Goal: Task Accomplishment & Management: Manage account settings

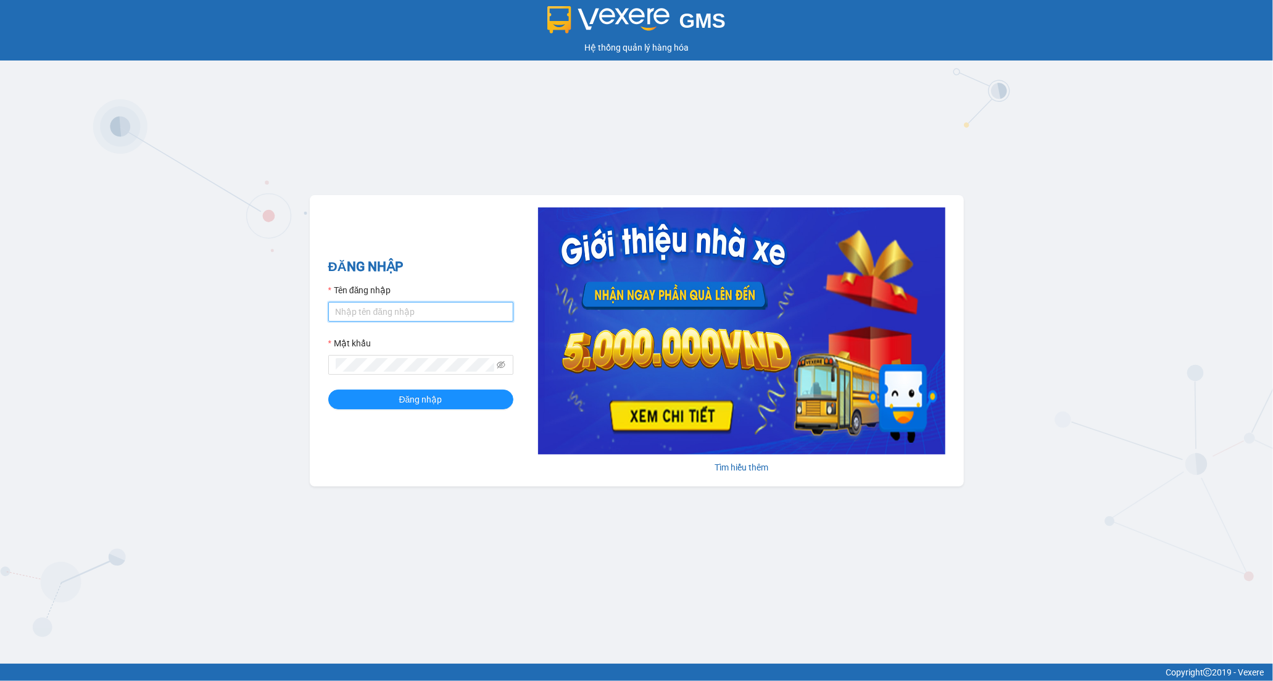
click at [391, 318] on input "Tên đăng nhập" at bounding box center [420, 312] width 185 height 20
type input "tran.hoanganh"
click at [394, 396] on button "Đăng nhập" at bounding box center [420, 399] width 185 height 20
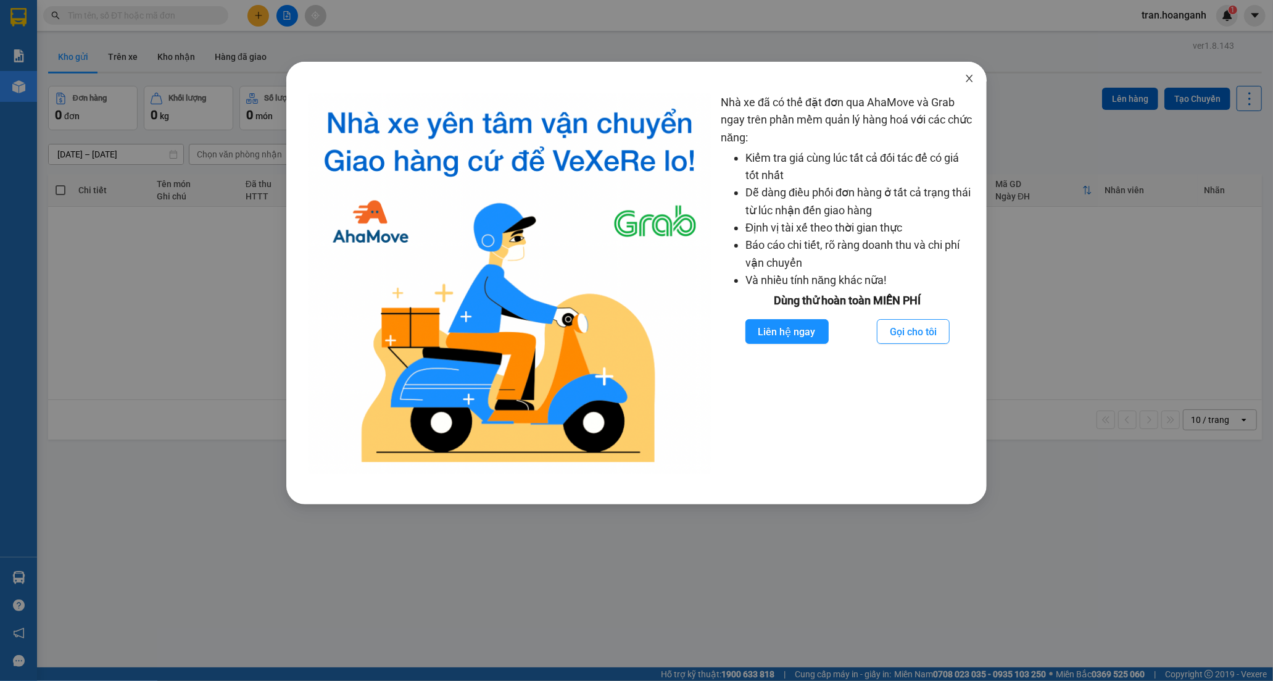
click at [978, 79] on span "Close" at bounding box center [969, 79] width 35 height 35
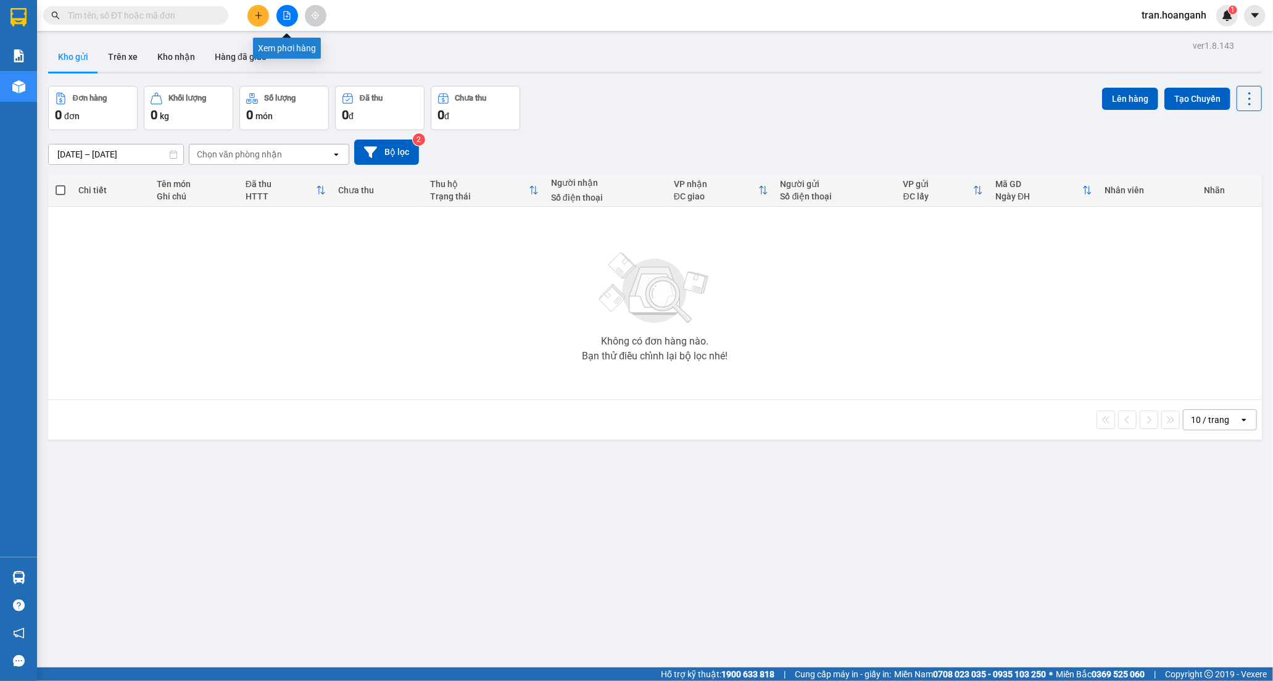
click at [280, 9] on button at bounding box center [288, 16] width 22 height 22
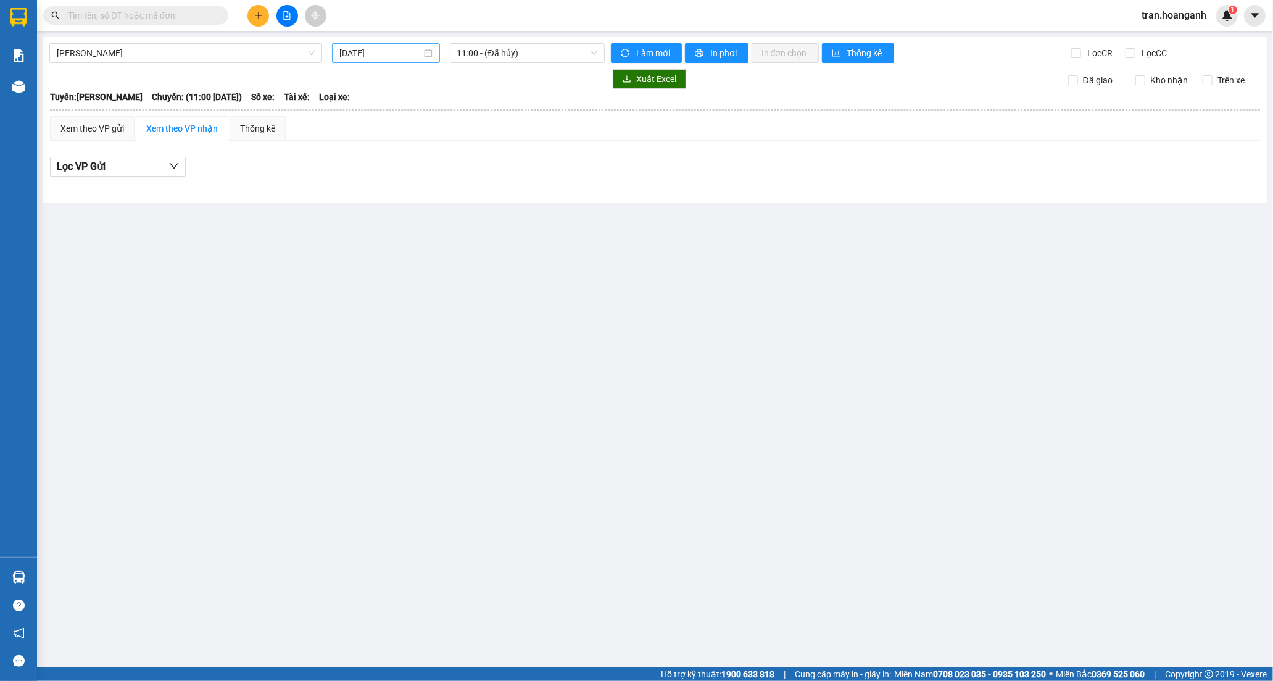
click at [412, 50] on input "[DATE]" at bounding box center [380, 53] width 82 height 14
click at [436, 146] on div "11" at bounding box center [439, 143] width 15 height 15
type input "[DATE]"
click at [471, 53] on span "11:00 - (Đã hủy)" at bounding box center [527, 53] width 140 height 19
click at [462, 136] on div "22:05 (TC) - 85H-020.06" at bounding box center [505, 137] width 96 height 14
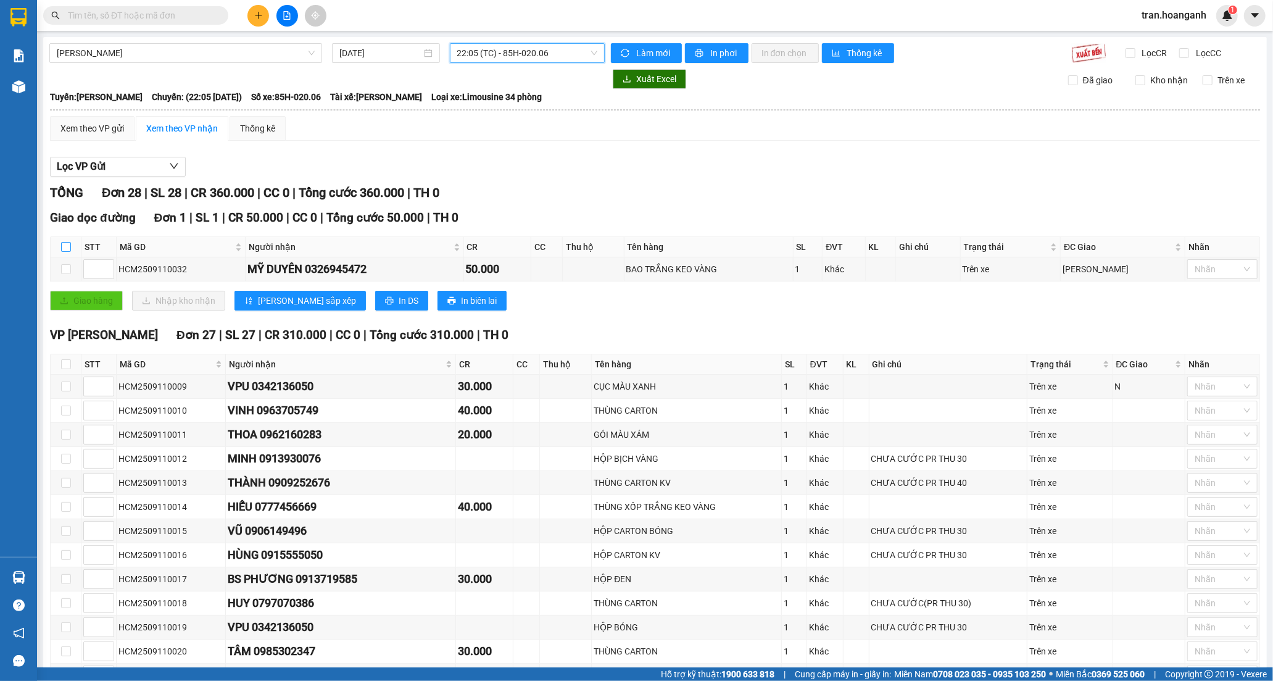
click at [69, 243] on input "checkbox" at bounding box center [66, 247] width 10 height 10
checkbox input "true"
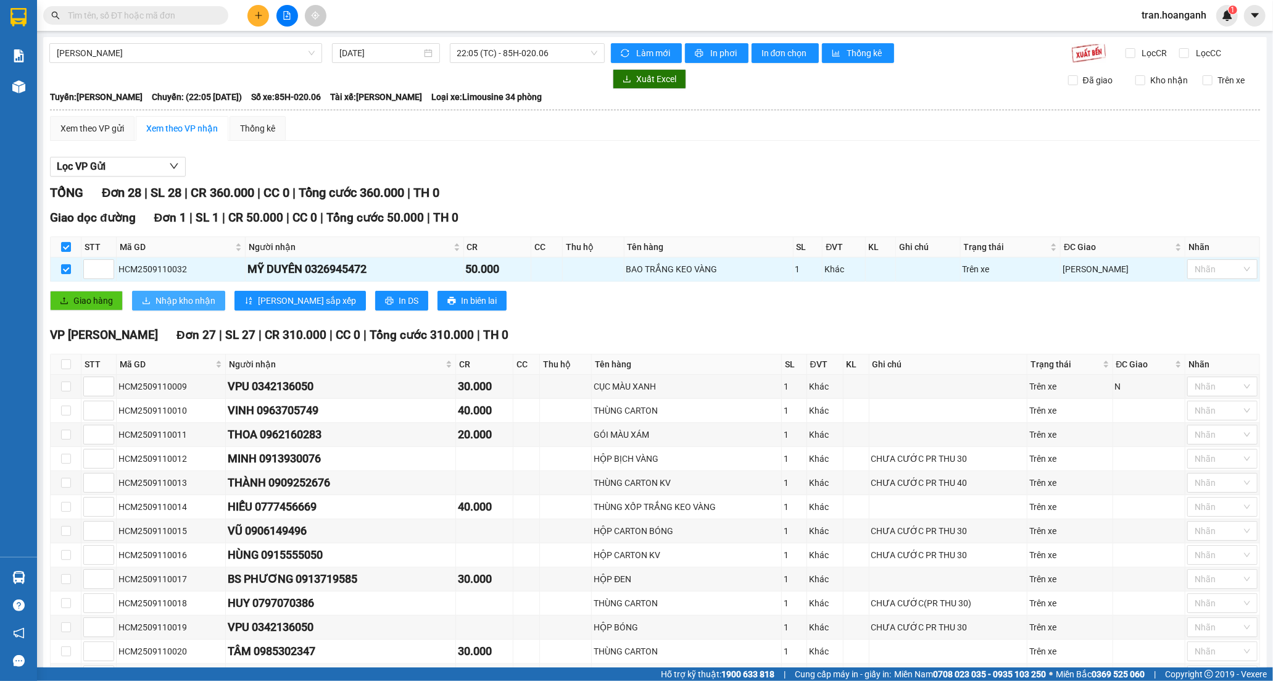
click at [173, 307] on span "Nhập kho nhận" at bounding box center [186, 301] width 60 height 14
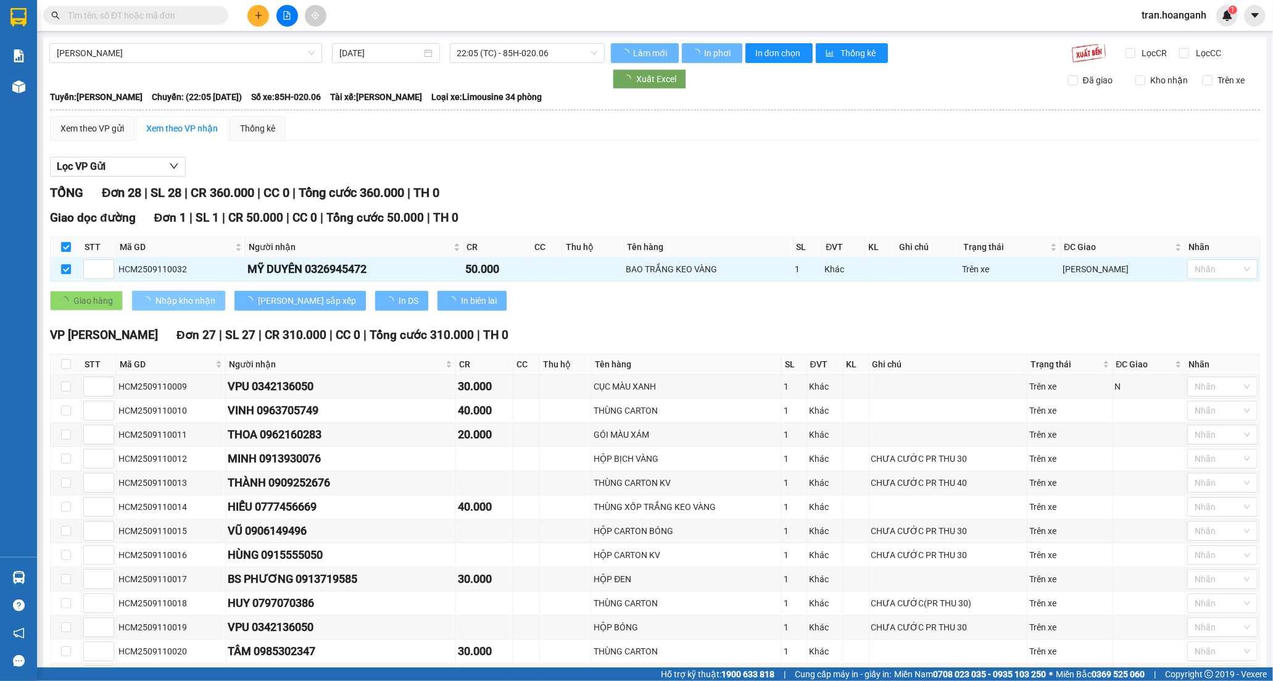
checkbox input "false"
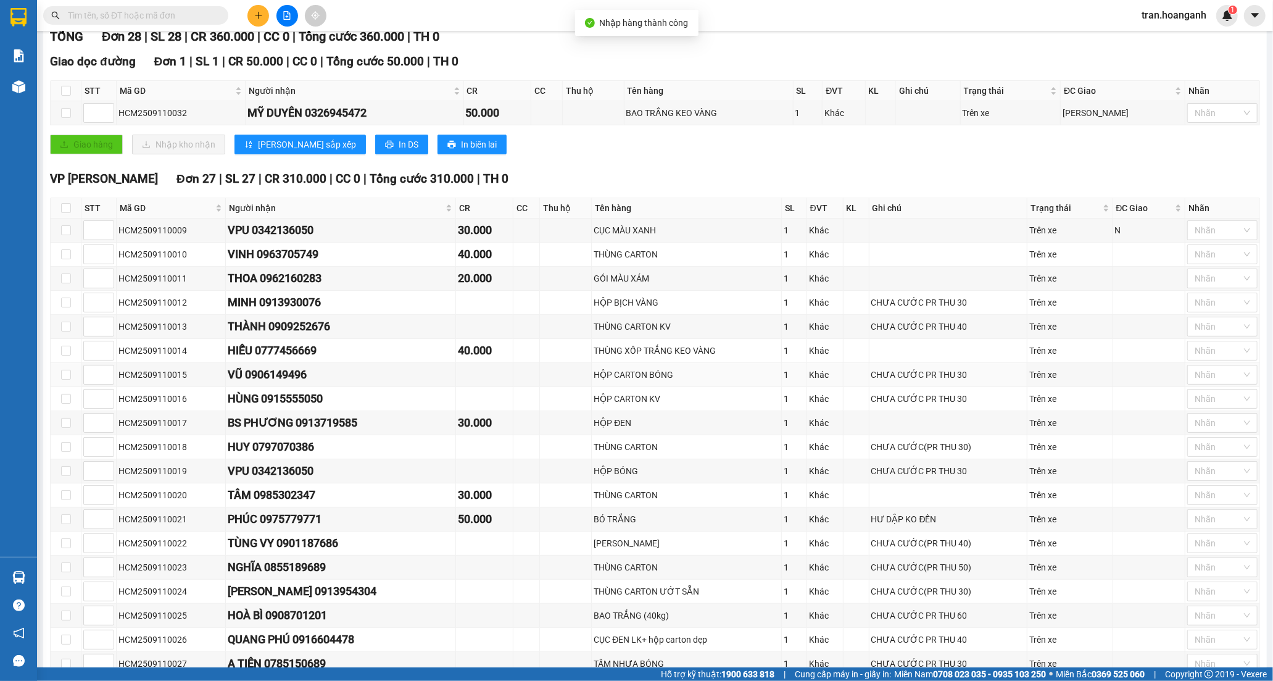
scroll to position [206, 0]
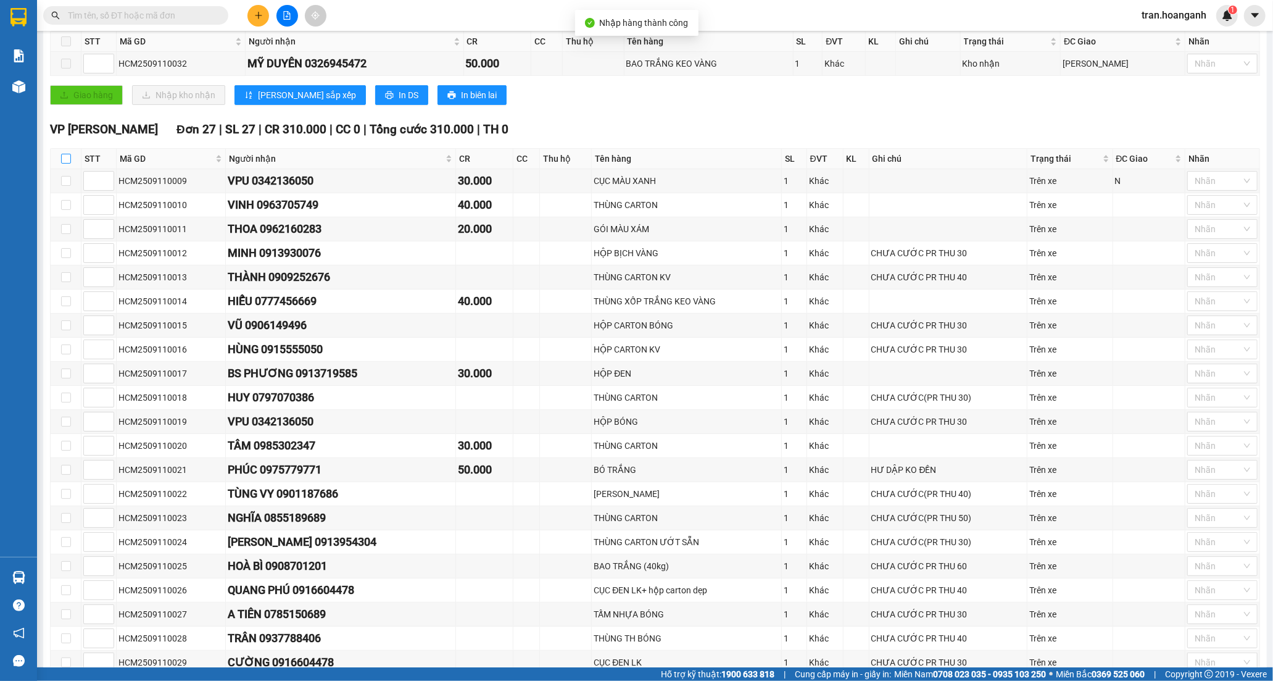
click at [64, 162] on input "checkbox" at bounding box center [66, 159] width 10 height 10
checkbox input "true"
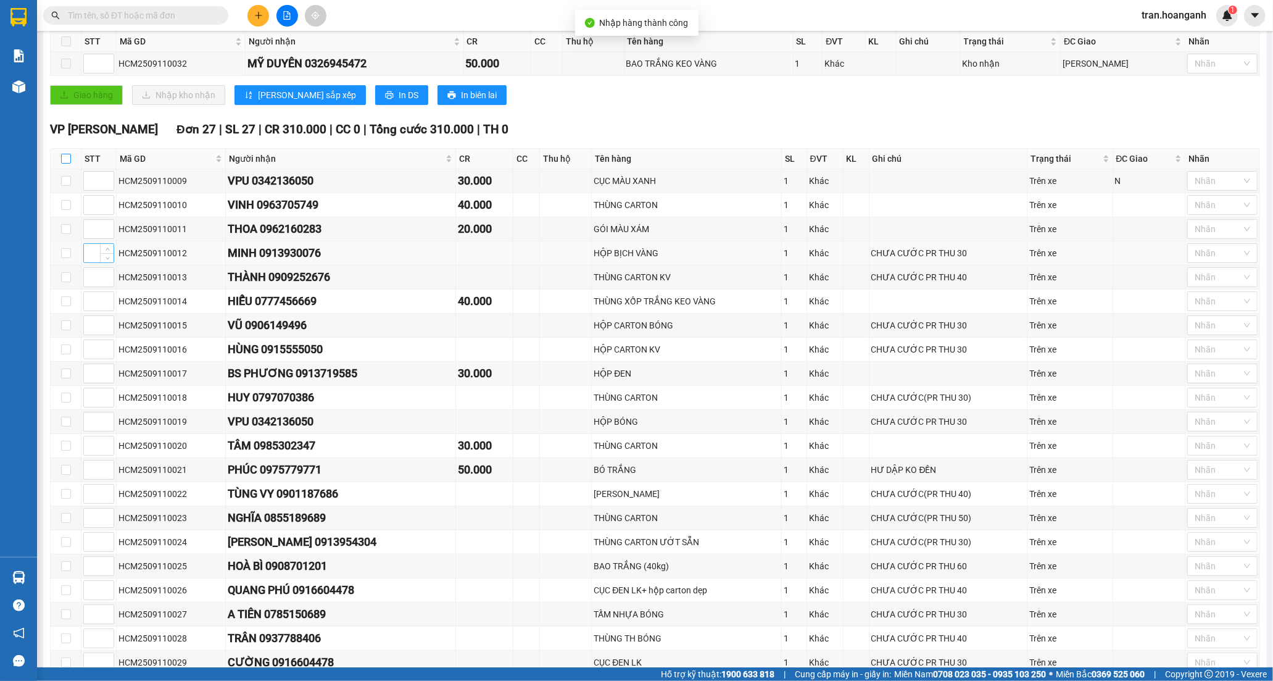
checkbox input "true"
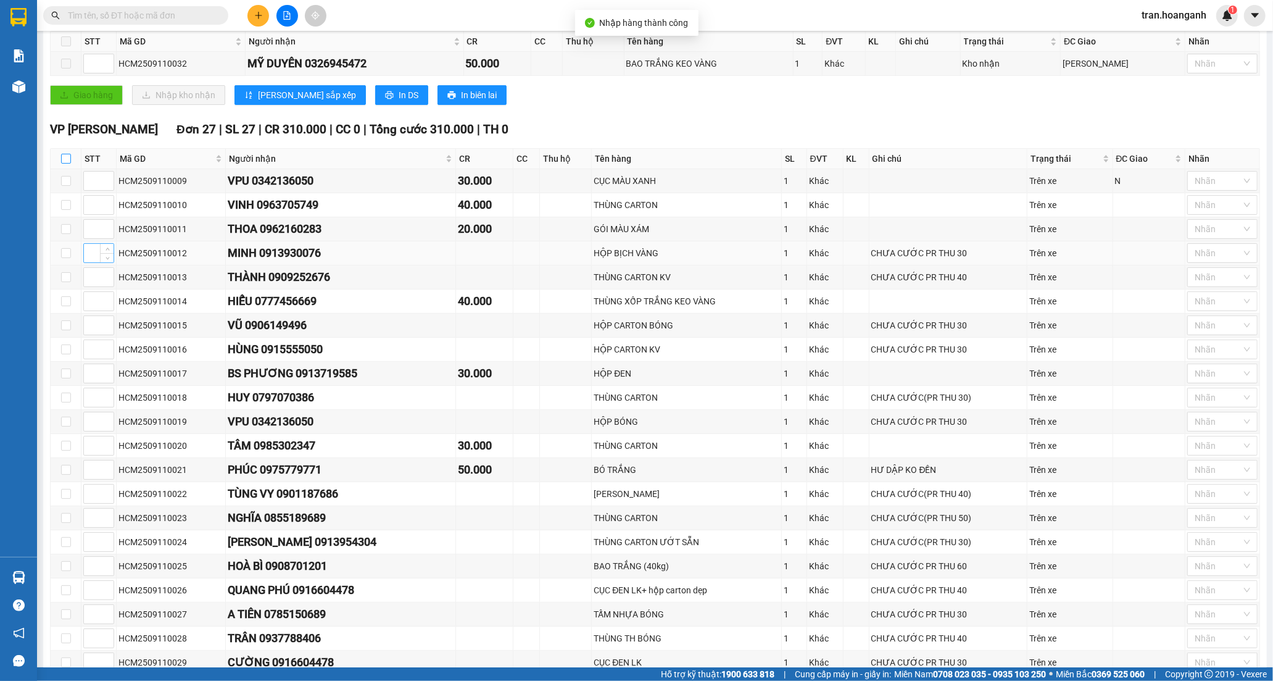
checkbox input "true"
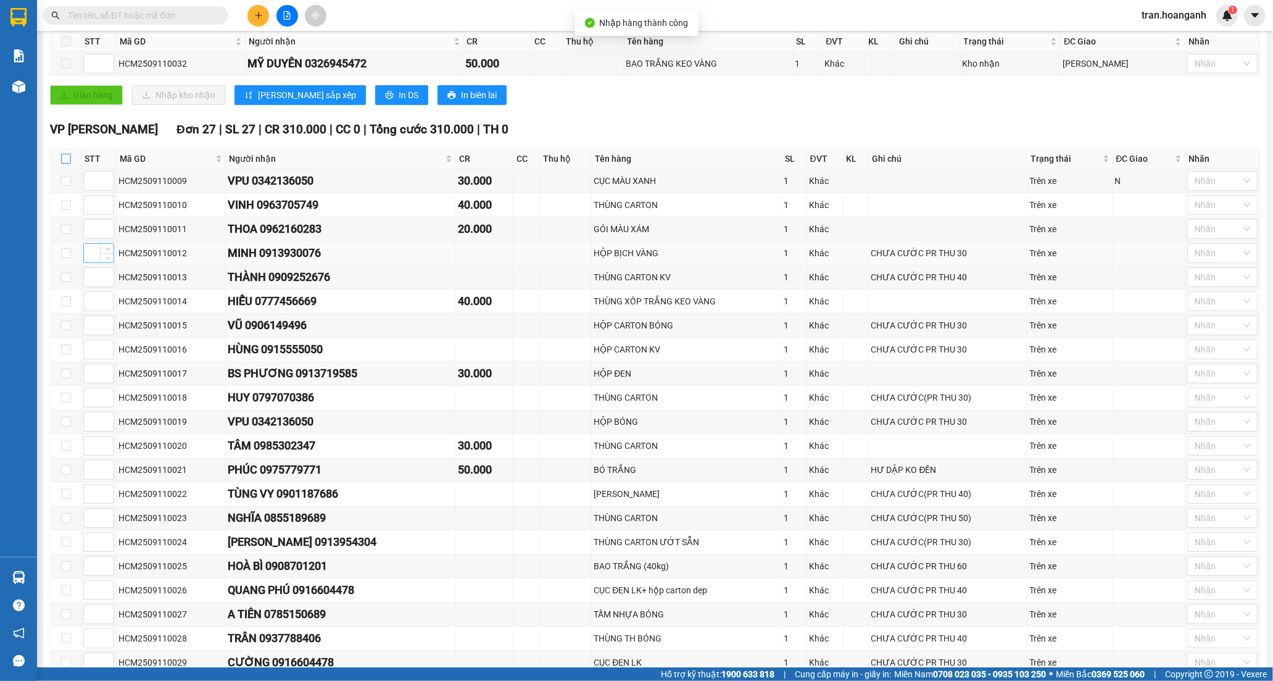
checkbox input "true"
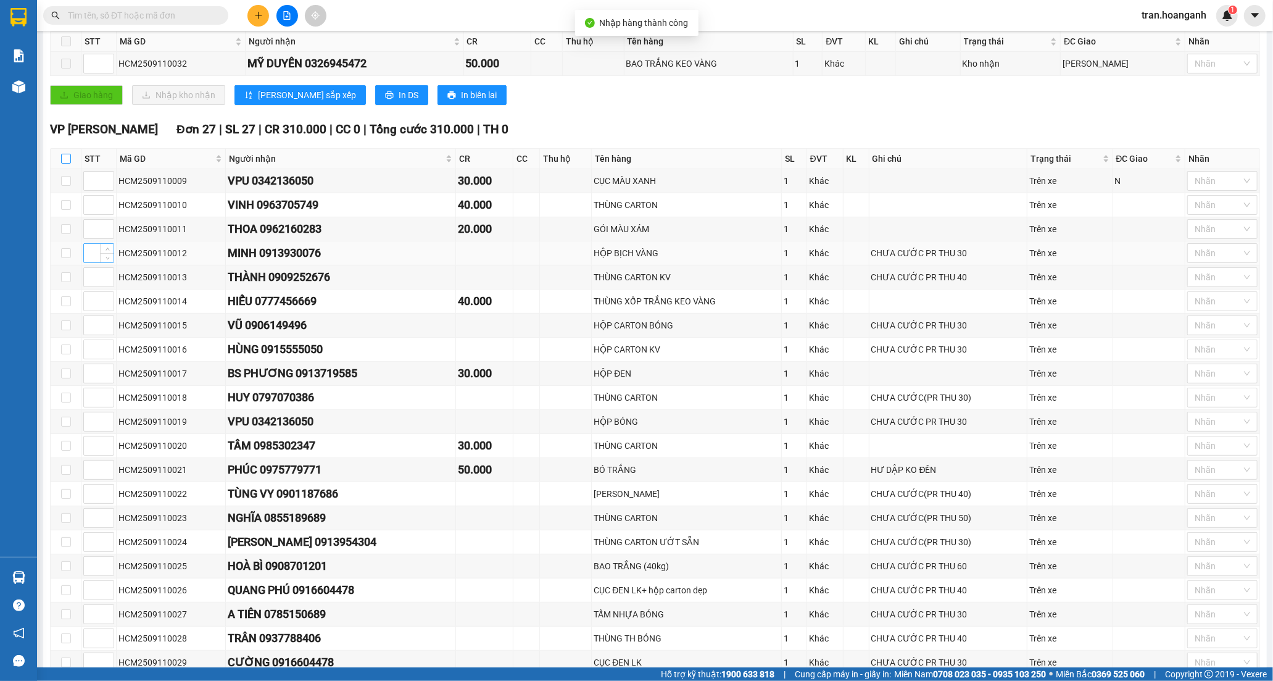
checkbox input "true"
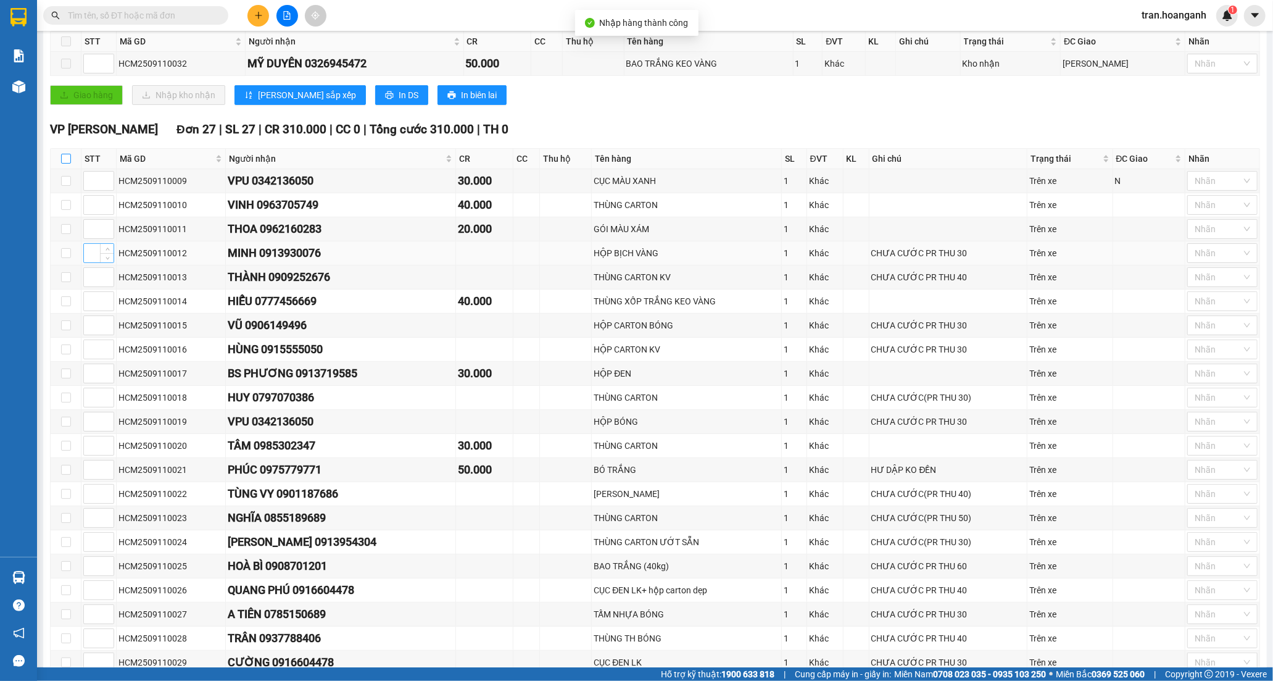
checkbox input "true"
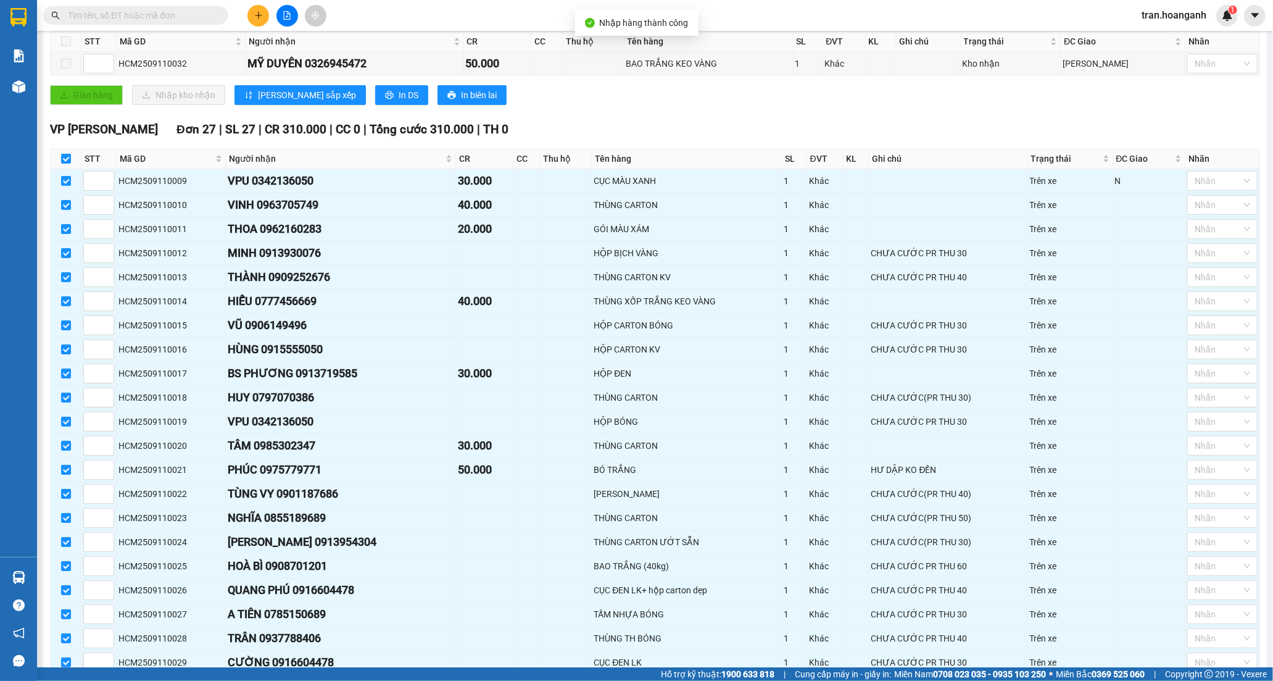
scroll to position [426, 0]
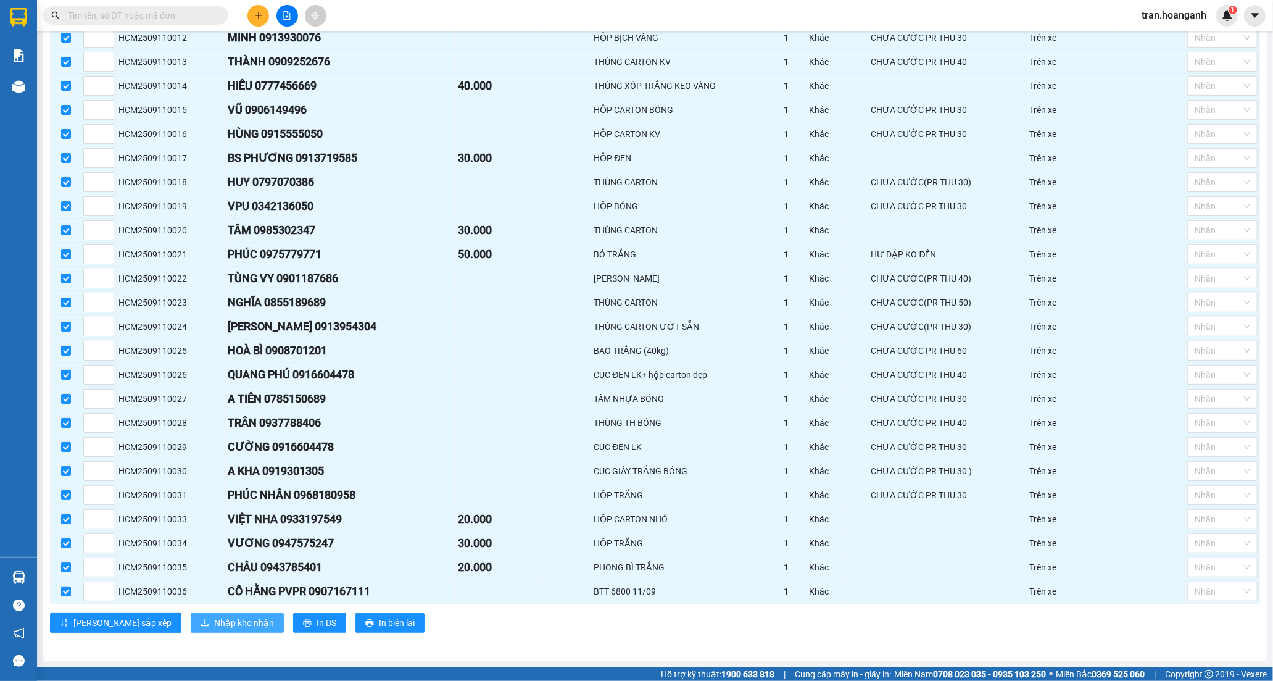
click at [214, 625] on span "Nhập kho nhận" at bounding box center [244, 623] width 60 height 14
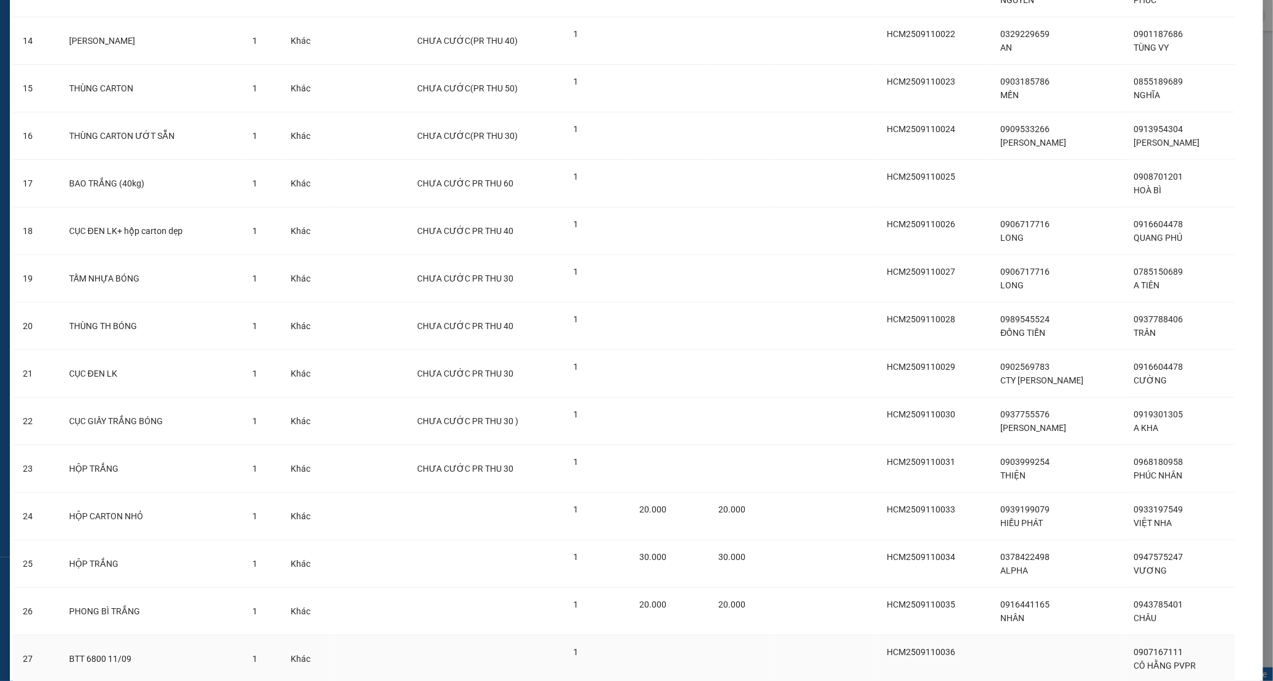
scroll to position [797, 0]
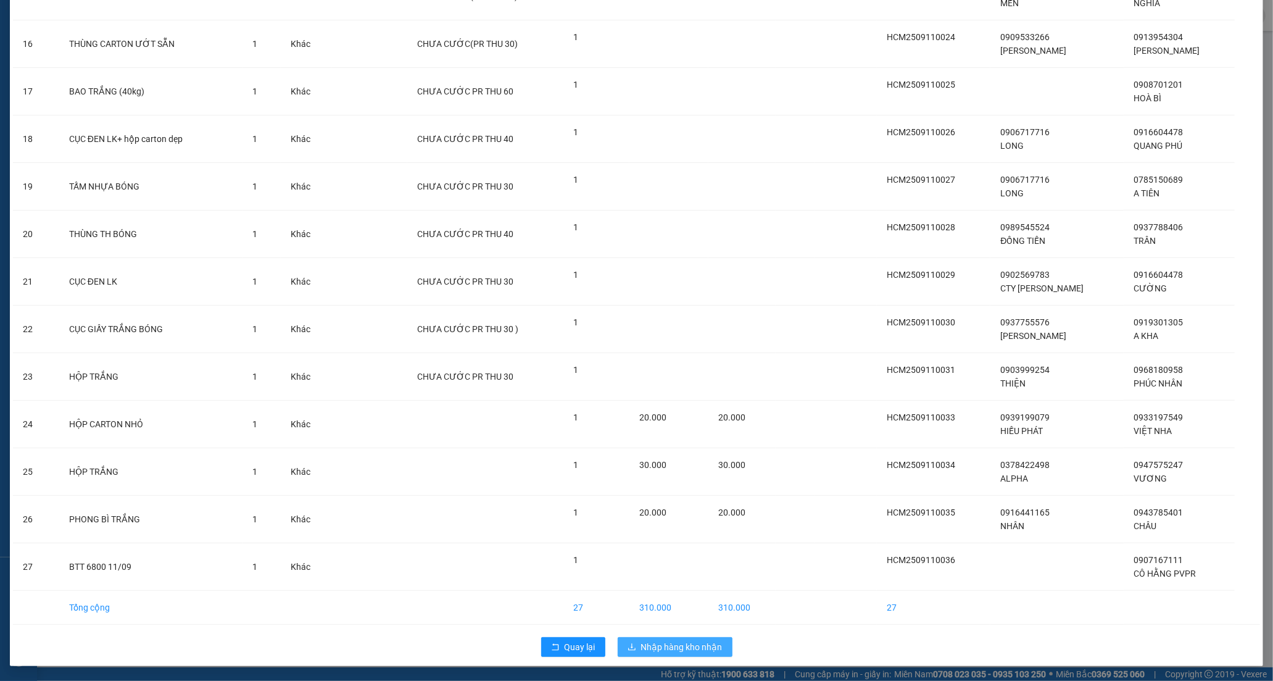
click at [668, 642] on span "Nhập hàng kho nhận" at bounding box center [681, 647] width 81 height 14
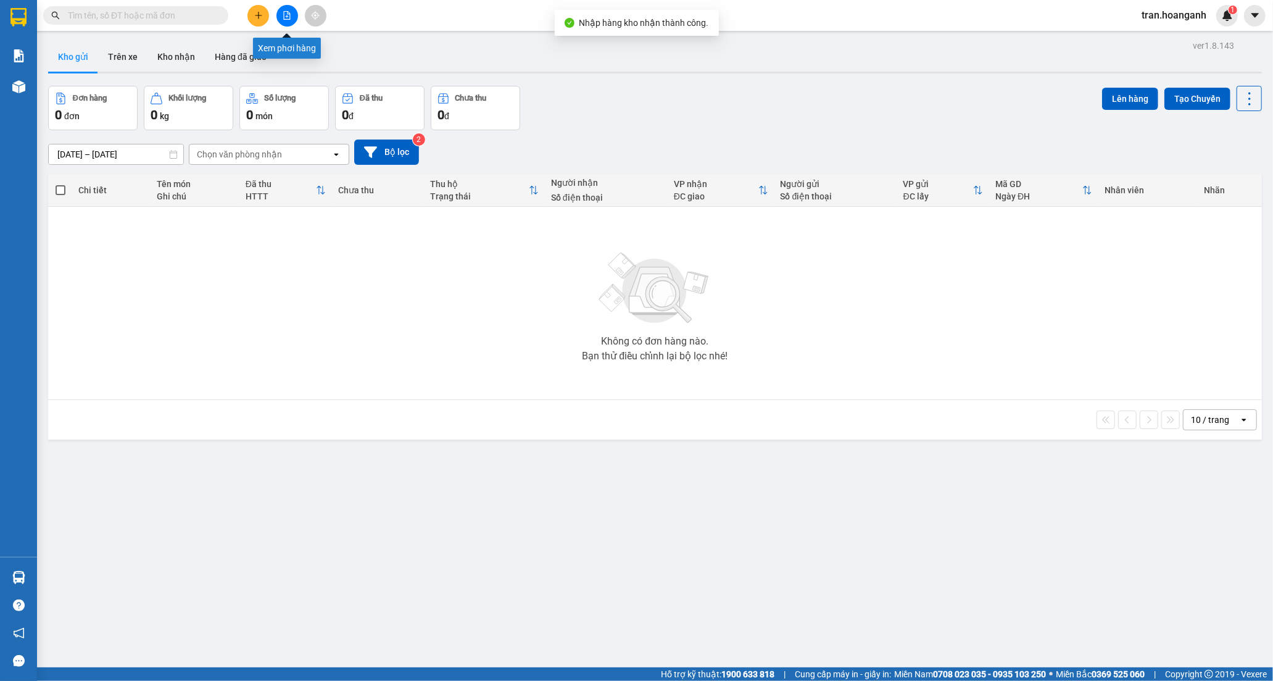
click at [288, 13] on icon "file-add" at bounding box center [287, 15] width 9 height 9
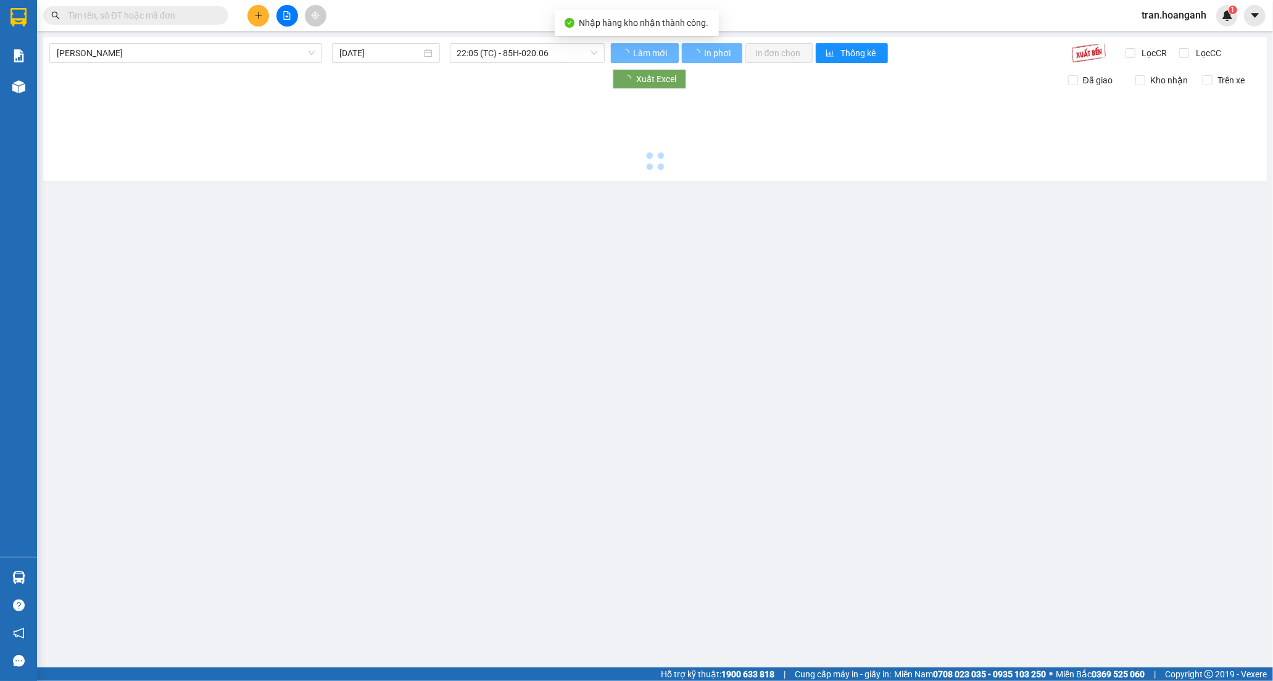
type input "[DATE]"
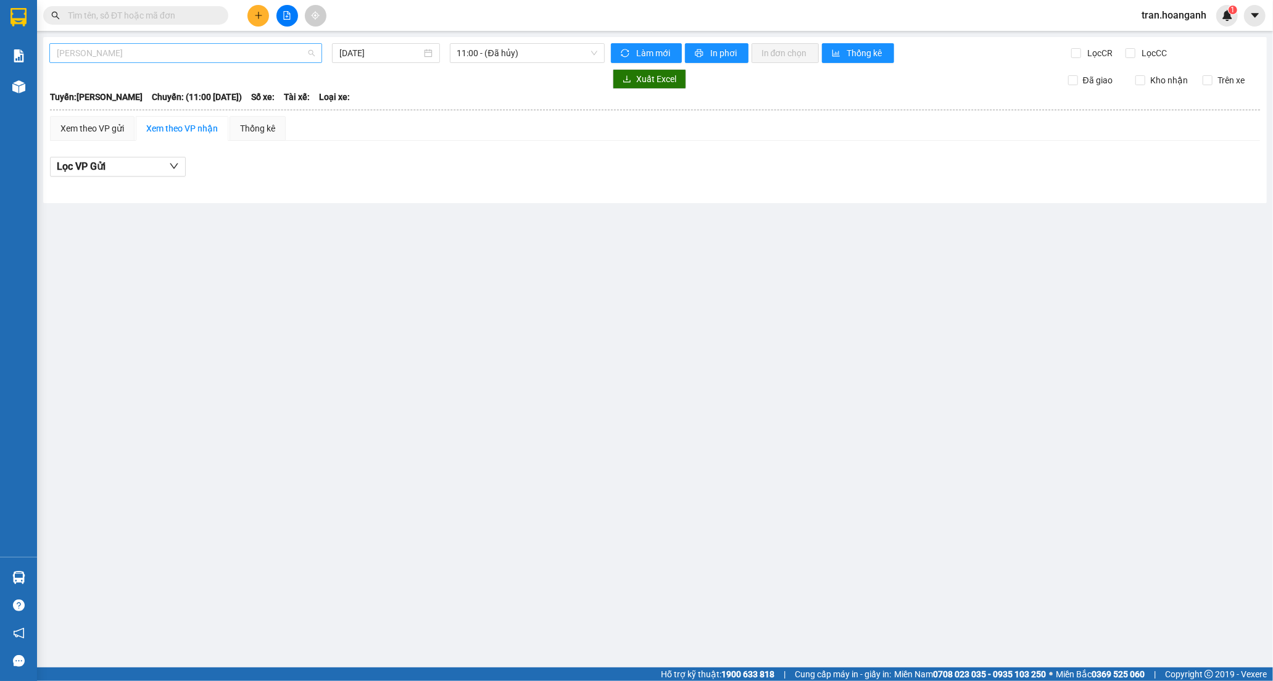
click at [122, 44] on span "[PERSON_NAME]" at bounding box center [186, 53] width 258 height 19
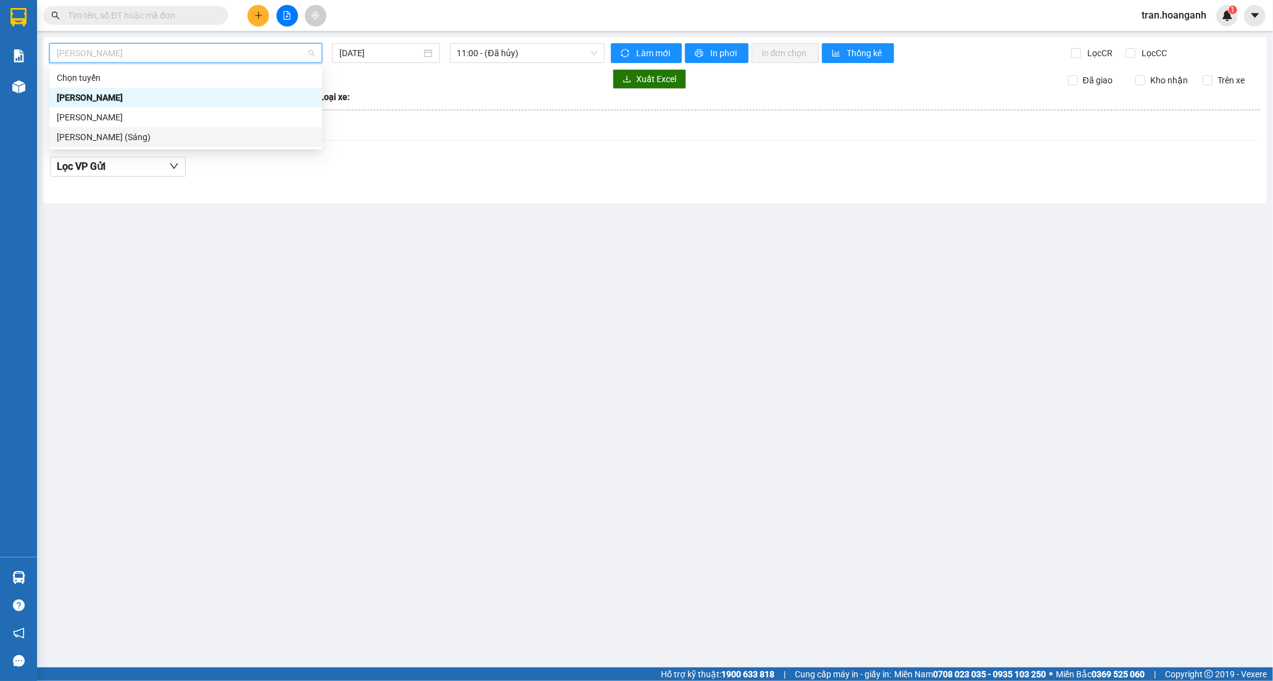
click at [134, 135] on div "[PERSON_NAME] (Sáng)" at bounding box center [186, 137] width 258 height 14
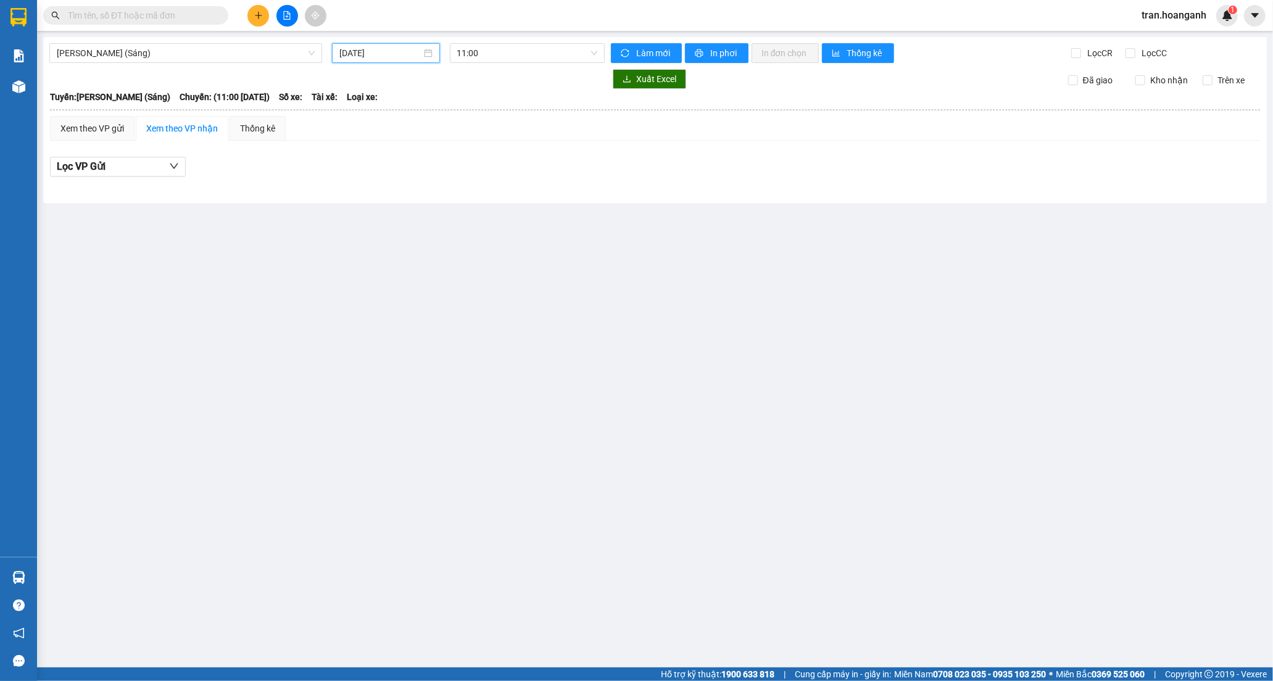
click at [344, 56] on input "[DATE]" at bounding box center [380, 53] width 82 height 14
drag, startPoint x: 441, startPoint y: 143, endPoint x: 443, endPoint y: 76, distance: 66.7
click at [441, 139] on div "11" at bounding box center [439, 143] width 15 height 15
type input "[DATE]"
click at [461, 54] on span "11:00" at bounding box center [527, 53] width 140 height 19
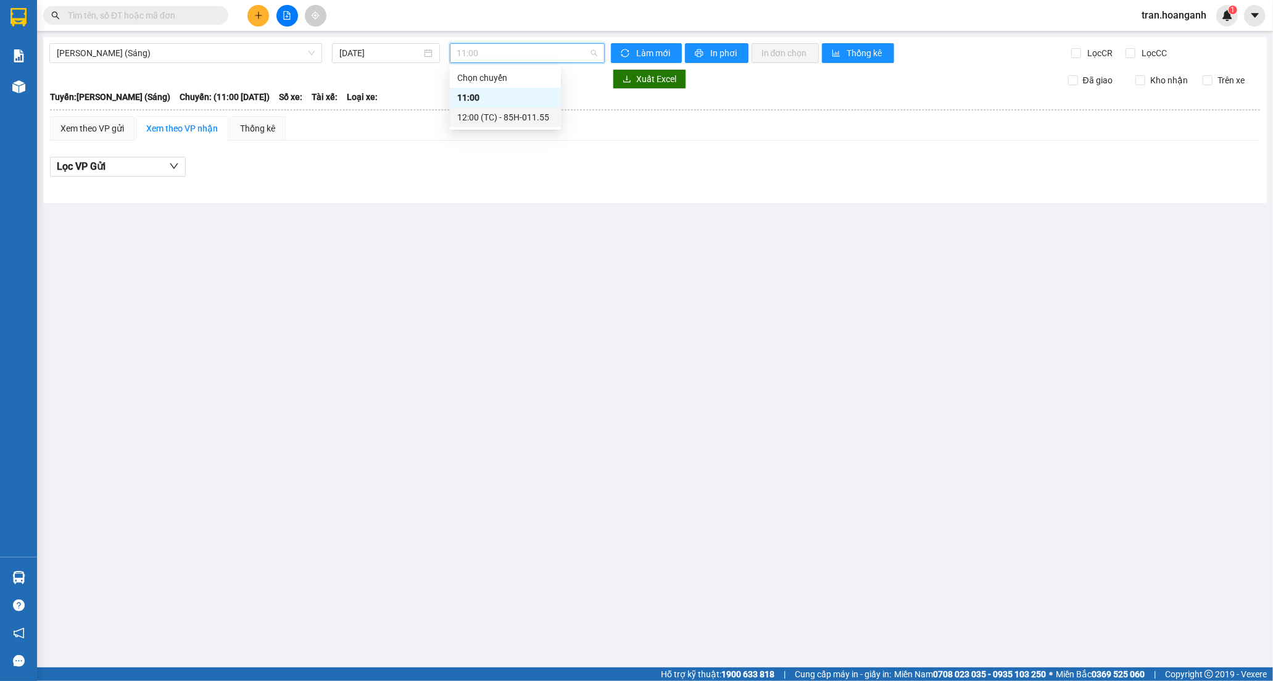
click at [483, 118] on div "12:00 (TC) - 85H-011.55" at bounding box center [505, 117] width 96 height 14
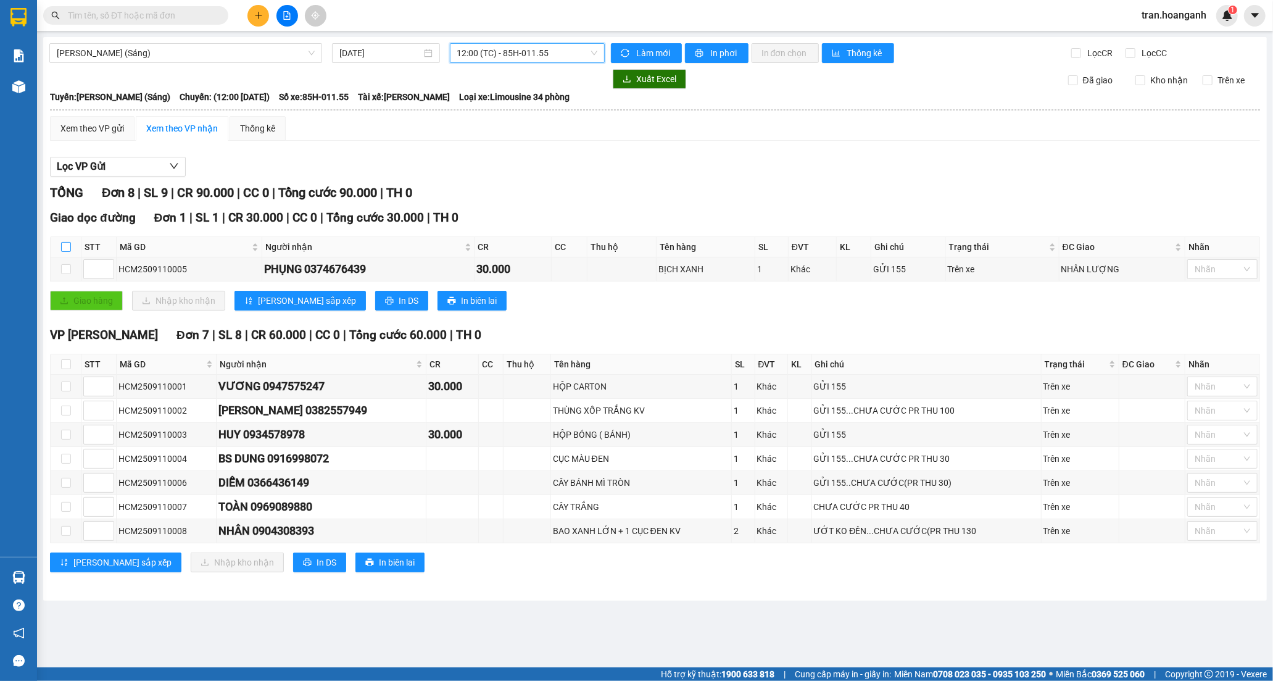
click at [63, 246] on input "checkbox" at bounding box center [66, 247] width 10 height 10
checkbox input "true"
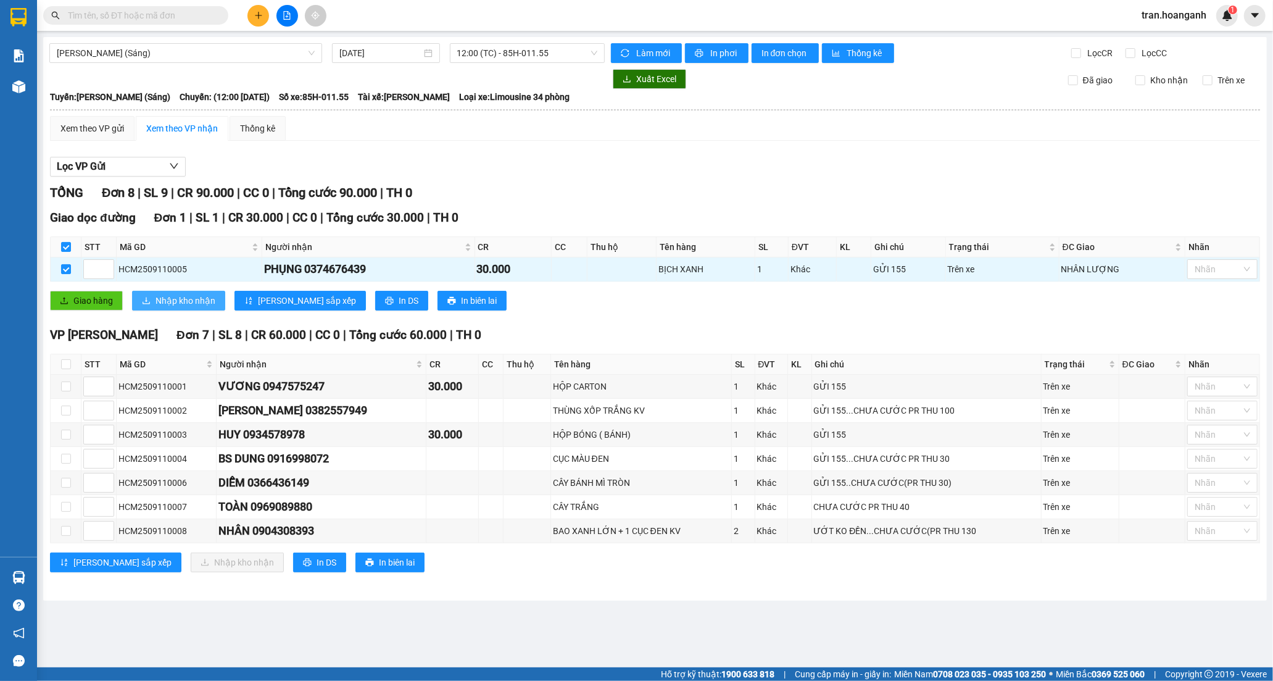
click at [199, 305] on span "Nhập kho nhận" at bounding box center [186, 301] width 60 height 14
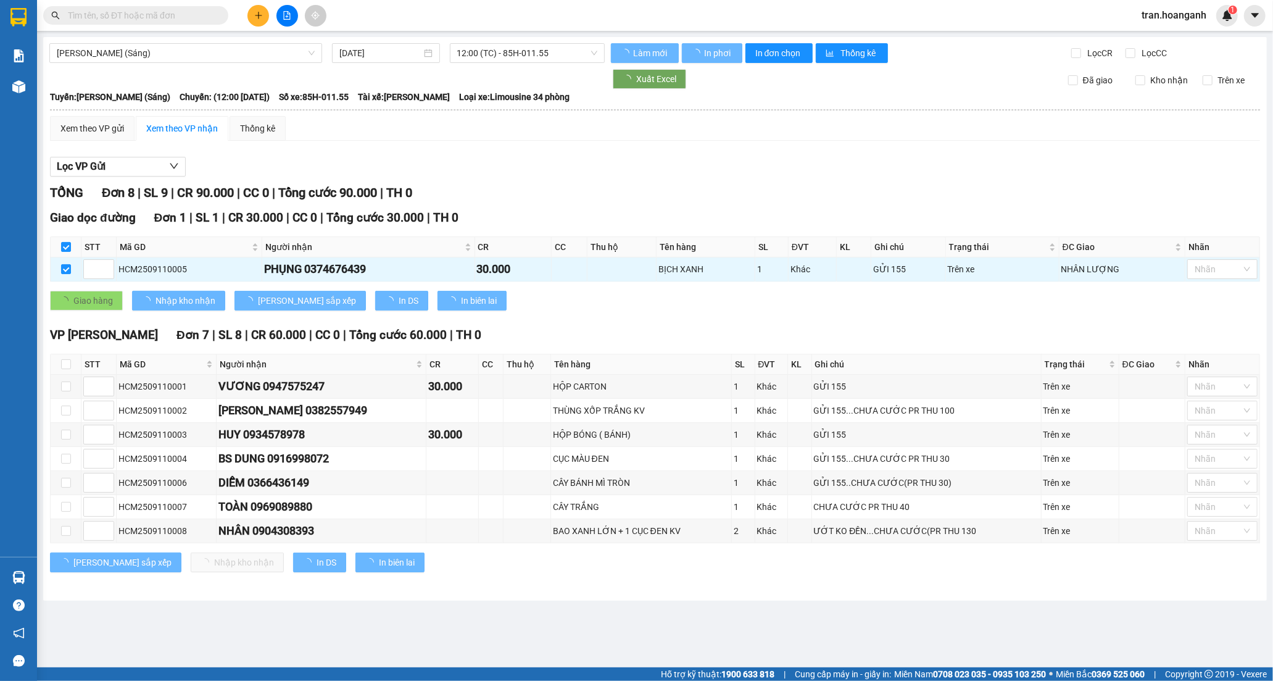
checkbox input "false"
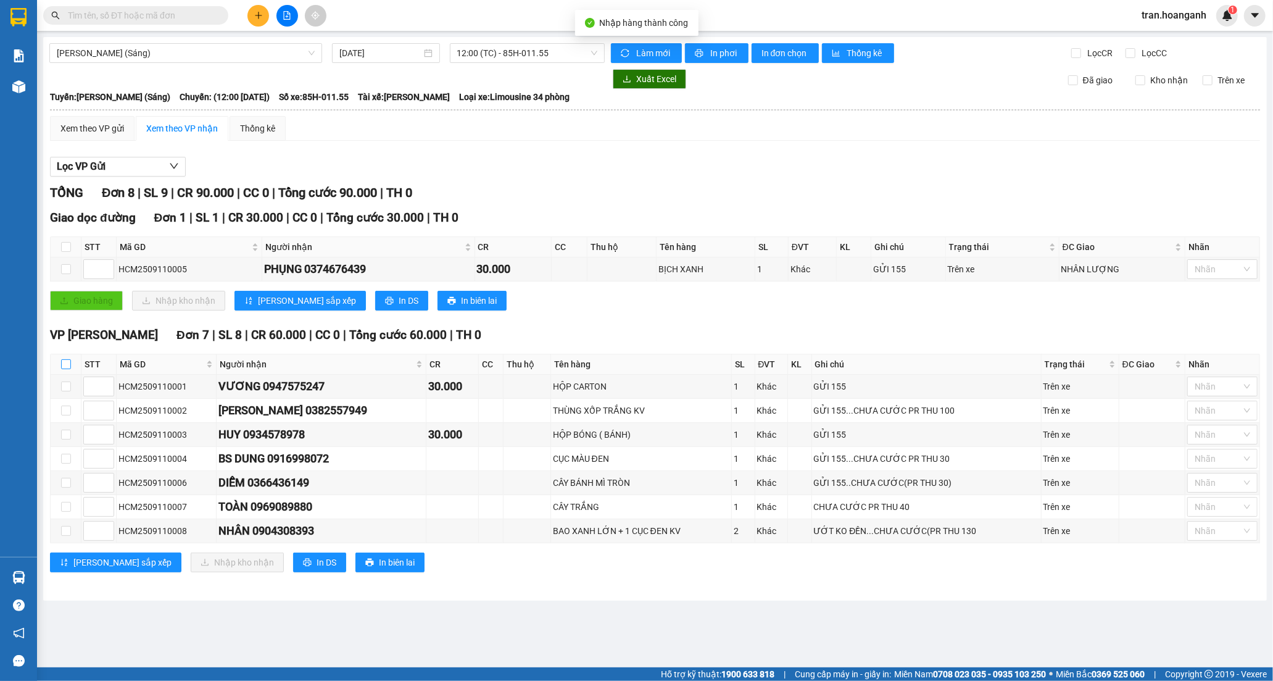
click at [66, 363] on input "checkbox" at bounding box center [66, 364] width 10 height 10
checkbox input "true"
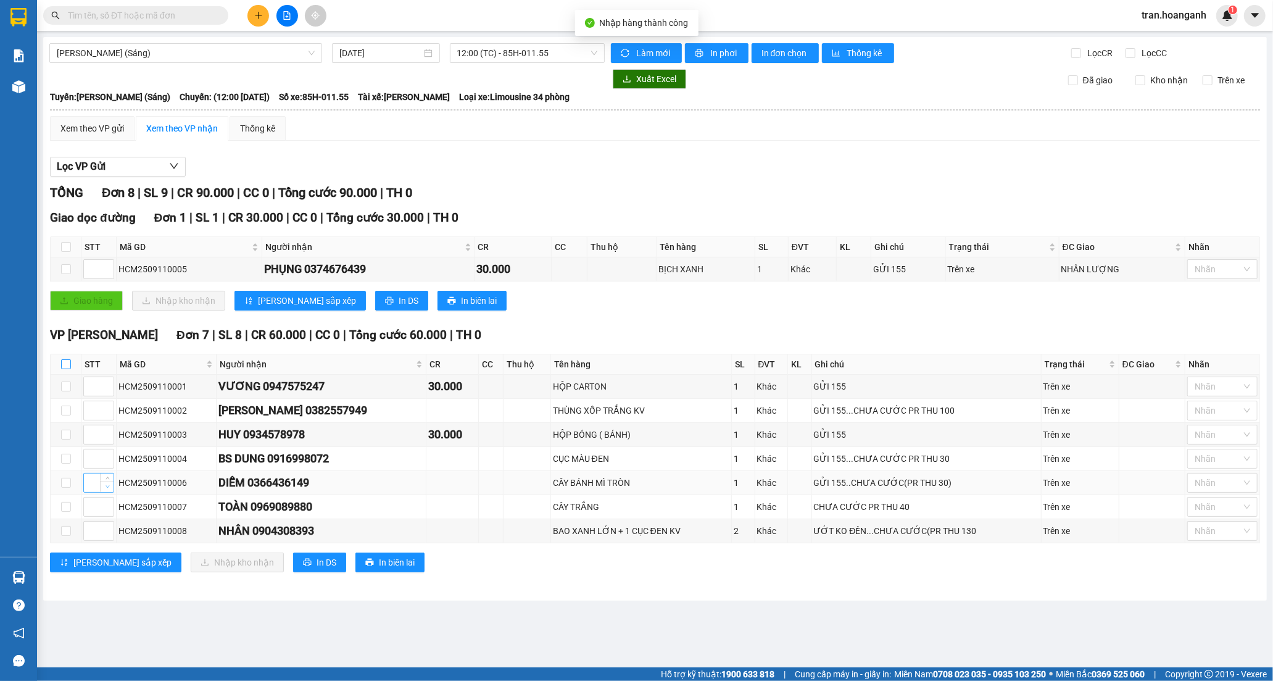
checkbox input "true"
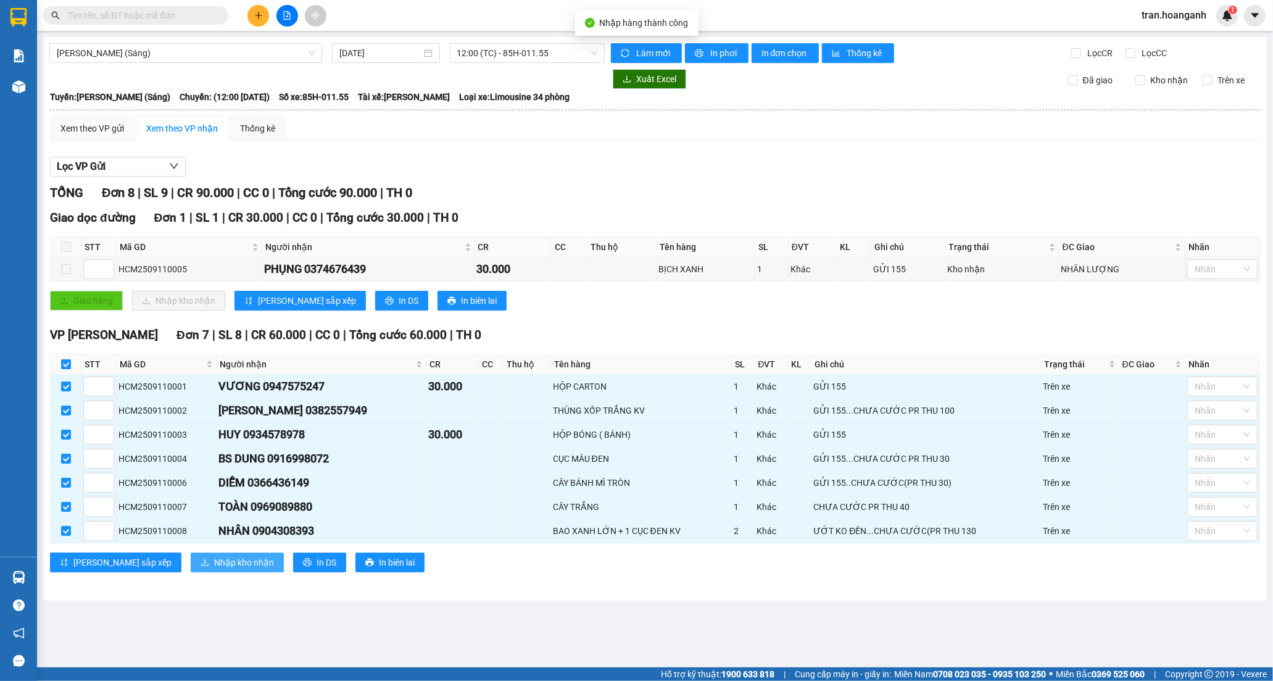
click at [214, 564] on span "Nhập kho nhận" at bounding box center [244, 562] width 60 height 14
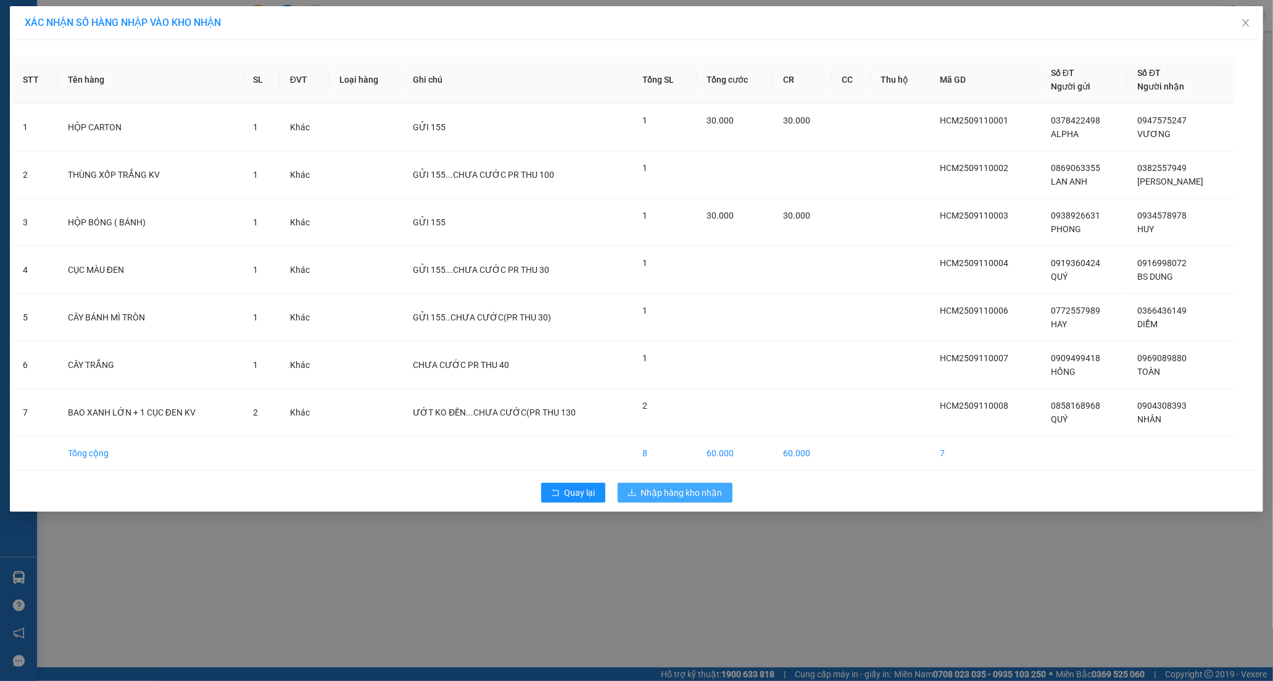
click at [667, 497] on span "Nhập hàng kho nhận" at bounding box center [681, 493] width 81 height 14
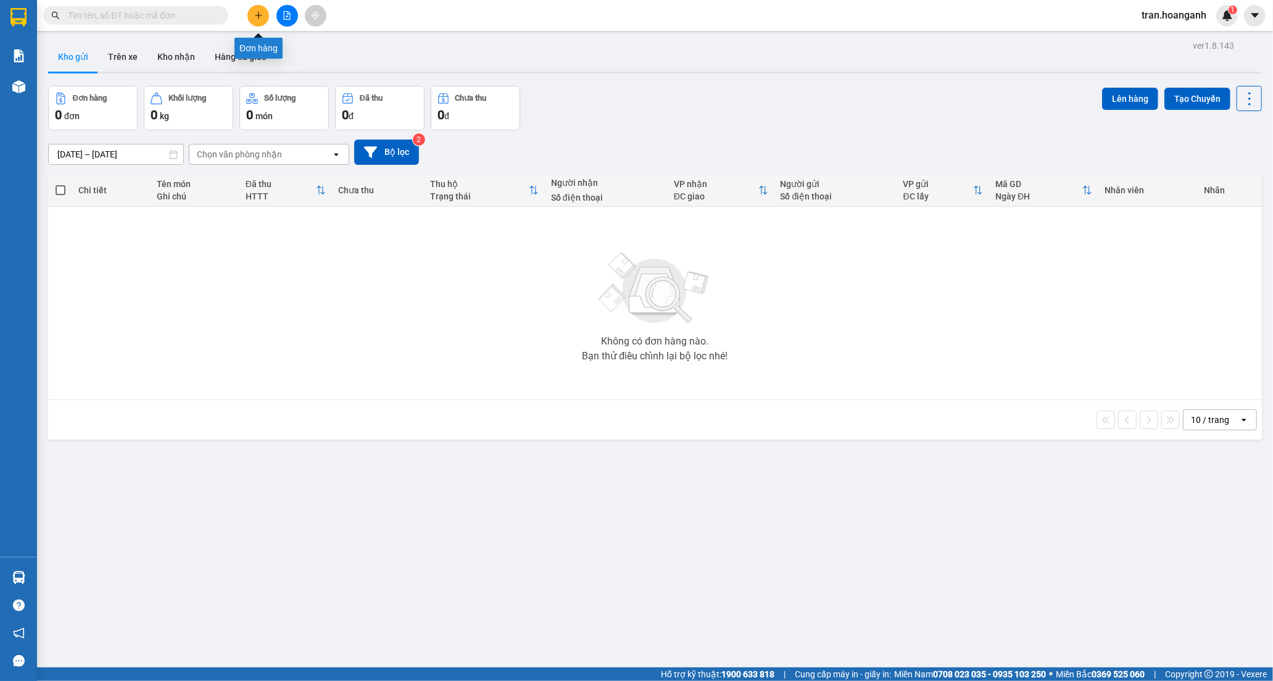
click at [259, 22] on button at bounding box center [258, 16] width 22 height 22
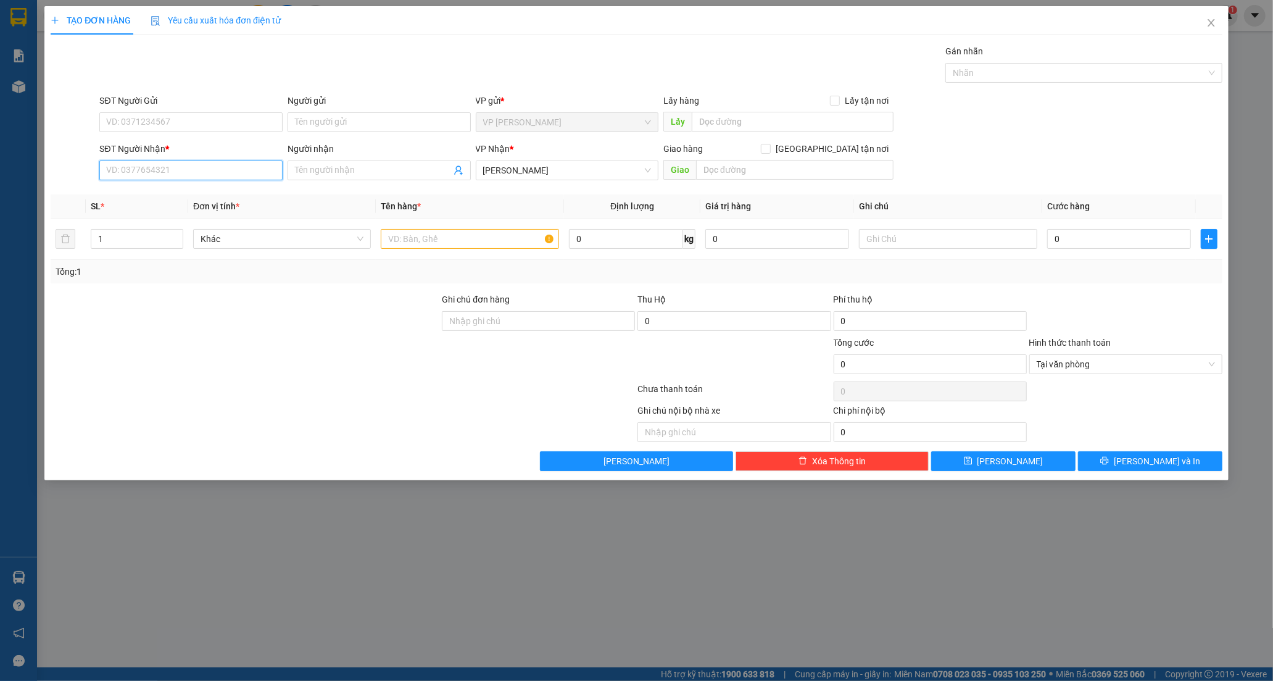
click at [168, 170] on input "SĐT Người Nhận *" at bounding box center [190, 170] width 183 height 20
click at [214, 127] on input "SĐT Người Gửi" at bounding box center [190, 122] width 183 height 20
type input "0916367617"
drag, startPoint x: 161, startPoint y: 148, endPoint x: 172, endPoint y: 165, distance: 20.2
click at [162, 149] on div "0916367617 - DƯ" at bounding box center [191, 147] width 168 height 14
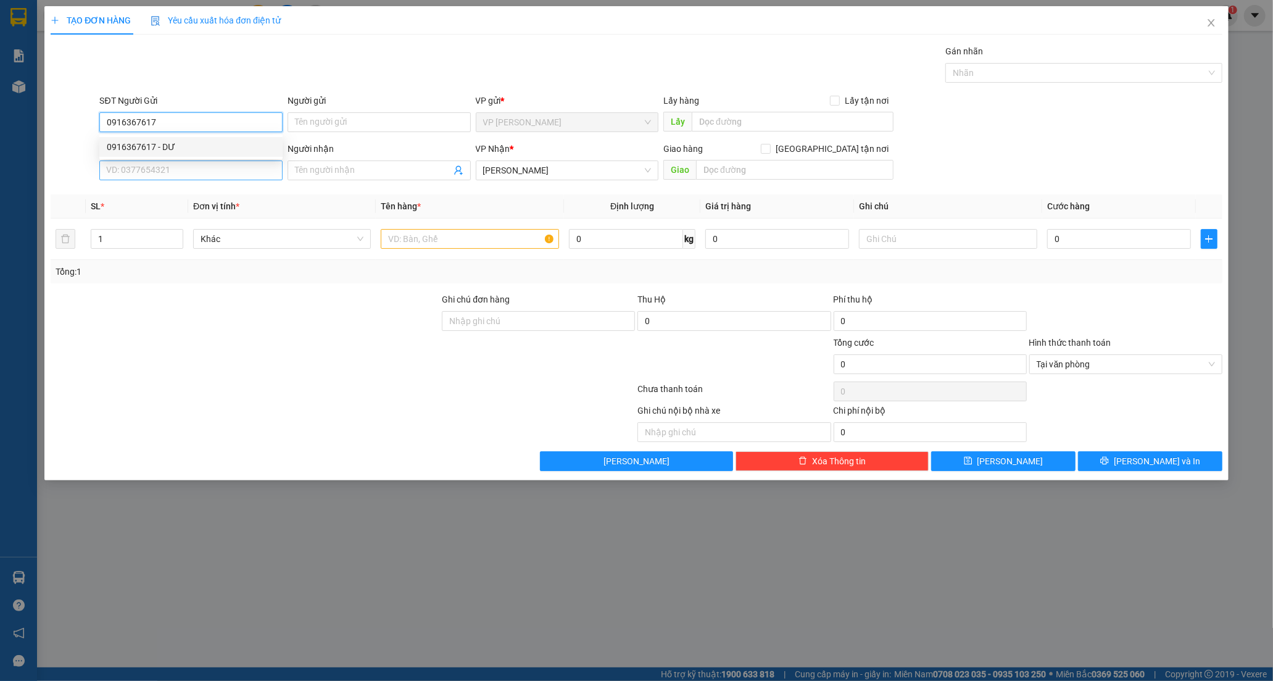
type input "DƯ"
type input "50.000"
type input "0916367617"
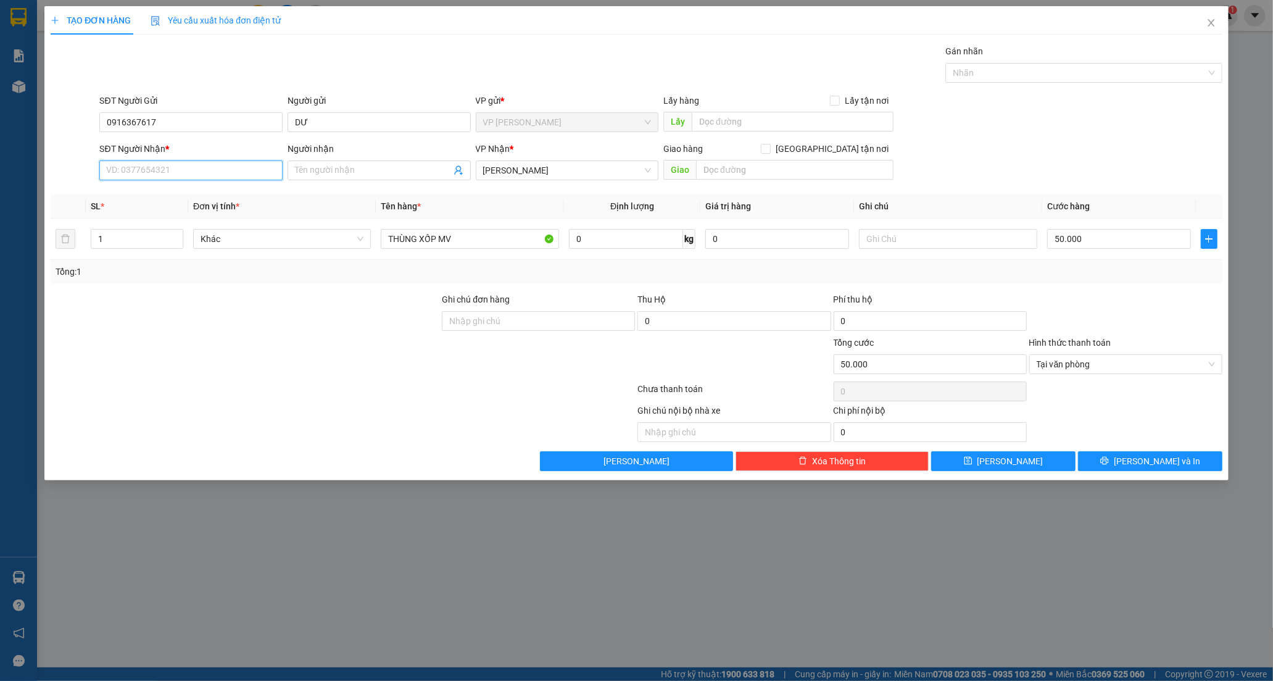
click at [175, 173] on input "SĐT Người Nhận *" at bounding box center [190, 170] width 183 height 20
click at [139, 192] on div "0933731860 - TÚ" at bounding box center [191, 195] width 168 height 14
type input "0933731860"
type input "TÚ"
type input "NGÃ 3 DẦU GIÂY"
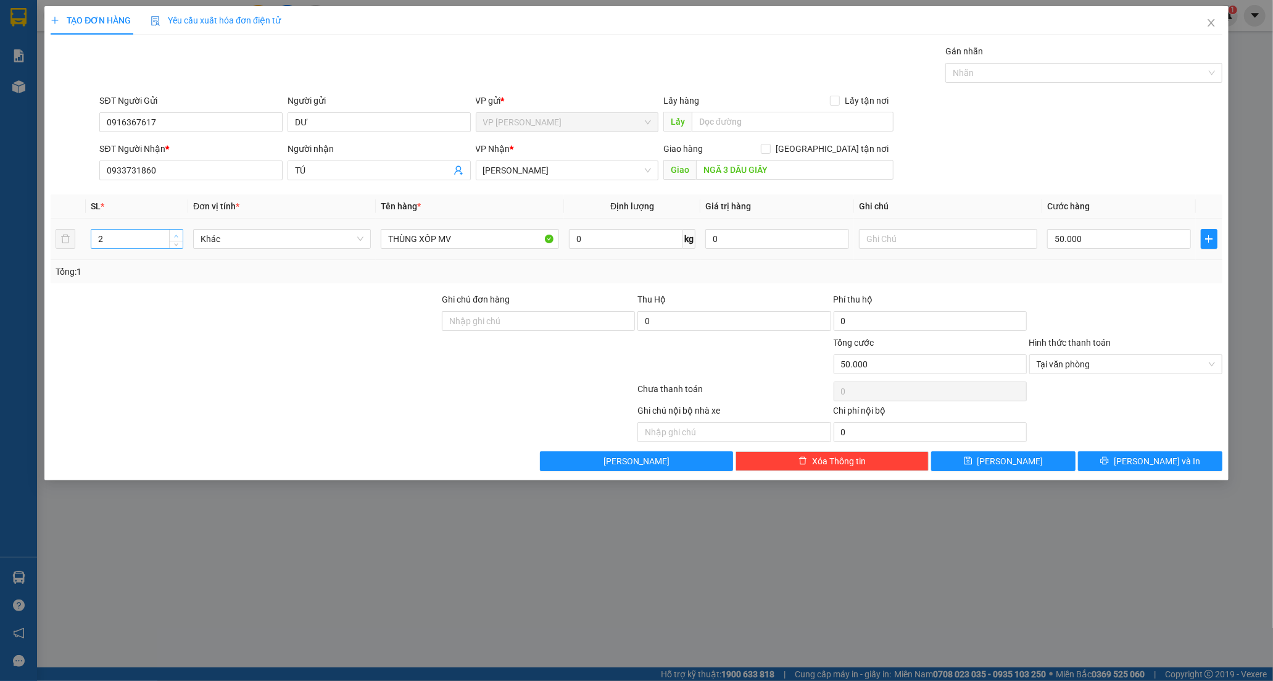
click at [178, 234] on icon "up" at bounding box center [176, 236] width 4 height 4
type input "3"
click at [178, 234] on icon "up" at bounding box center [176, 236] width 4 height 4
click at [476, 236] on input "THÙNG XỐP MV" at bounding box center [470, 239] width 178 height 20
type input "0"
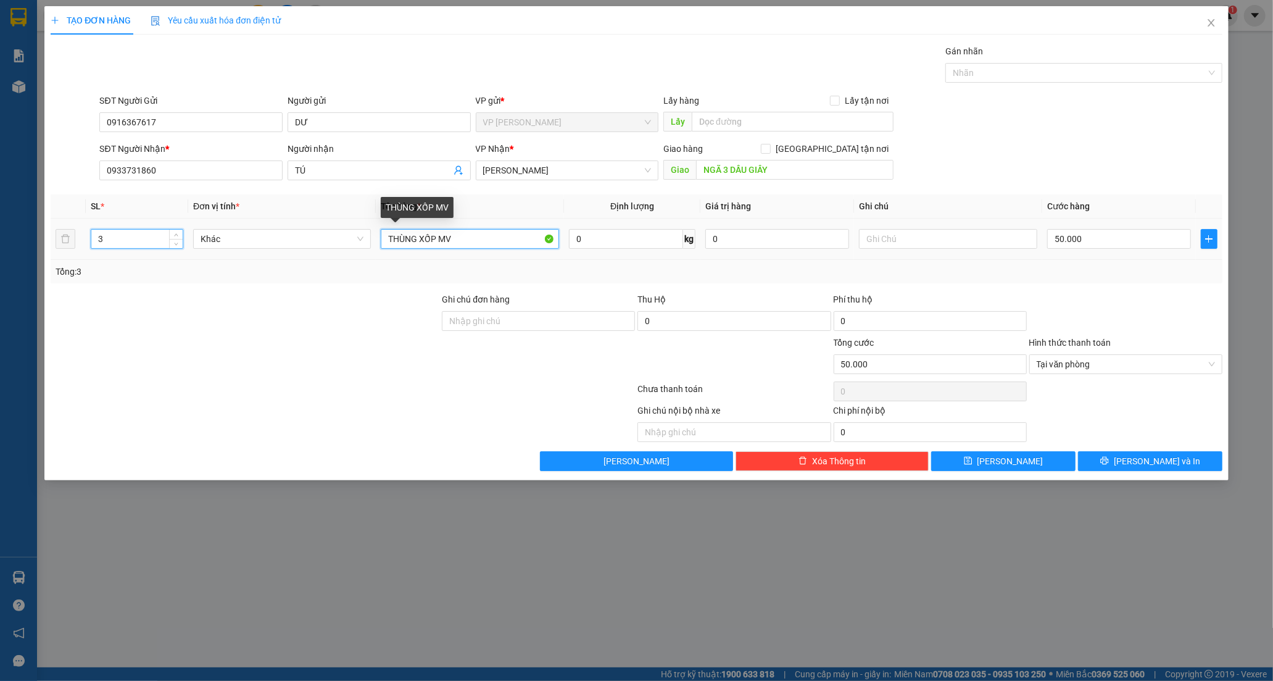
type input "0"
type input "THÙNG XỐP MV +BỊCH TRẮNG"
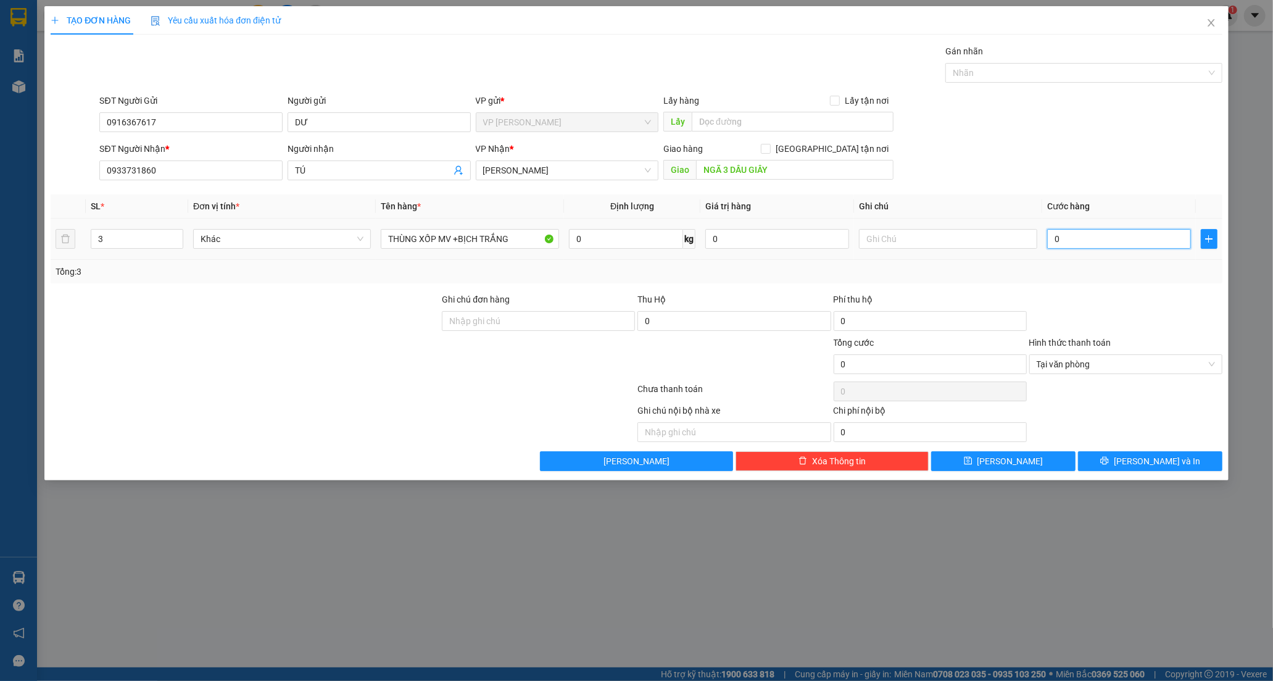
click at [1094, 243] on input "0" at bounding box center [1119, 239] width 144 height 20
type input "1"
type input "12"
type input "120"
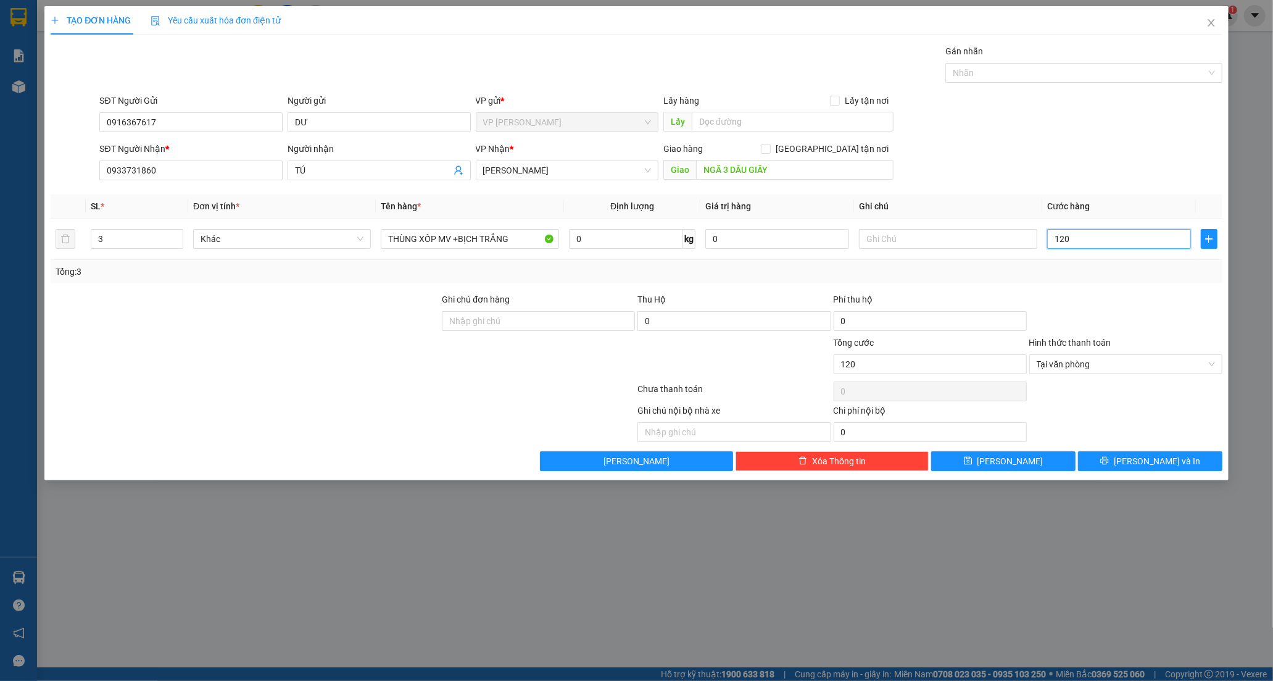
type input "12"
type input "1"
type input "0"
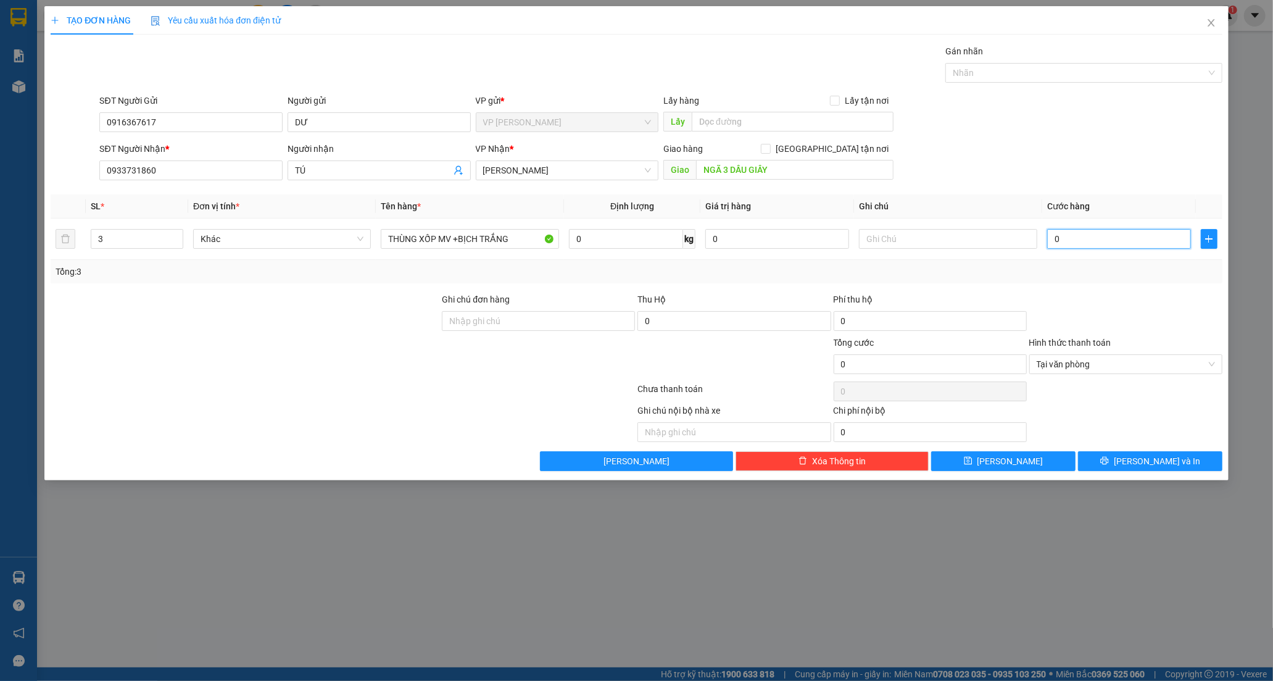
type input "0"
type input "10"
type input "10.000"
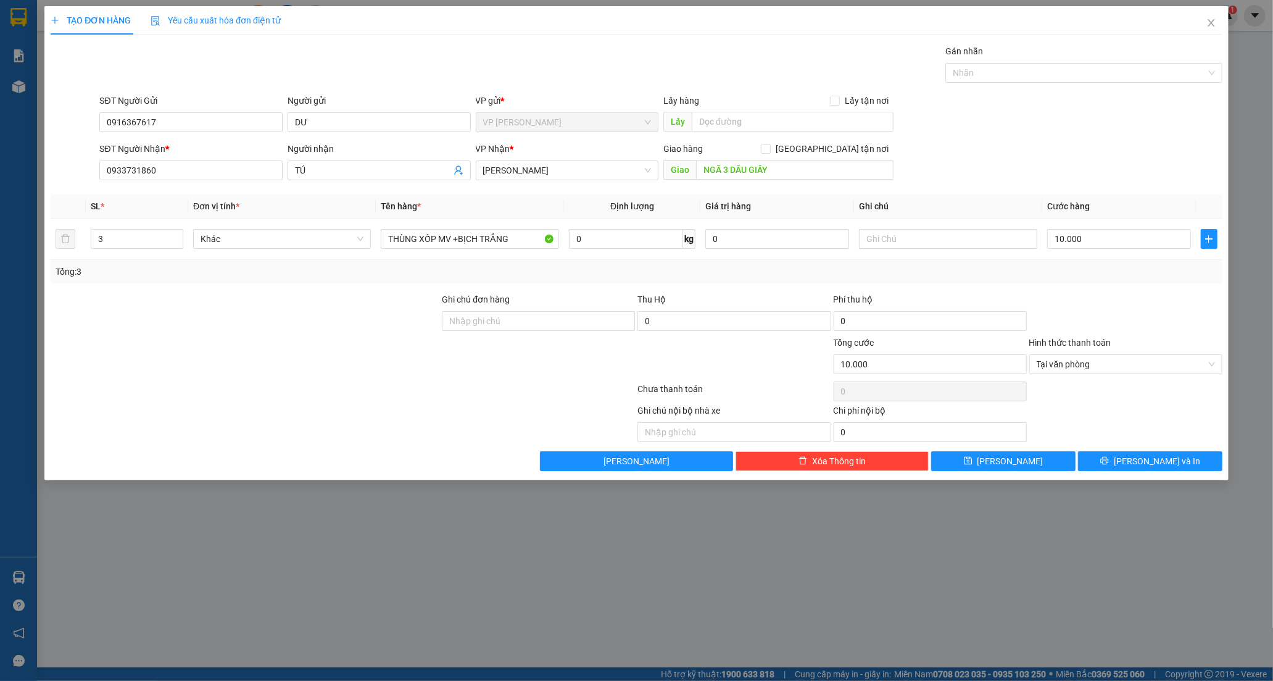
click at [1122, 175] on div "SĐT Người Nhận * 0933731860 Người nhận TÚ VP Nhận * [PERSON_NAME] Giao hàng [GE…" at bounding box center [661, 163] width 1128 height 43
click at [1149, 462] on span "[PERSON_NAME] và In" at bounding box center [1157, 461] width 86 height 14
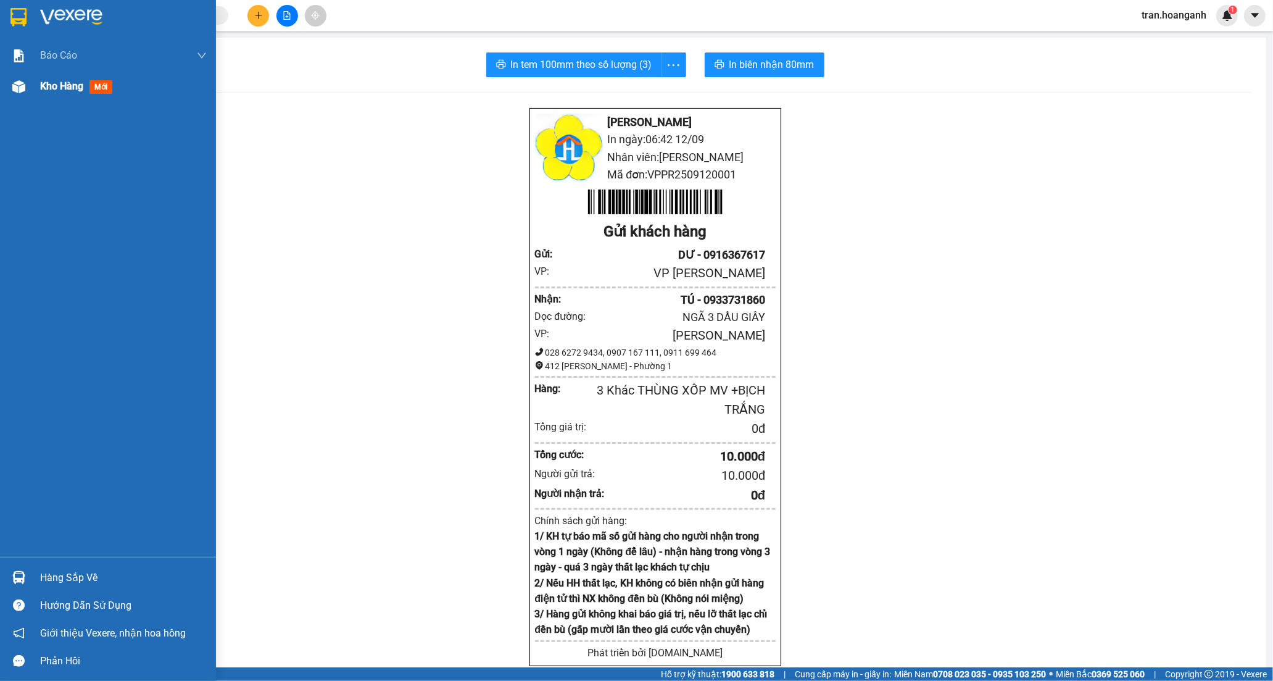
click at [48, 85] on span "Kho hàng" at bounding box center [61, 86] width 43 height 12
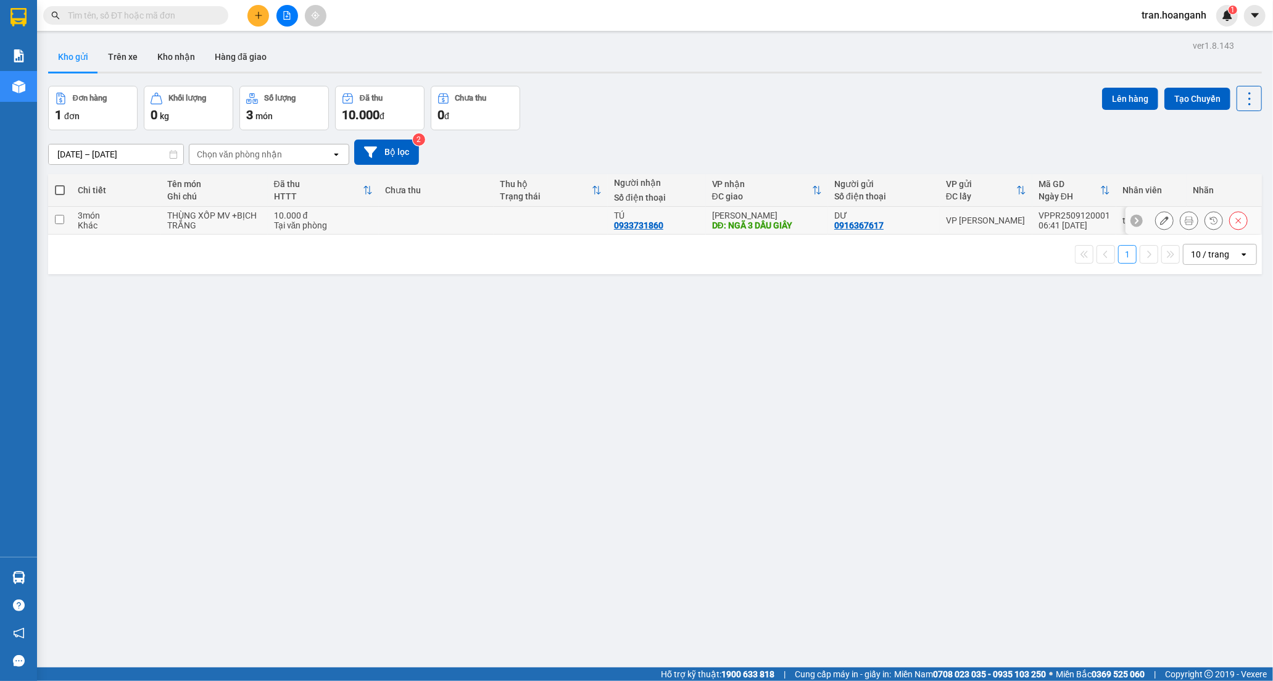
click at [670, 220] on div "TÚ 0933731860" at bounding box center [657, 220] width 86 height 20
checkbox input "true"
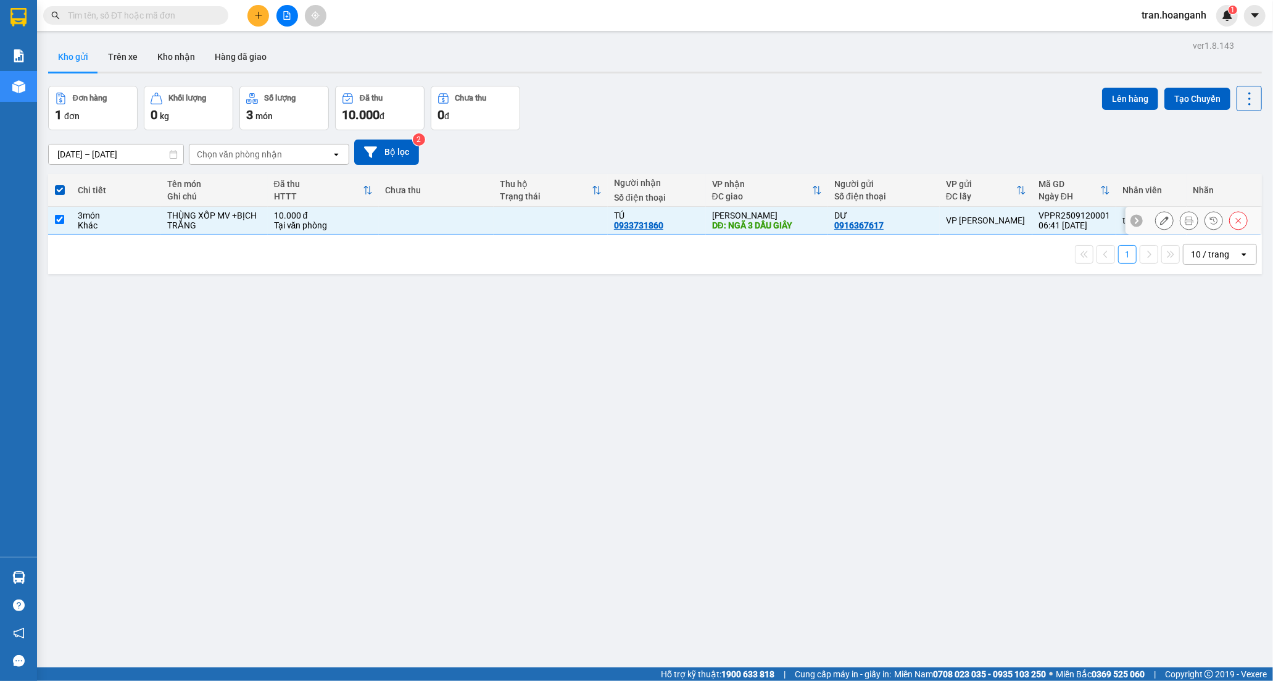
click at [1160, 220] on icon at bounding box center [1164, 220] width 9 height 9
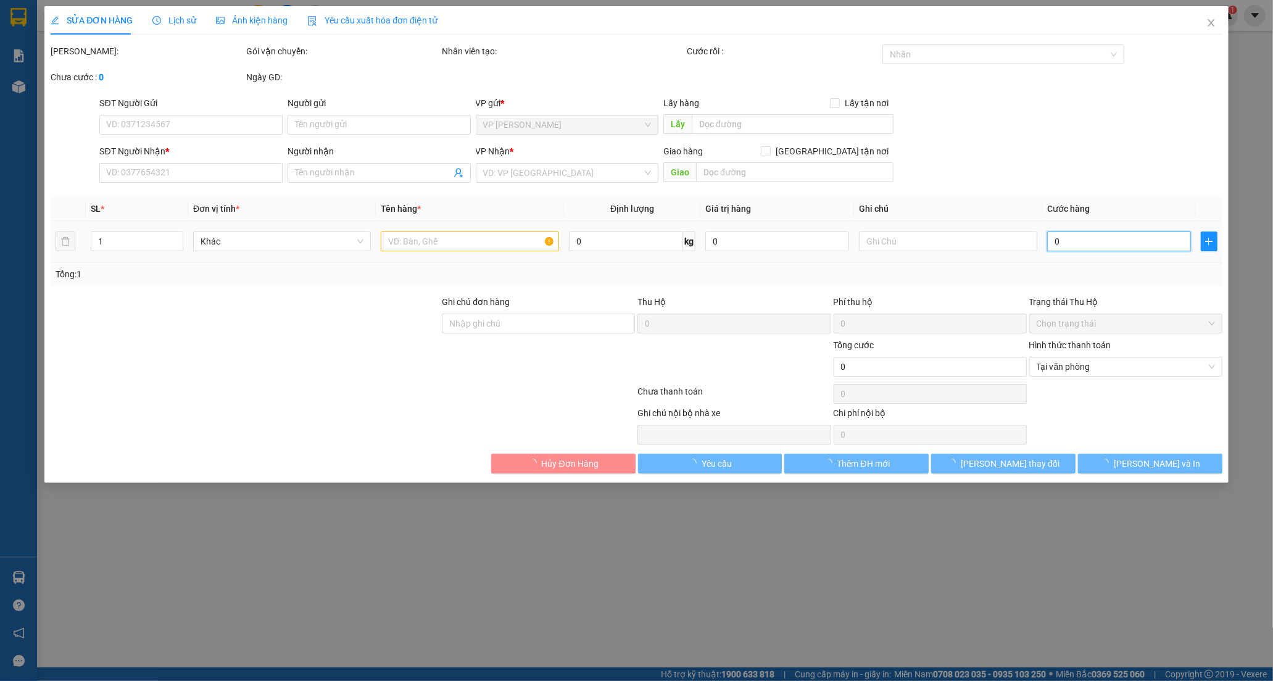
click at [1071, 243] on input "0" at bounding box center [1119, 241] width 144 height 20
type input "0916367617"
type input "DƯ"
type input "0933731860"
type input "TÚ"
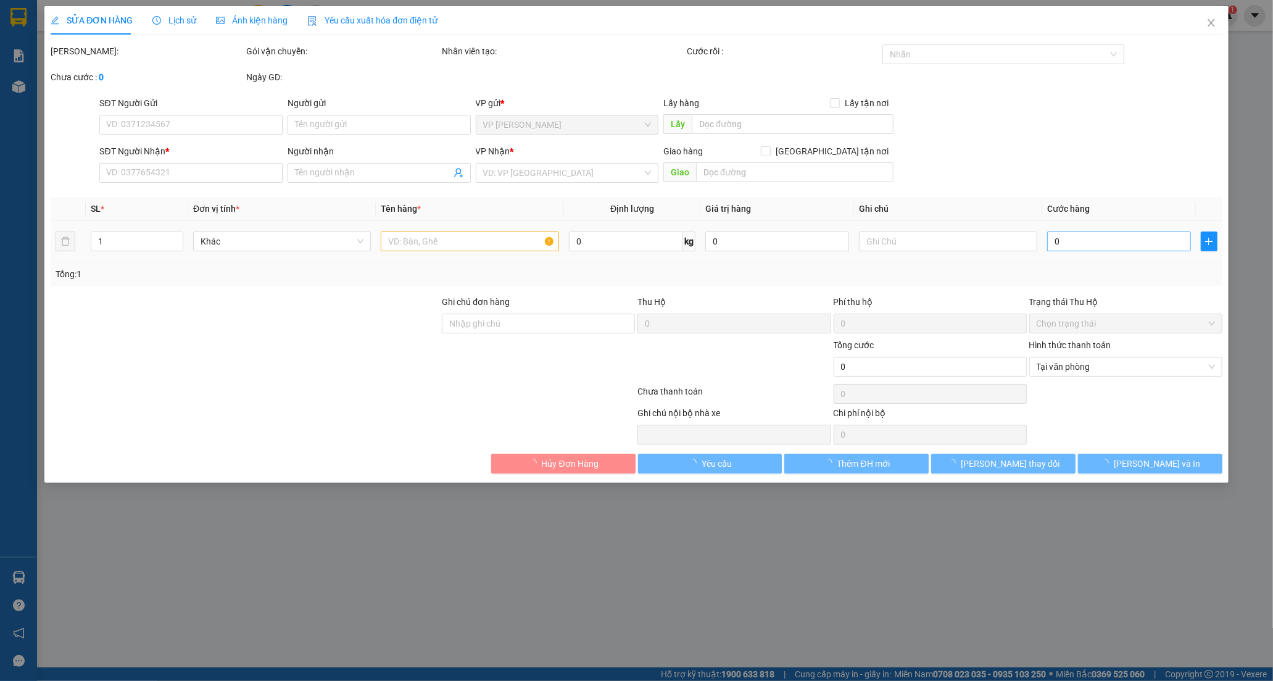
type input "NGÃ 3 DẦU GIÂY"
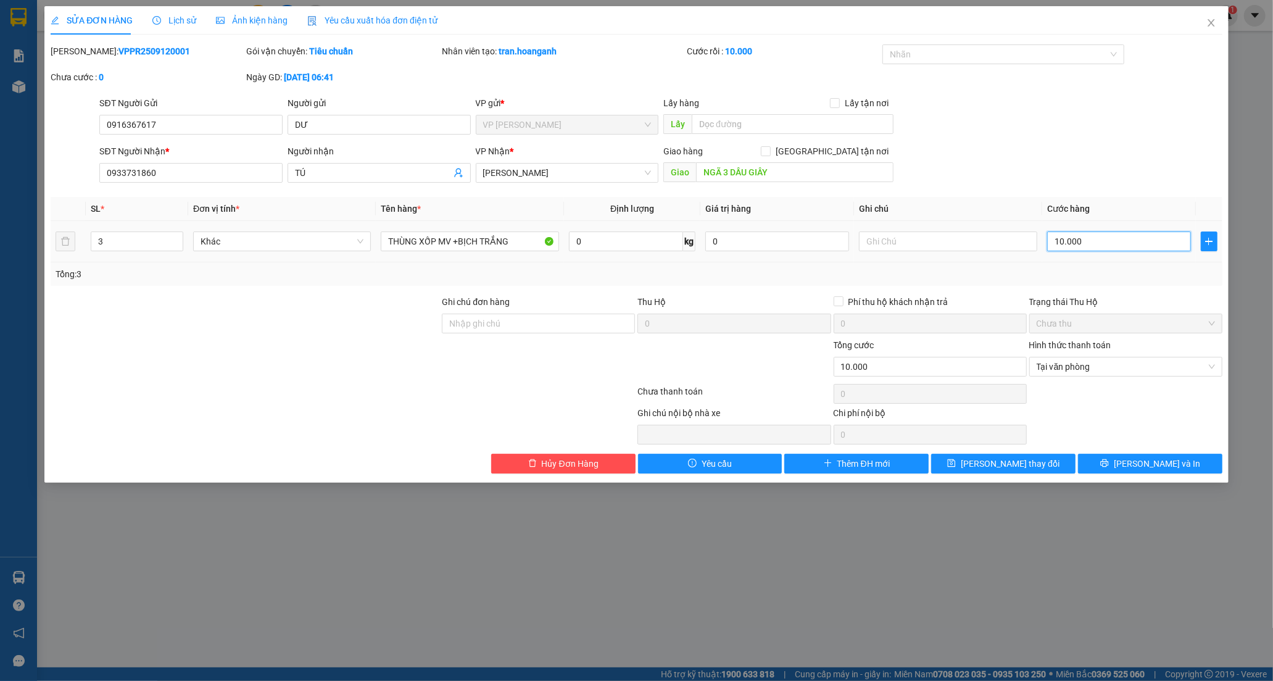
click at [1089, 251] on input "10.000" at bounding box center [1119, 241] width 144 height 20
type input "1"
type input "12"
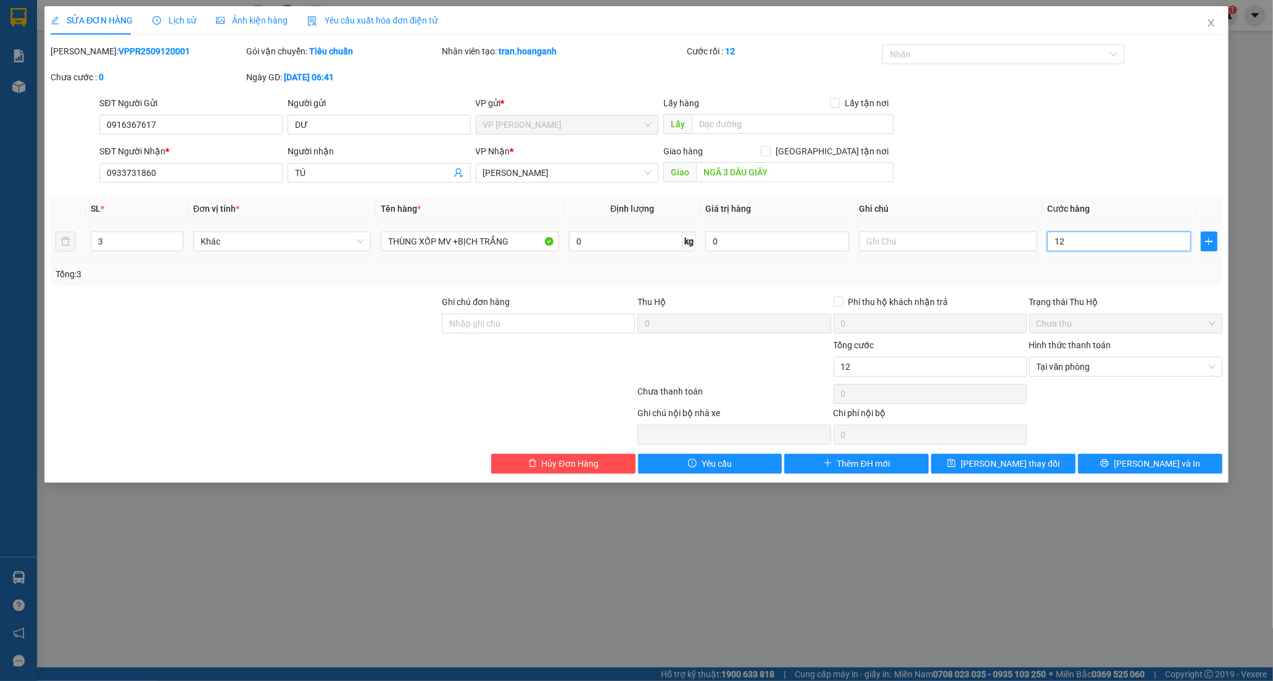
type input "120"
type input "120.000"
click at [1155, 462] on span "[PERSON_NAME] và In" at bounding box center [1157, 464] width 86 height 14
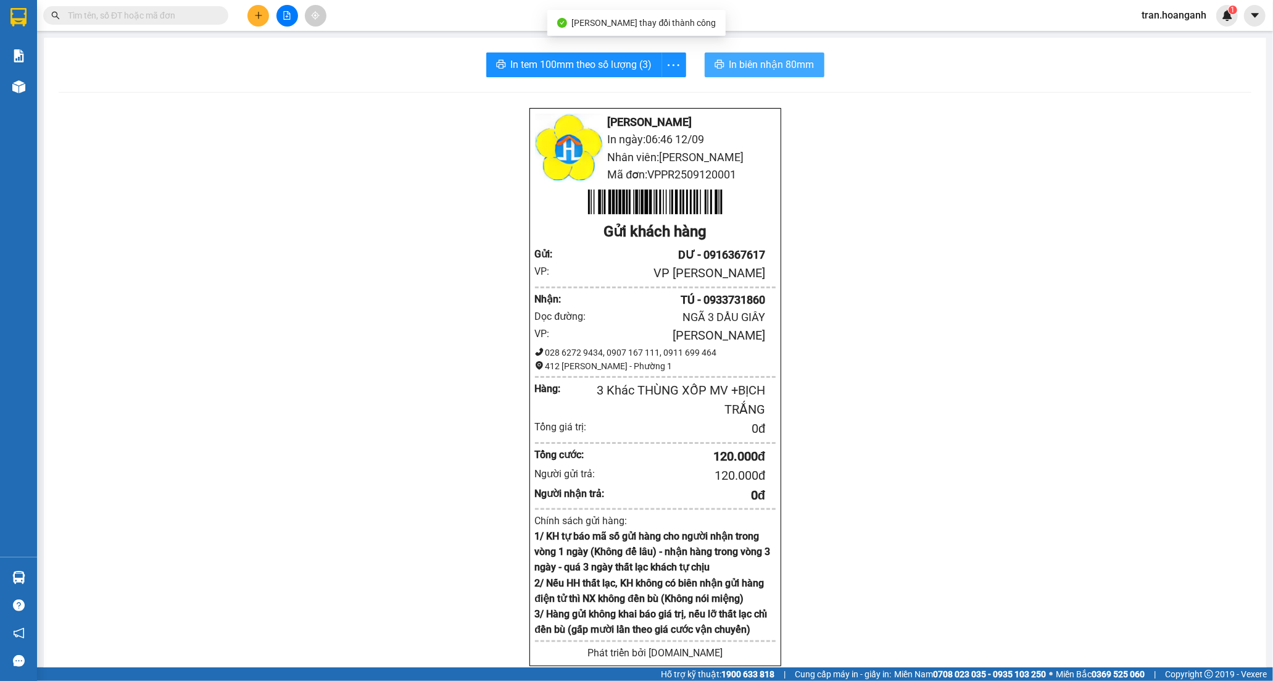
click at [763, 72] on button "In biên nhận 80mm" at bounding box center [765, 64] width 120 height 25
click at [572, 69] on span "In tem 100mm theo số lượng (3)" at bounding box center [581, 64] width 141 height 15
click at [257, 17] on icon "plus" at bounding box center [258, 15] width 9 height 9
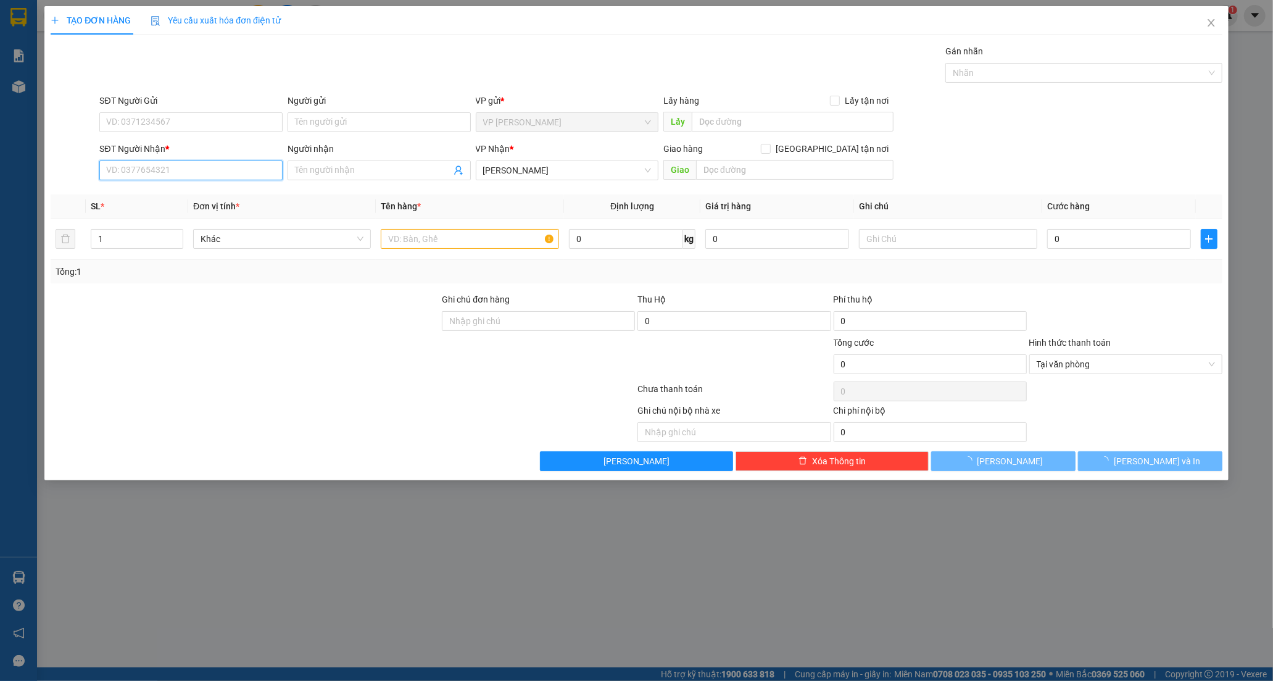
click at [198, 176] on input "SĐT Người Nhận *" at bounding box center [190, 170] width 183 height 20
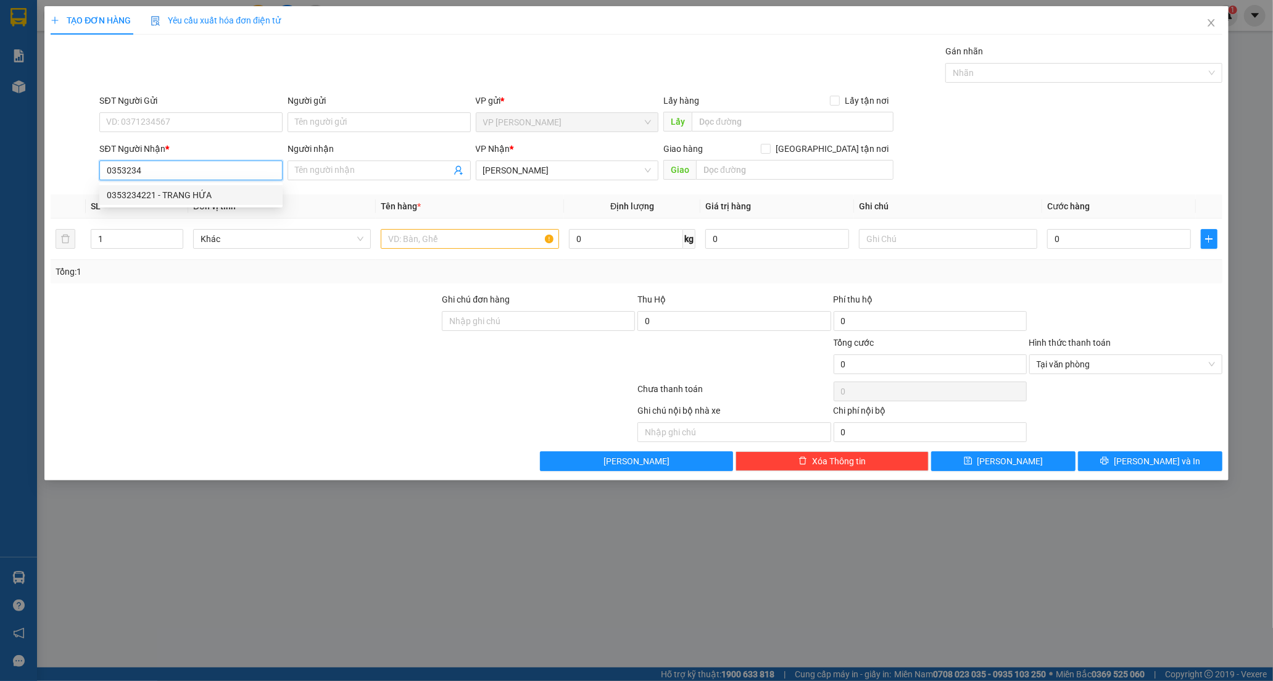
click at [162, 198] on div "0353234221 - TRANG HỨA" at bounding box center [191, 195] width 168 height 14
type input "0353234221"
type input "TRANG HỨA"
type input "[PERSON_NAME]"
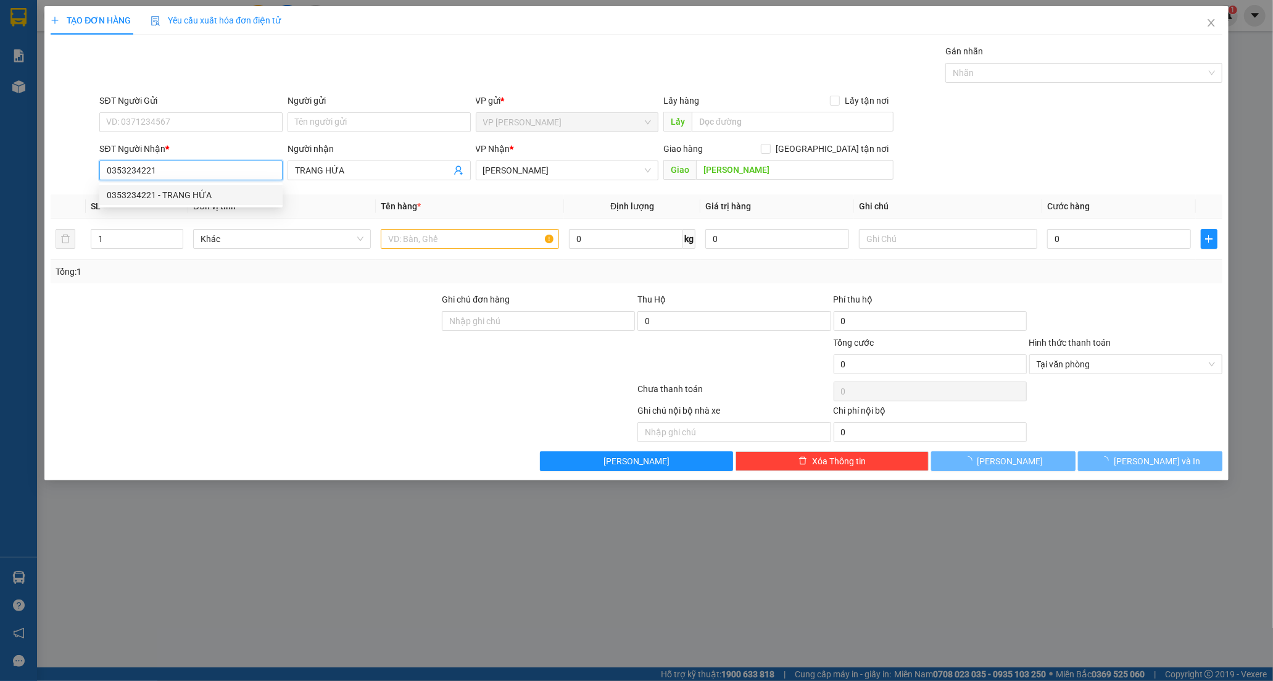
type input "50.000"
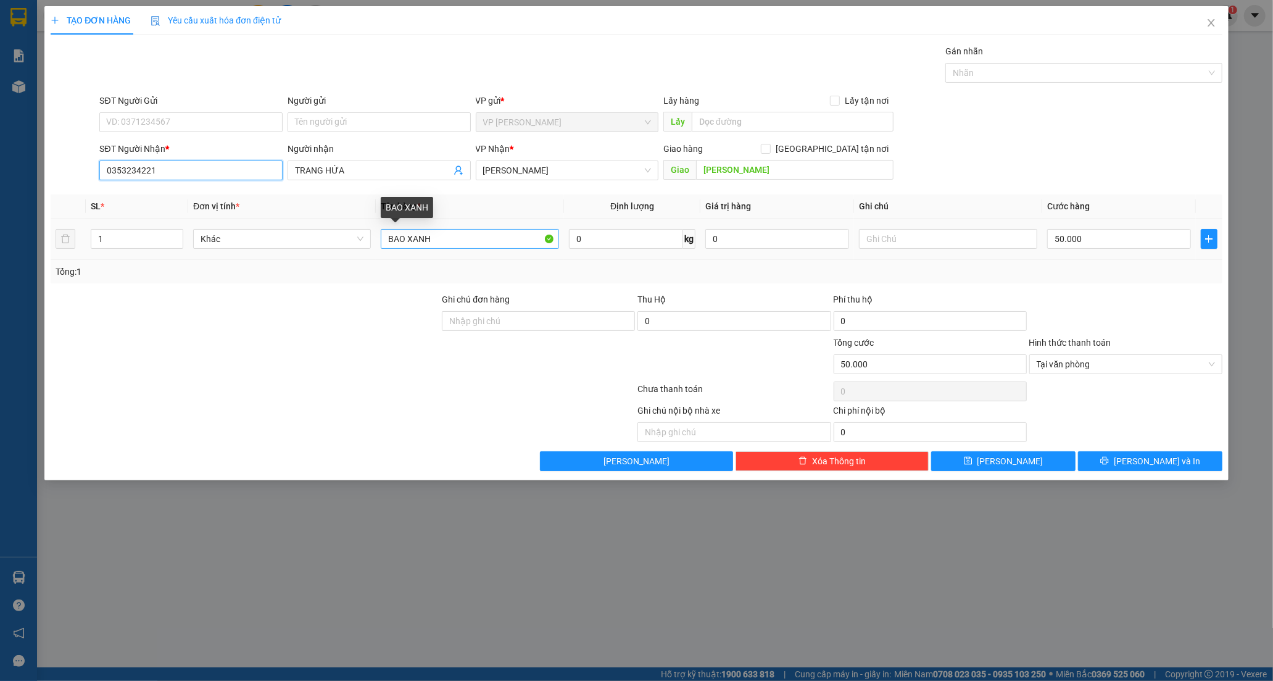
type input "0353234221"
click at [457, 249] on input "BAO XANH" at bounding box center [470, 239] width 178 height 20
type input "B"
type input "[PERSON_NAME]"
click at [1146, 459] on span "[PERSON_NAME] và In" at bounding box center [1157, 461] width 86 height 14
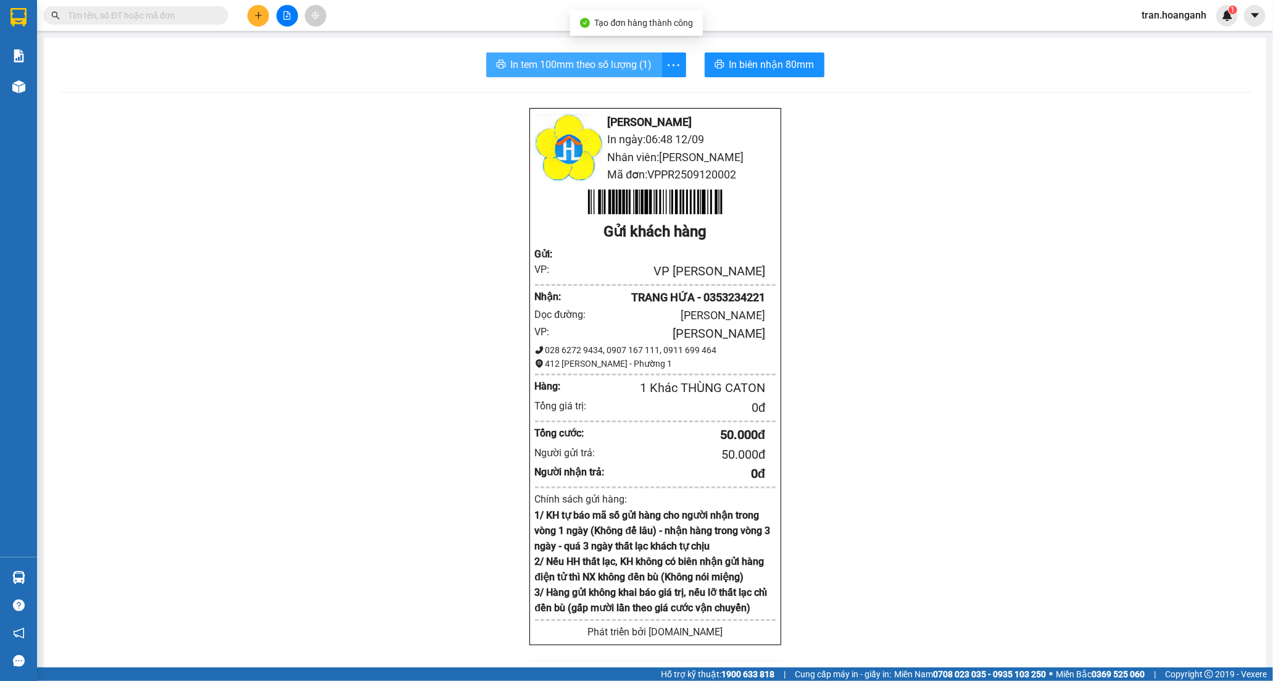
drag, startPoint x: 595, startPoint y: 65, endPoint x: 602, endPoint y: 15, distance: 51.1
click at [595, 59] on span "In tem 100mm theo số lượng (1)" at bounding box center [581, 64] width 141 height 15
click at [261, 10] on button at bounding box center [258, 16] width 22 height 22
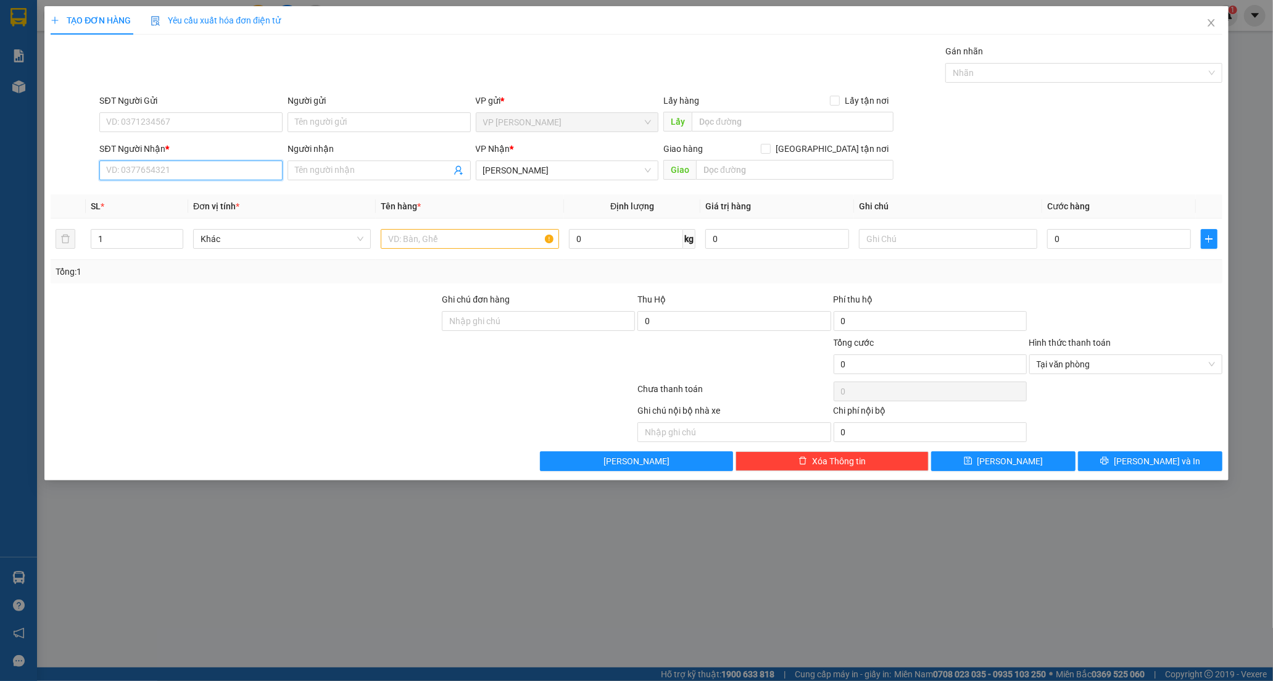
drag, startPoint x: 168, startPoint y: 173, endPoint x: 183, endPoint y: 167, distance: 16.9
click at [168, 174] on input "SĐT Người Nhận *" at bounding box center [190, 170] width 183 height 20
type input "0708351682"
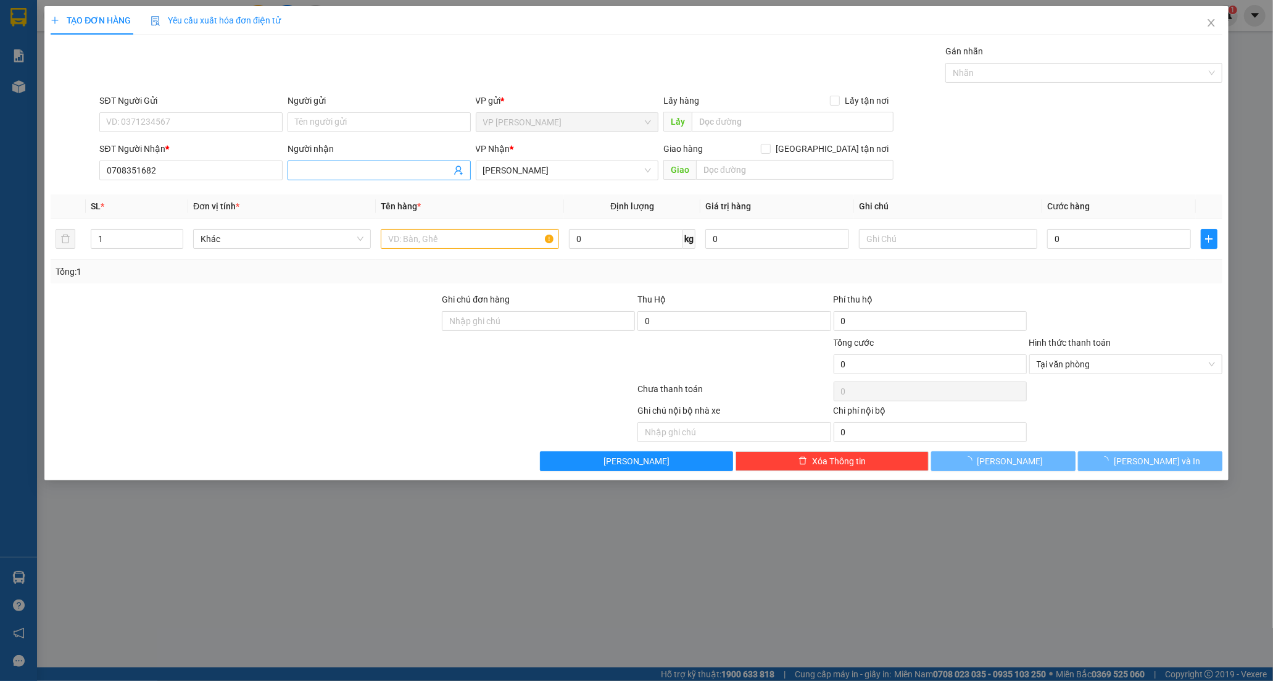
click at [331, 175] on input "Người nhận" at bounding box center [373, 171] width 156 height 14
type input "TRÌNH"
click at [120, 127] on input "SĐT Người Gửi" at bounding box center [190, 122] width 183 height 20
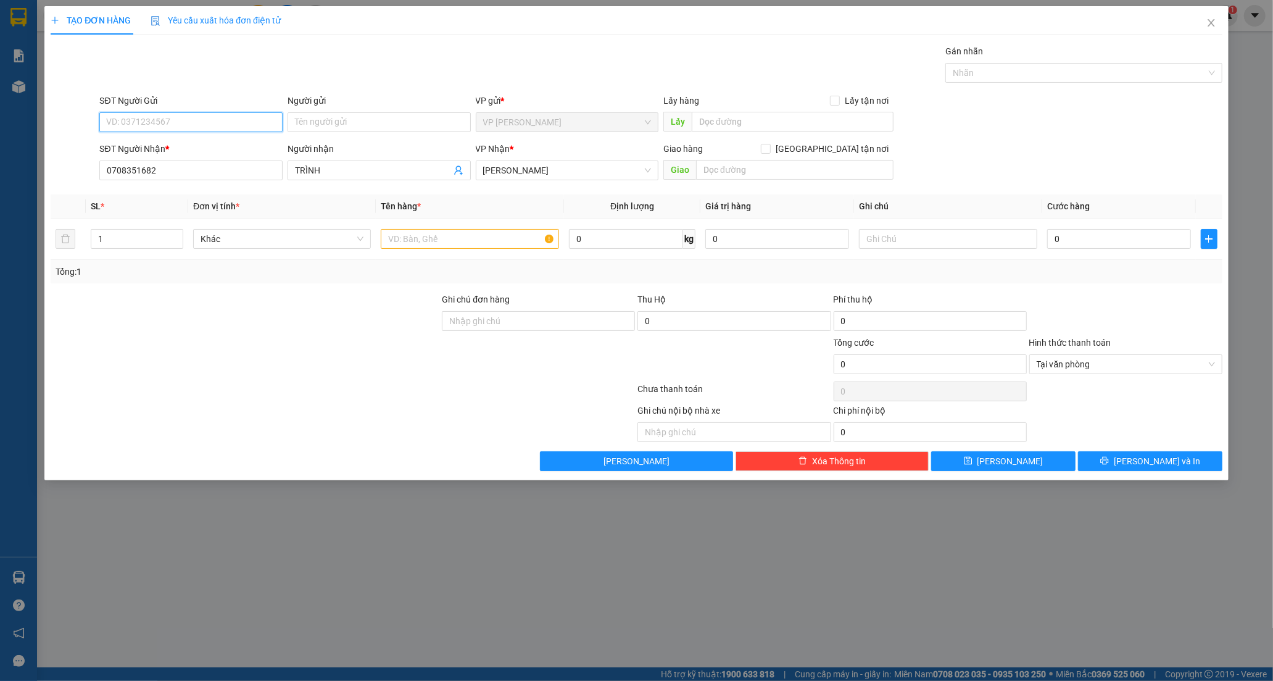
type input "0"
click at [210, 124] on input "SĐT Người Gửi" at bounding box center [190, 122] width 183 height 20
type input "0815348726"
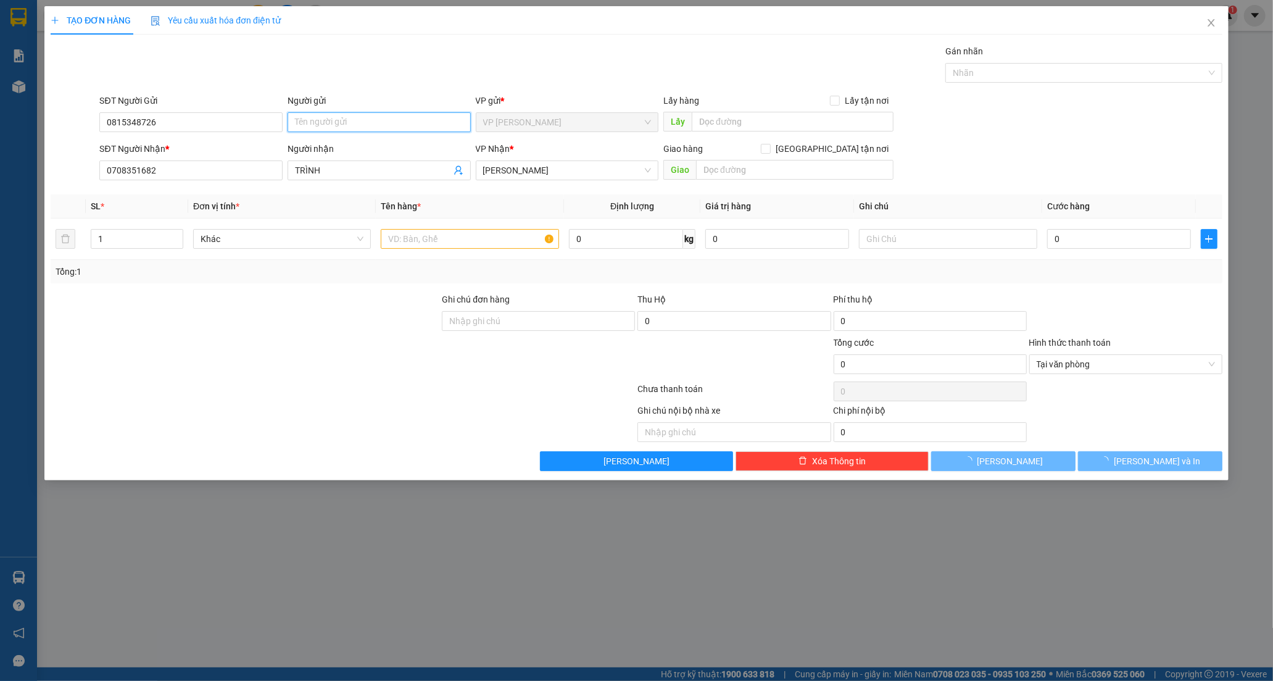
click at [338, 123] on input "Người gửi" at bounding box center [379, 122] width 183 height 20
type input "CÔ MINH"
click at [425, 239] on input "text" at bounding box center [470, 239] width 178 height 20
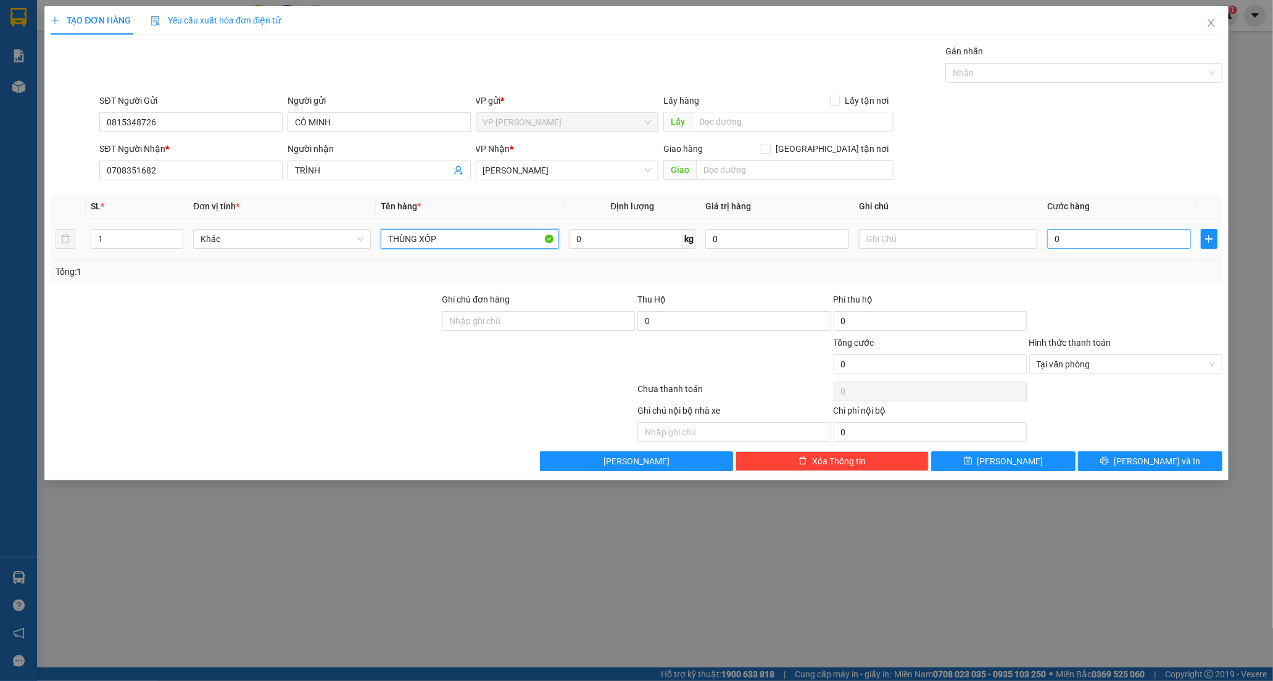
type input "THÙNG XỐP"
click at [1080, 246] on input "0" at bounding box center [1119, 239] width 144 height 20
type input "3"
type input "30"
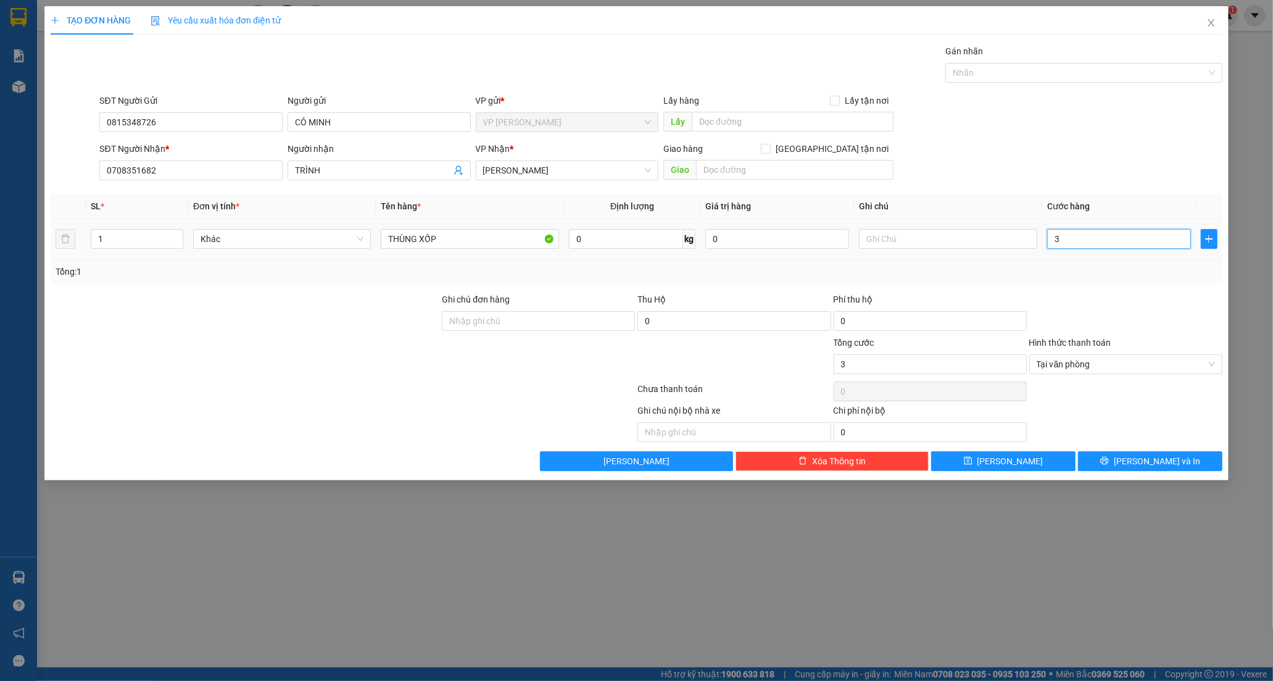
type input "30"
type input "30.000"
click at [1155, 464] on span "[PERSON_NAME] và In" at bounding box center [1157, 461] width 86 height 14
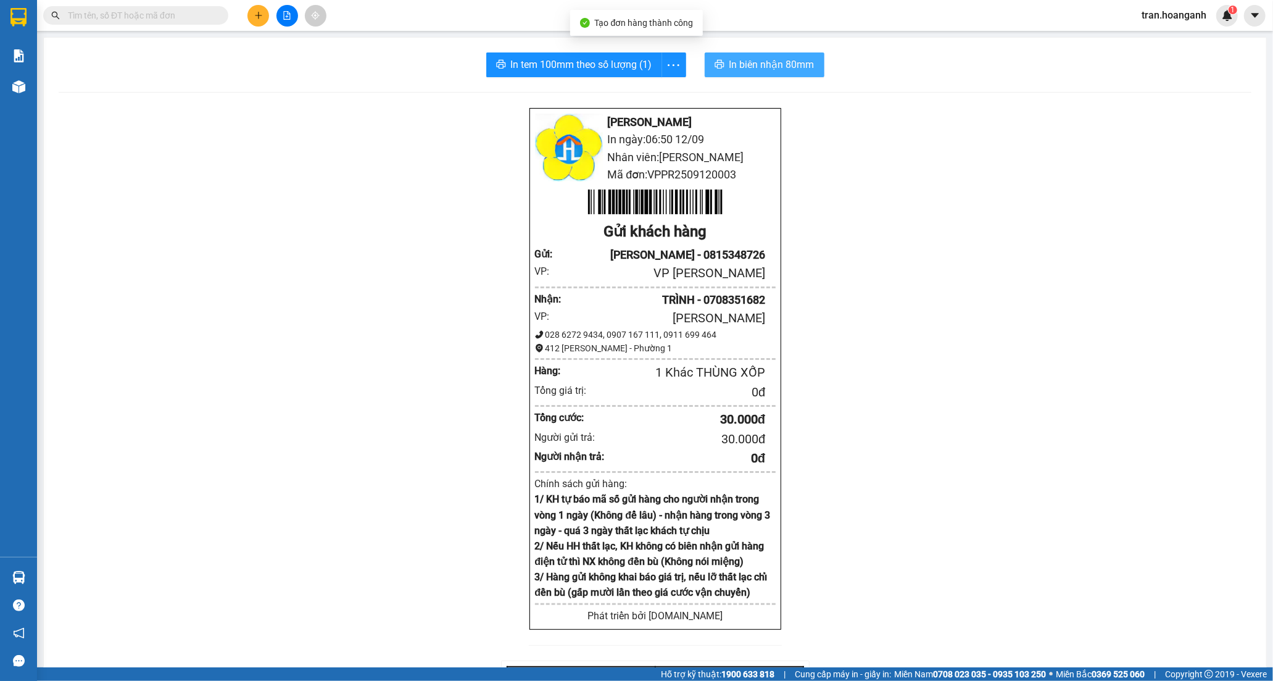
click at [731, 73] on button "In biên nhận 80mm" at bounding box center [765, 64] width 120 height 25
click at [559, 71] on span "In tem 100mm theo số lượng (1)" at bounding box center [581, 64] width 141 height 15
click at [210, 14] on input "text" at bounding box center [141, 16] width 146 height 14
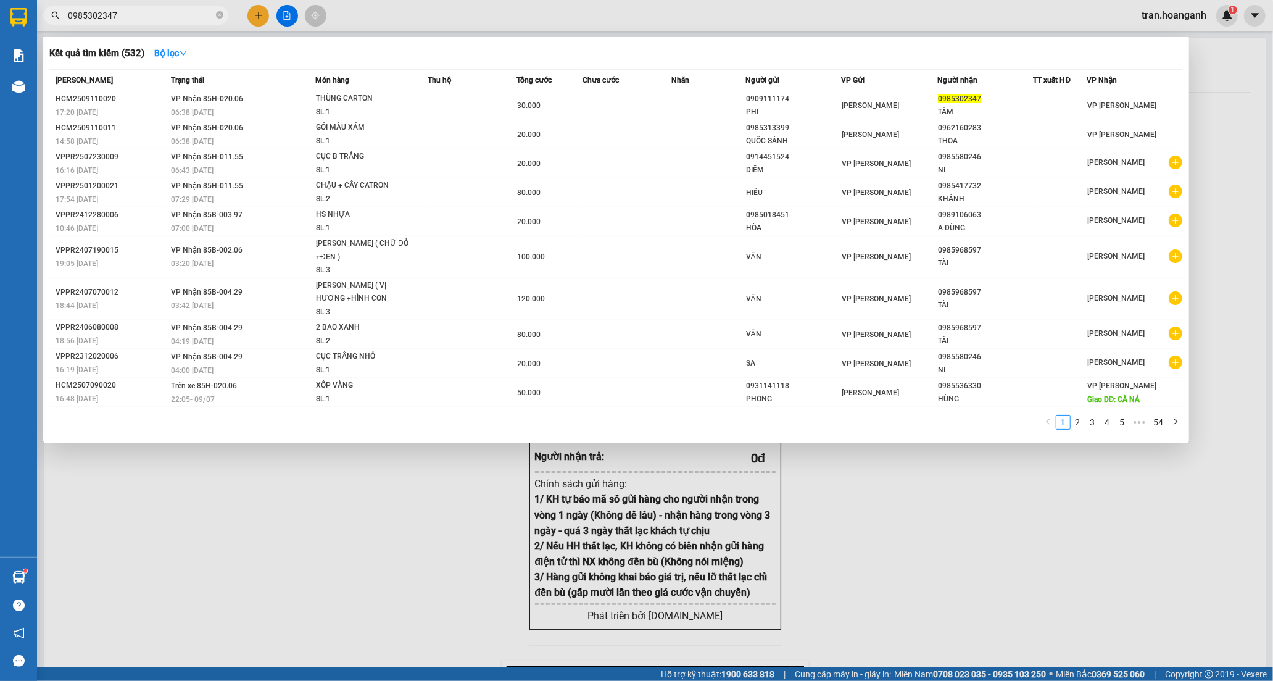
type input "0985302347"
click at [220, 16] on icon "close-circle" at bounding box center [219, 14] width 7 height 7
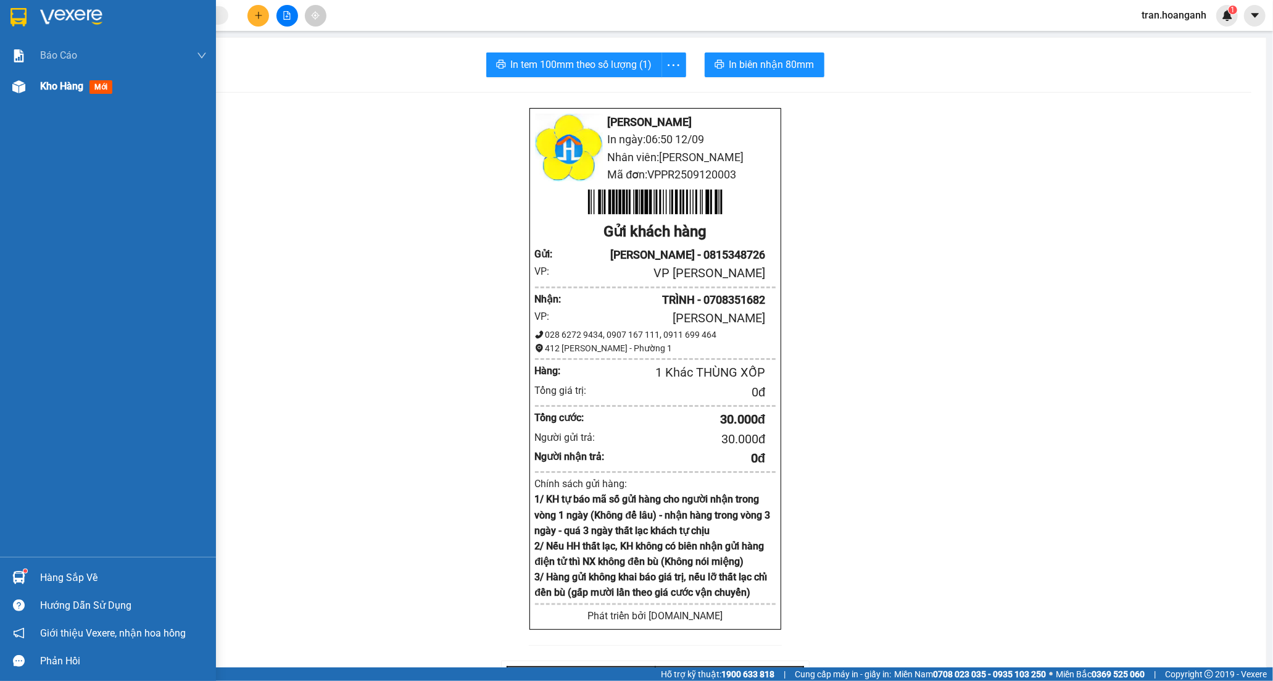
click at [52, 88] on span "Kho hàng" at bounding box center [61, 86] width 43 height 12
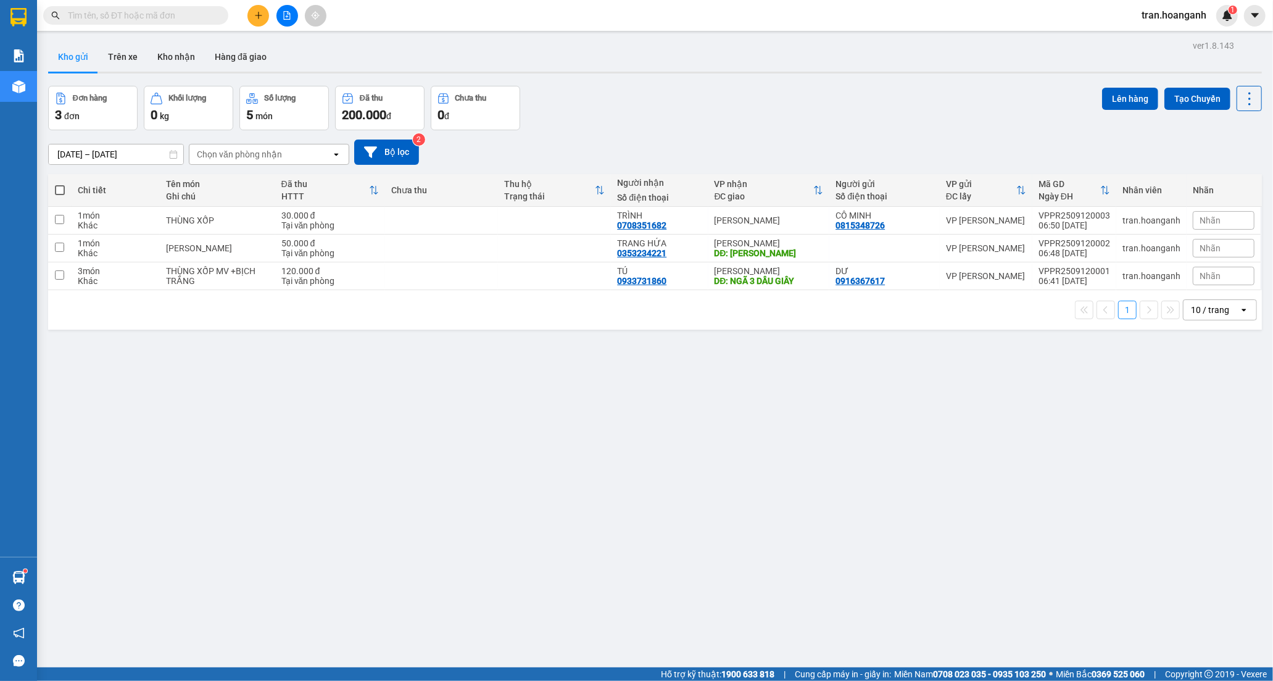
click at [1191, 307] on div "10 / trang" at bounding box center [1210, 310] width 38 height 12
click at [1201, 443] on span "100 / trang" at bounding box center [1205, 448] width 44 height 12
click at [177, 13] on input "text" at bounding box center [141, 16] width 146 height 14
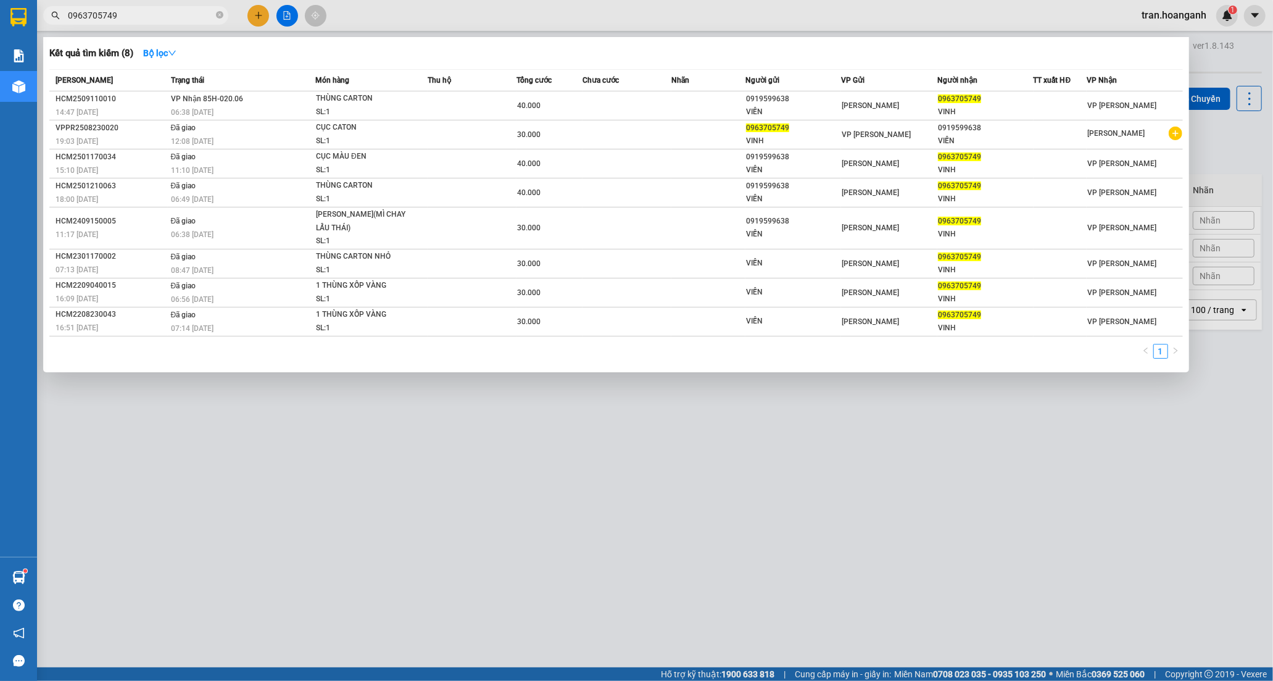
type input "0963705749"
click at [410, 539] on div at bounding box center [636, 340] width 1273 height 681
click at [220, 15] on icon "close-circle" at bounding box center [219, 14] width 7 height 7
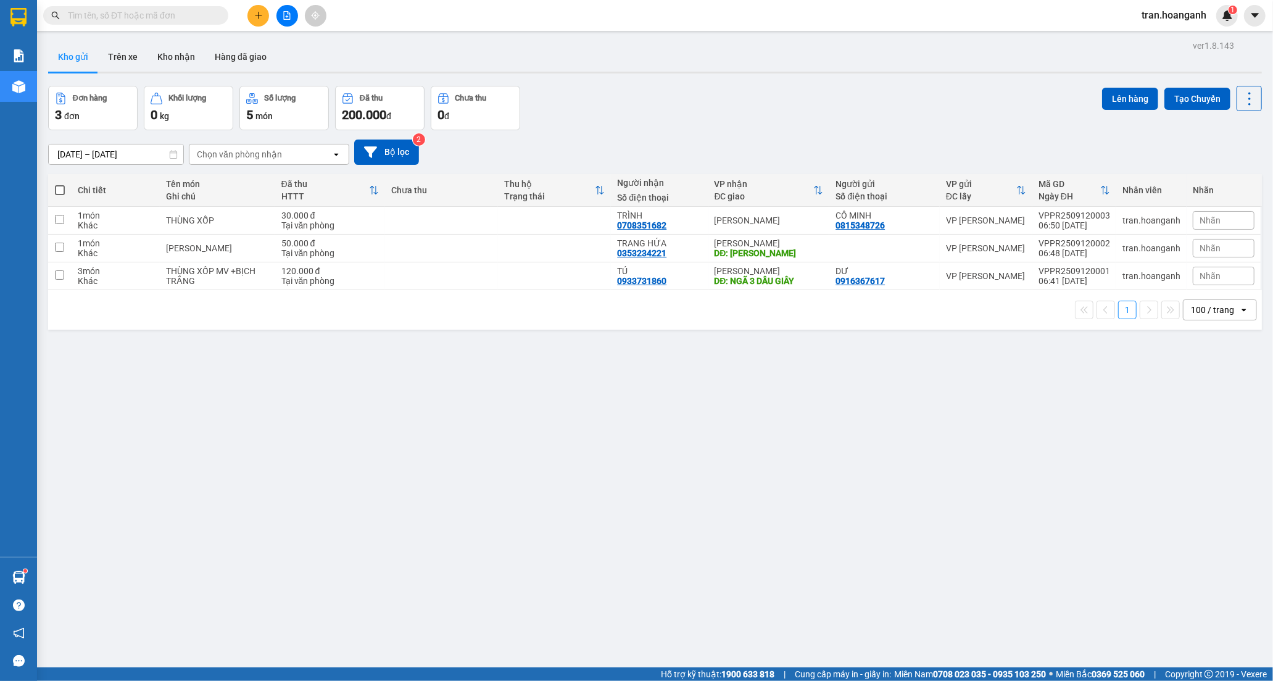
click at [177, 17] on input "text" at bounding box center [141, 16] width 146 height 14
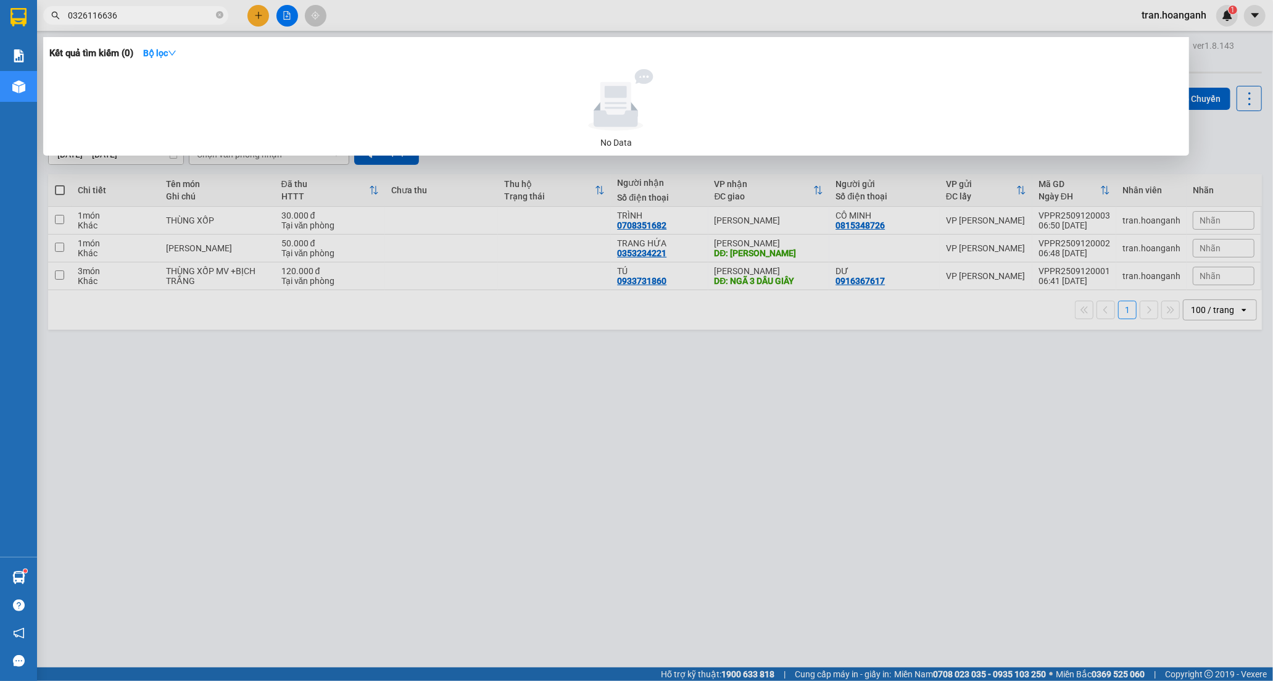
type input "0326116636"
click at [153, 15] on input "0326116636" at bounding box center [141, 16] width 146 height 14
click at [298, 429] on div at bounding box center [636, 340] width 1273 height 681
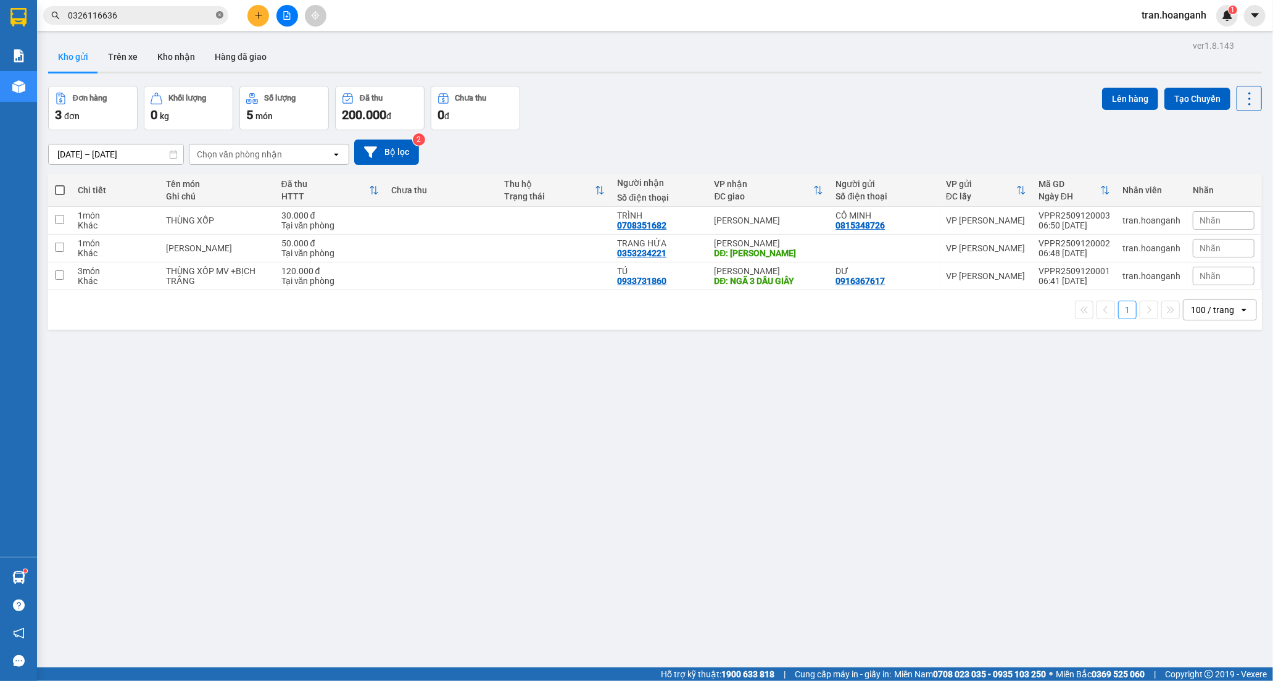
click at [221, 14] on icon "close-circle" at bounding box center [219, 14] width 7 height 7
click at [173, 53] on button "Kho nhận" at bounding box center [176, 57] width 57 height 30
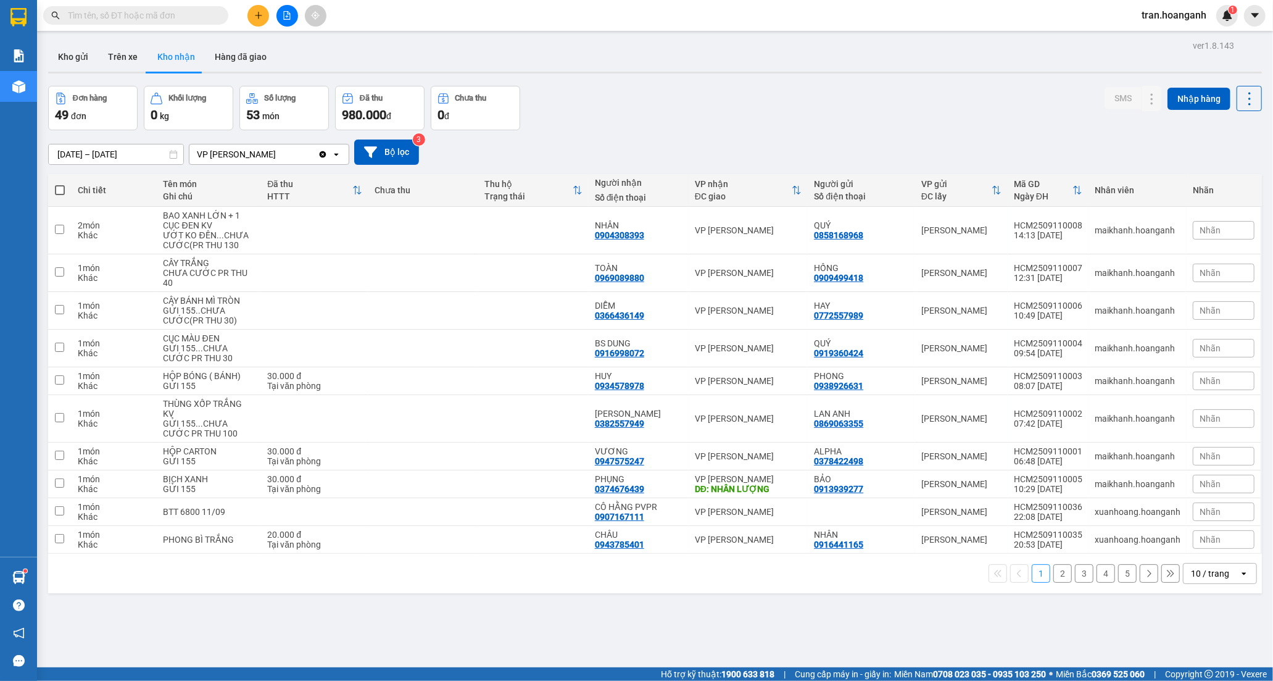
click at [193, 19] on input "text" at bounding box center [141, 16] width 146 height 14
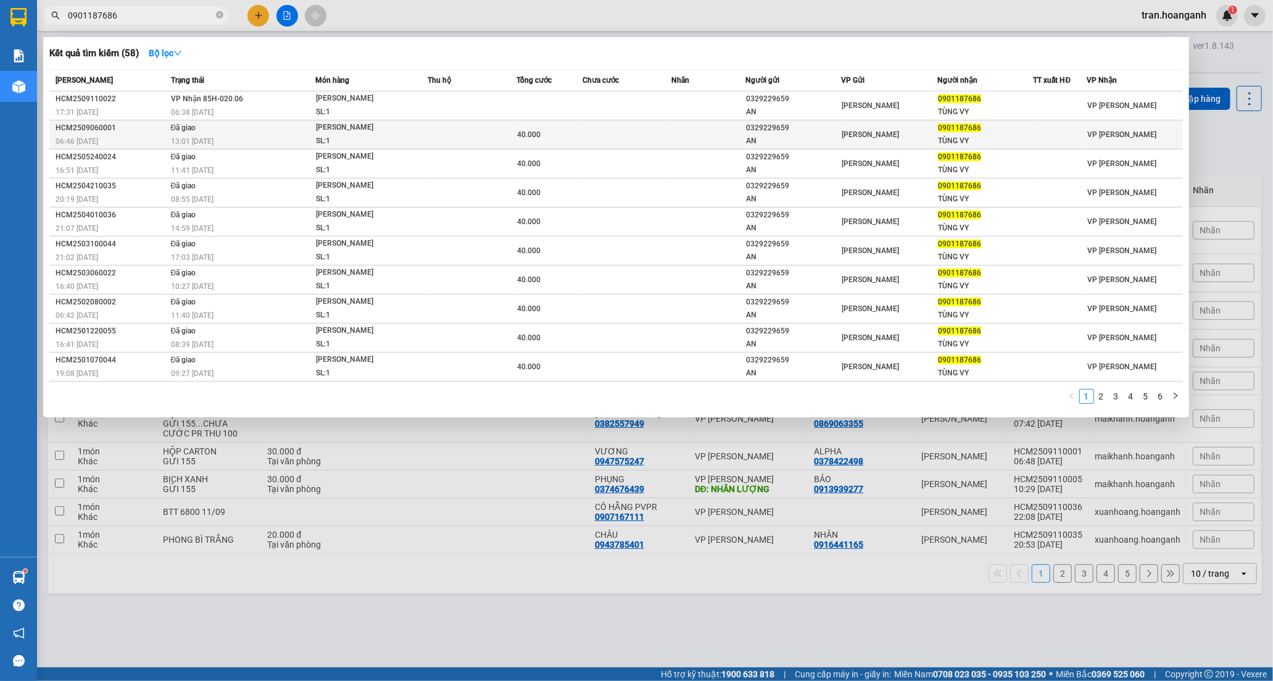
type input "0901187686"
click at [736, 136] on td at bounding box center [709, 134] width 74 height 29
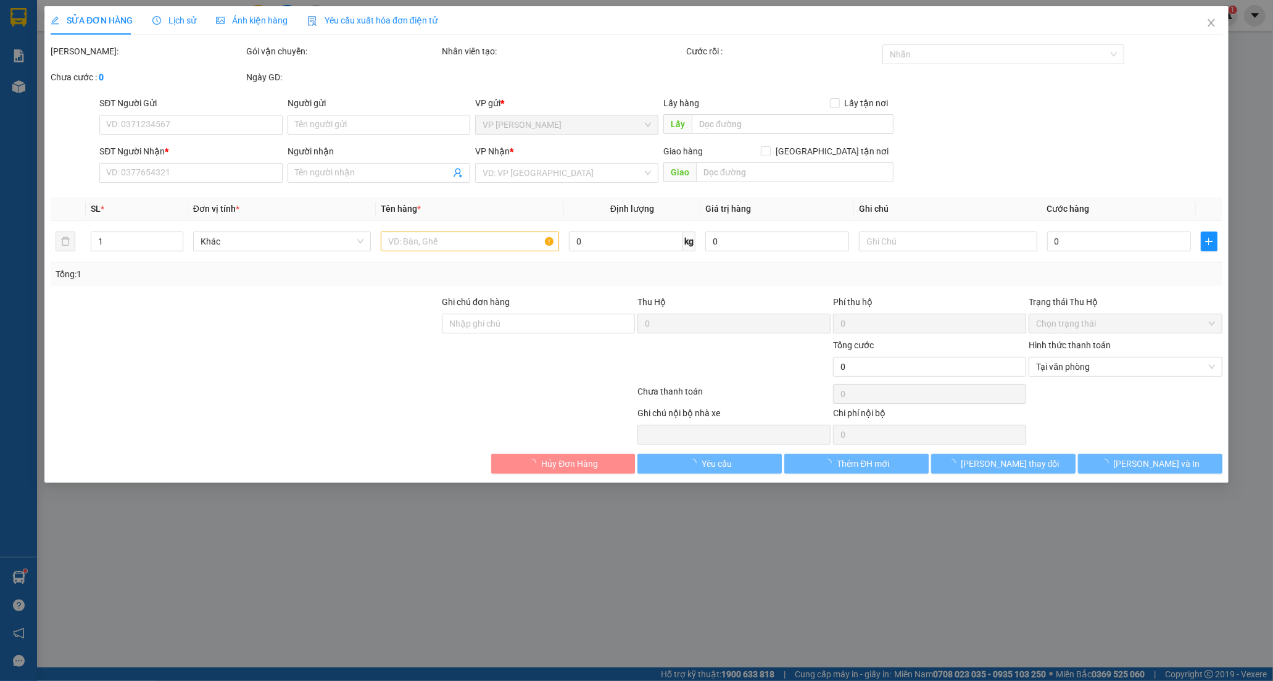
type input "0329229659"
type input "AN"
type input "0901187686"
type input "TÙNG VY"
type input "40.000"
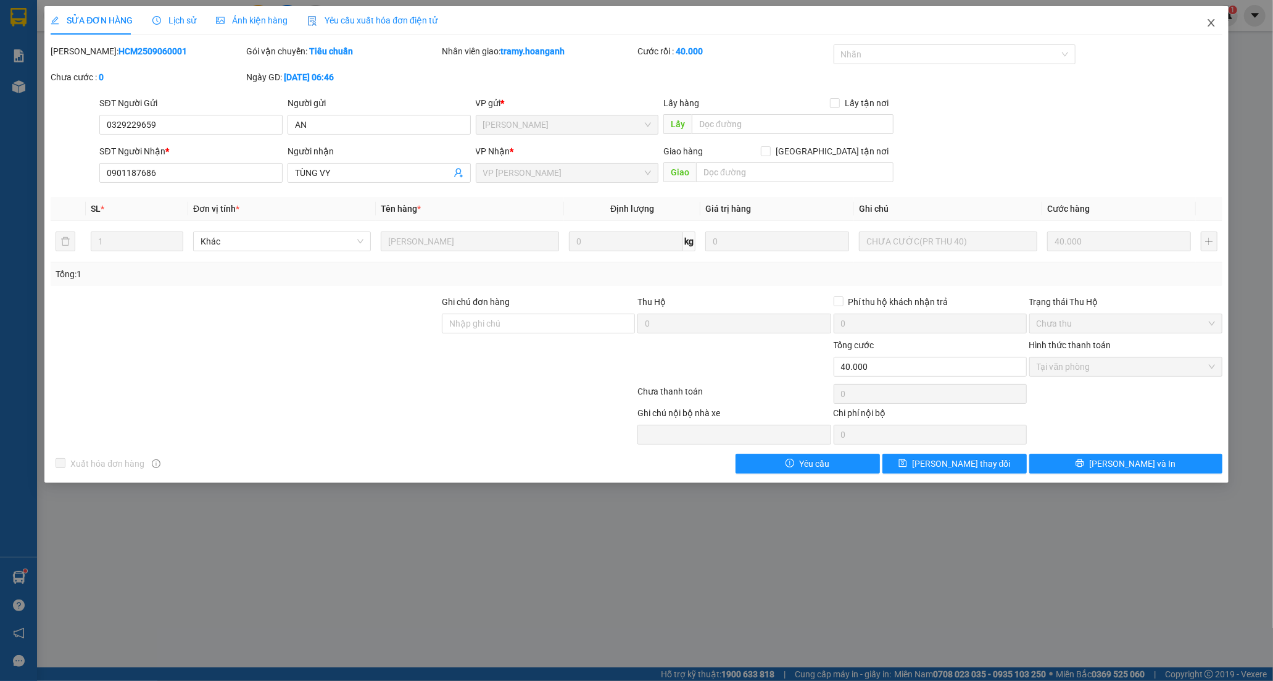
click at [1210, 23] on icon "close" at bounding box center [1212, 23] width 10 height 10
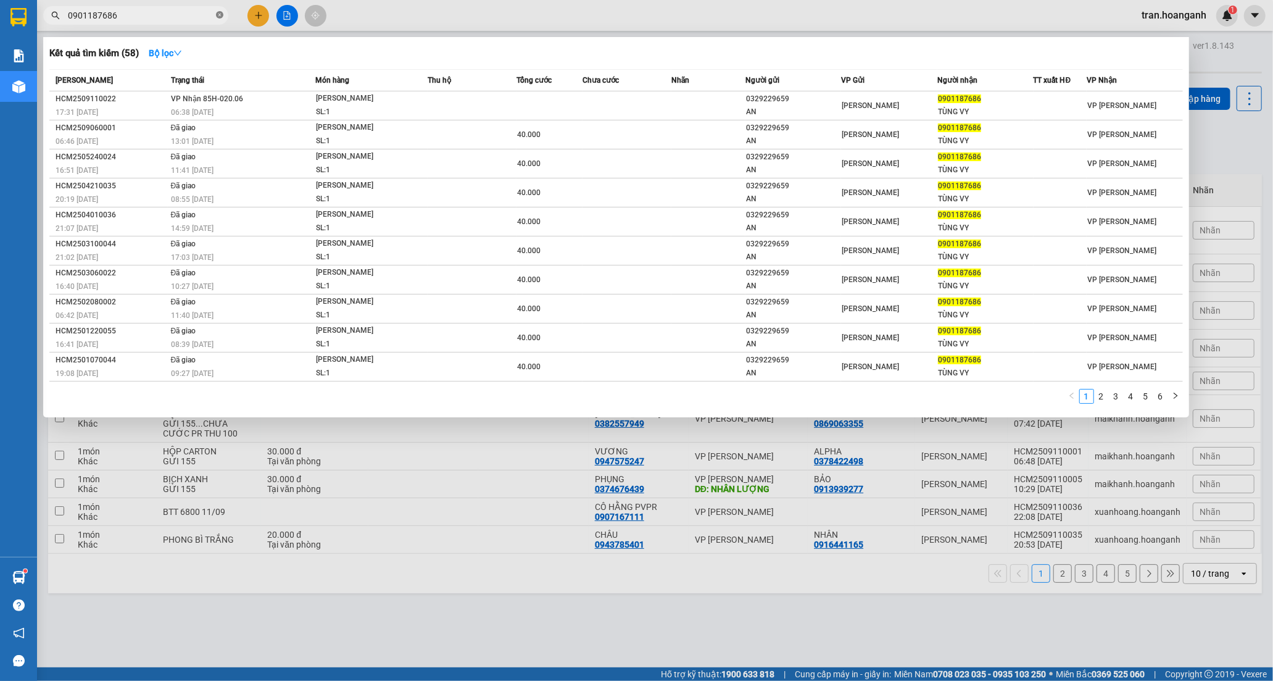
click at [217, 16] on icon "close-circle" at bounding box center [219, 14] width 7 height 7
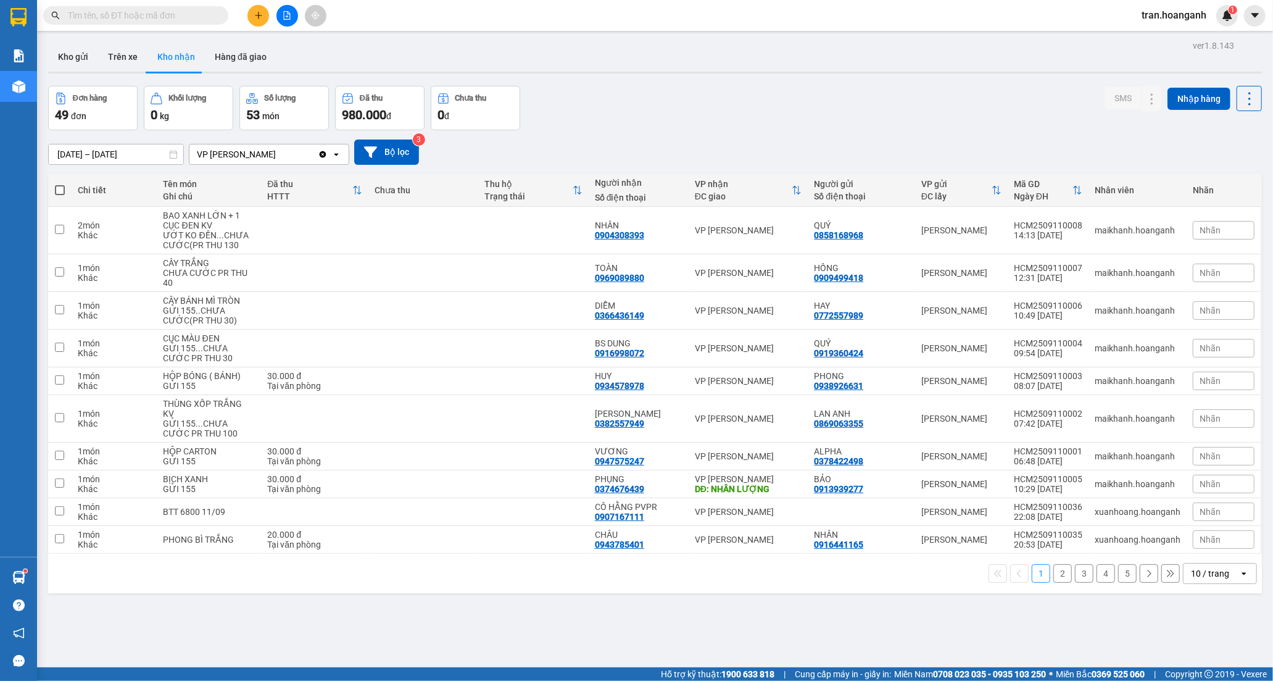
click at [133, 10] on input "text" at bounding box center [141, 16] width 146 height 14
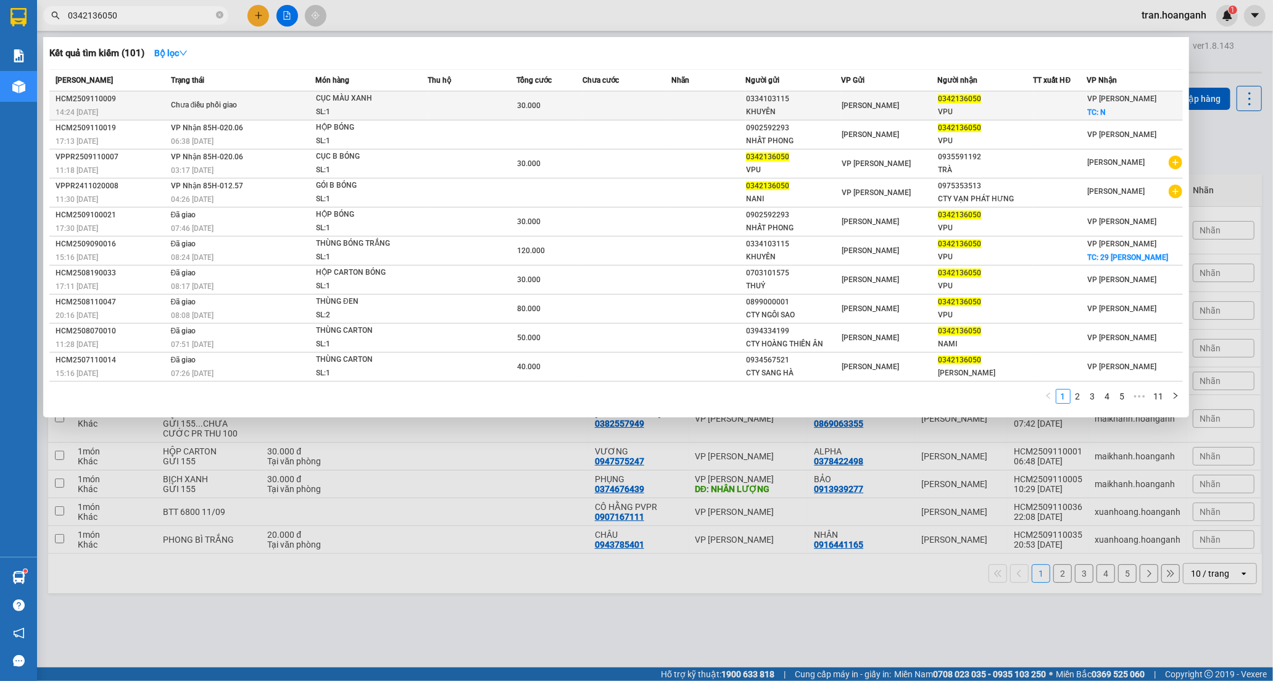
type input "0342136050"
click at [680, 111] on td at bounding box center [709, 105] width 74 height 29
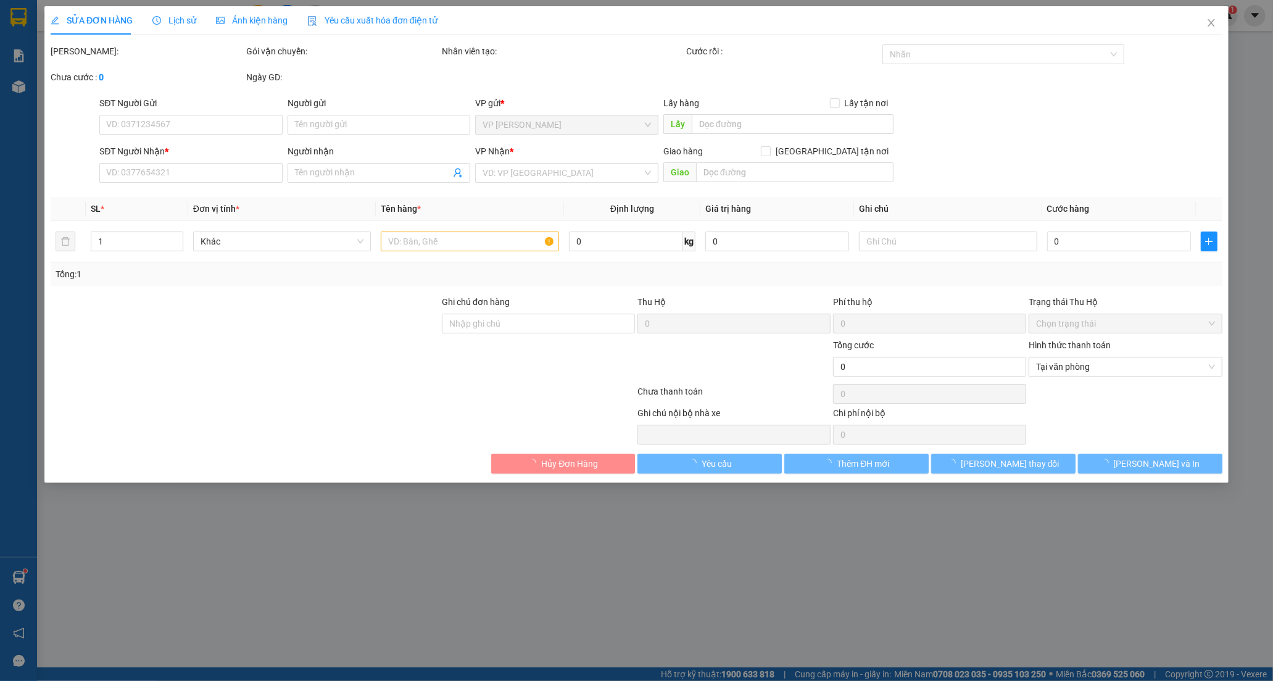
type input "0334103115"
type input "KHUYÊN"
type input "0342136050"
type input "VPU"
checkbox input "true"
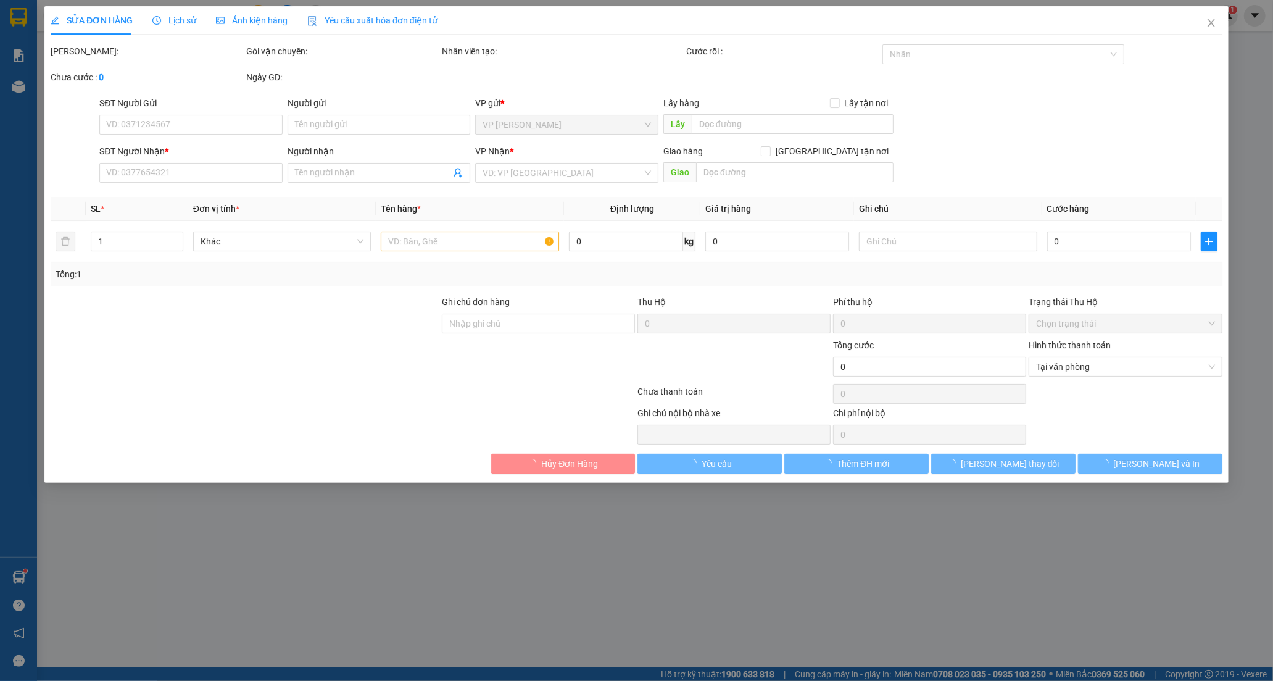
type input "N"
type input "30.000"
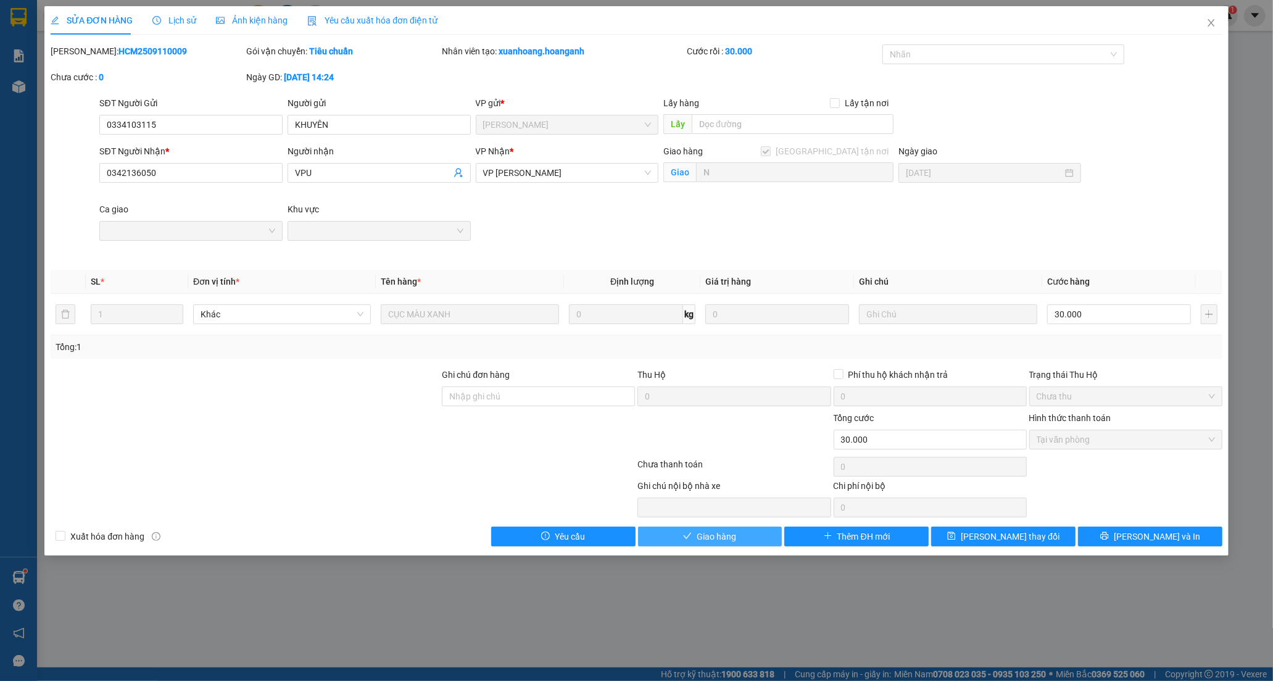
click at [701, 538] on span "Giao hàng" at bounding box center [717, 537] width 40 height 14
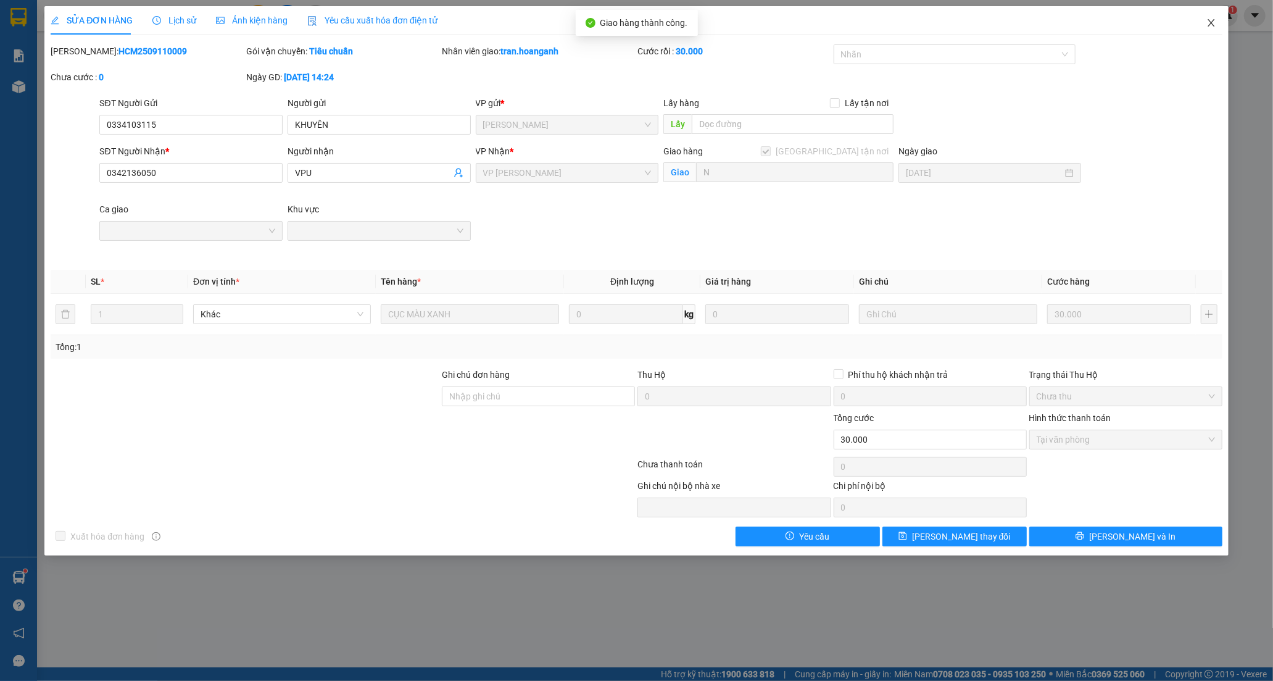
drag, startPoint x: 1207, startPoint y: 22, endPoint x: 1208, endPoint y: 1, distance: 21.0
click at [1208, 1] on div "SỬA ĐƠN HÀNG Lịch sử Ảnh kiện hàng Yêu cầu xuất hóa đơn điện tử Total Paid Fee …" at bounding box center [636, 340] width 1273 height 681
click at [1216, 20] on icon "close" at bounding box center [1212, 23] width 10 height 10
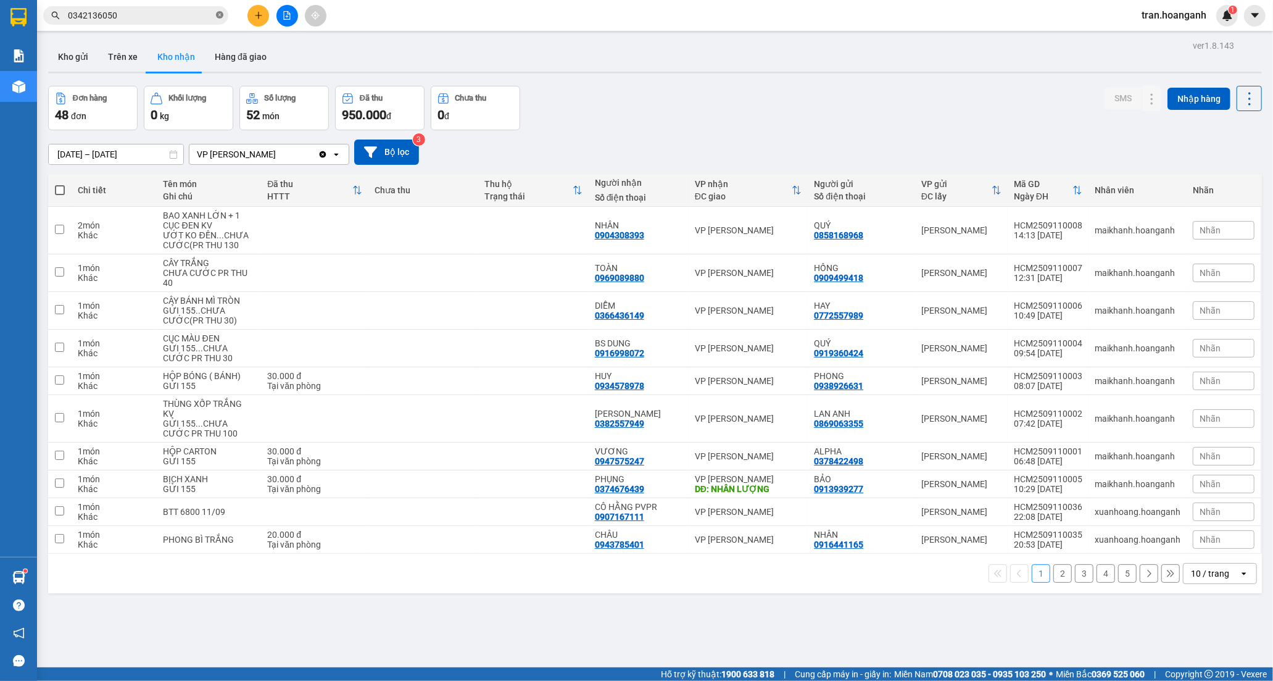
click at [218, 14] on icon "close-circle" at bounding box center [219, 14] width 7 height 7
click at [79, 54] on button "Kho gửi" at bounding box center [73, 57] width 50 height 30
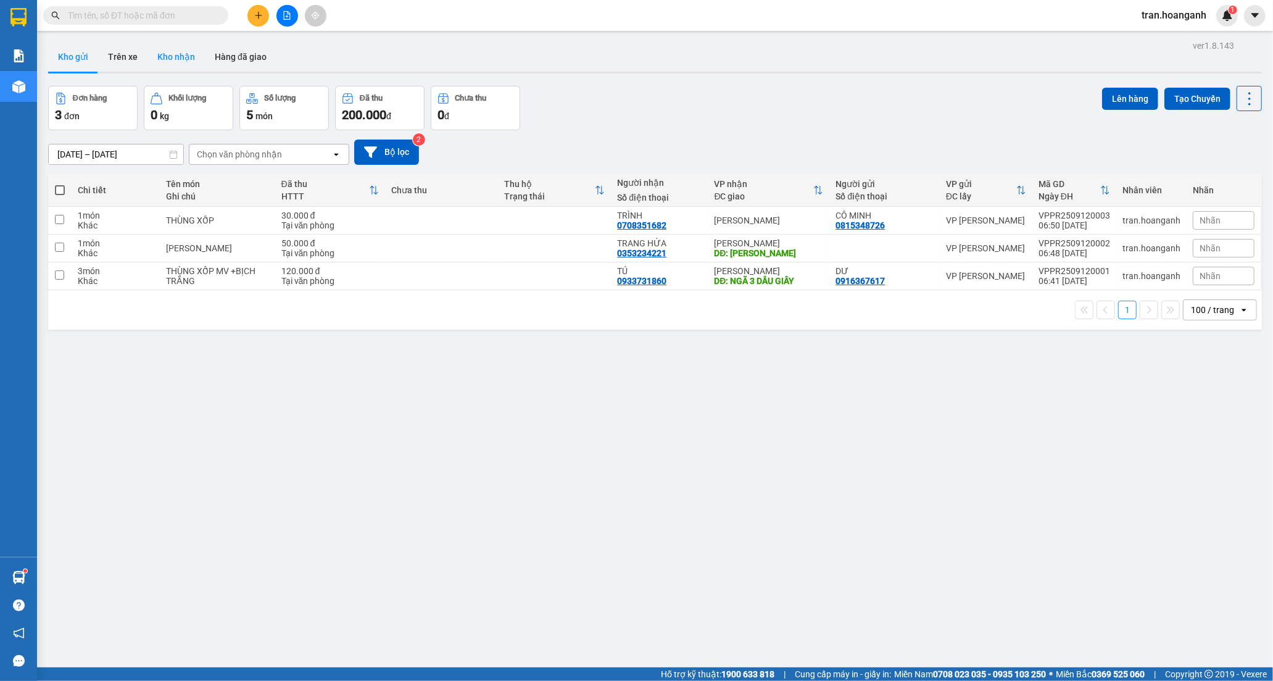
click at [167, 57] on button "Kho nhận" at bounding box center [176, 57] width 57 height 30
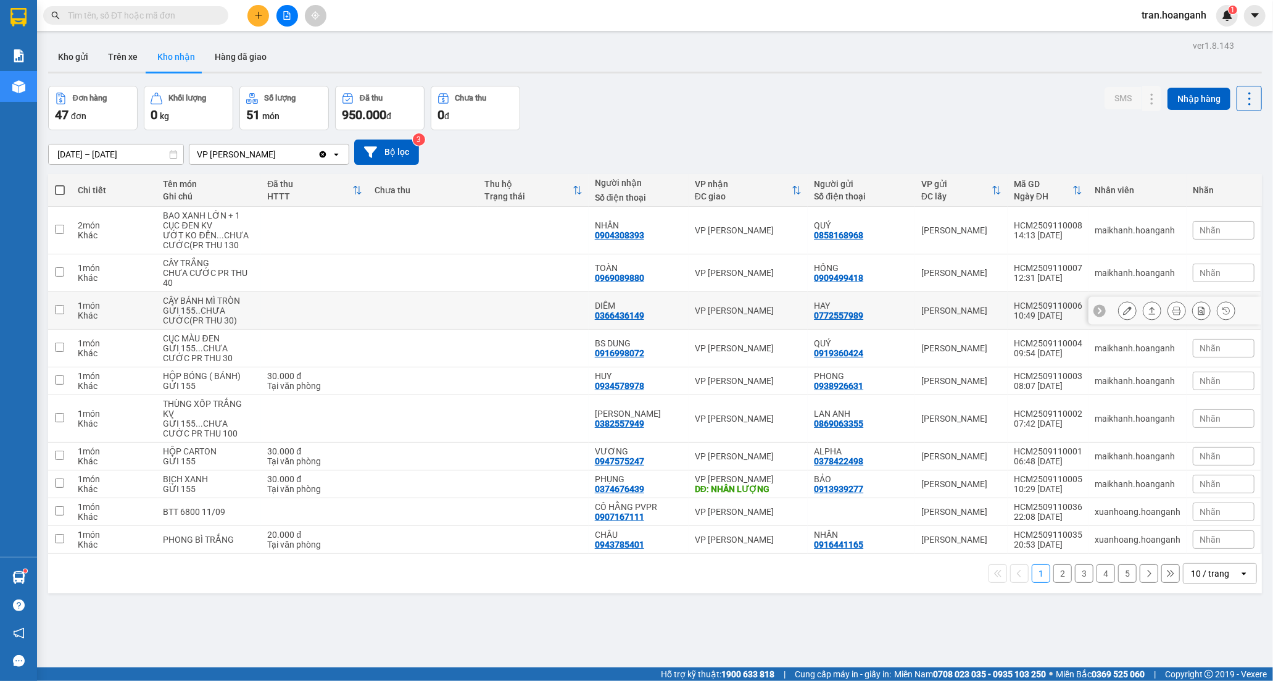
click at [520, 309] on td at bounding box center [533, 311] width 110 height 38
checkbox input "true"
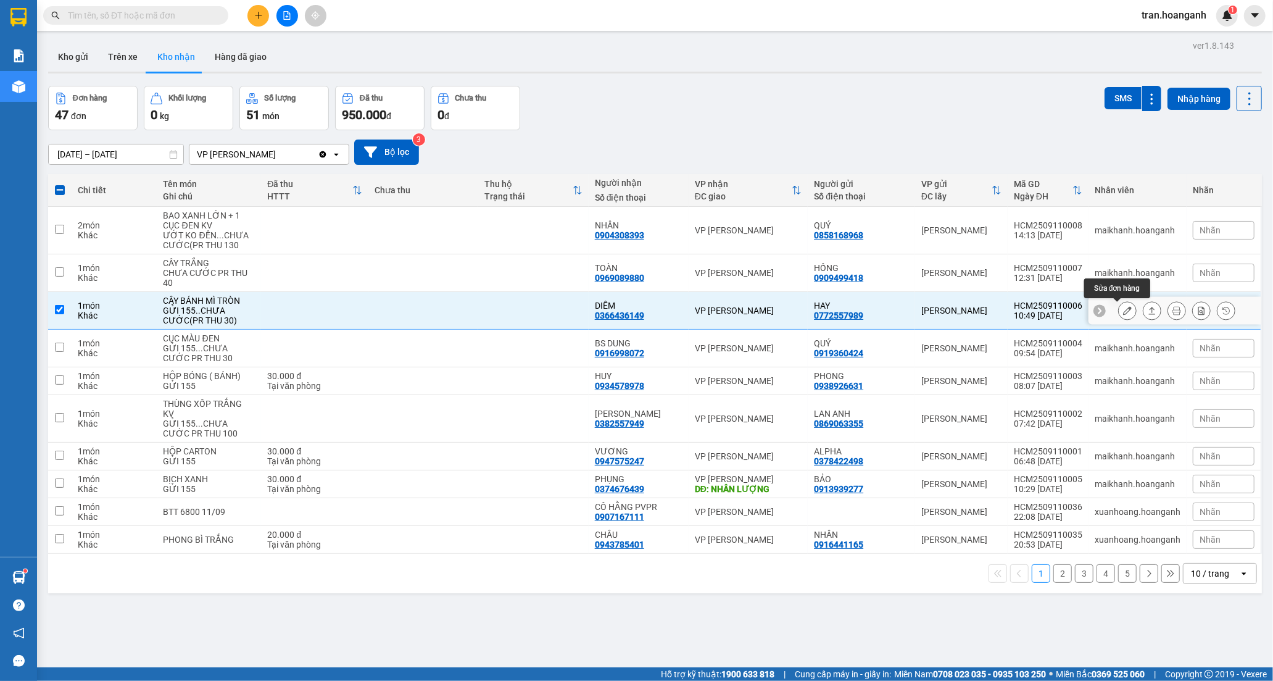
click at [1119, 316] on button at bounding box center [1127, 311] width 17 height 22
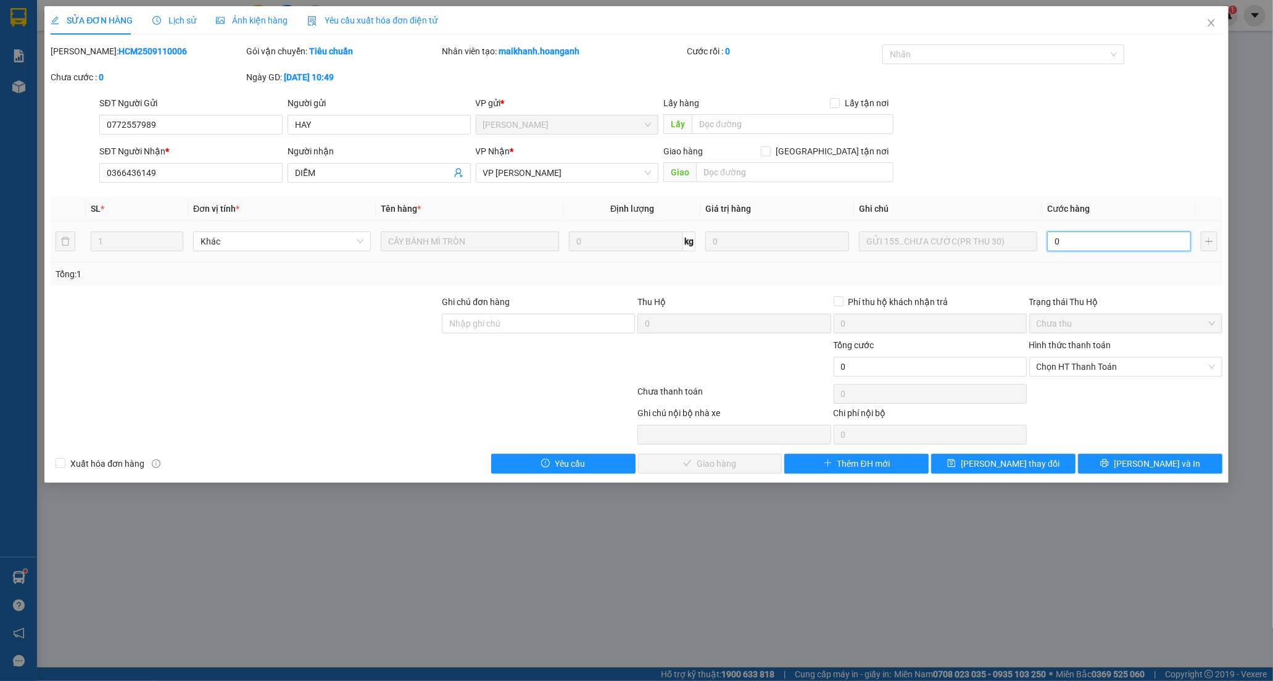
click at [1092, 243] on input "0" at bounding box center [1119, 241] width 144 height 20
type input "3"
type input "30"
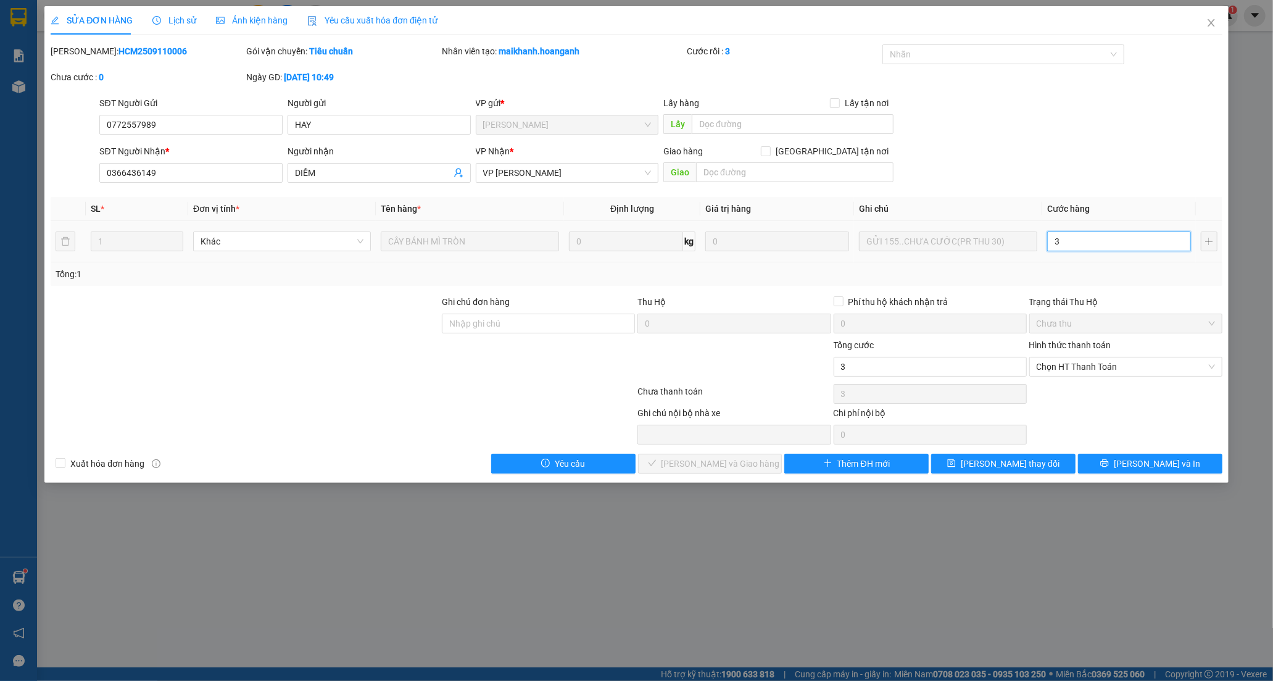
type input "30"
click at [1067, 361] on span "Chọn HT Thanh Toán" at bounding box center [1126, 366] width 178 height 19
type input "30.000"
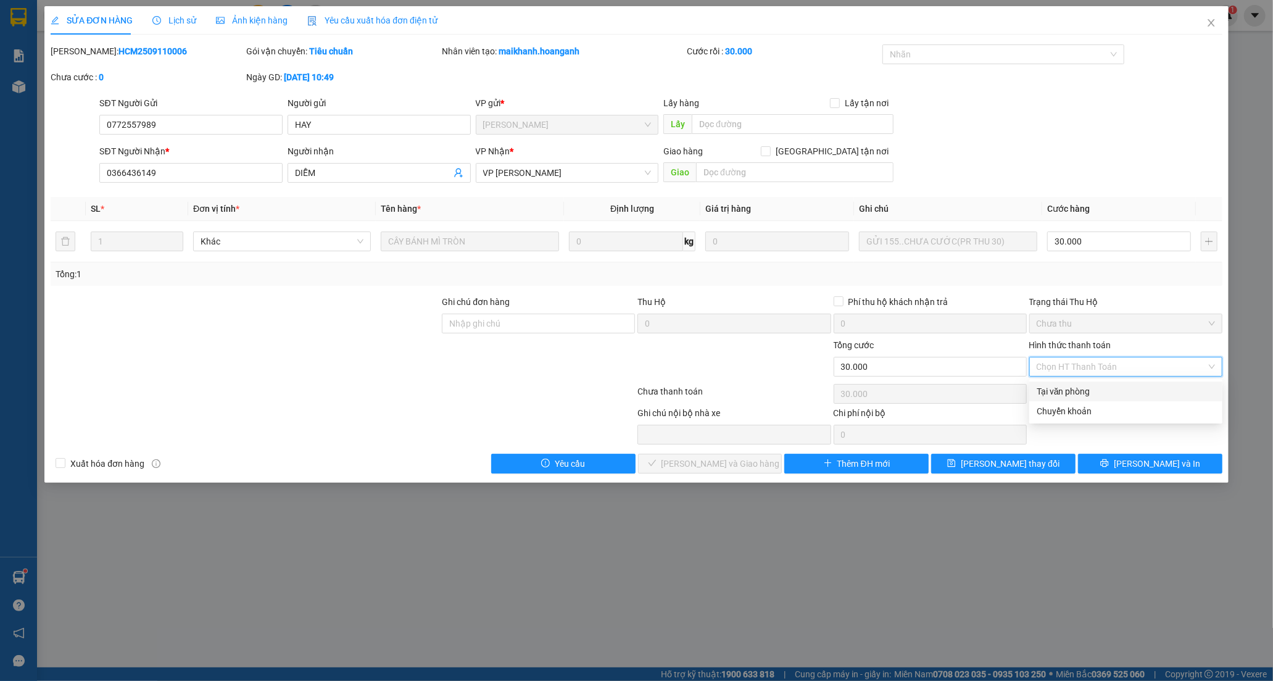
drag, startPoint x: 1071, startPoint y: 392, endPoint x: 849, endPoint y: 451, distance: 230.0
click at [1069, 392] on div "Tại văn phòng" at bounding box center [1126, 392] width 178 height 14
type input "0"
click at [744, 459] on span "[PERSON_NAME] và Giao hàng" at bounding box center [721, 464] width 119 height 14
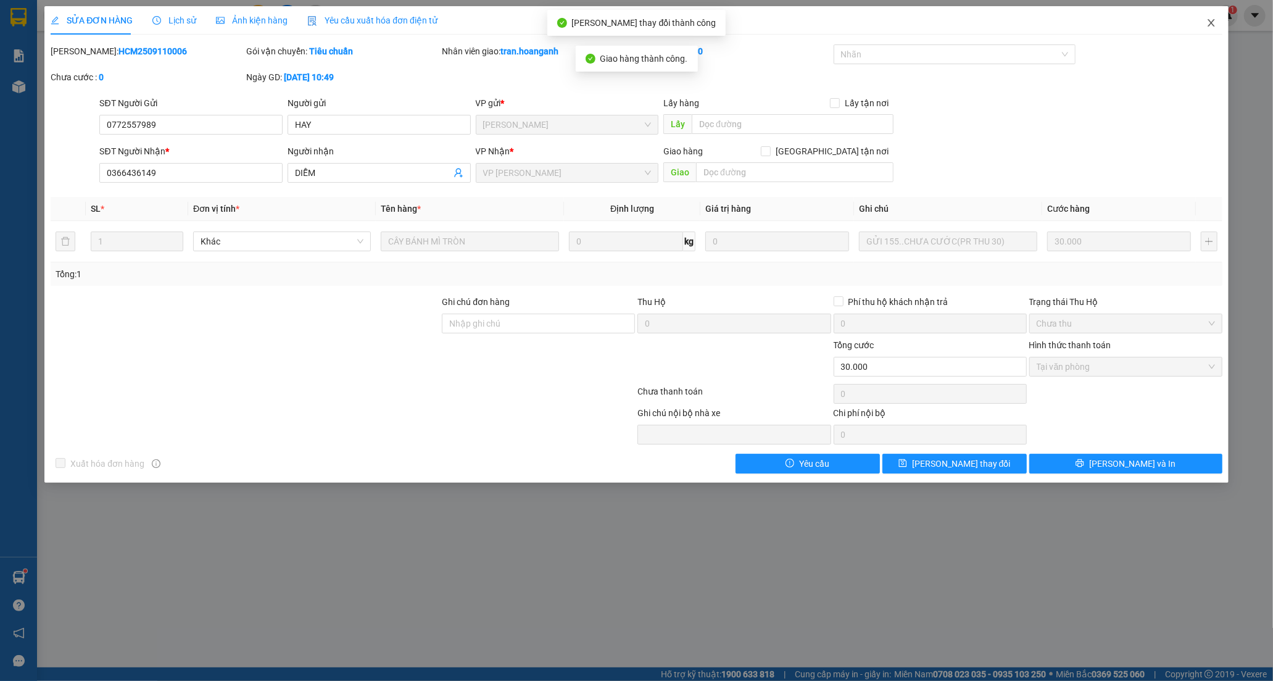
click at [1216, 23] on icon "close" at bounding box center [1212, 23] width 10 height 10
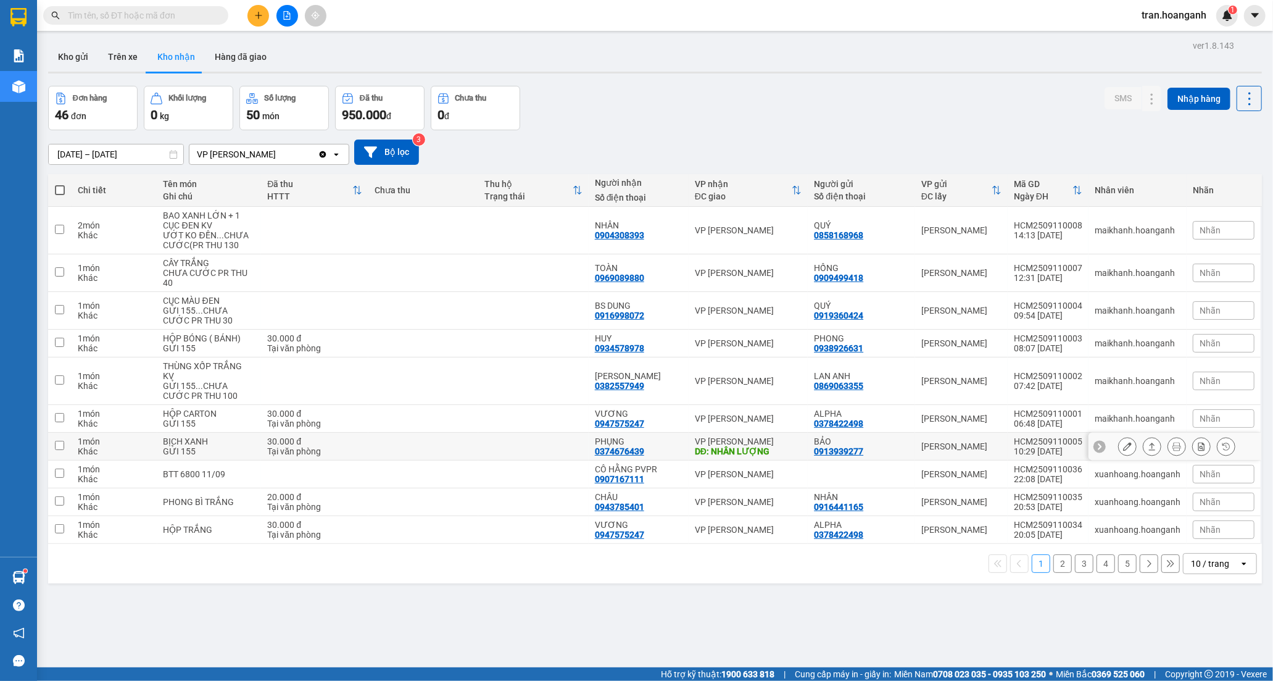
click at [601, 447] on div "0374676439" at bounding box center [619, 451] width 49 height 10
click at [1123, 443] on icon at bounding box center [1127, 446] width 9 height 9
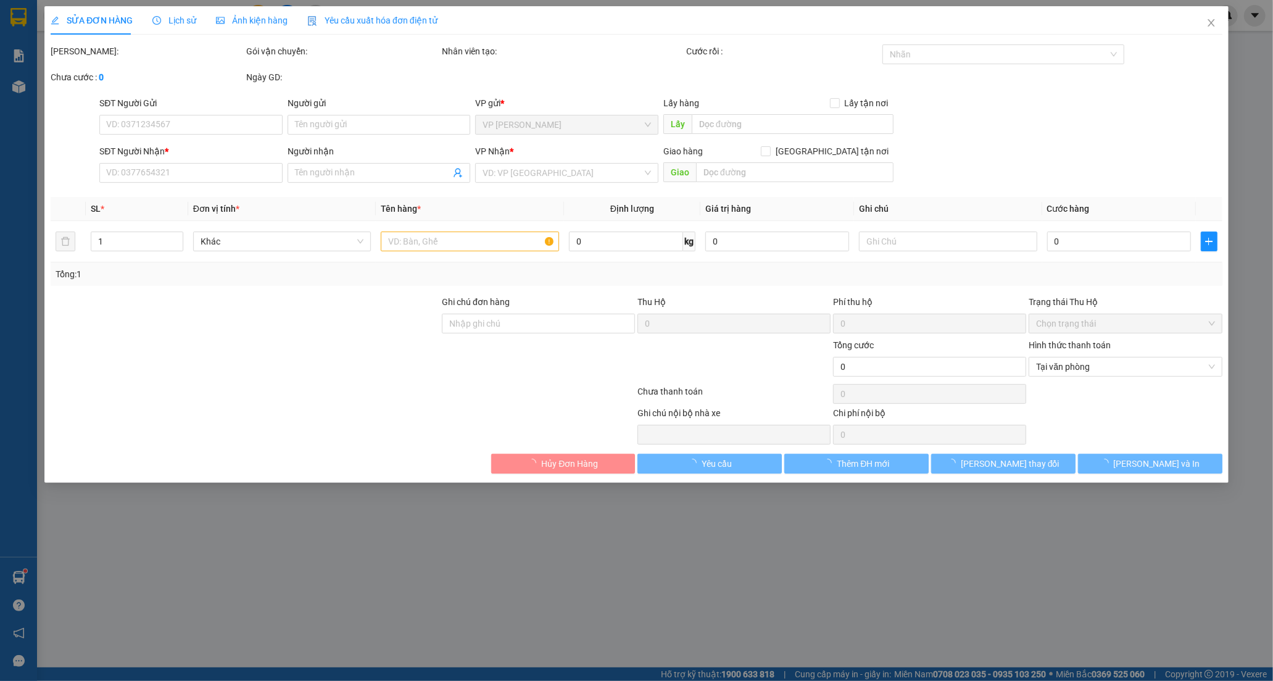
type input "0913939277"
type input "BẢO"
type input "0374676439"
type input "PHỤNG"
type input "NHÂN LƯỢNG"
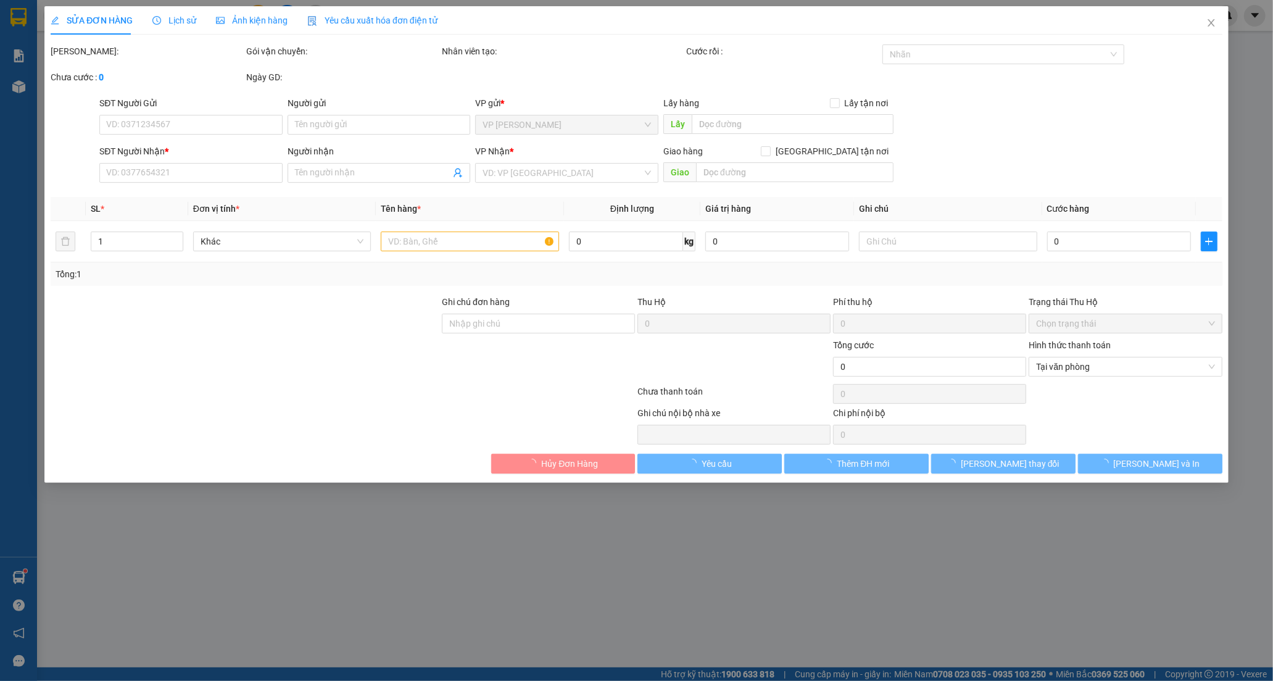
type input "30.000"
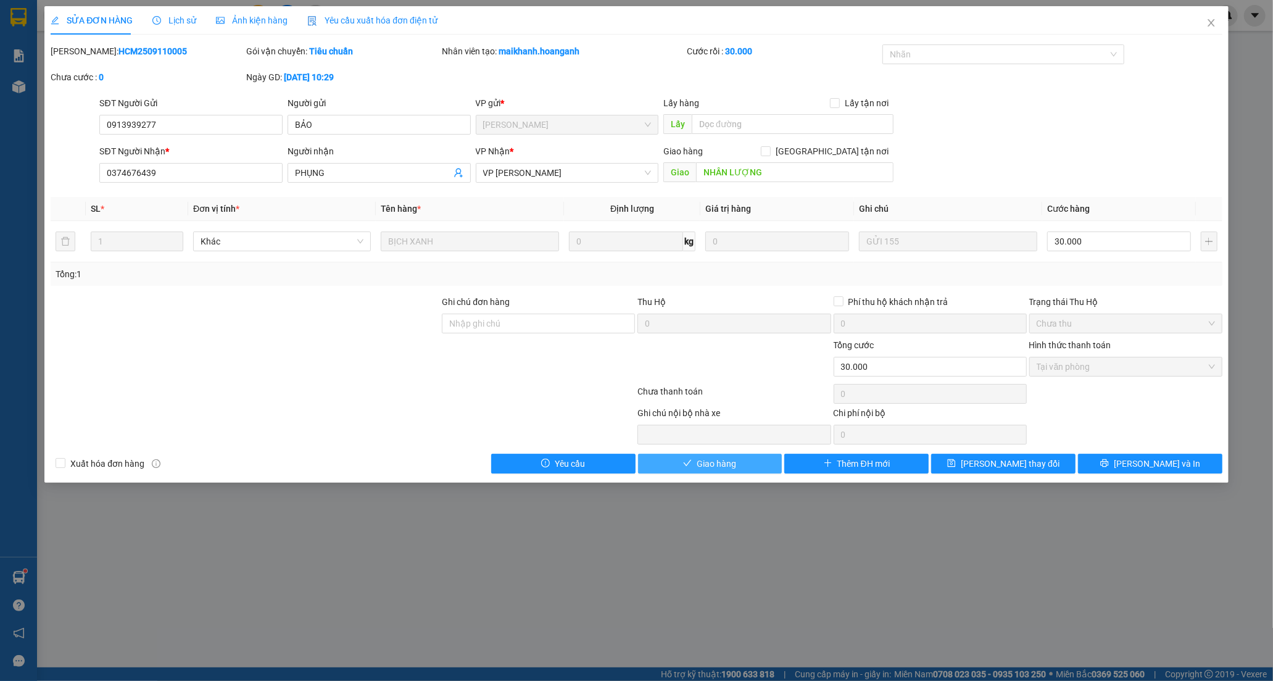
click at [738, 470] on button "Giao hàng" at bounding box center [710, 464] width 144 height 20
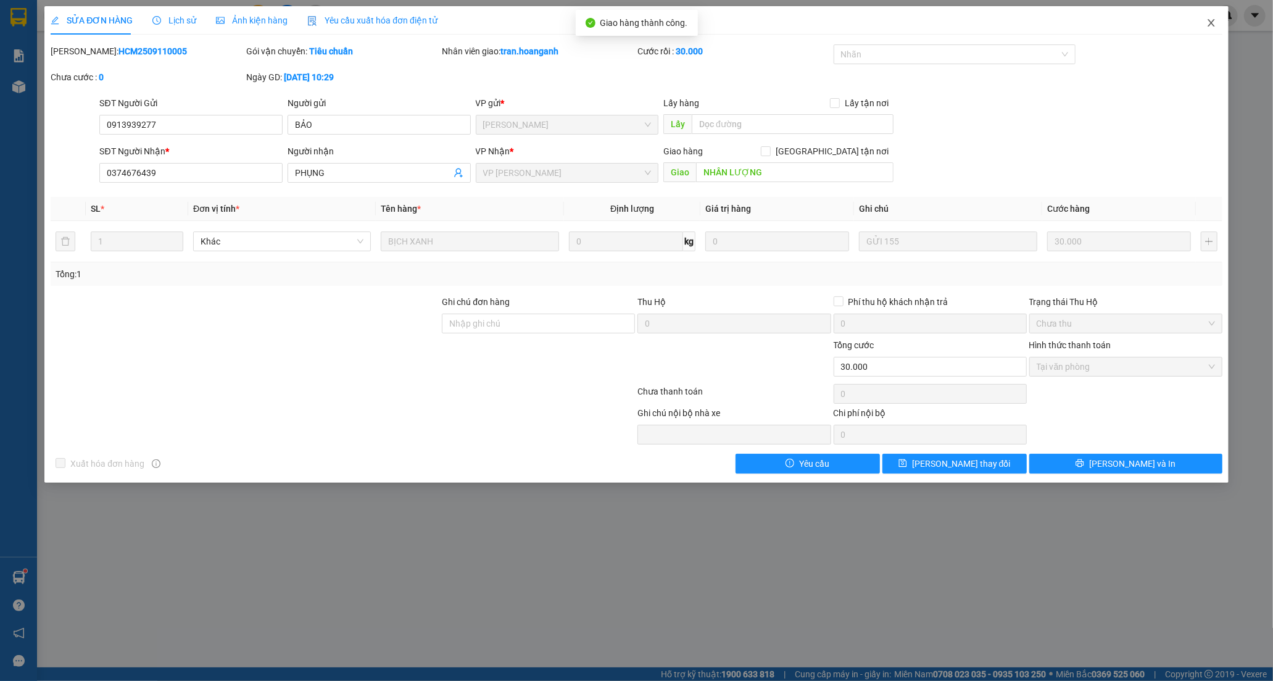
click at [1216, 20] on icon "close" at bounding box center [1212, 23] width 10 height 10
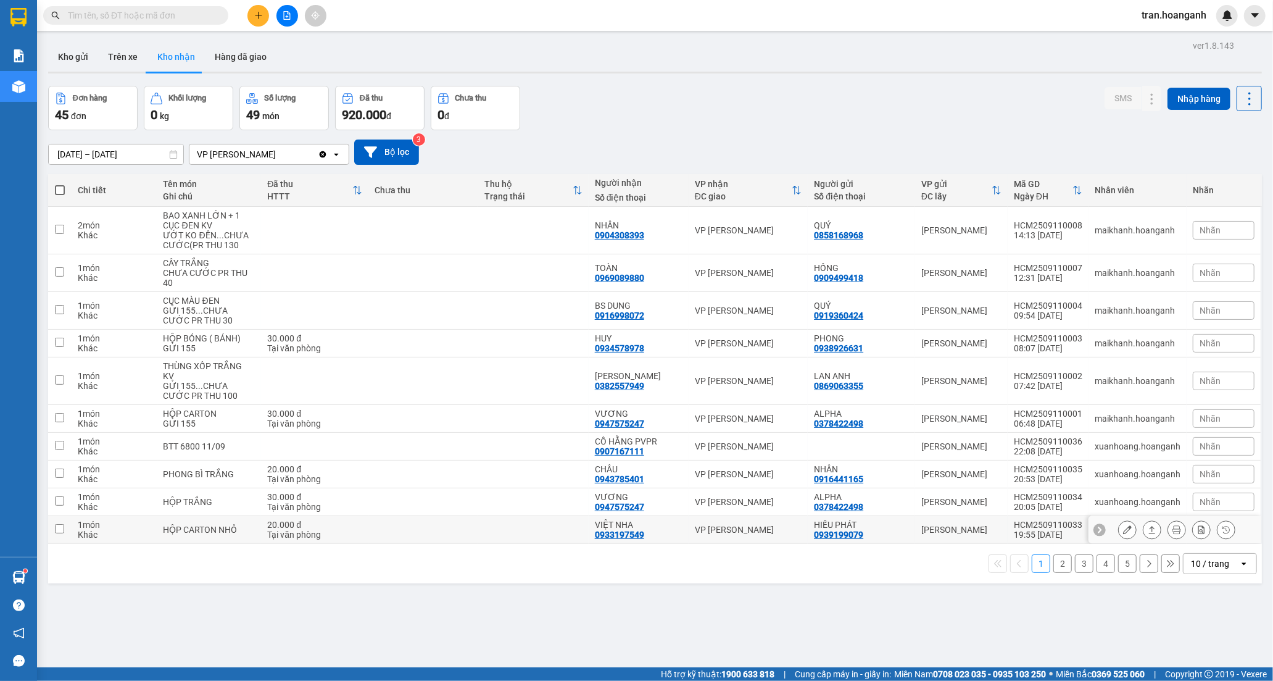
click at [628, 525] on div "VIỆT NHA" at bounding box center [639, 525] width 88 height 10
checkbox input "true"
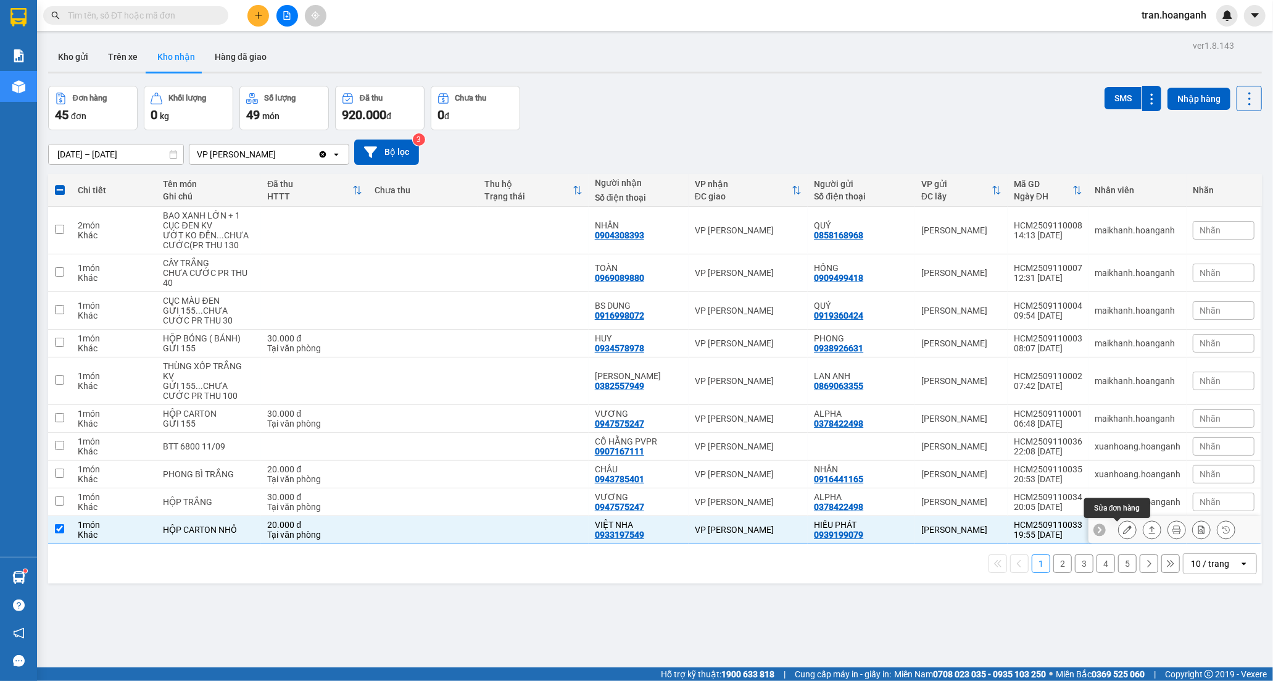
click at [1123, 526] on icon at bounding box center [1127, 529] width 9 height 9
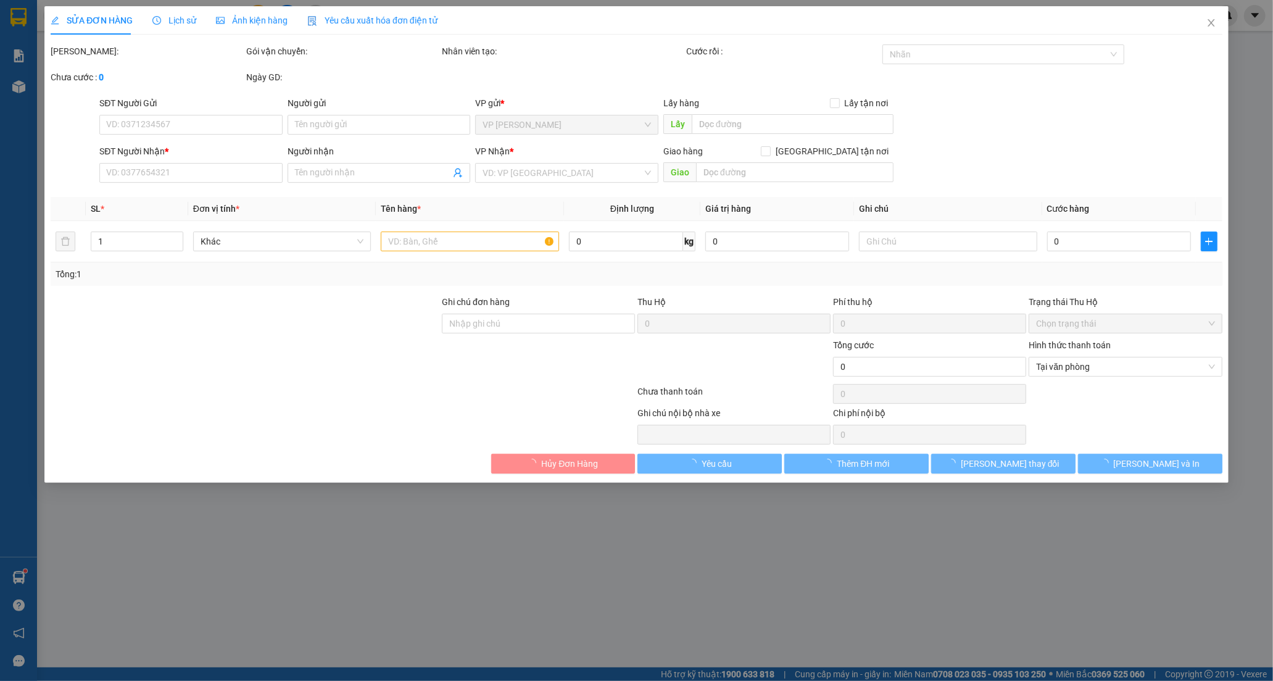
type input "0939199079"
type input "HIẾU PHÁT"
type input "0933197549"
type input "VIỆT NHA"
type input "20.000"
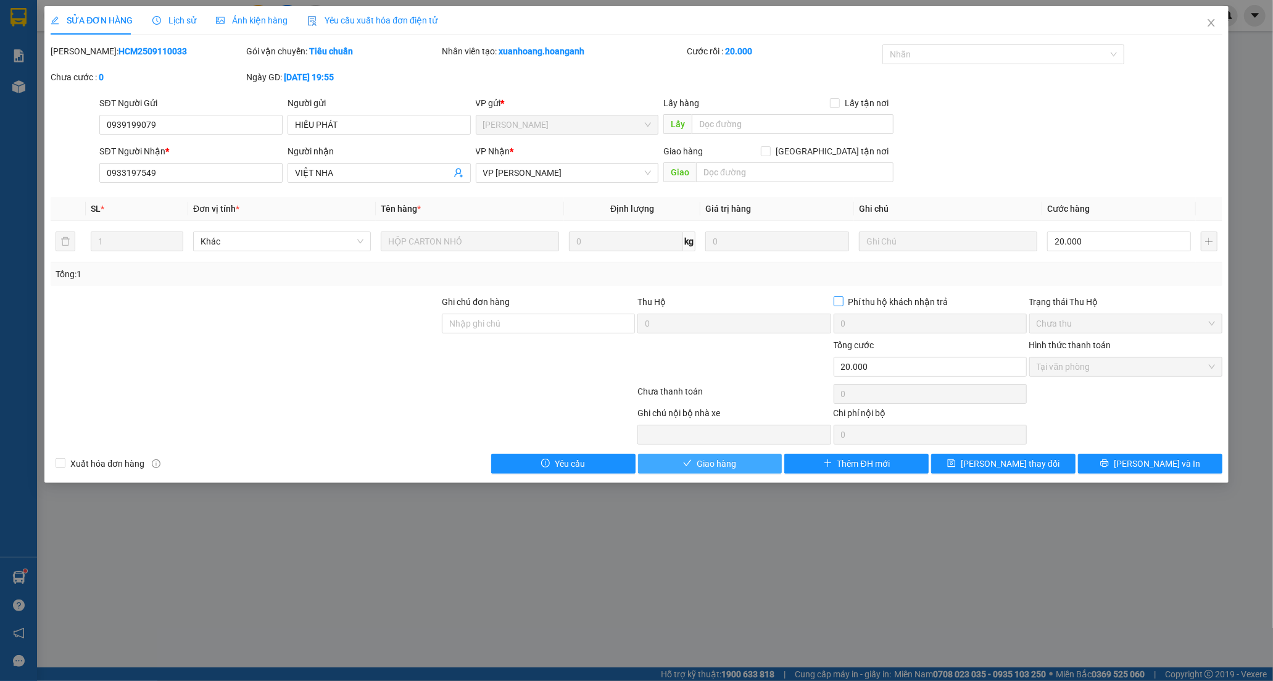
drag, startPoint x: 701, startPoint y: 462, endPoint x: 842, endPoint y: 299, distance: 215.7
click at [704, 460] on span "Giao hàng" at bounding box center [717, 464] width 40 height 14
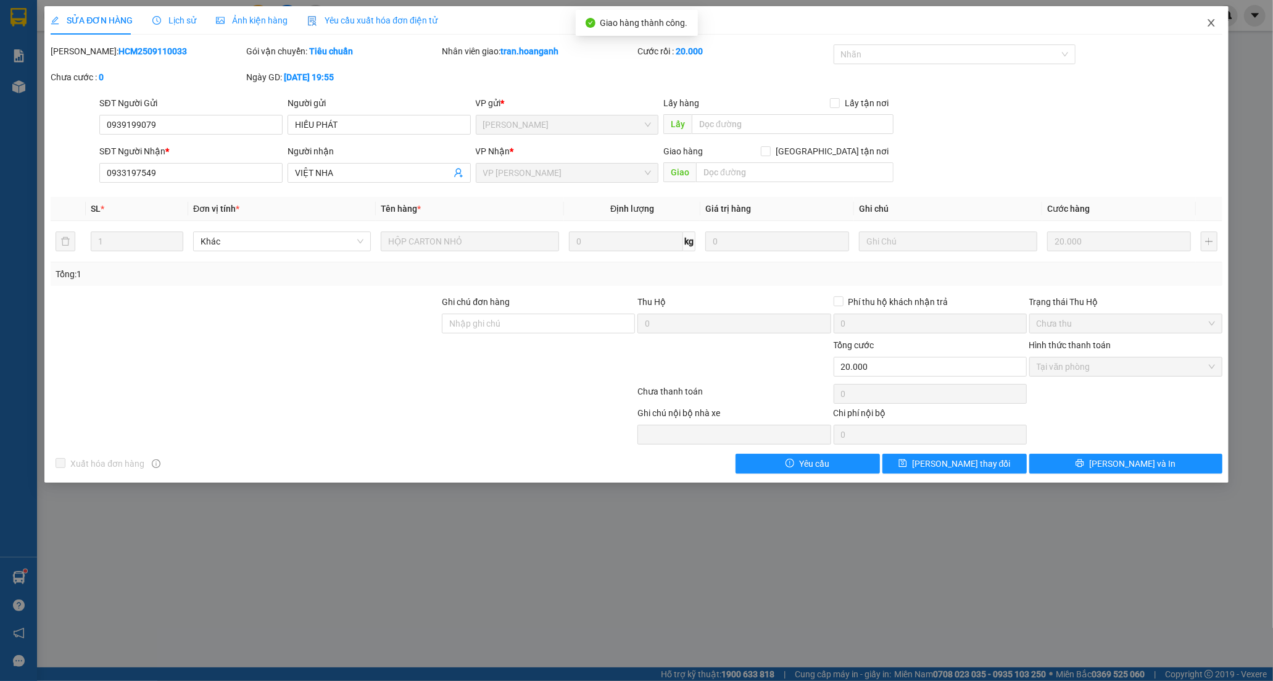
click at [1207, 22] on icon "close" at bounding box center [1212, 23] width 10 height 10
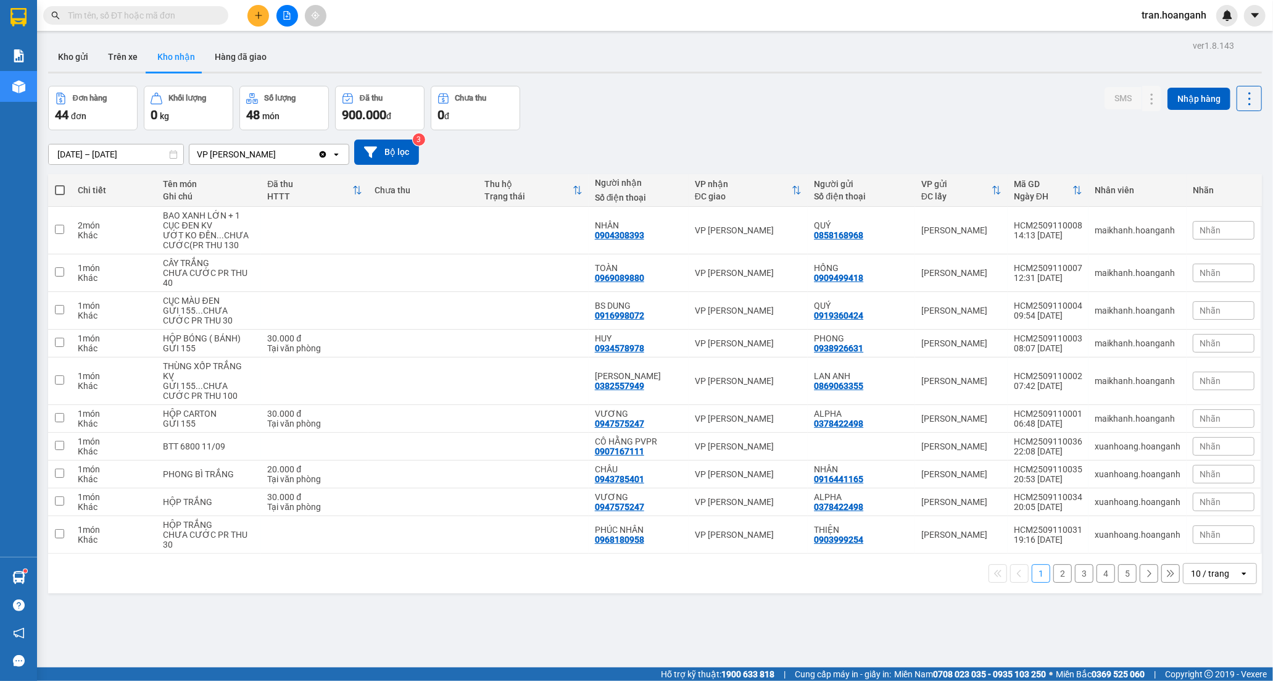
click at [1054, 575] on button "2" at bounding box center [1063, 573] width 19 height 19
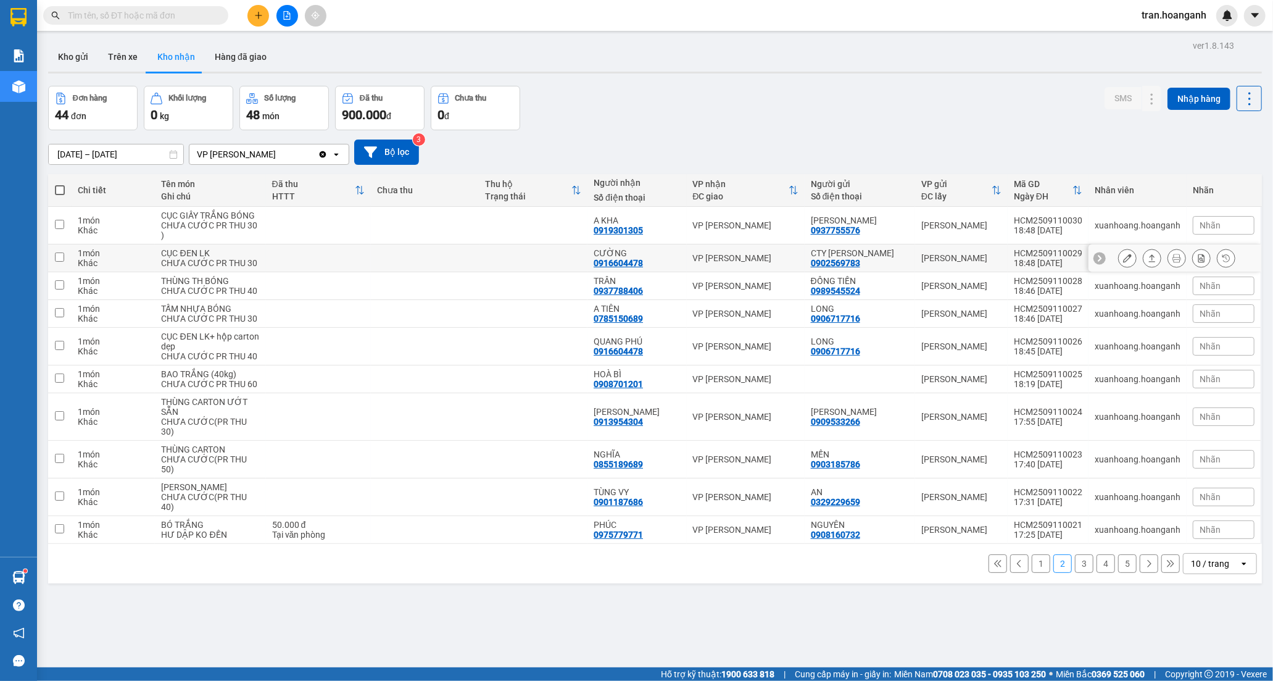
drag, startPoint x: 623, startPoint y: 277, endPoint x: 676, endPoint y: 274, distance: 53.1
click at [625, 268] on div "0916604478" at bounding box center [618, 263] width 49 height 10
click at [1123, 269] on button at bounding box center [1127, 258] width 17 height 22
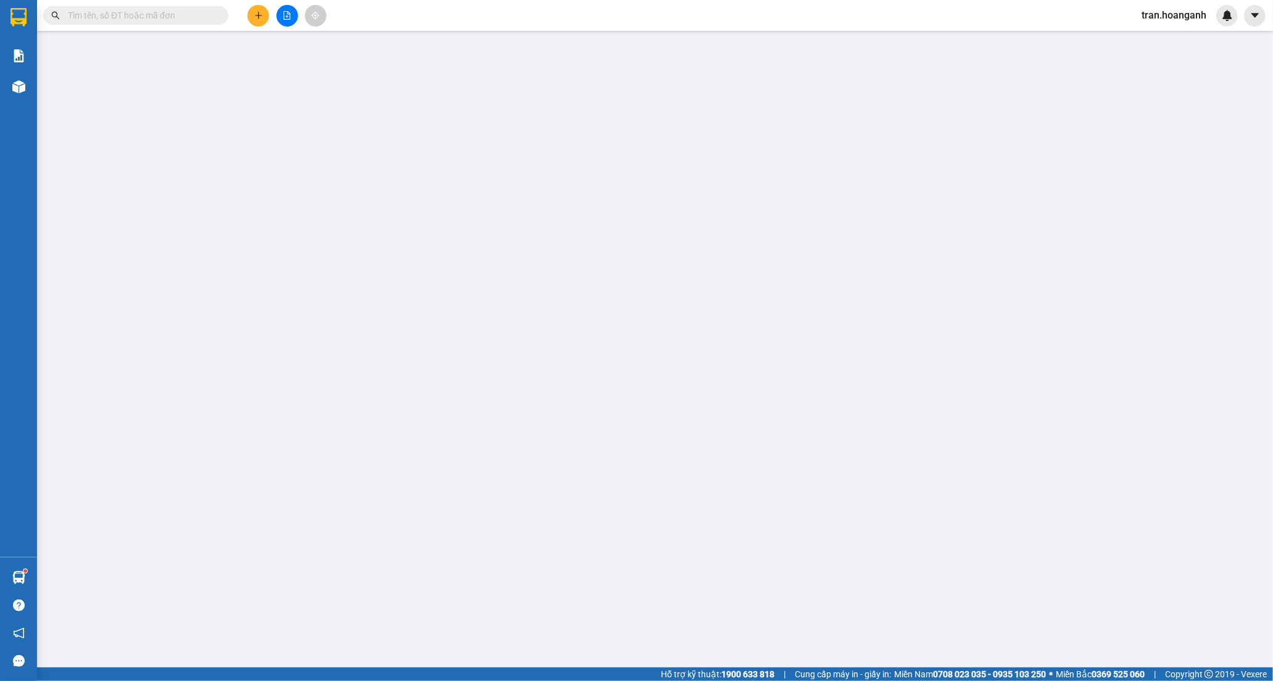
type input "0902569783"
type input "CTY [PERSON_NAME]"
type input "0916604478"
type input "CƯỜNG"
type input "GIAO 14/7=20K"
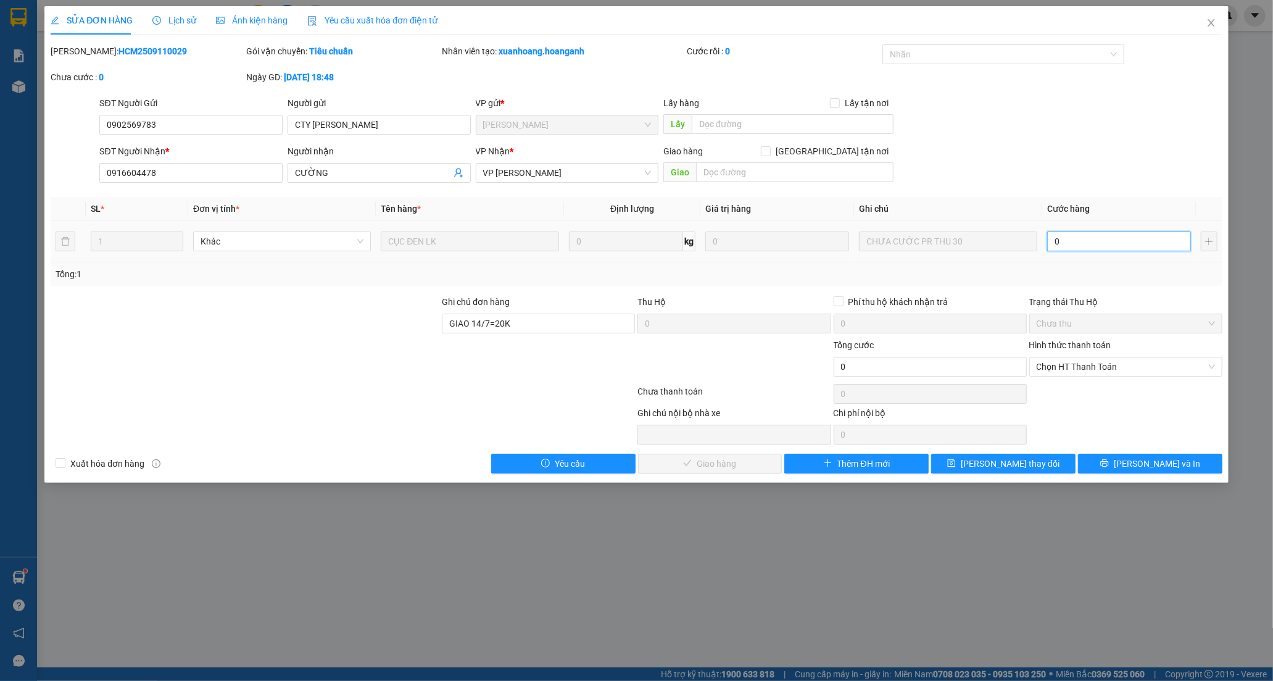
click at [1094, 237] on input "0" at bounding box center [1119, 241] width 144 height 20
type input "3"
type input "30"
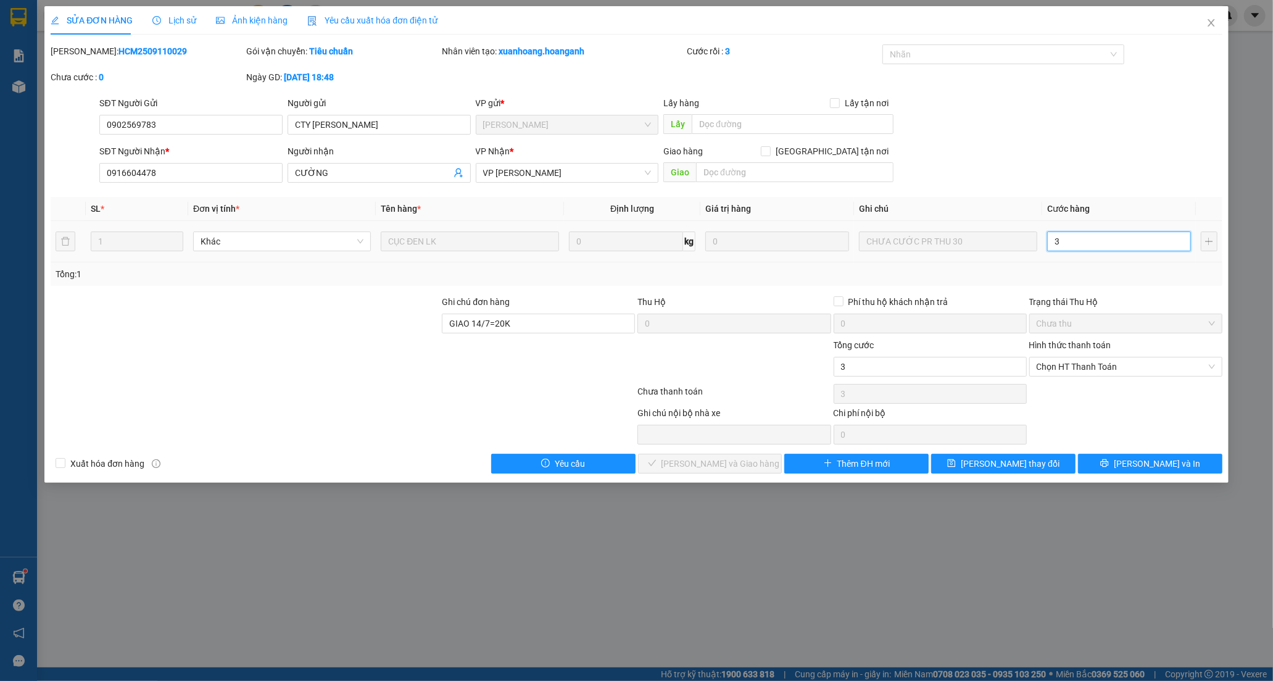
type input "30"
drag, startPoint x: 1075, startPoint y: 365, endPoint x: 1069, endPoint y: 377, distance: 13.8
click at [1075, 364] on span "Chọn HT Thanh Toán" at bounding box center [1126, 366] width 178 height 19
type input "30"
type input "30.000"
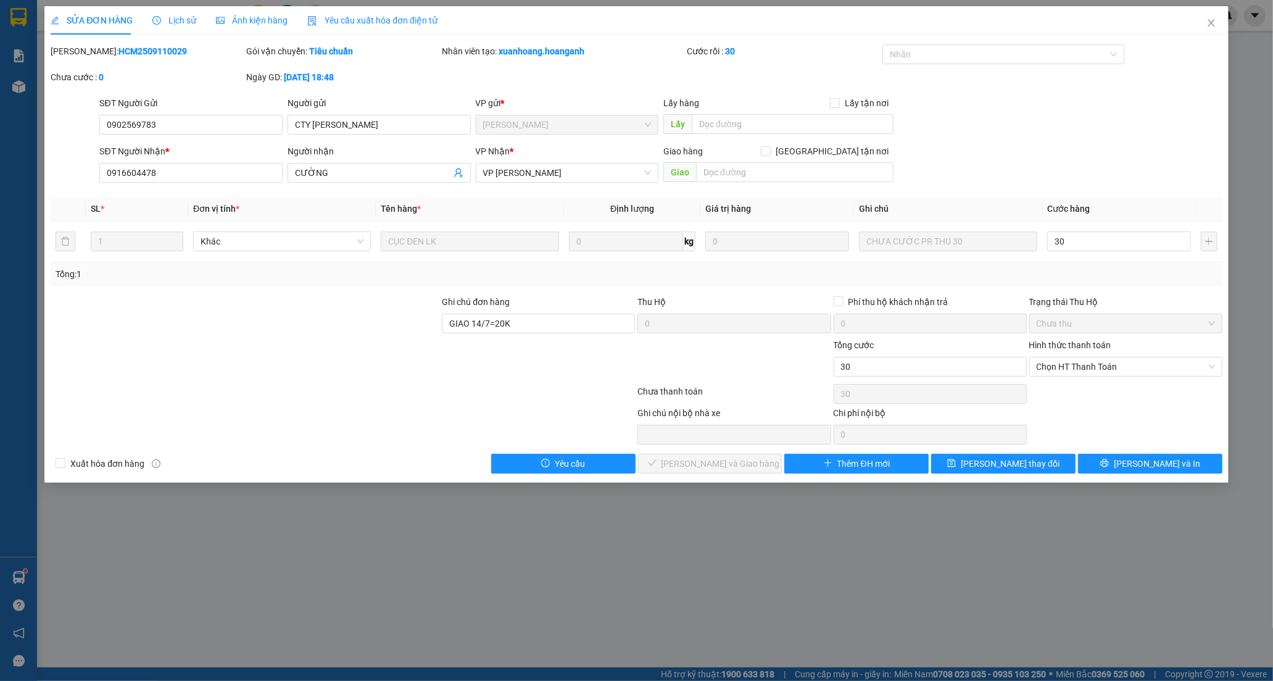
type input "30.000"
click at [1059, 396] on div "Tại văn phòng" at bounding box center [1126, 392] width 178 height 14
type input "0"
drag, startPoint x: 744, startPoint y: 469, endPoint x: 757, endPoint y: 422, distance: 48.7
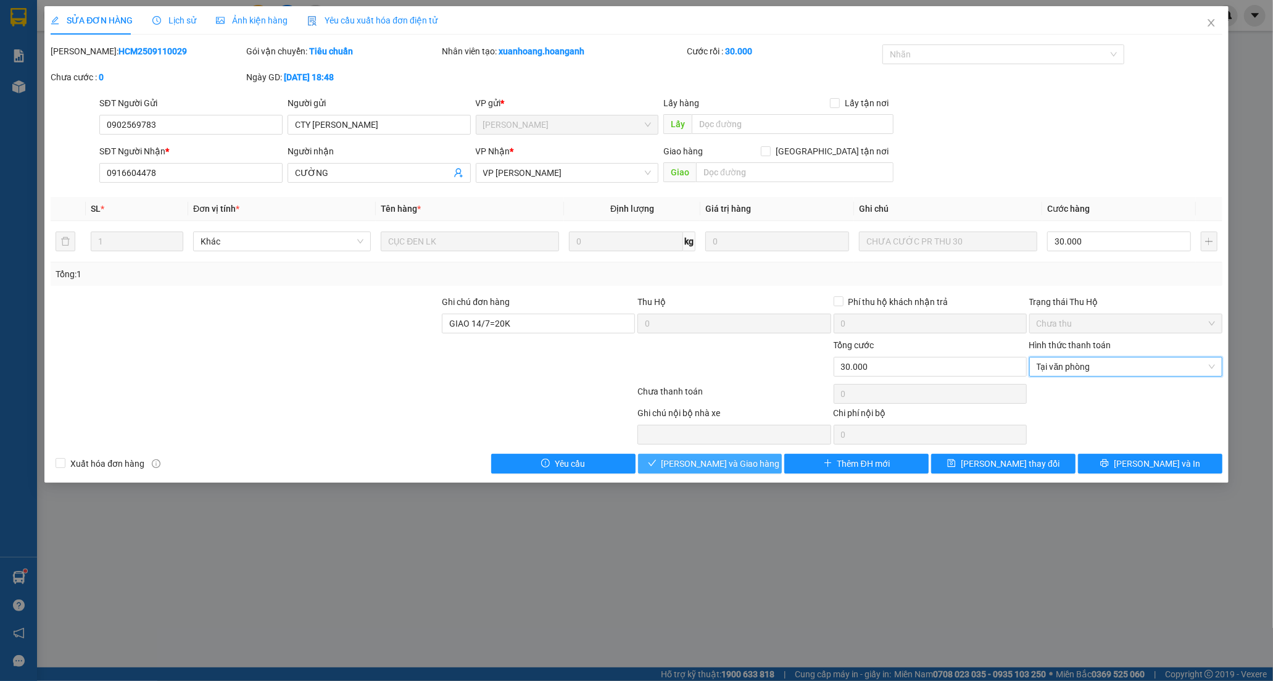
click at [743, 467] on span "[PERSON_NAME] và Giao hàng" at bounding box center [721, 464] width 119 height 14
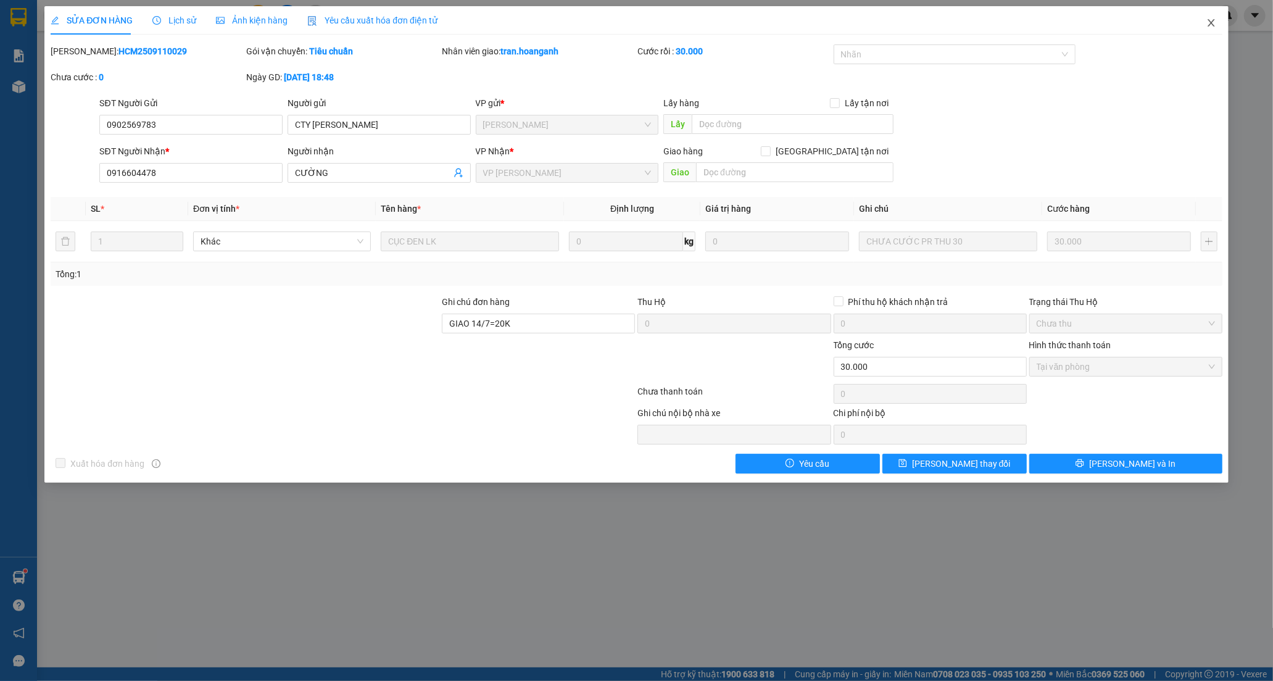
click at [1207, 20] on icon "close" at bounding box center [1212, 23] width 10 height 10
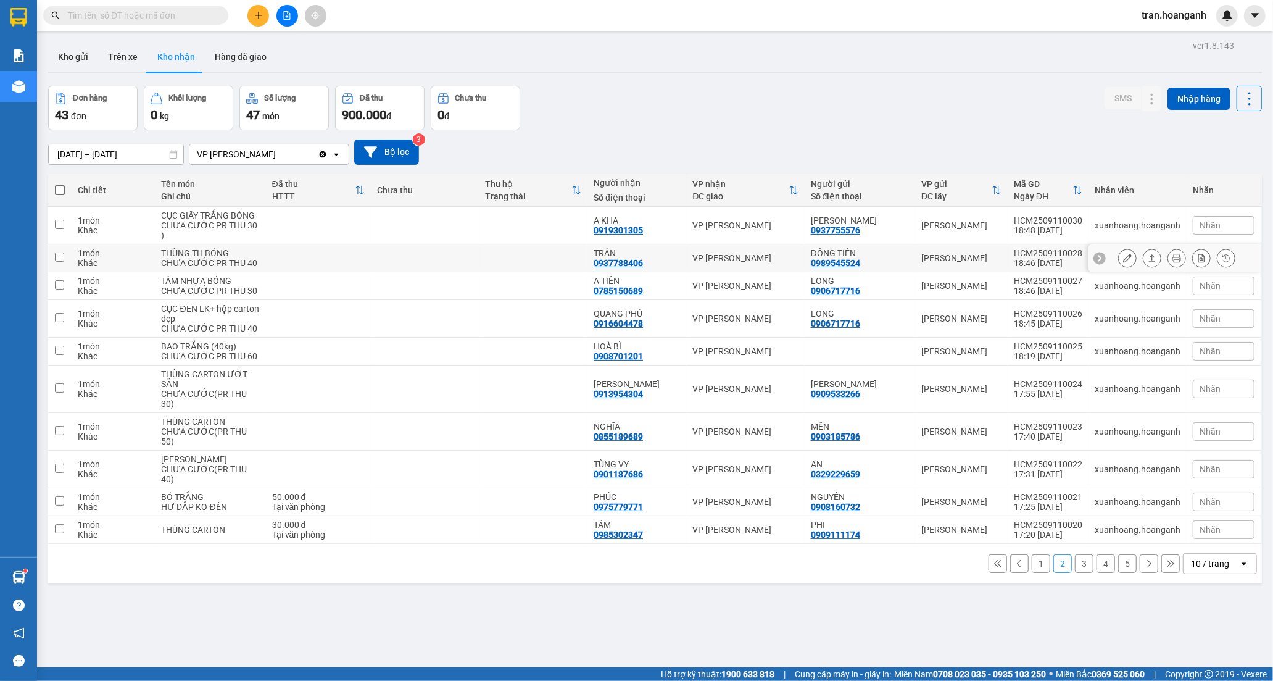
click at [552, 272] on td at bounding box center [534, 258] width 109 height 28
checkbox input "true"
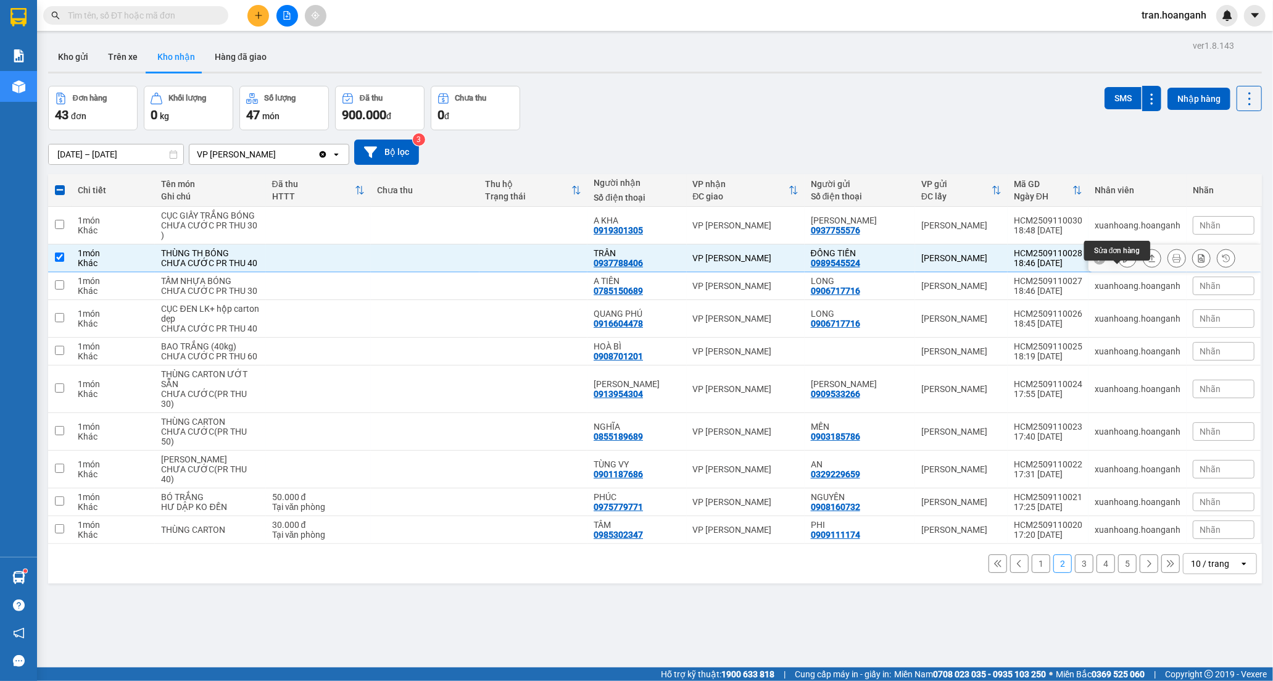
click at [1123, 262] on icon at bounding box center [1127, 258] width 9 height 9
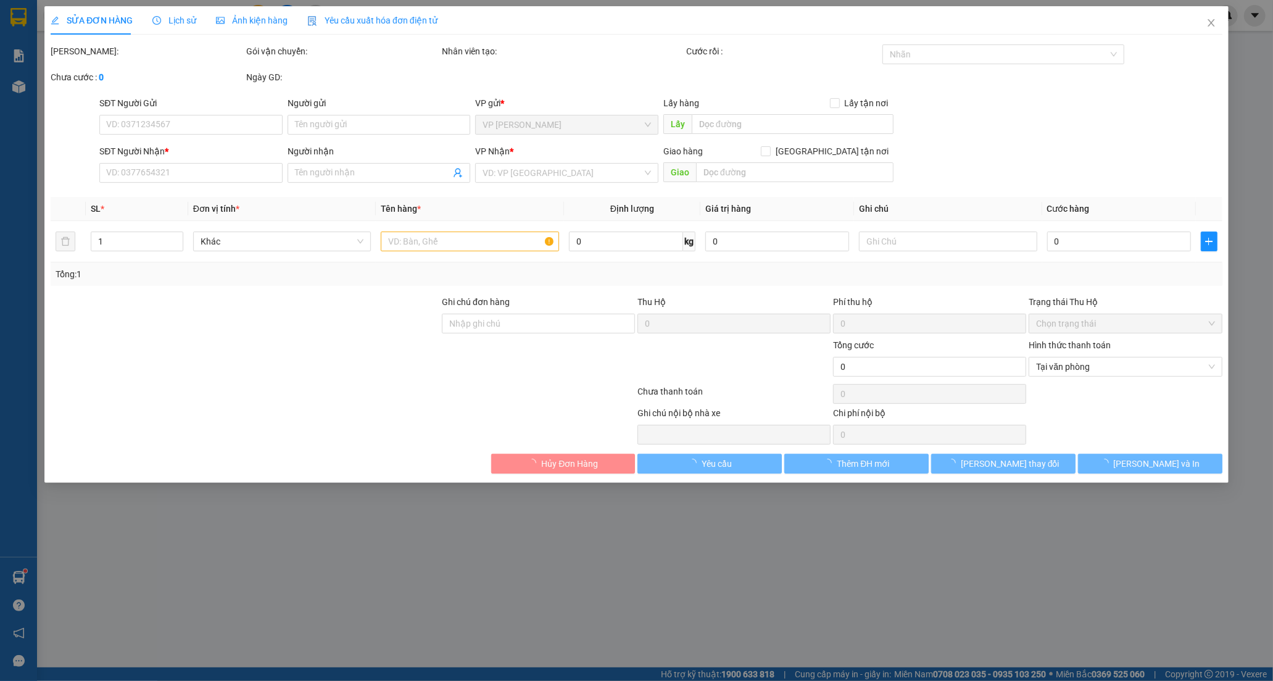
type input "0989545524"
type input "ĐỒNG TIẾN"
type input "0937788406"
type input "TRÂN"
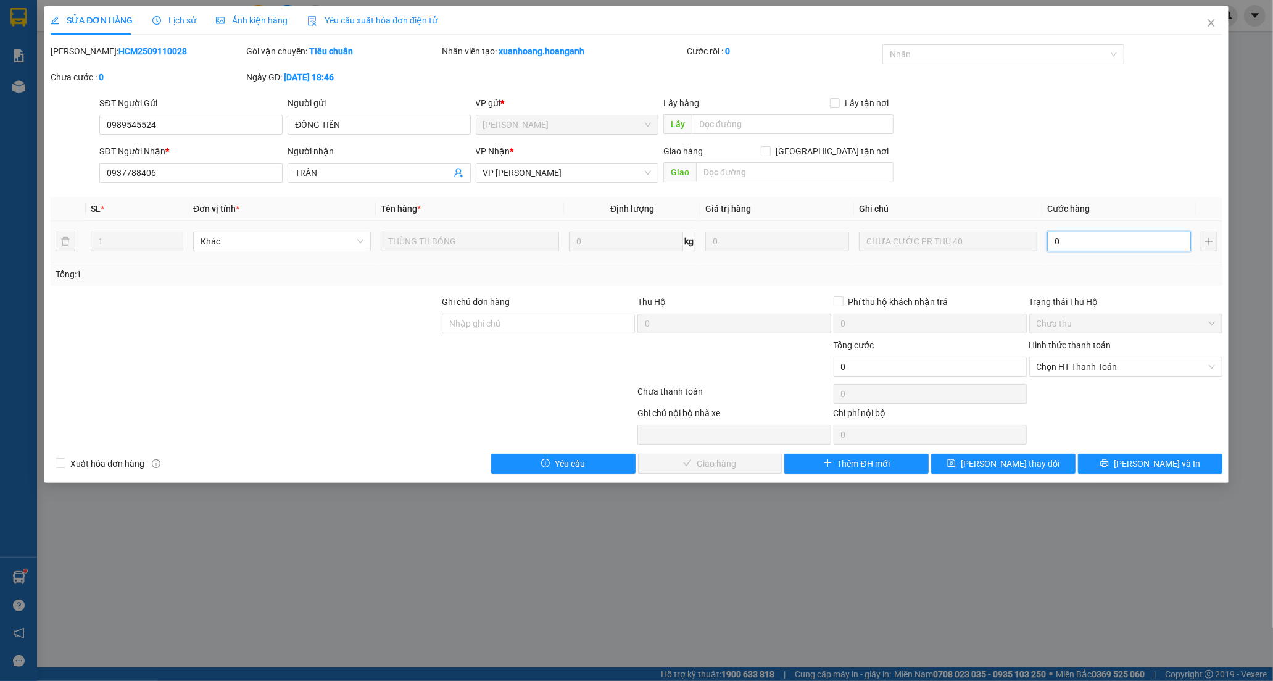
click at [1105, 245] on input "0" at bounding box center [1119, 241] width 144 height 20
type input "4"
type input "40"
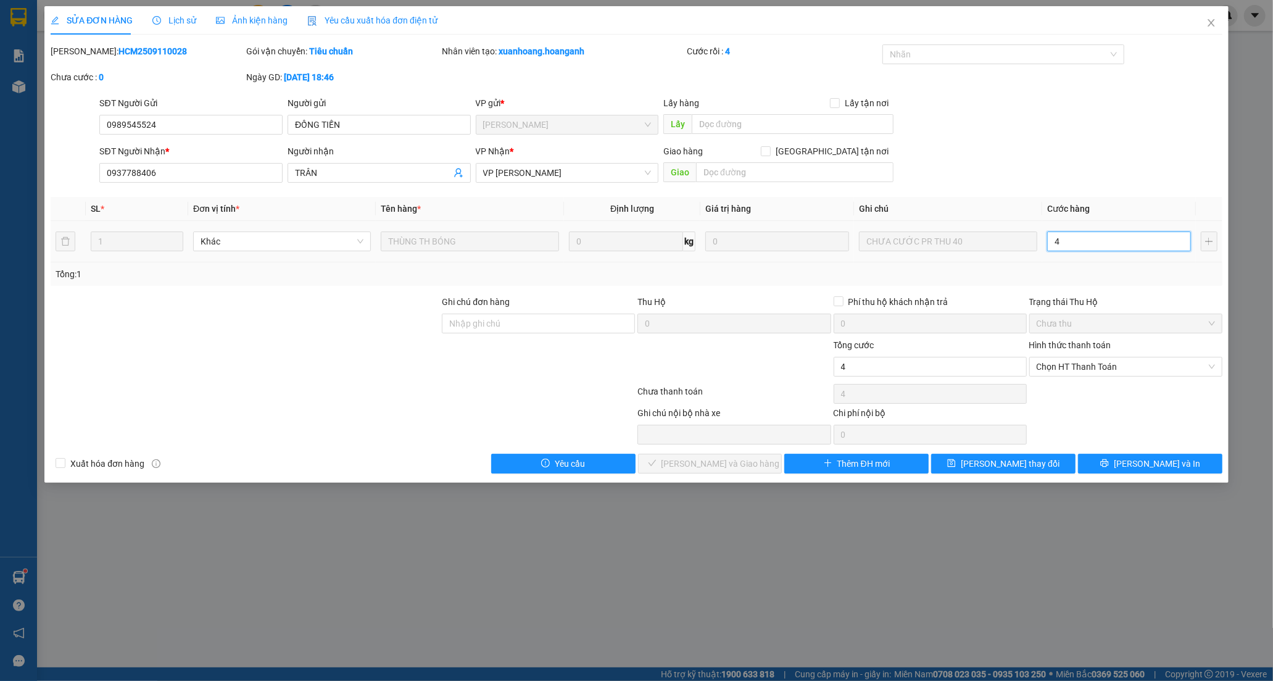
type input "40"
drag, startPoint x: 1057, startPoint y: 362, endPoint x: 1058, endPoint y: 381, distance: 19.2
click at [1057, 368] on span "Chọn HT Thanh Toán" at bounding box center [1126, 366] width 178 height 19
type input "40"
type input "40.000"
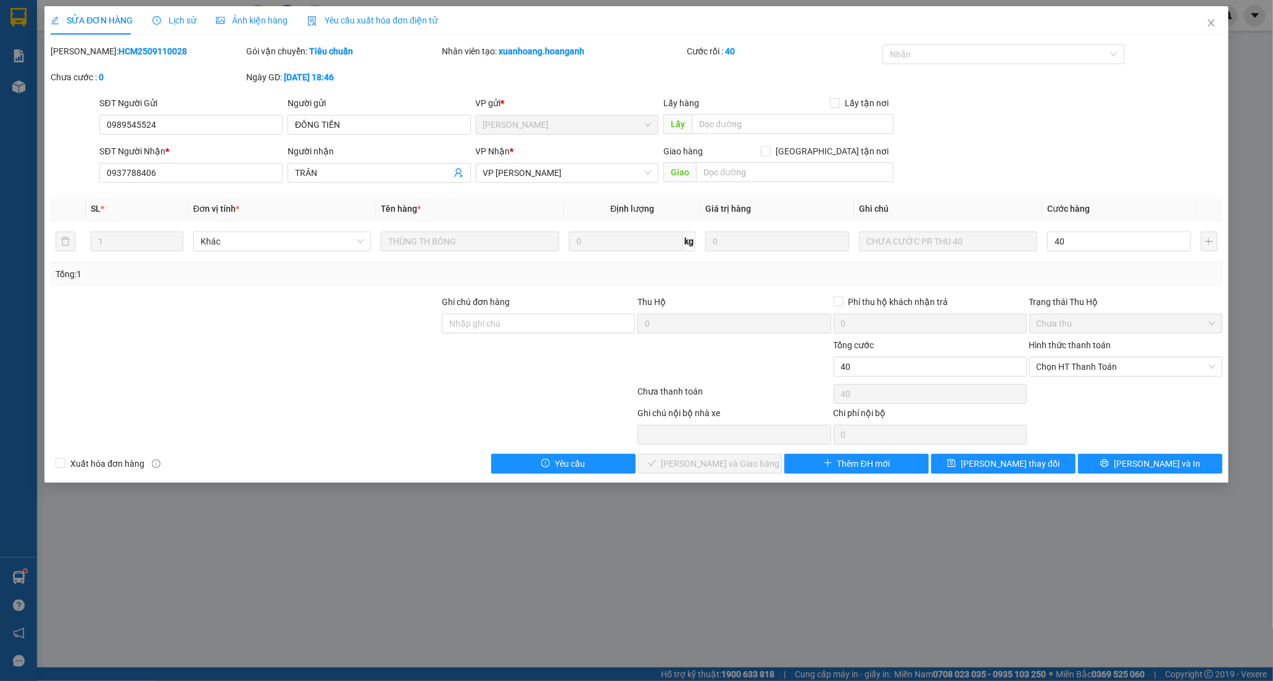
type input "40.000"
click at [1057, 387] on div "Tại văn phòng" at bounding box center [1126, 392] width 178 height 14
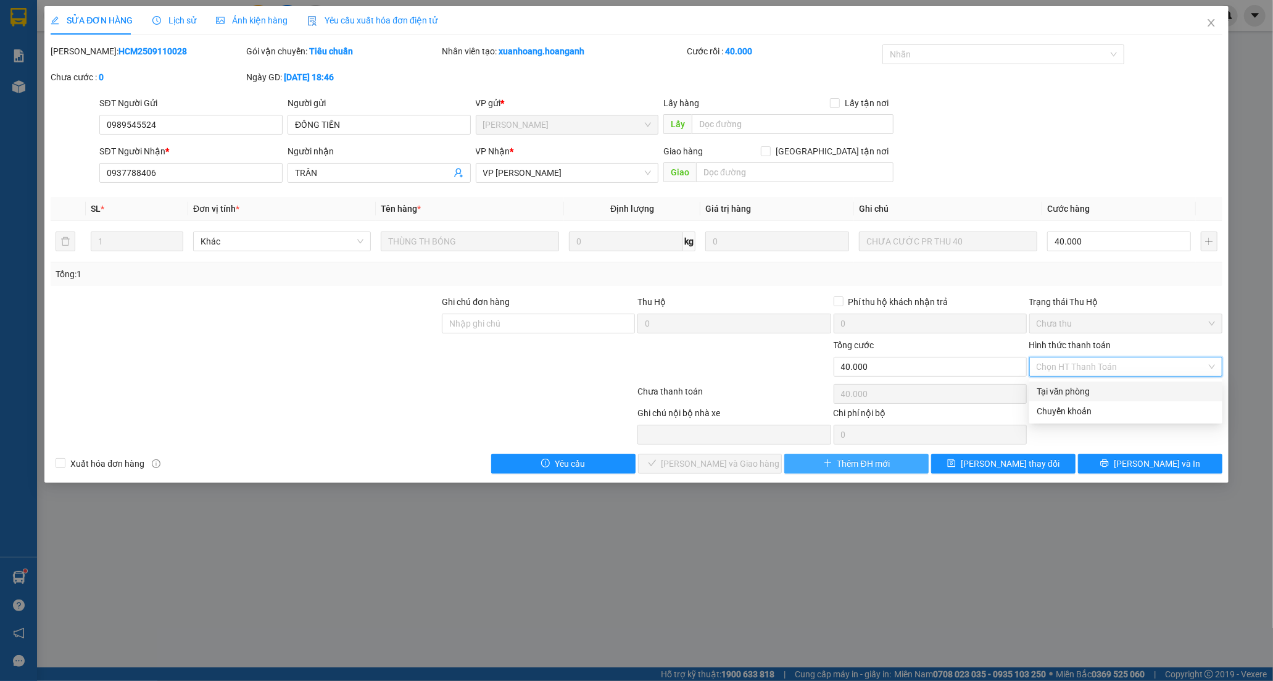
type input "0"
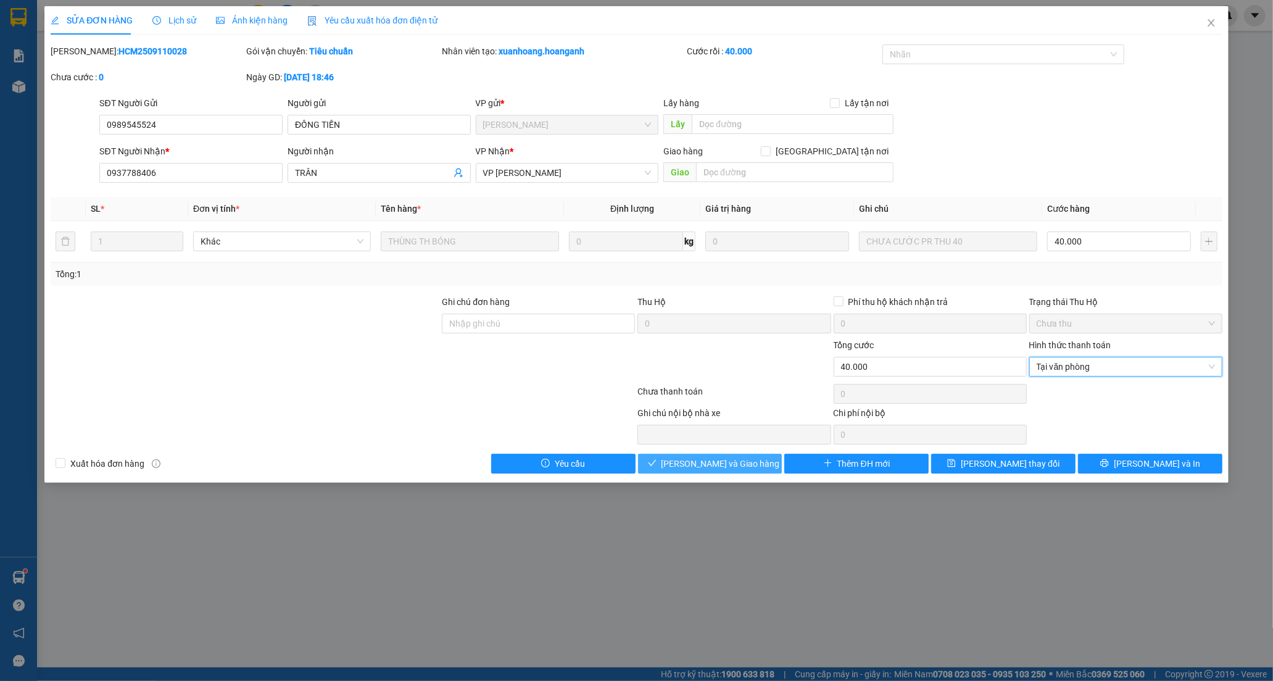
click at [762, 470] on button "[PERSON_NAME] và Giao hàng" at bounding box center [710, 464] width 144 height 20
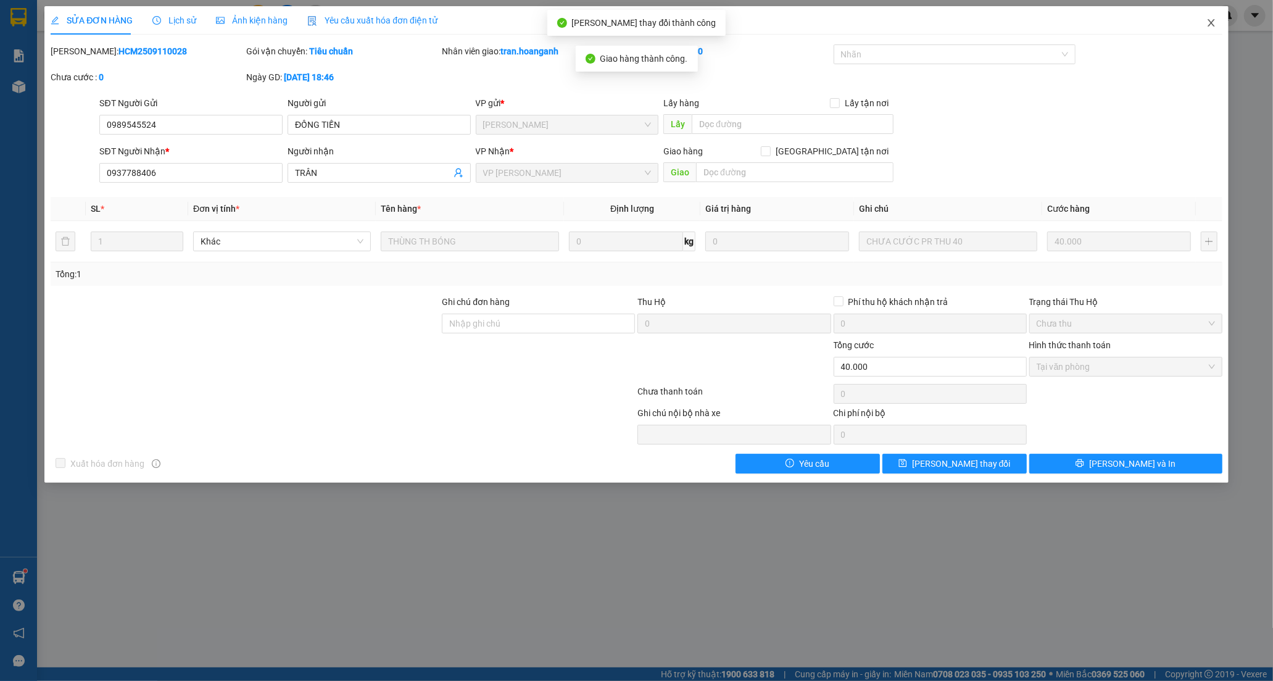
click at [1214, 23] on icon "close" at bounding box center [1212, 23] width 10 height 10
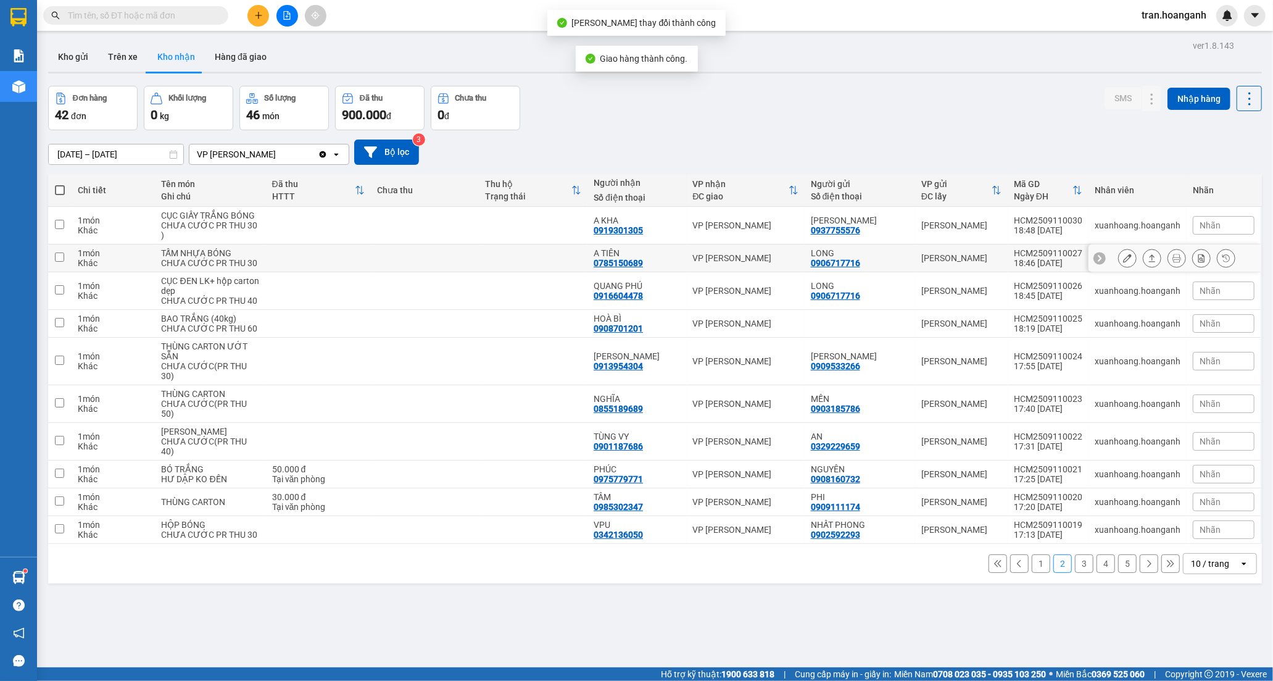
click at [642, 268] on div "0785150689" at bounding box center [618, 263] width 49 height 10
click at [1123, 262] on icon at bounding box center [1127, 258] width 9 height 9
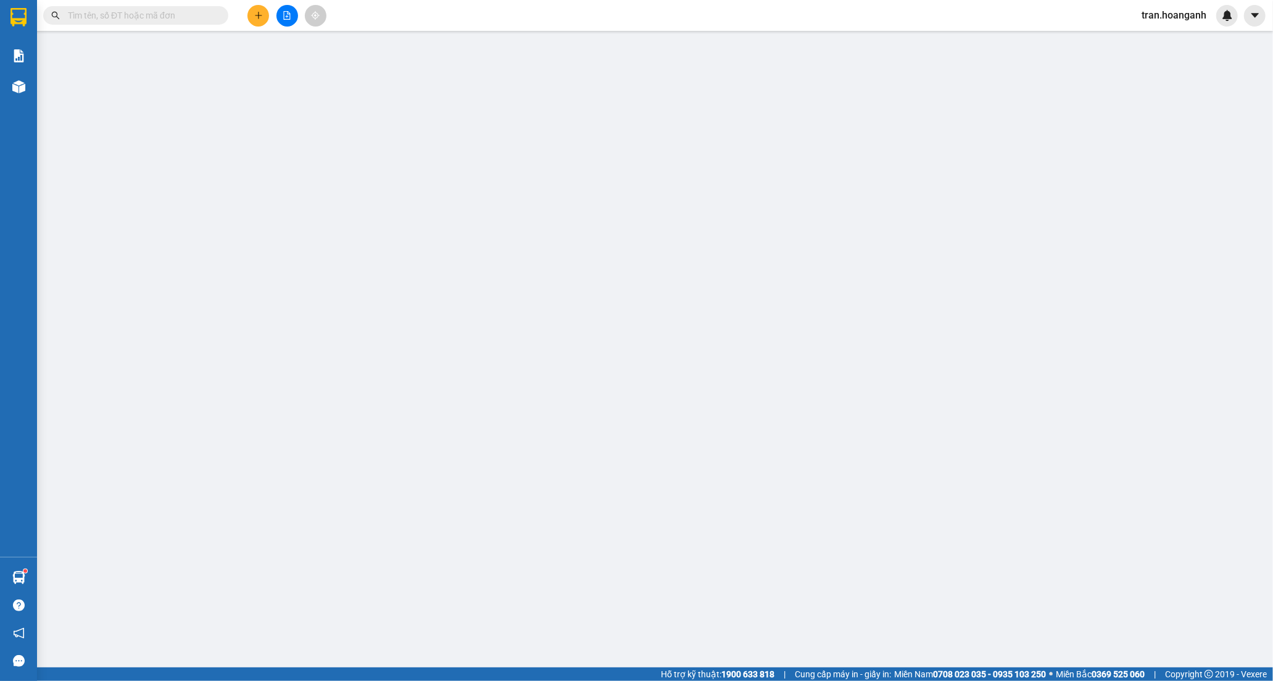
type input "0906717716"
type input "LONG"
type input "0785150689"
type input "A TIÊN"
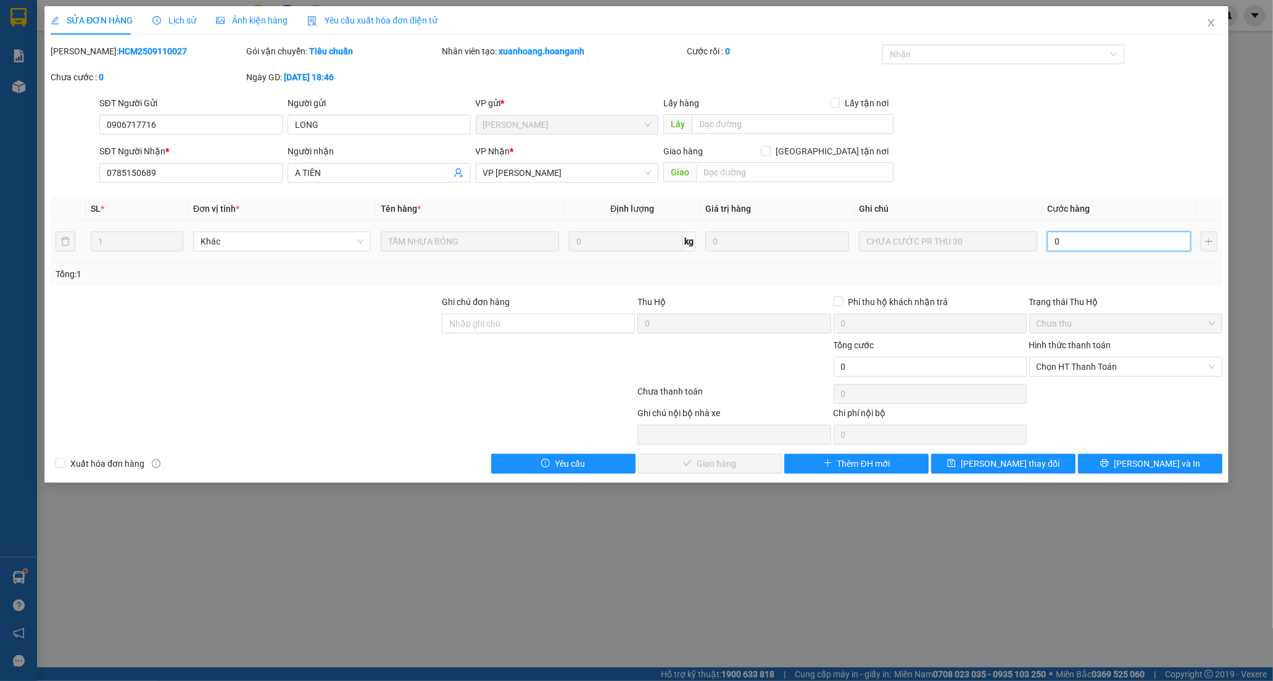
click at [1107, 248] on input "0" at bounding box center [1119, 241] width 144 height 20
type input "3"
type input "30"
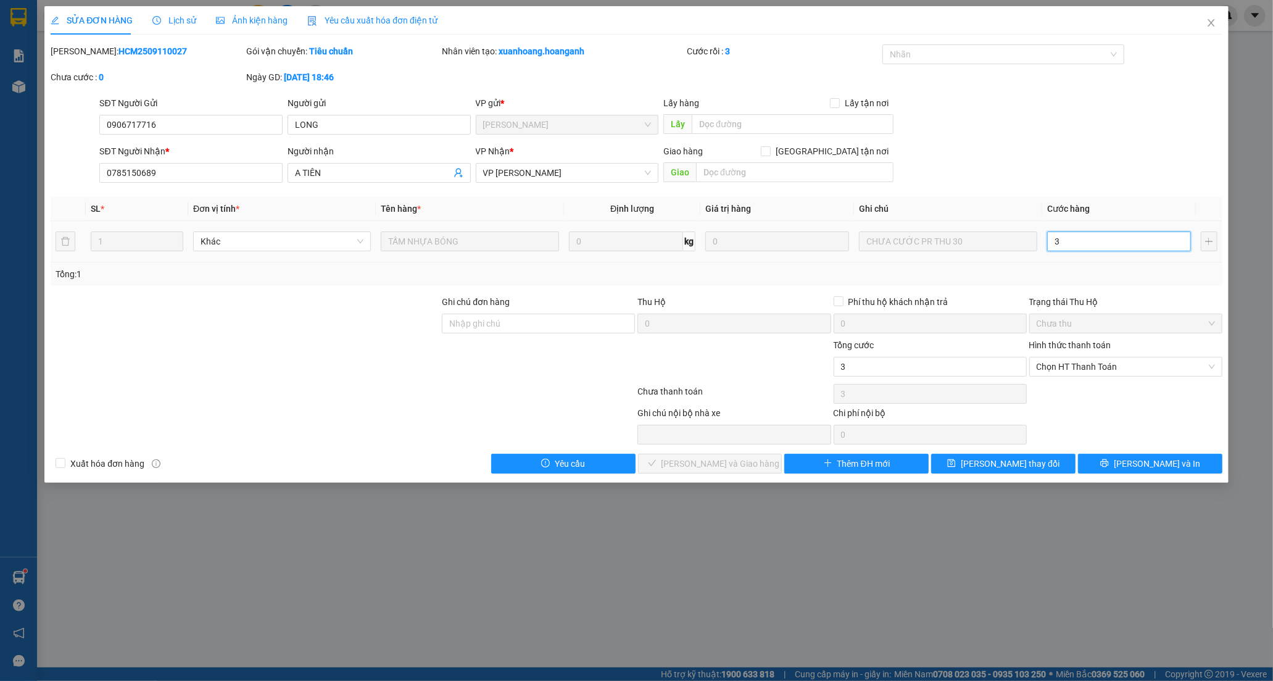
type input "30"
click at [1081, 365] on span "Chọn HT Thanh Toán" at bounding box center [1126, 366] width 178 height 19
type input "30"
type input "30.000"
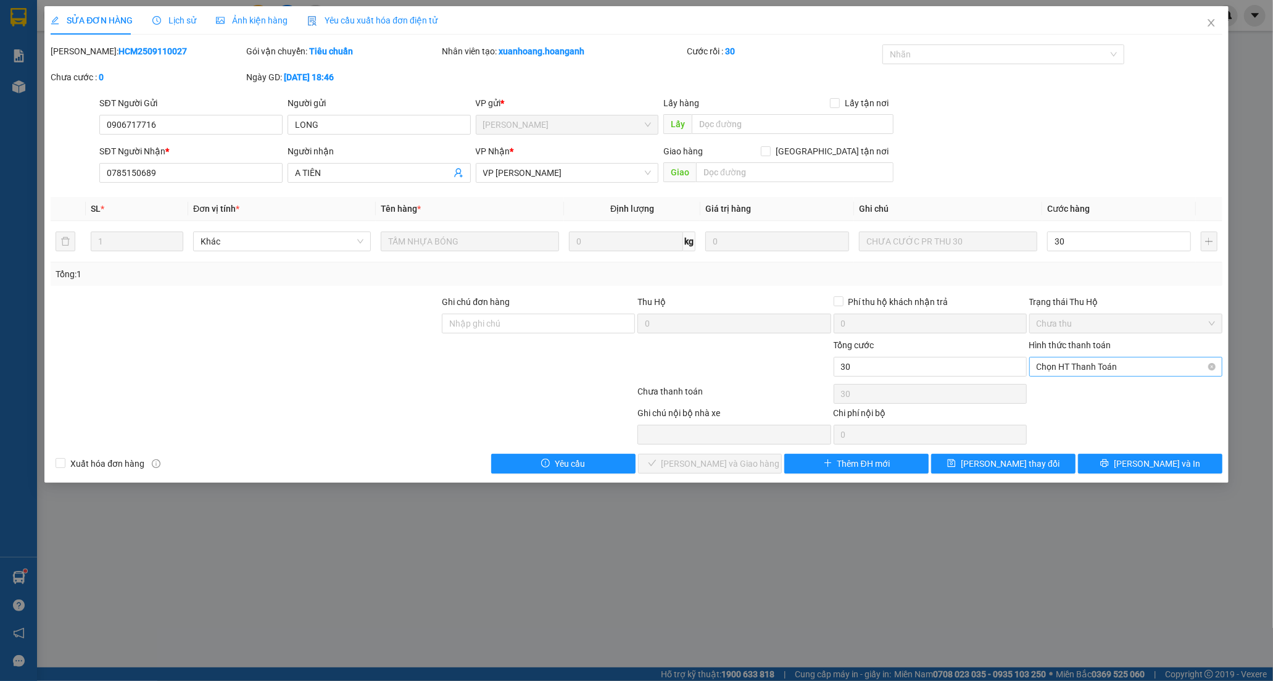
type input "30.000"
click at [1074, 386] on div "Tại văn phòng" at bounding box center [1126, 392] width 178 height 14
type input "0"
click at [760, 466] on button "[PERSON_NAME] và Giao hàng" at bounding box center [710, 464] width 144 height 20
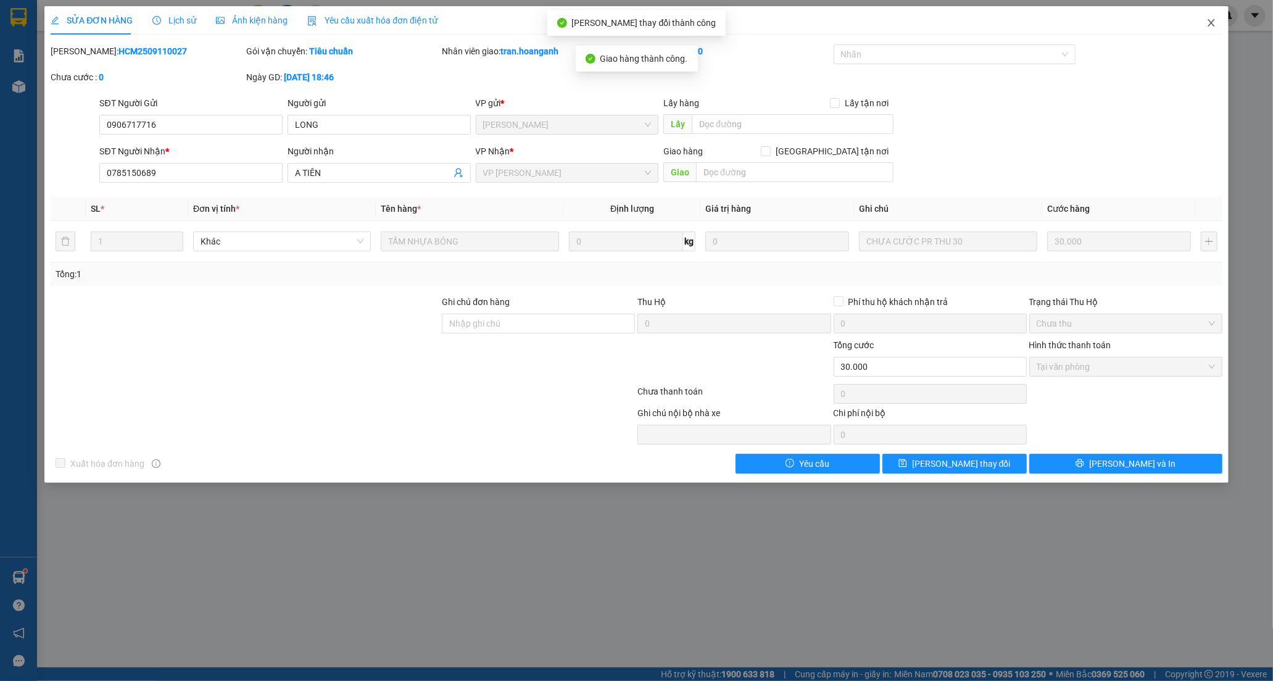
click at [1214, 28] on icon "close" at bounding box center [1212, 23] width 10 height 10
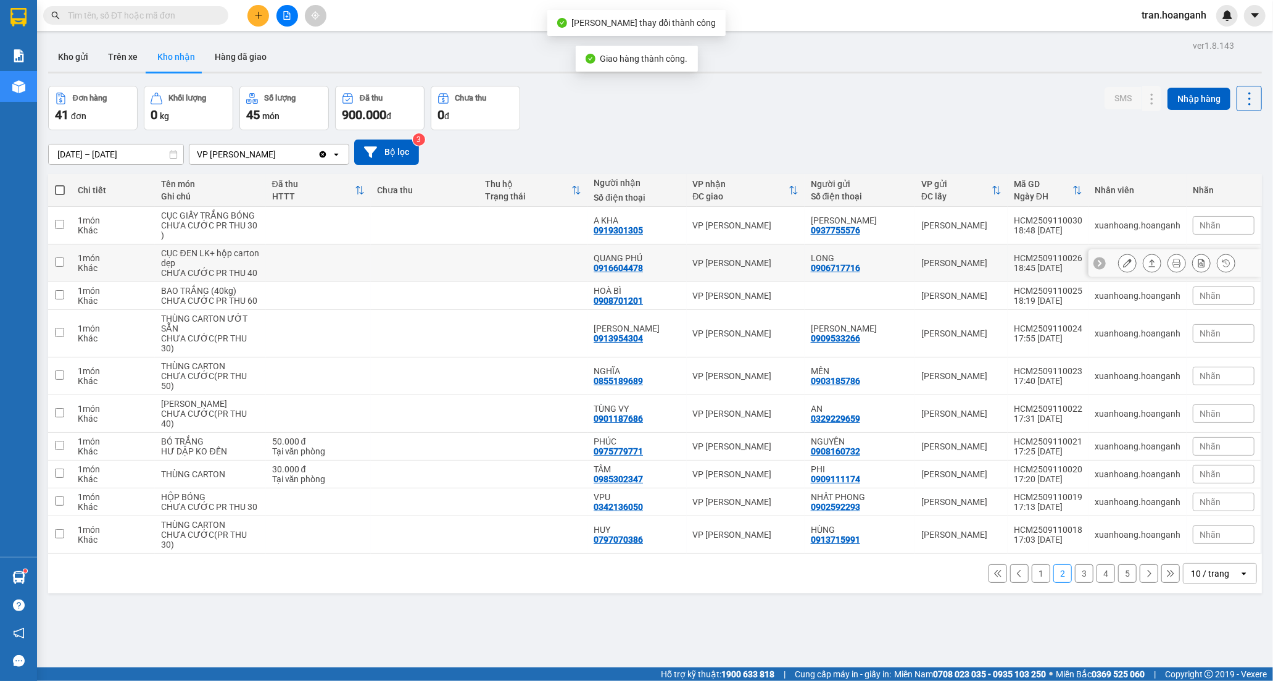
click at [534, 277] on td at bounding box center [534, 263] width 109 height 38
checkbox input "true"
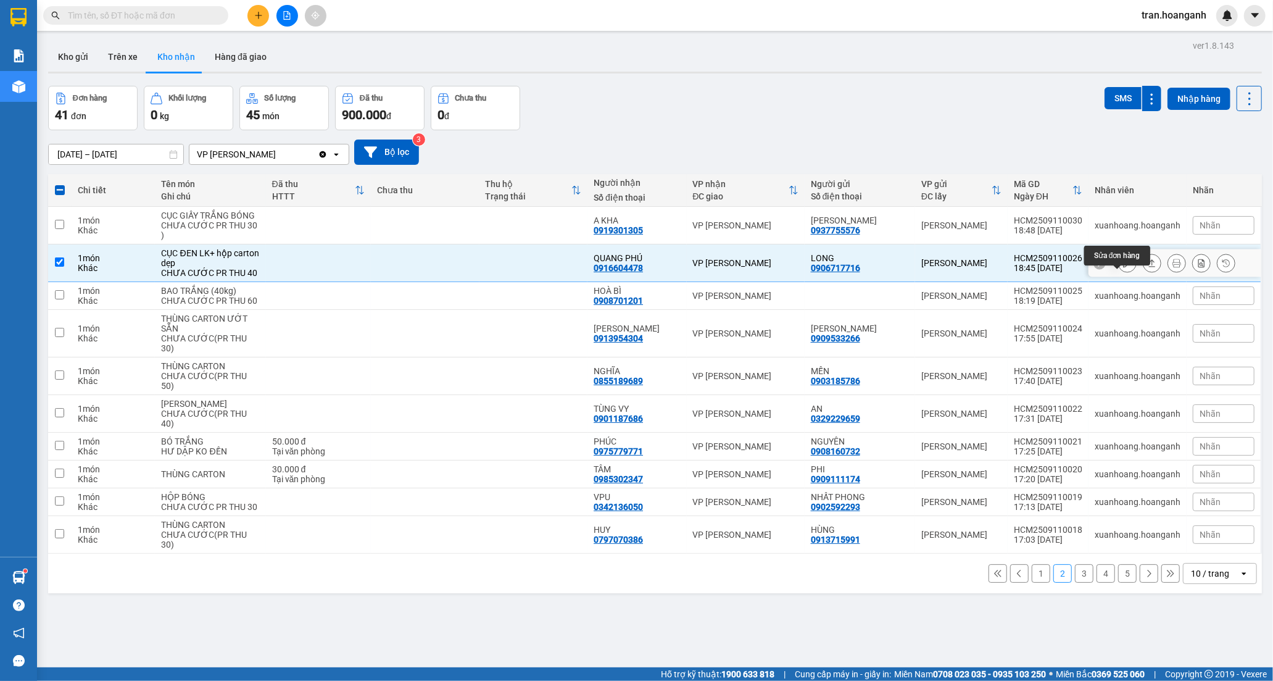
click at [1123, 267] on icon at bounding box center [1127, 263] width 9 height 9
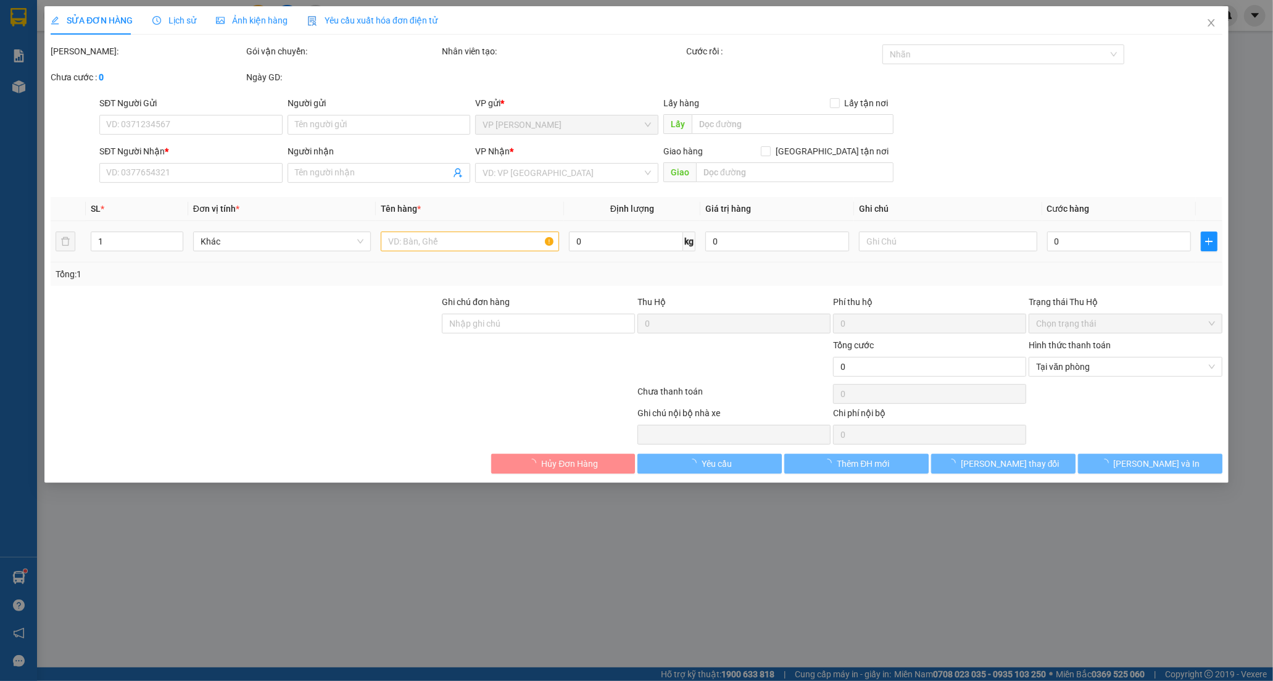
type input "0906717716"
type input "LONG"
type input "0916604478"
type input "QUANG PHÚ"
type input "GIAO 14/7=20K"
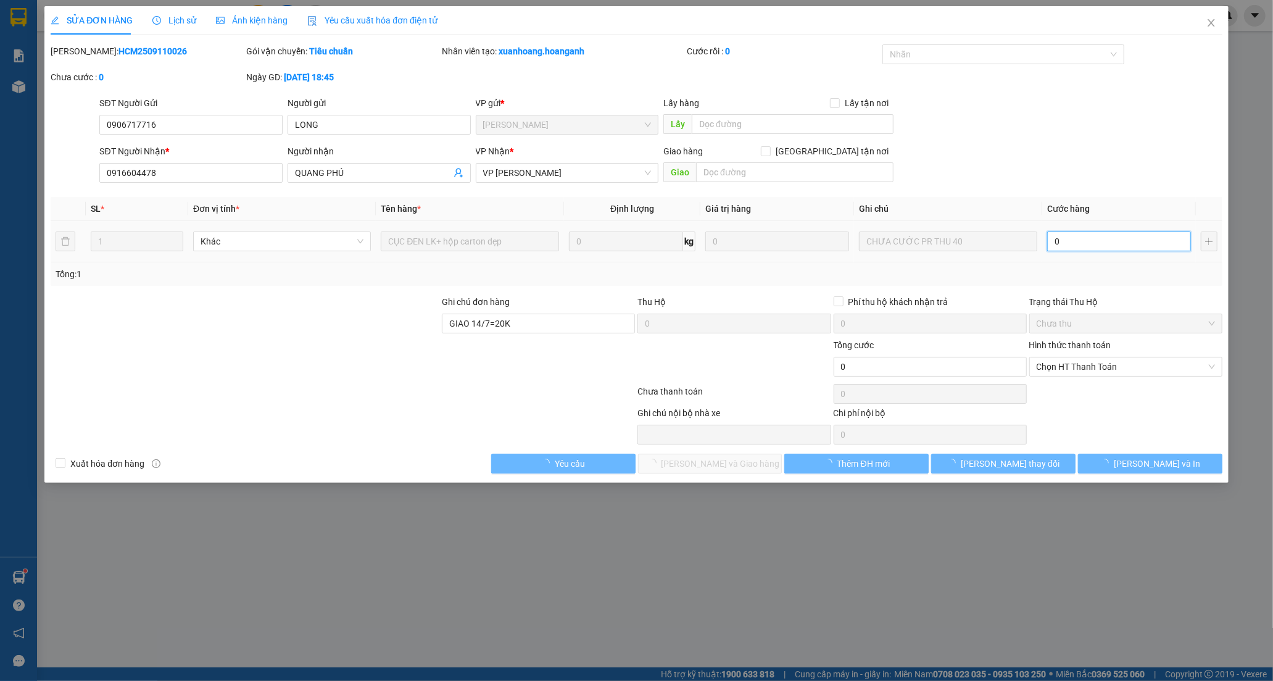
click at [1077, 243] on input "0" at bounding box center [1119, 241] width 144 height 20
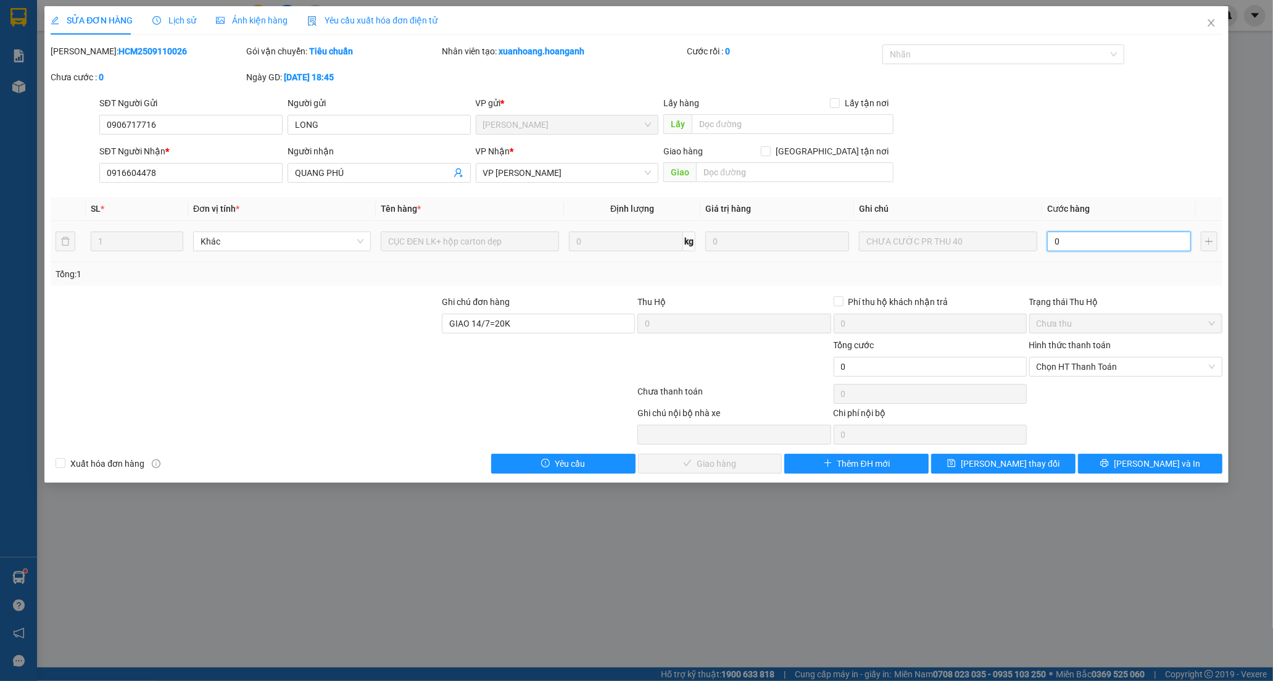
type input "4"
type input "40"
click at [1051, 371] on span "Chọn HT Thanh Toán" at bounding box center [1126, 366] width 178 height 19
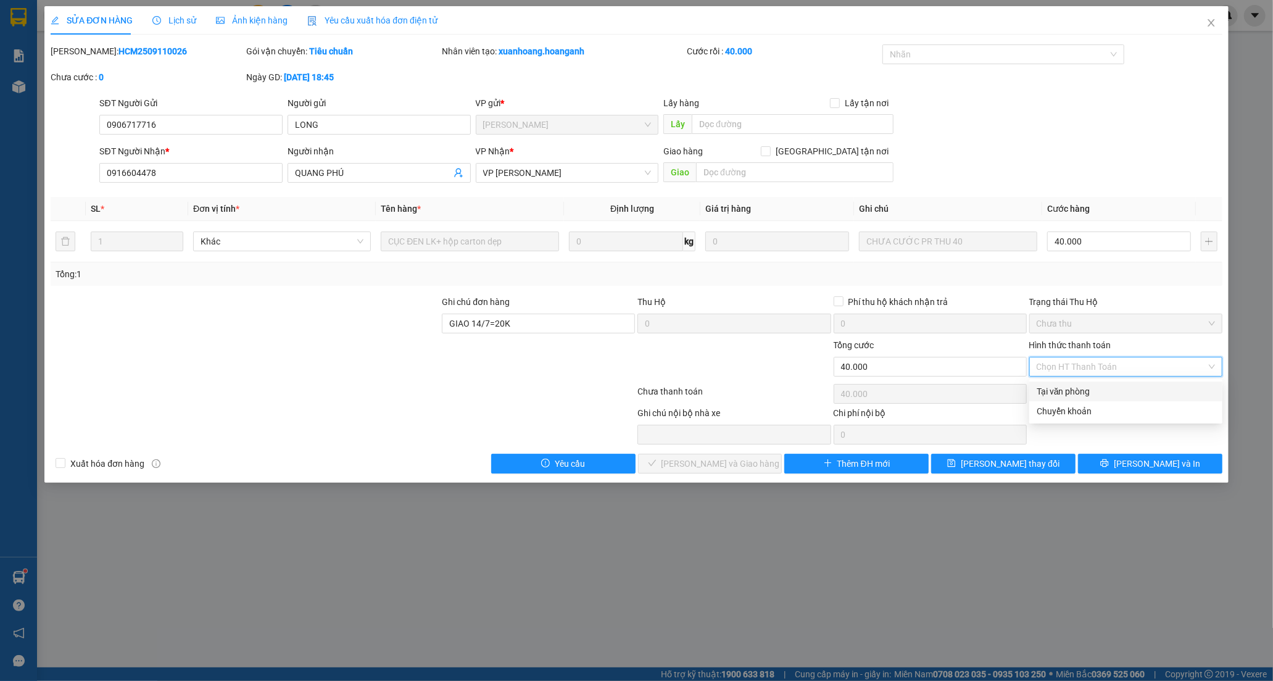
click at [1048, 393] on div "Tại văn phòng" at bounding box center [1126, 392] width 178 height 14
click at [684, 460] on span "[PERSON_NAME] và Giao hàng" at bounding box center [721, 464] width 119 height 14
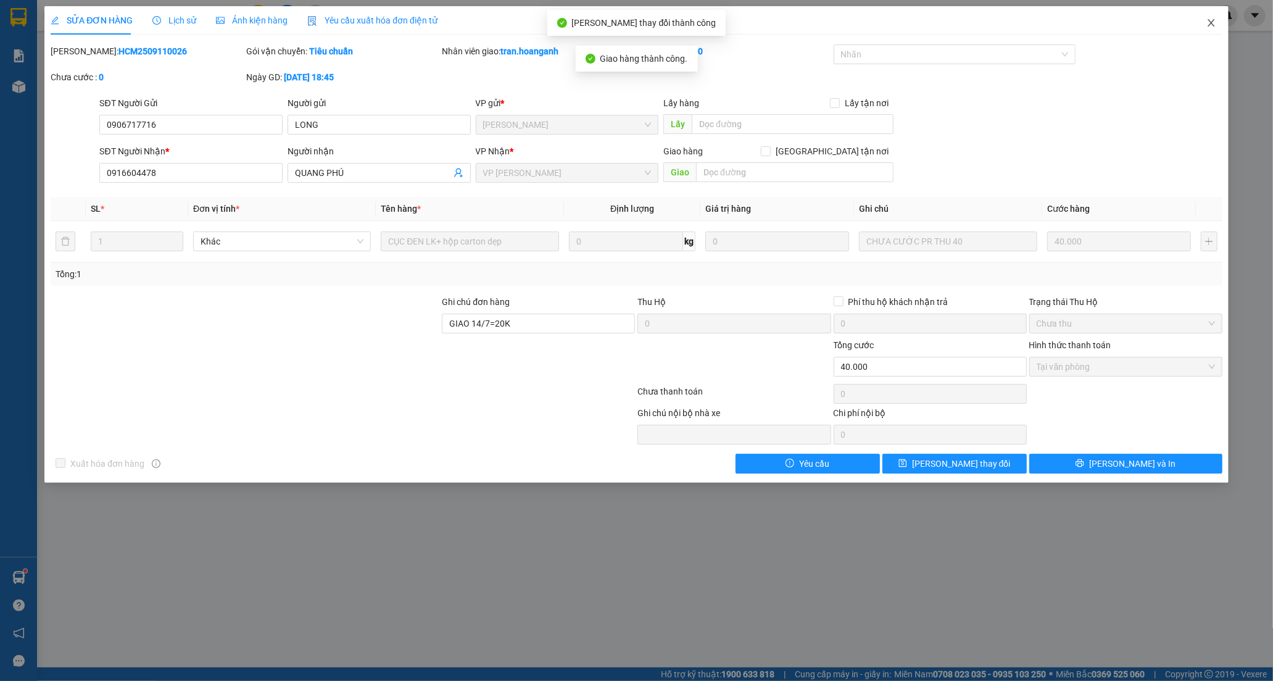
click at [1216, 20] on icon "close" at bounding box center [1212, 23] width 10 height 10
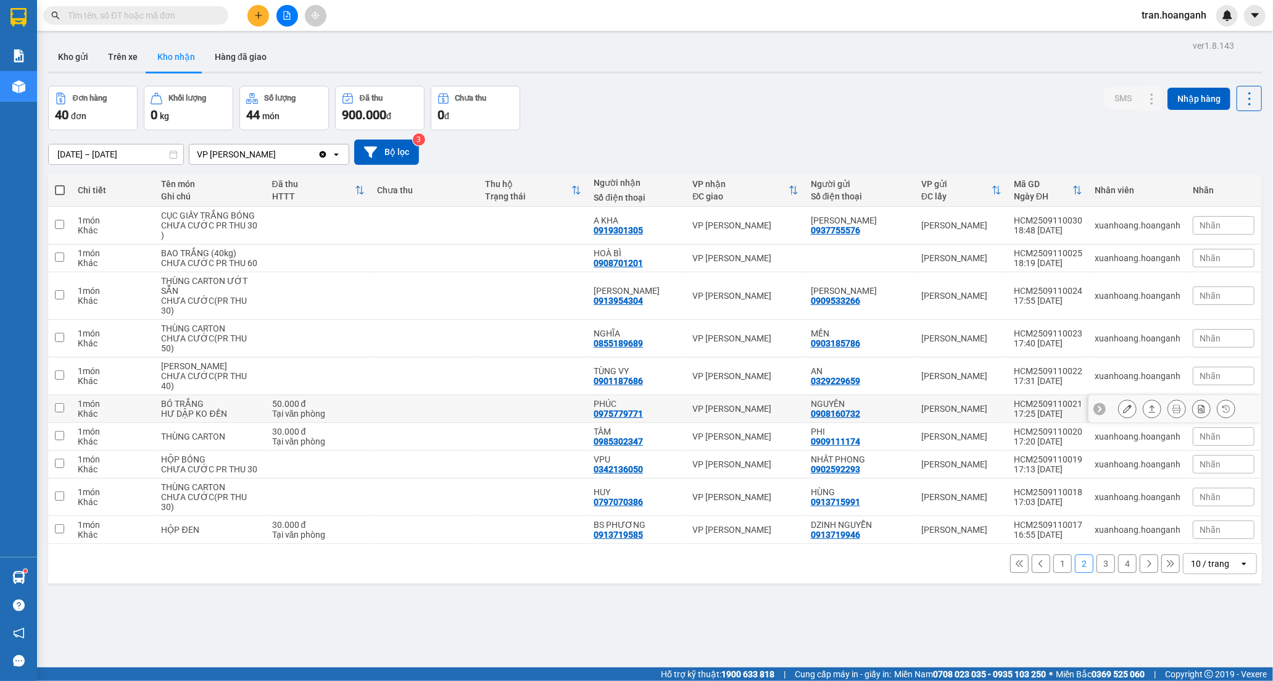
click at [520, 423] on td at bounding box center [534, 409] width 109 height 28
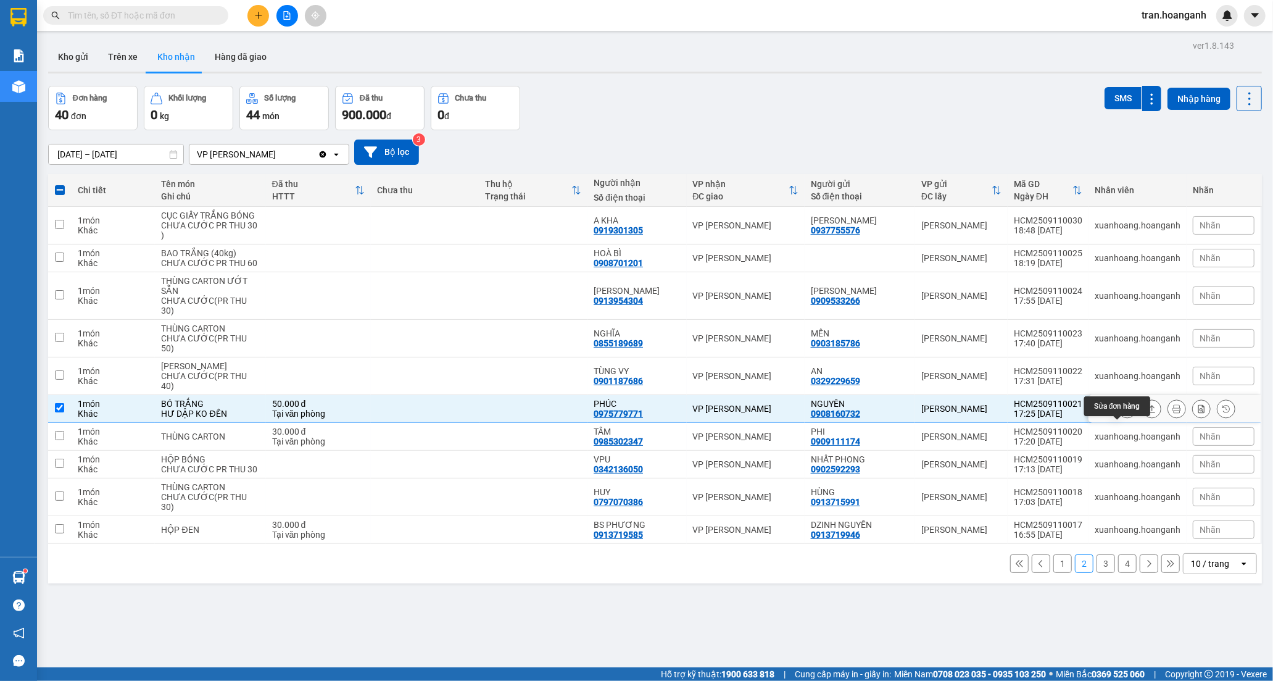
click at [1123, 413] on icon at bounding box center [1127, 408] width 9 height 9
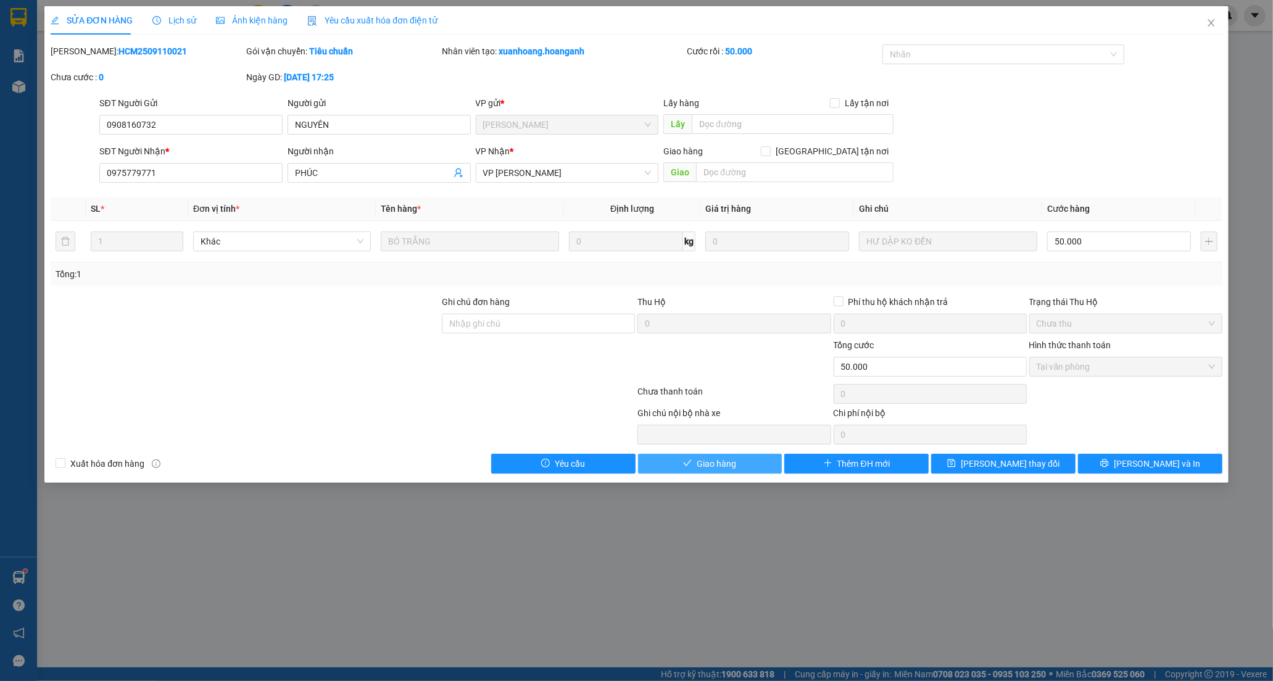
click at [694, 472] on button "Giao hàng" at bounding box center [710, 464] width 144 height 20
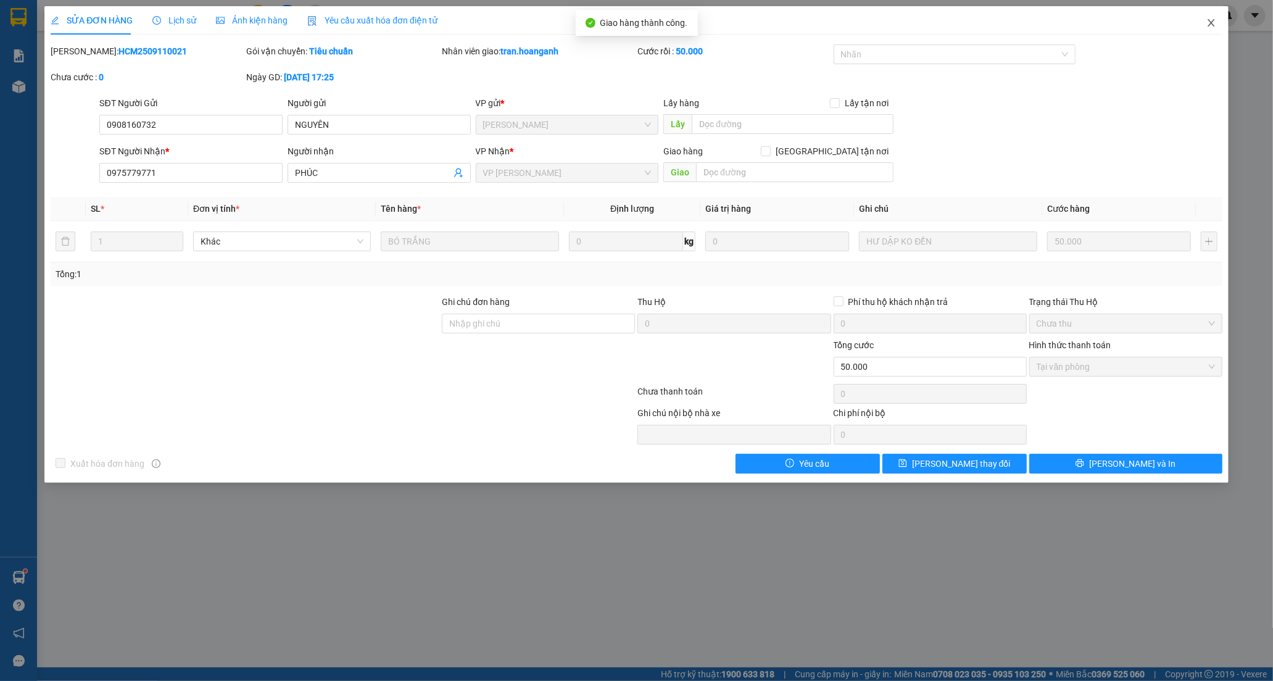
click at [1213, 22] on icon "close" at bounding box center [1211, 22] width 7 height 7
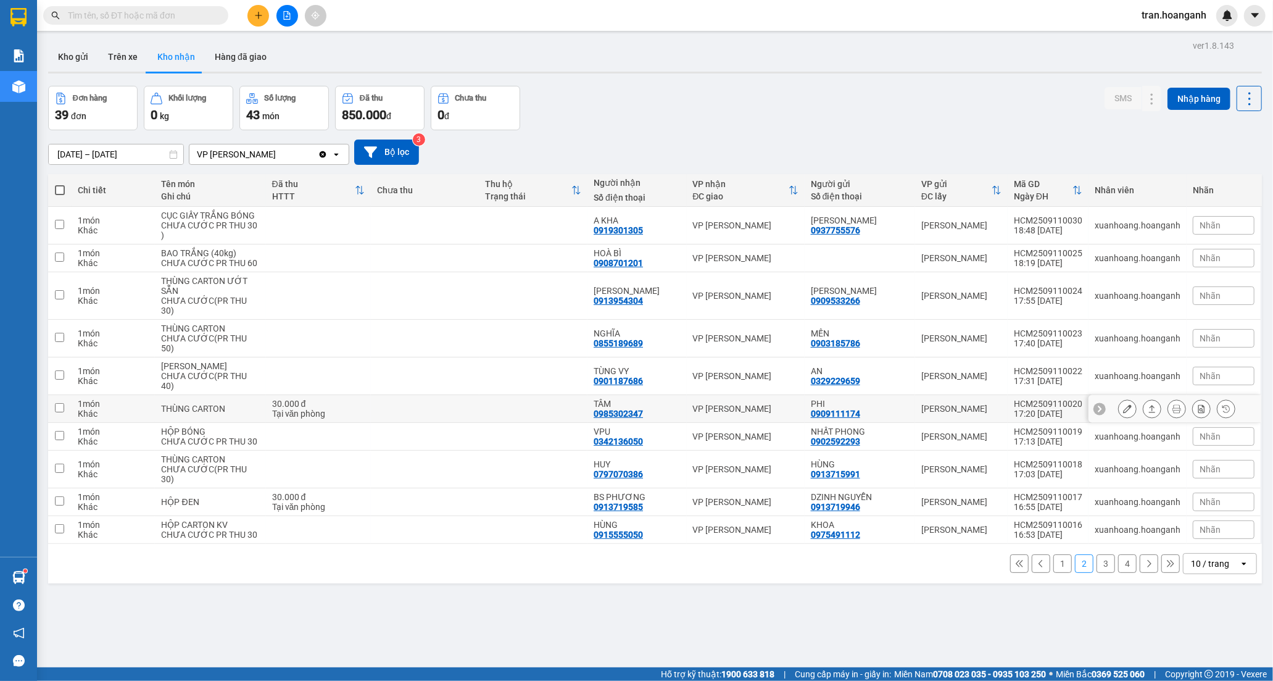
click at [582, 423] on td at bounding box center [534, 409] width 109 height 28
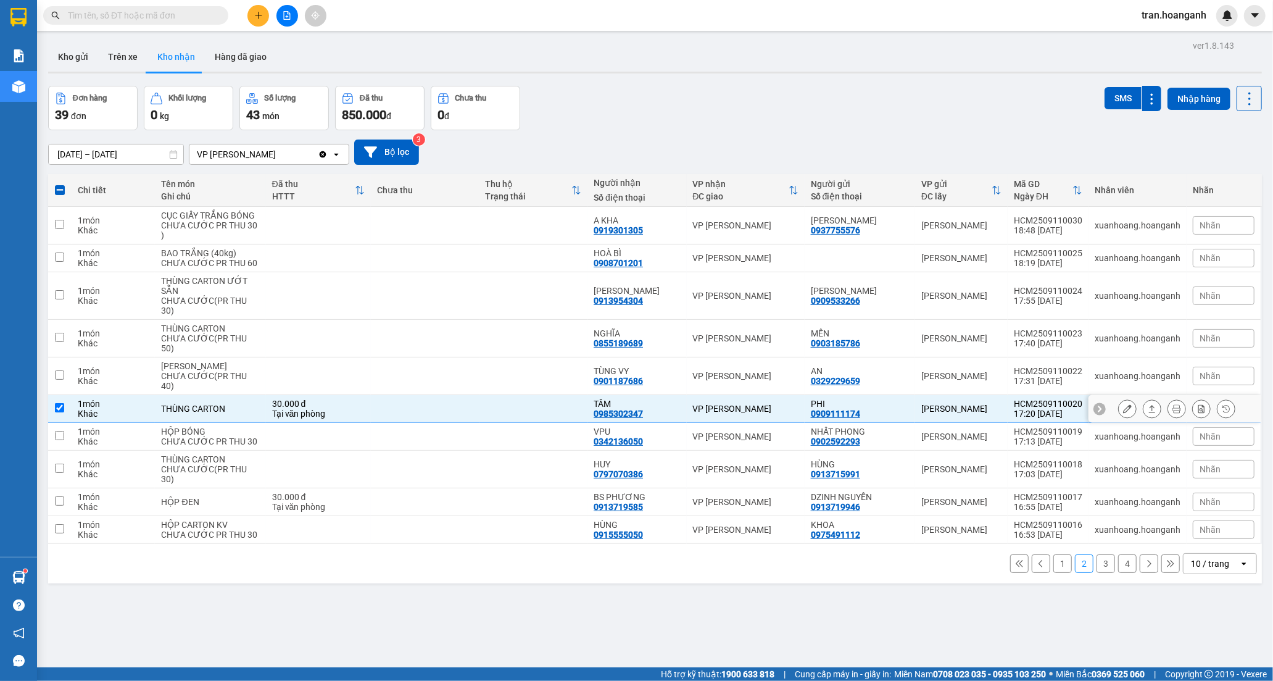
click at [1123, 413] on icon at bounding box center [1127, 408] width 9 height 9
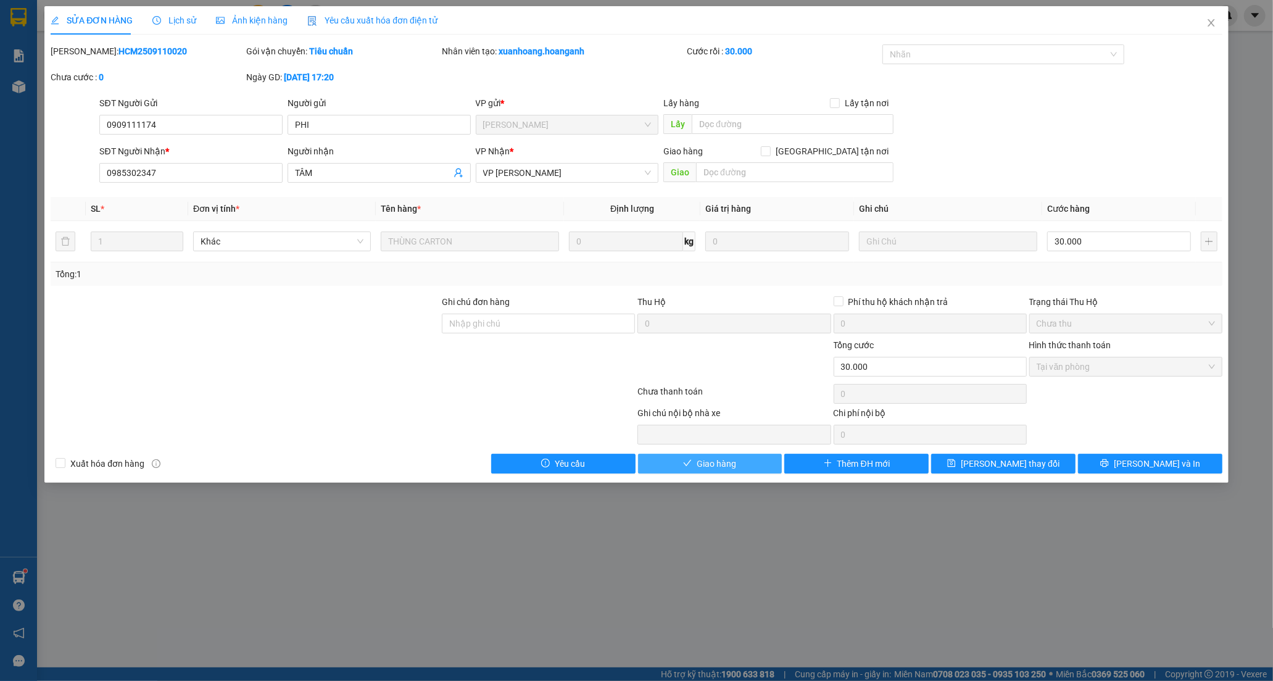
drag, startPoint x: 719, startPoint y: 466, endPoint x: 852, endPoint y: 312, distance: 203.4
click at [719, 465] on span "Giao hàng" at bounding box center [717, 464] width 40 height 14
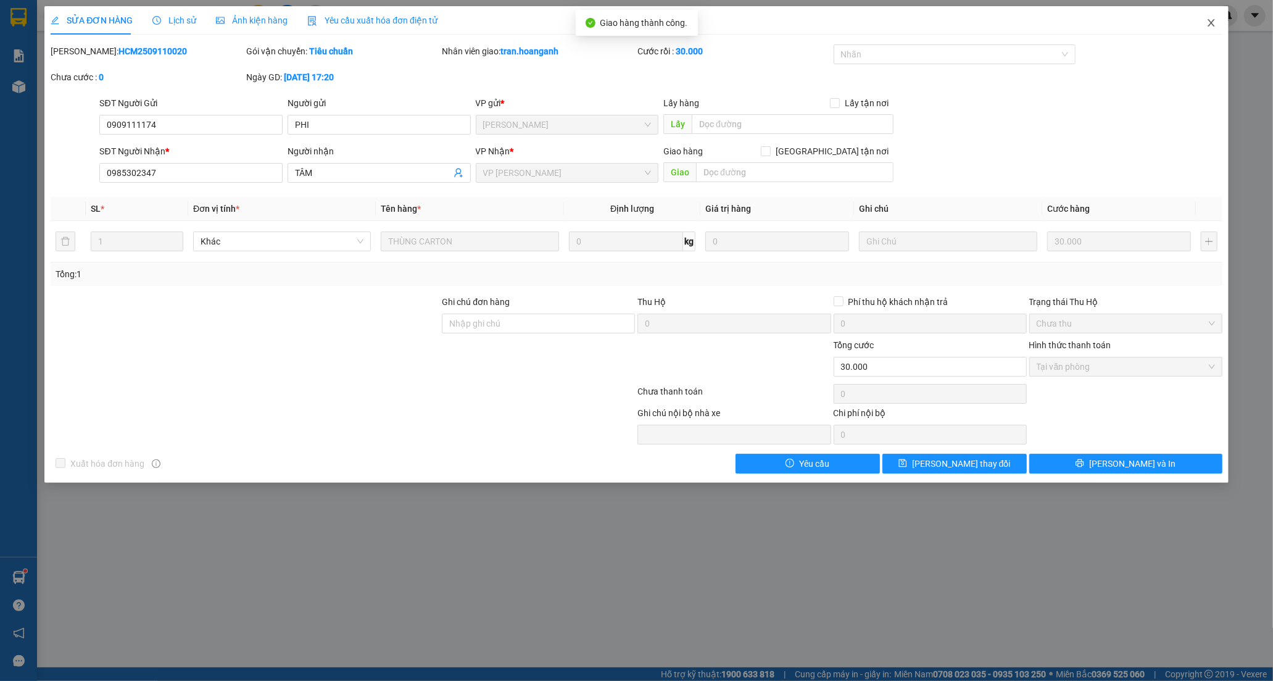
click at [1212, 23] on icon "close" at bounding box center [1212, 23] width 10 height 10
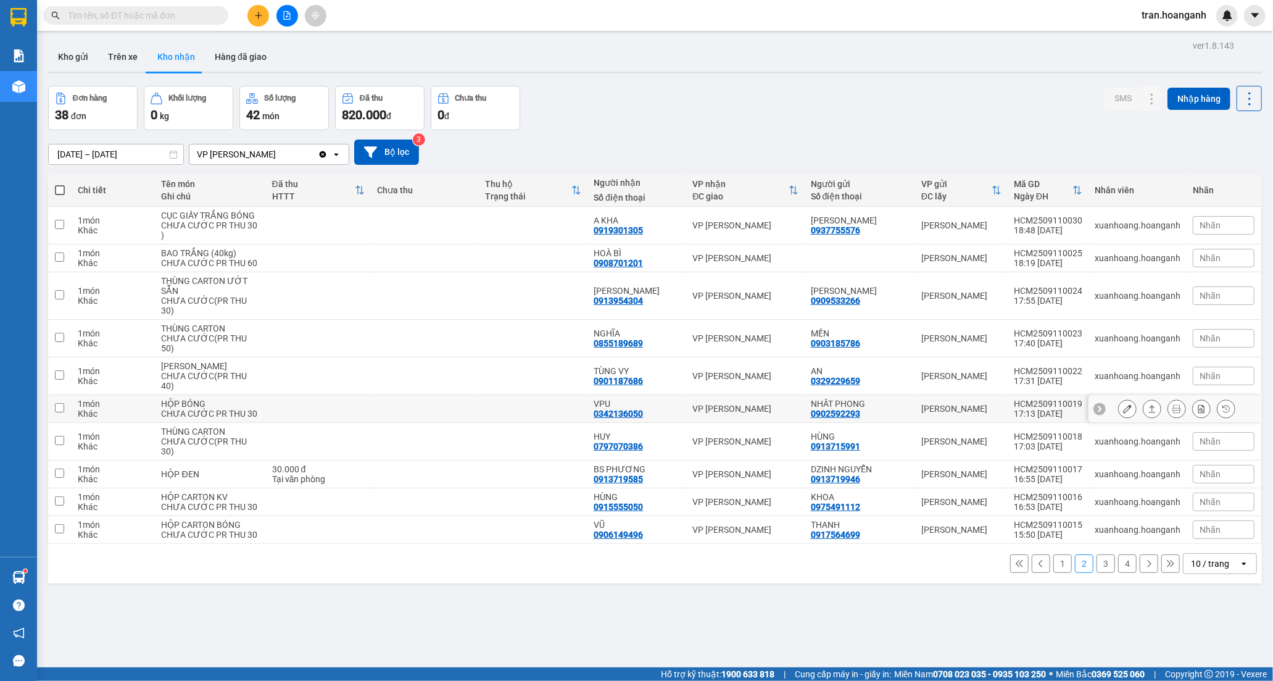
click at [626, 418] on div "0342136050" at bounding box center [618, 414] width 49 height 10
click at [1123, 413] on icon at bounding box center [1127, 408] width 9 height 9
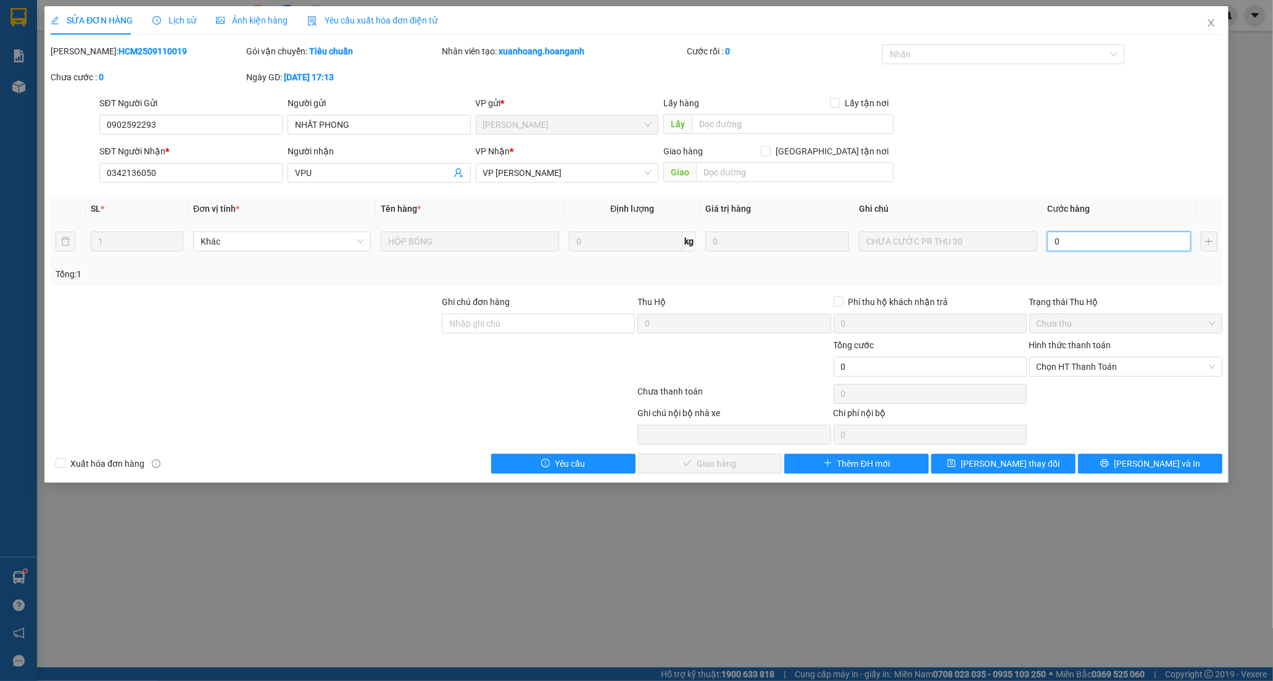
click at [1088, 245] on input "0" at bounding box center [1119, 241] width 144 height 20
click at [1075, 370] on span "Chọn HT Thanh Toán" at bounding box center [1126, 366] width 178 height 19
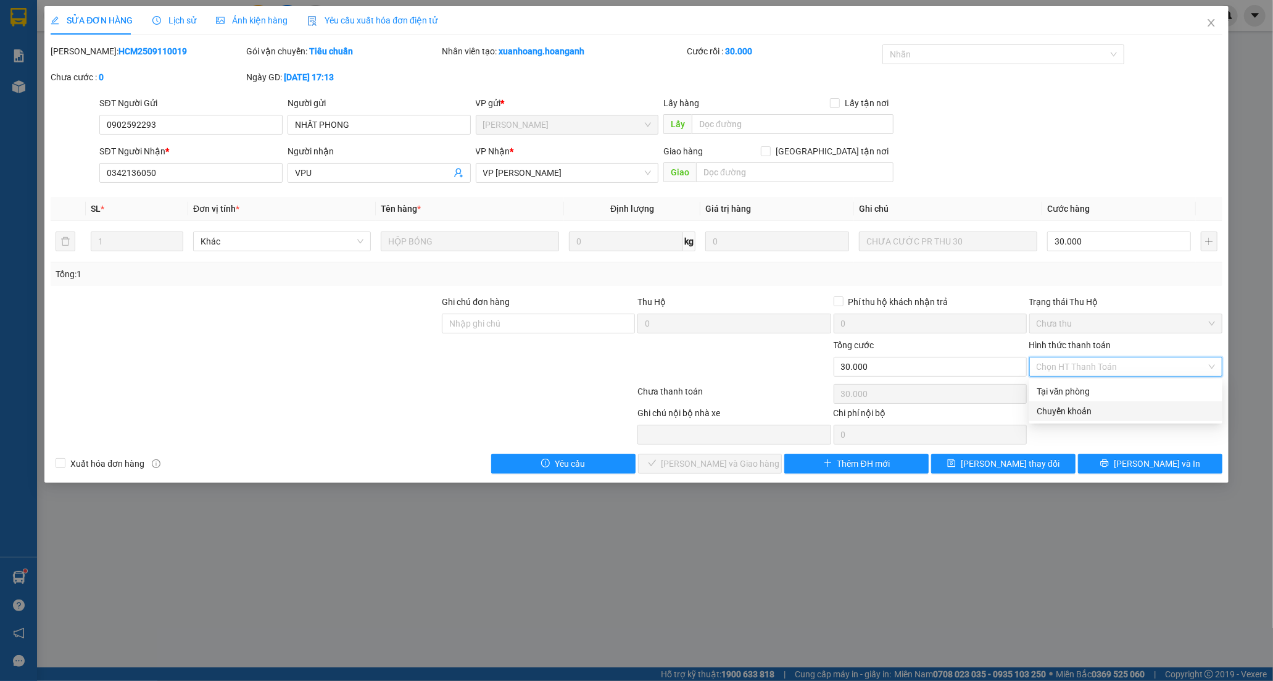
click at [1056, 410] on div "Chuyển khoản" at bounding box center [1126, 411] width 178 height 14
drag, startPoint x: 691, startPoint y: 462, endPoint x: 805, endPoint y: 328, distance: 176.0
click at [692, 462] on span "[PERSON_NAME] và Giao hàng" at bounding box center [721, 464] width 119 height 14
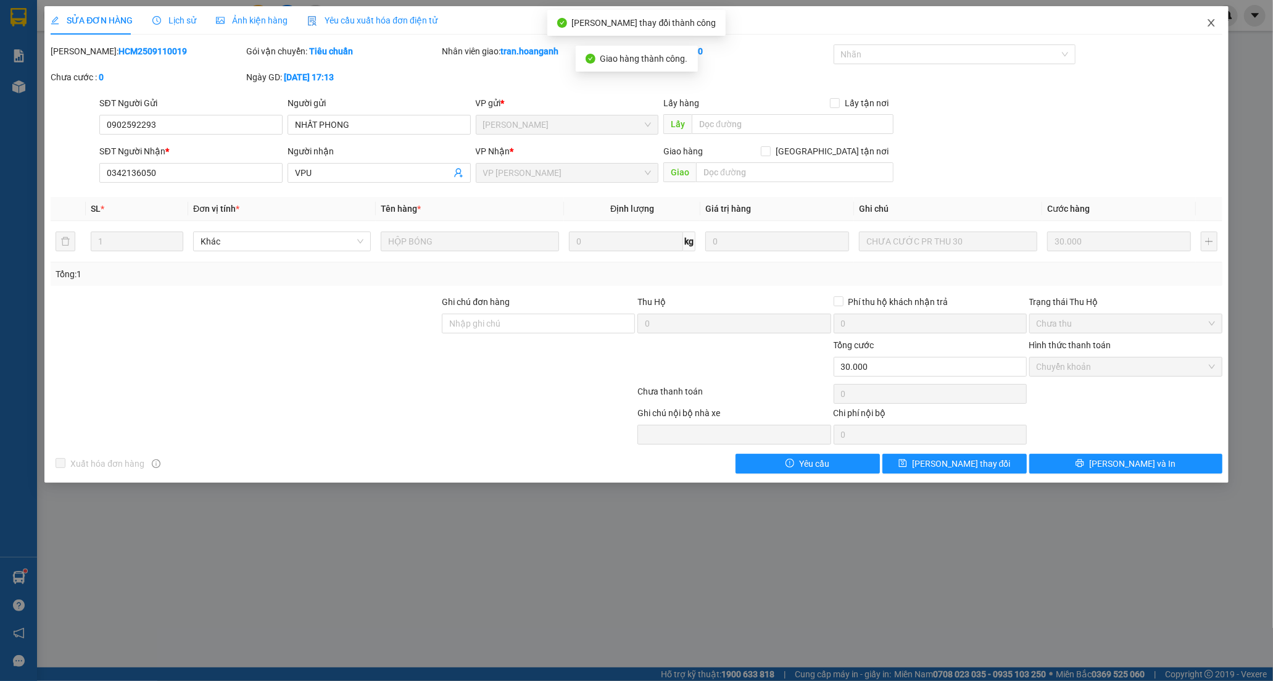
click at [1208, 22] on icon "close" at bounding box center [1212, 23] width 10 height 10
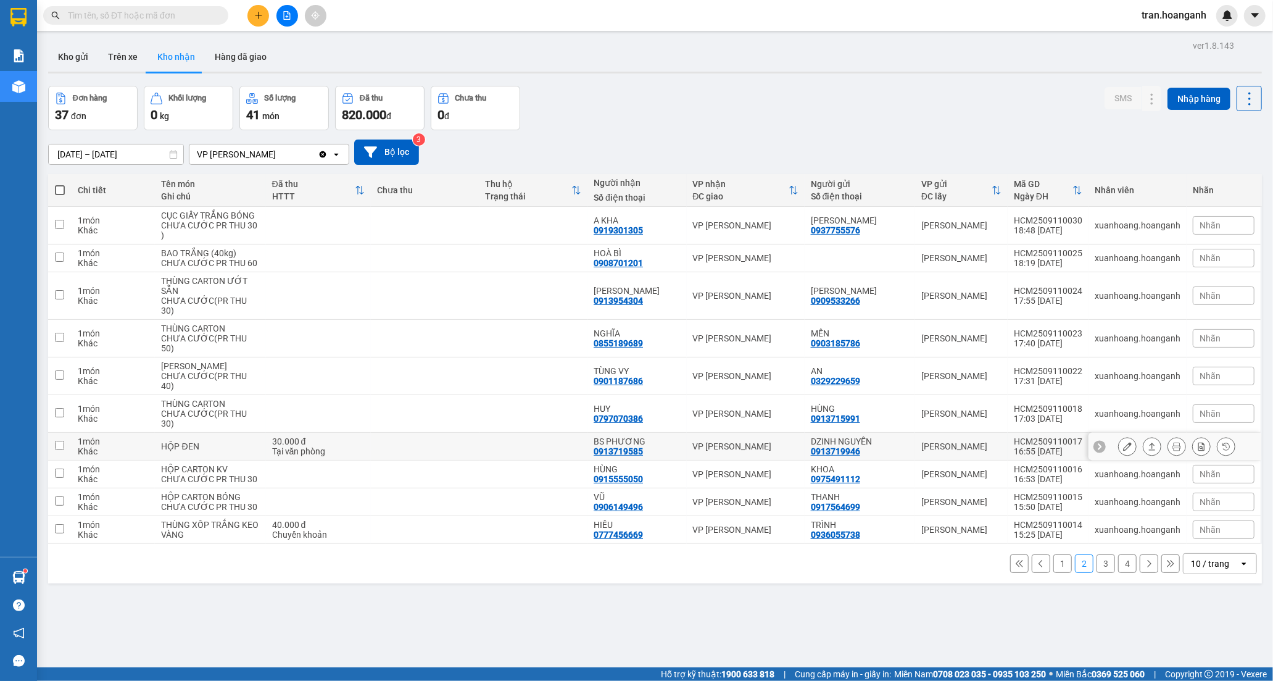
click at [577, 455] on td at bounding box center [534, 447] width 109 height 28
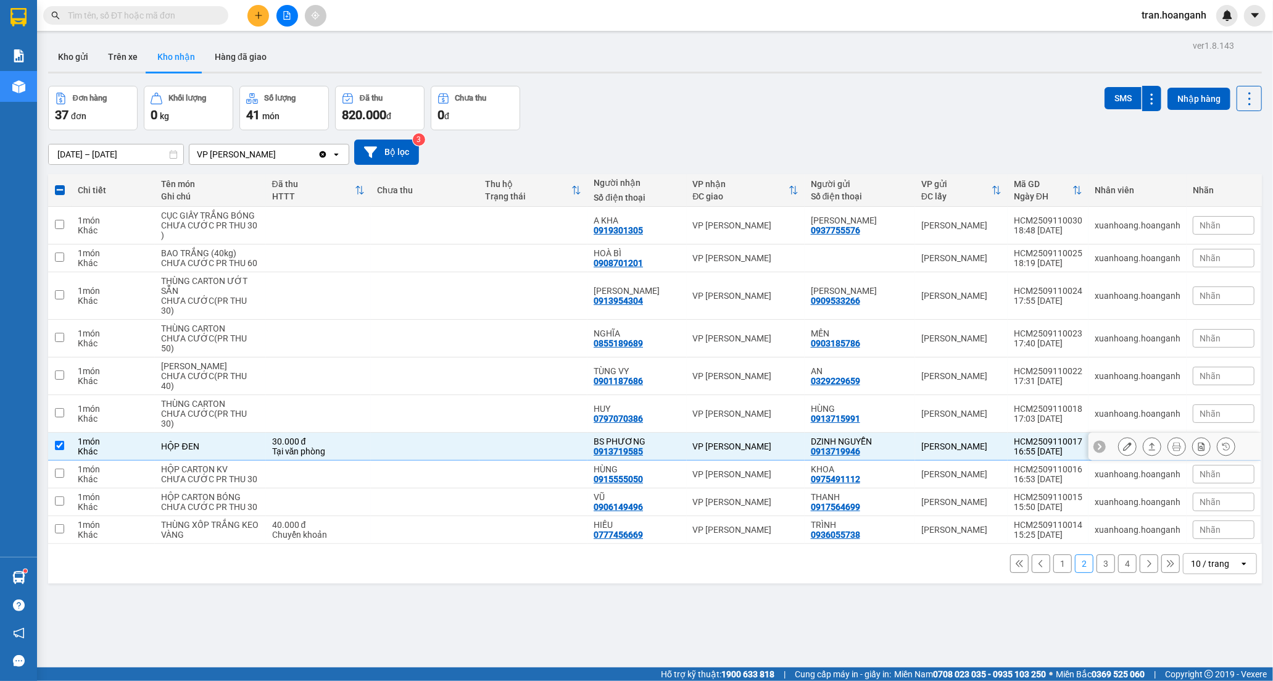
click at [1123, 451] on icon at bounding box center [1127, 446] width 9 height 9
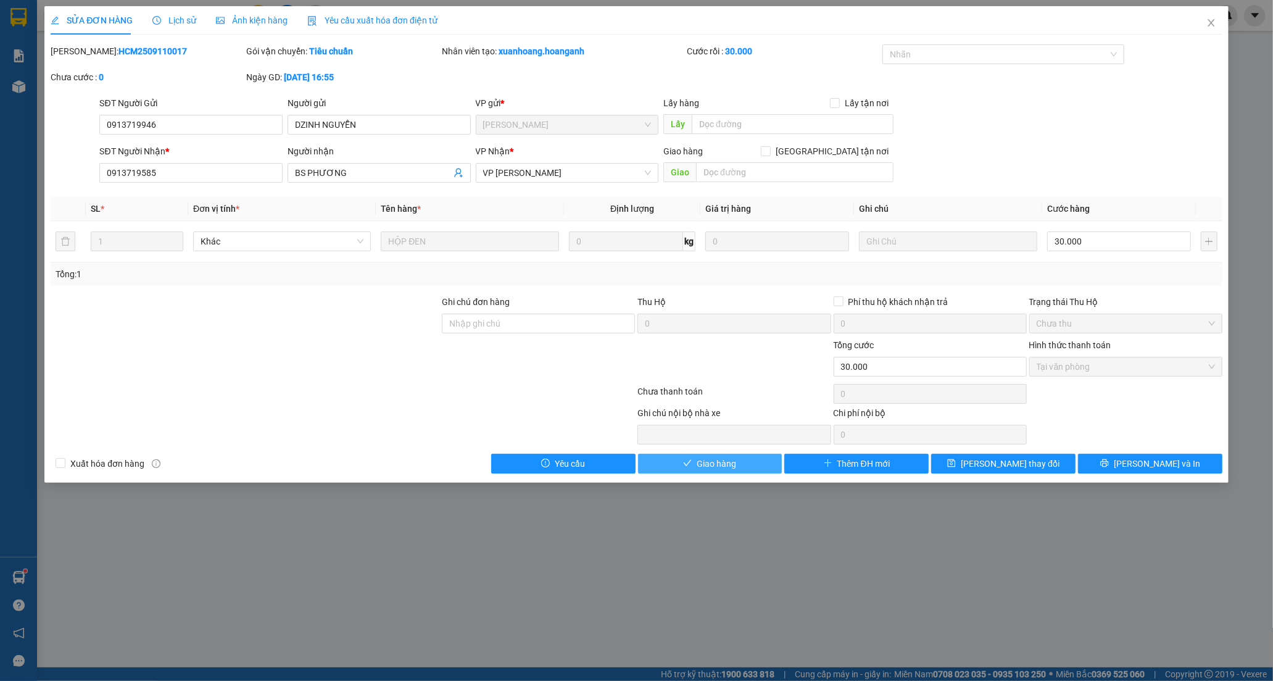
click at [708, 460] on span "Giao hàng" at bounding box center [717, 464] width 40 height 14
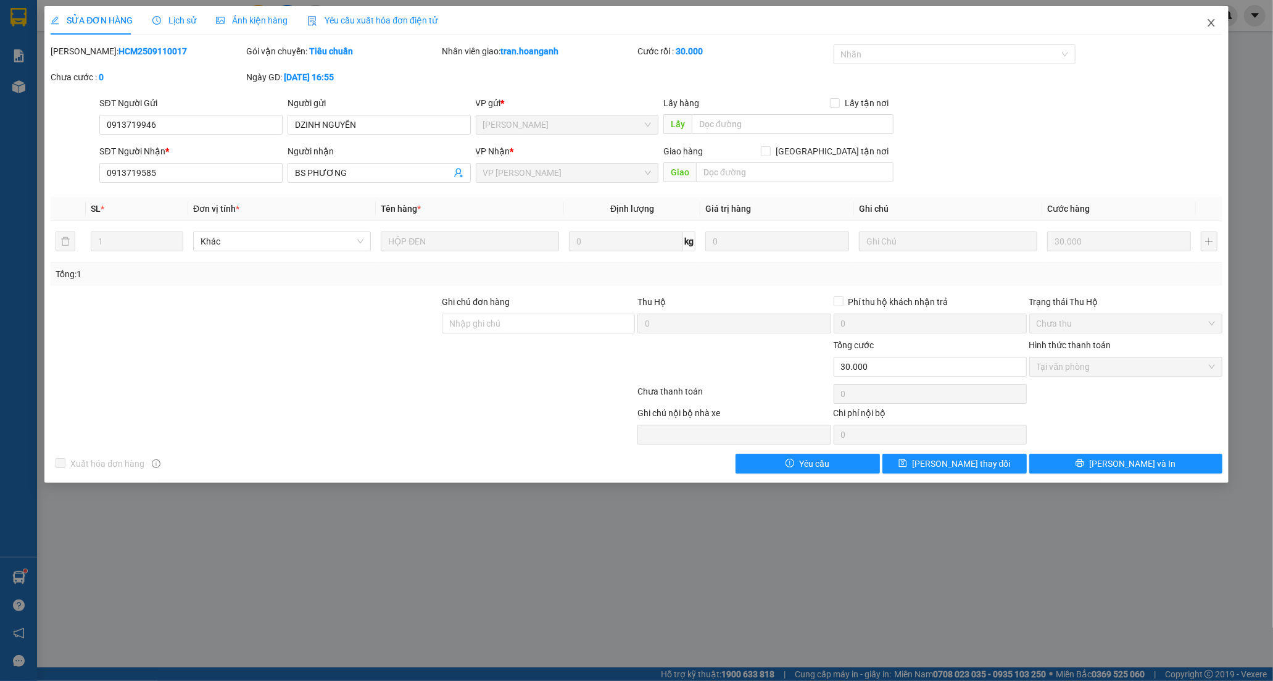
click at [1208, 25] on icon "close" at bounding box center [1212, 23] width 10 height 10
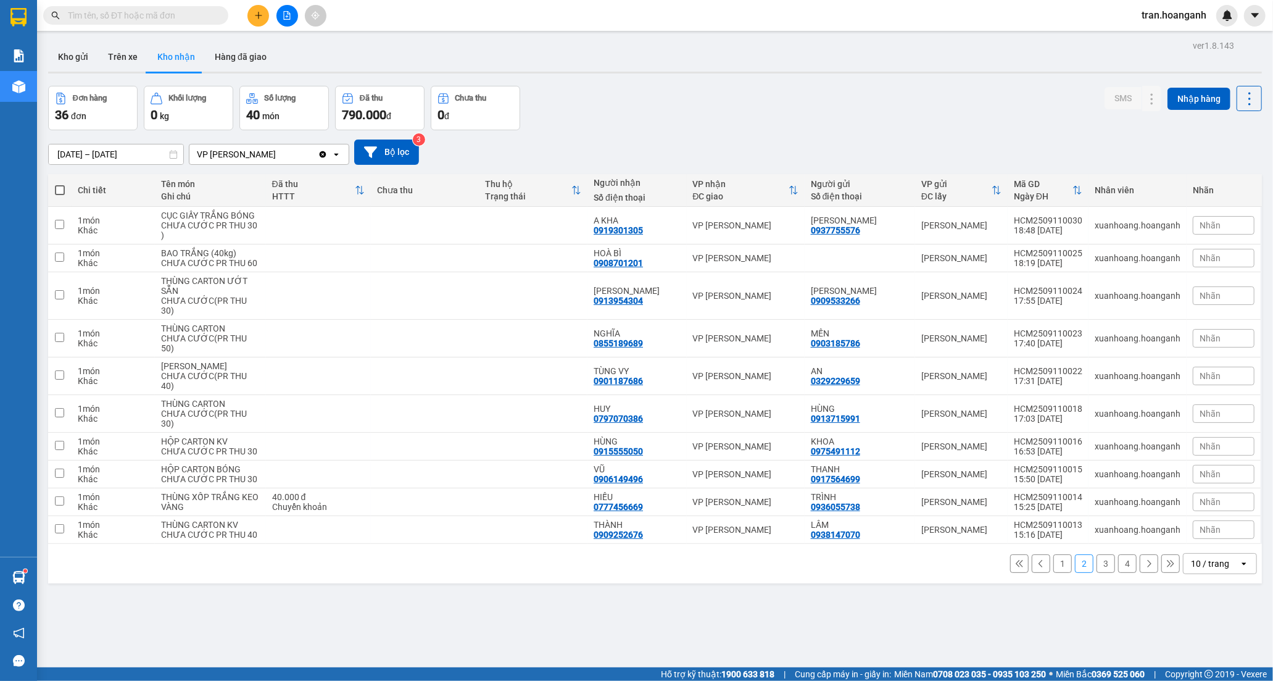
click at [1118, 573] on button "4" at bounding box center [1127, 563] width 19 height 19
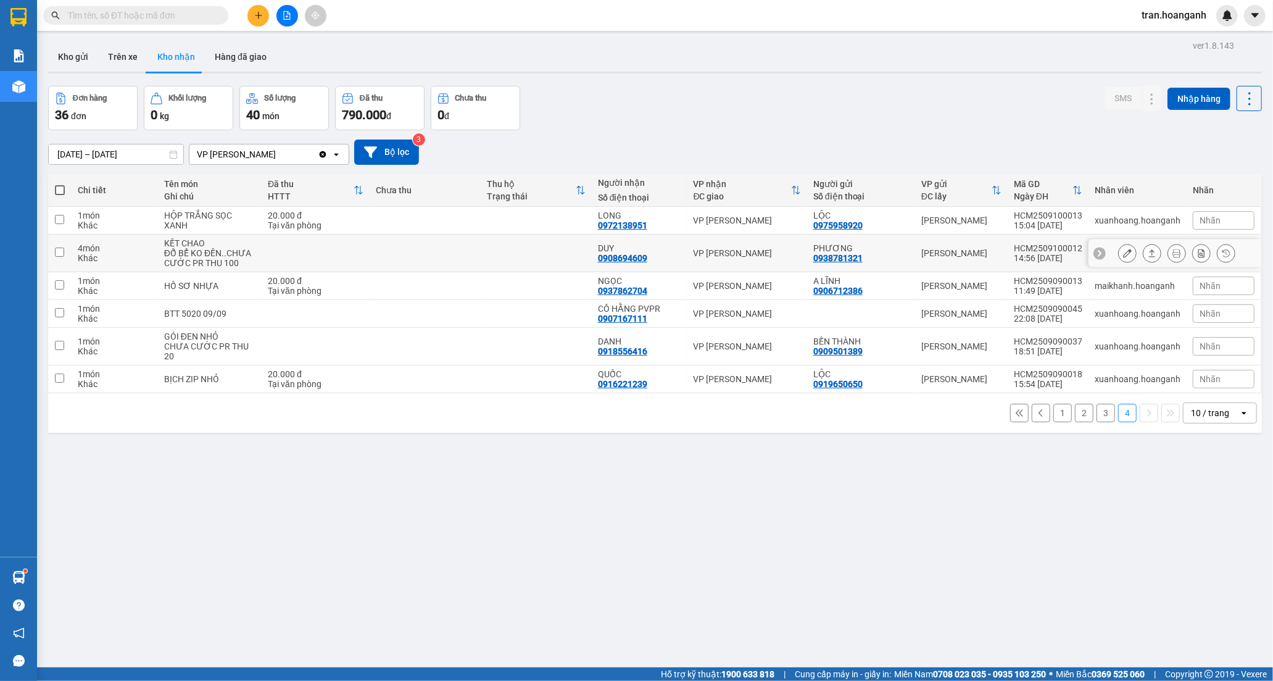
click at [481, 252] on td at bounding box center [536, 254] width 111 height 38
checkbox input "true"
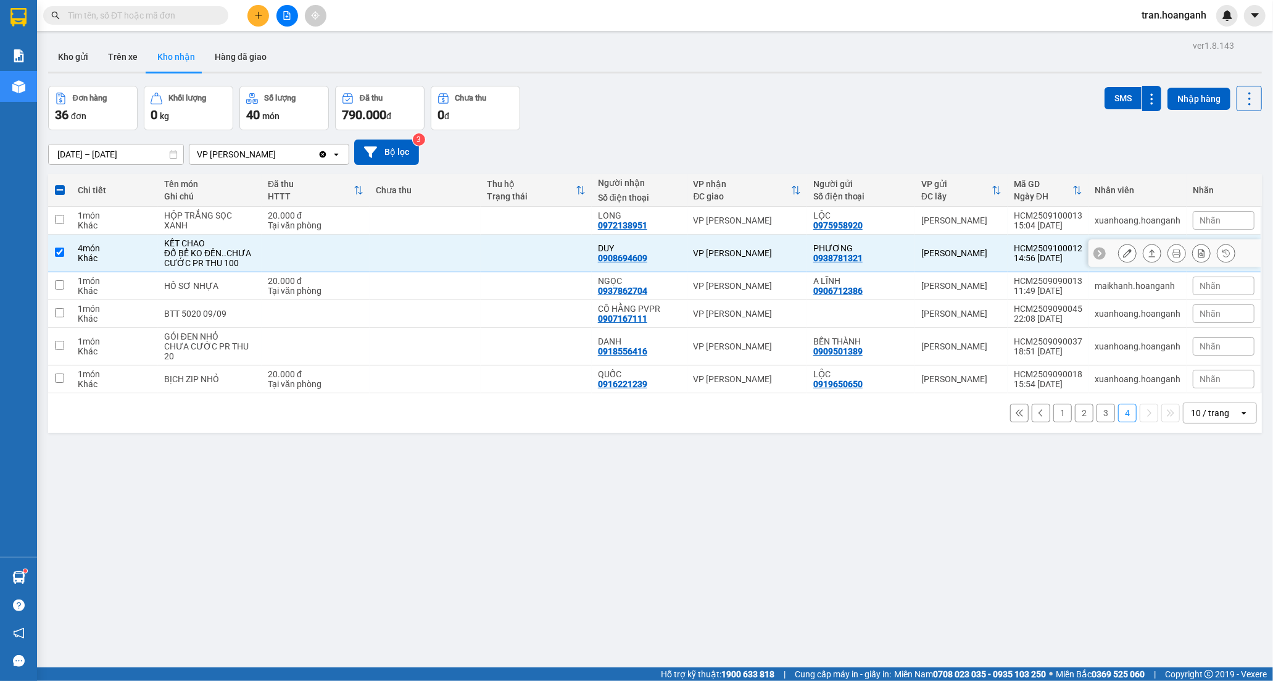
click at [1119, 245] on button at bounding box center [1127, 254] width 17 height 22
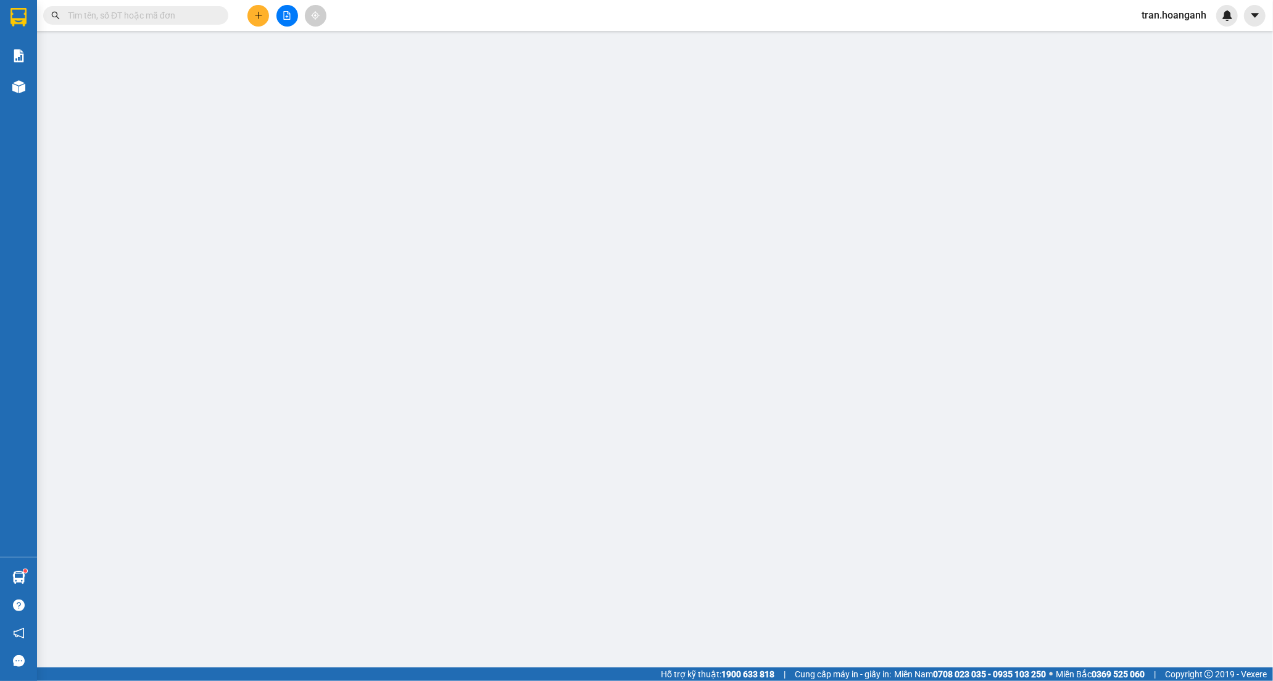
type input "0938781321"
type input "PHƯƠNG"
type input "0908694609"
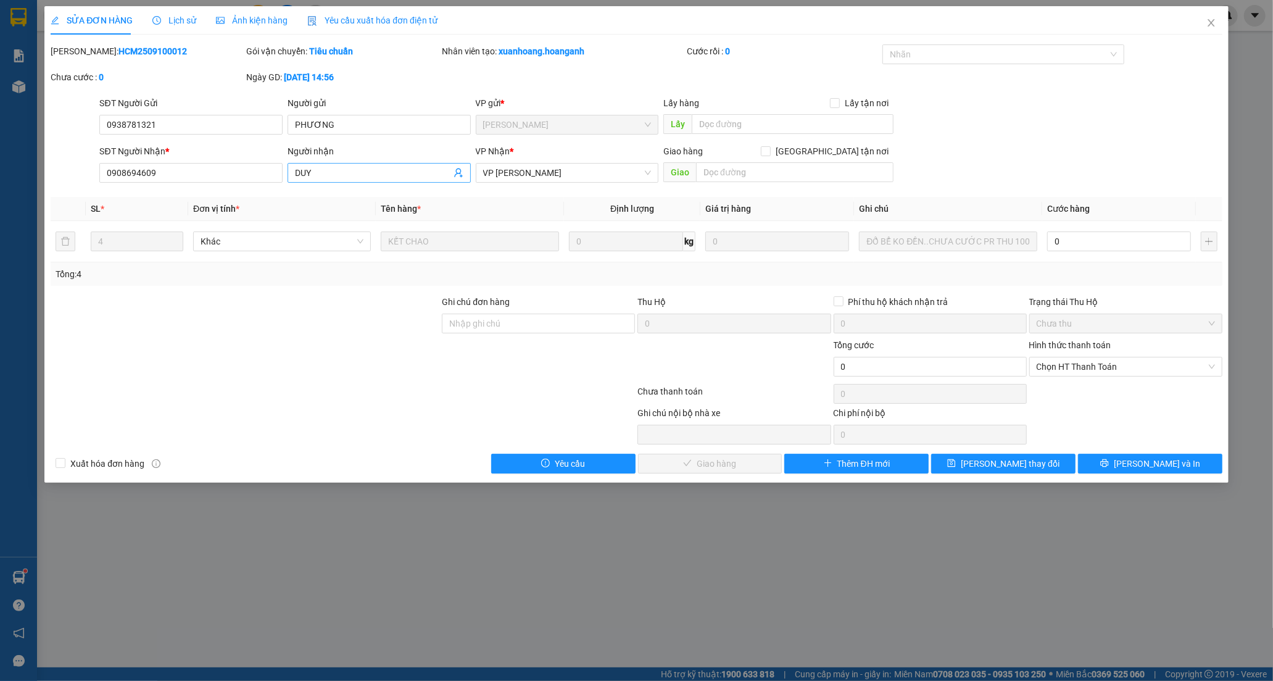
click at [399, 173] on input "DUY" at bounding box center [373, 173] width 156 height 14
type input "DUY OK"
click at [531, 325] on input "Ghi chú đơn hàng" at bounding box center [538, 324] width 193 height 20
type input "GIAO 12/9=100K"
click at [1029, 462] on span "[PERSON_NAME] thay đổi" at bounding box center [1010, 464] width 99 height 14
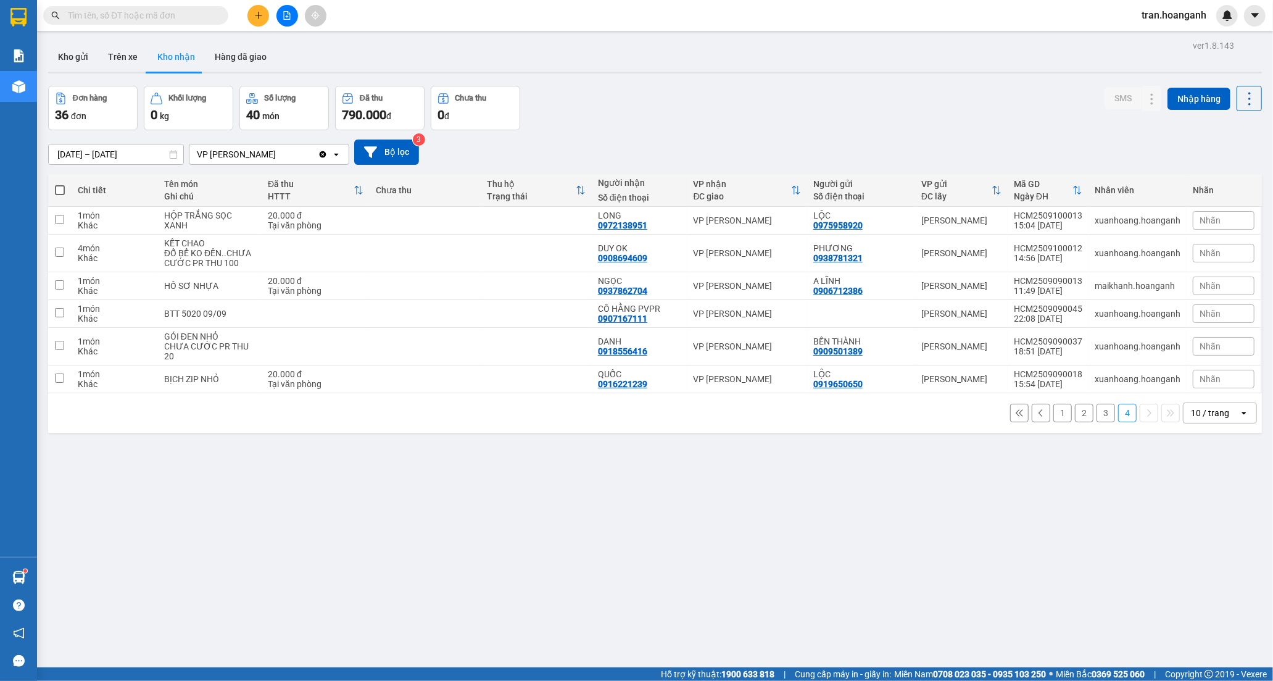
click at [1054, 417] on button "1" at bounding box center [1063, 413] width 19 height 19
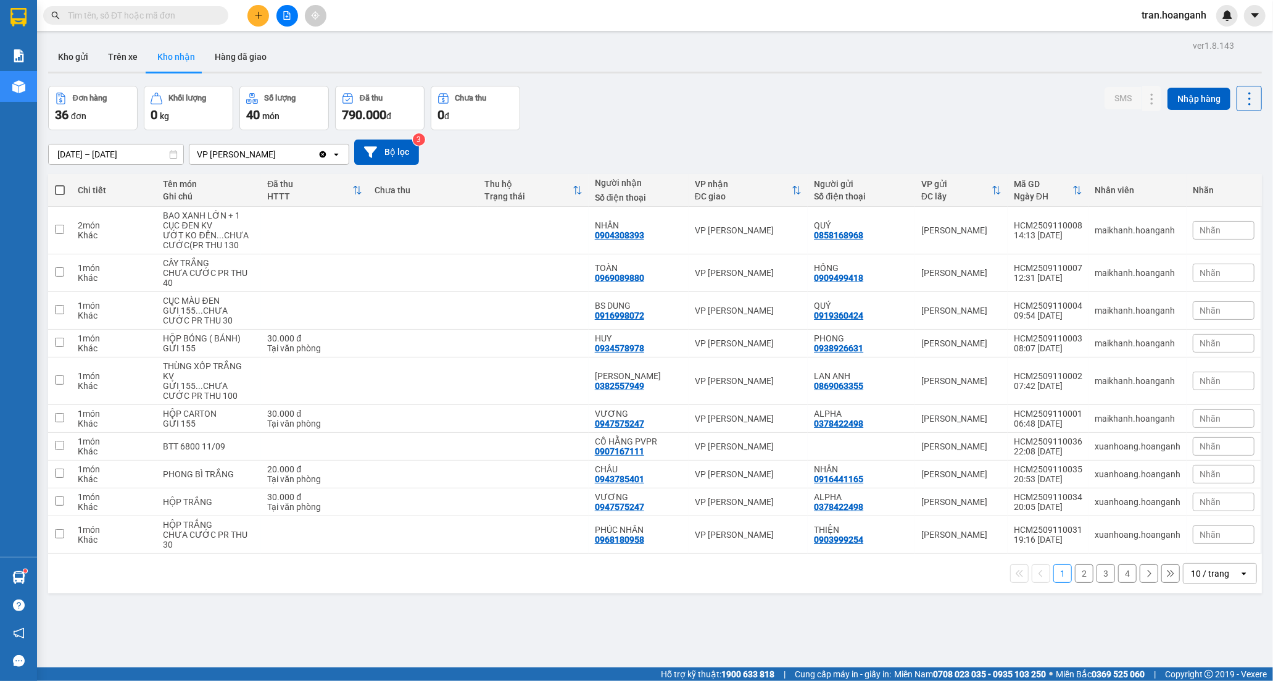
click at [1078, 576] on button "2" at bounding box center [1084, 573] width 19 height 19
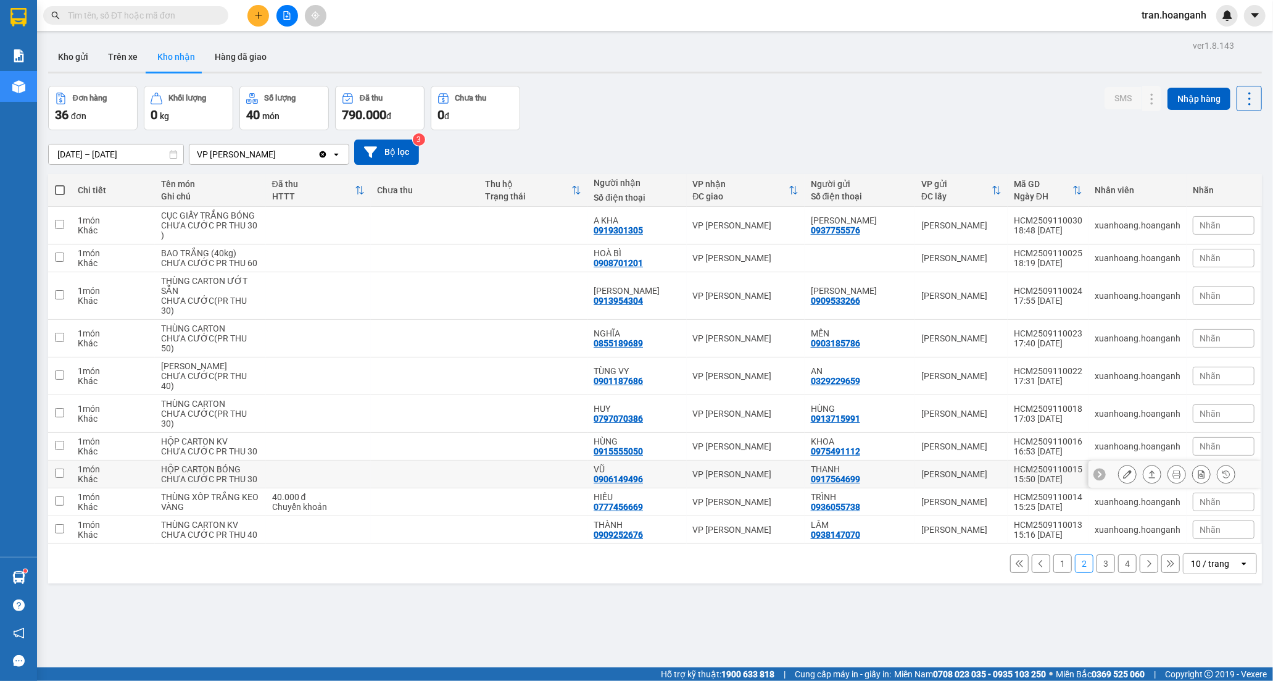
drag, startPoint x: 616, startPoint y: 508, endPoint x: 775, endPoint y: 509, distance: 158.6
click at [626, 484] on div "0906149496" at bounding box center [618, 479] width 49 height 10
click at [1123, 478] on icon at bounding box center [1127, 474] width 9 height 9
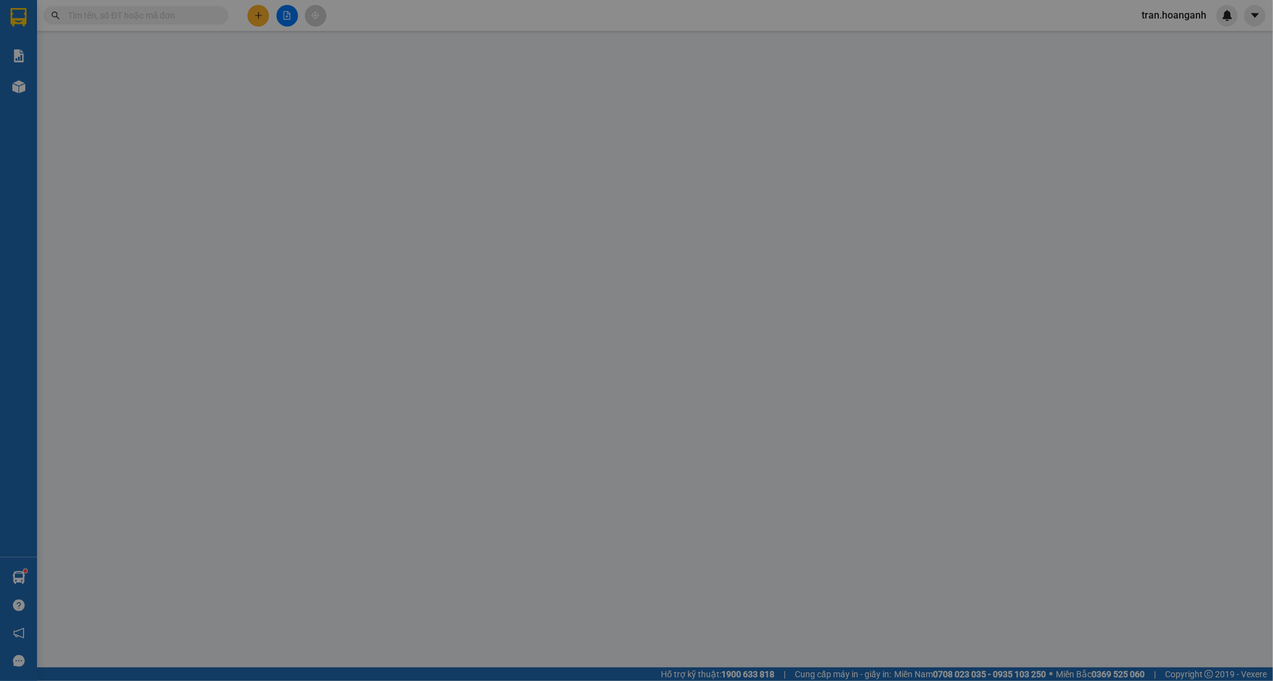
type input "0917564699"
type input "THANH"
type input "0906149496"
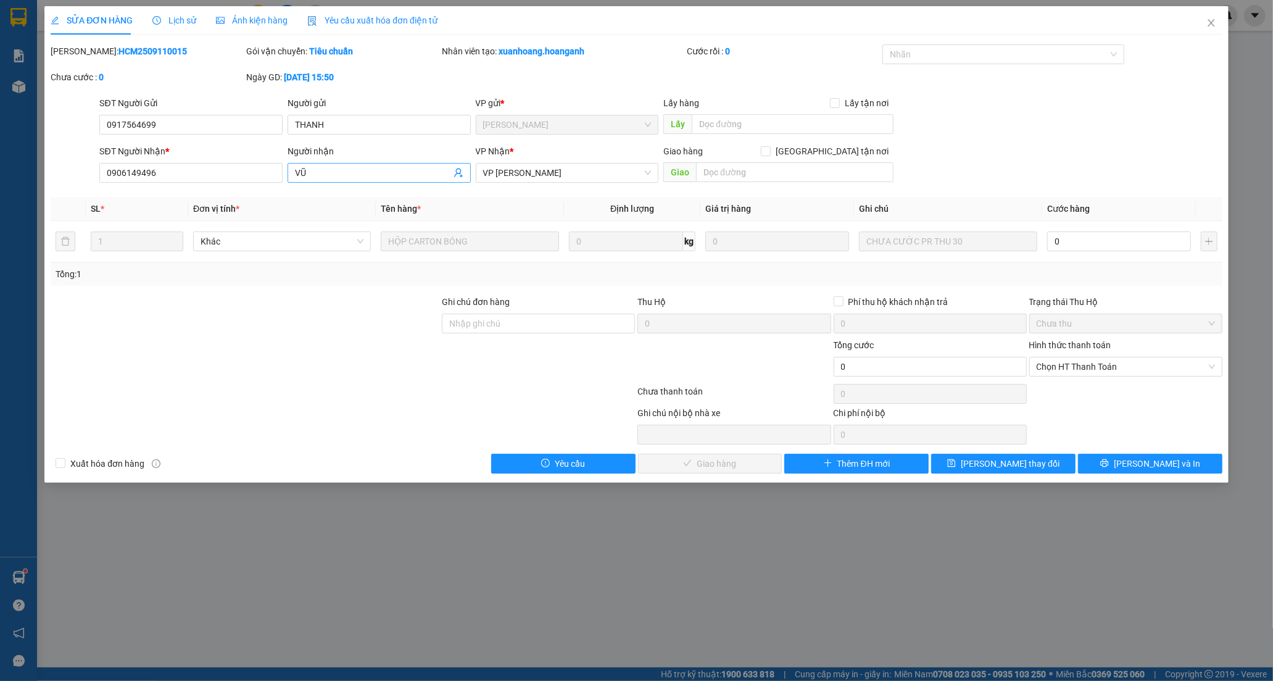
click at [346, 170] on input "VŨ" at bounding box center [373, 173] width 156 height 14
type input "V"
type input "VPU"
click at [1129, 241] on input "0" at bounding box center [1119, 241] width 144 height 20
type input "3"
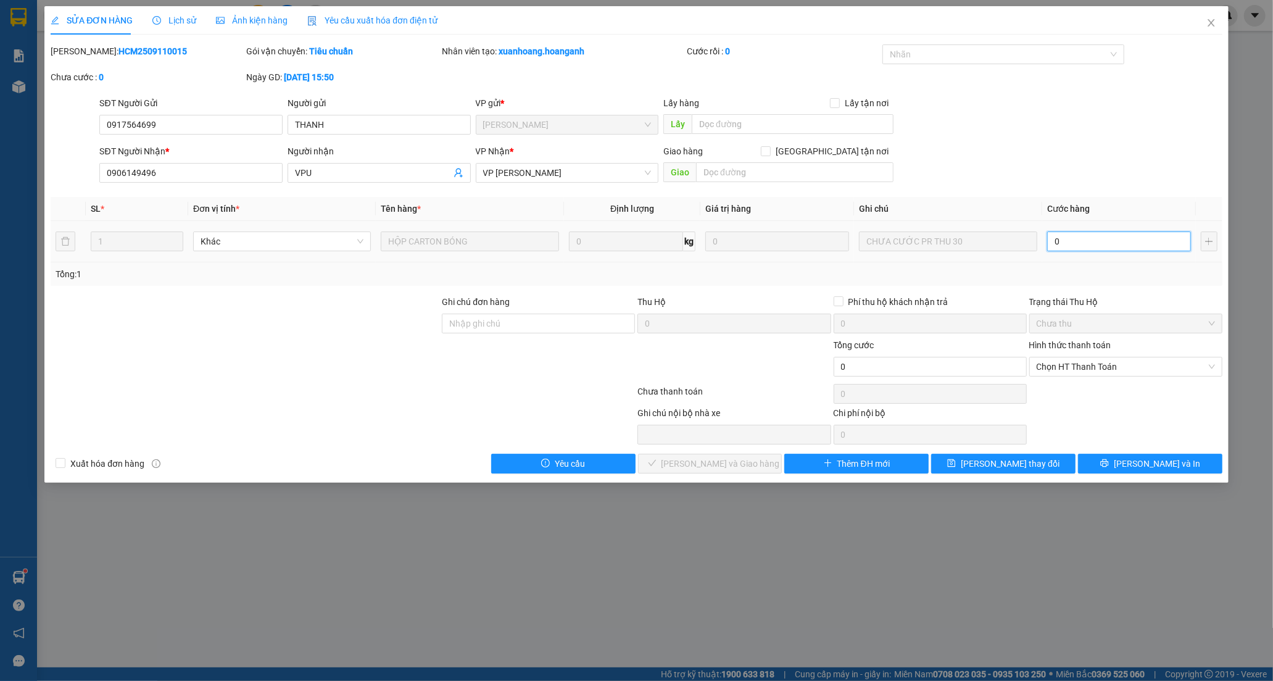
type input "3"
type input "30"
click at [1085, 370] on span "Chọn HT Thanh Toán" at bounding box center [1126, 366] width 178 height 19
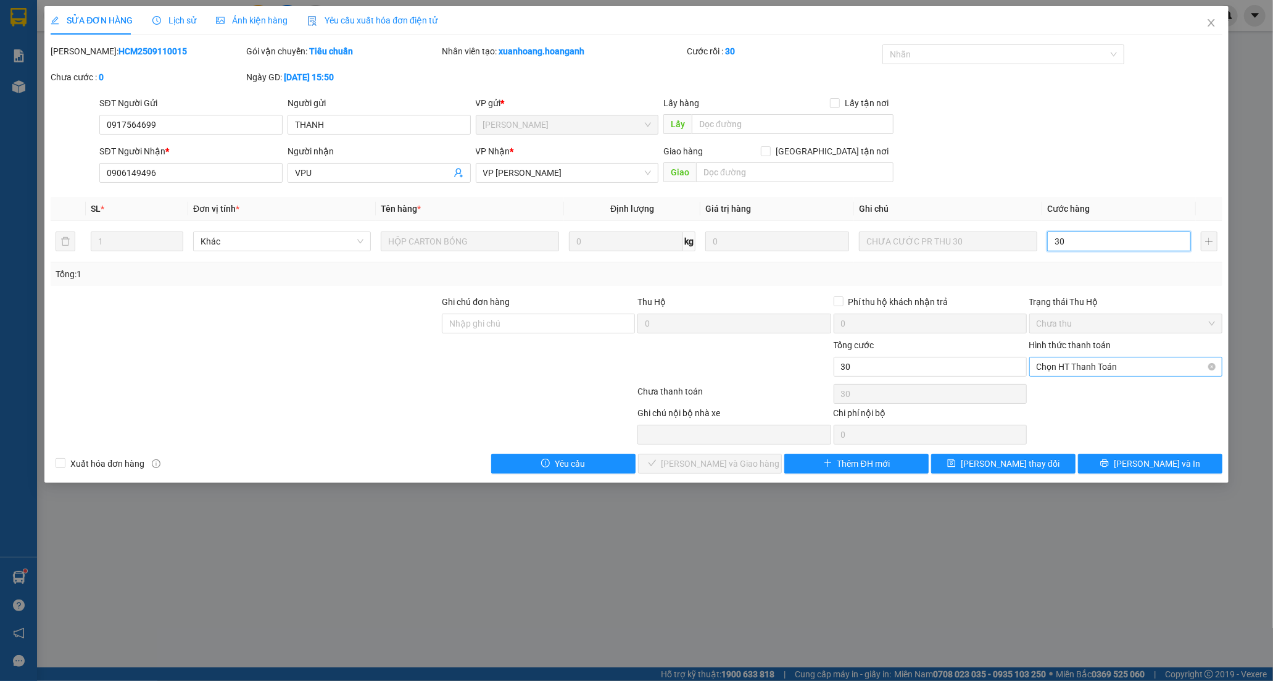
type input "30"
type input "30.000"
click at [1065, 414] on div "Chuyển khoản" at bounding box center [1126, 411] width 178 height 14
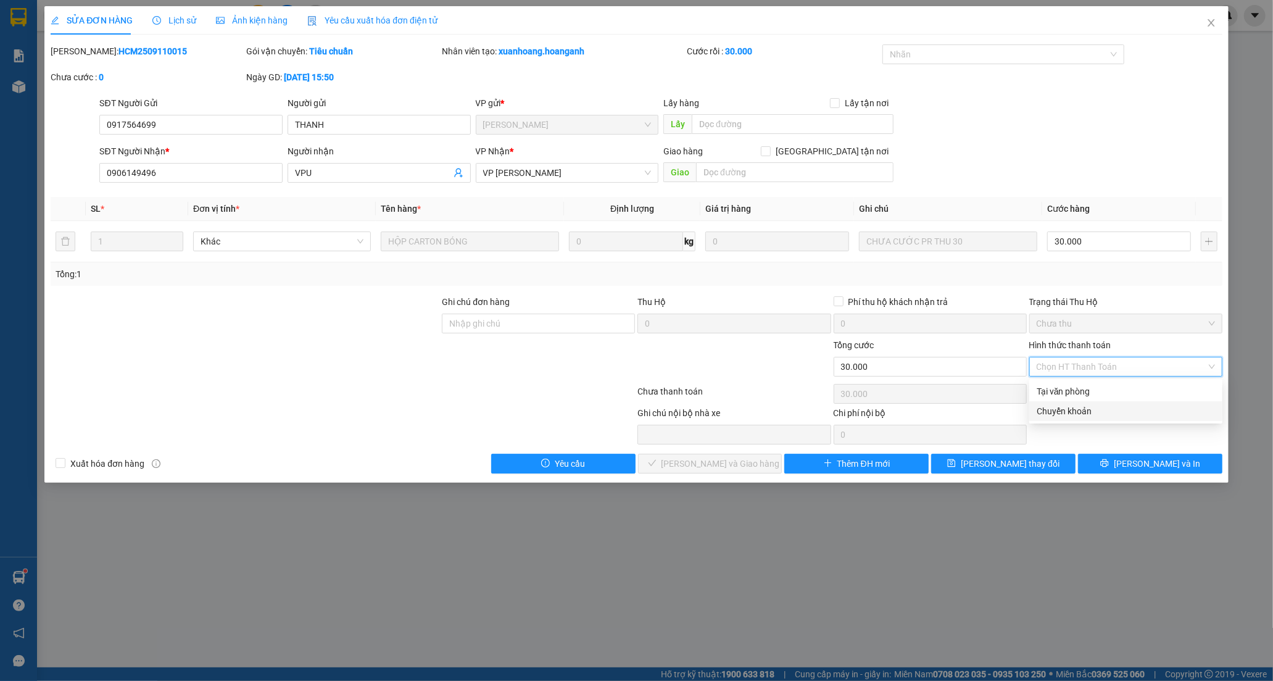
type input "0"
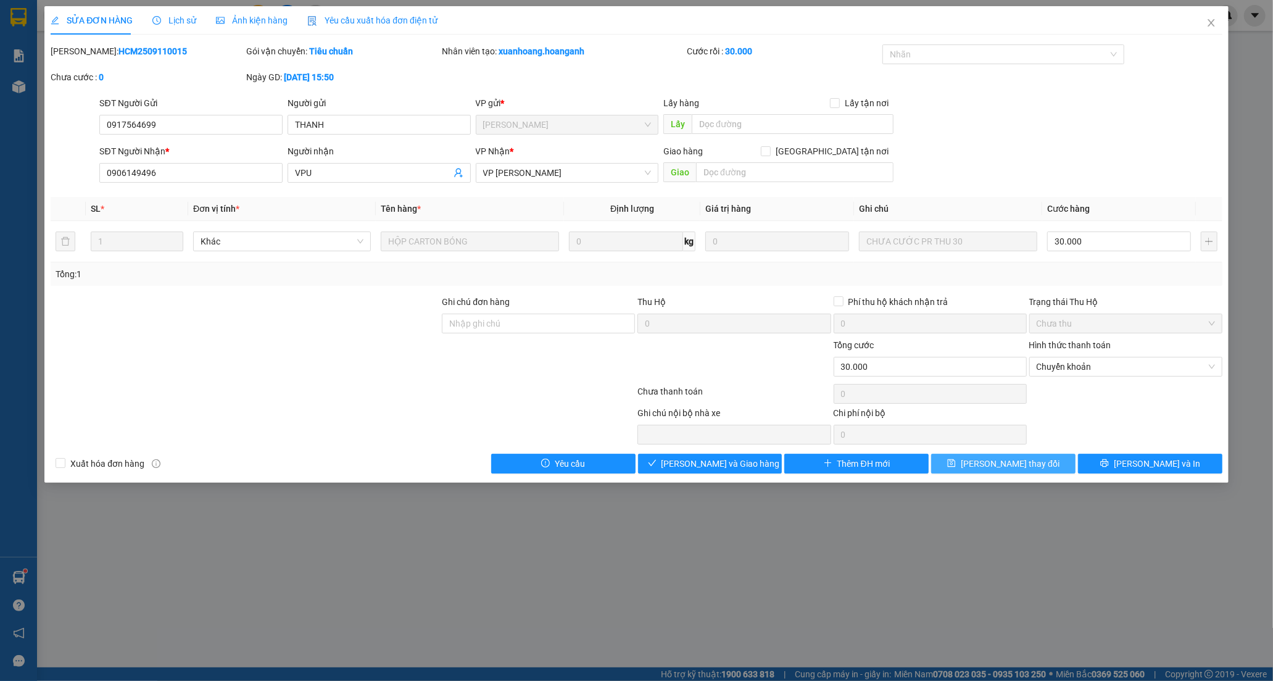
click at [991, 462] on span "[PERSON_NAME] thay đổi" at bounding box center [1010, 464] width 99 height 14
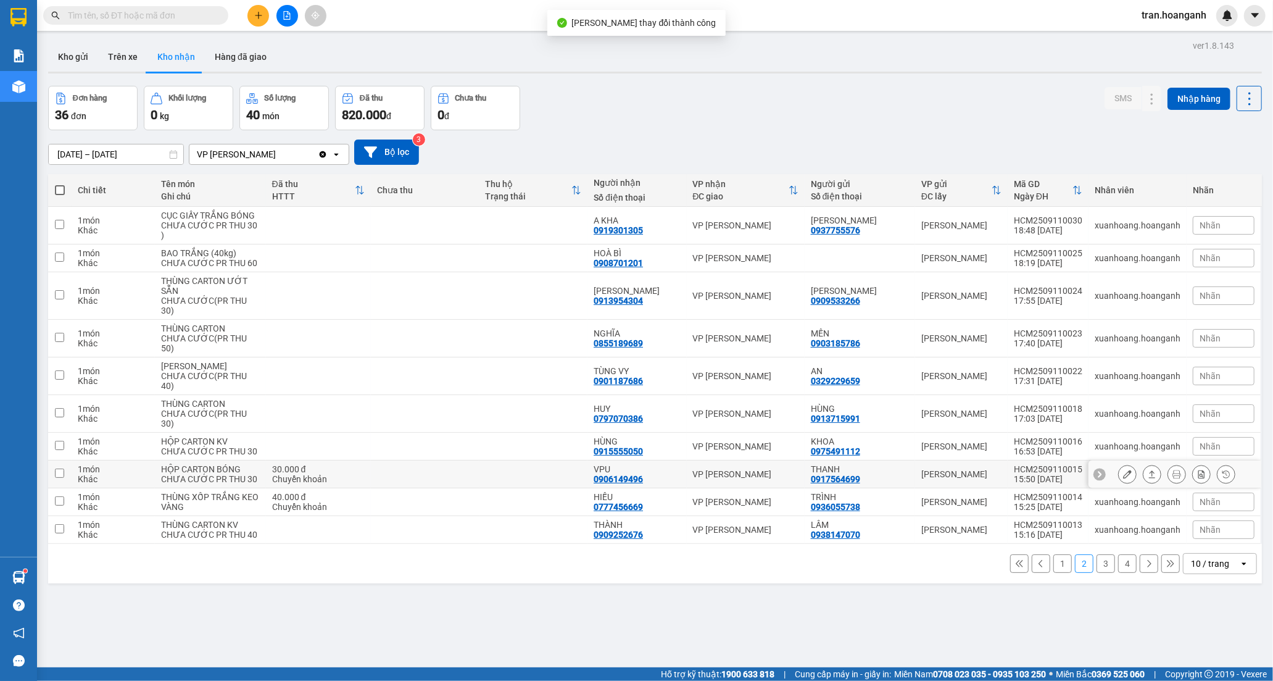
click at [619, 484] on div "0906149496" at bounding box center [618, 479] width 49 height 10
click at [1119, 485] on button at bounding box center [1127, 475] width 17 height 22
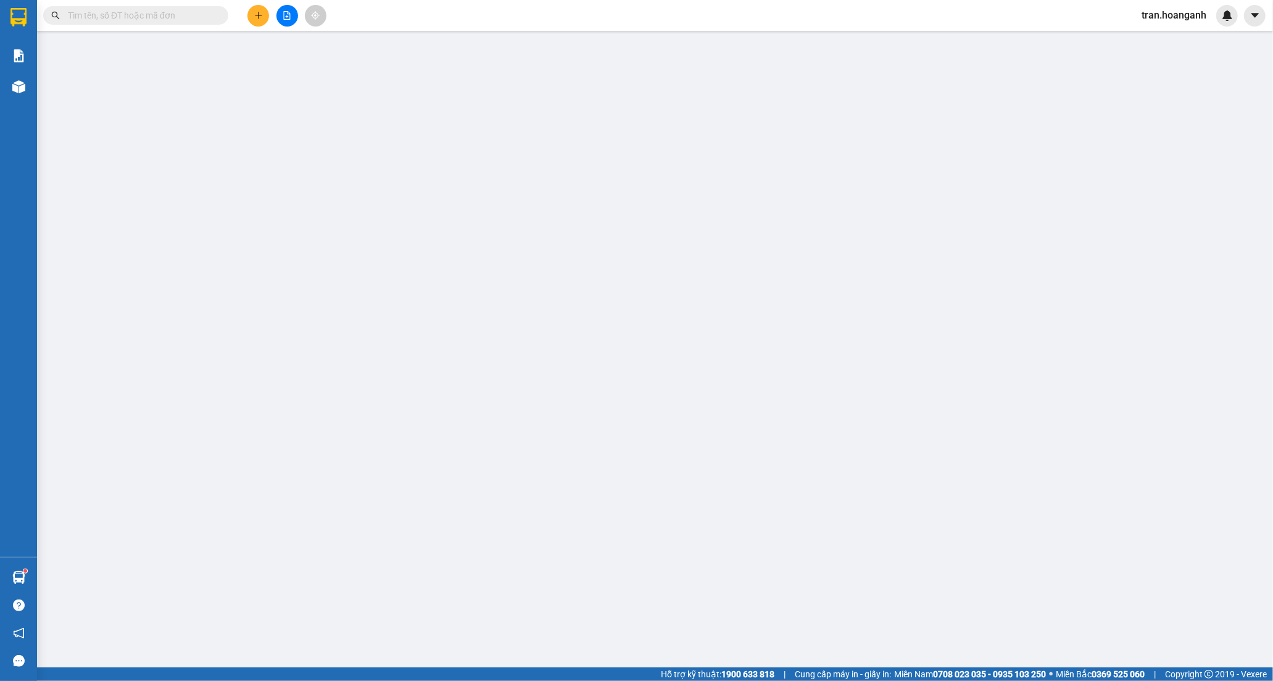
type input "0917564699"
type input "THANH"
type input "0906149496"
type input "VPU"
type input "30.000"
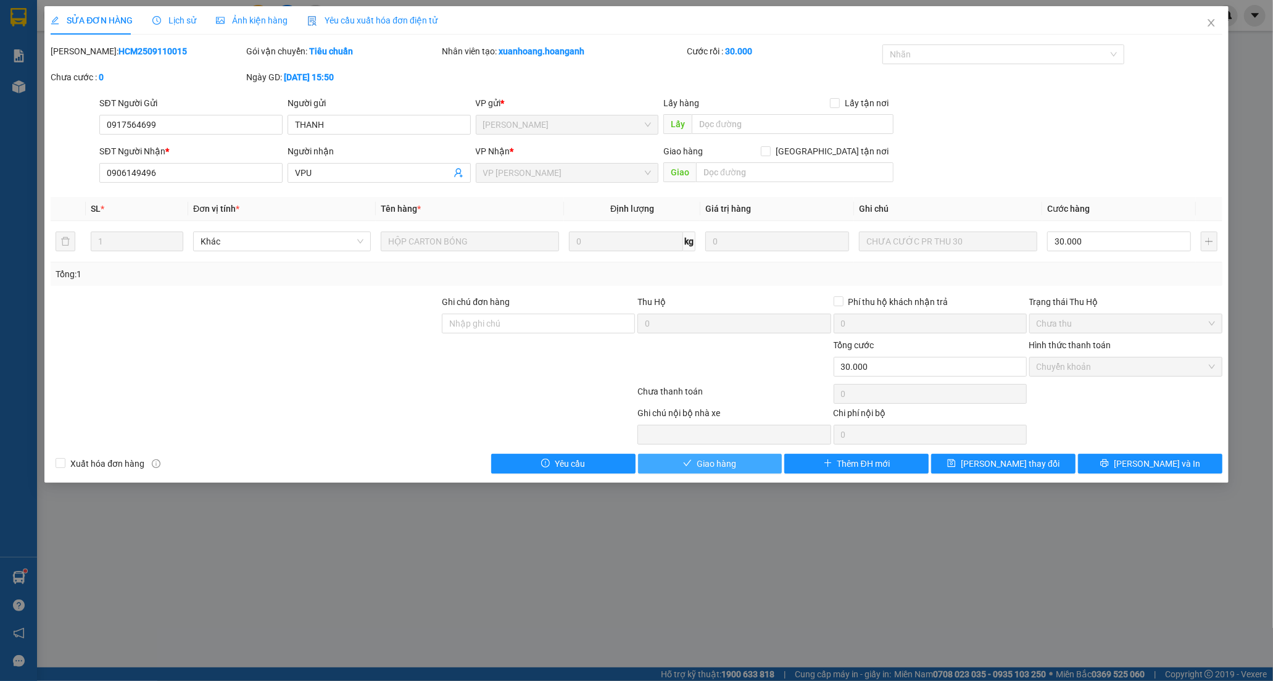
click at [708, 467] on span "Giao hàng" at bounding box center [717, 464] width 40 height 14
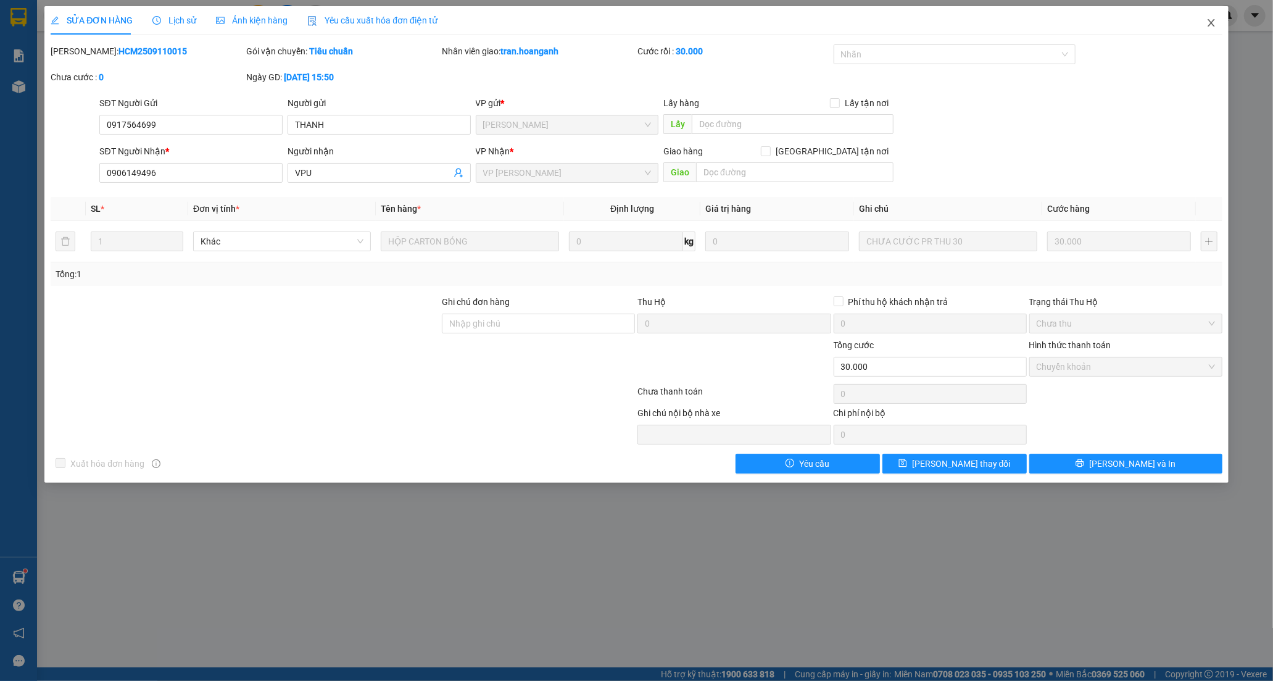
click at [1211, 13] on span "Close" at bounding box center [1211, 23] width 35 height 35
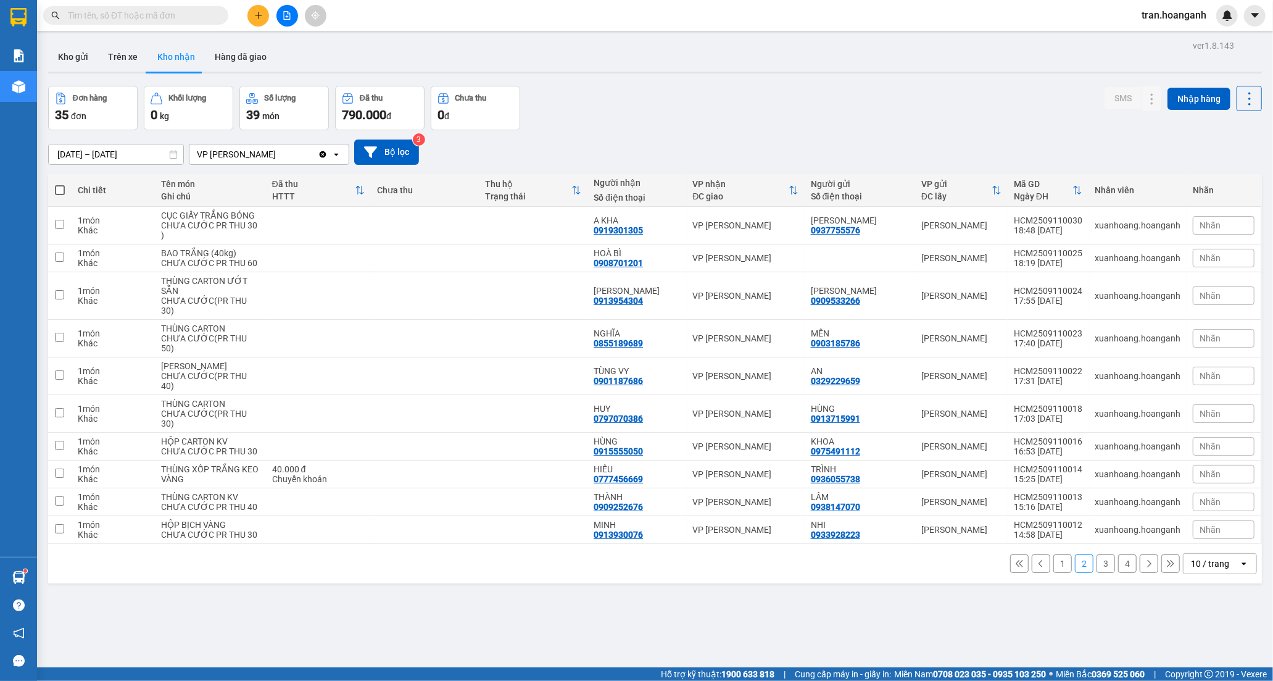
click at [1097, 573] on button "3" at bounding box center [1106, 563] width 19 height 19
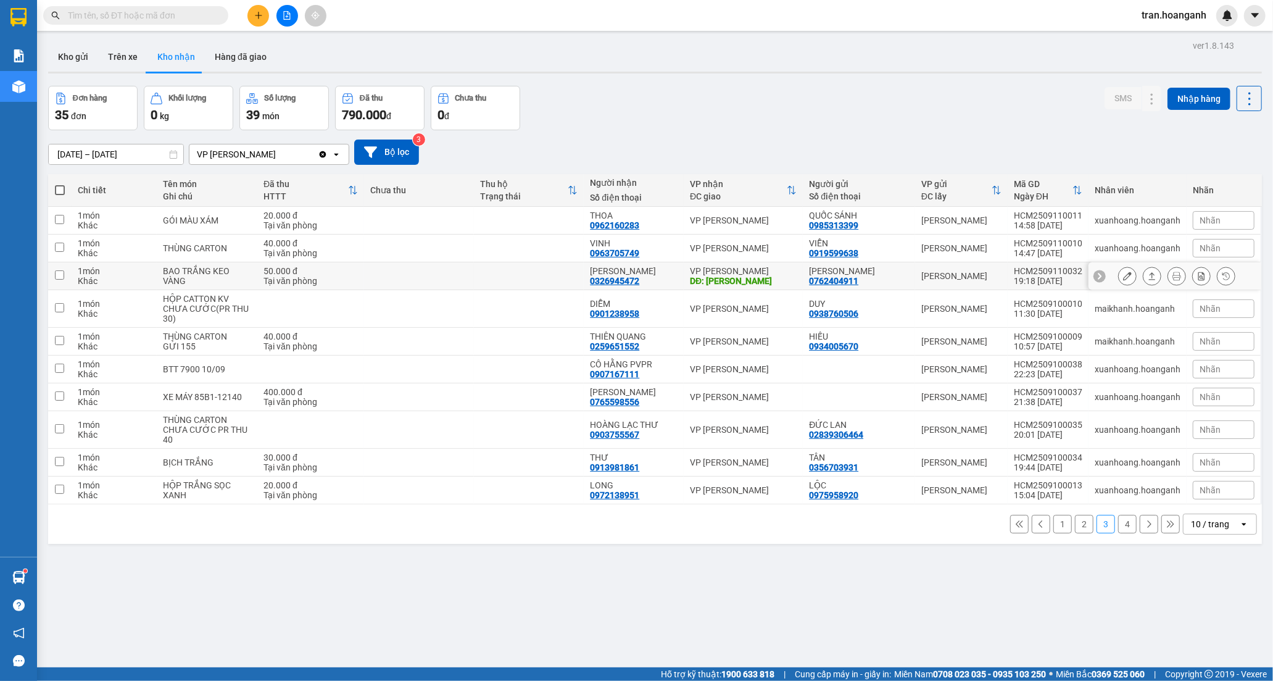
click at [604, 280] on div "0326945472" at bounding box center [614, 281] width 49 height 10
click at [1123, 276] on icon at bounding box center [1127, 276] width 9 height 9
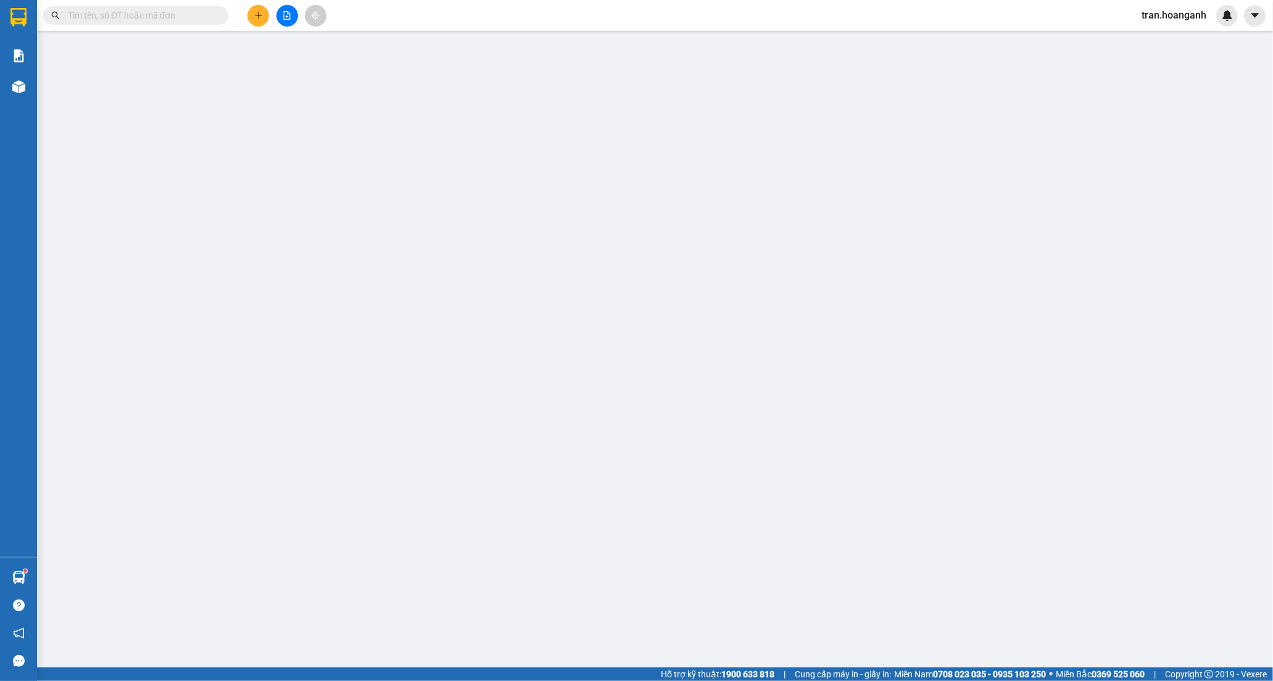
type input "0762404911"
type input "[PERSON_NAME]"
type input "0326945472"
type input "[PERSON_NAME]"
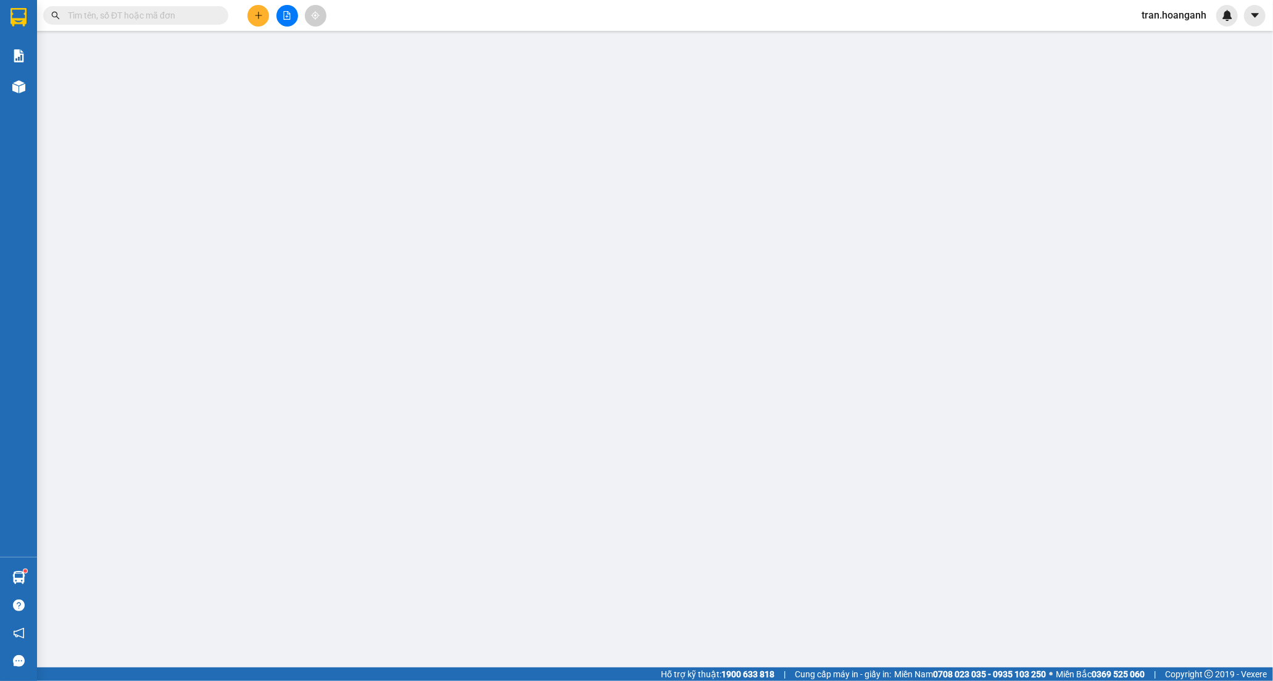
type input "50.000"
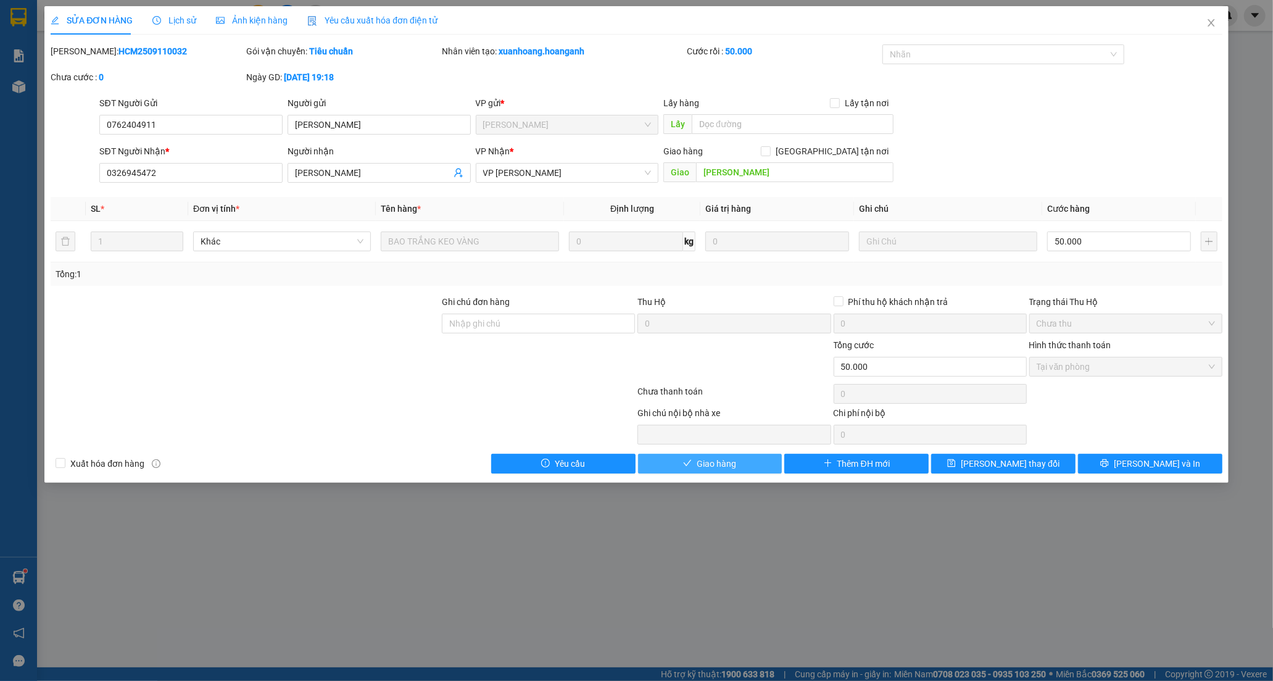
click at [708, 461] on span "Giao hàng" at bounding box center [717, 464] width 40 height 14
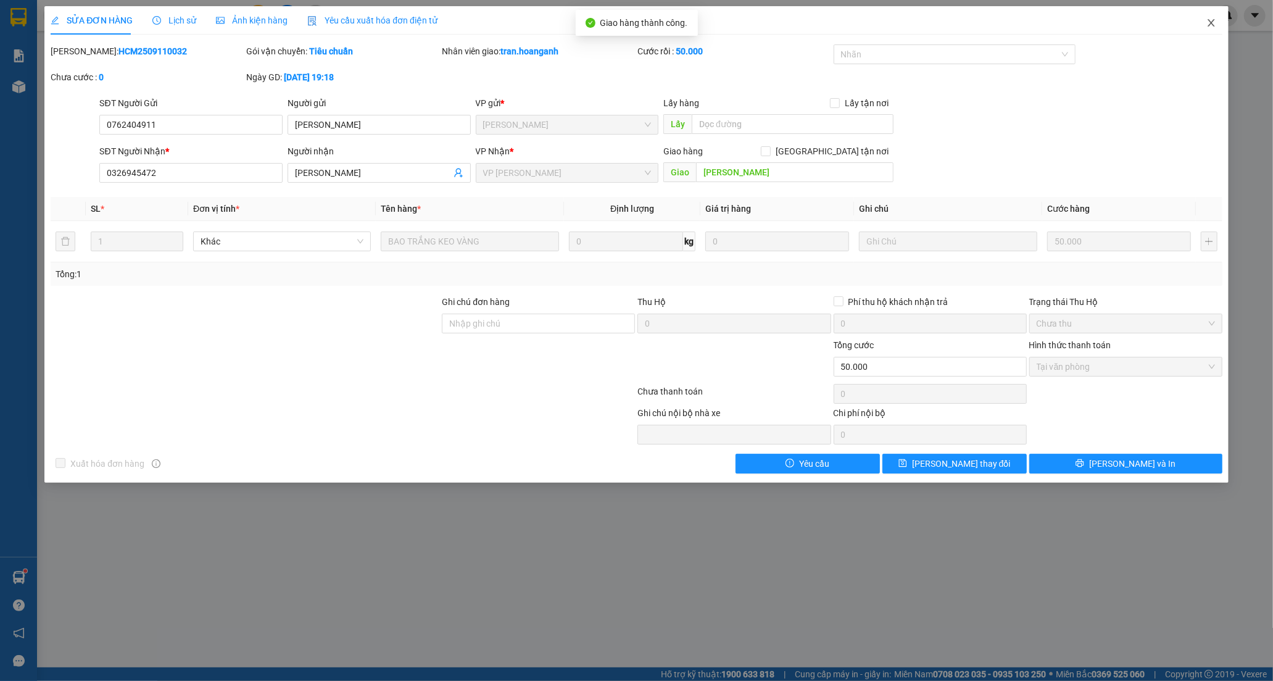
click at [1211, 25] on icon "close" at bounding box center [1211, 22] width 7 height 7
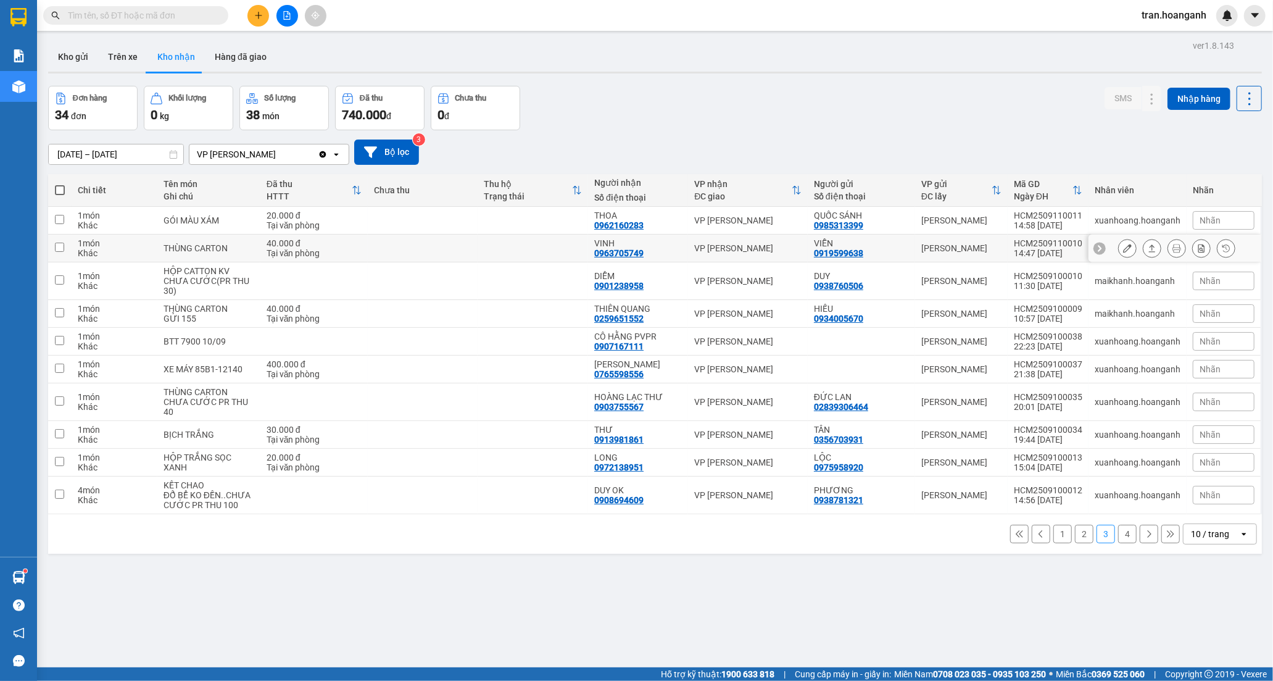
click at [649, 252] on div "VINH 0963705749" at bounding box center [638, 248] width 88 height 20
checkbox input "true"
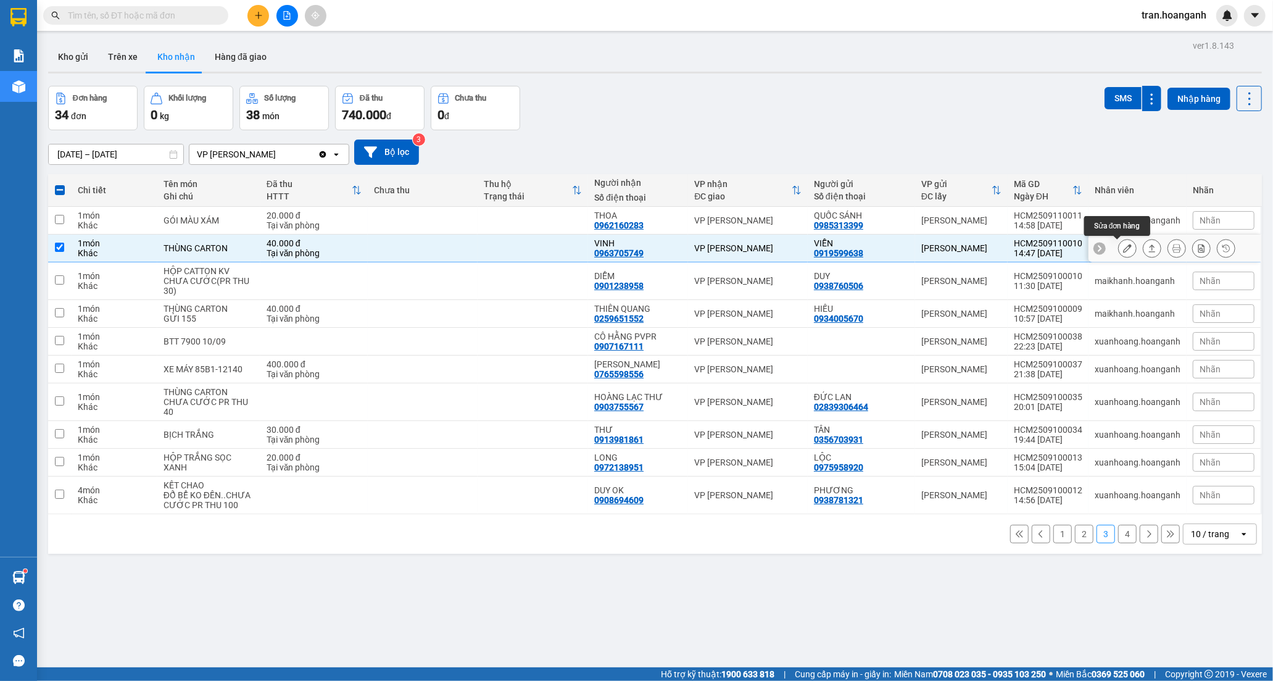
click at [1123, 247] on icon at bounding box center [1127, 248] width 9 height 9
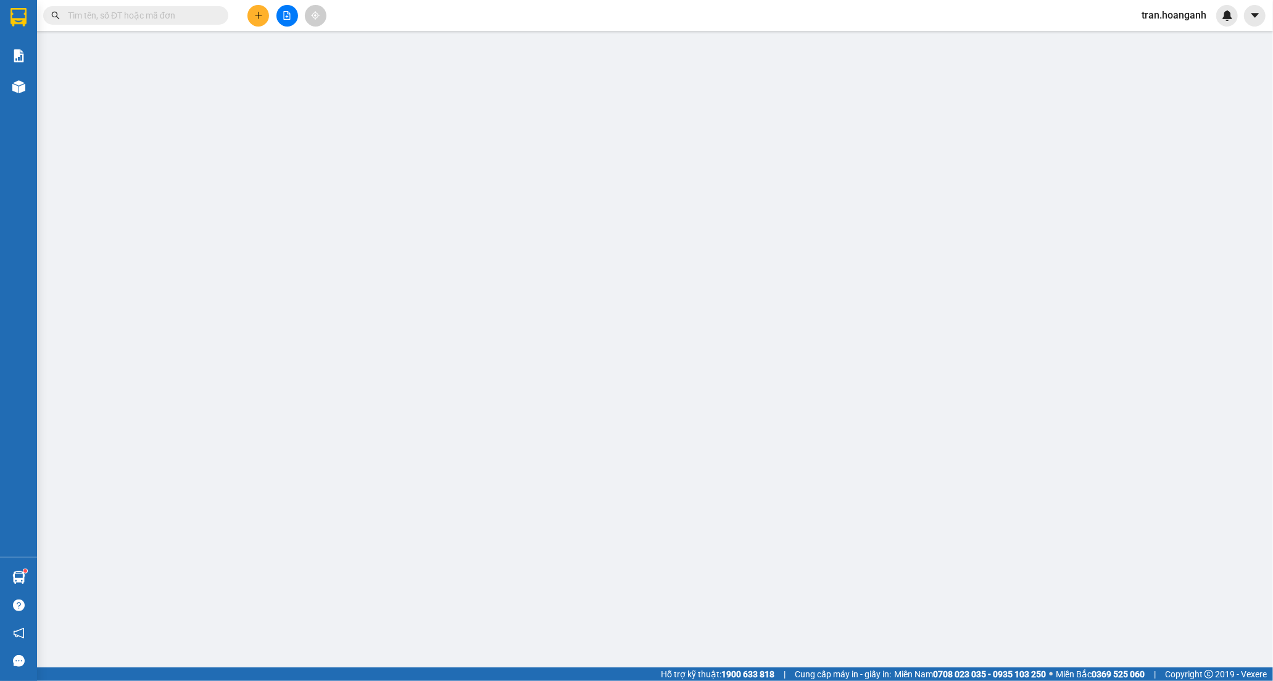
type input "0919599638"
type input "VIỄN"
type input "0963705749"
type input "VINH"
type input "40.000"
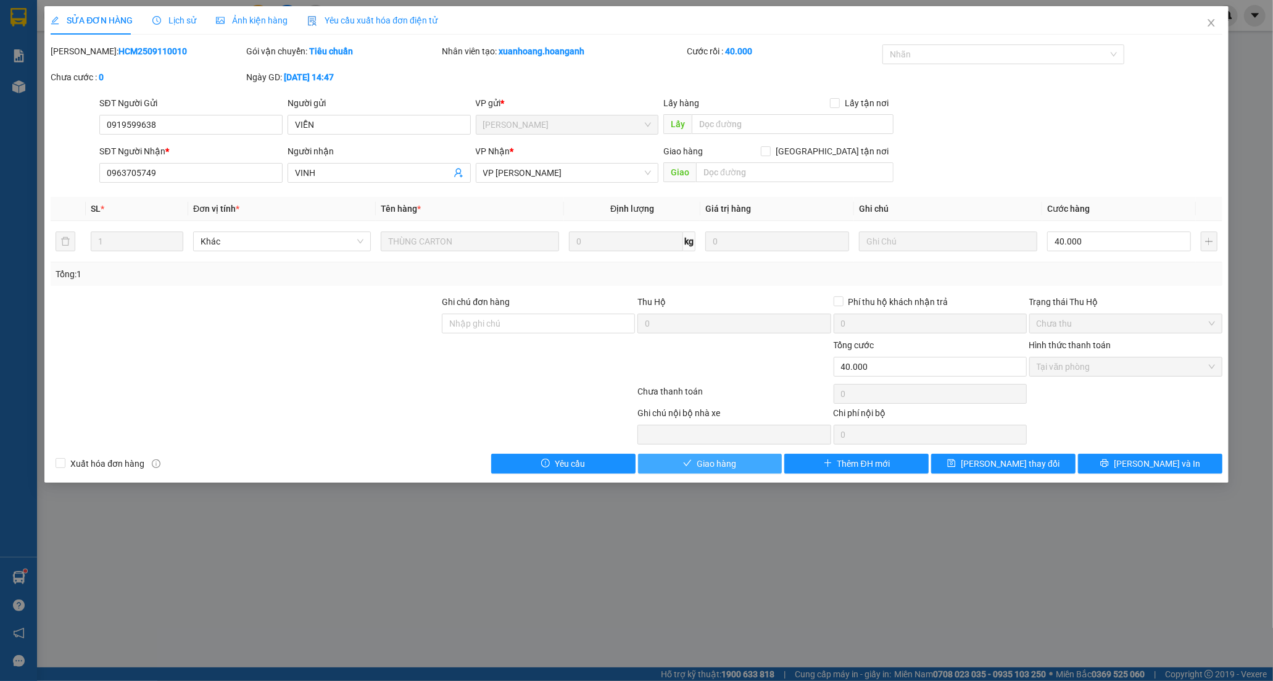
drag, startPoint x: 734, startPoint y: 465, endPoint x: 841, endPoint y: 261, distance: 229.7
click at [734, 464] on span "Giao hàng" at bounding box center [717, 464] width 40 height 14
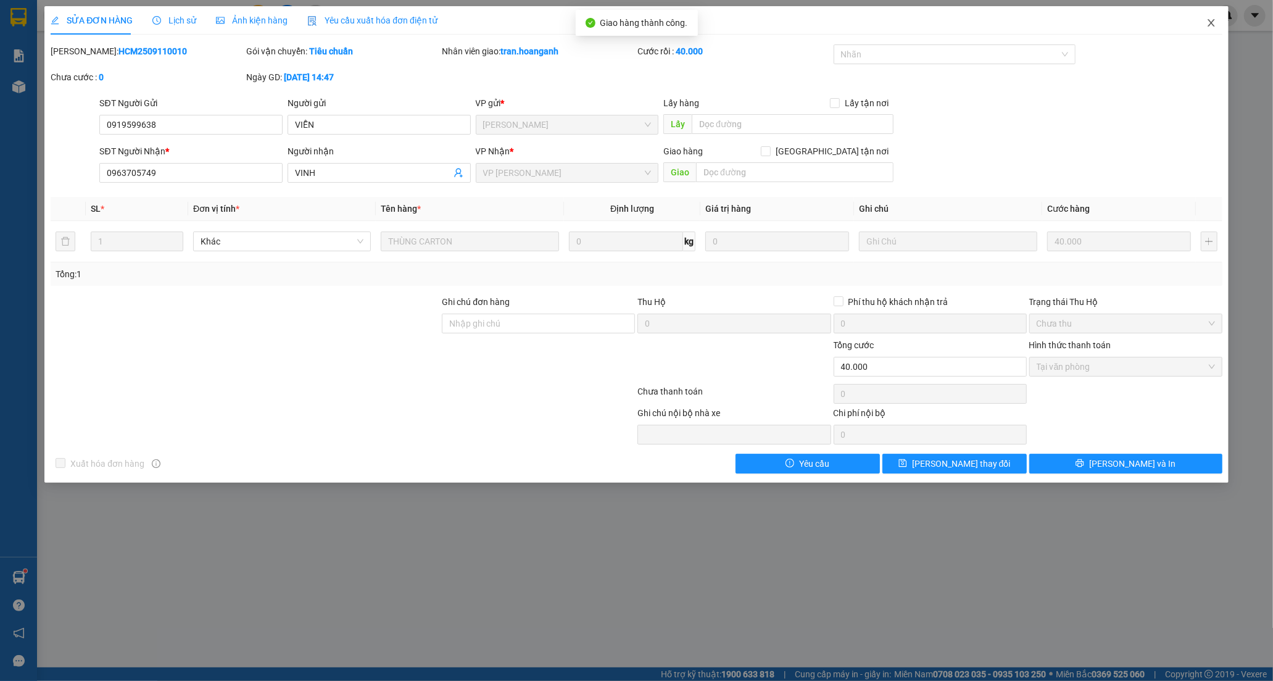
click at [1208, 23] on icon "close" at bounding box center [1212, 23] width 10 height 10
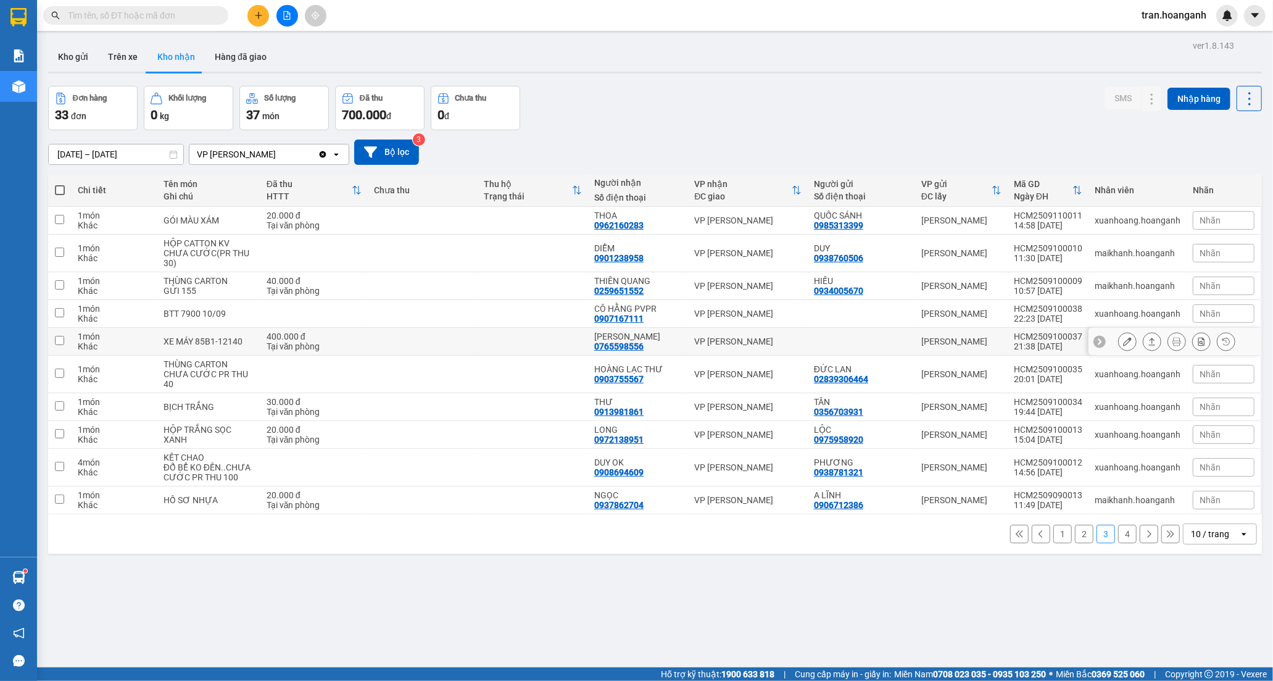
click at [381, 344] on td at bounding box center [423, 342] width 110 height 28
checkbox input "true"
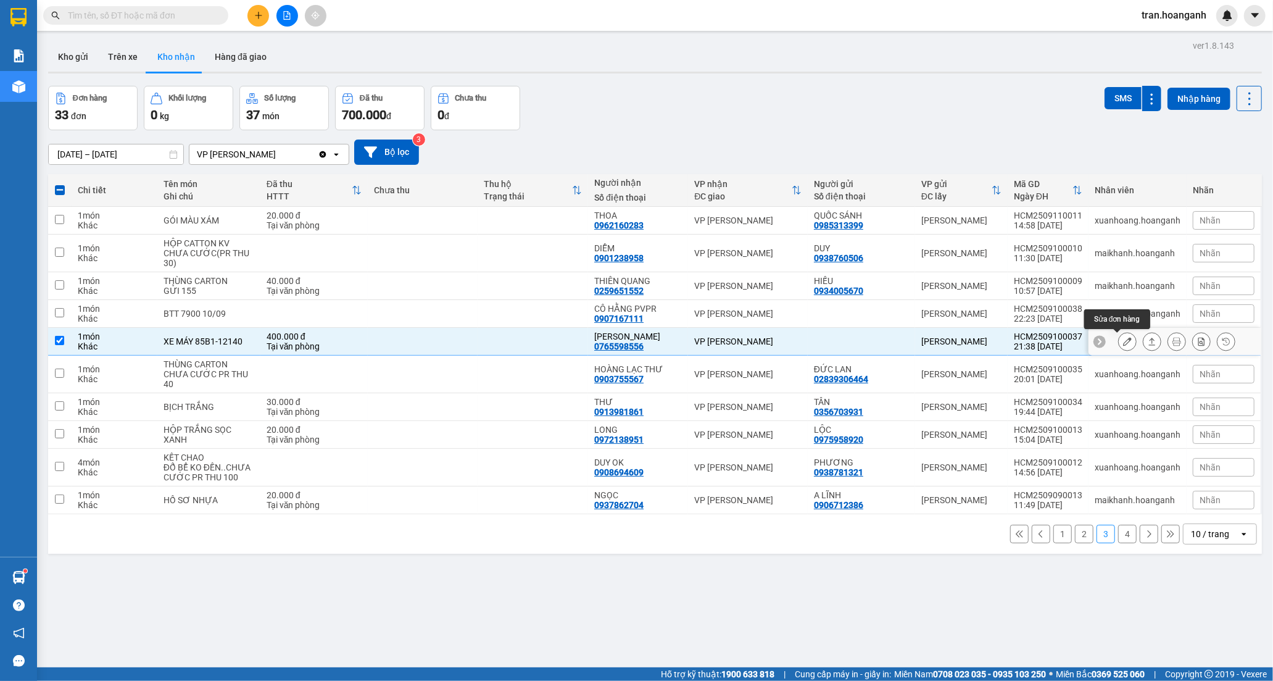
click at [1119, 338] on button at bounding box center [1127, 342] width 17 height 22
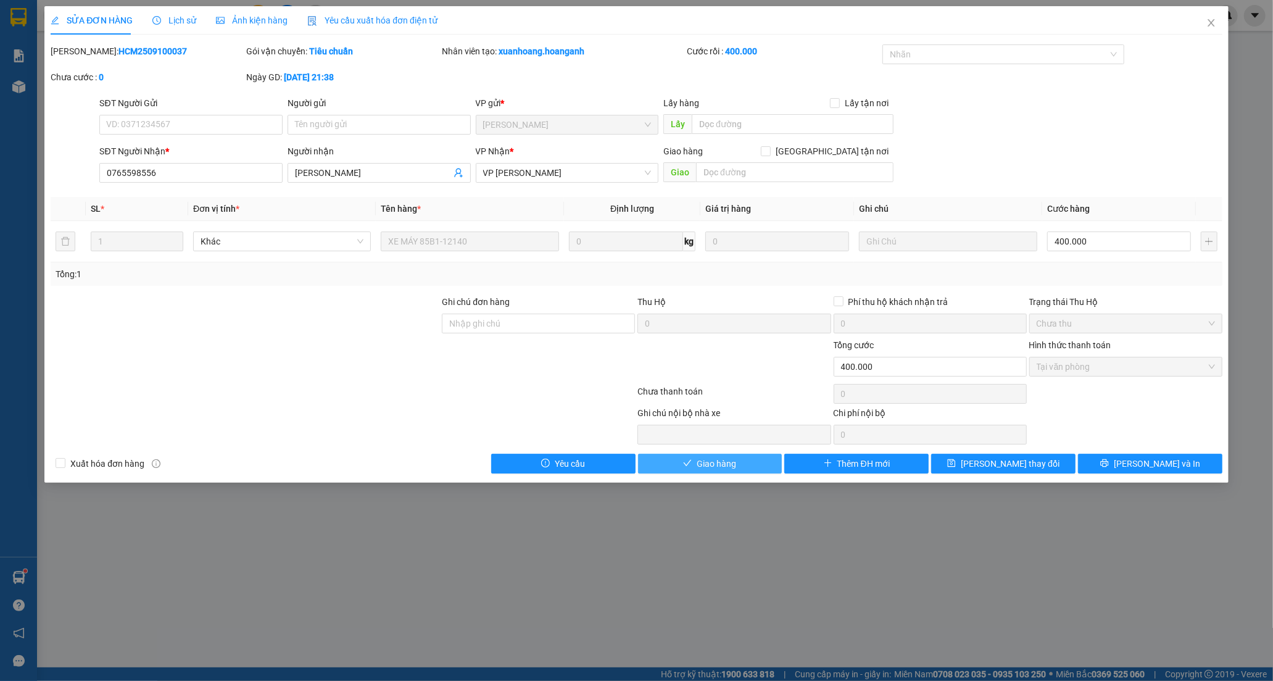
click at [720, 471] on button "Giao hàng" at bounding box center [710, 464] width 144 height 20
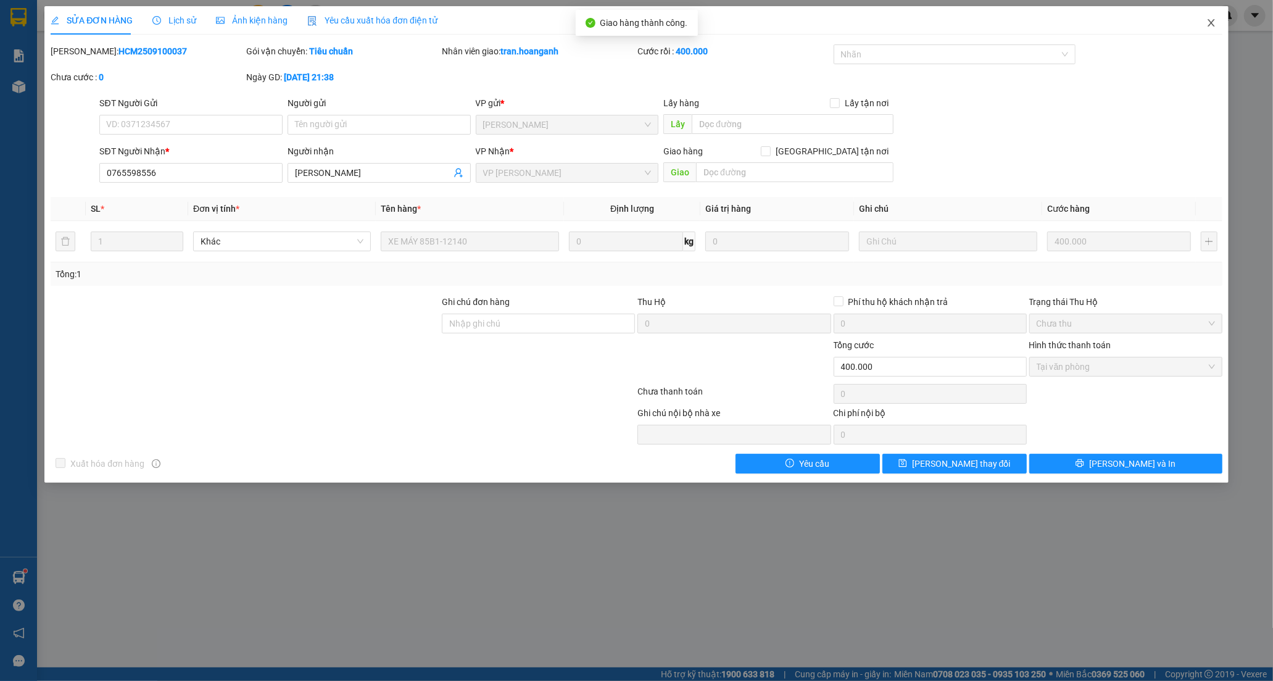
click at [1210, 22] on icon "close" at bounding box center [1212, 23] width 10 height 10
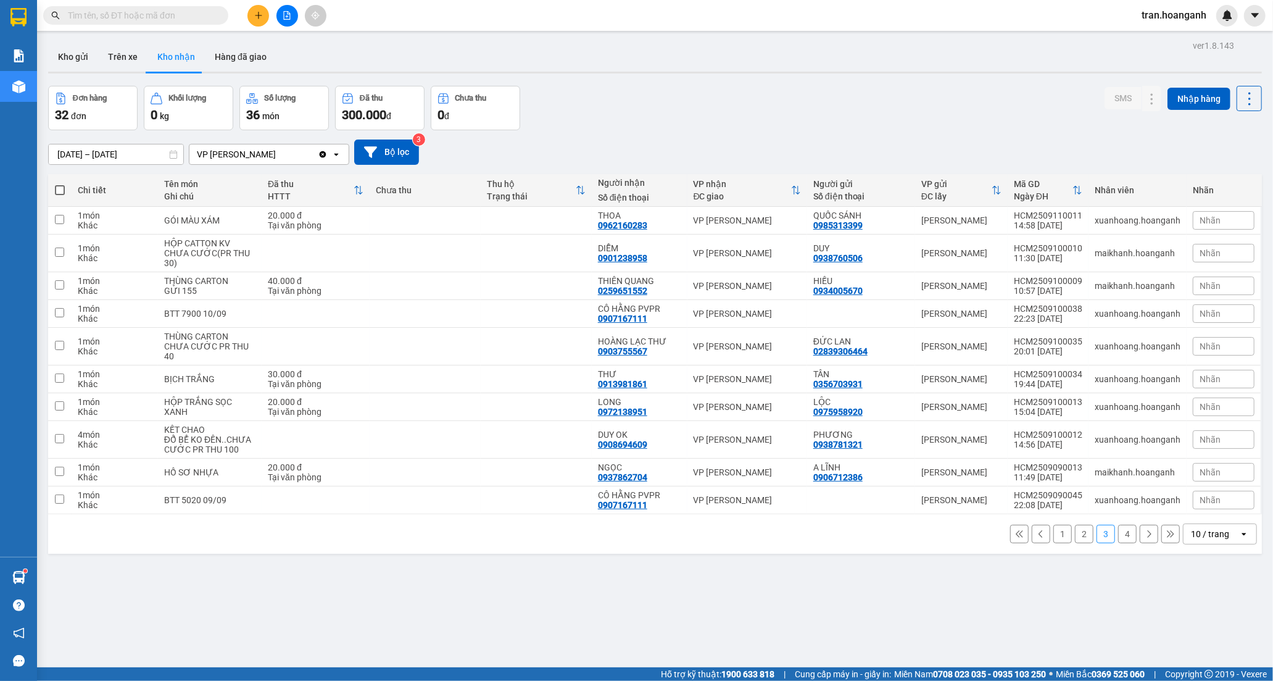
click at [1057, 534] on button "1" at bounding box center [1063, 534] width 19 height 19
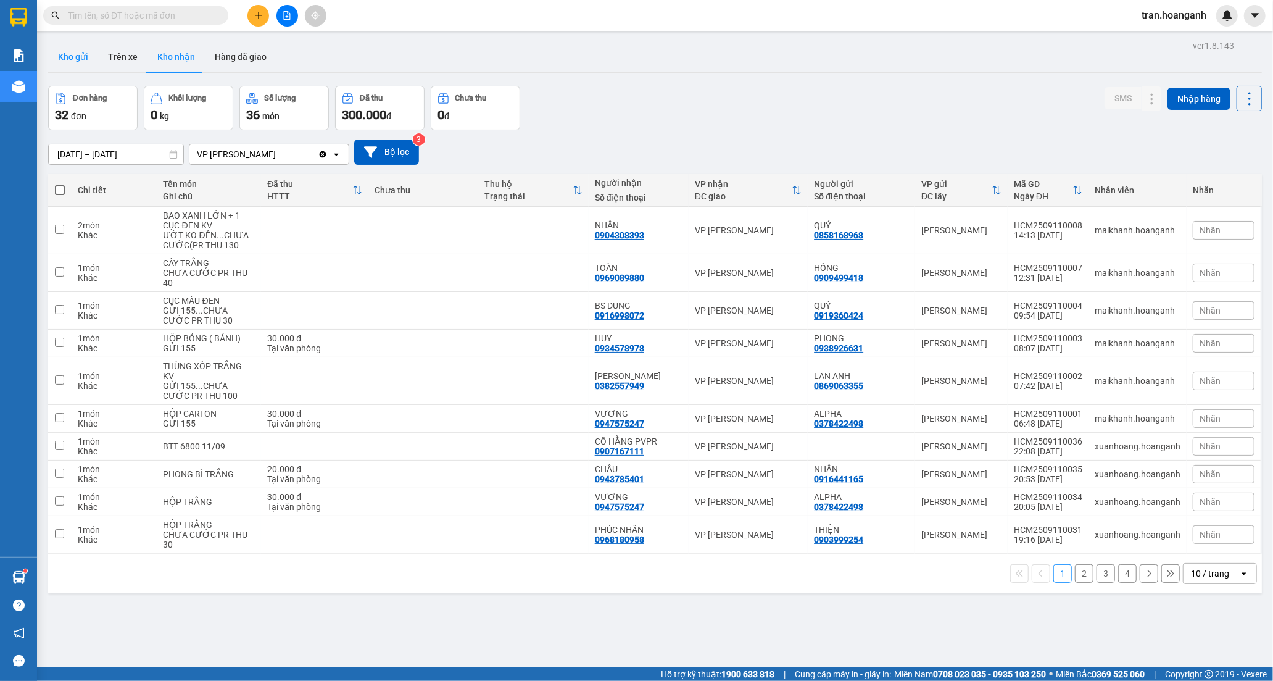
click at [82, 53] on button "Kho gửi" at bounding box center [73, 57] width 50 height 30
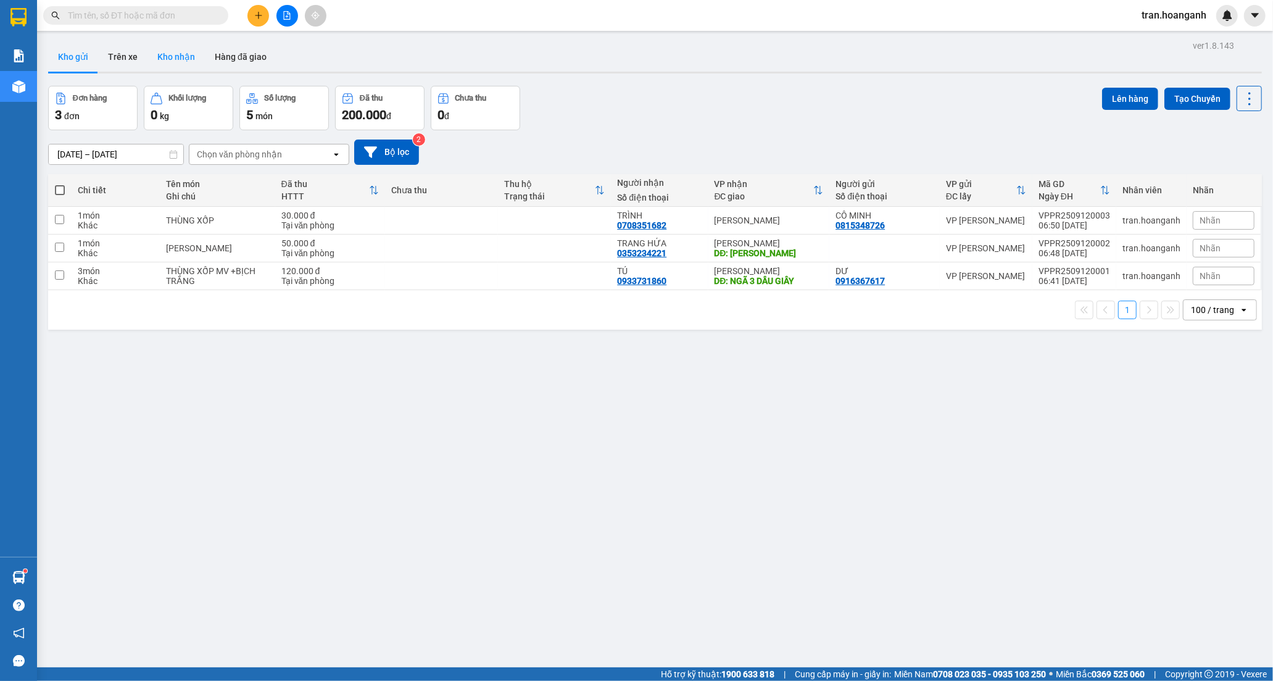
click at [173, 60] on button "Kho nhận" at bounding box center [176, 57] width 57 height 30
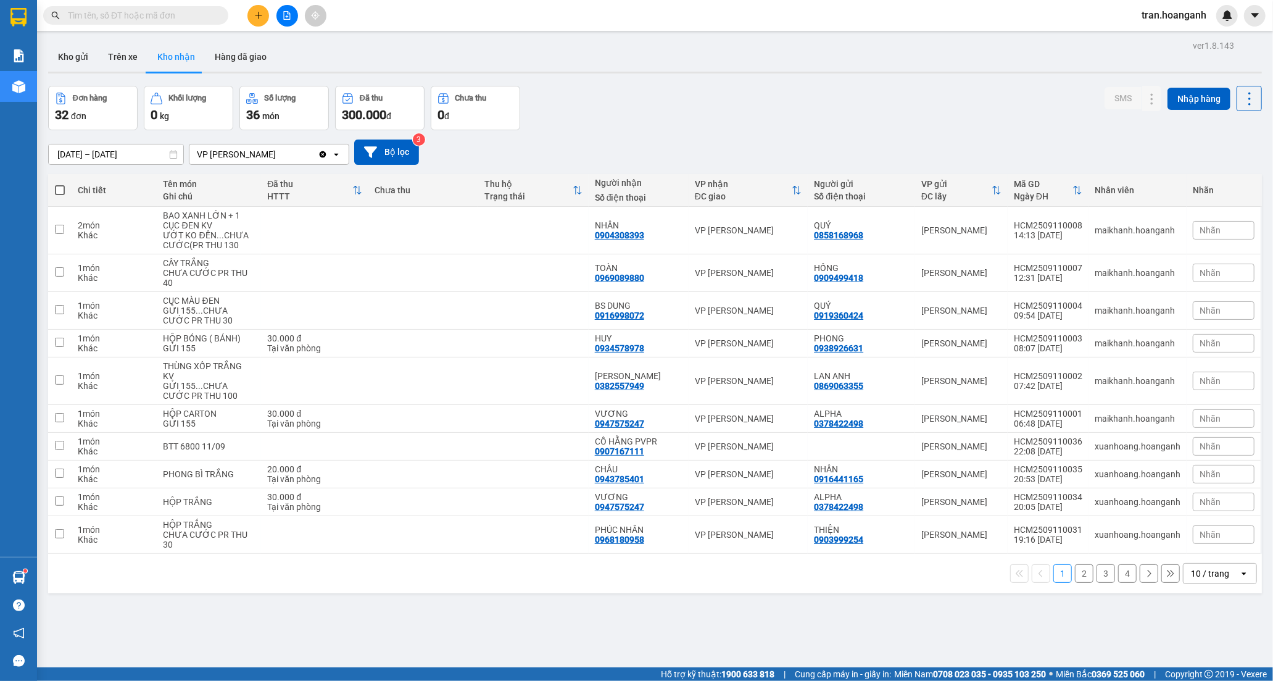
click at [1075, 575] on button "2" at bounding box center [1084, 573] width 19 height 19
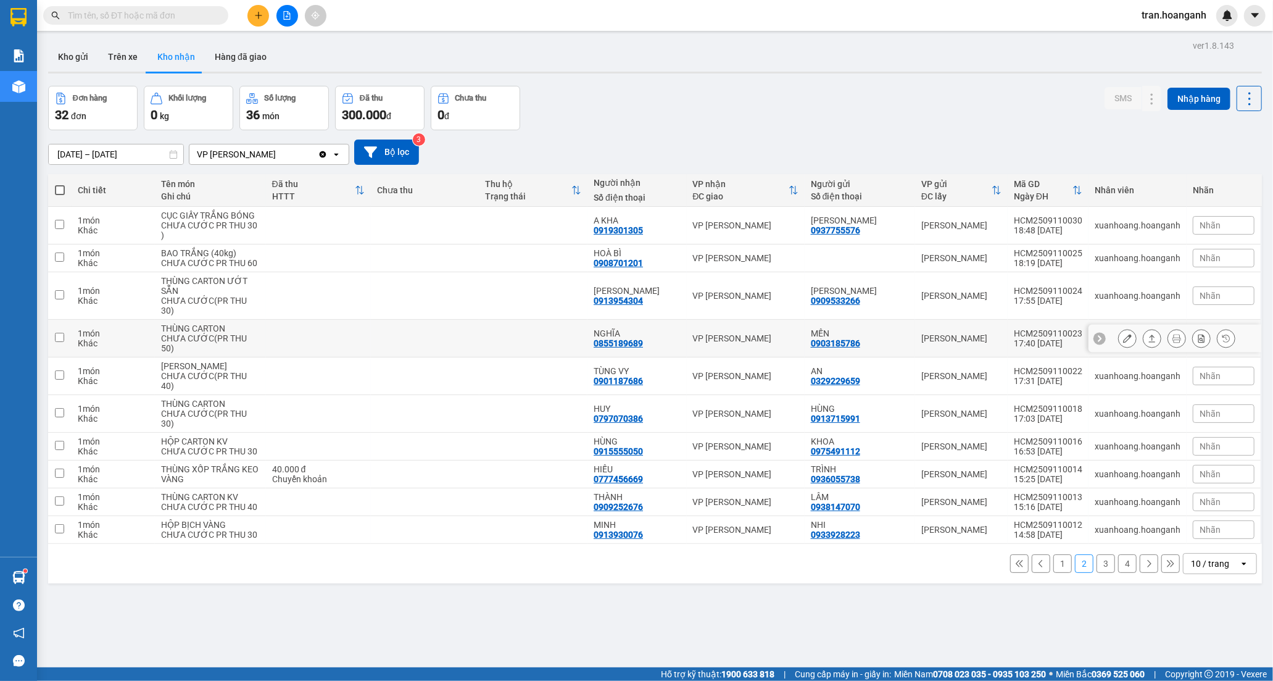
click at [634, 348] on div "0855189689" at bounding box center [618, 343] width 49 height 10
click at [1123, 343] on icon at bounding box center [1127, 338] width 9 height 9
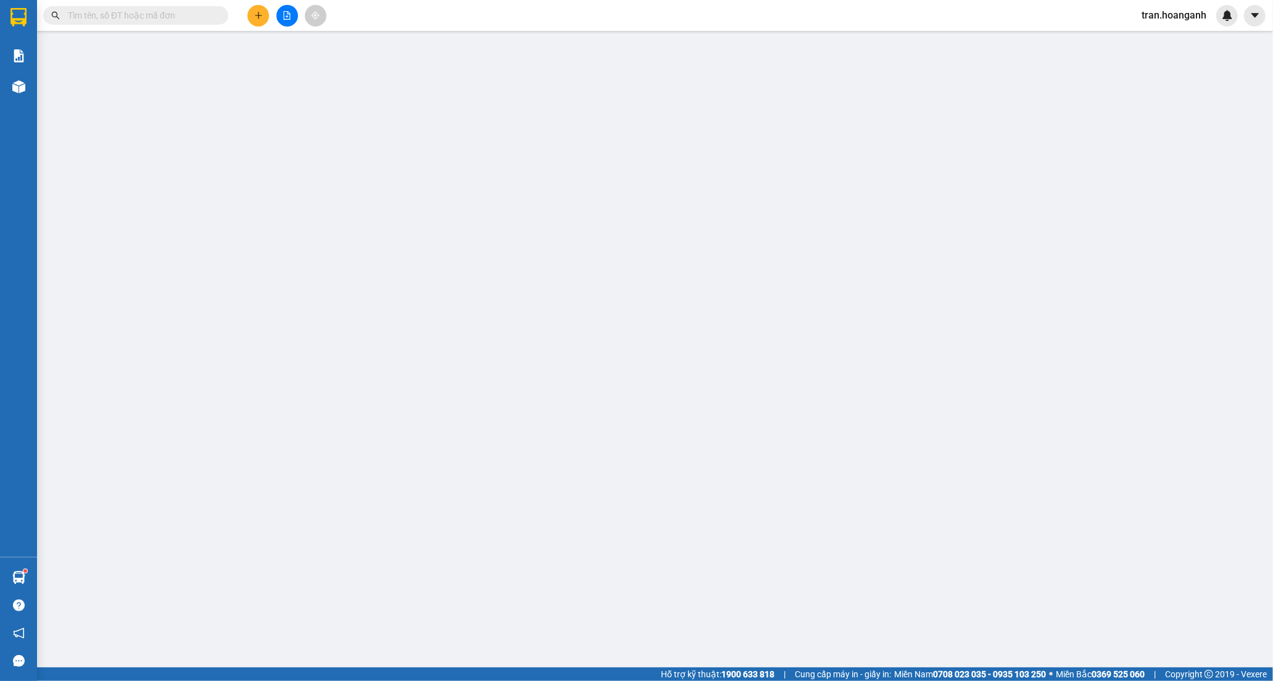
type input "0903185786"
type input "MẾN"
type input "0855189689"
type input "NGHĨA"
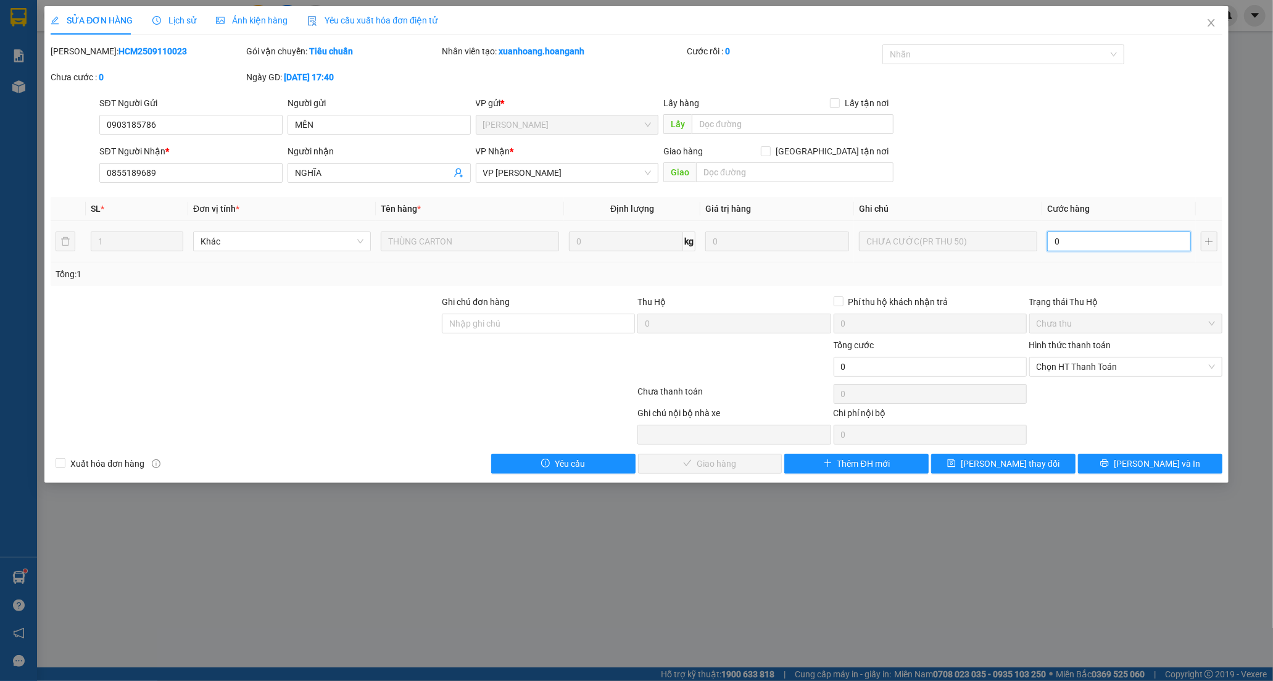
click at [1071, 243] on input "0" at bounding box center [1119, 241] width 144 height 20
type input "5"
type input "50"
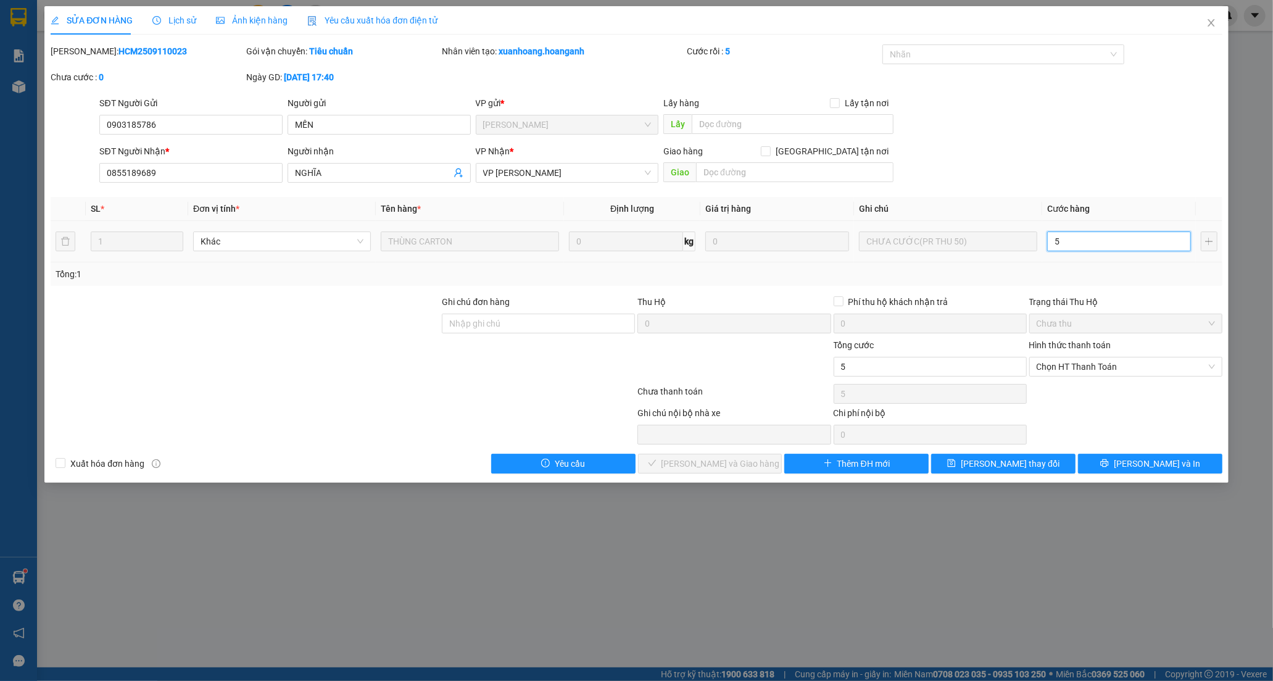
type input "50"
click at [1072, 365] on span "Chọn HT Thanh Toán" at bounding box center [1126, 366] width 178 height 19
type input "50"
type input "50.000"
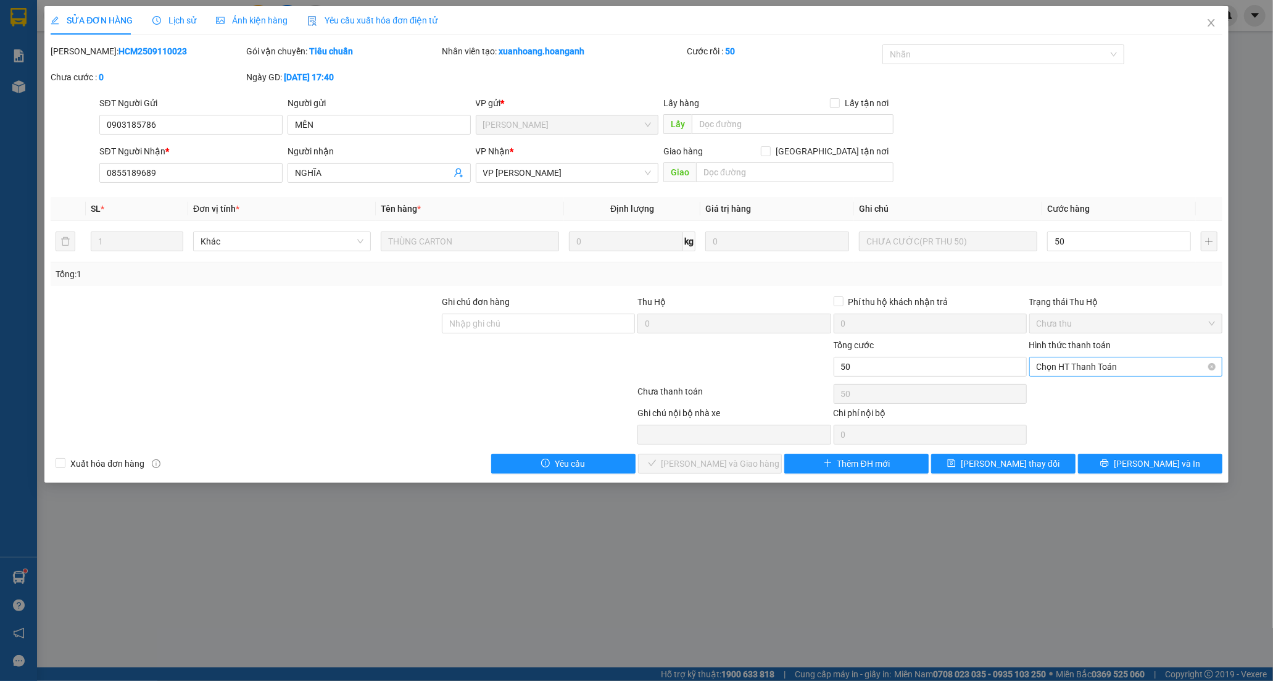
type input "50.000"
click at [1065, 389] on div "Tại văn phòng" at bounding box center [1126, 392] width 178 height 14
type input "0"
drag, startPoint x: 759, startPoint y: 465, endPoint x: 773, endPoint y: 396, distance: 71.1
click at [758, 465] on button "[PERSON_NAME] và Giao hàng" at bounding box center [710, 464] width 144 height 20
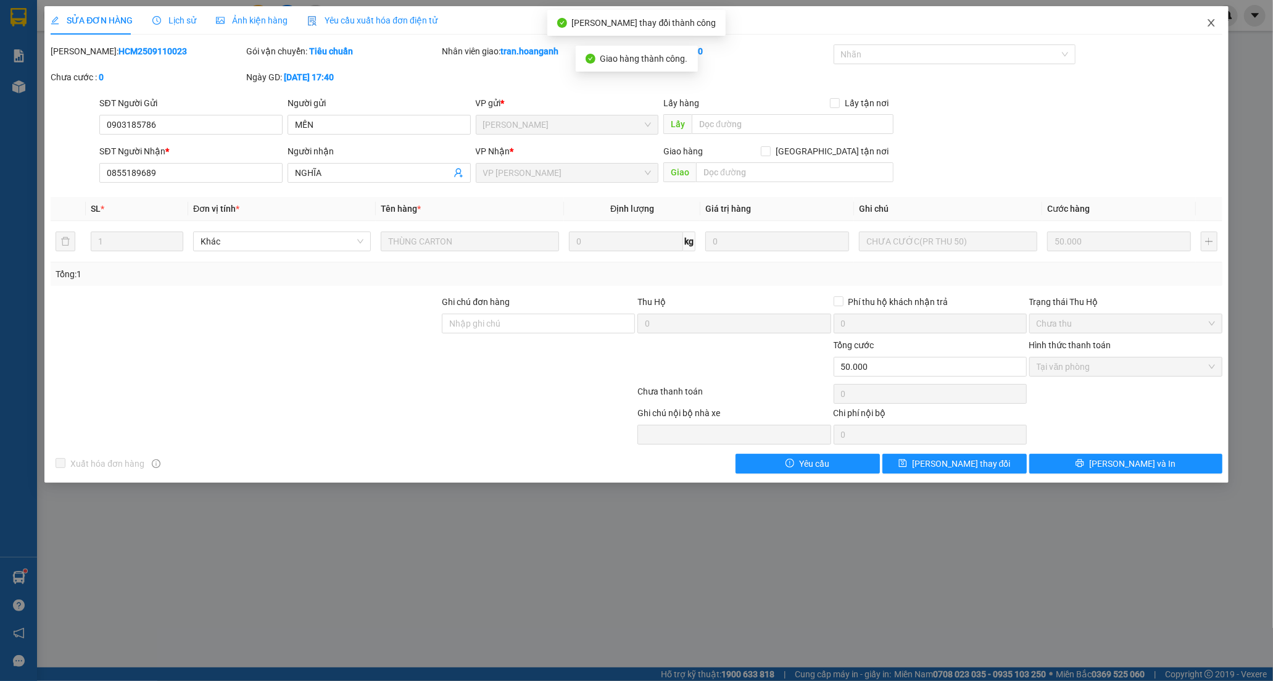
click at [1210, 23] on icon "close" at bounding box center [1212, 23] width 10 height 10
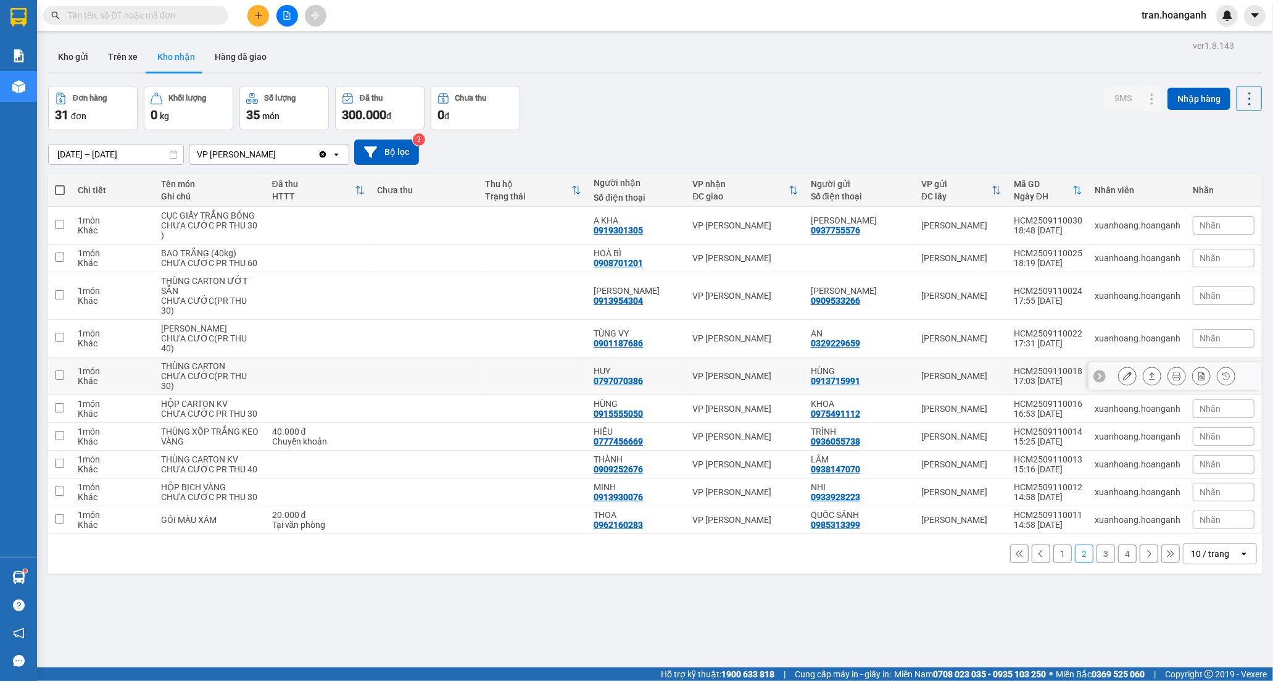
click at [525, 395] on td at bounding box center [534, 376] width 109 height 38
checkbox input "true"
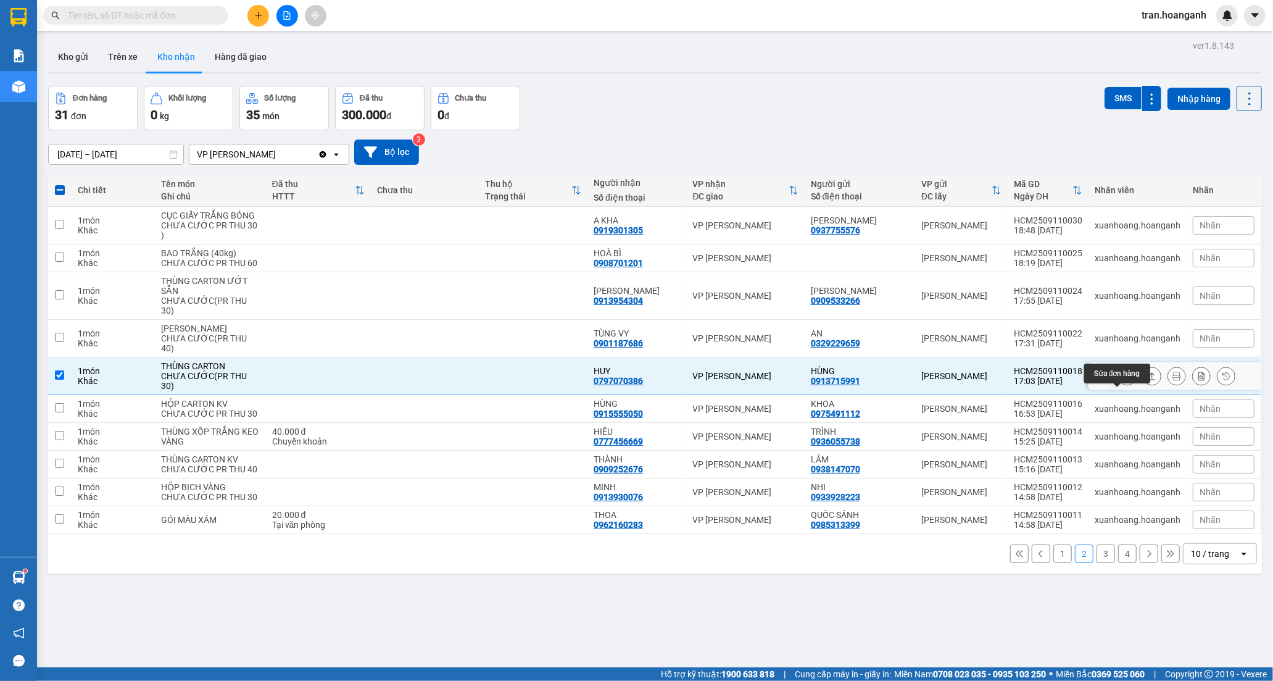
click at [1119, 387] on button at bounding box center [1127, 376] width 17 height 22
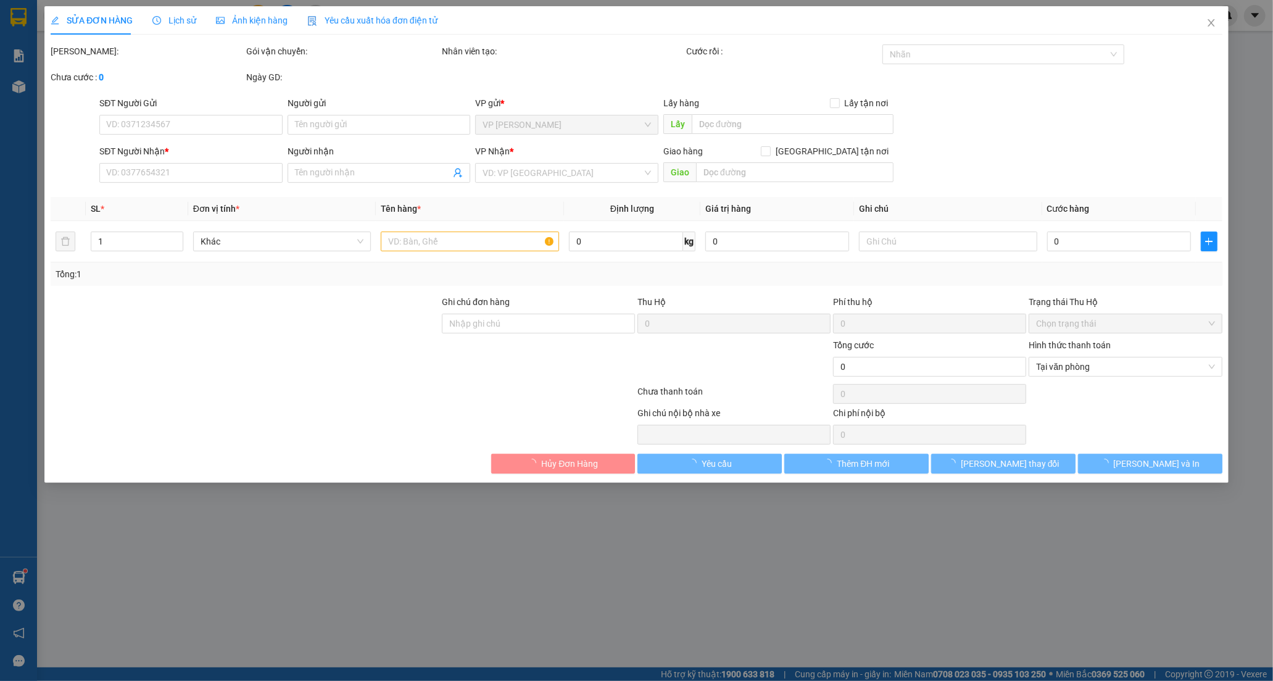
type input "0913715991"
type input "HÙNG"
type input "0797070386"
type input "HUY"
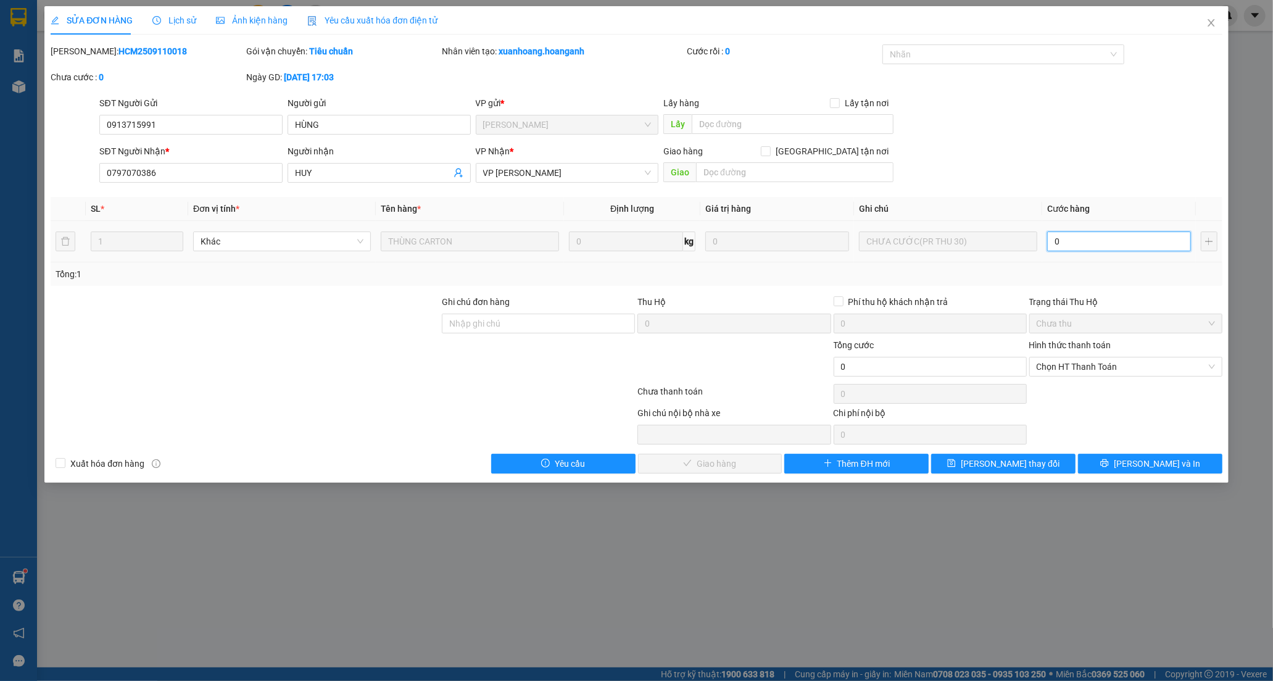
click at [1087, 233] on input "0" at bounding box center [1119, 241] width 144 height 20
type input "3"
type input "30"
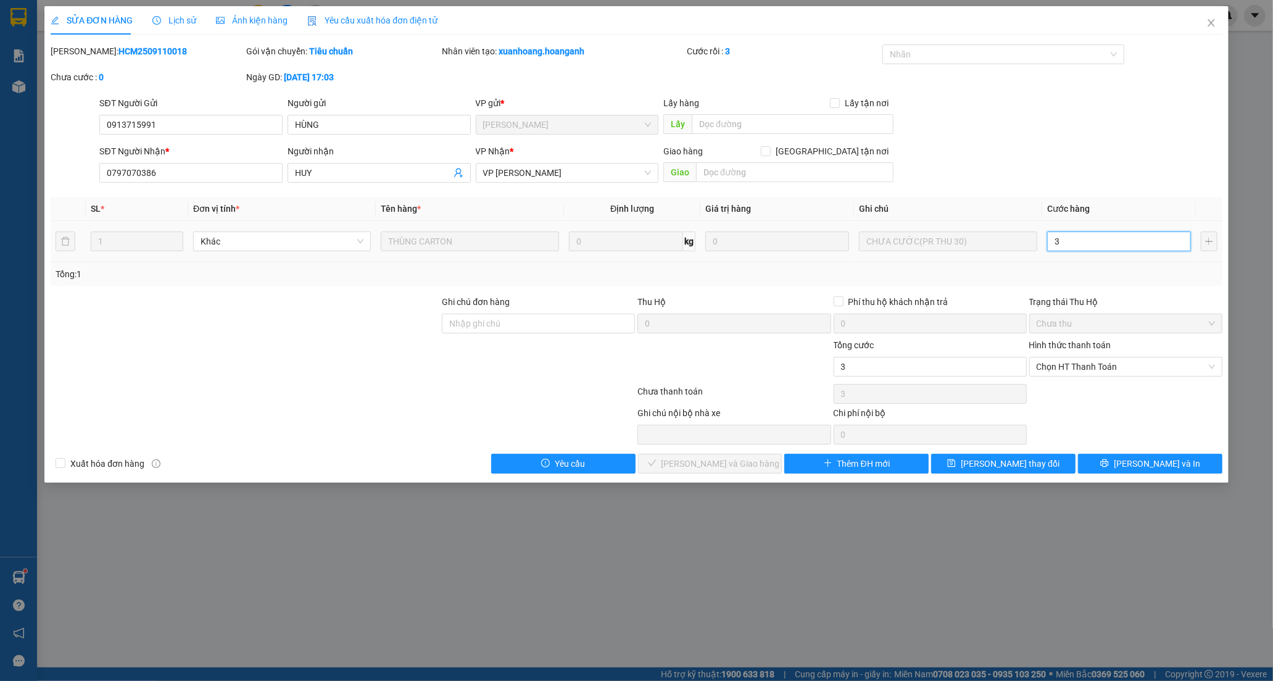
type input "30"
click at [1077, 366] on span "Chọn HT Thanh Toán" at bounding box center [1126, 366] width 178 height 19
type input "30"
type input "30.000"
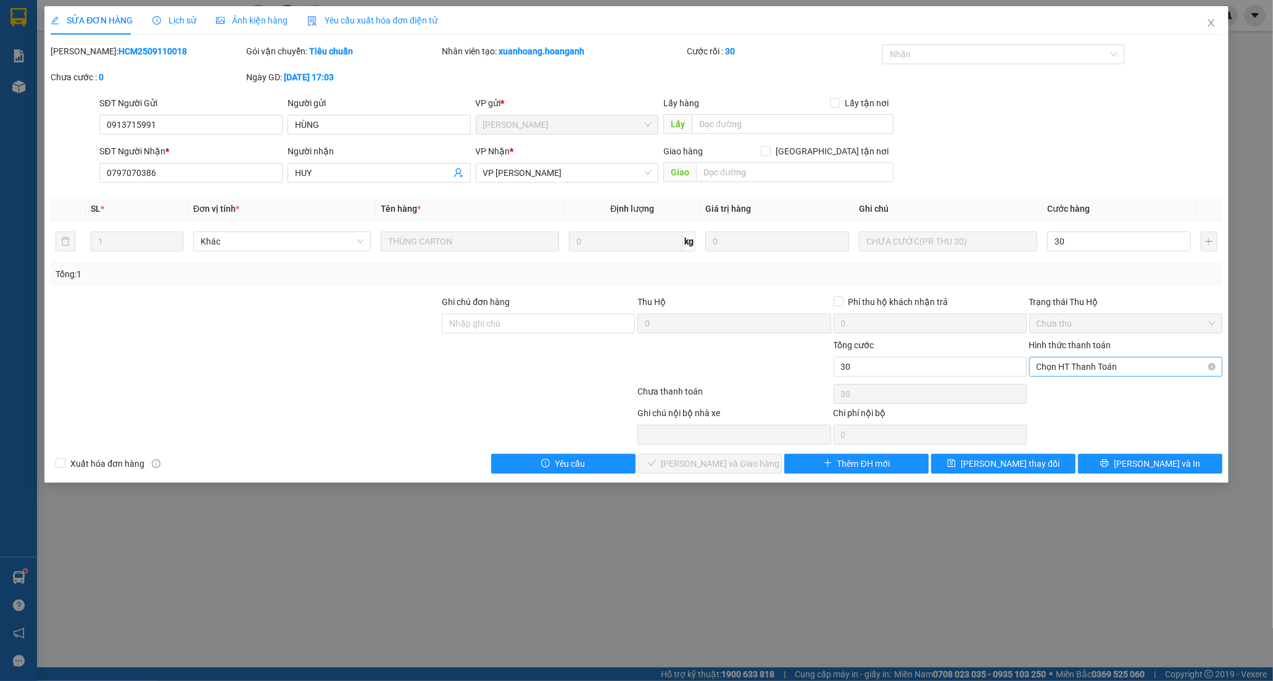
type input "30.000"
click at [1068, 393] on div "Tại văn phòng" at bounding box center [1126, 392] width 178 height 14
type input "0"
drag, startPoint x: 743, startPoint y: 467, endPoint x: 779, endPoint y: 390, distance: 85.0
click at [743, 466] on span "[PERSON_NAME] và Giao hàng" at bounding box center [721, 464] width 119 height 14
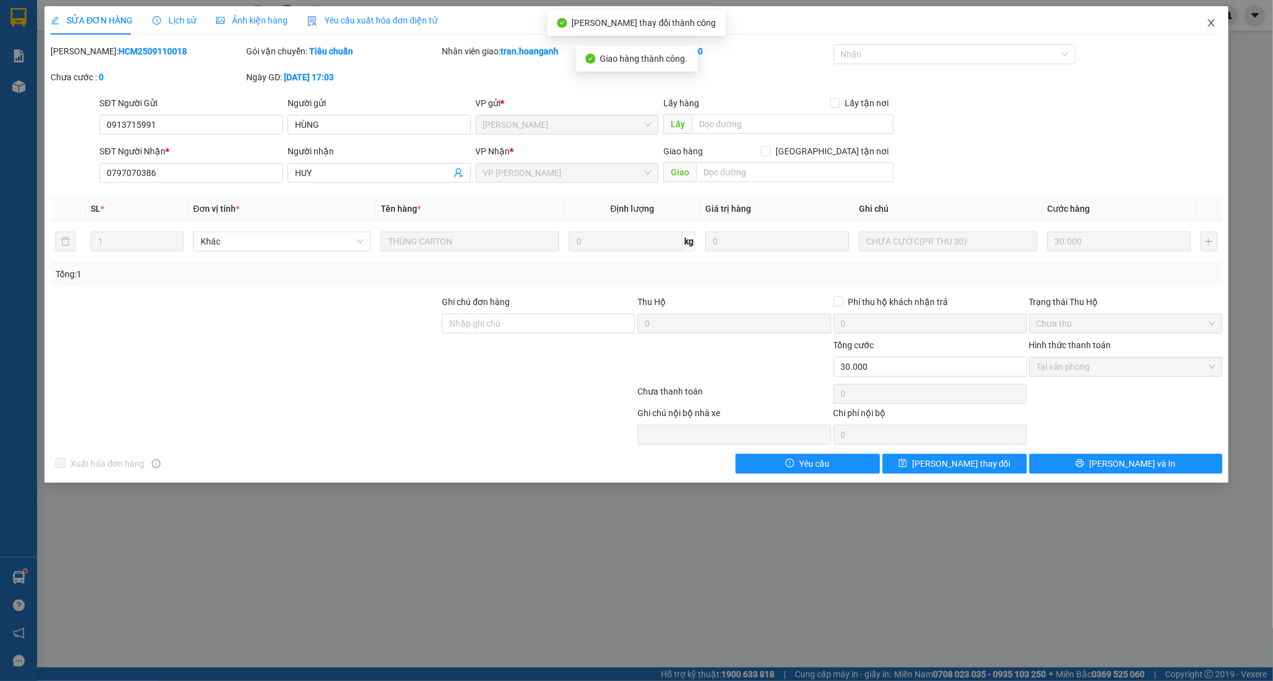
click at [1211, 21] on icon "close" at bounding box center [1212, 23] width 10 height 10
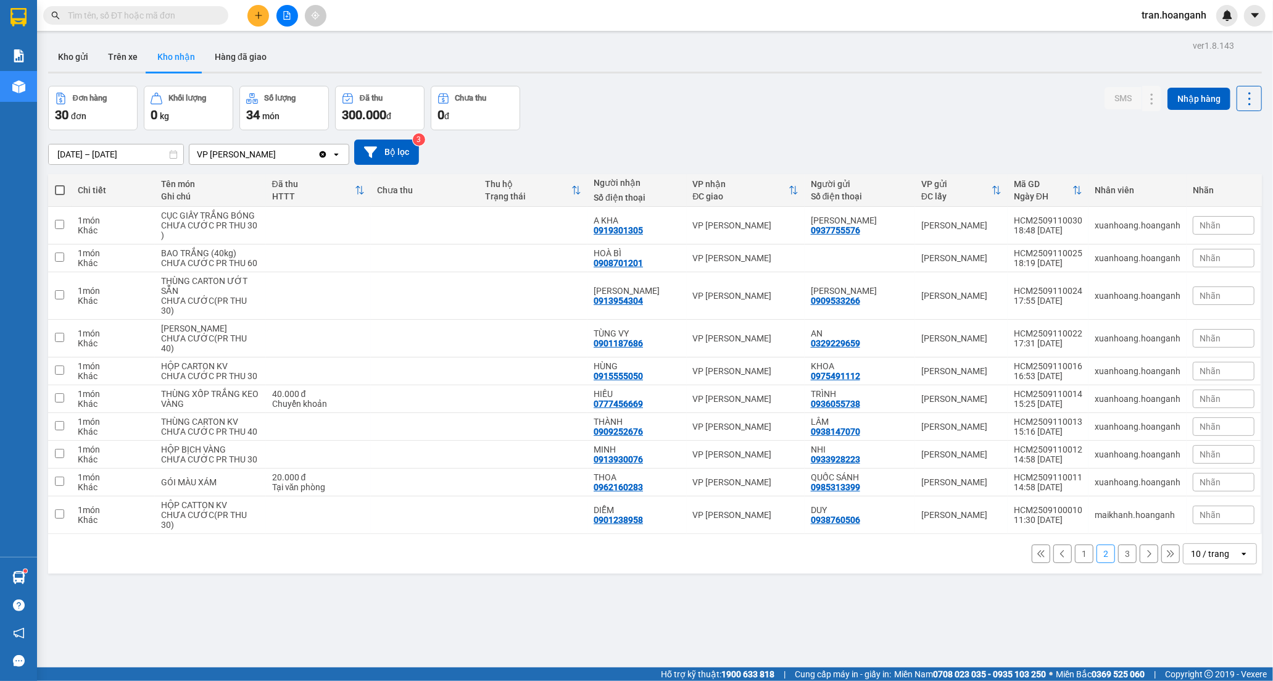
click at [1075, 563] on button "1" at bounding box center [1084, 553] width 19 height 19
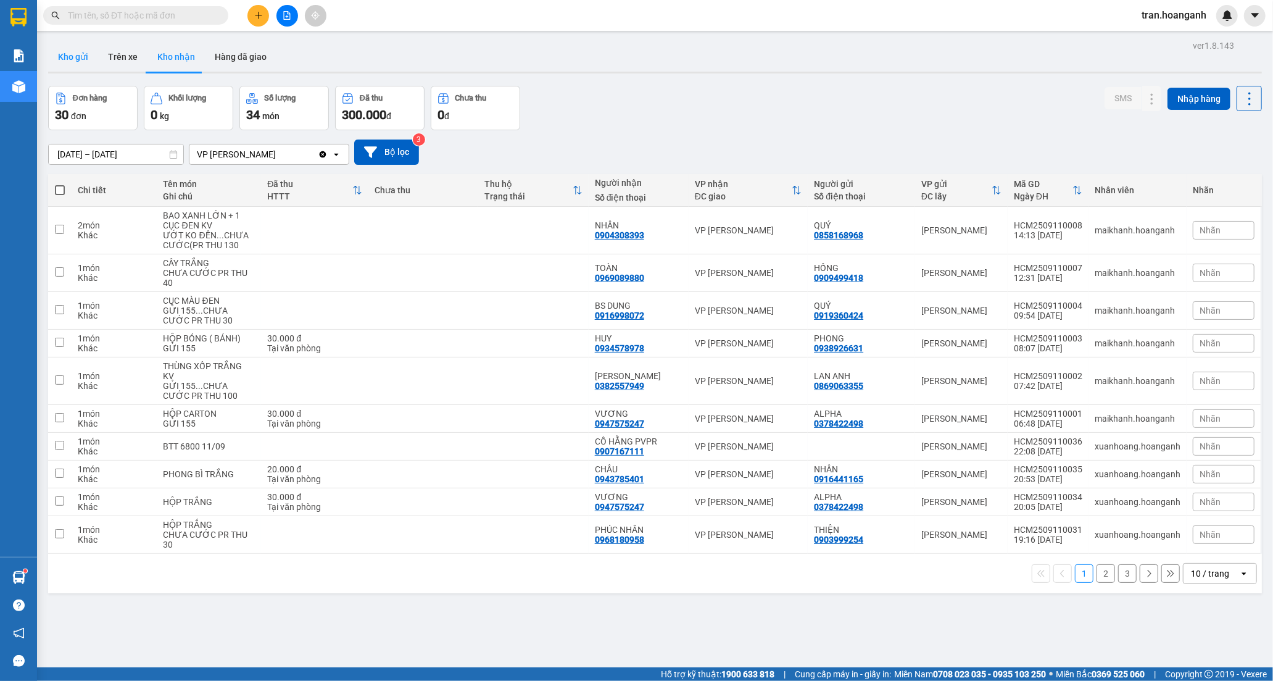
click at [79, 58] on button "Kho gửi" at bounding box center [73, 57] width 50 height 30
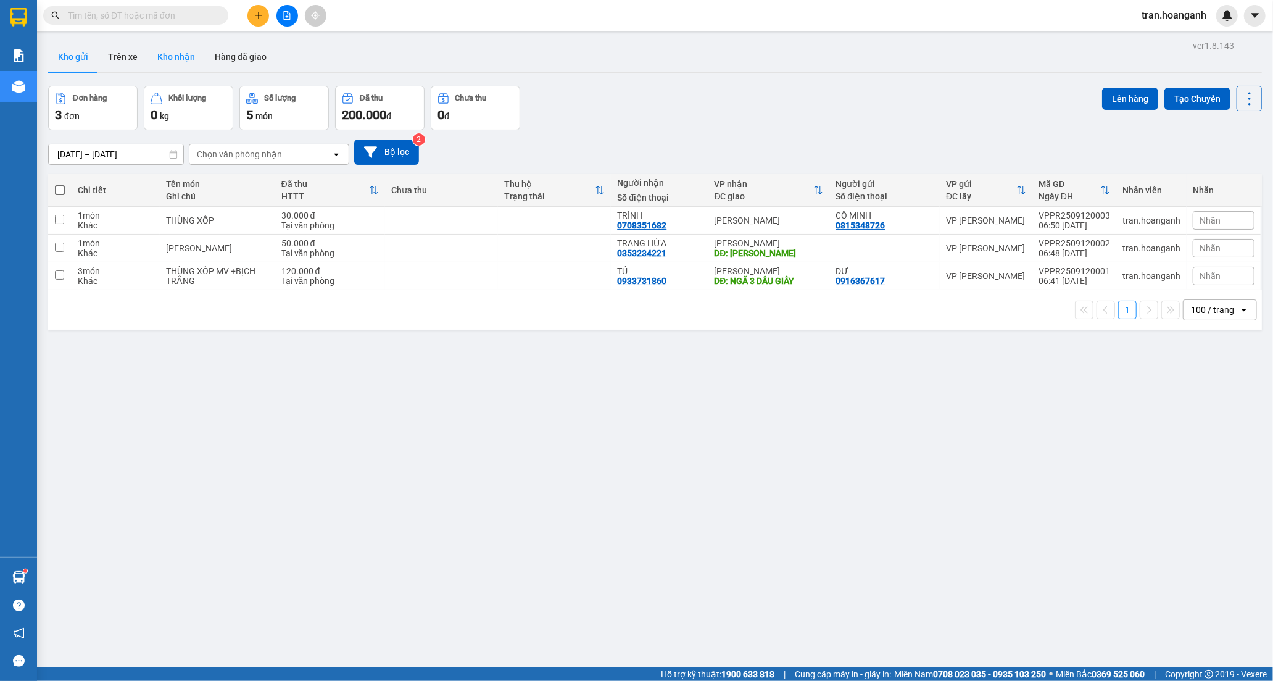
click at [164, 64] on button "Kho nhận" at bounding box center [176, 57] width 57 height 30
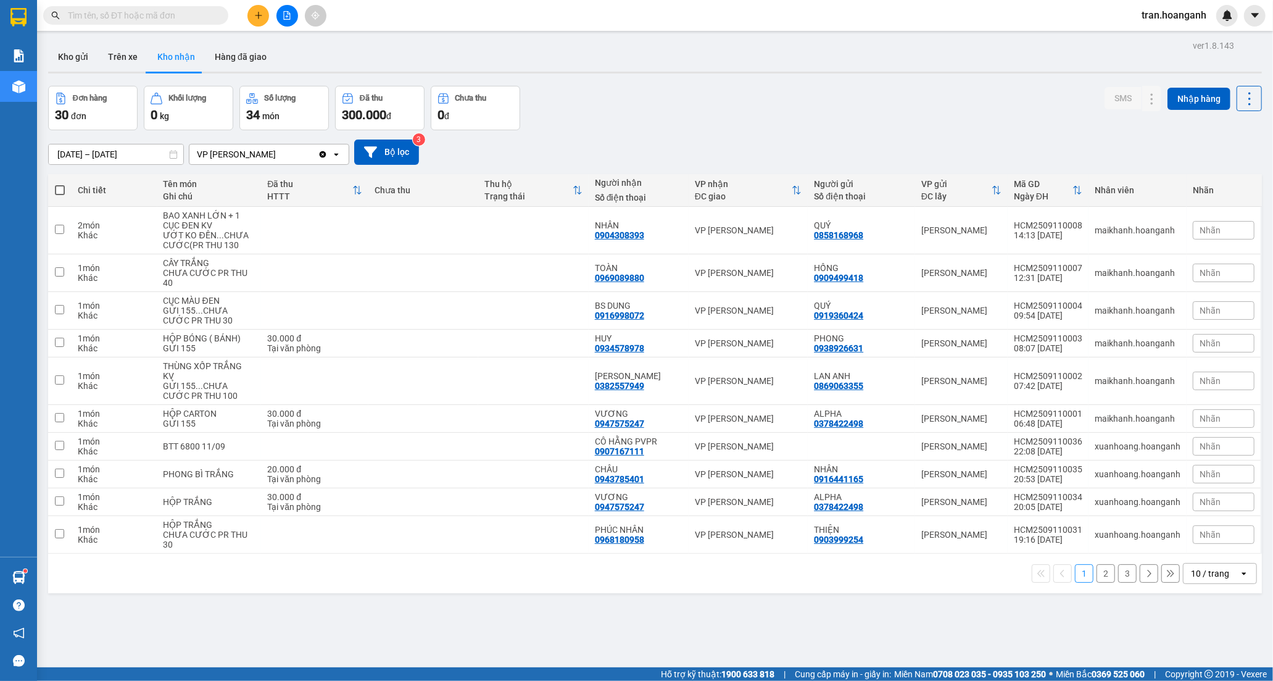
click at [1097, 578] on button "2" at bounding box center [1106, 573] width 19 height 19
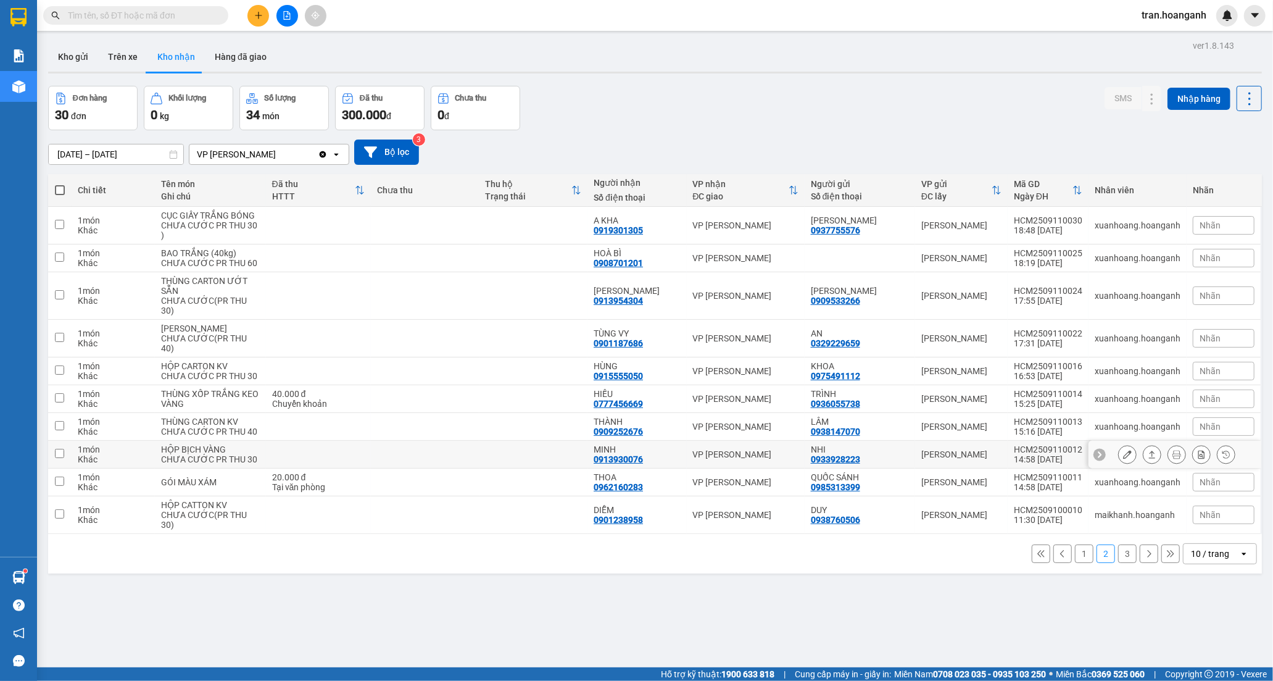
click at [609, 468] on td "MINH 0913930076" at bounding box center [637, 455] width 99 height 28
checkbox input "true"
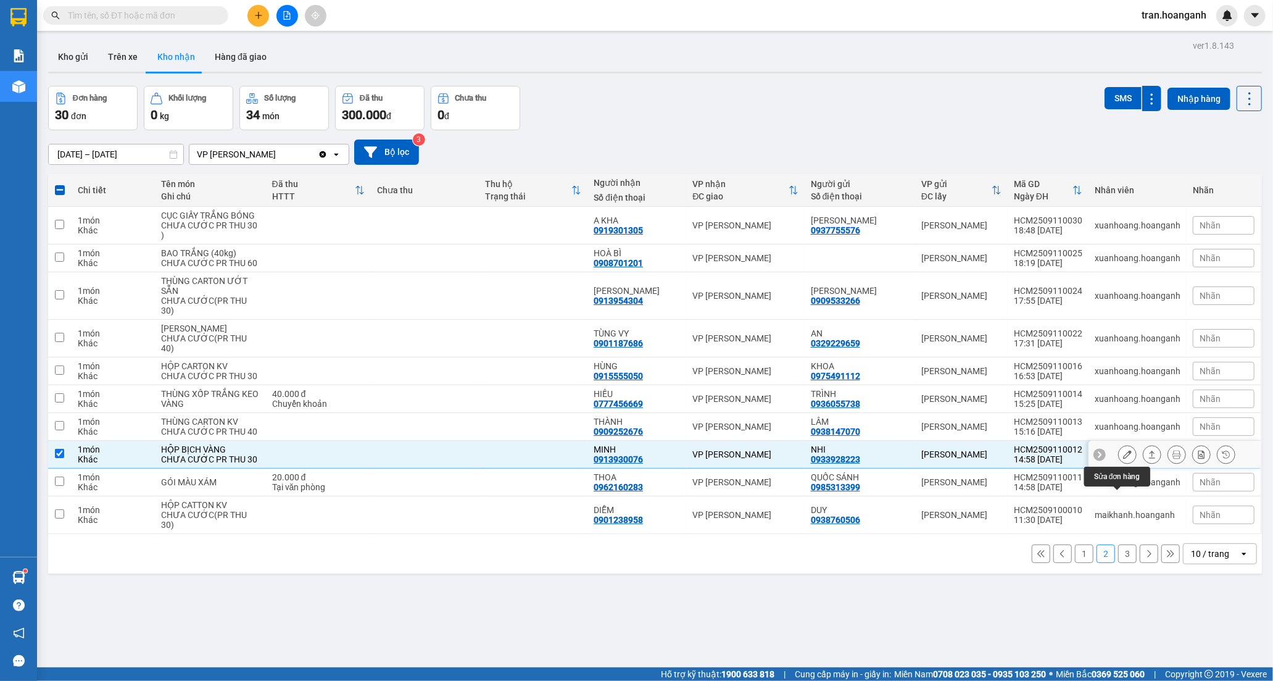
click at [1121, 465] on button at bounding box center [1127, 455] width 17 height 22
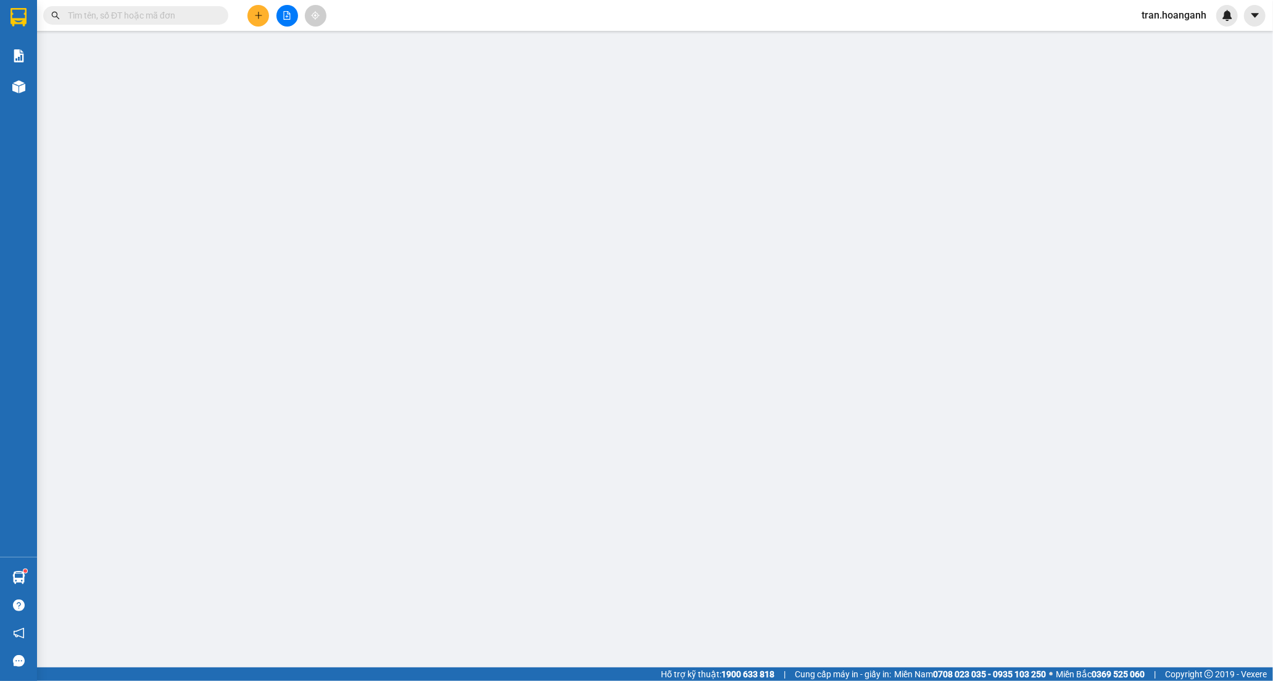
type input "0933928223"
type input "NHI"
type input "0913930076"
type input "MINH"
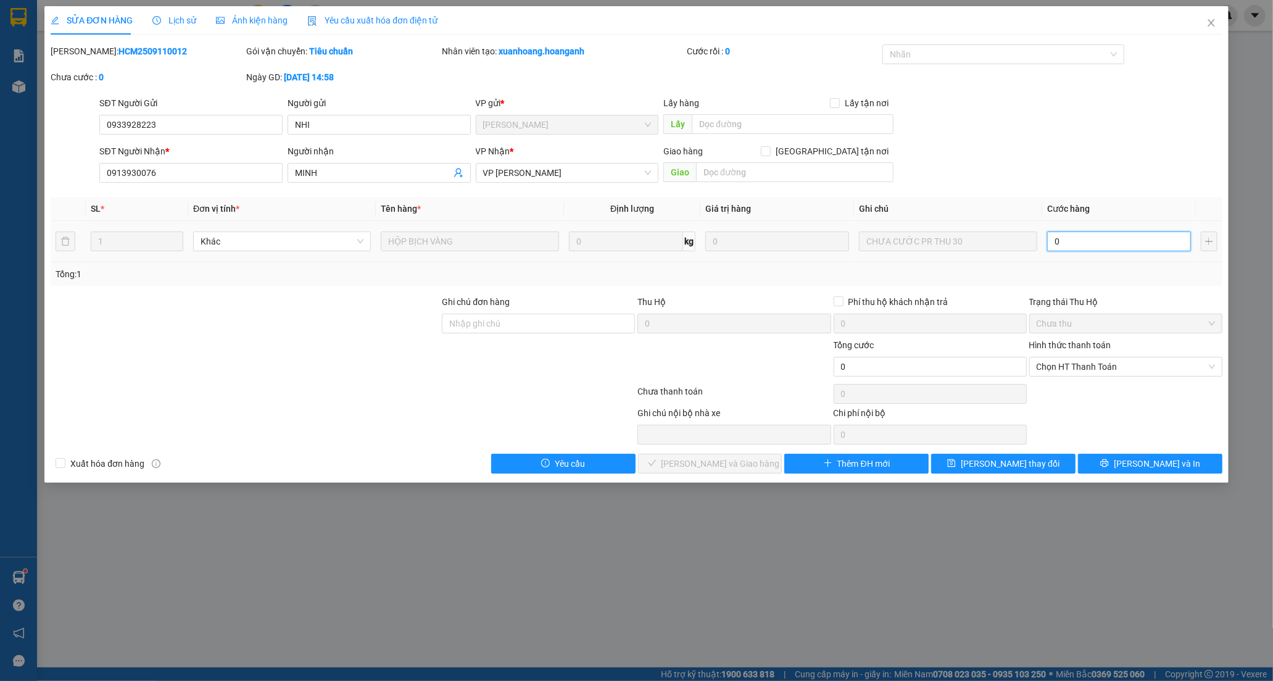
click at [1083, 250] on input "0" at bounding box center [1119, 241] width 144 height 20
type input "3"
type input "30"
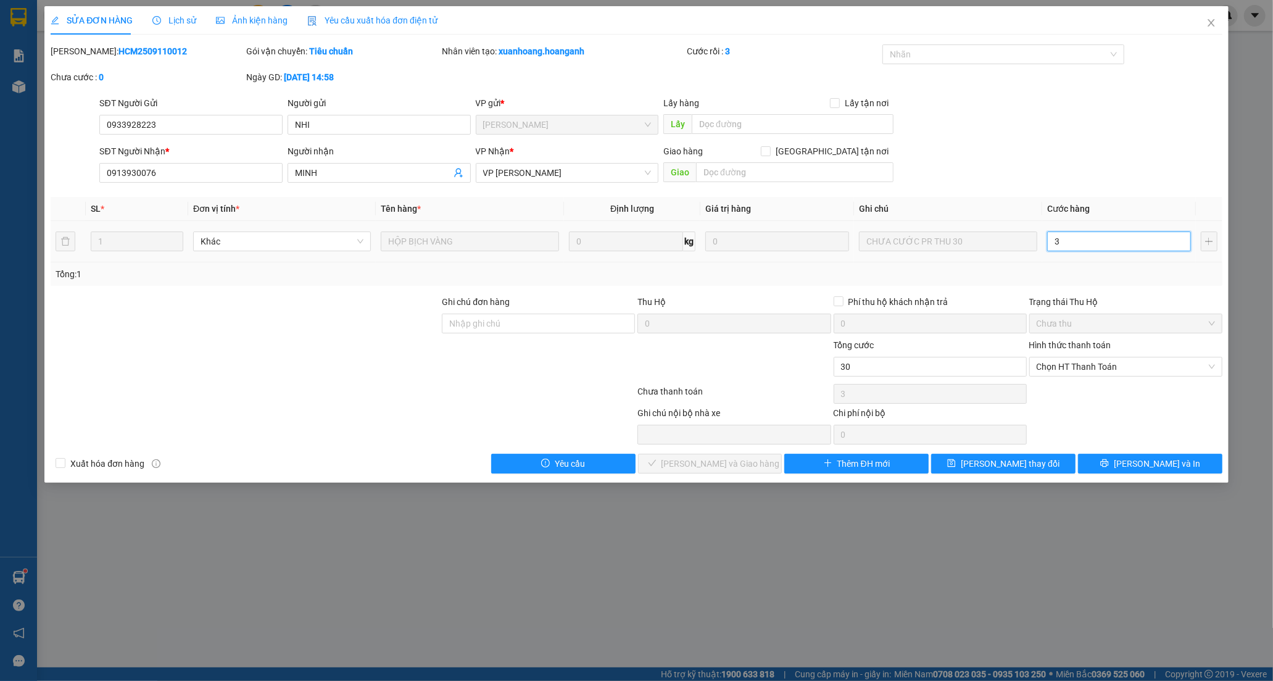
type input "30"
click at [1091, 372] on span "Chọn HT Thanh Toán" at bounding box center [1126, 366] width 178 height 19
type input "30"
type input "30.000"
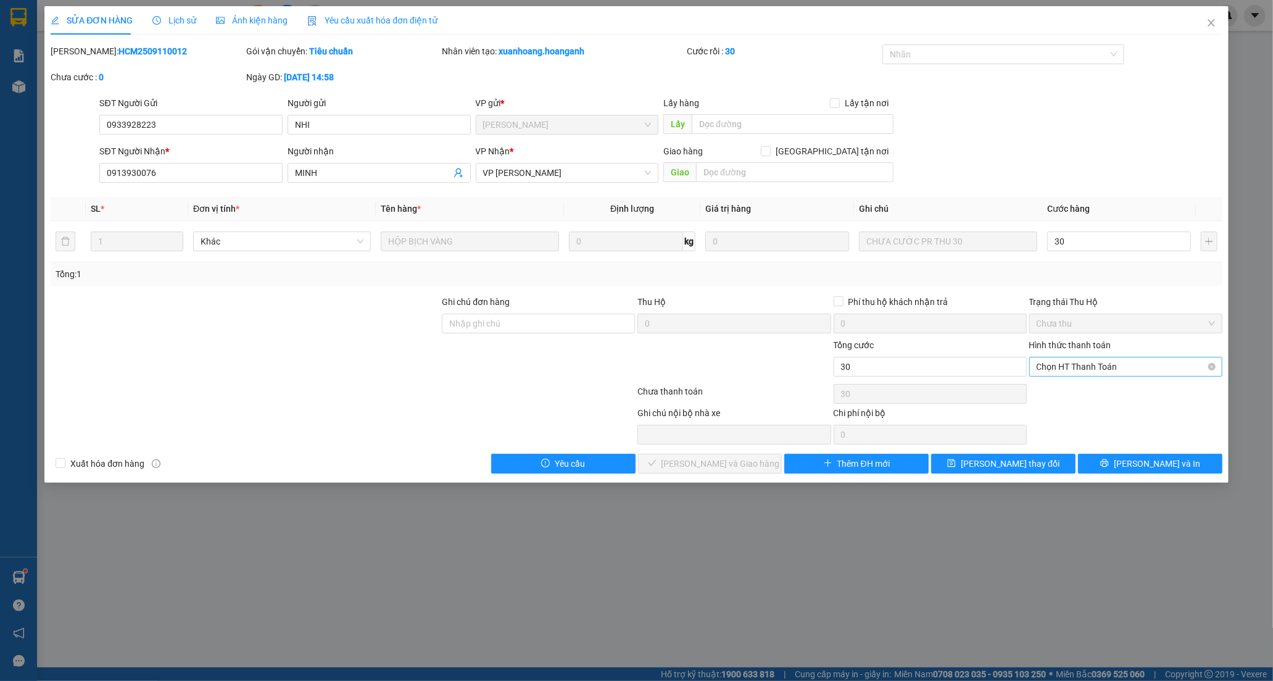
type input "30.000"
click at [1057, 389] on div "Tại văn phòng" at bounding box center [1126, 392] width 178 height 14
type input "0"
drag, startPoint x: 749, startPoint y: 467, endPoint x: 948, endPoint y: 136, distance: 386.8
click at [750, 464] on button "[PERSON_NAME] và Giao hàng" at bounding box center [710, 464] width 144 height 20
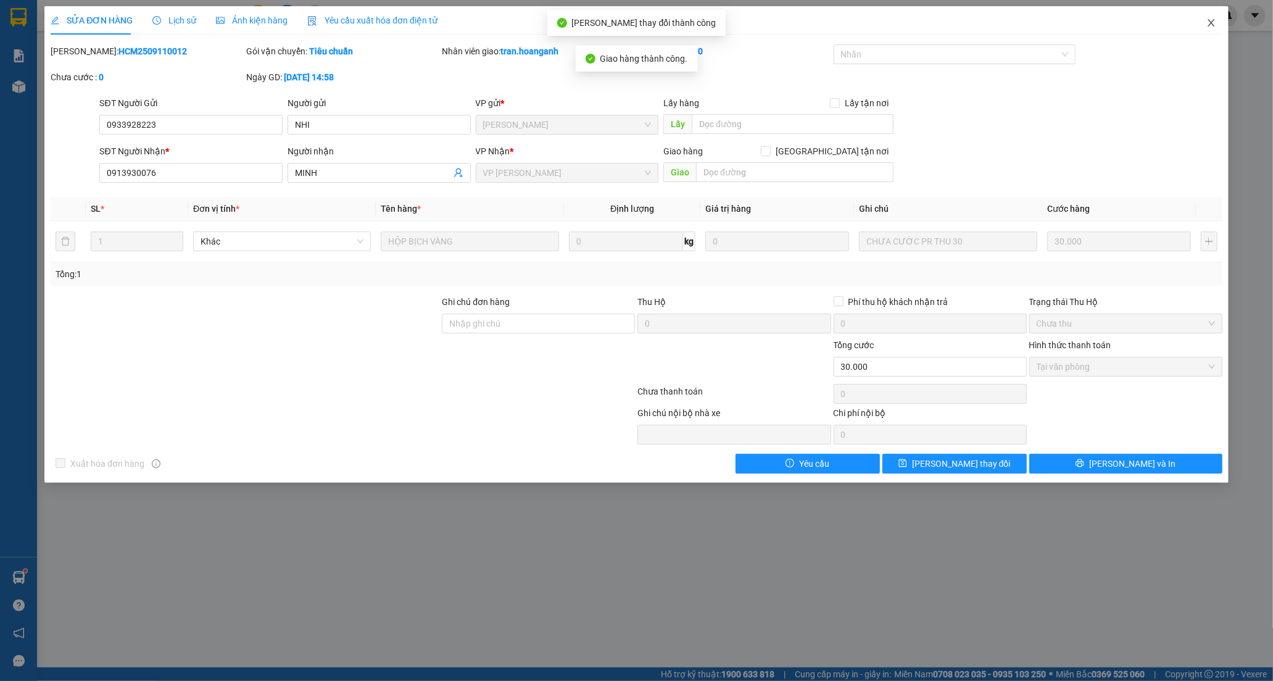
click at [1212, 22] on icon "close" at bounding box center [1212, 23] width 10 height 10
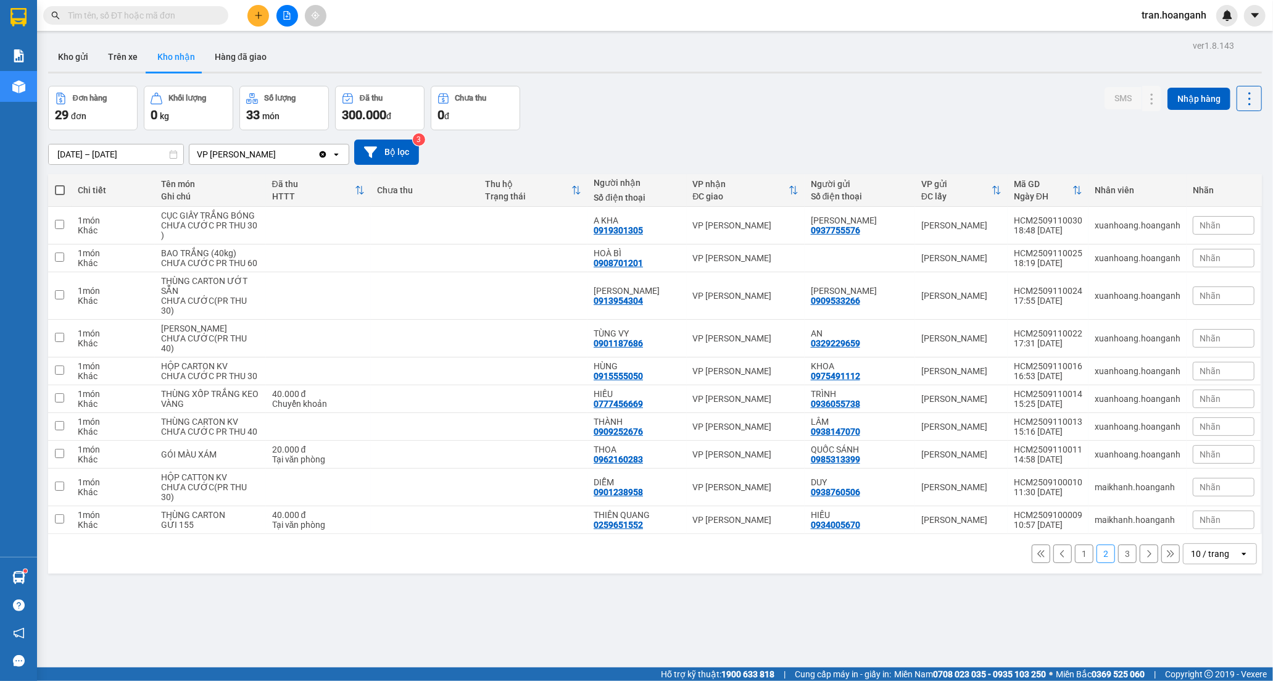
click at [1075, 563] on button "1" at bounding box center [1084, 553] width 19 height 19
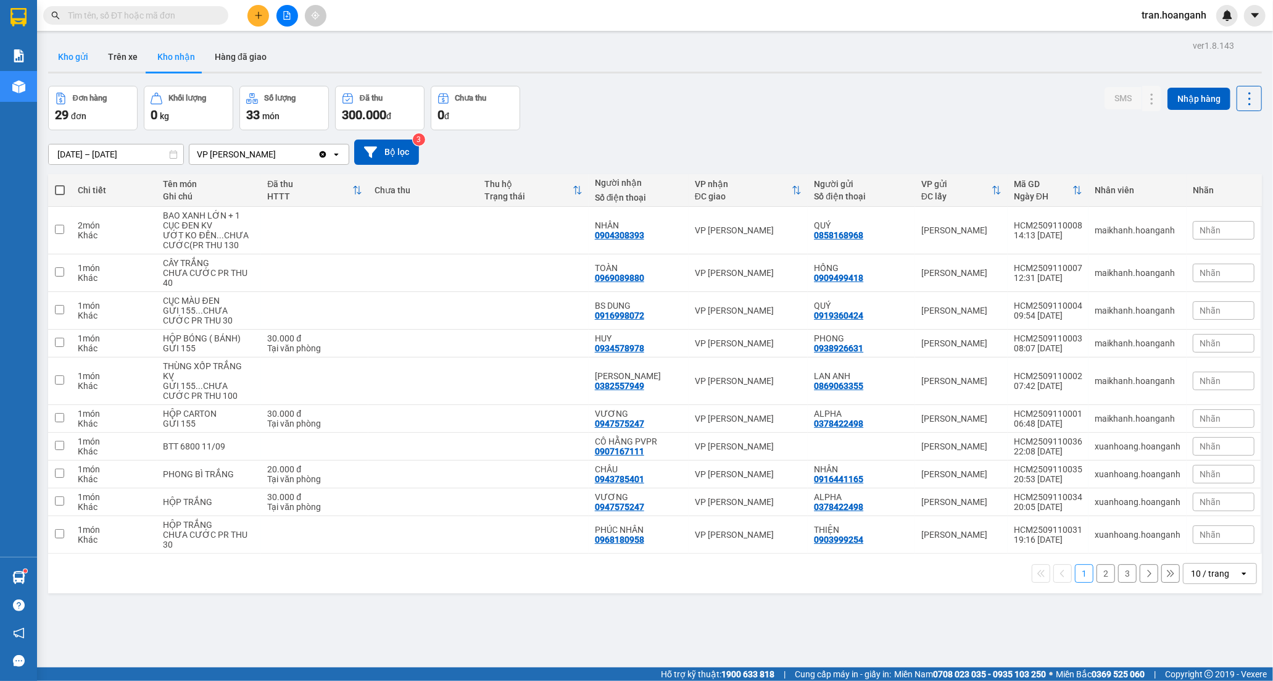
click at [72, 54] on button "Kho gửi" at bounding box center [73, 57] width 50 height 30
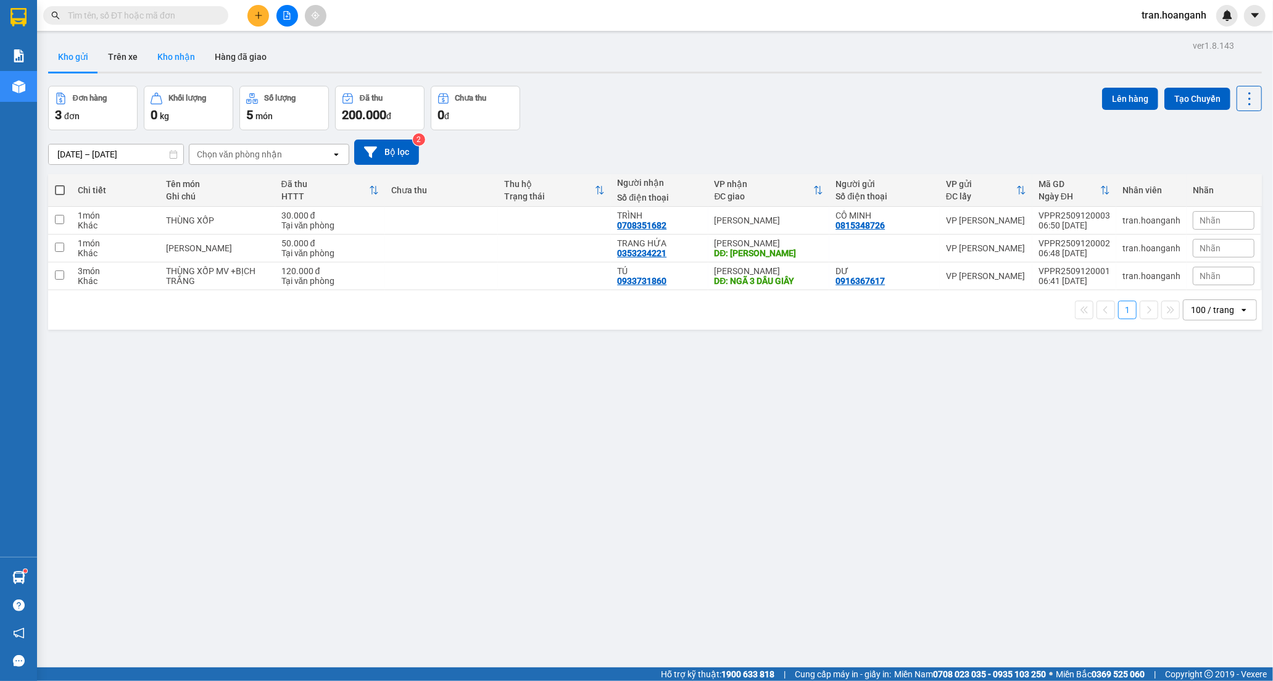
click at [177, 52] on button "Kho nhận" at bounding box center [176, 57] width 57 height 30
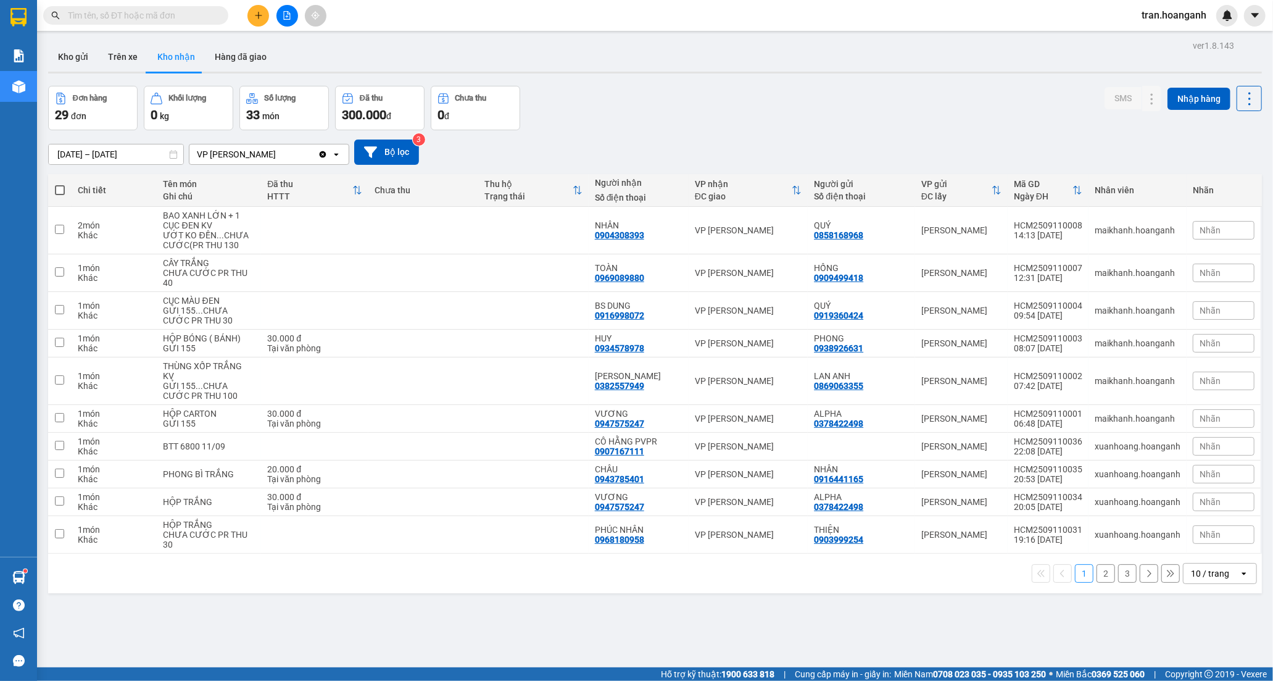
click at [1097, 568] on button "2" at bounding box center [1106, 573] width 19 height 19
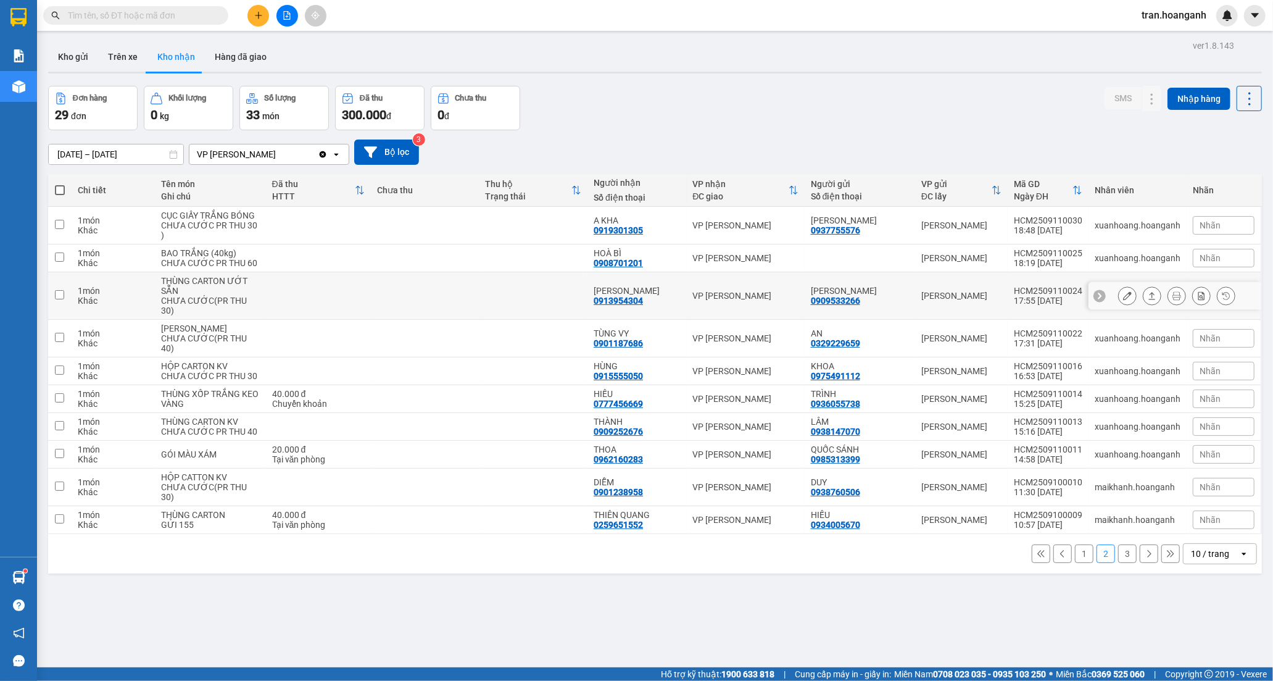
drag, startPoint x: 619, startPoint y: 320, endPoint x: 942, endPoint y: 318, distance: 322.8
click at [625, 306] on div "0913954304" at bounding box center [618, 301] width 49 height 10
click at [1123, 300] on icon at bounding box center [1127, 295] width 9 height 9
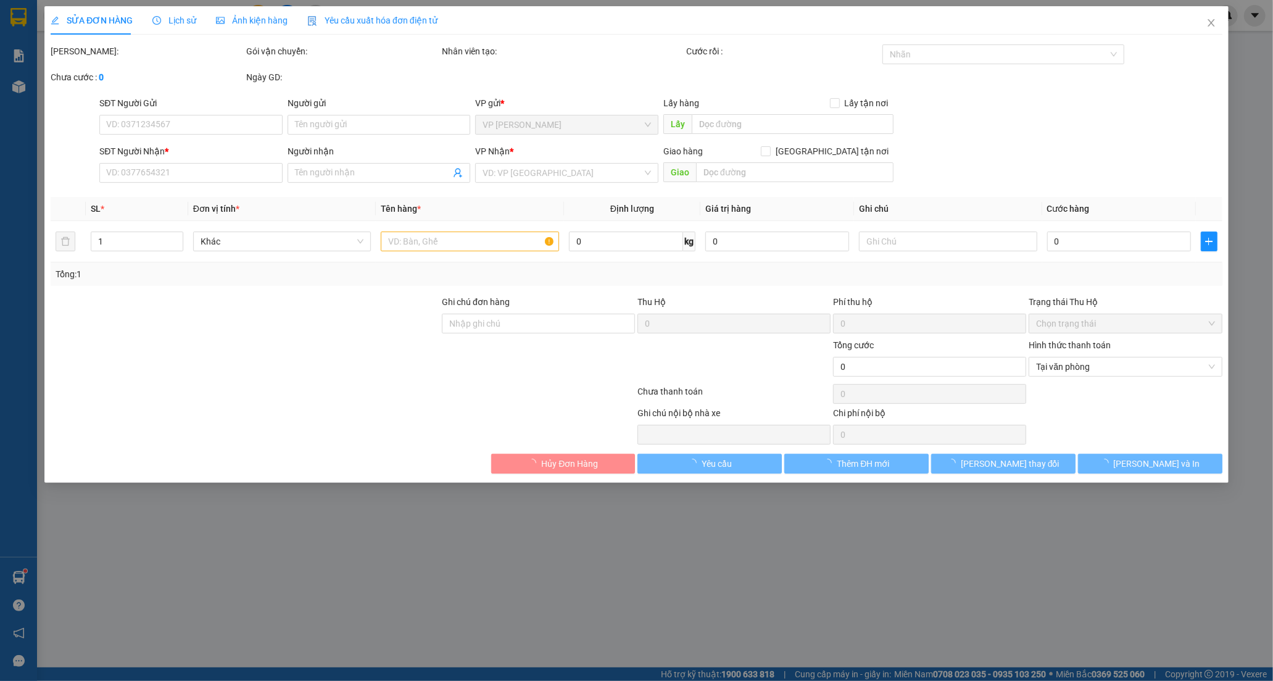
type input "0909533266"
type input "[PERSON_NAME]"
type input "0913954304"
type input "[PERSON_NAME]"
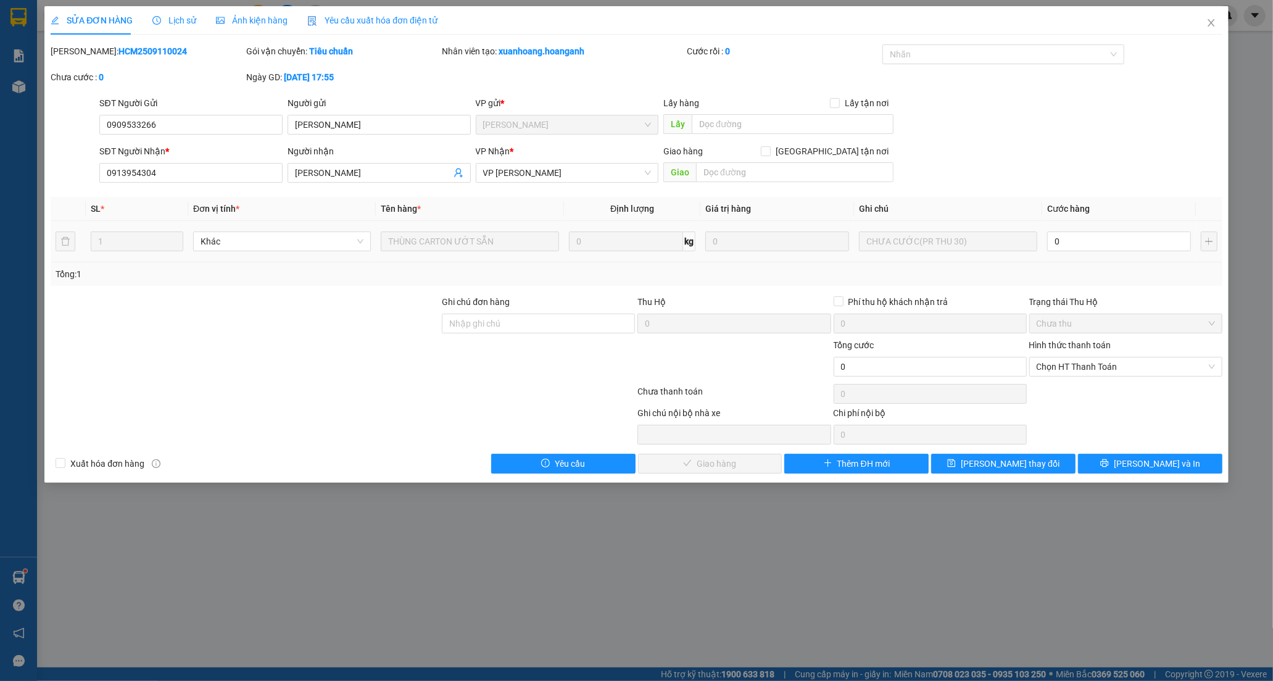
click at [1093, 253] on div "0" at bounding box center [1119, 241] width 144 height 25
click at [1092, 241] on input "0" at bounding box center [1119, 241] width 144 height 20
type input "3"
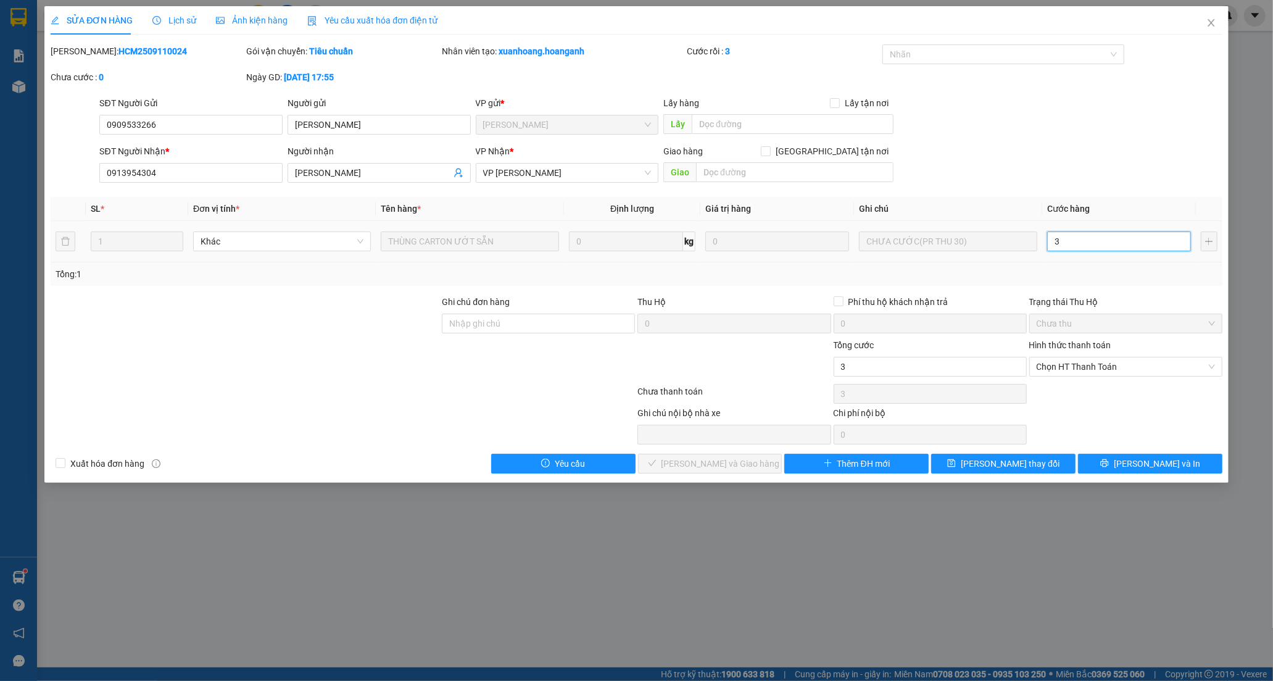
type input "30"
click at [1081, 370] on span "Chọn HT Thanh Toán" at bounding box center [1126, 366] width 178 height 19
type input "30"
type input "30.000"
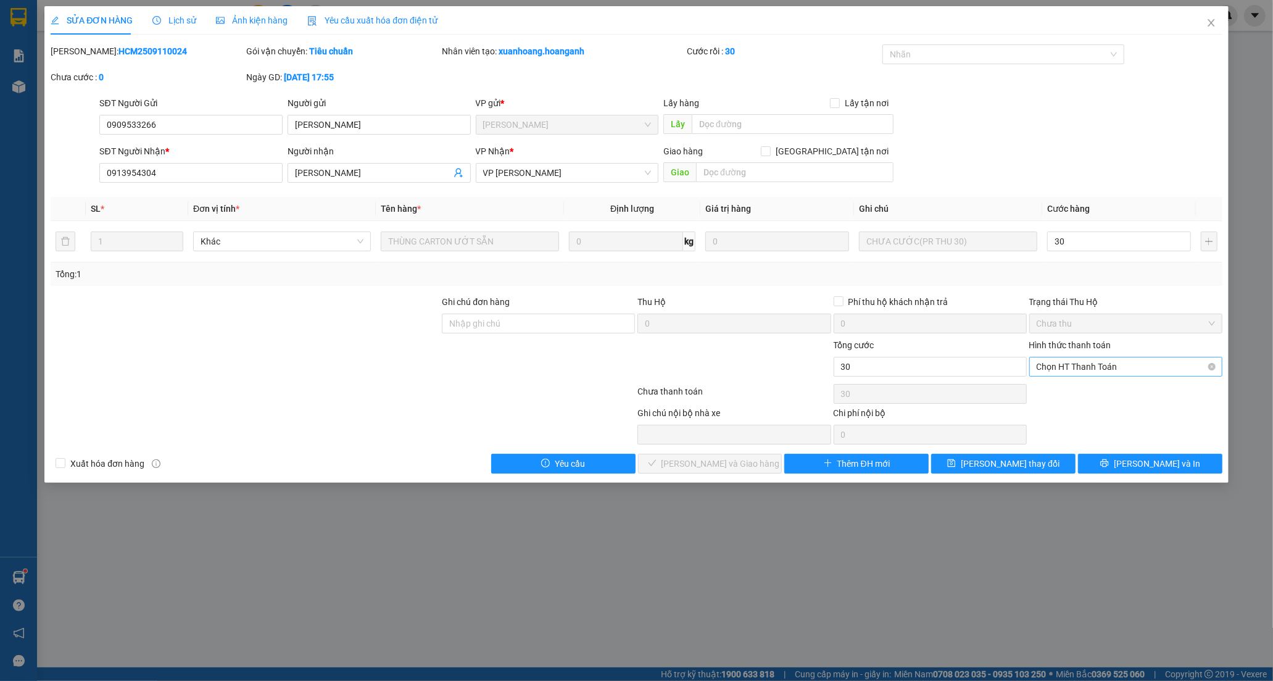
type input "30.000"
click at [1074, 393] on div "Tại văn phòng" at bounding box center [1126, 392] width 178 height 14
type input "0"
click at [749, 465] on span "[PERSON_NAME] và Giao hàng" at bounding box center [721, 464] width 119 height 14
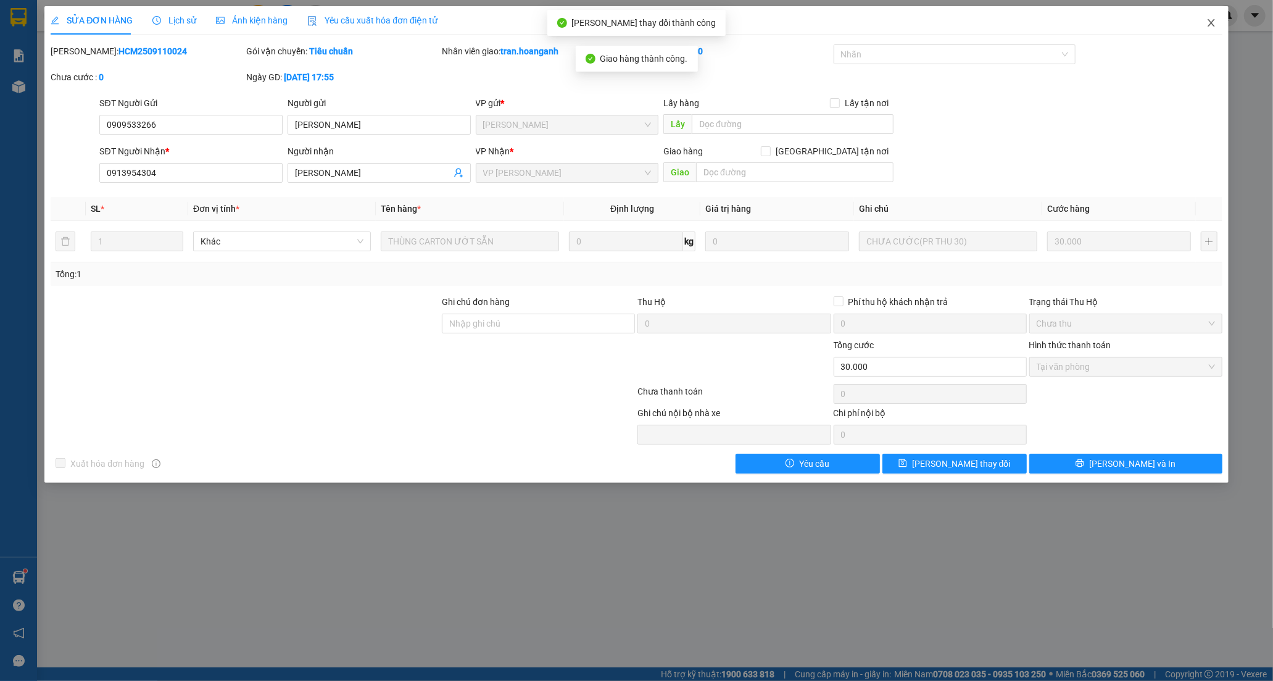
click at [1208, 16] on span "Close" at bounding box center [1211, 23] width 35 height 35
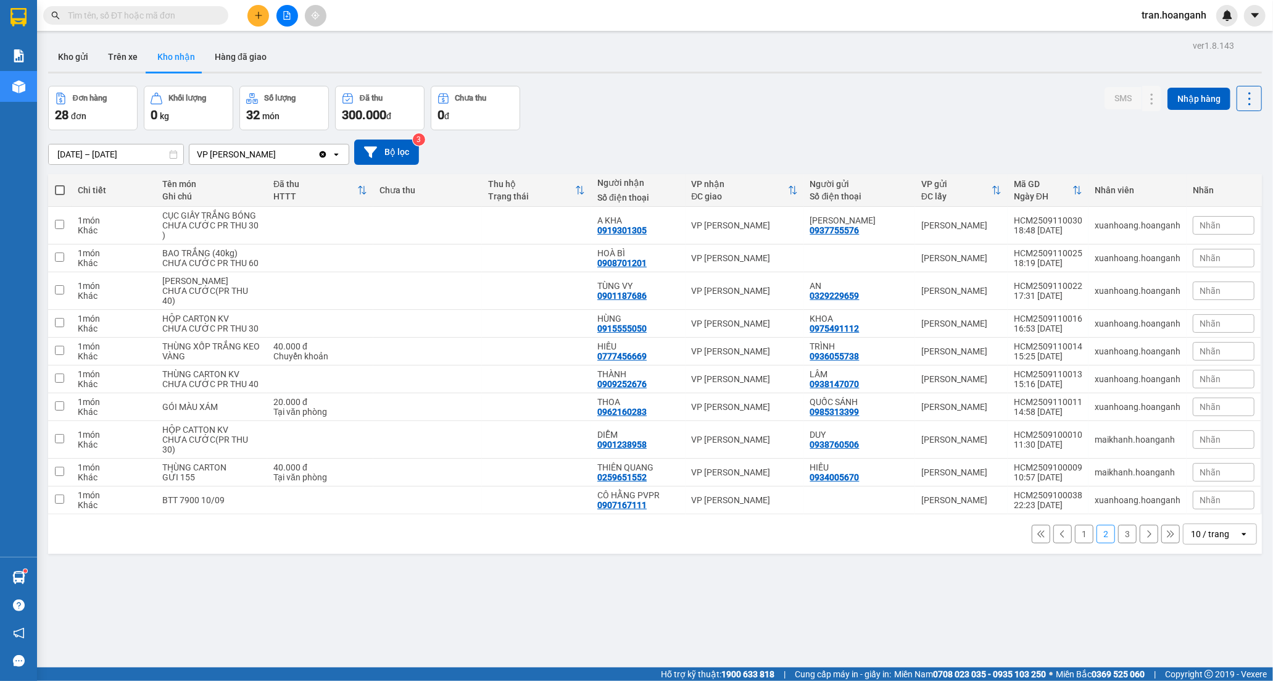
click at [175, 15] on input "text" at bounding box center [141, 16] width 146 height 14
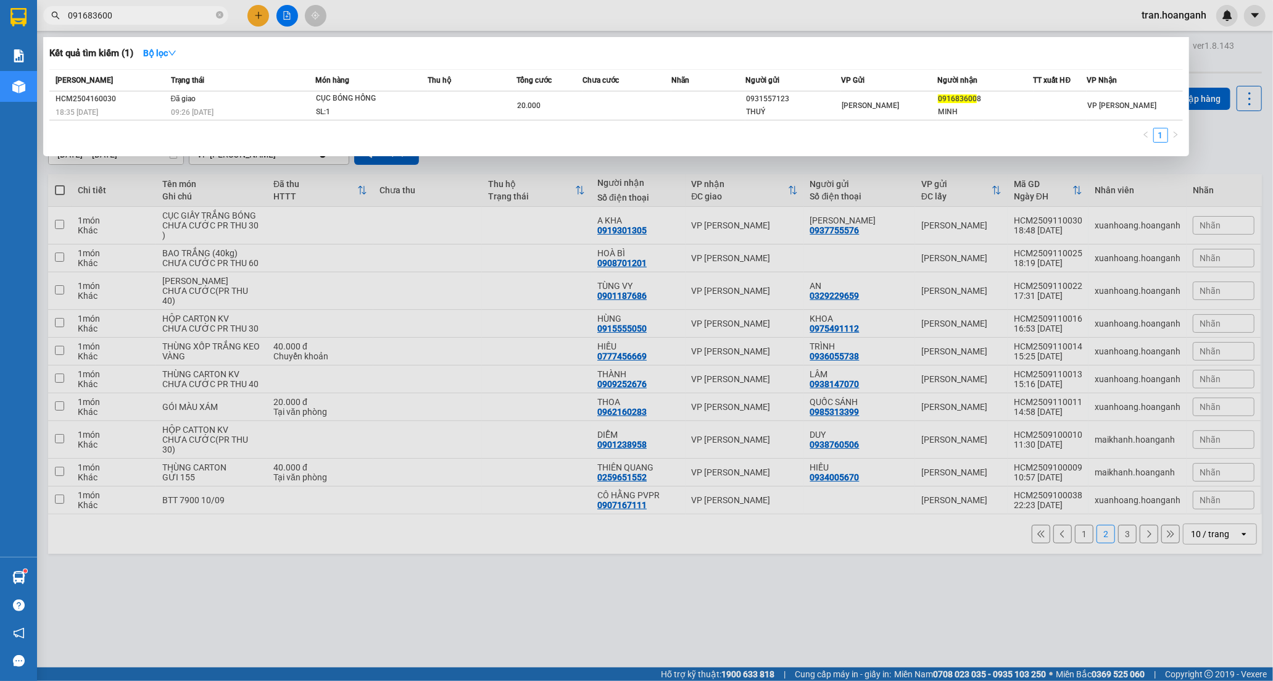
type input "0916836008"
click at [217, 13] on icon "close-circle" at bounding box center [219, 14] width 7 height 7
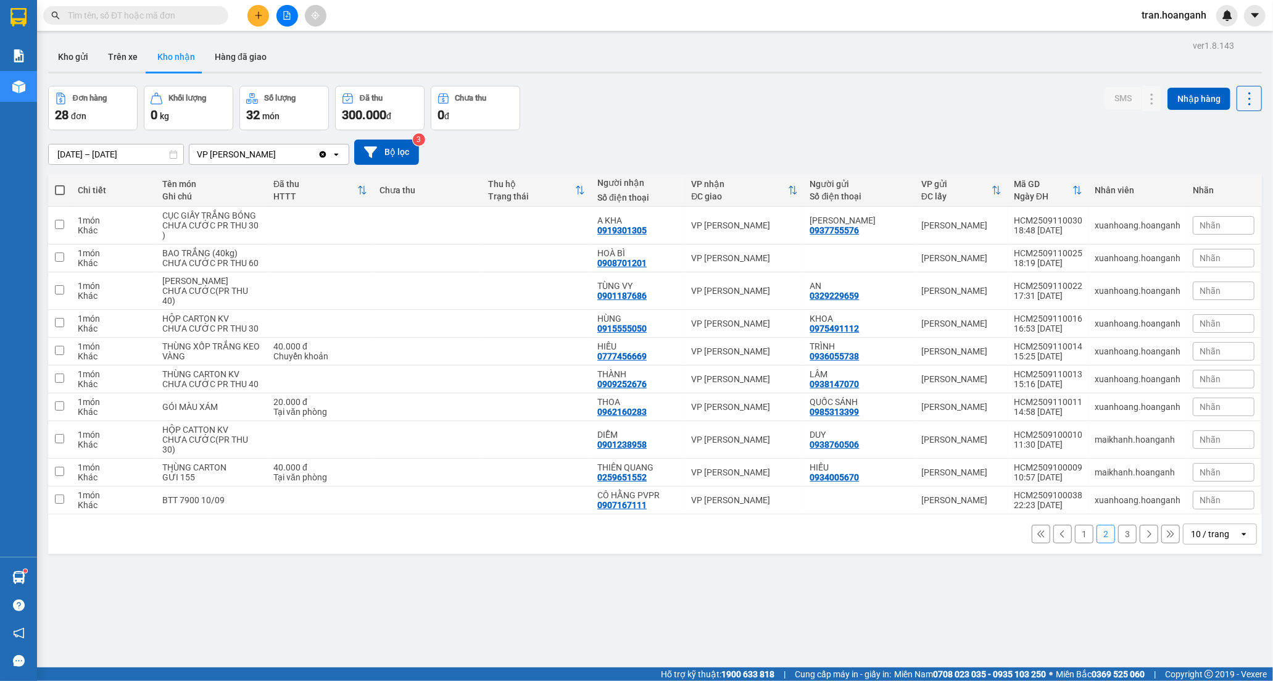
click at [1075, 543] on button "1" at bounding box center [1084, 534] width 19 height 19
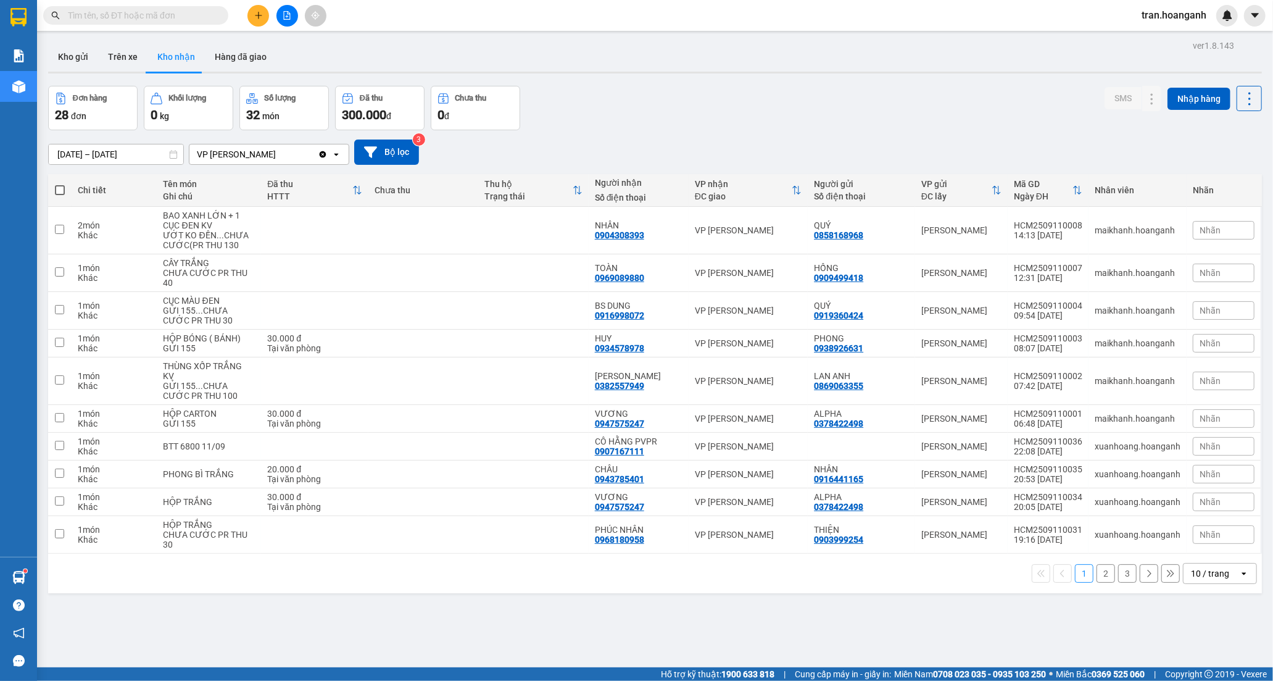
click at [1099, 578] on button "2" at bounding box center [1106, 573] width 19 height 19
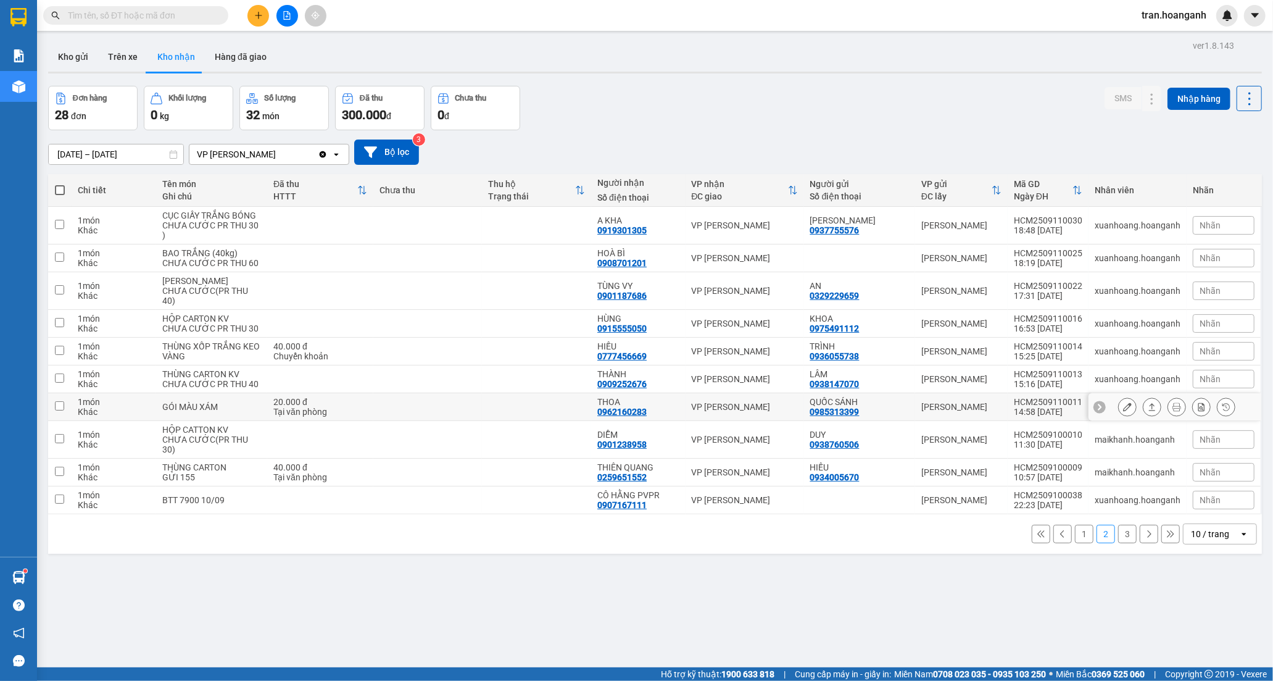
click at [612, 417] on div "0962160283" at bounding box center [621, 412] width 49 height 10
click at [1123, 411] on icon at bounding box center [1127, 406] width 9 height 9
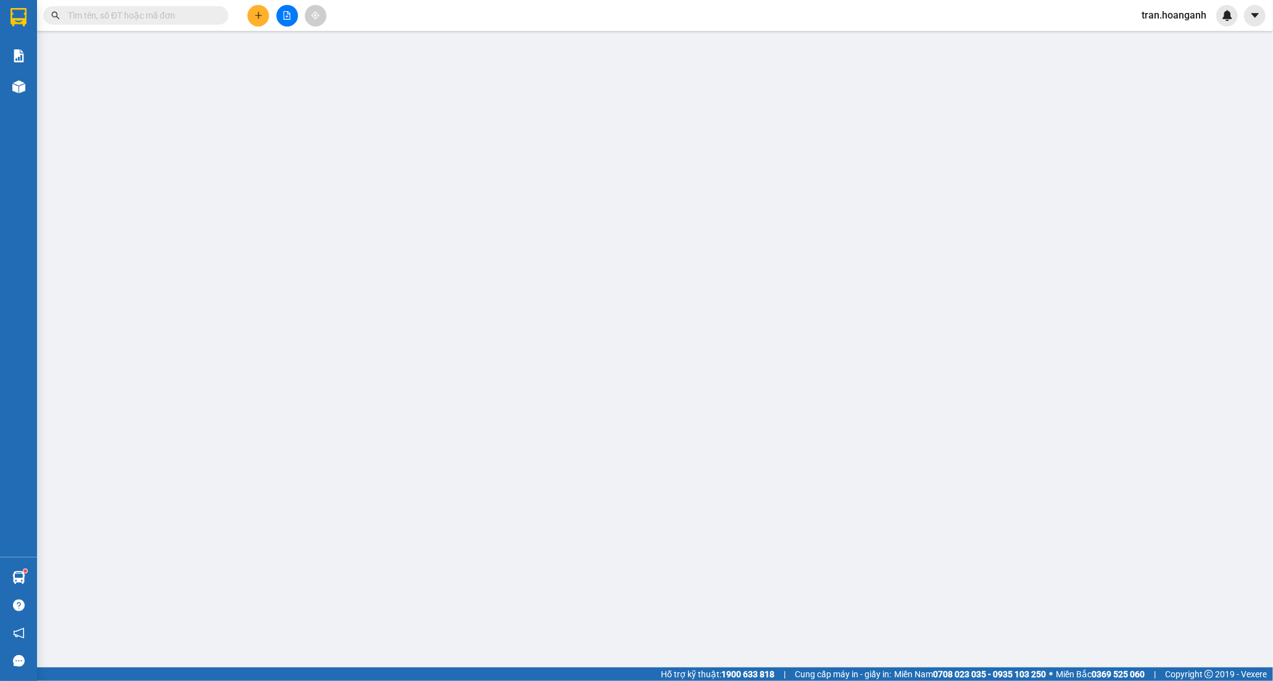
type input "0985313399"
type input "QUỐC SÁNH"
type input "0962160283"
type input "THOA"
type input "20.000"
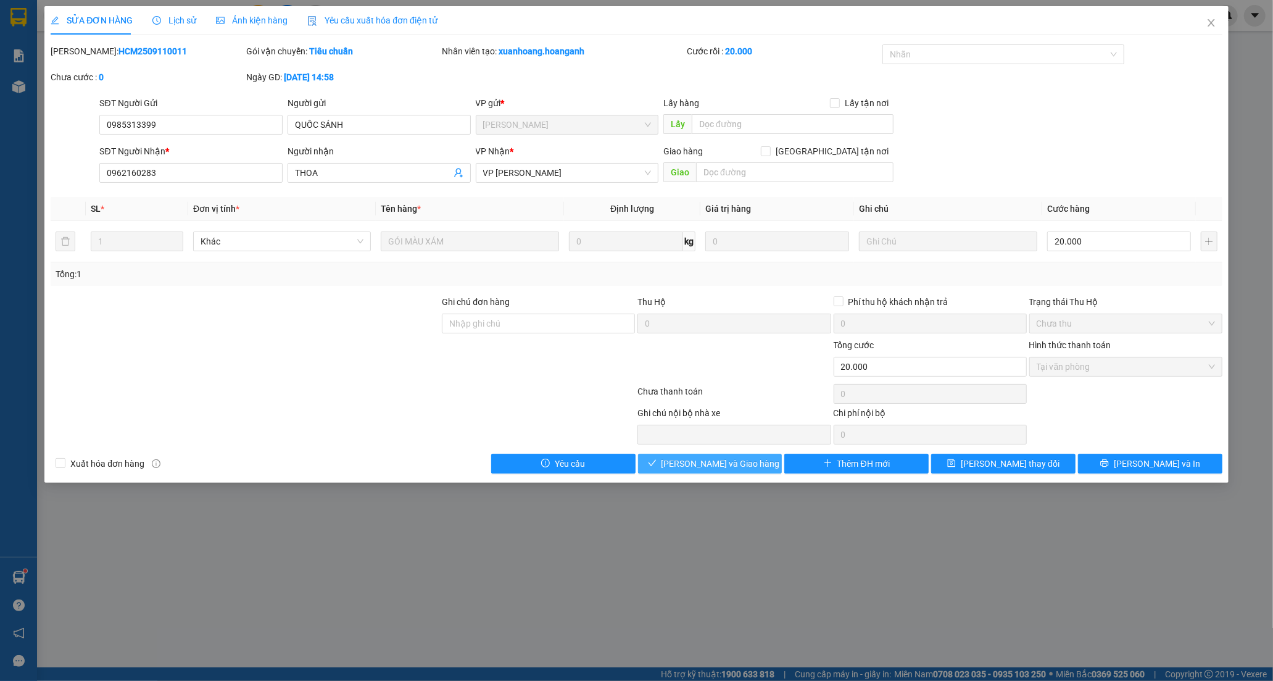
click at [714, 464] on span "[PERSON_NAME] và Giao hàng" at bounding box center [721, 464] width 119 height 14
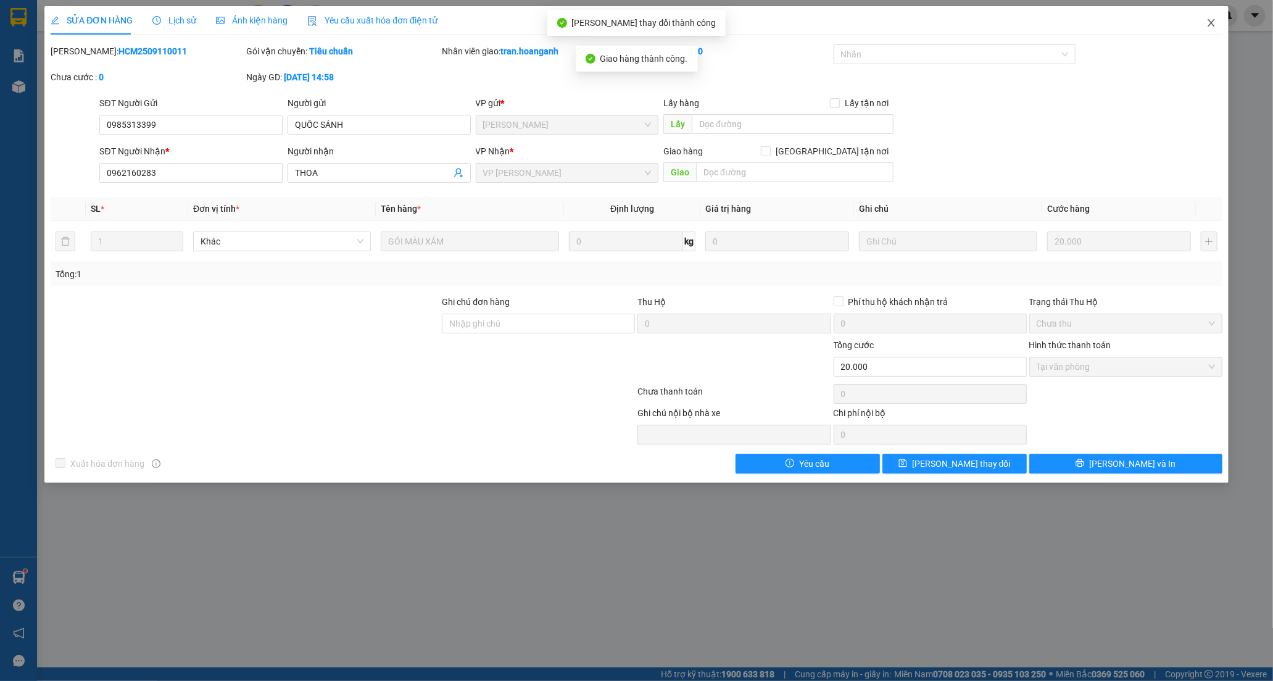
click at [1216, 17] on span "Close" at bounding box center [1211, 23] width 35 height 35
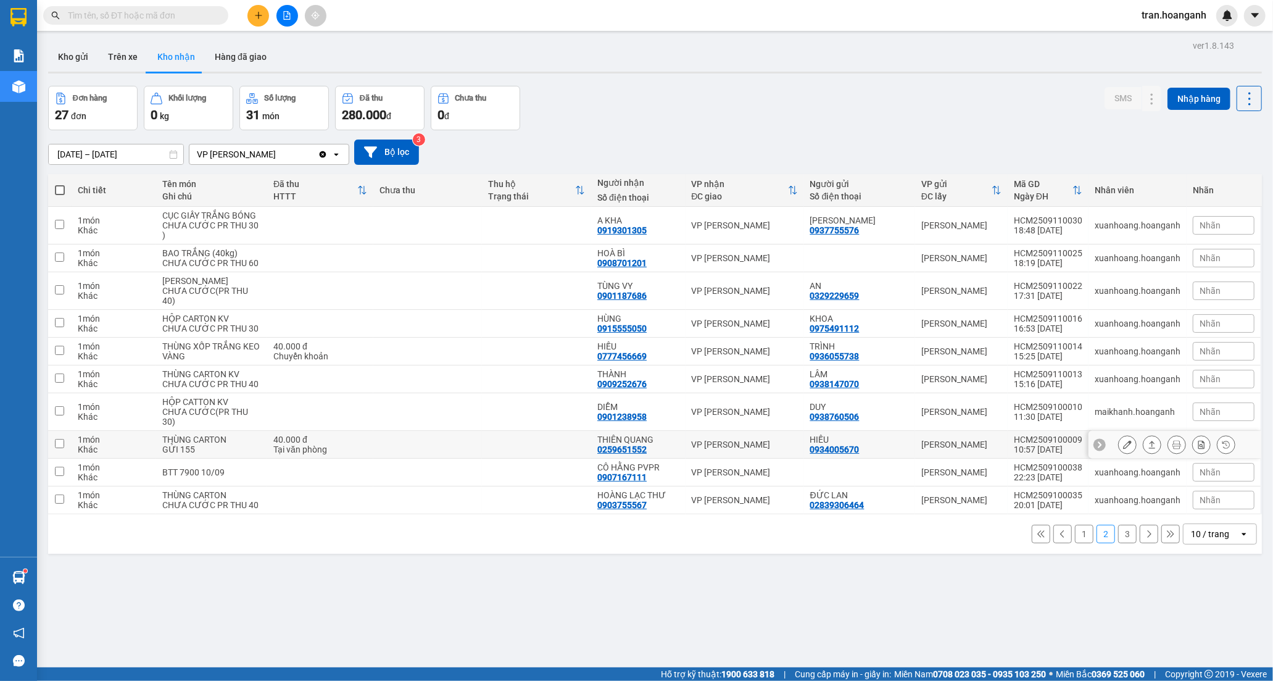
click at [597, 444] on div "THIÊN QUANG" at bounding box center [637, 440] width 81 height 10
checkbox input "true"
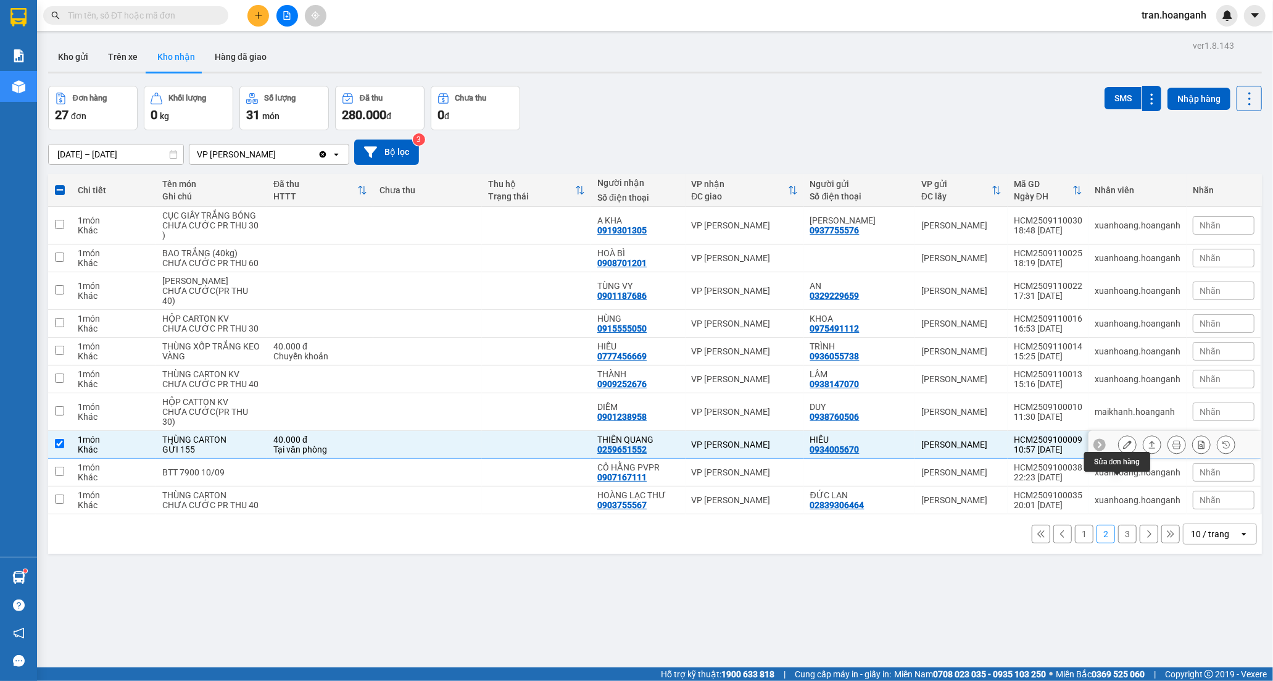
click at [1123, 449] on icon at bounding box center [1127, 444] width 9 height 9
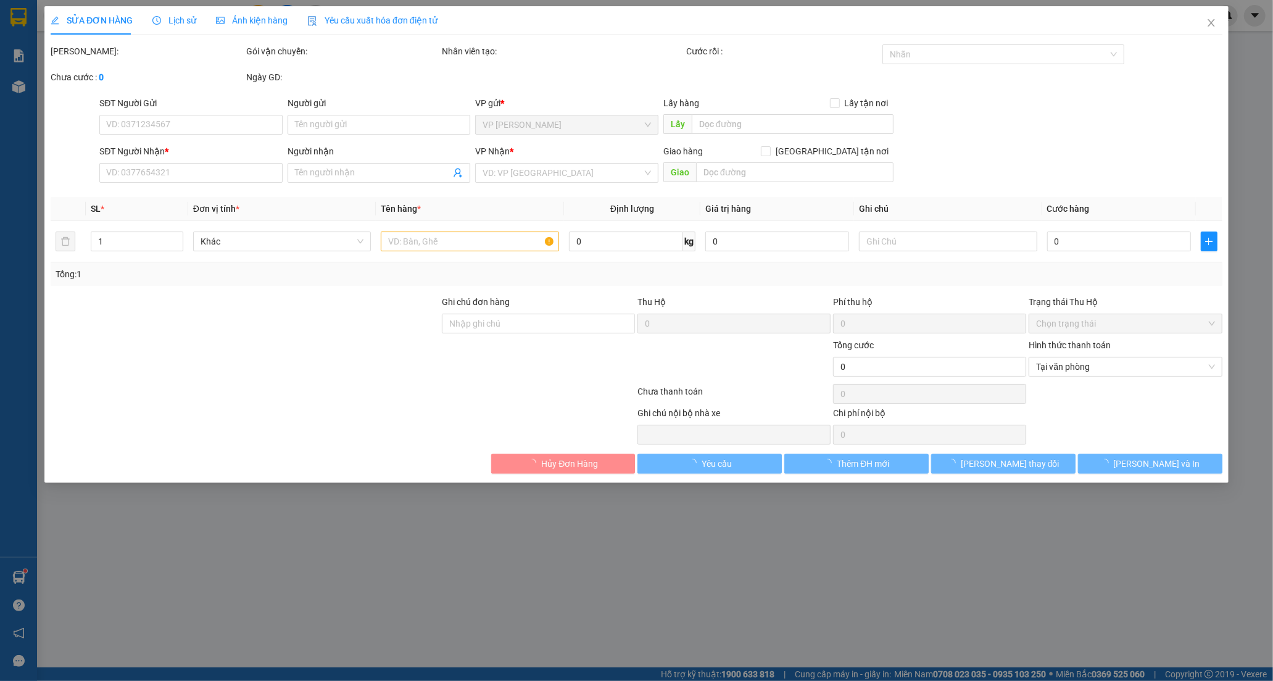
type input "0934005670"
type input "HIẾU"
type input "0259651552"
type input "THIÊN QUANG"
type input "40.000"
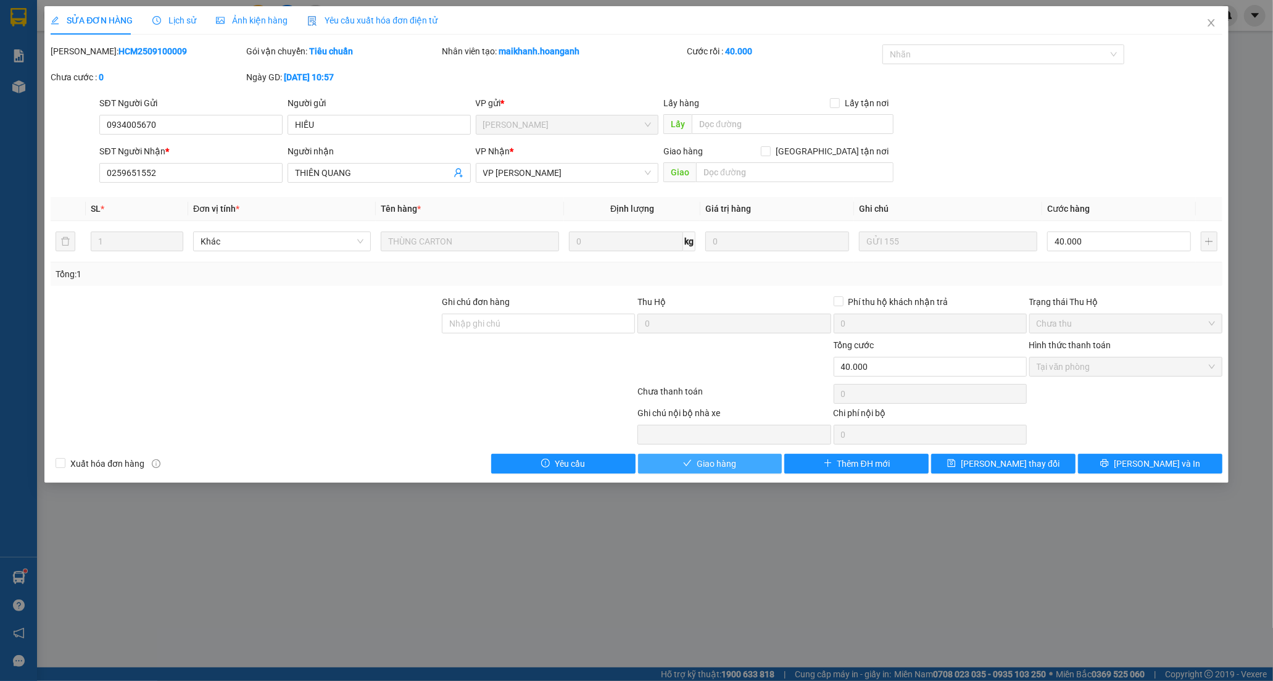
drag, startPoint x: 695, startPoint y: 464, endPoint x: 899, endPoint y: 162, distance: 364.4
click at [696, 464] on button "Giao hàng" at bounding box center [710, 464] width 144 height 20
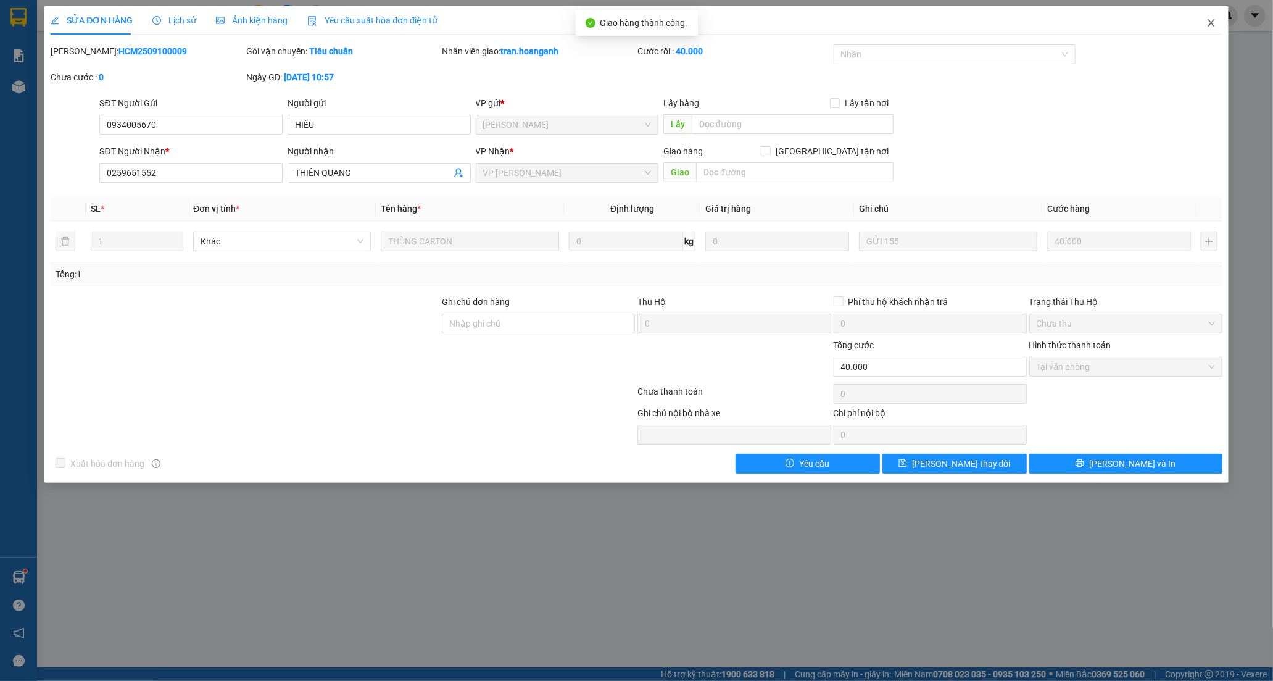
click at [1213, 21] on icon "close" at bounding box center [1211, 22] width 7 height 7
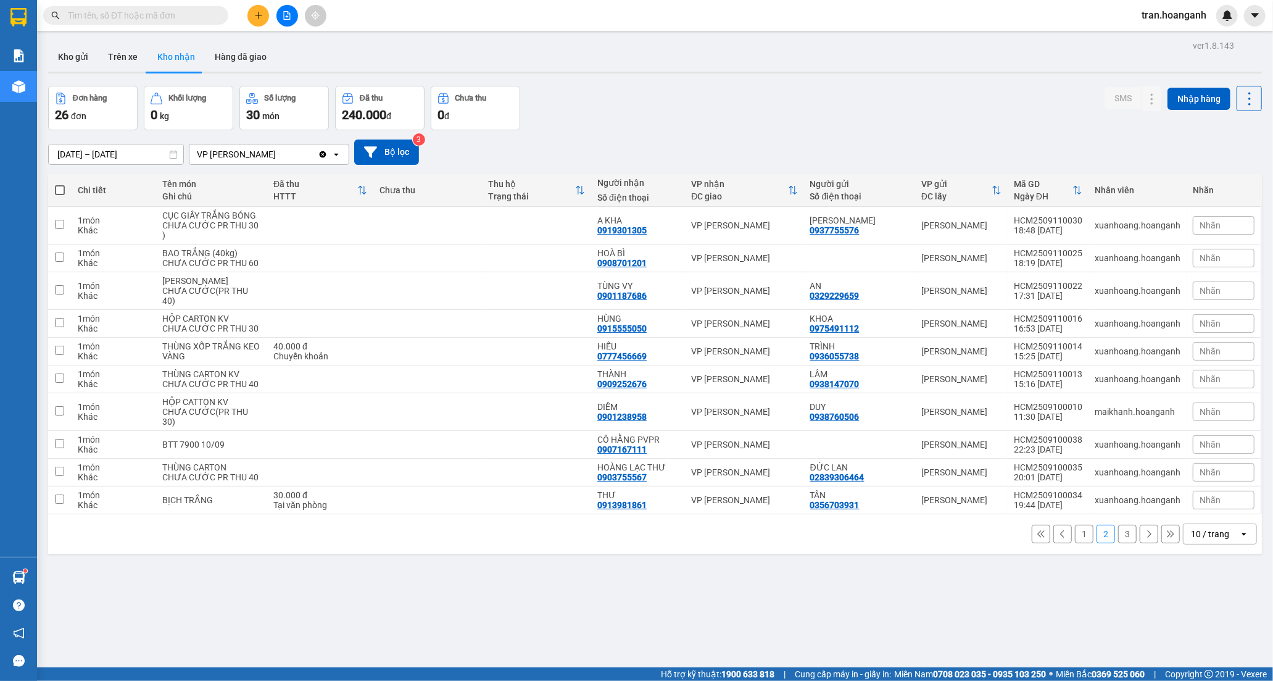
click at [1075, 543] on button "1" at bounding box center [1084, 534] width 19 height 19
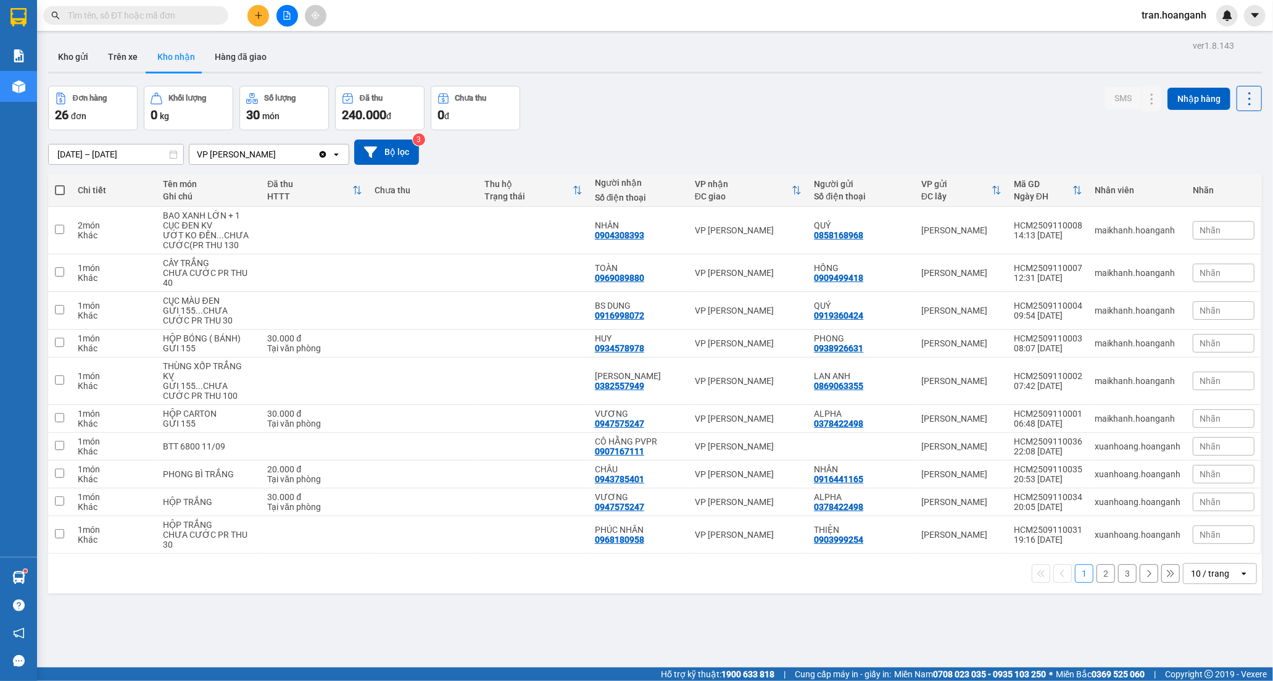
click at [186, 14] on input "text" at bounding box center [141, 16] width 146 height 14
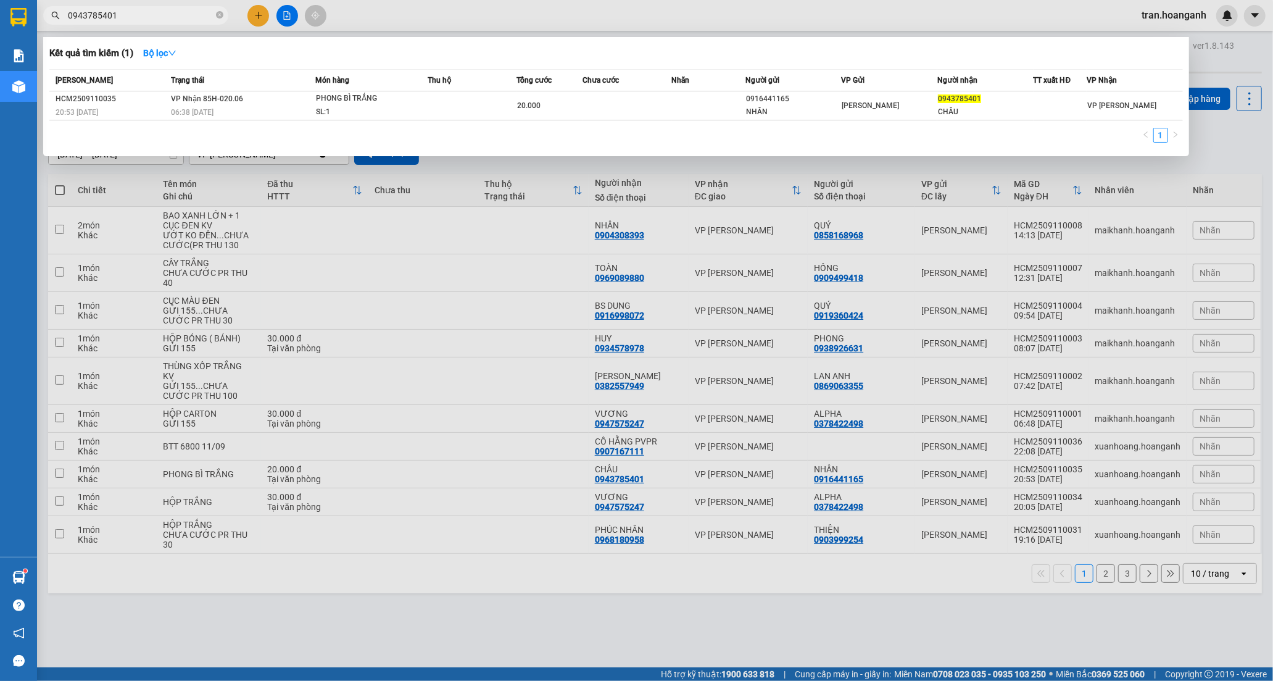
type input "0943785401"
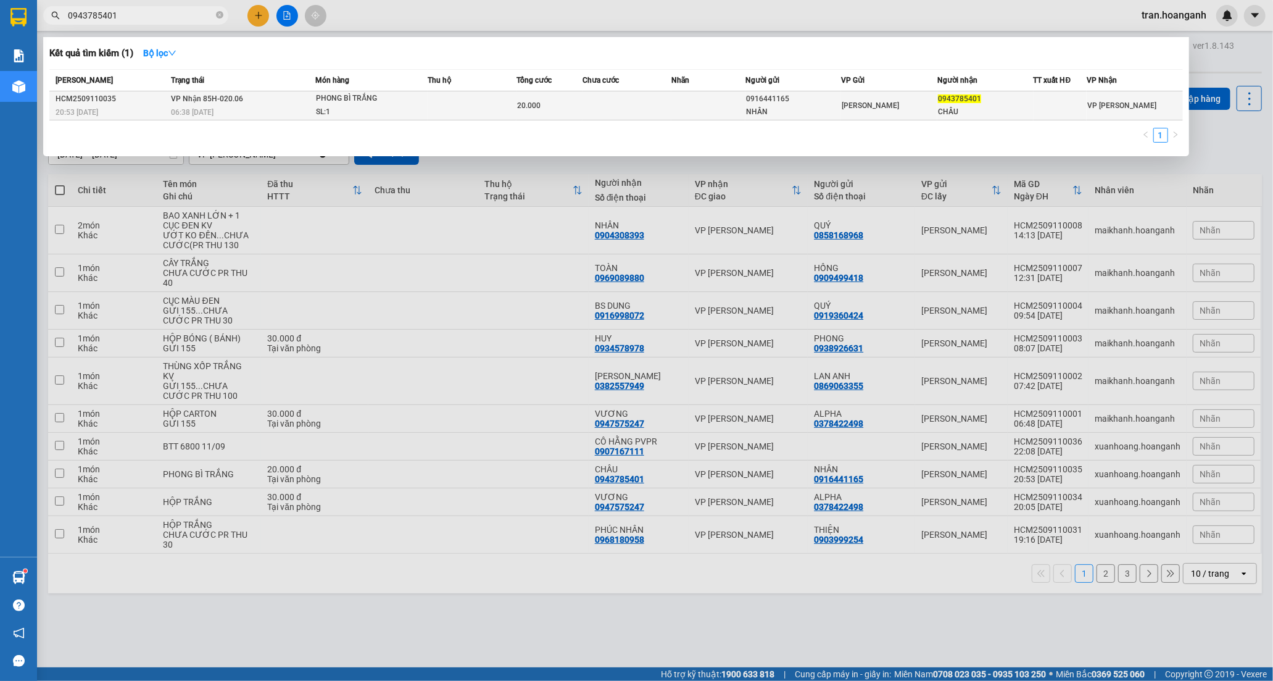
click at [344, 106] on div "SL: 1" at bounding box center [362, 113] width 93 height 14
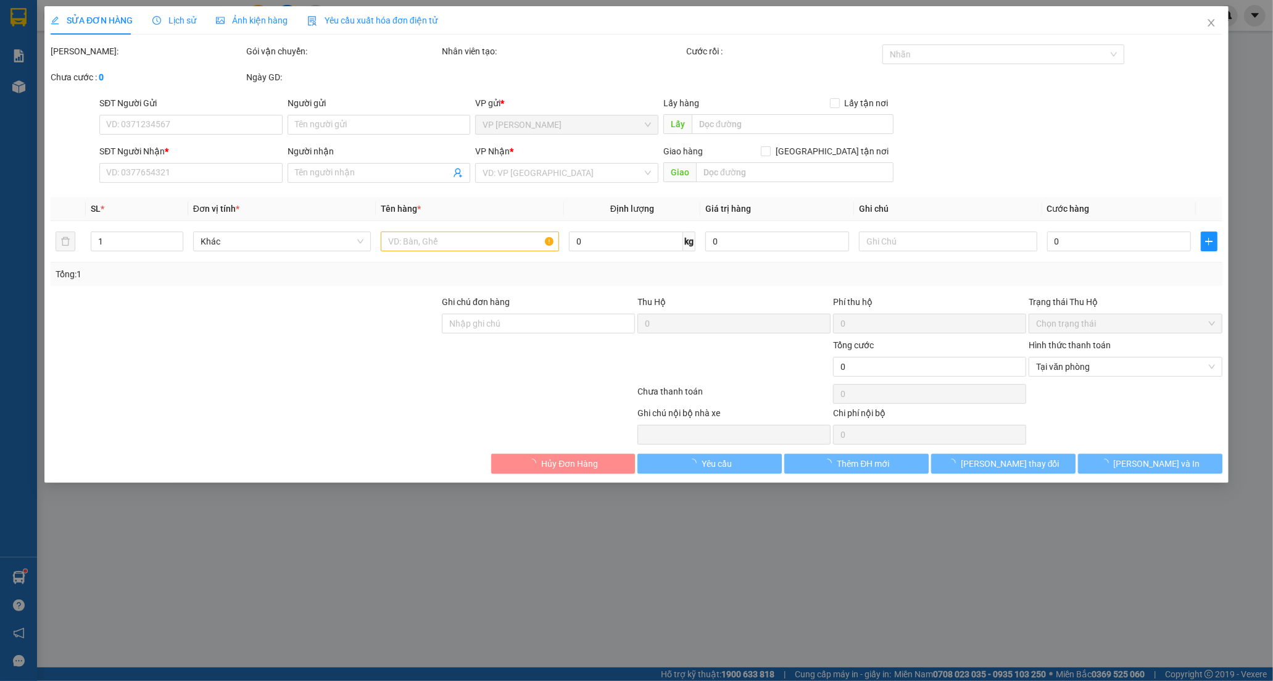
type input "0916441165"
type input "NHÂN"
type input "0943785401"
type input "CHÂU"
type input "20.000"
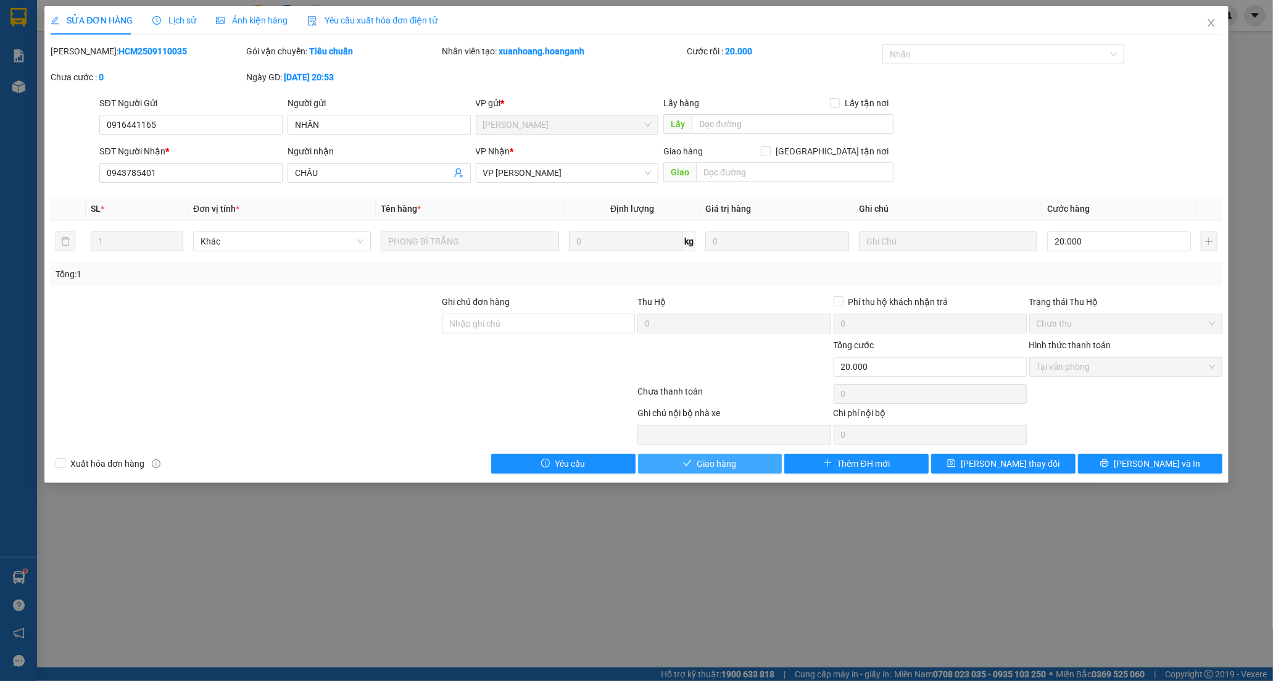
click at [750, 472] on button "Giao hàng" at bounding box center [710, 464] width 144 height 20
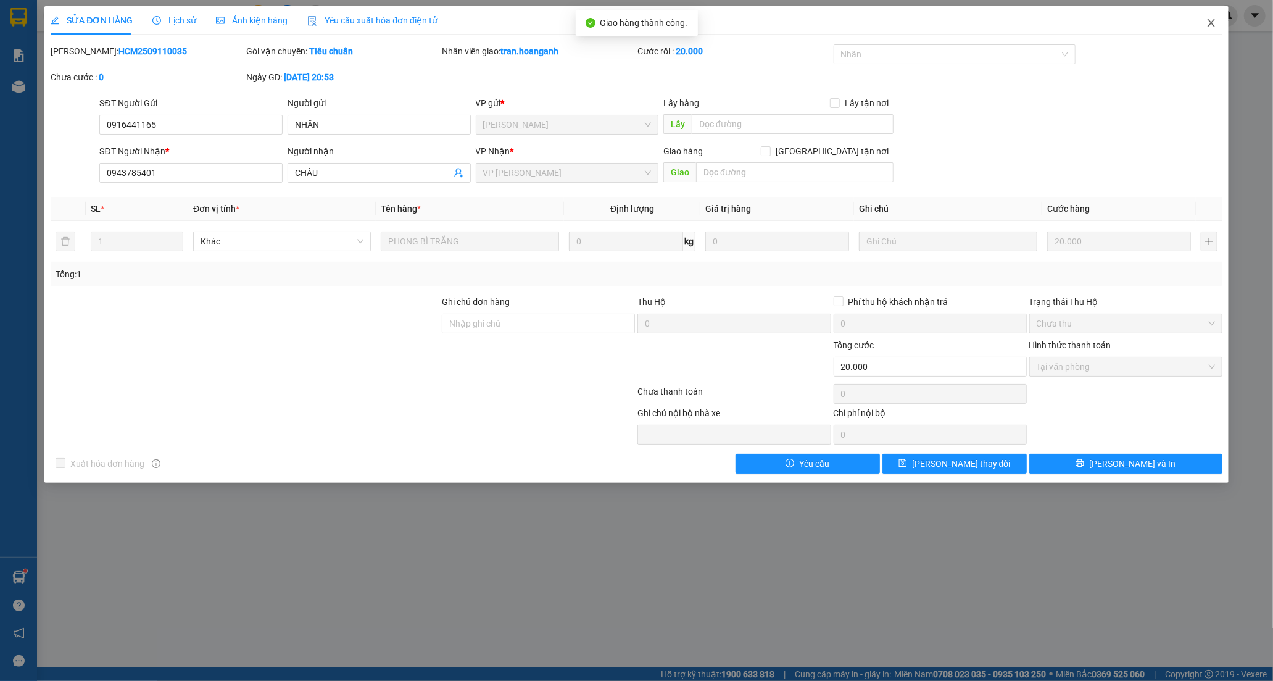
click at [1212, 21] on icon "close" at bounding box center [1212, 23] width 10 height 10
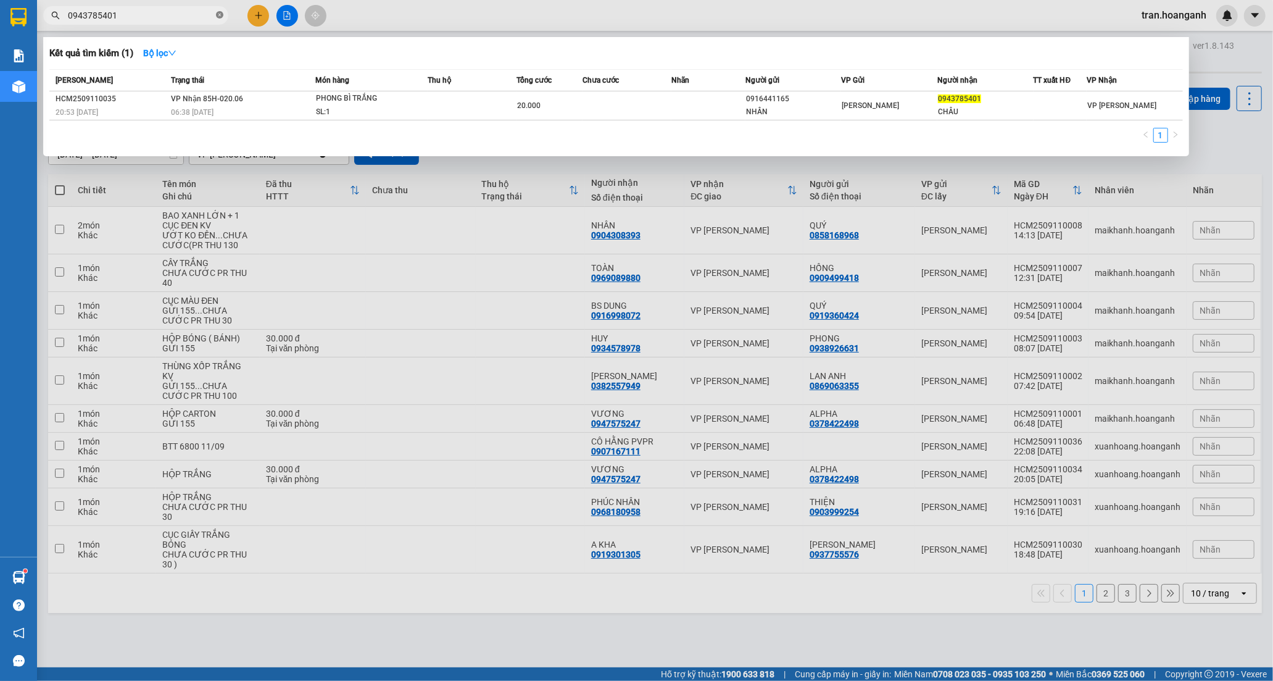
click at [217, 14] on icon "close-circle" at bounding box center [219, 14] width 7 height 7
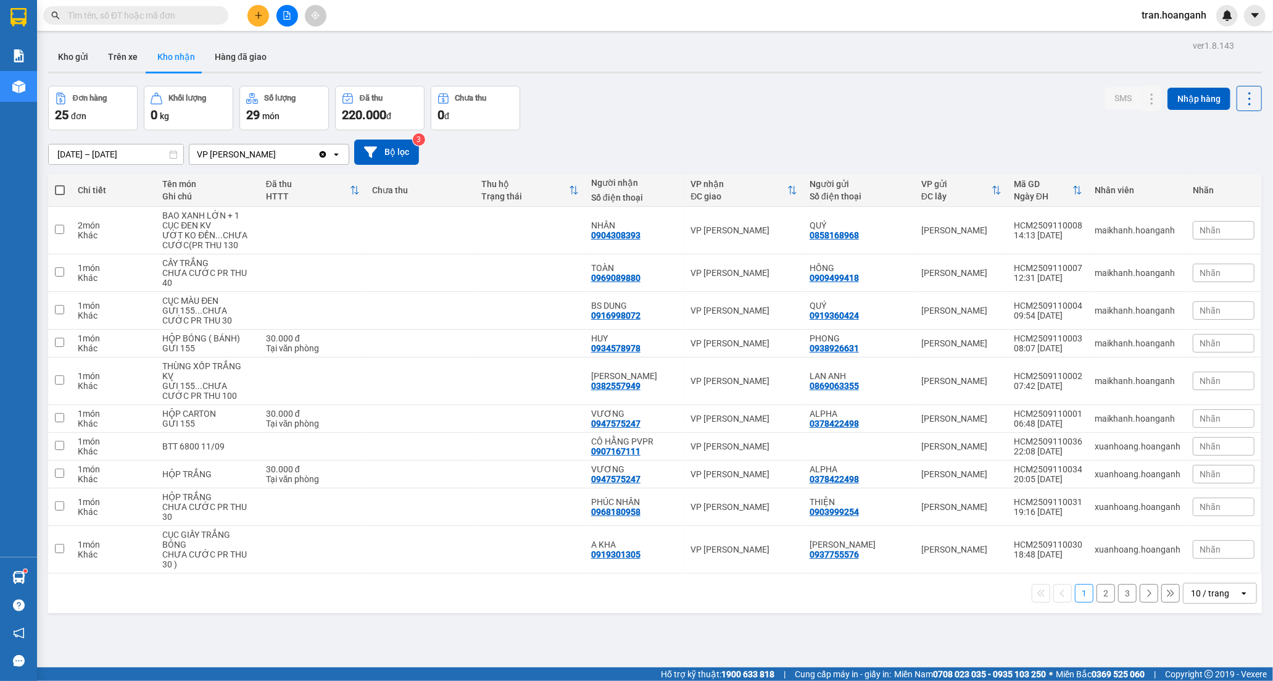
click at [1097, 594] on button "2" at bounding box center [1106, 593] width 19 height 19
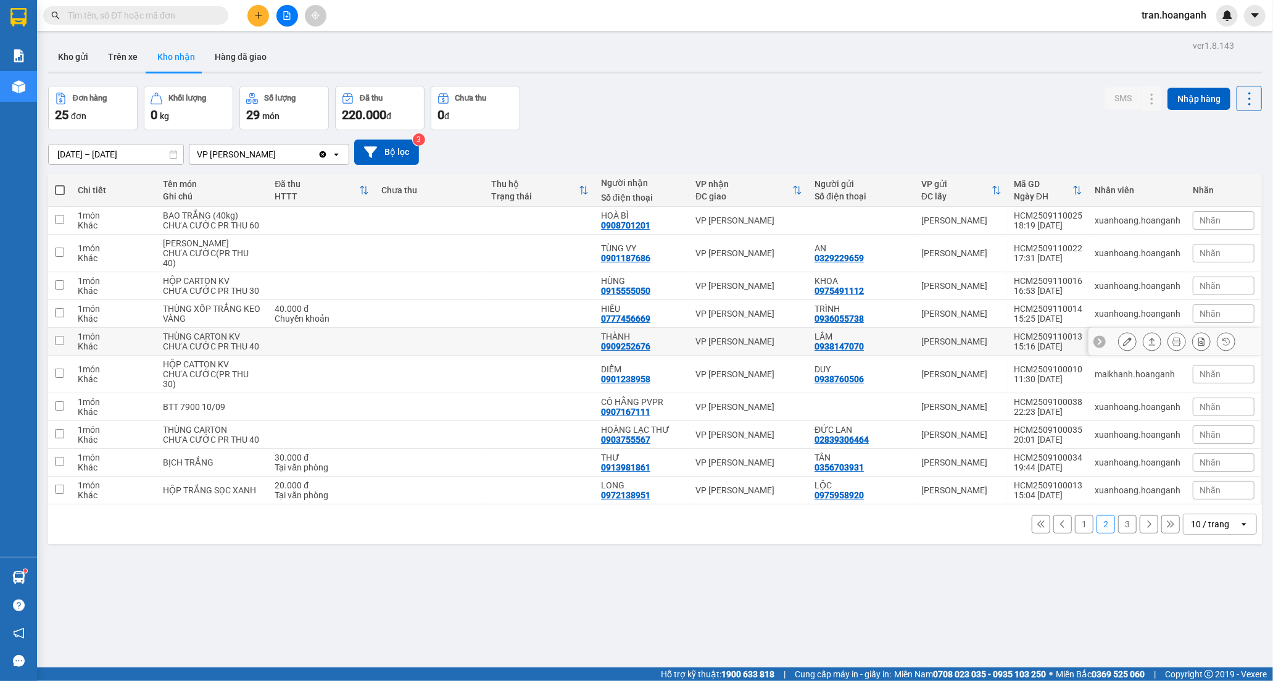
click at [584, 356] on td at bounding box center [540, 342] width 110 height 28
checkbox input "true"
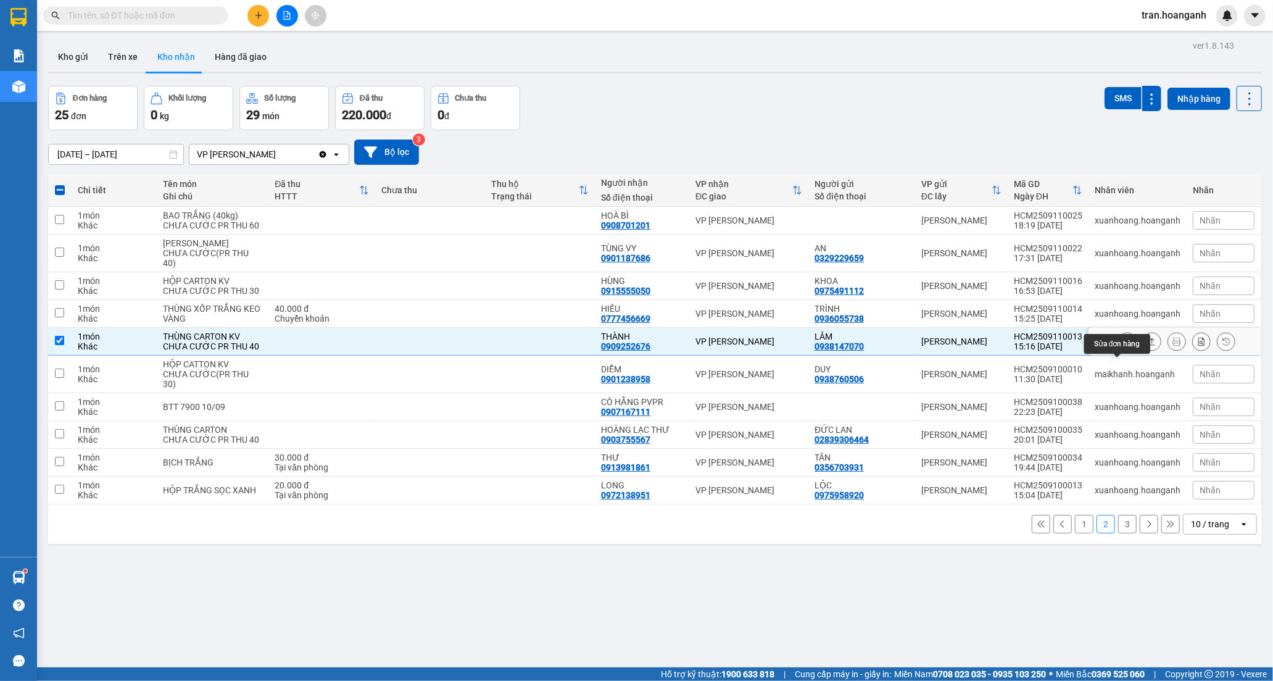
click at [1122, 352] on button at bounding box center [1127, 342] width 17 height 22
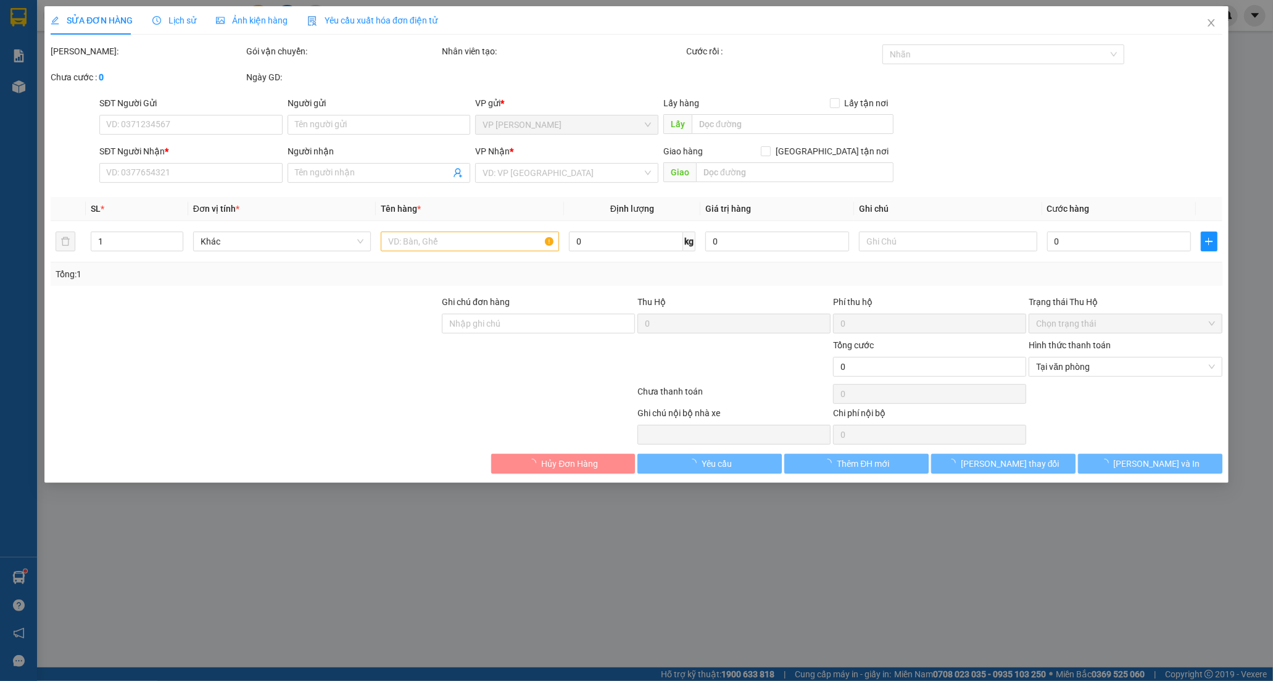
type input "0938147070"
type input "LÂM"
type input "0909252676"
type input "THÀNH"
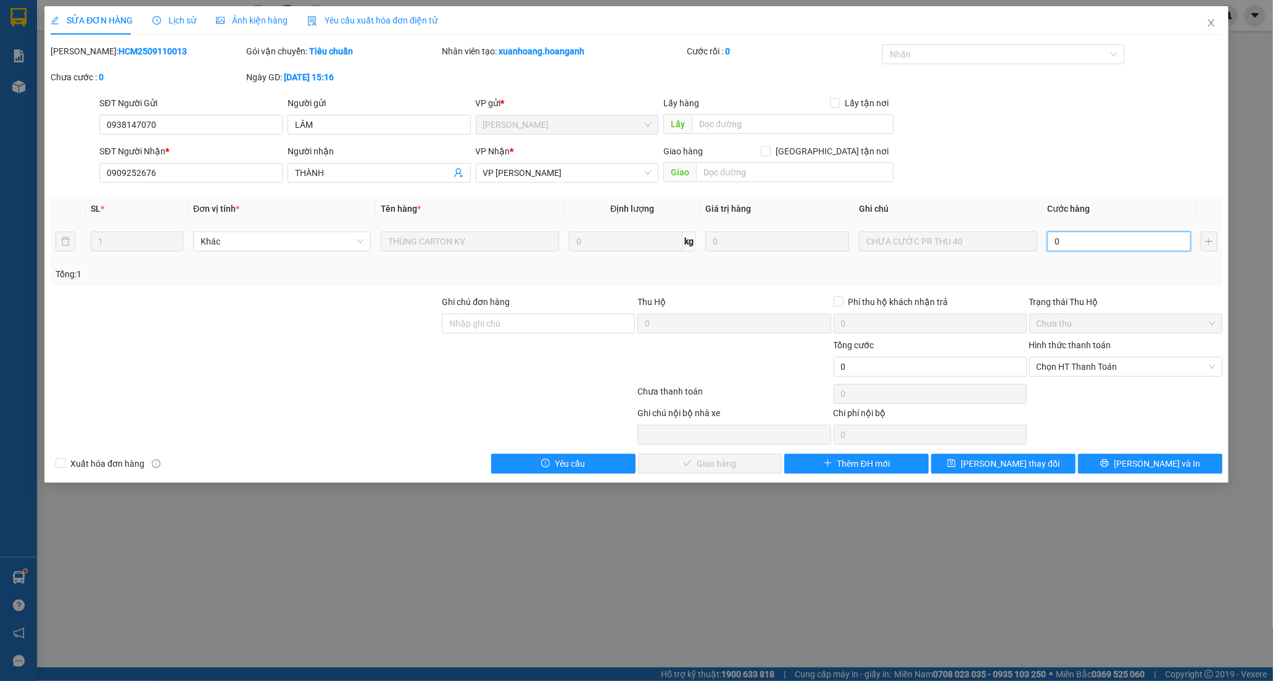
click at [1077, 235] on input "0" at bounding box center [1119, 241] width 144 height 20
type input "4"
type input "40"
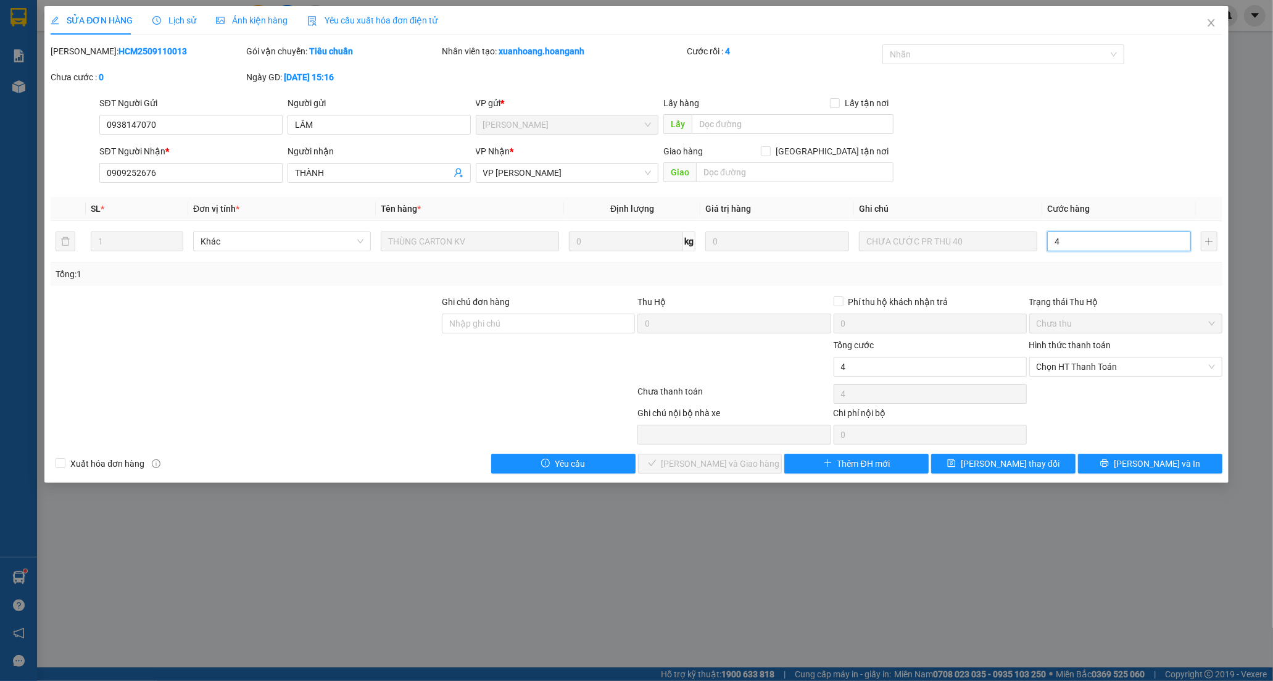
type input "40"
click at [1053, 374] on span "Chọn HT Thanh Toán" at bounding box center [1126, 366] width 178 height 19
type input "40"
type input "40.000"
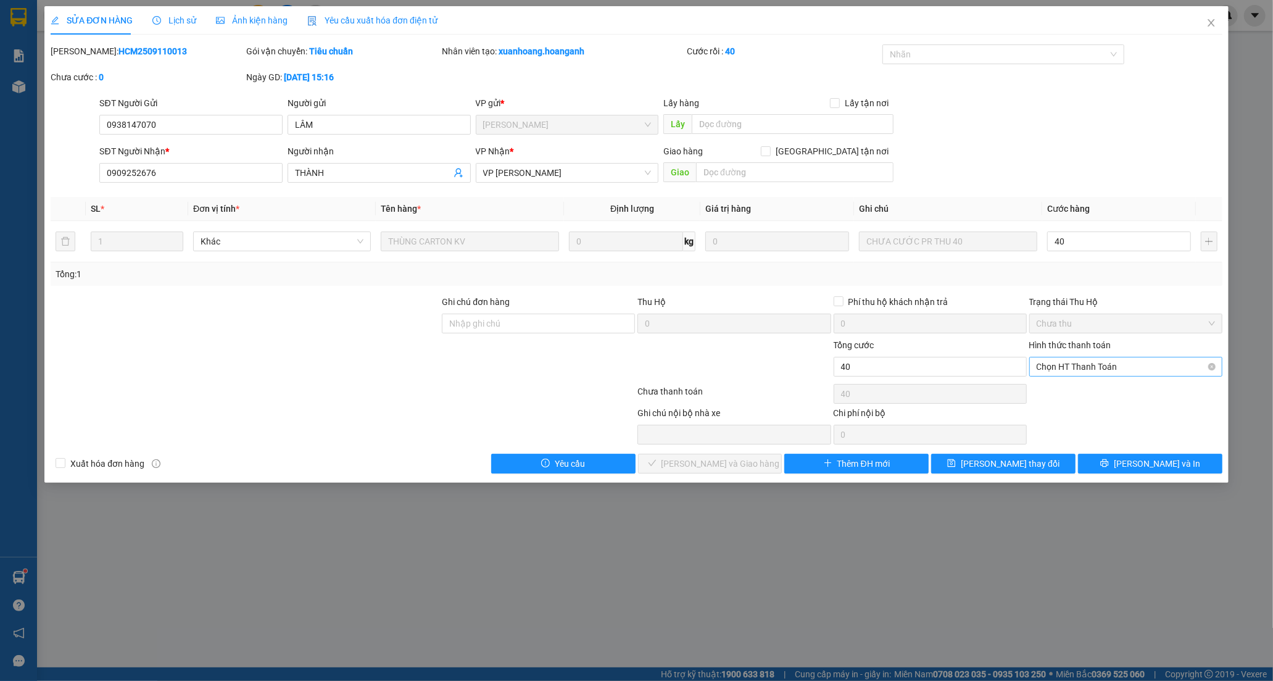
type input "40.000"
click at [1057, 394] on div "Tại văn phòng" at bounding box center [1126, 392] width 178 height 14
type input "0"
click at [760, 465] on button "[PERSON_NAME] và Giao hàng" at bounding box center [710, 464] width 144 height 20
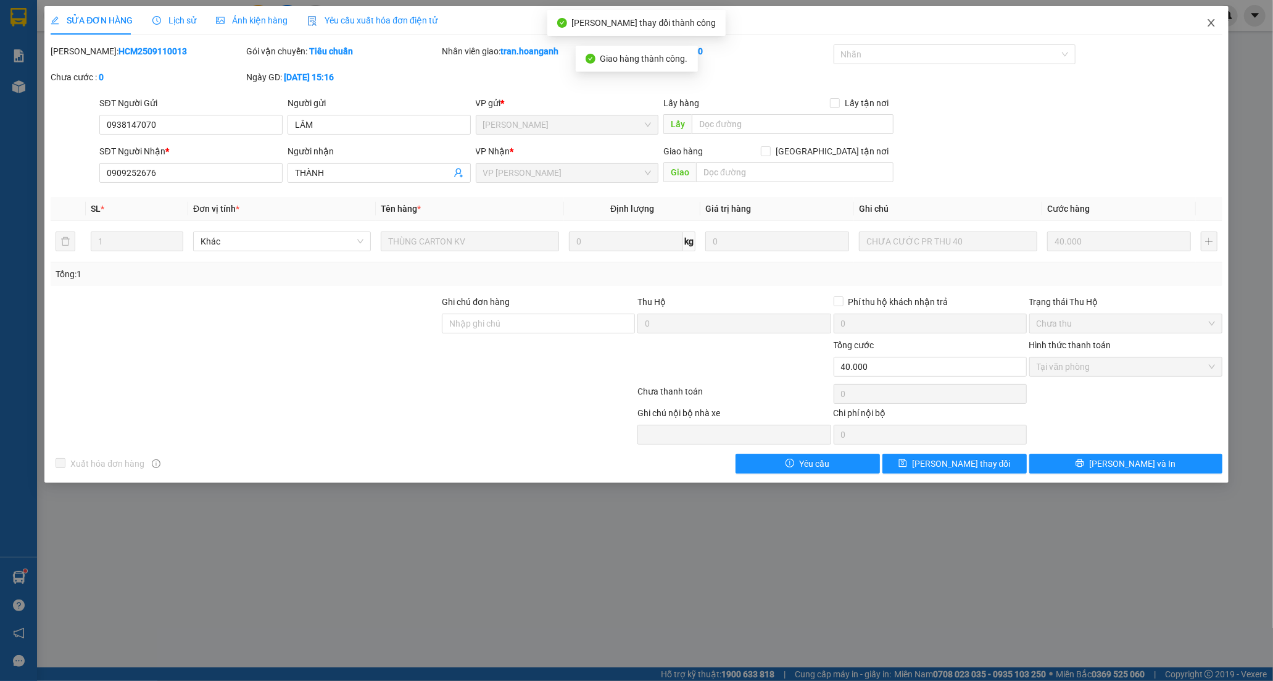
click at [1212, 25] on icon "close" at bounding box center [1212, 23] width 10 height 10
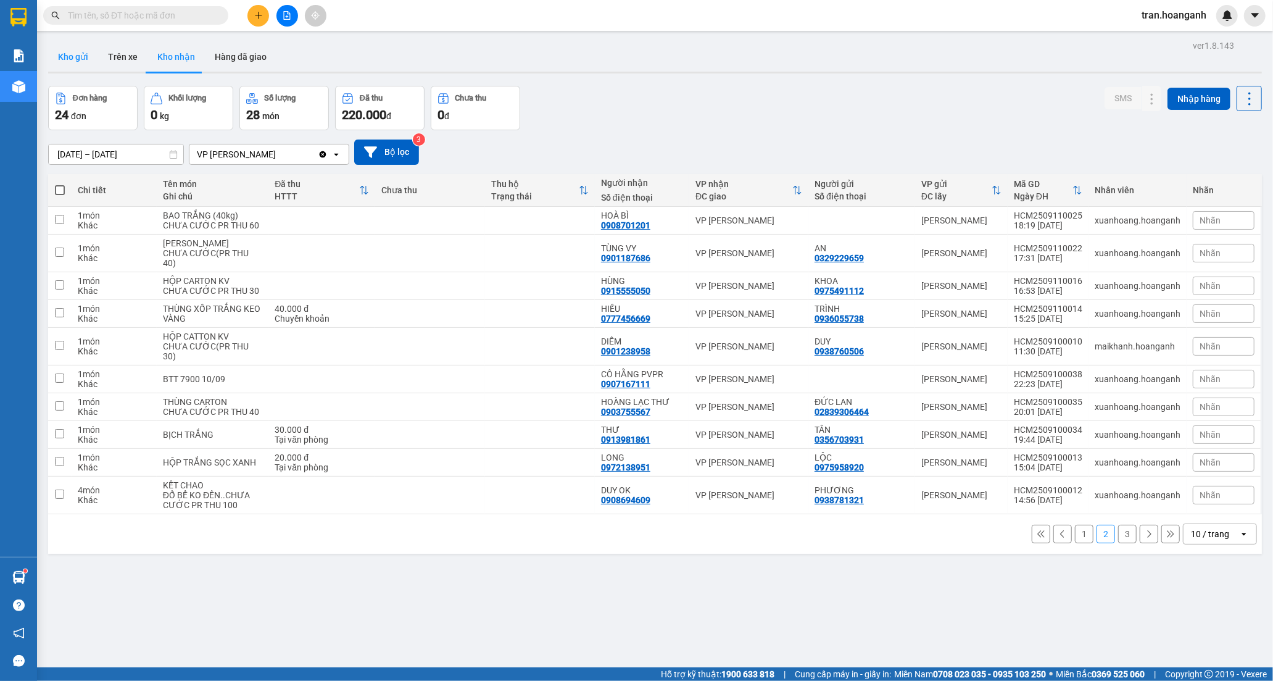
click at [77, 65] on button "Kho gửi" at bounding box center [73, 57] width 50 height 30
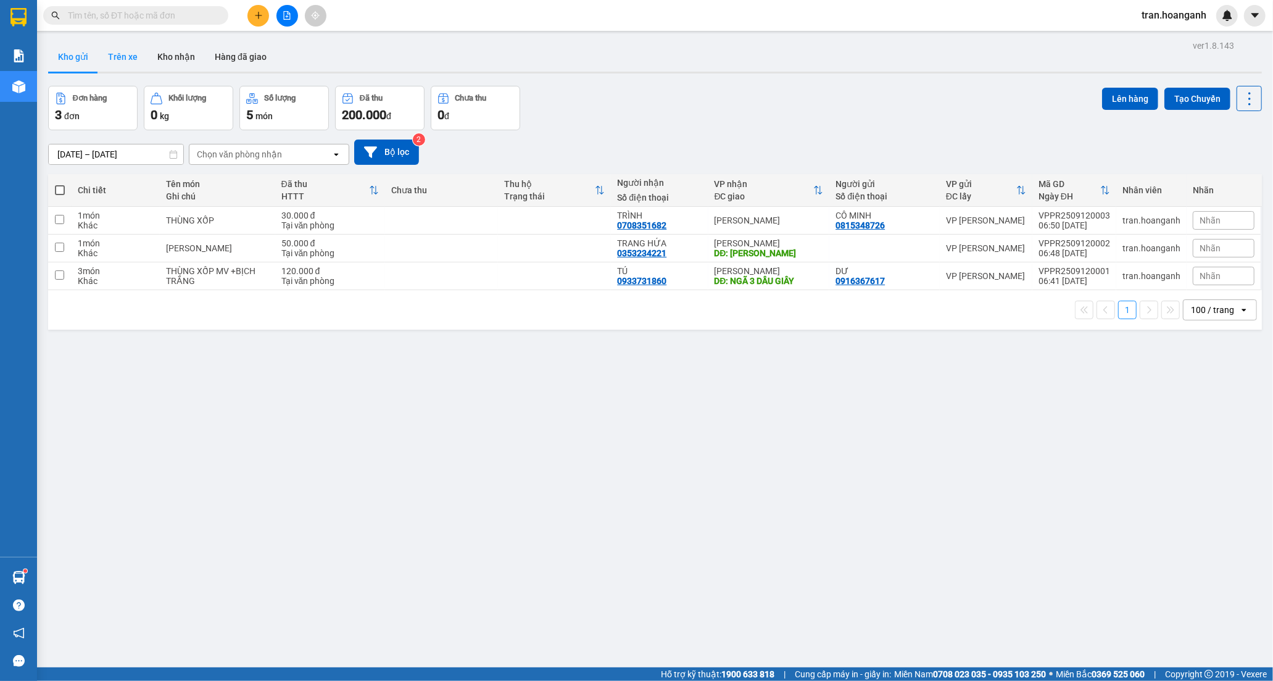
click at [116, 54] on button "Trên xe" at bounding box center [122, 57] width 49 height 30
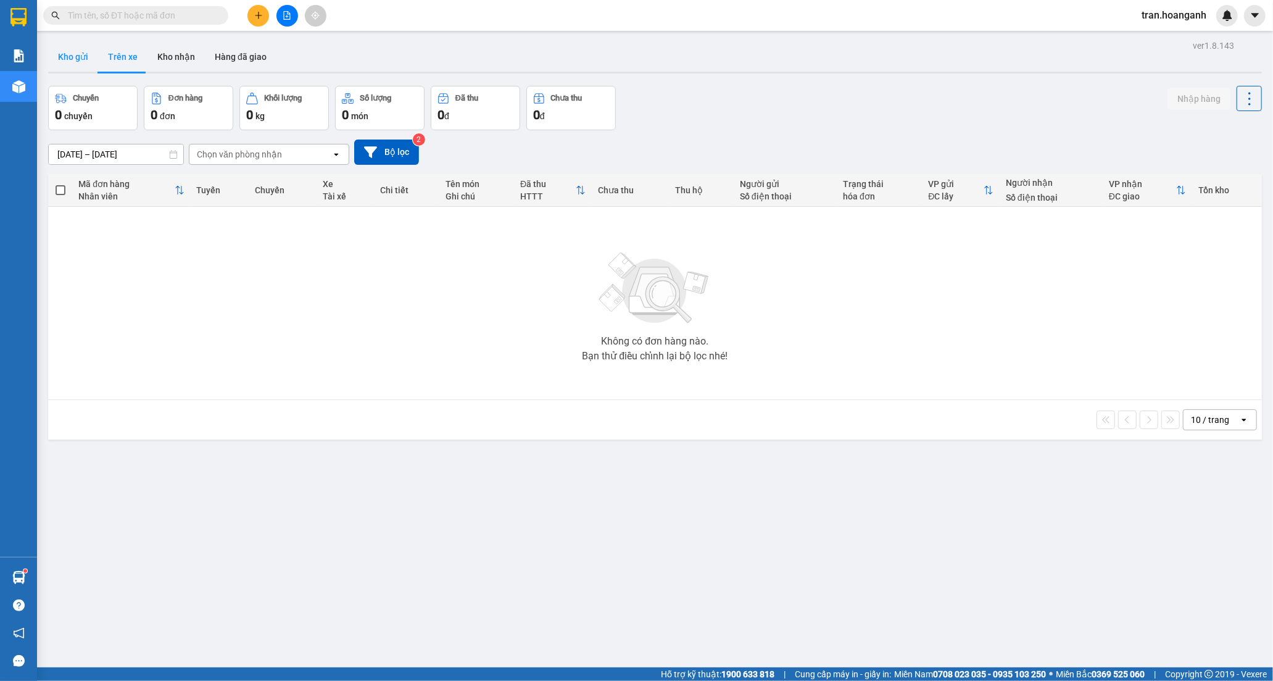
click at [75, 57] on button "Kho gửi" at bounding box center [73, 57] width 50 height 30
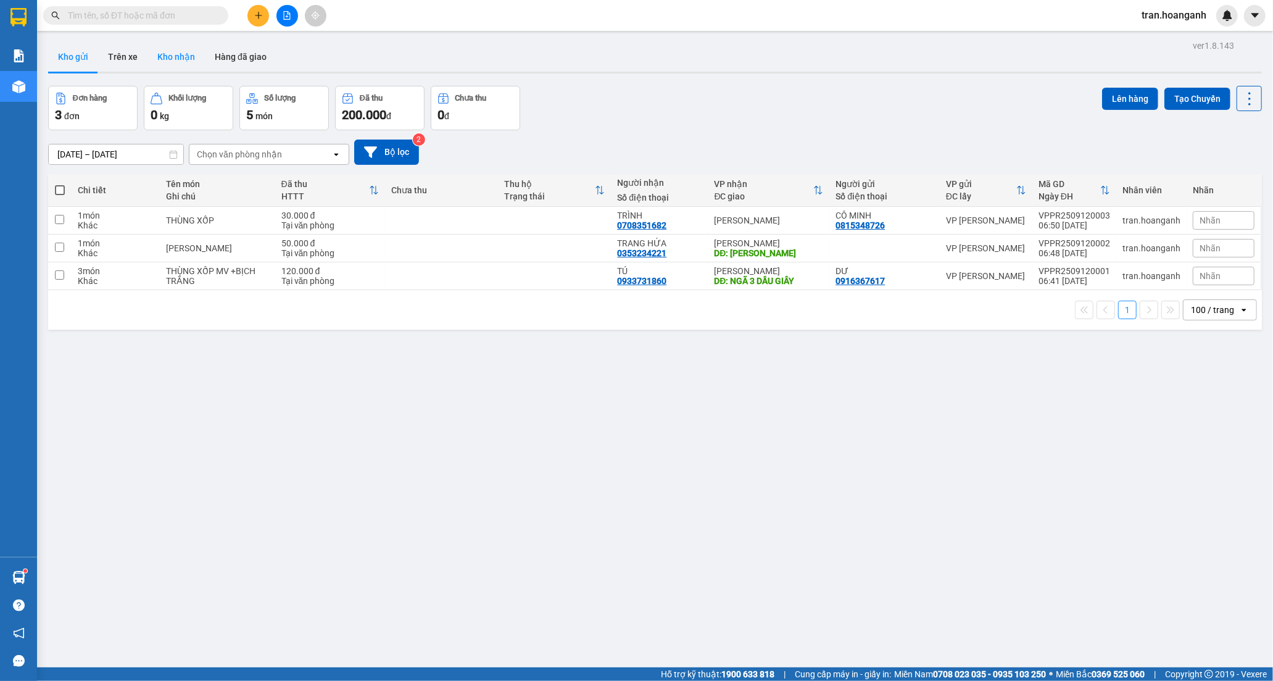
click at [180, 57] on button "Kho nhận" at bounding box center [176, 57] width 57 height 30
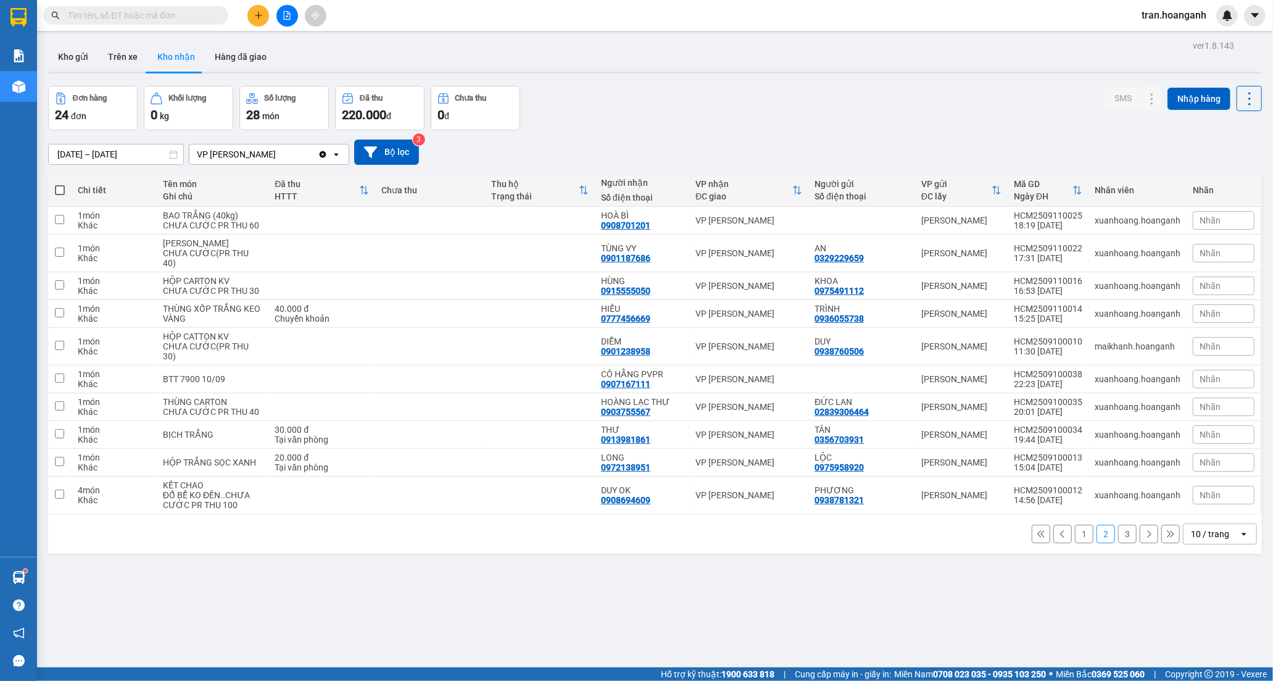
click at [1121, 543] on button "3" at bounding box center [1127, 534] width 19 height 19
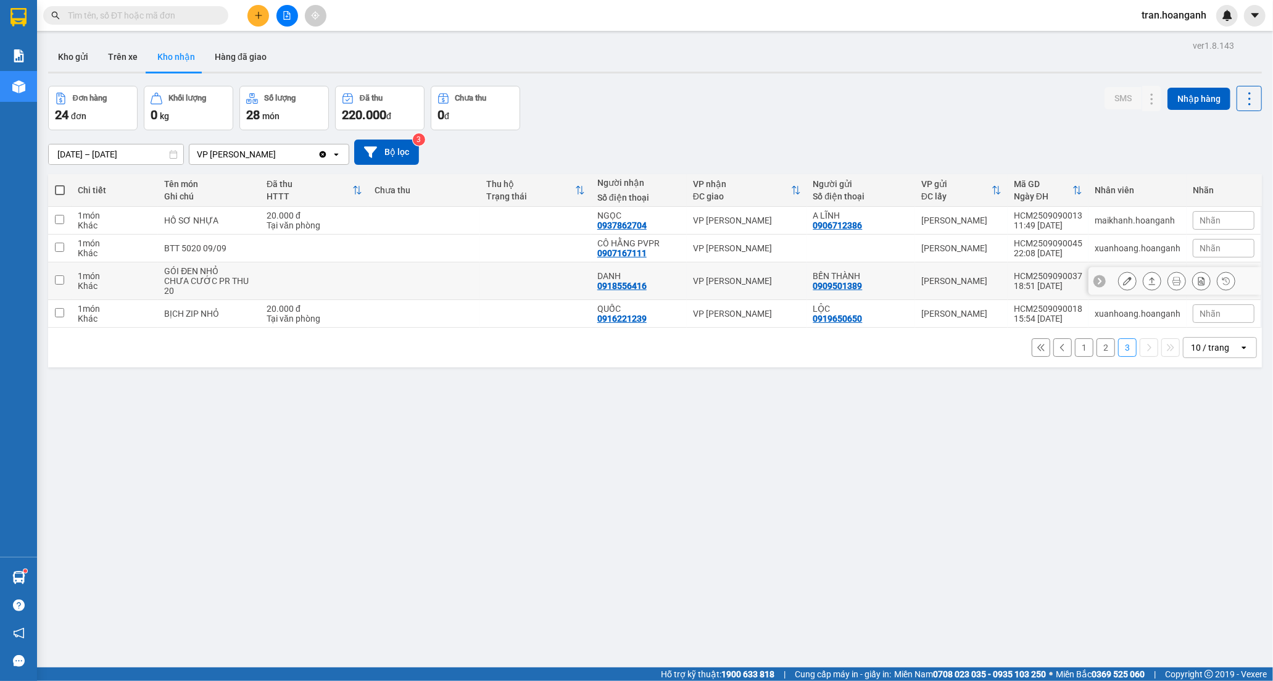
click at [591, 284] on td "DANH 0918556416" at bounding box center [639, 281] width 96 height 38
checkbox input "true"
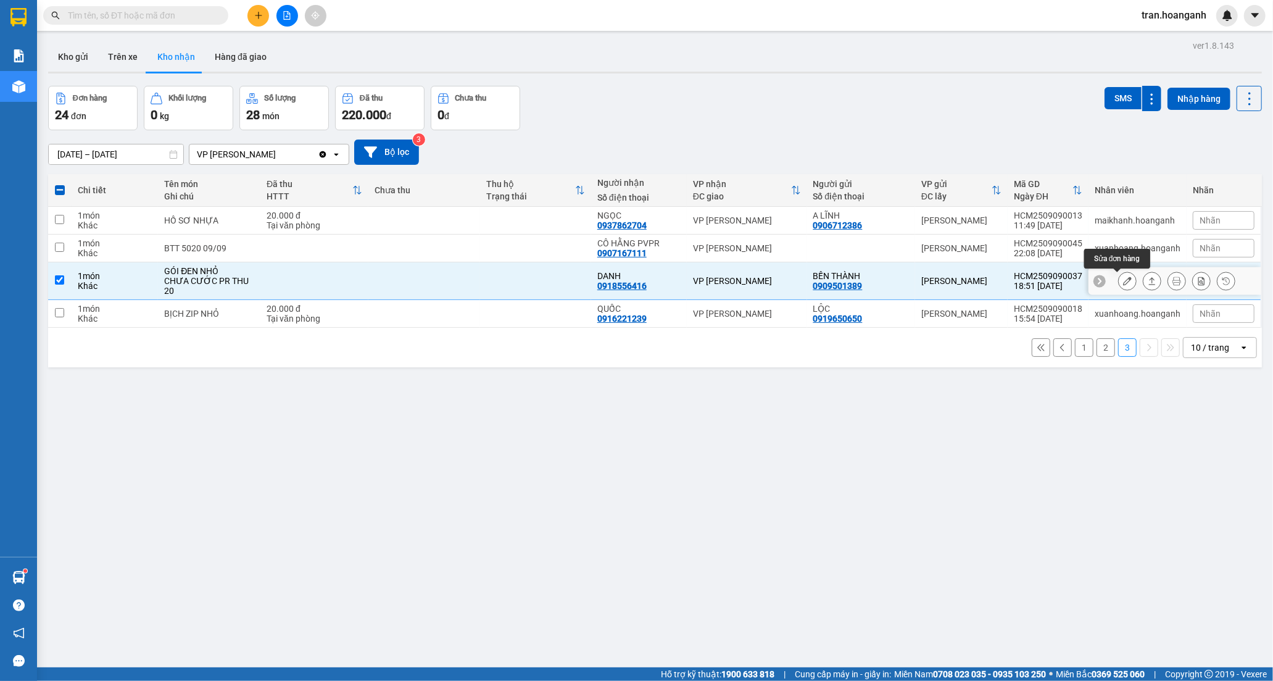
click at [1123, 282] on icon at bounding box center [1127, 281] width 9 height 9
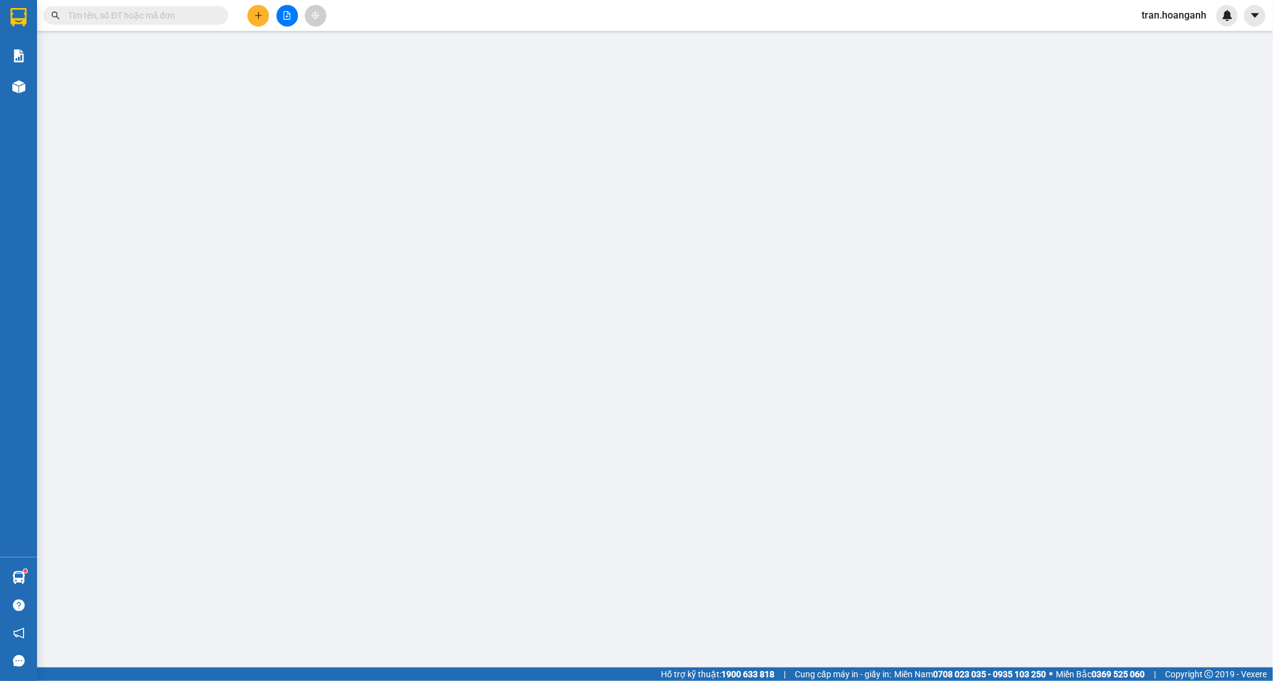
type input "0909501389"
type input "BẾN THÀNH"
type input "0918556416"
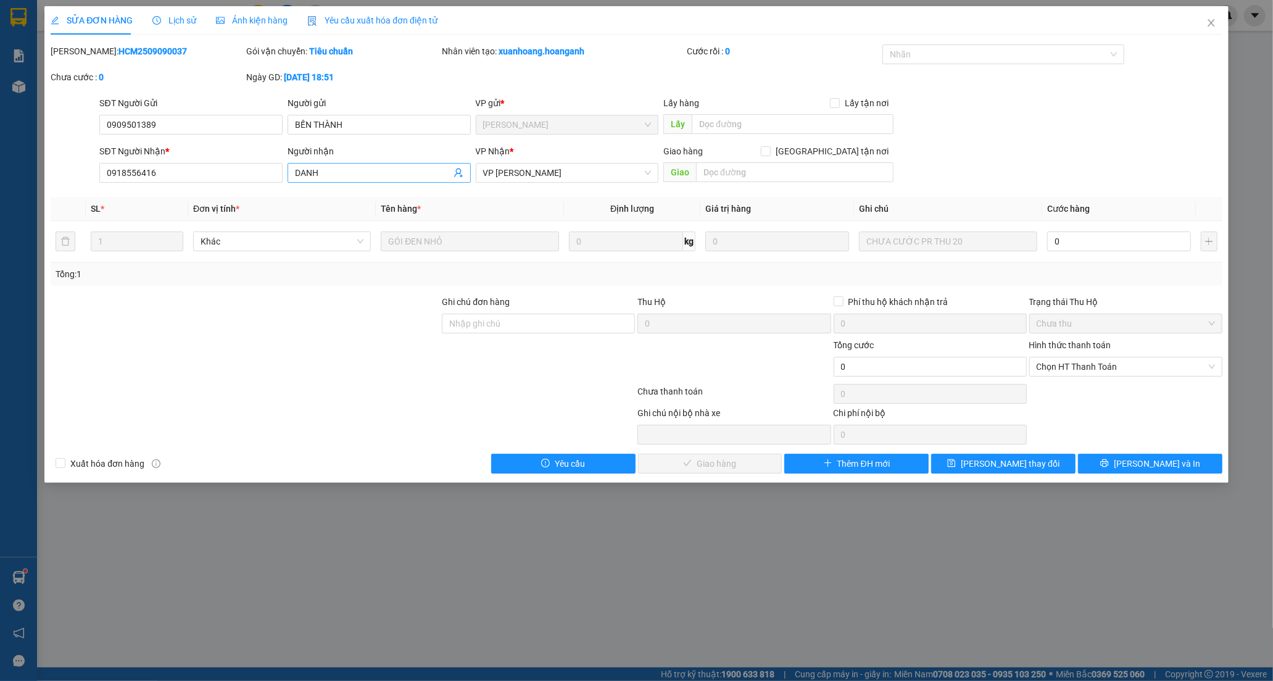
click at [358, 164] on span "DANH" at bounding box center [379, 173] width 183 height 20
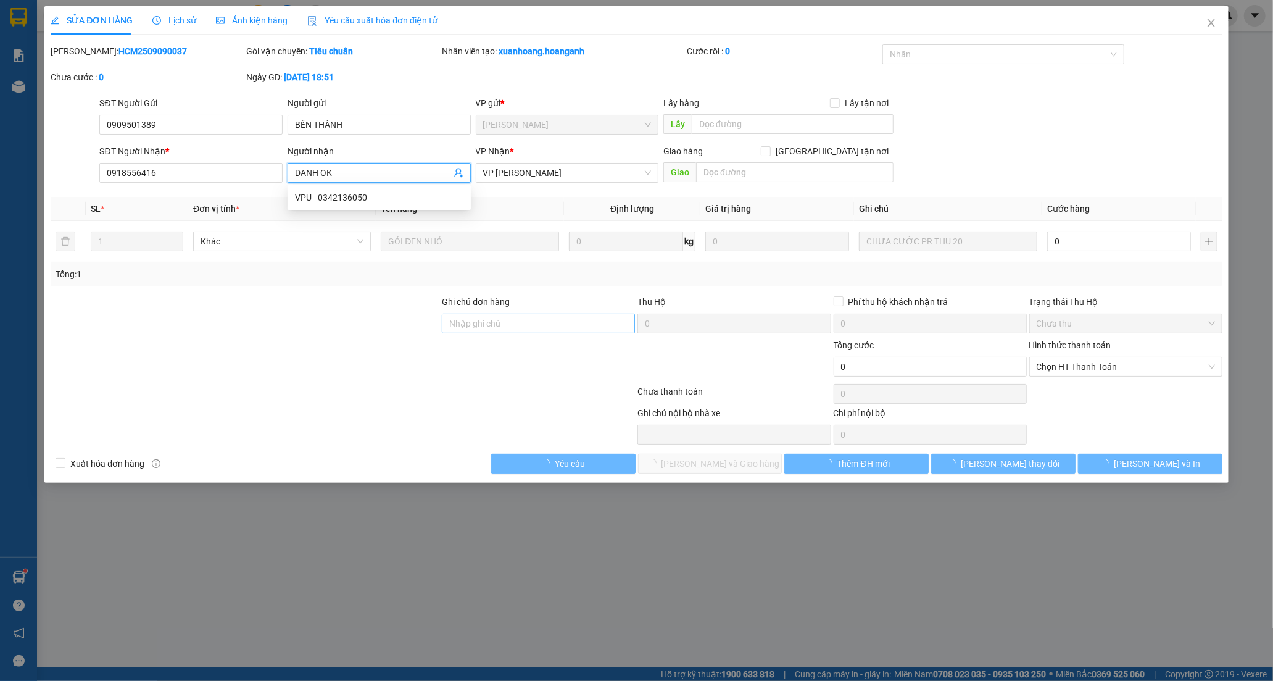
type input "DANH OK"
click at [512, 329] on input "Ghi chú đơn hàng" at bounding box center [538, 324] width 193 height 20
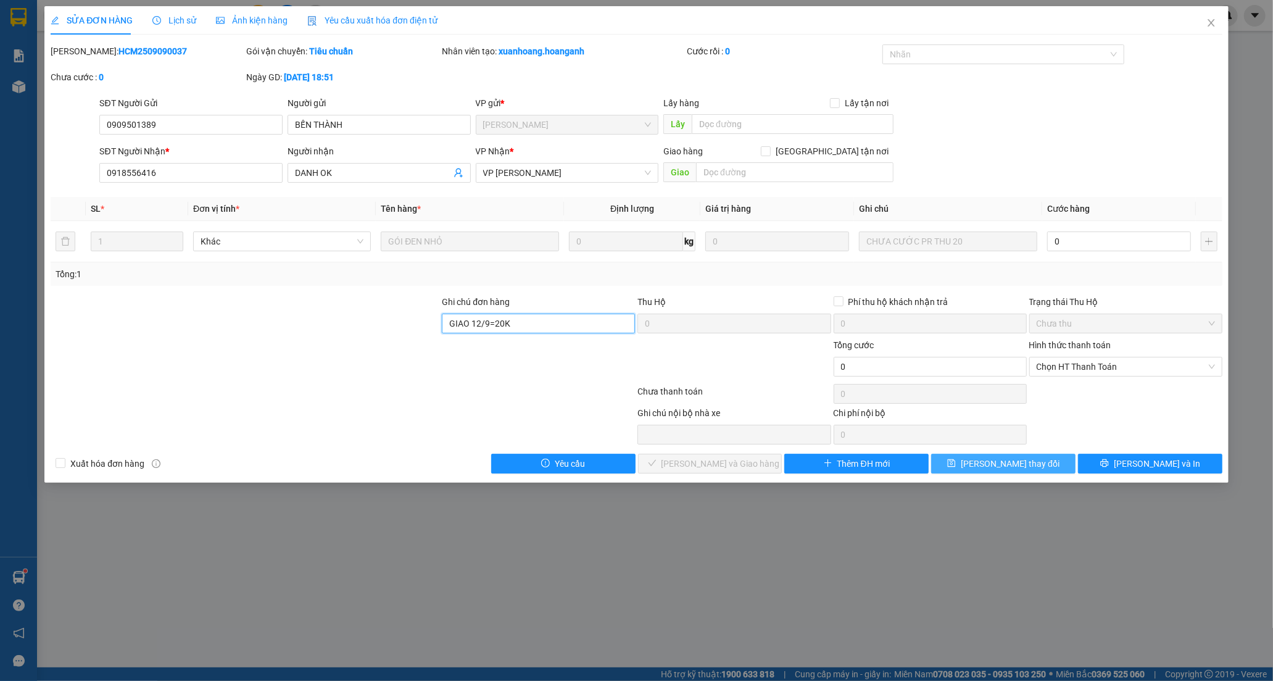
type input "GIAO 12/9=20K"
click at [1006, 460] on span "[PERSON_NAME] thay đổi" at bounding box center [1010, 464] width 99 height 14
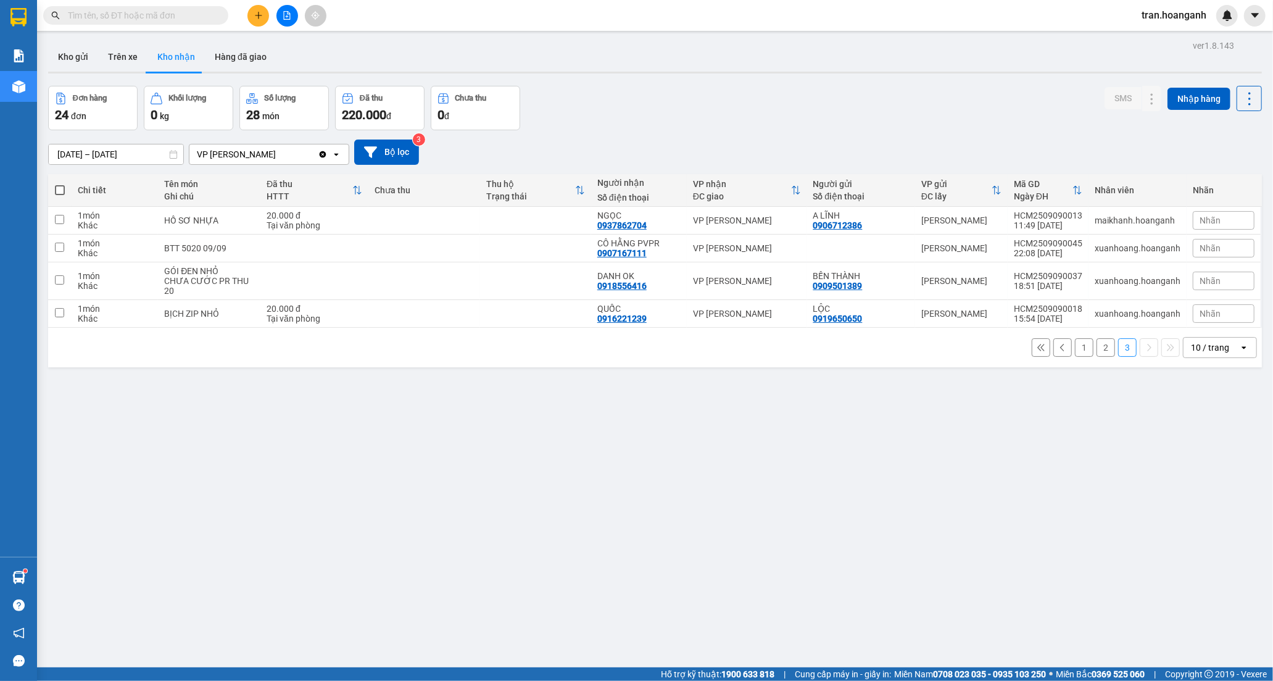
click at [1097, 349] on button "2" at bounding box center [1106, 347] width 19 height 19
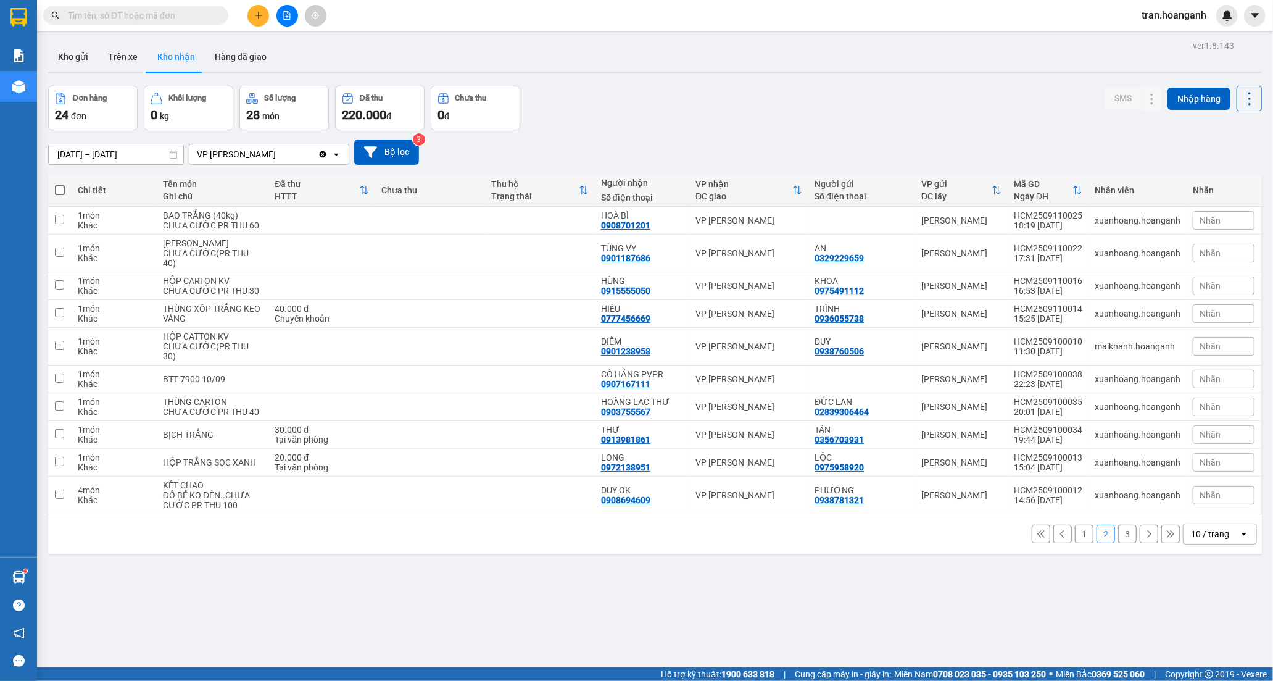
click at [1077, 543] on button "1" at bounding box center [1084, 534] width 19 height 19
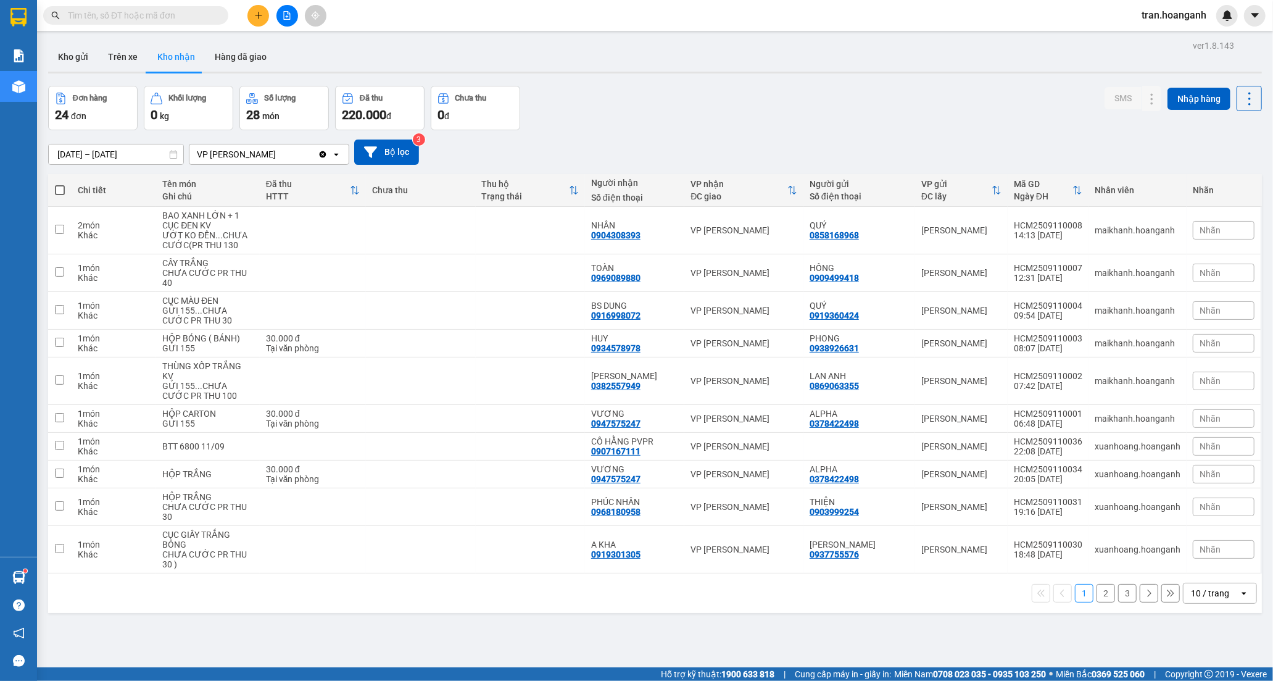
click at [1097, 595] on button "2" at bounding box center [1106, 593] width 19 height 19
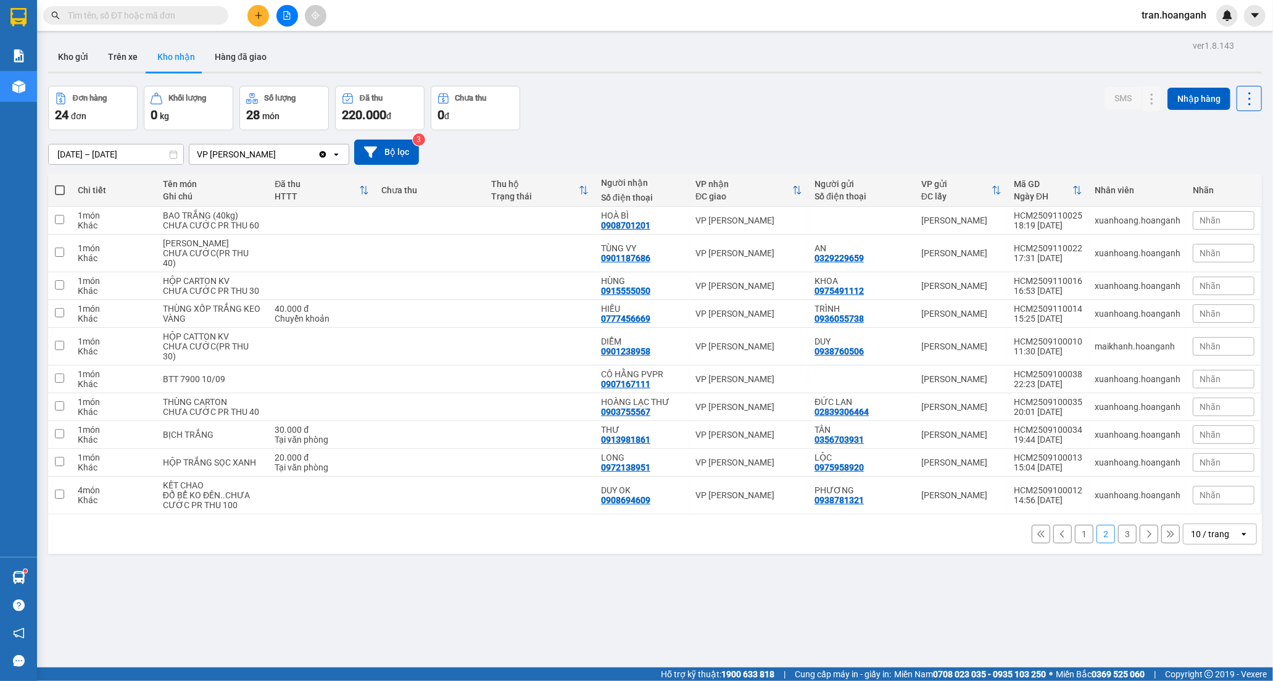
click at [1075, 543] on button "1" at bounding box center [1084, 534] width 19 height 19
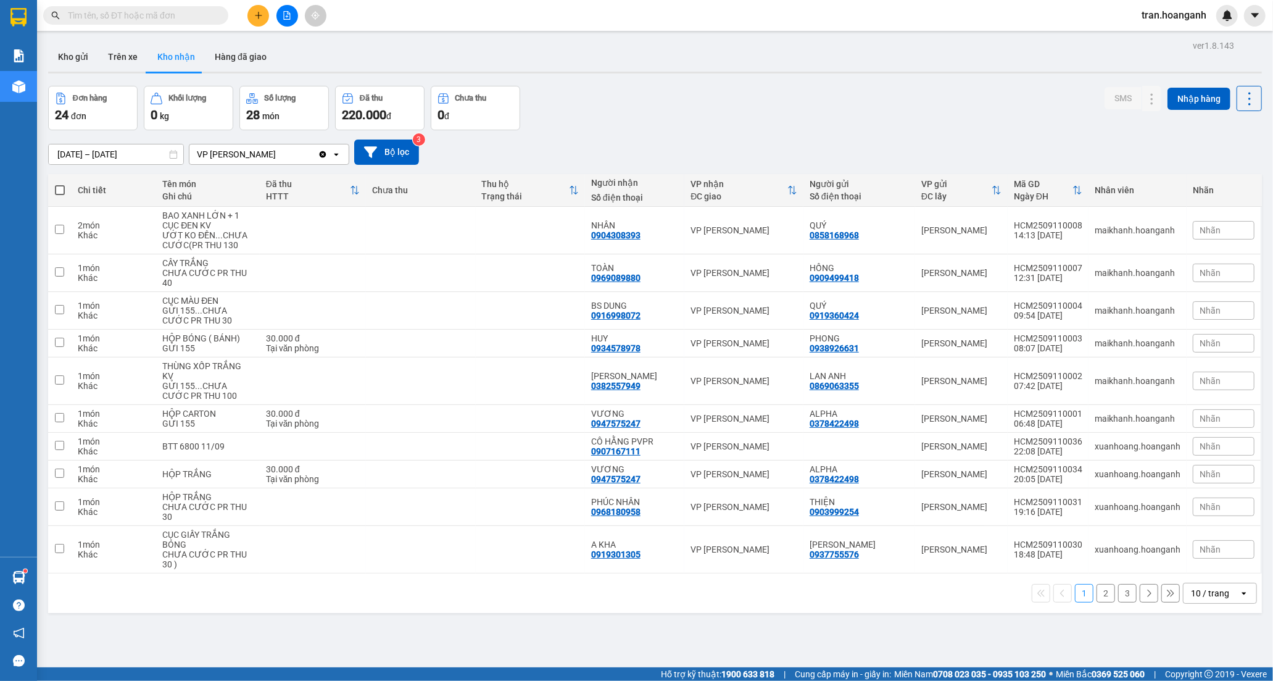
click at [1097, 593] on button "2" at bounding box center [1106, 593] width 19 height 19
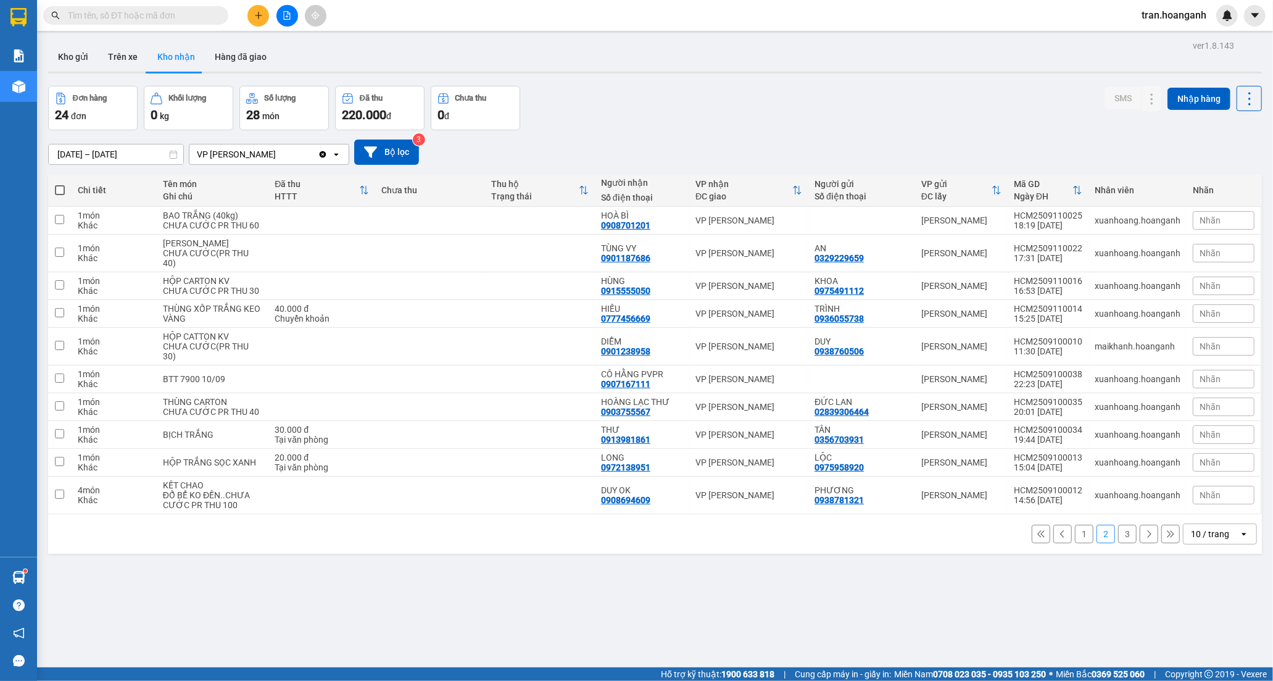
click at [1118, 543] on button "3" at bounding box center [1127, 534] width 19 height 19
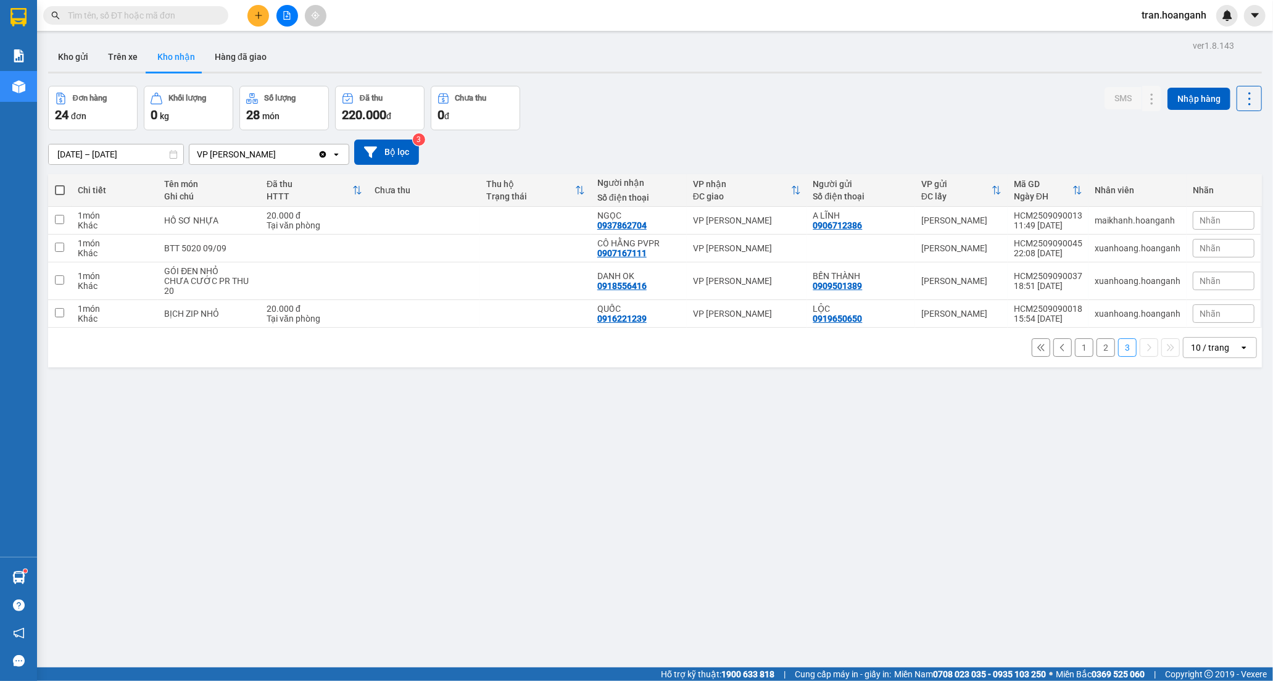
click at [1075, 352] on button "1" at bounding box center [1084, 347] width 19 height 19
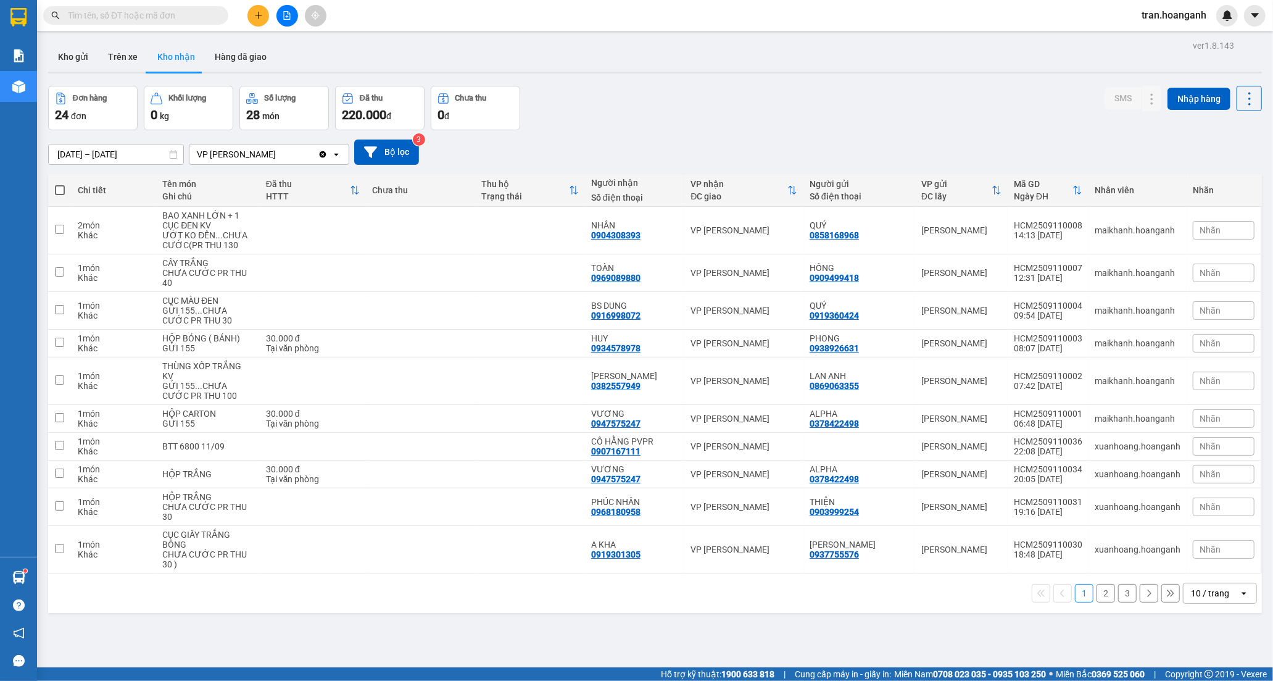
click at [1097, 596] on button "2" at bounding box center [1106, 593] width 19 height 19
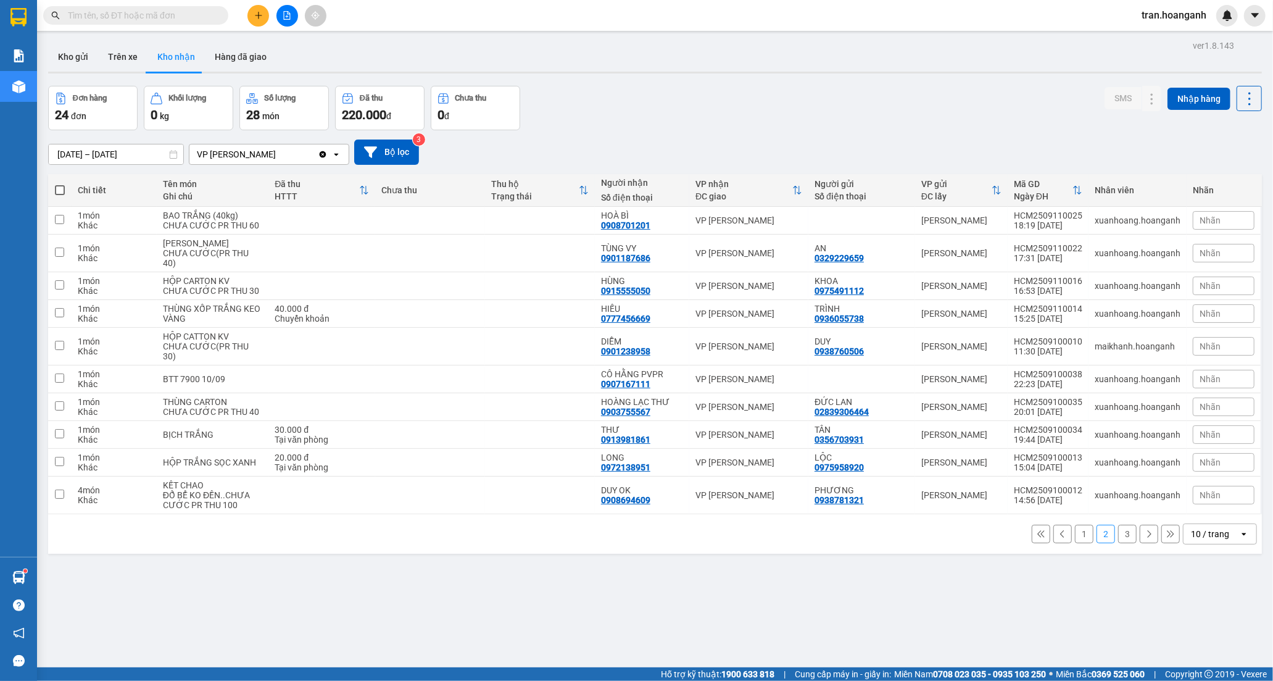
click at [1075, 543] on button "1" at bounding box center [1084, 534] width 19 height 19
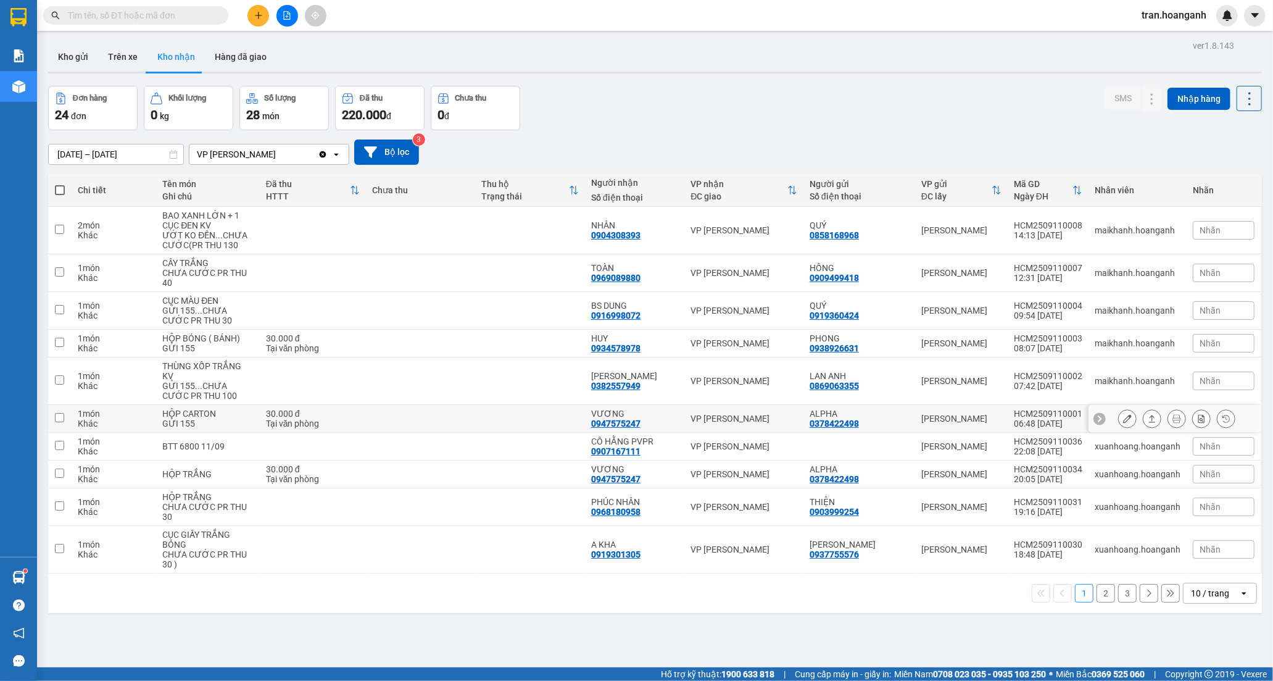
drag, startPoint x: 622, startPoint y: 412, endPoint x: 849, endPoint y: 408, distance: 227.2
click at [624, 412] on div "VƯƠNG" at bounding box center [634, 414] width 87 height 10
checkbox input "true"
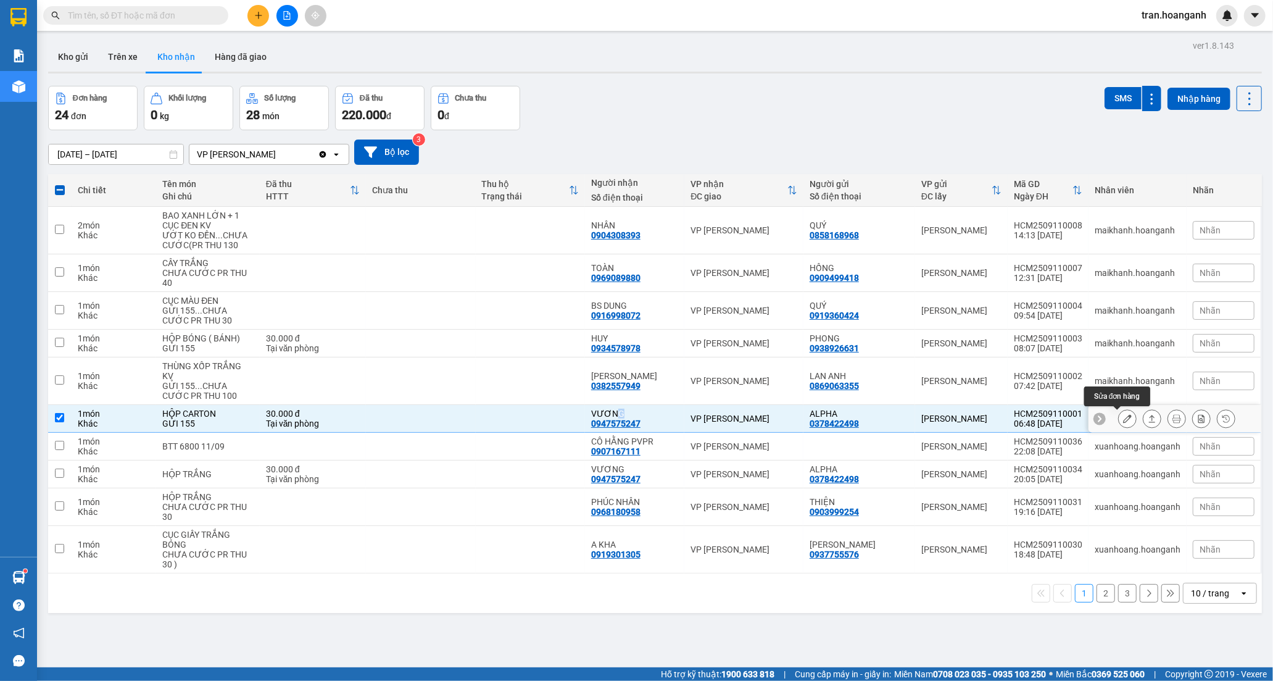
click at [1123, 422] on icon at bounding box center [1127, 418] width 9 height 9
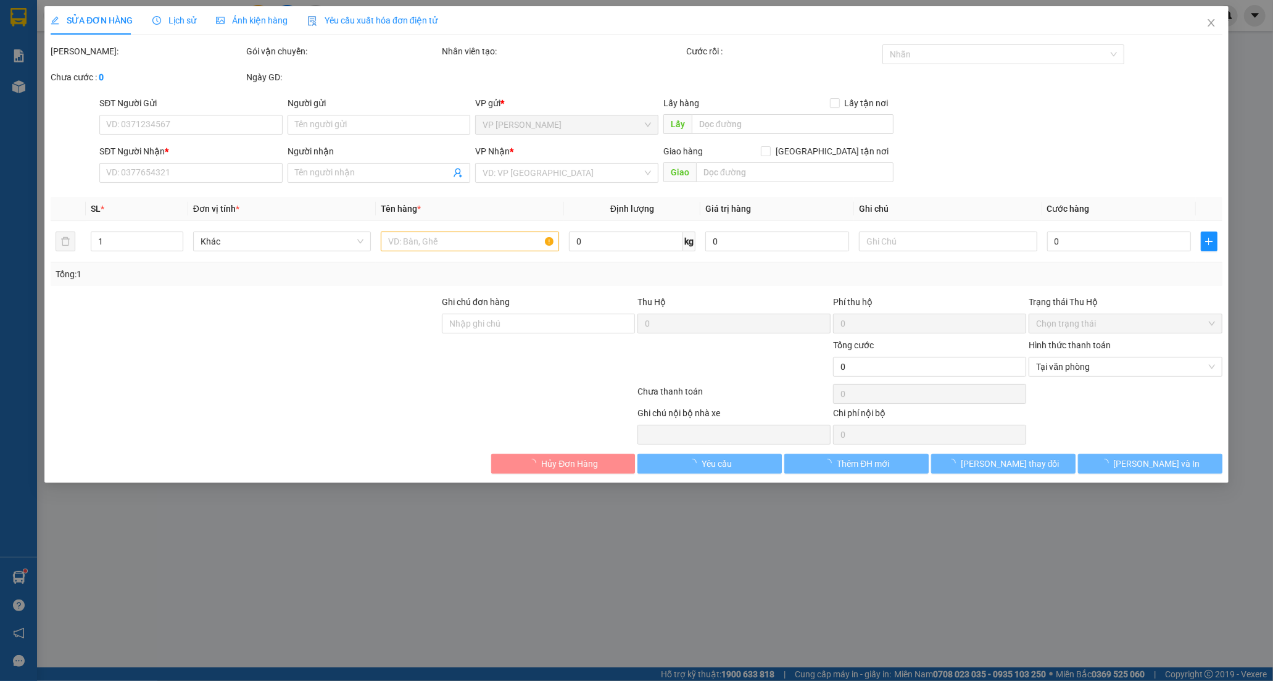
type input "0378422498"
type input "ALPHA"
type input "0947575247"
type input "VƯƠNG"
type input "30.000"
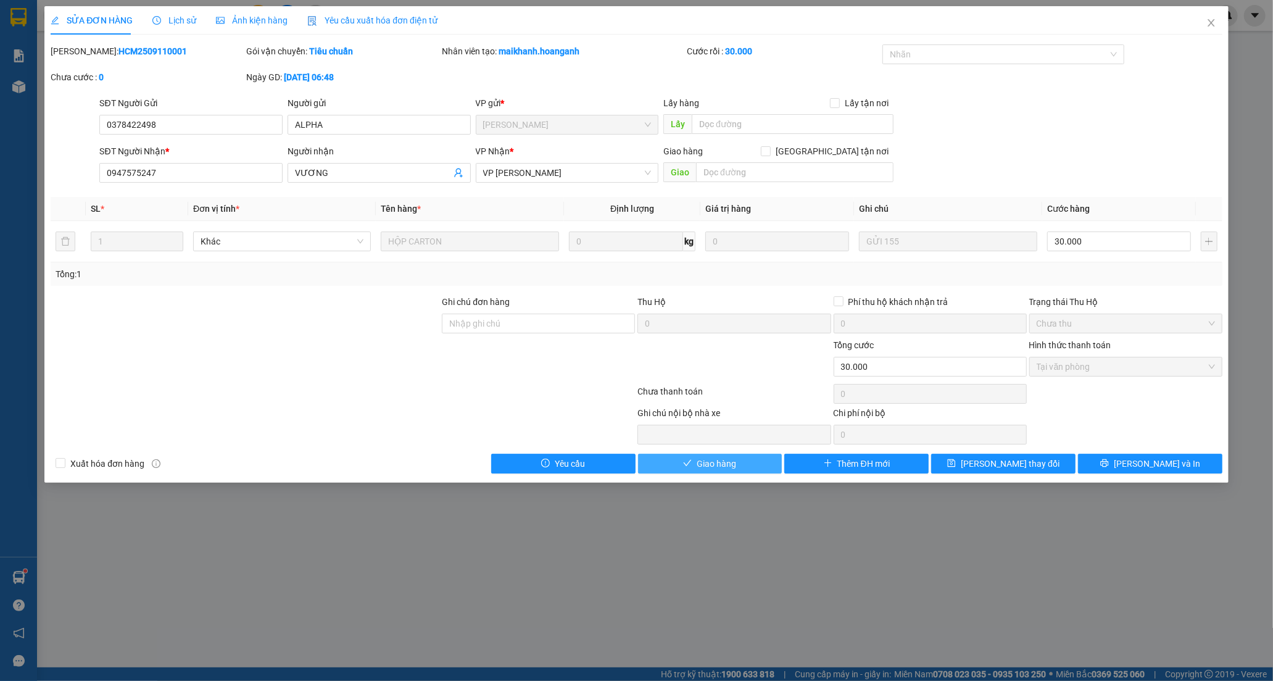
click at [689, 467] on icon "check" at bounding box center [687, 463] width 9 height 9
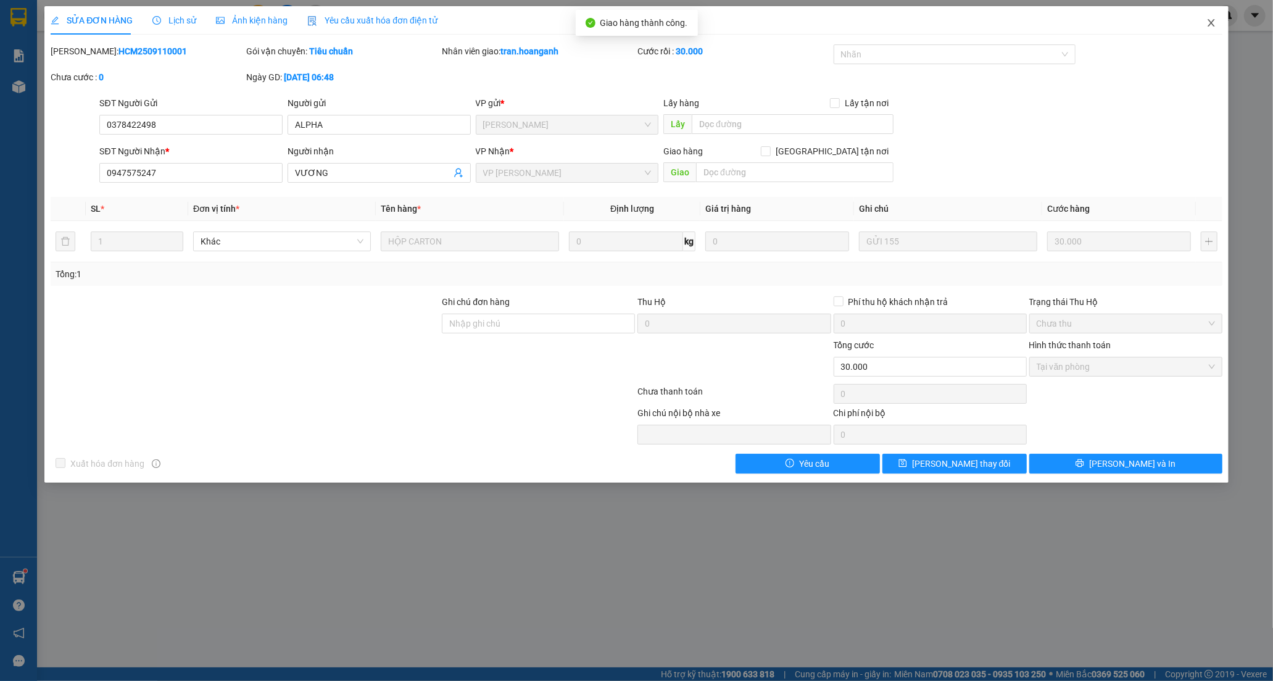
click at [1207, 23] on icon "close" at bounding box center [1212, 23] width 10 height 10
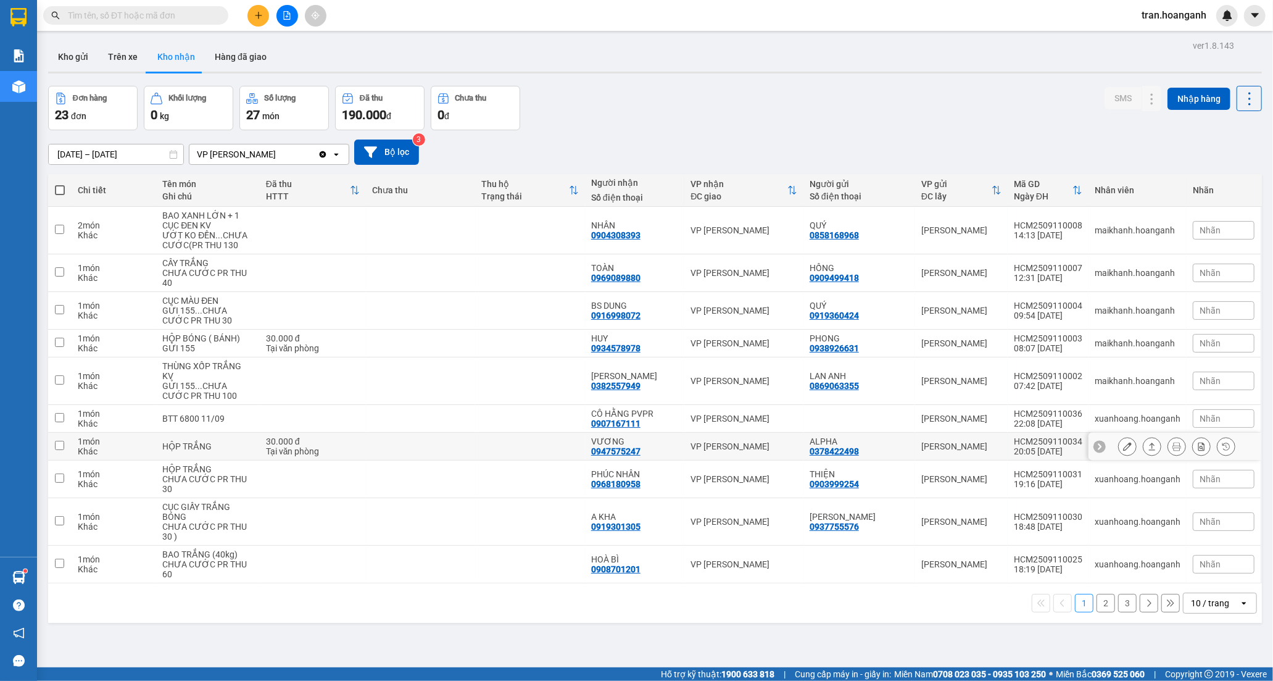
click at [412, 448] on td at bounding box center [420, 447] width 109 height 28
checkbox input "true"
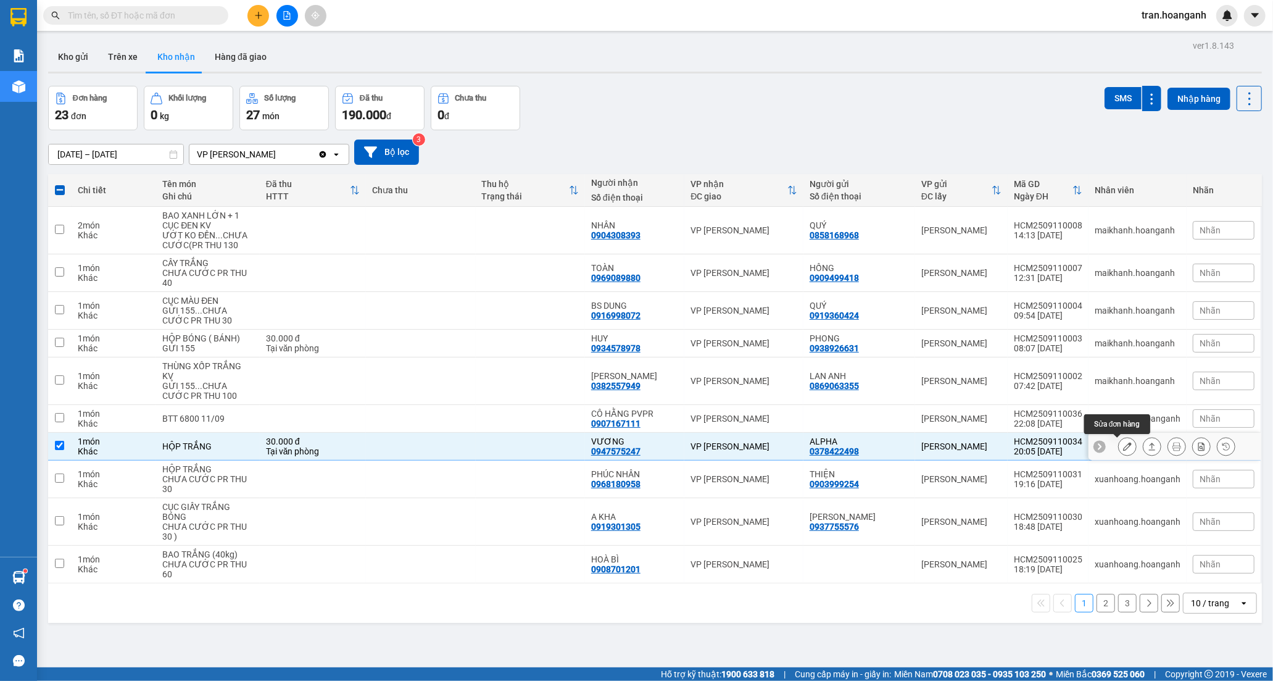
click at [1123, 448] on icon at bounding box center [1127, 446] width 9 height 9
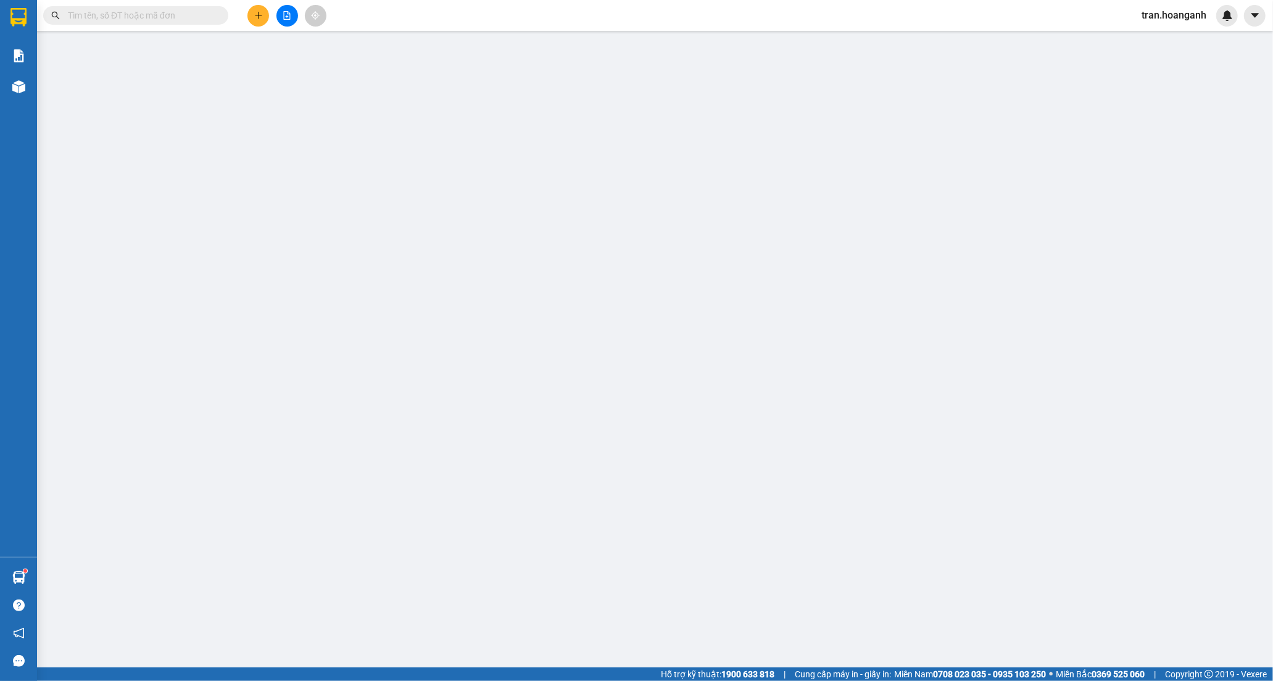
type input "0378422498"
type input "ALPHA"
type input "0947575247"
type input "VƯƠNG"
type input "30.000"
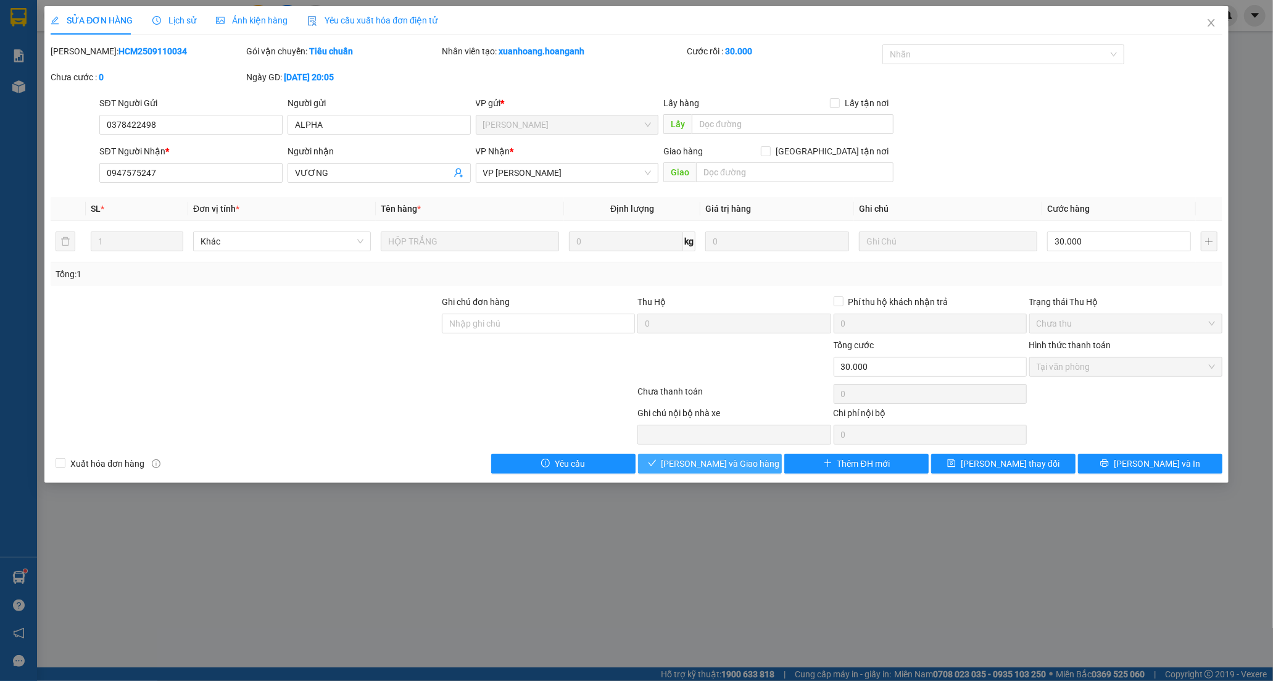
click at [736, 470] on span "[PERSON_NAME] và Giao hàng" at bounding box center [721, 464] width 119 height 14
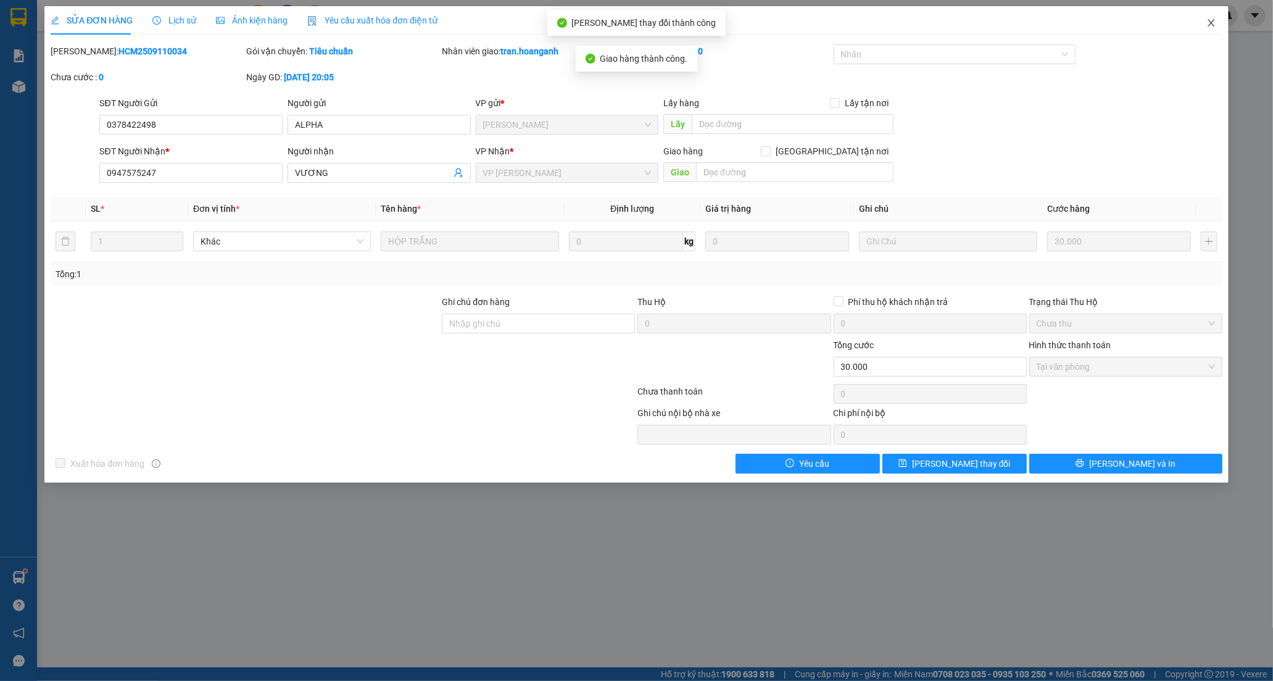
click at [1214, 20] on icon "close" at bounding box center [1211, 22] width 7 height 7
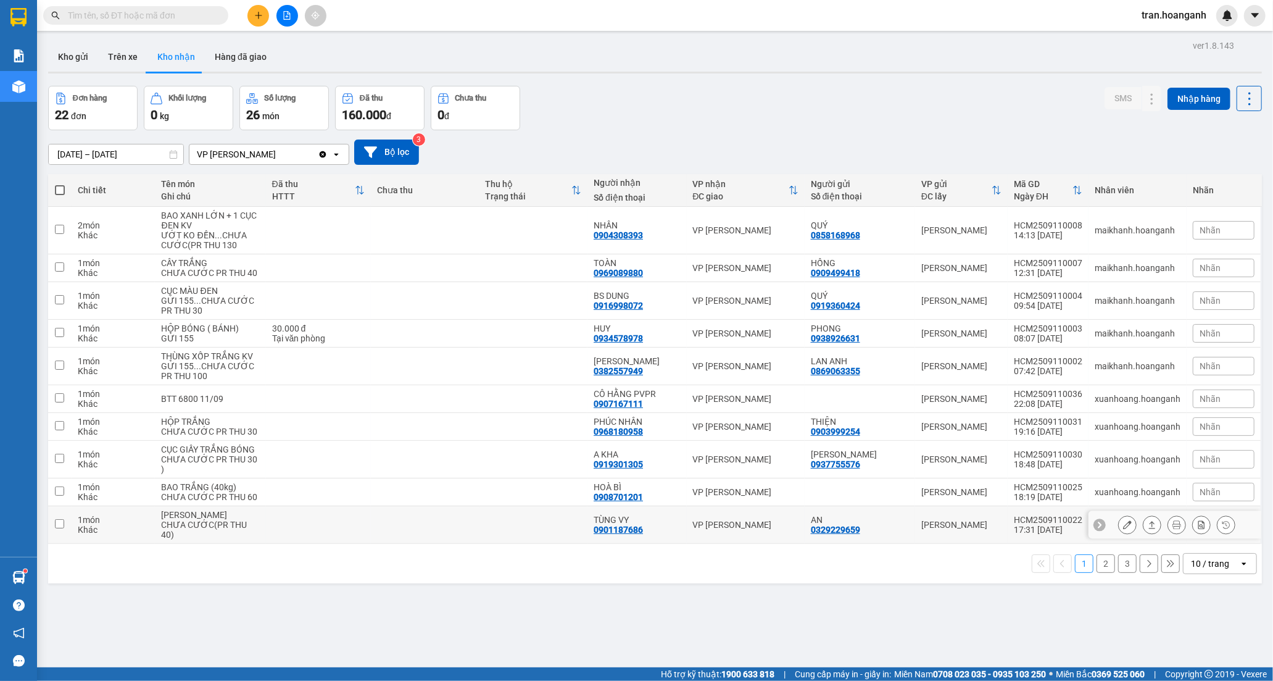
scroll to position [57, 0]
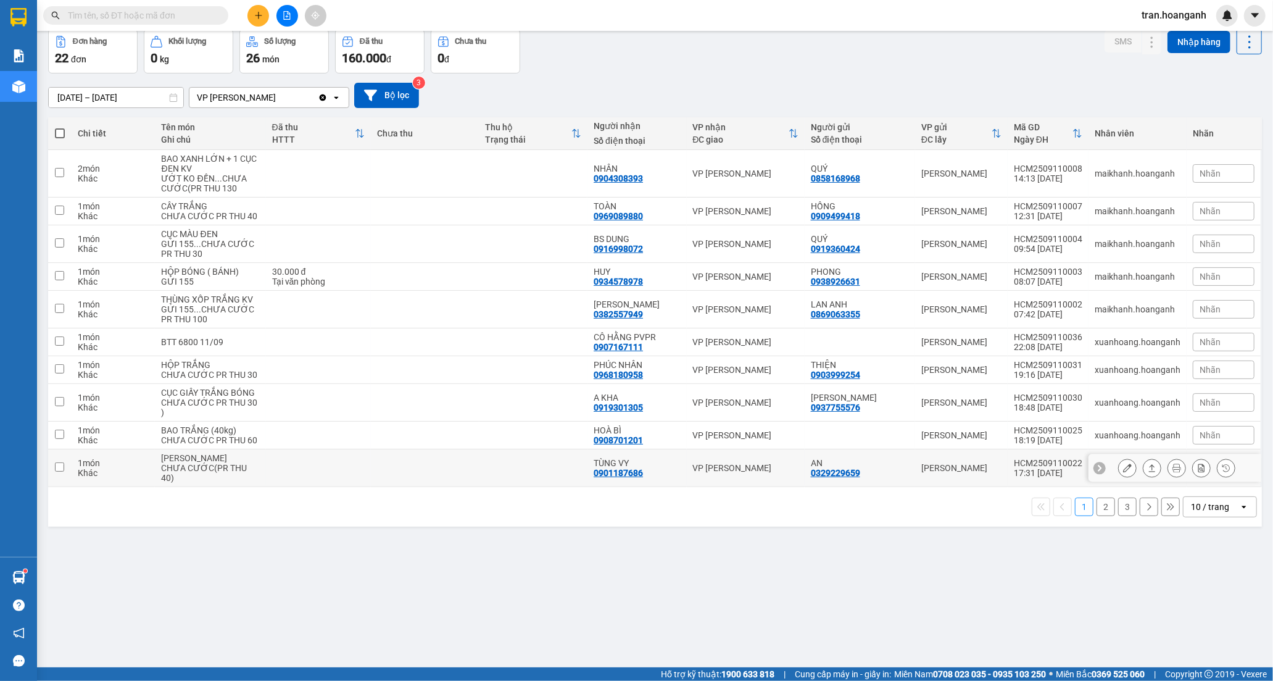
click at [599, 478] on div "0901187686" at bounding box center [618, 473] width 49 height 10
click at [1123, 472] on icon at bounding box center [1127, 468] width 9 height 9
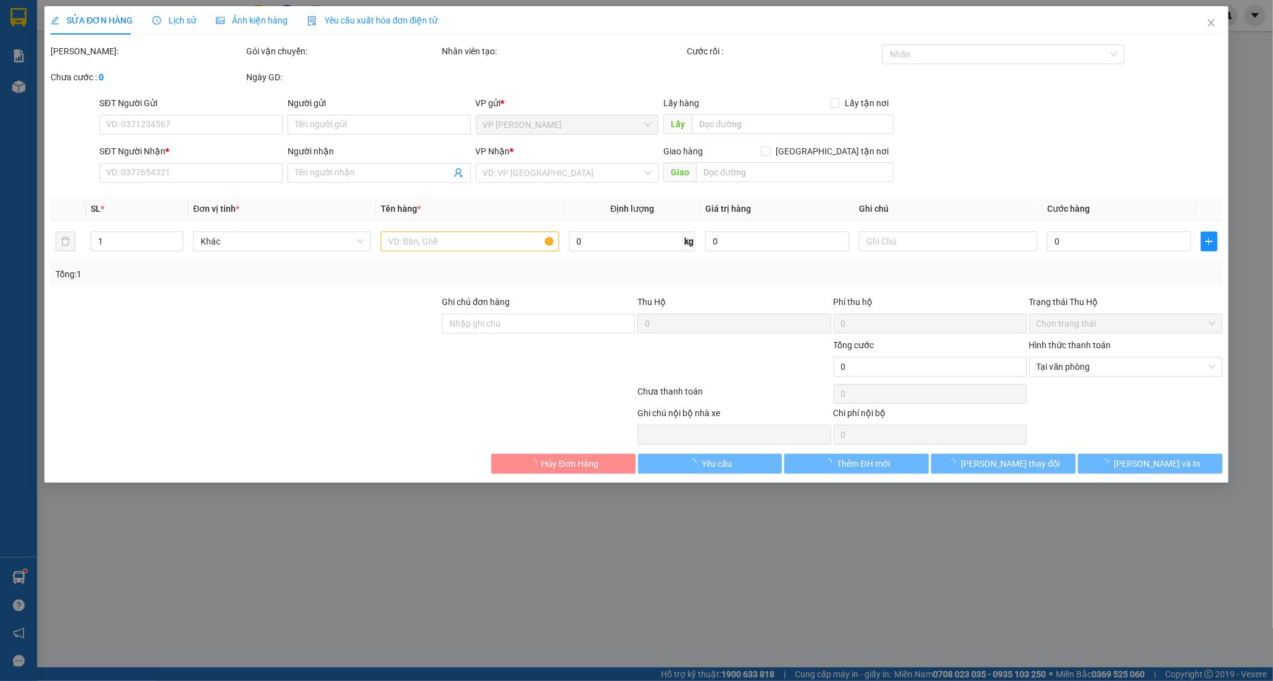
type input "0329229659"
type input "AN"
type input "0901187686"
type input "TÙNG VY"
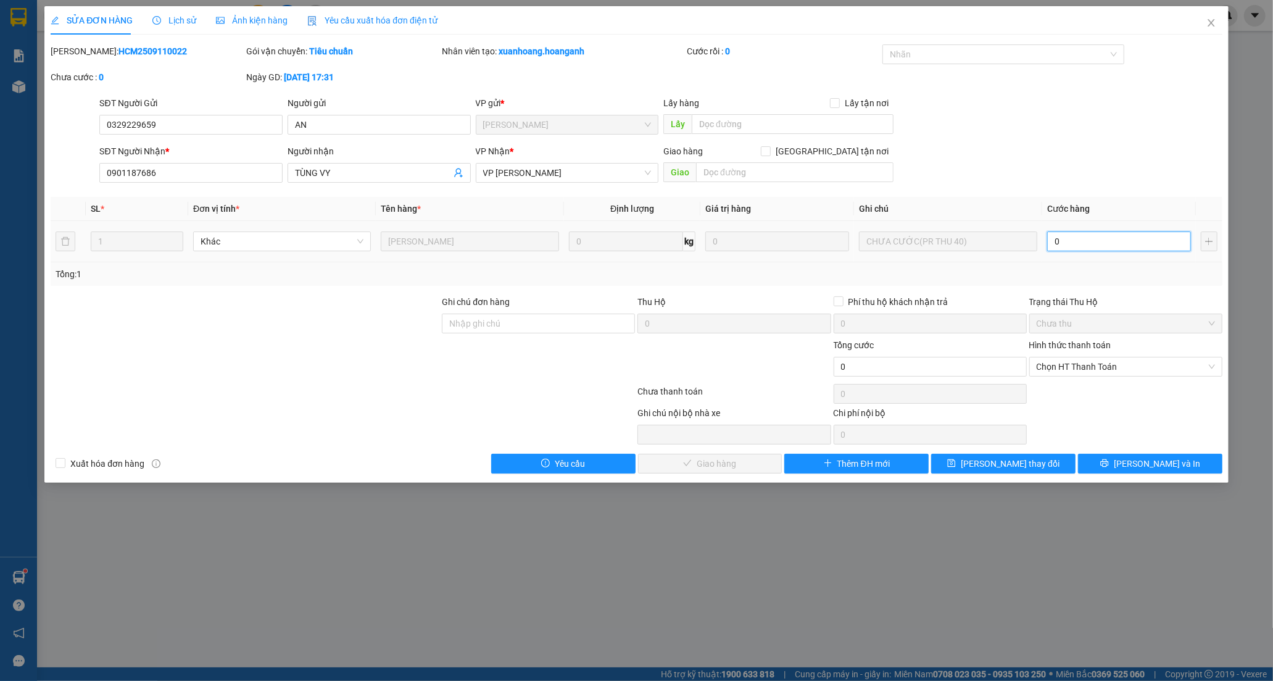
click at [1090, 250] on input "0" at bounding box center [1119, 241] width 144 height 20
type input "4"
type input "40"
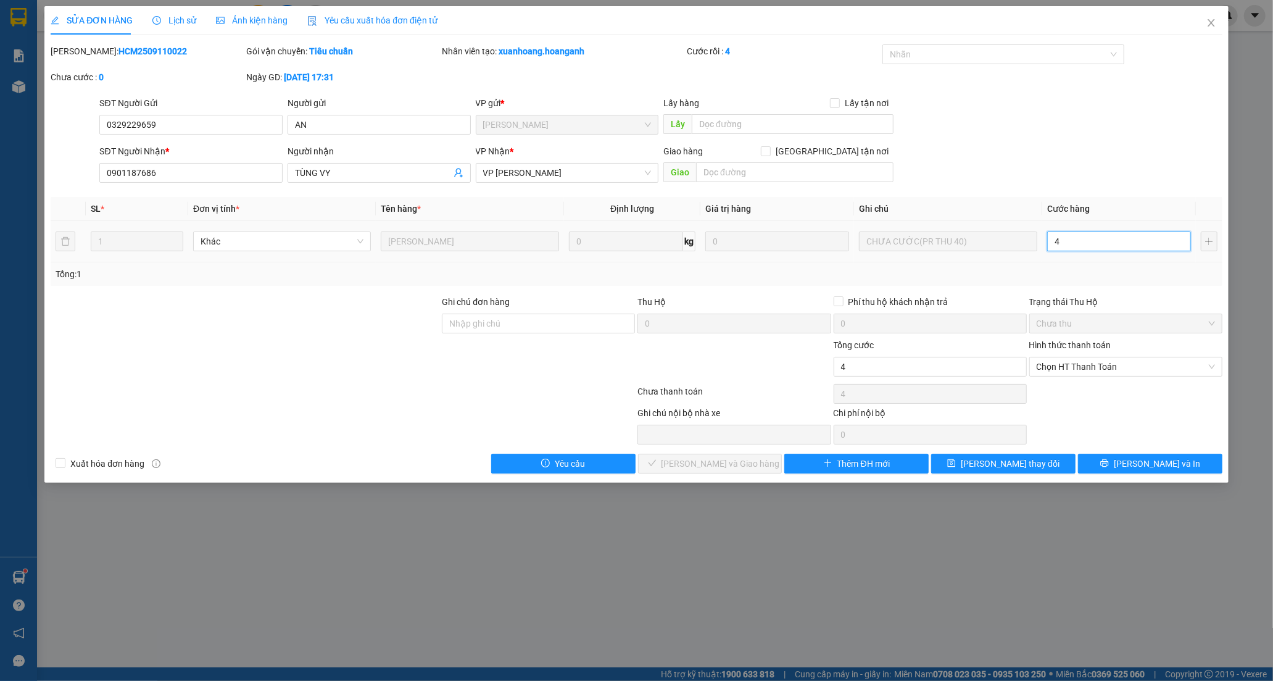
type input "40"
click at [1080, 368] on span "Chọn HT Thanh Toán" at bounding box center [1126, 366] width 178 height 19
type input "40"
type input "40.000"
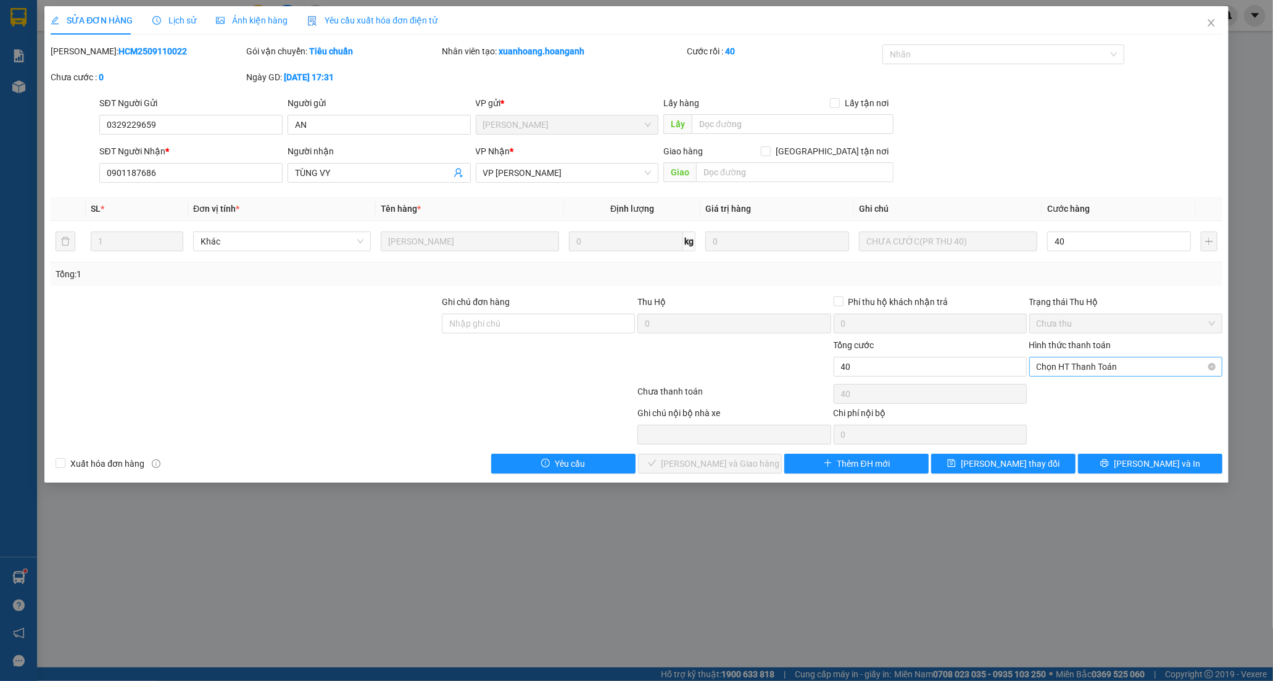
type input "40.000"
click at [1076, 396] on div "Tại văn phòng" at bounding box center [1126, 392] width 178 height 14
type input "0"
click at [699, 465] on span "[PERSON_NAME] và Giao hàng" at bounding box center [721, 464] width 119 height 14
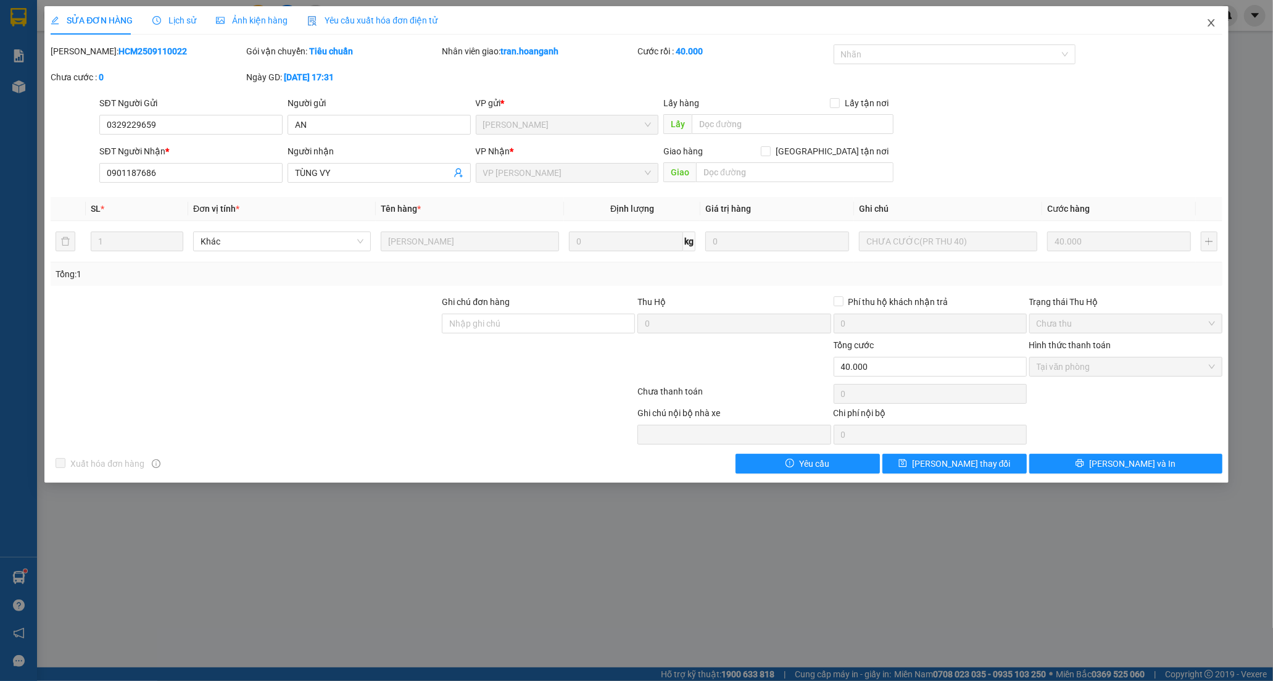
click at [1208, 23] on icon "close" at bounding box center [1212, 23] width 10 height 10
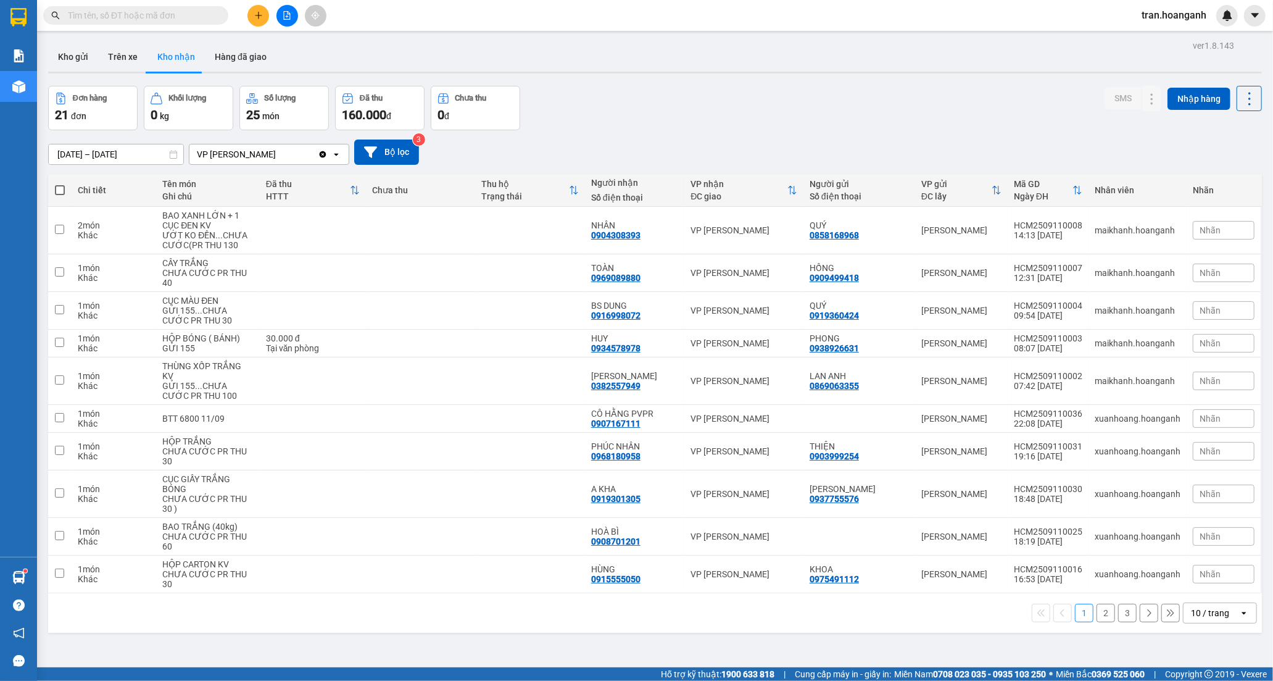
click at [1097, 611] on button "2" at bounding box center [1106, 613] width 19 height 19
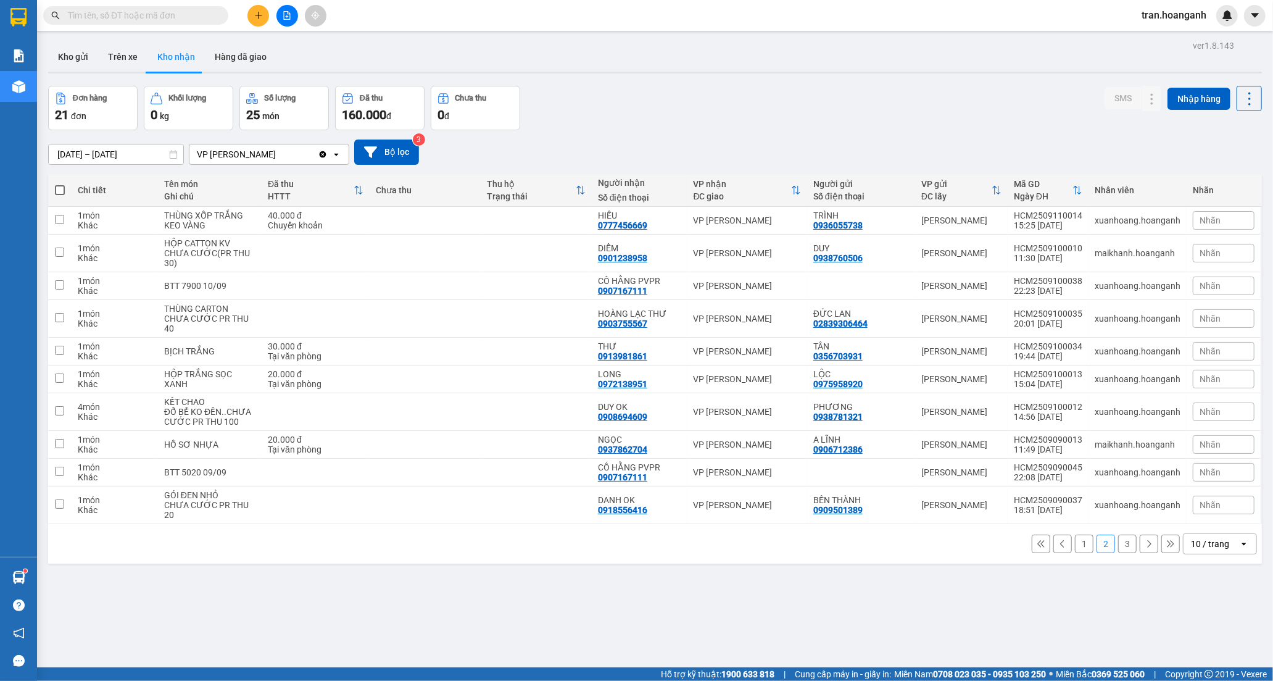
click at [1078, 547] on button "1" at bounding box center [1084, 543] width 19 height 19
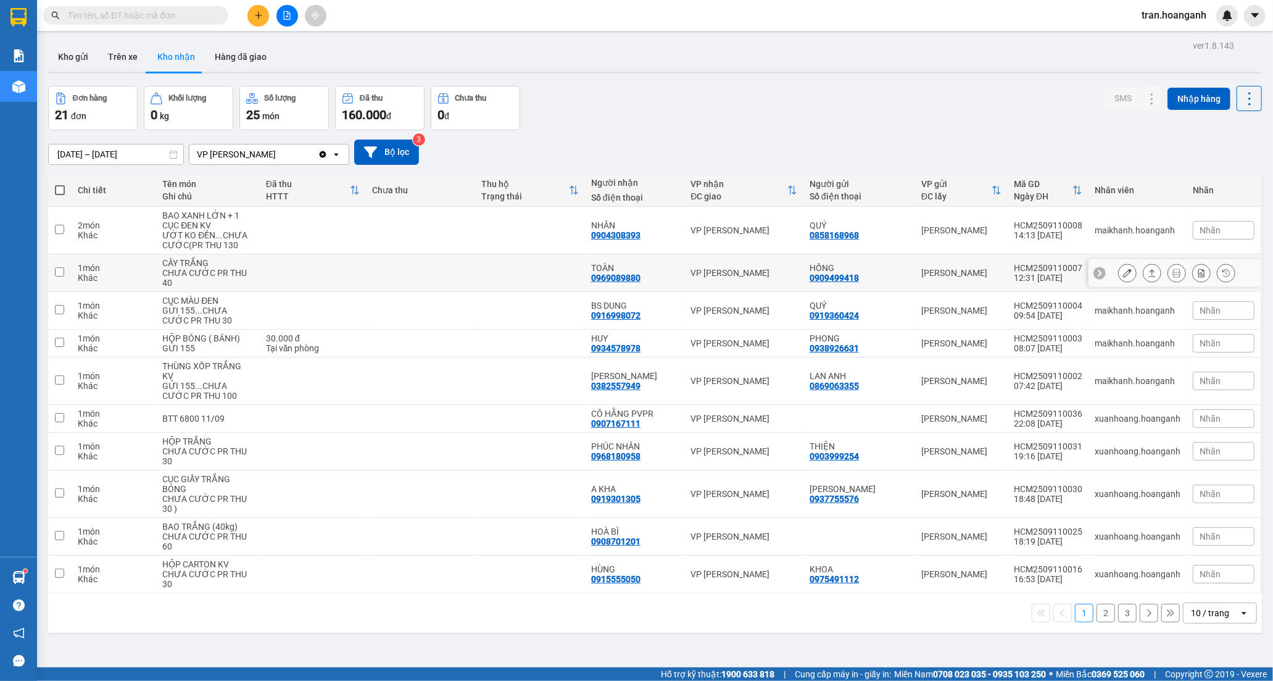
click at [623, 275] on div "0969089880" at bounding box center [615, 278] width 49 height 10
click at [1123, 276] on button at bounding box center [1127, 273] width 17 height 22
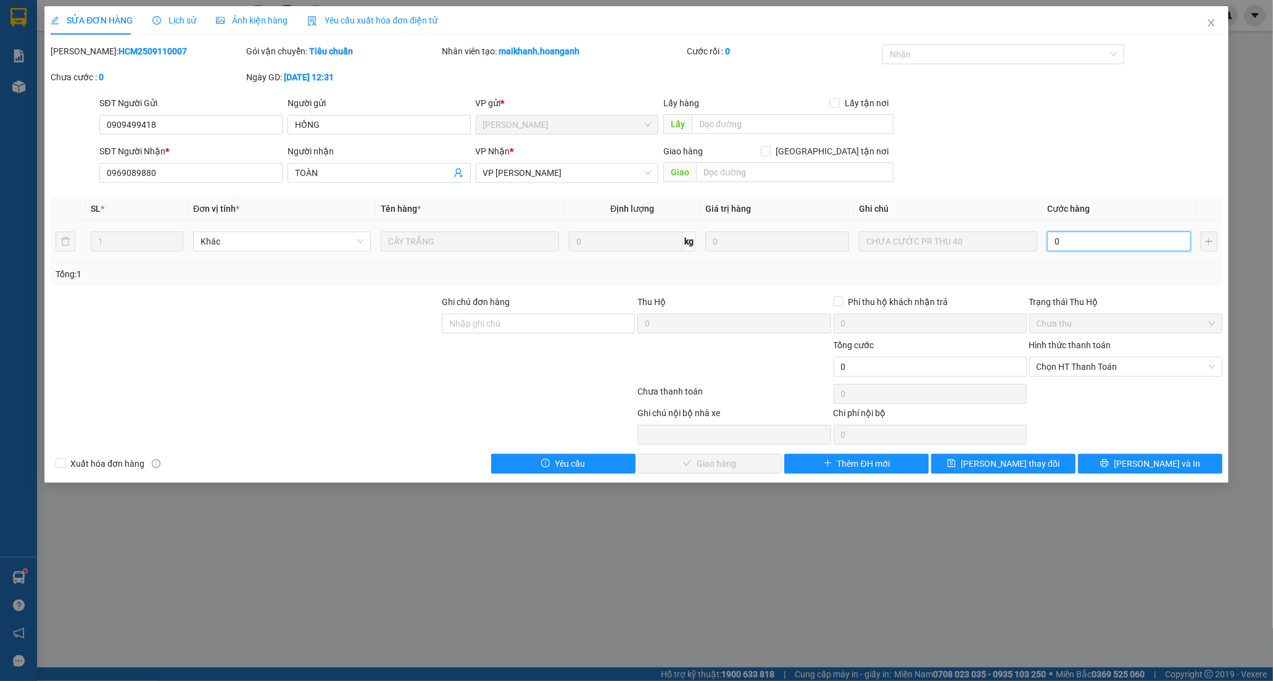
click at [1085, 238] on input "0" at bounding box center [1119, 241] width 144 height 20
type input "4"
type input "40"
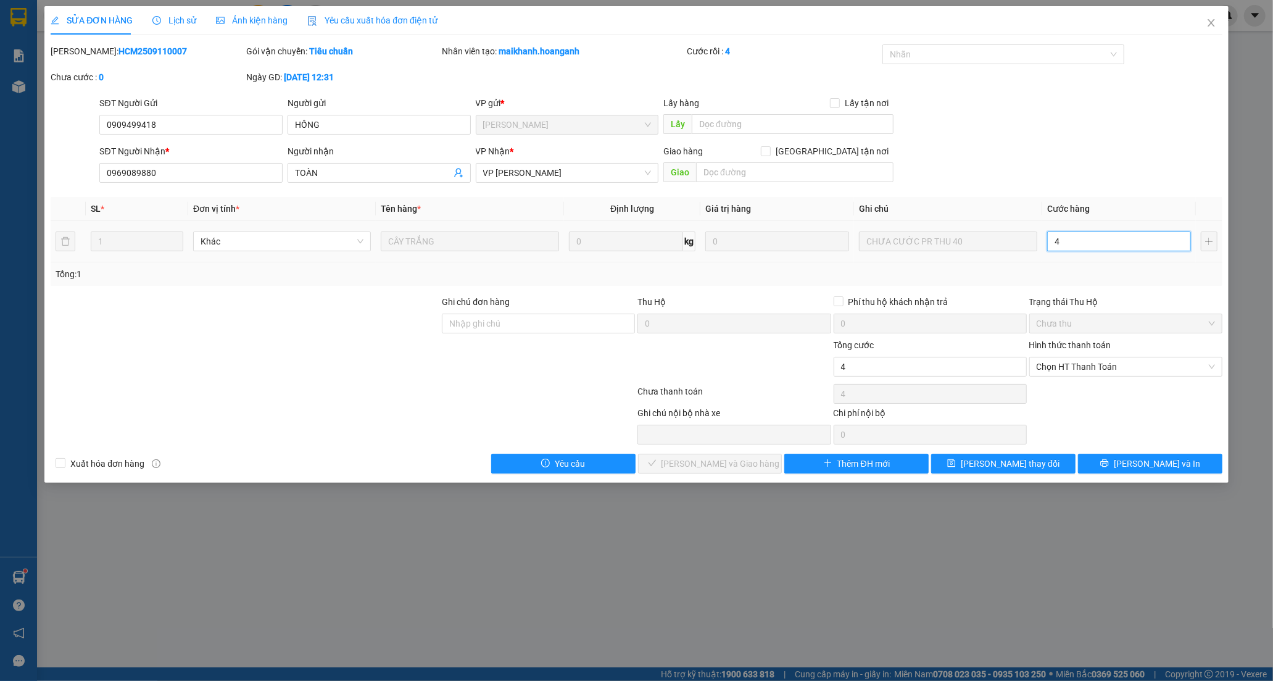
type input "40"
click at [1071, 367] on span "Chọn HT Thanh Toán" at bounding box center [1126, 366] width 178 height 19
type input "40.000"
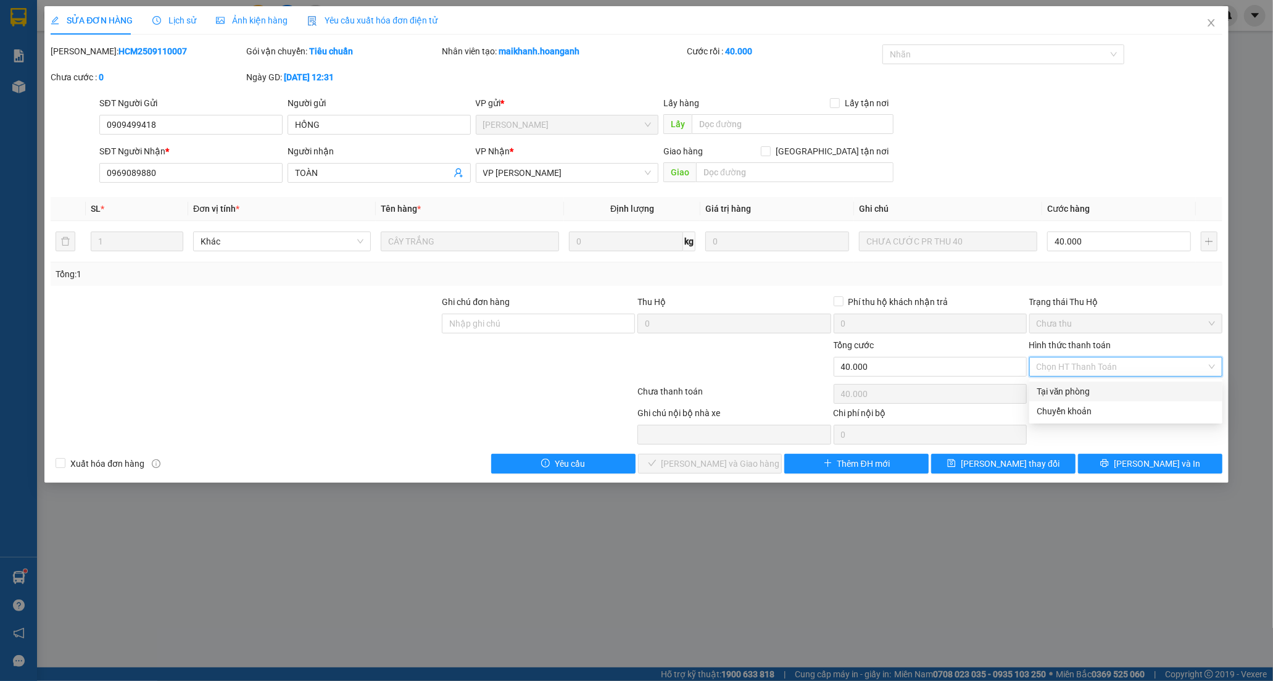
click at [1058, 387] on div "Tại văn phòng" at bounding box center [1126, 392] width 178 height 14
type input "0"
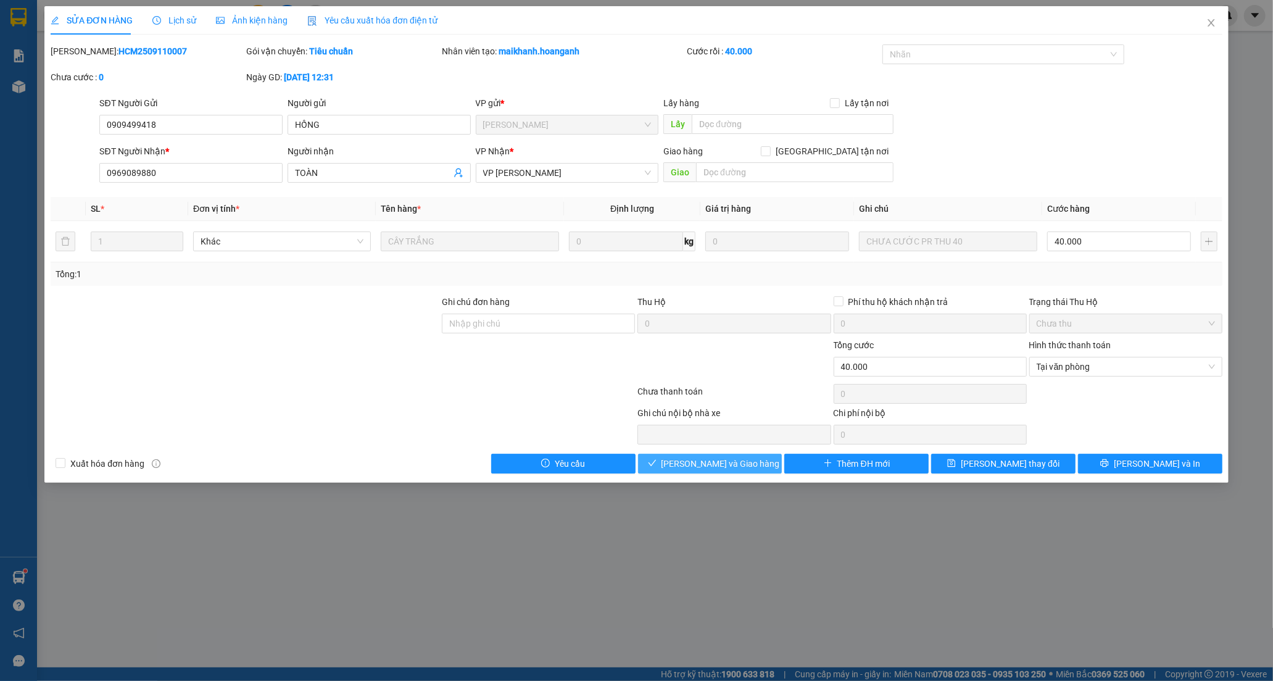
drag, startPoint x: 692, startPoint y: 459, endPoint x: 963, endPoint y: 204, distance: 371.6
click at [692, 459] on span "[PERSON_NAME] và Giao hàng" at bounding box center [721, 464] width 119 height 14
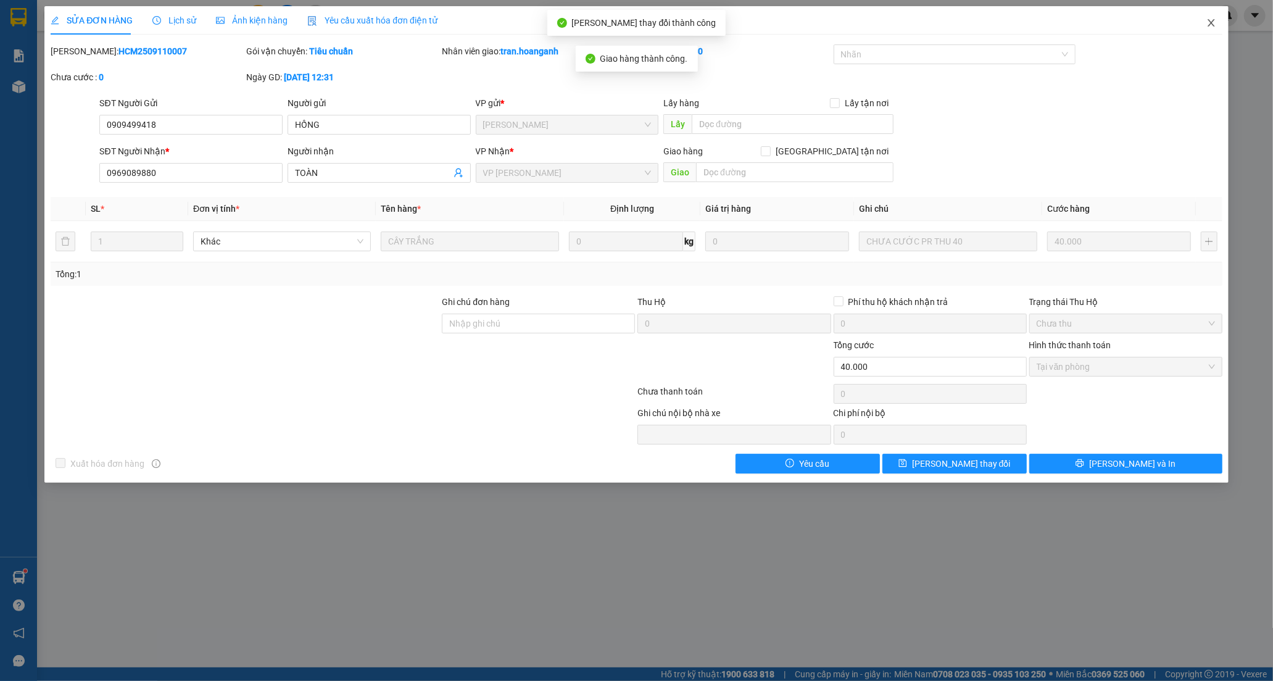
click at [1207, 25] on icon "close" at bounding box center [1212, 23] width 10 height 10
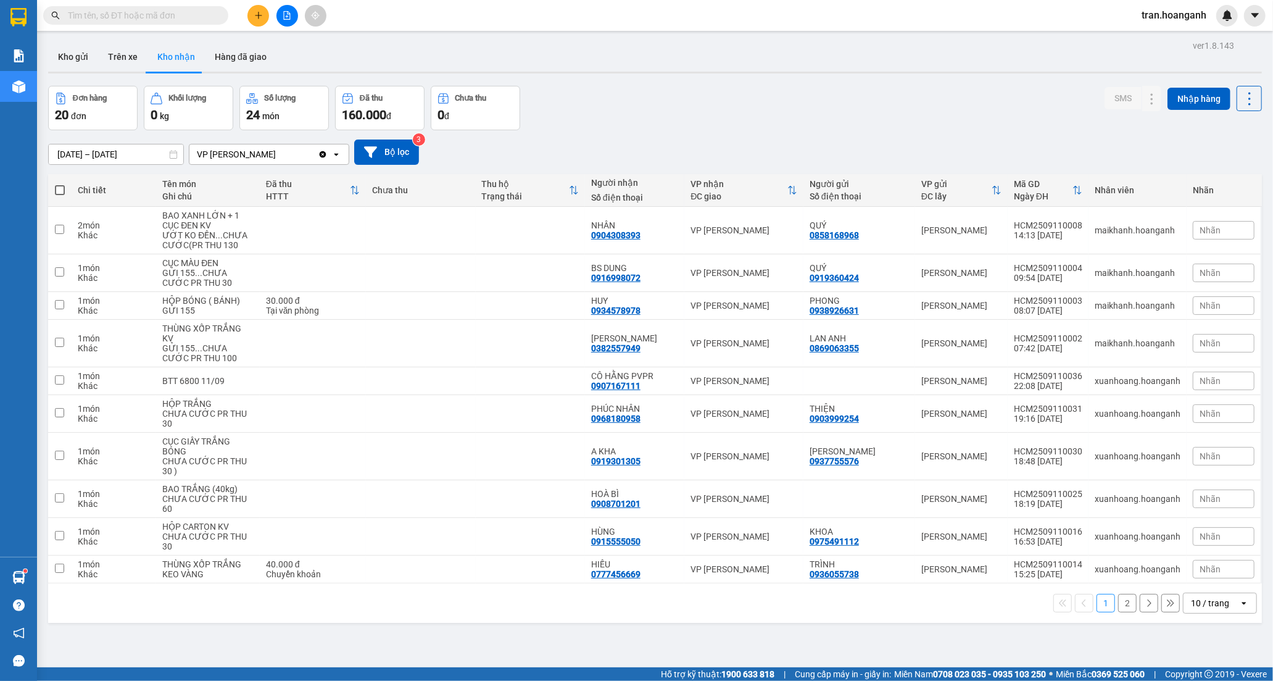
click at [1118, 607] on button "2" at bounding box center [1127, 603] width 19 height 19
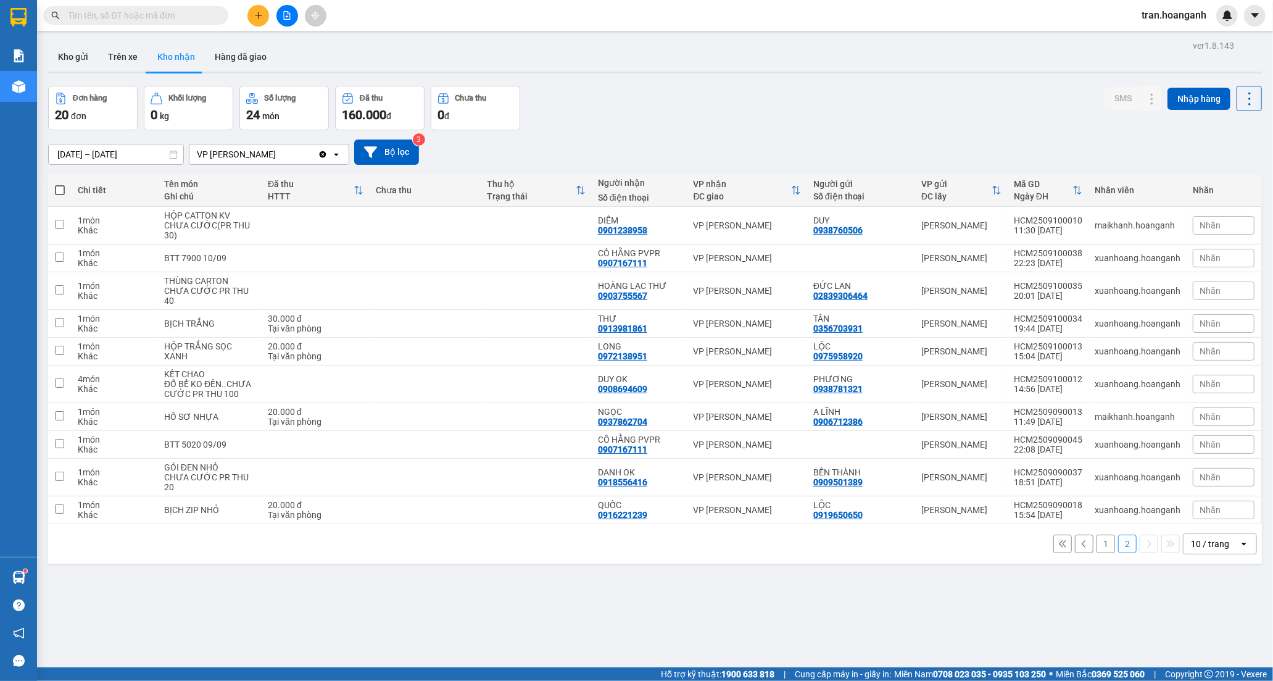
click at [1097, 546] on button "1" at bounding box center [1106, 543] width 19 height 19
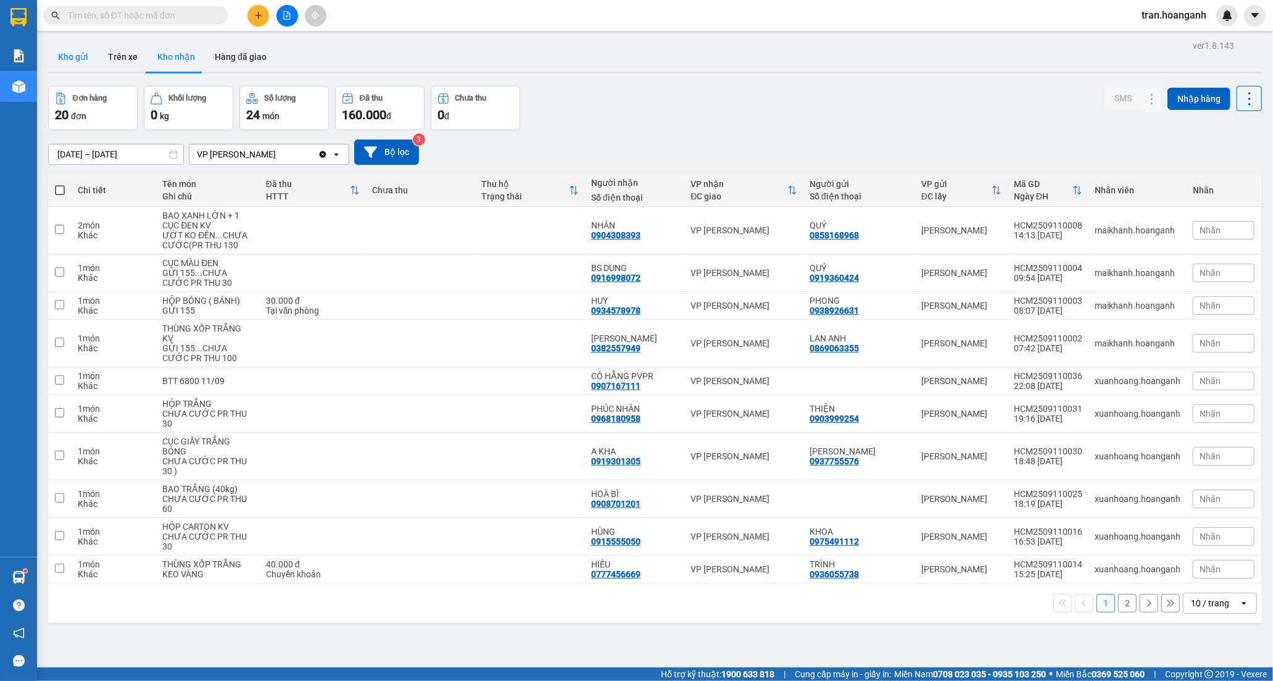
click at [69, 56] on button "Kho gửi" at bounding box center [73, 57] width 50 height 30
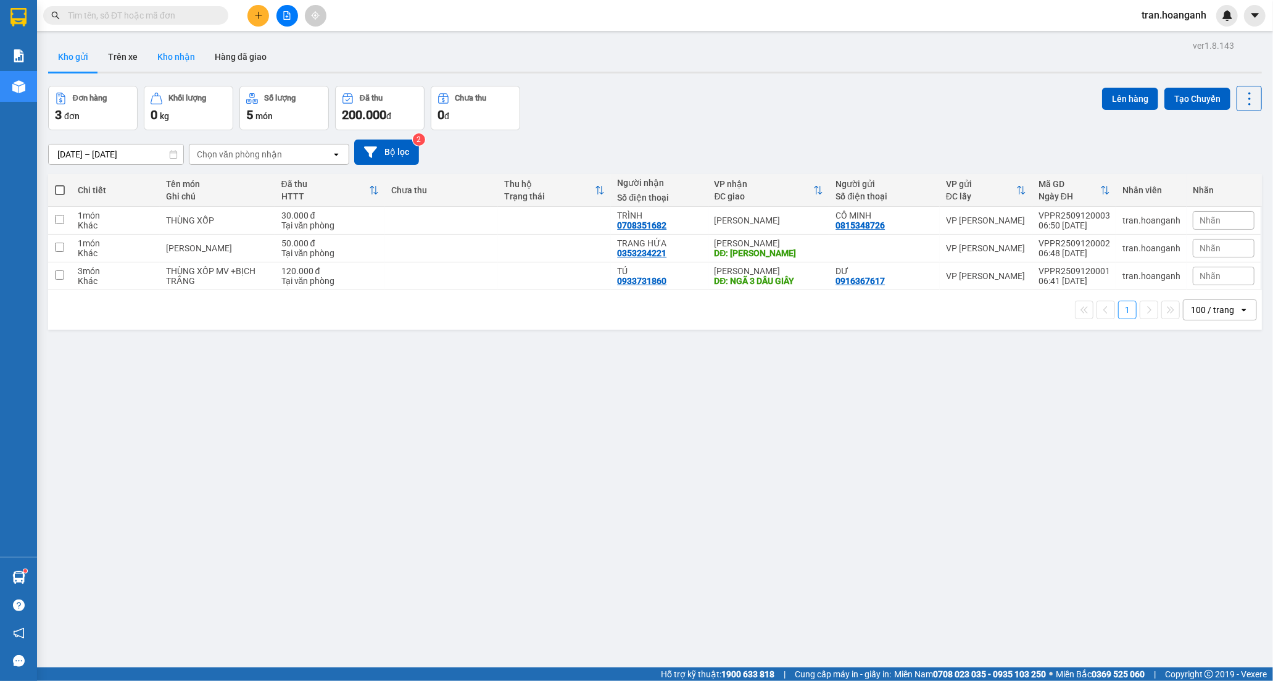
click at [177, 57] on button "Kho nhận" at bounding box center [176, 57] width 57 height 30
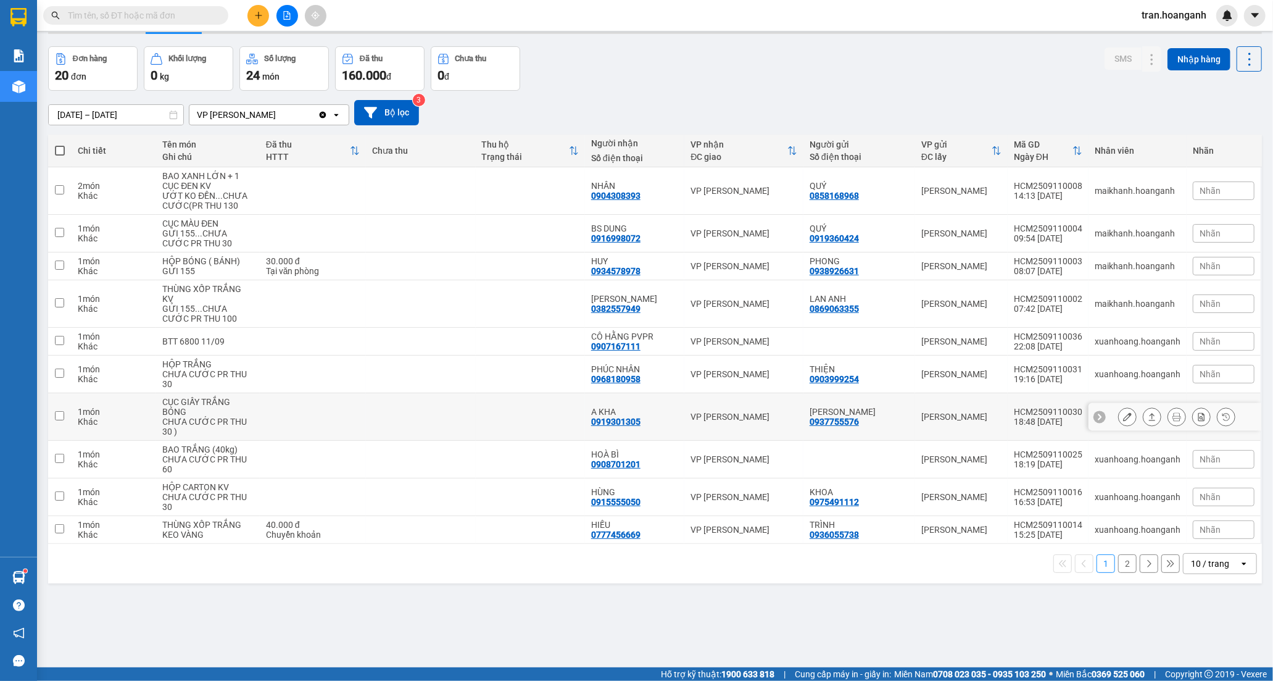
scroll to position [57, 0]
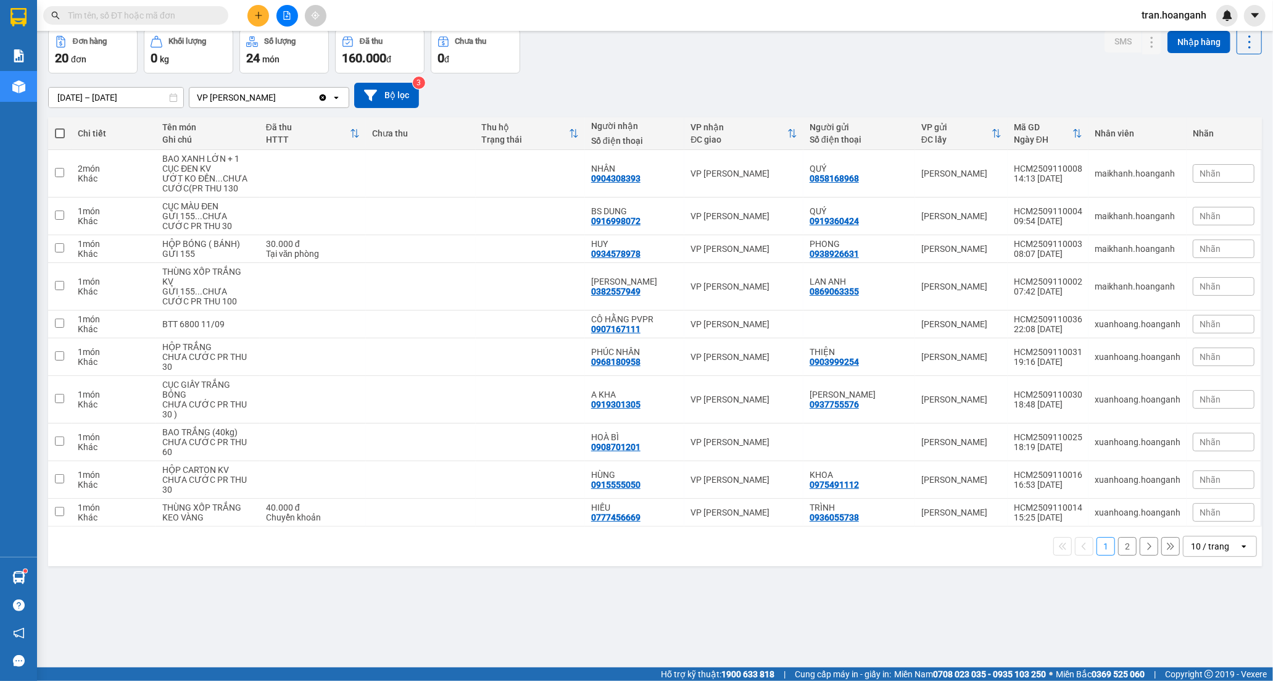
click at [1118, 547] on button "2" at bounding box center [1127, 546] width 19 height 19
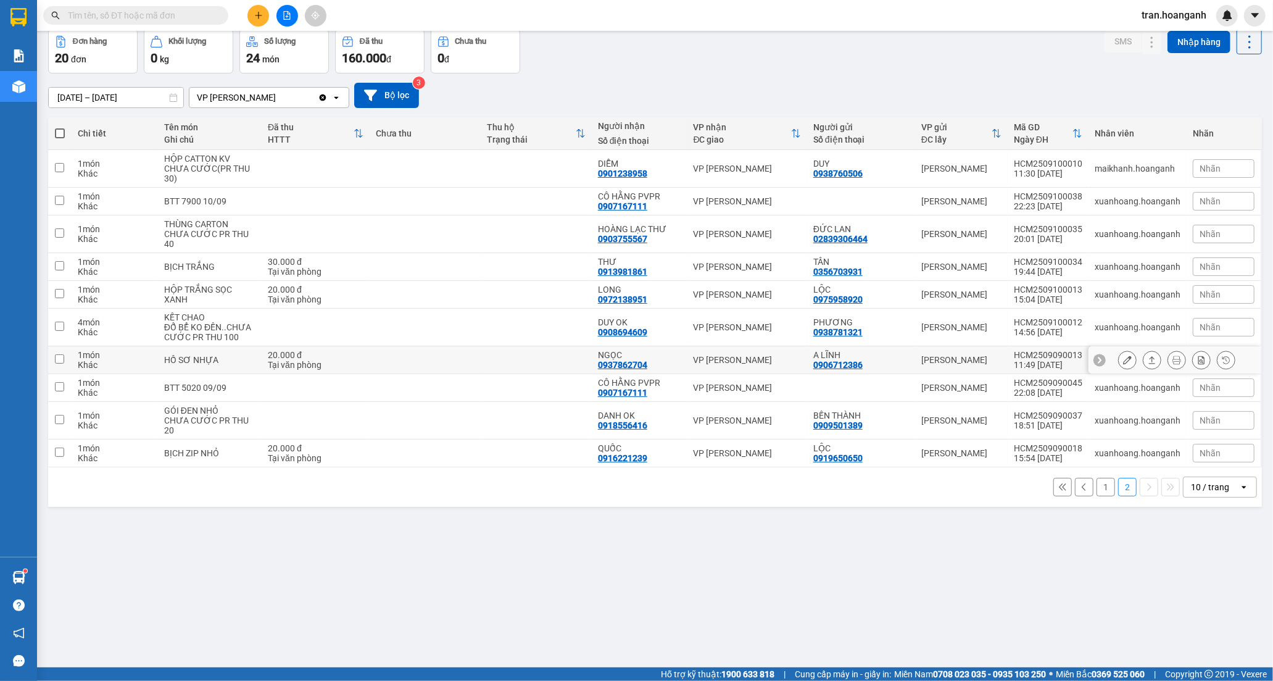
drag, startPoint x: 494, startPoint y: 367, endPoint x: 677, endPoint y: 367, distance: 182.7
click at [495, 367] on td at bounding box center [536, 360] width 111 height 28
checkbox input "true"
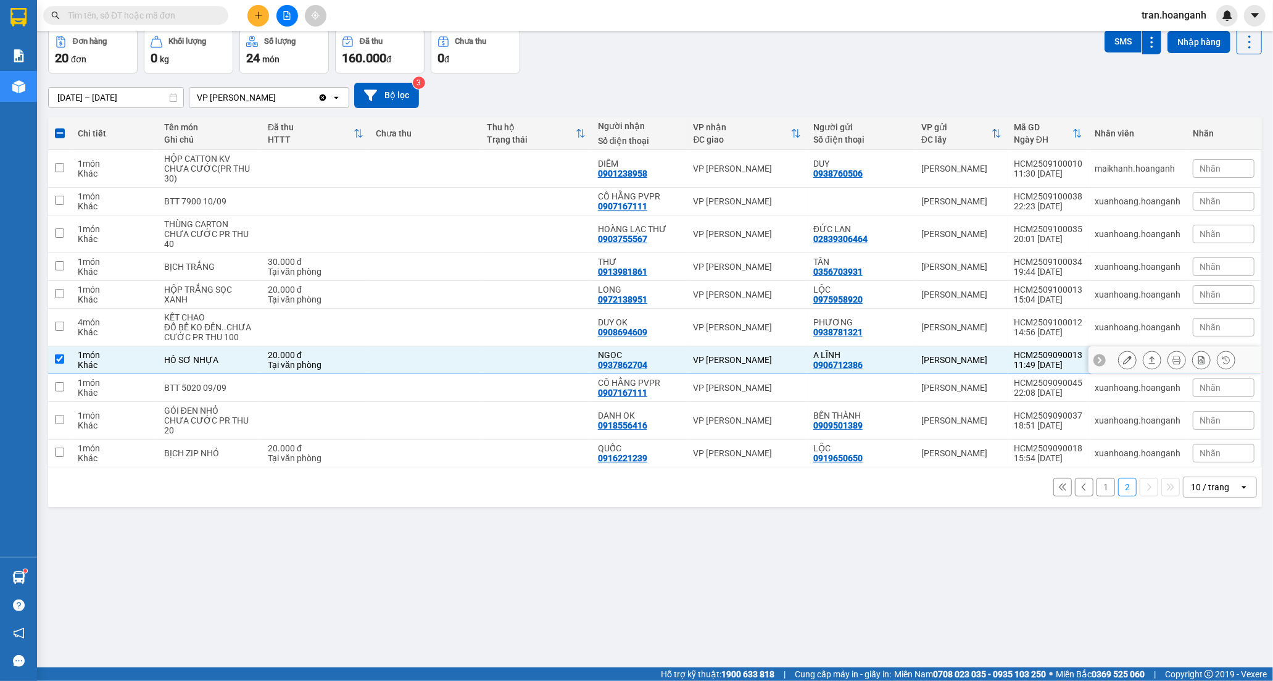
click at [1123, 361] on icon at bounding box center [1127, 360] width 9 height 9
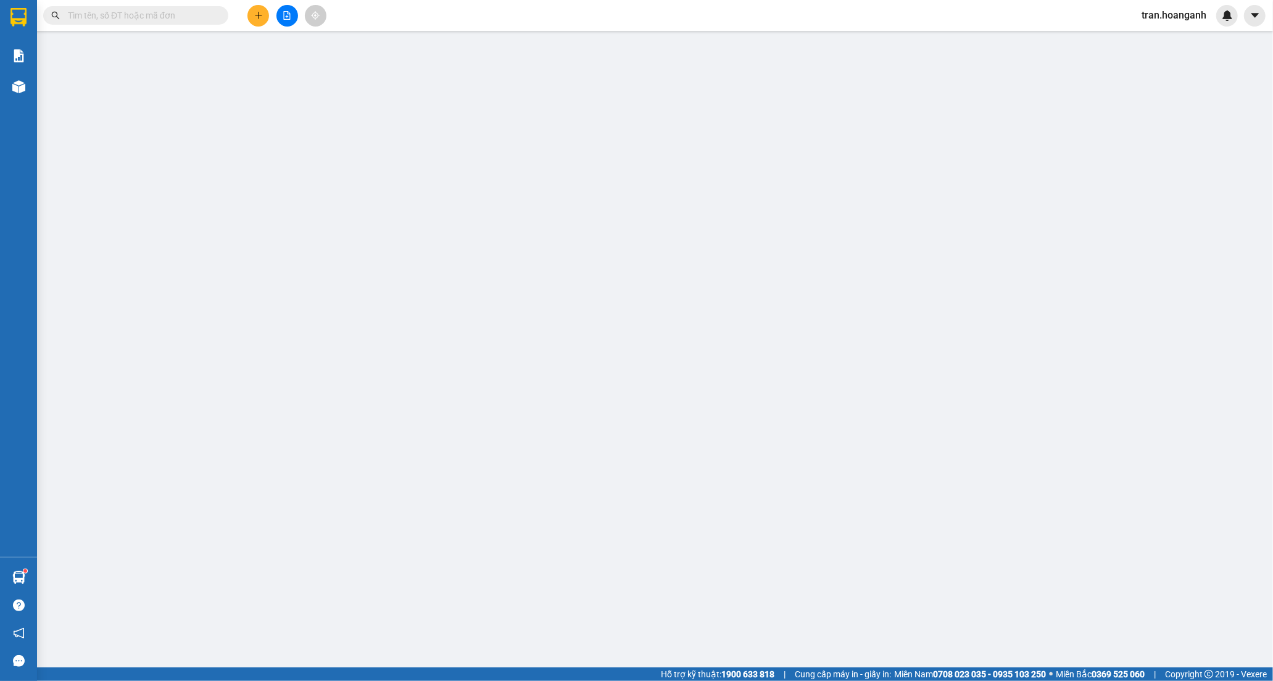
type input "0906712386"
type input "A LĨNH"
type input "0937862704"
type input "NGỌC"
type input "20.000"
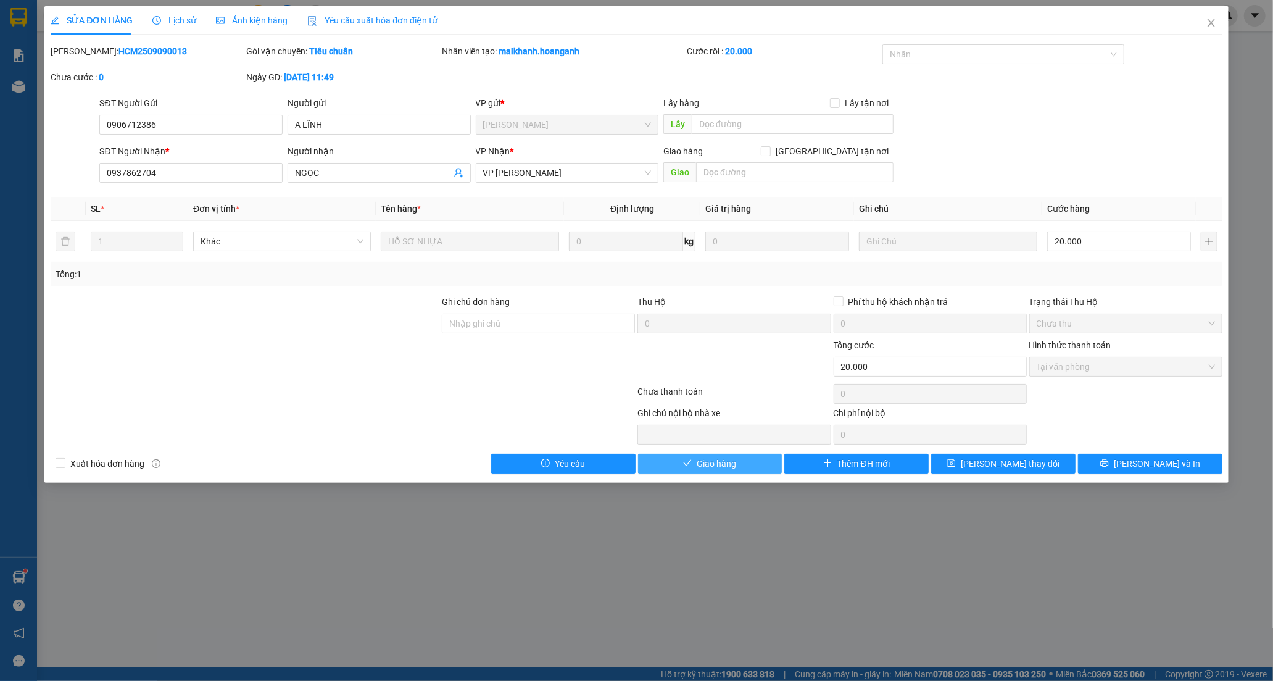
click at [721, 470] on span "Giao hàng" at bounding box center [717, 464] width 40 height 14
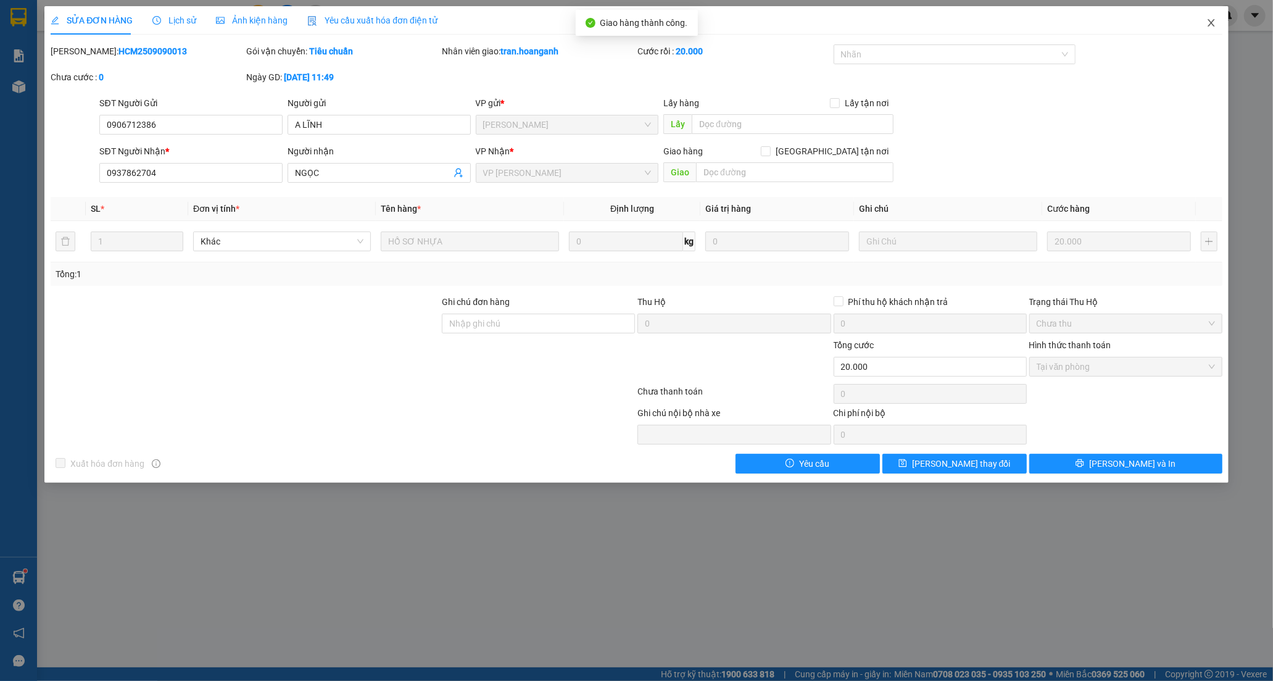
click at [1208, 23] on icon "close" at bounding box center [1212, 23] width 10 height 10
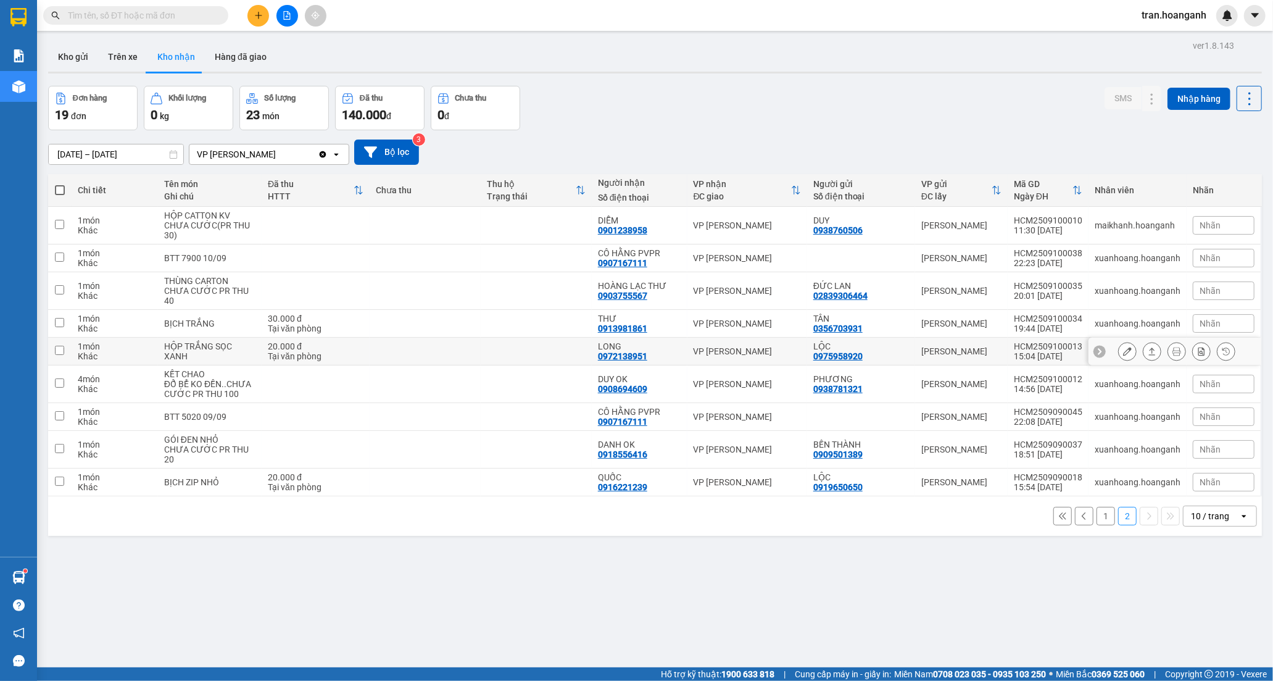
click at [526, 343] on td at bounding box center [536, 352] width 111 height 28
checkbox input "true"
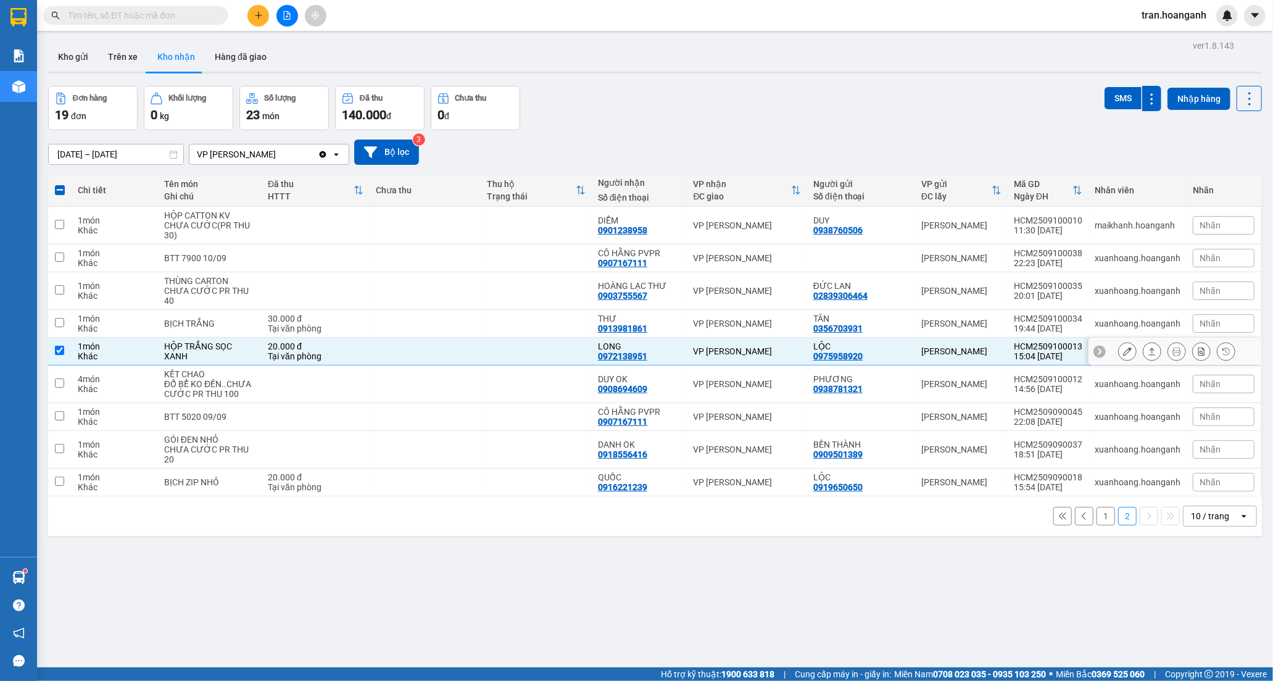
click at [1123, 352] on icon at bounding box center [1127, 351] width 9 height 9
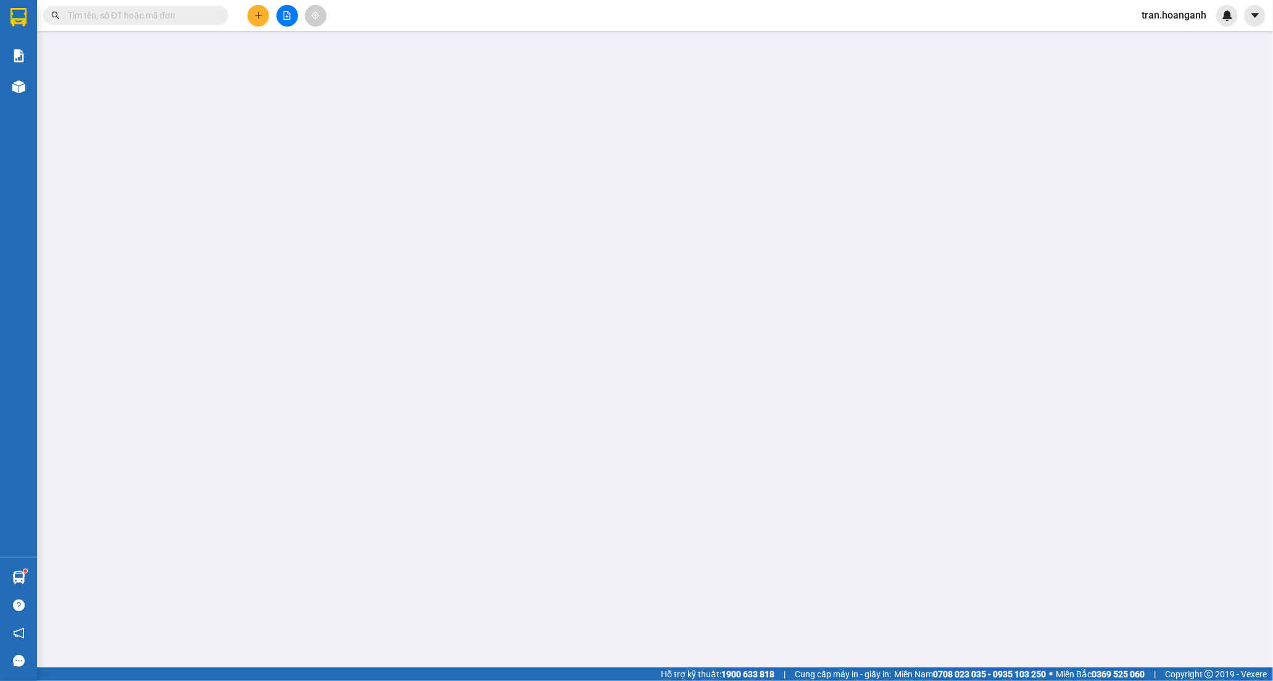
type input "0975958920"
type input "LỘC"
type input "0972138951"
type input "LONG"
type input "20.000"
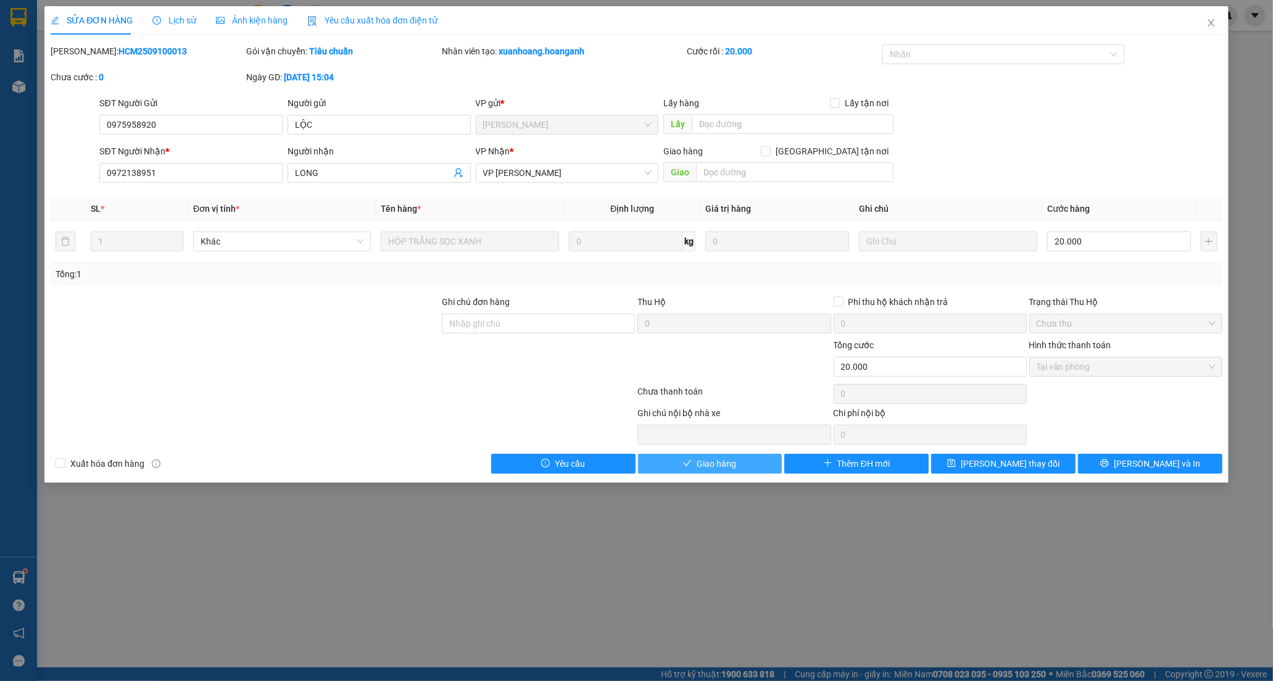
click at [717, 467] on span "Giao hàng" at bounding box center [717, 464] width 40 height 14
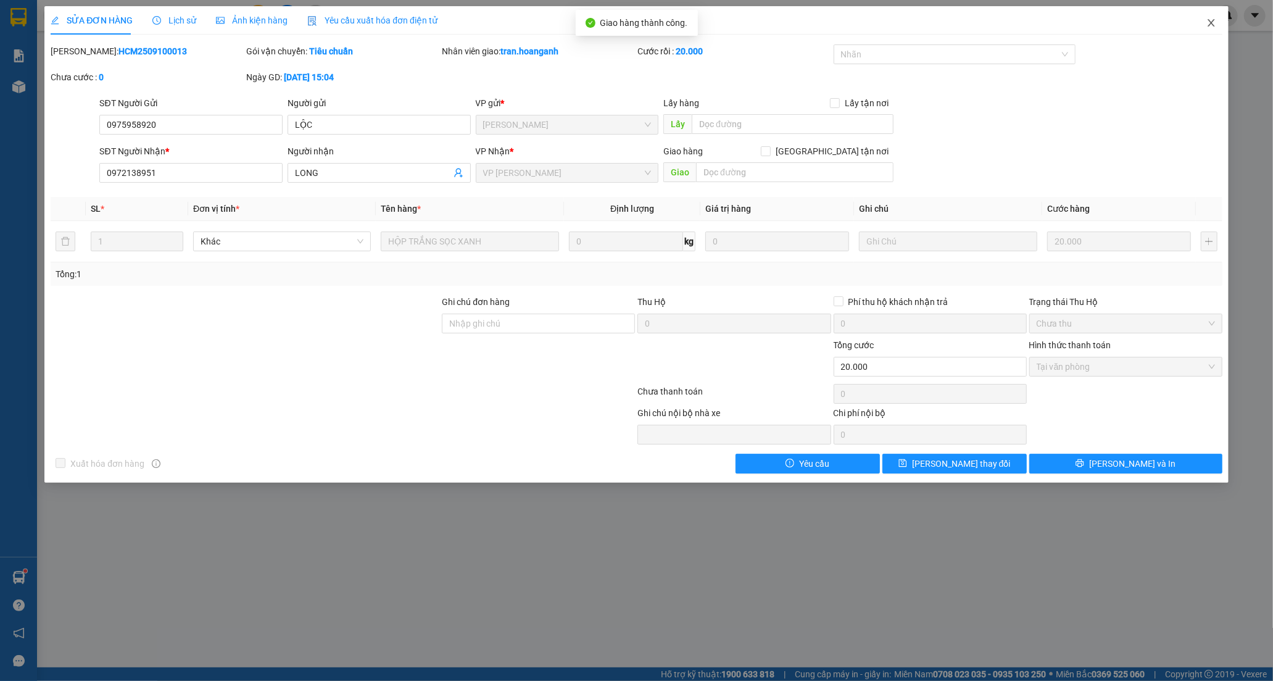
click at [1212, 23] on icon "close" at bounding box center [1211, 22] width 7 height 7
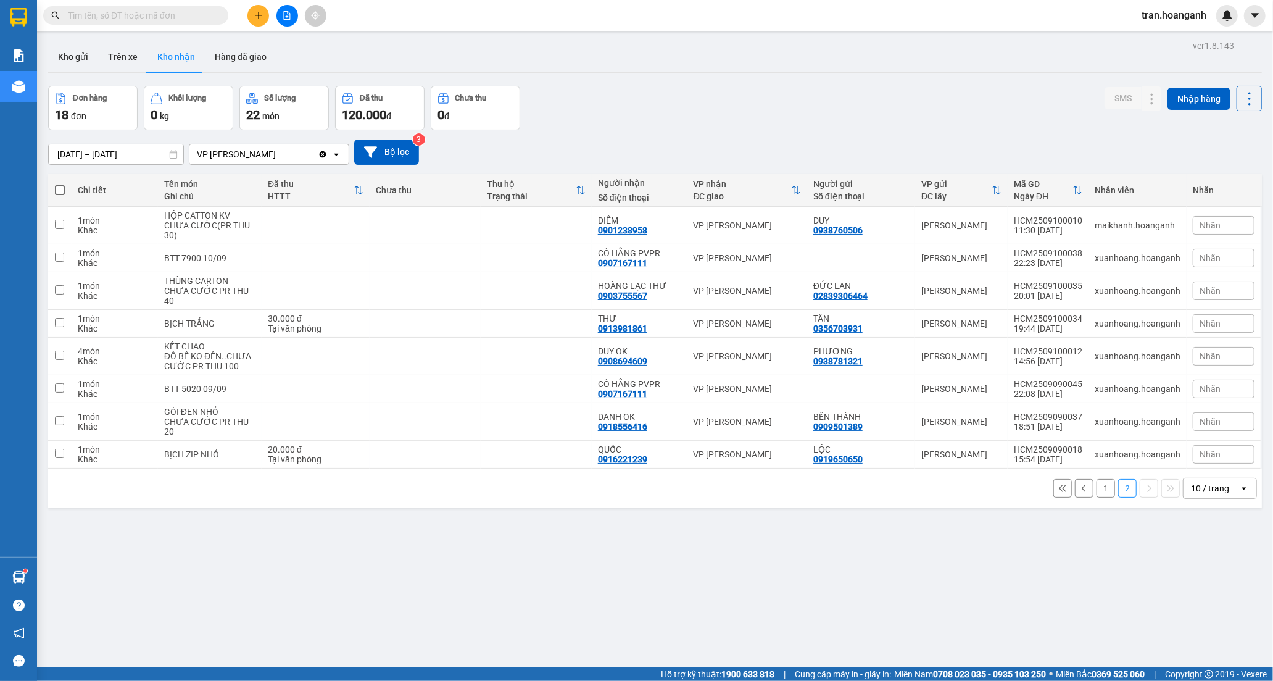
click at [1097, 488] on button "1" at bounding box center [1106, 488] width 19 height 19
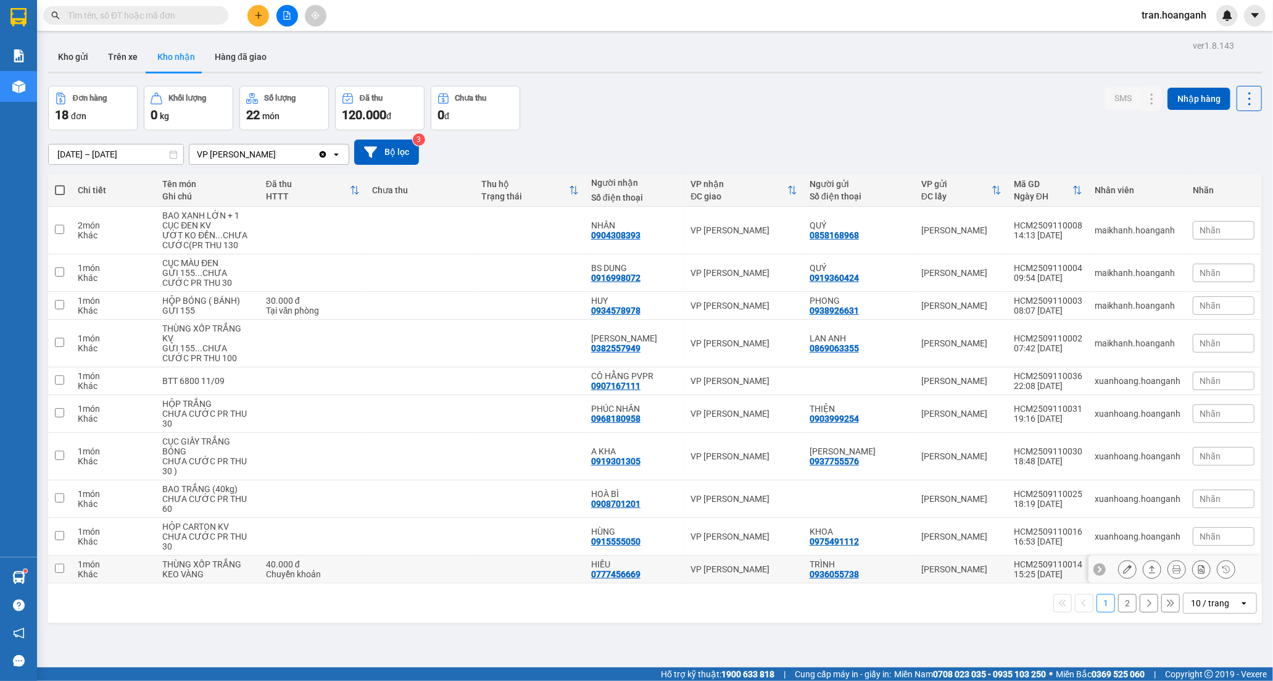
click at [605, 571] on div "0777456669" at bounding box center [615, 574] width 49 height 10
click at [1123, 570] on icon at bounding box center [1127, 569] width 9 height 9
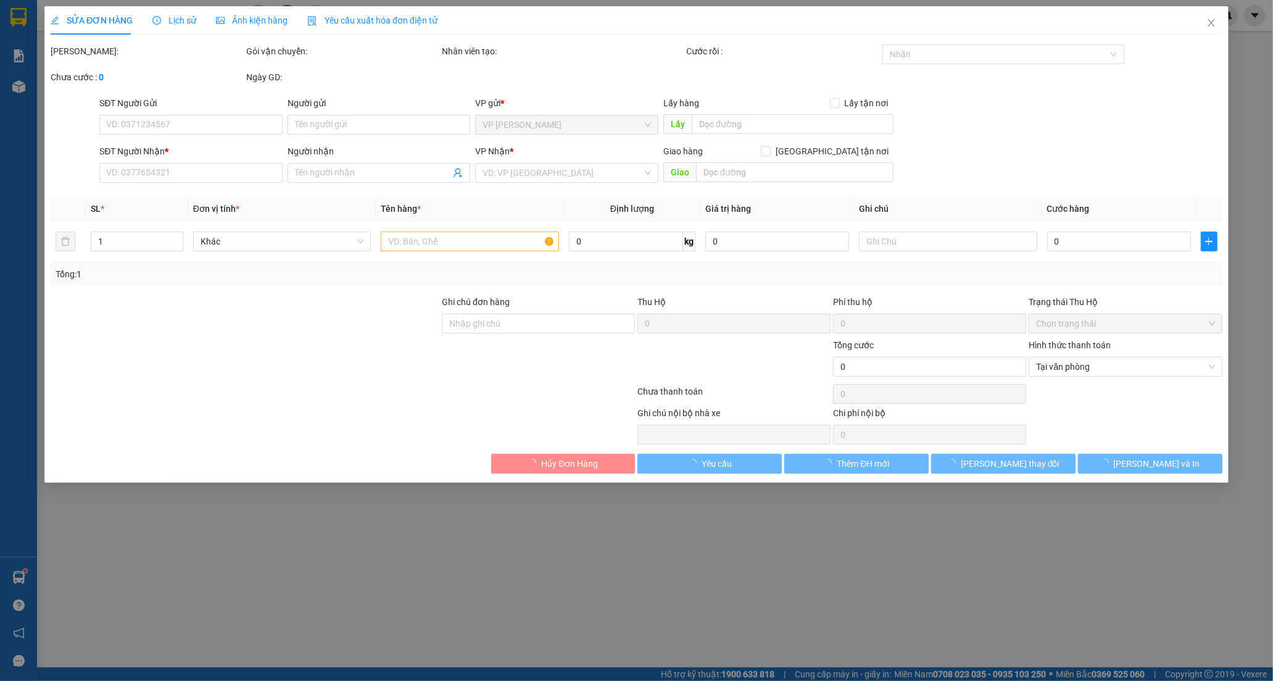
type input "0936055738"
type input "TRÌNH"
type input "0777456669"
type input "HIẾU"
type input "40.000"
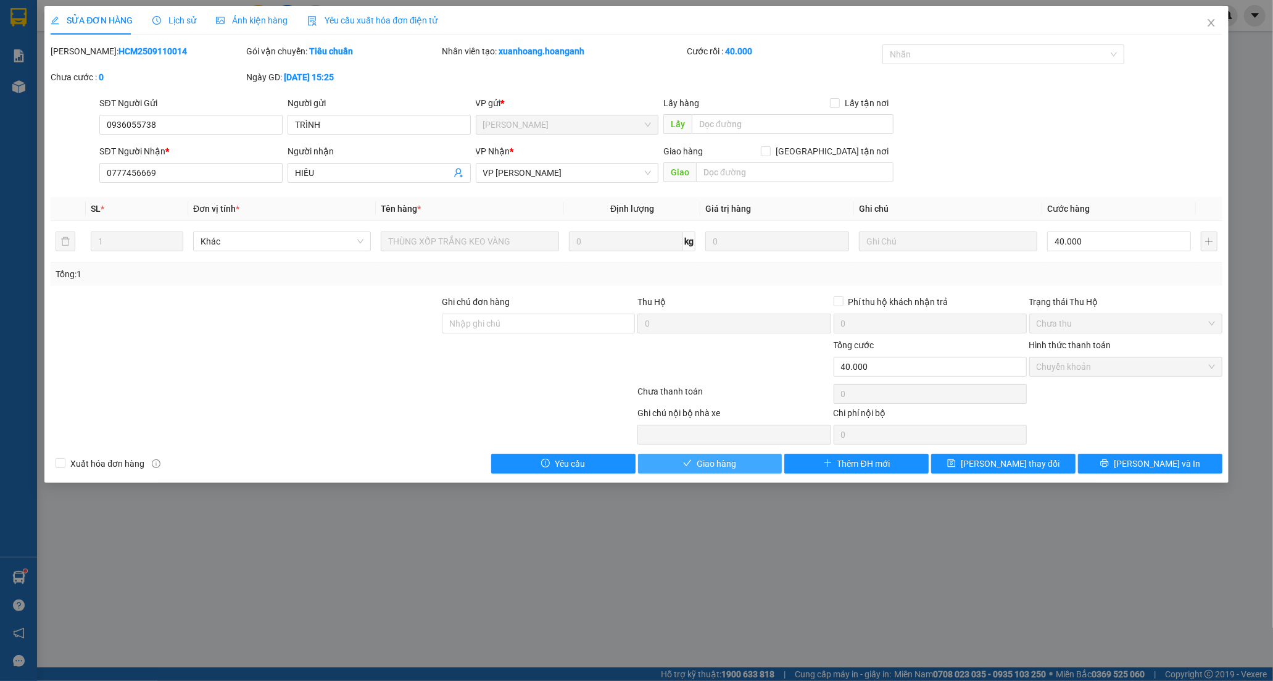
click at [707, 466] on span "Giao hàng" at bounding box center [717, 464] width 40 height 14
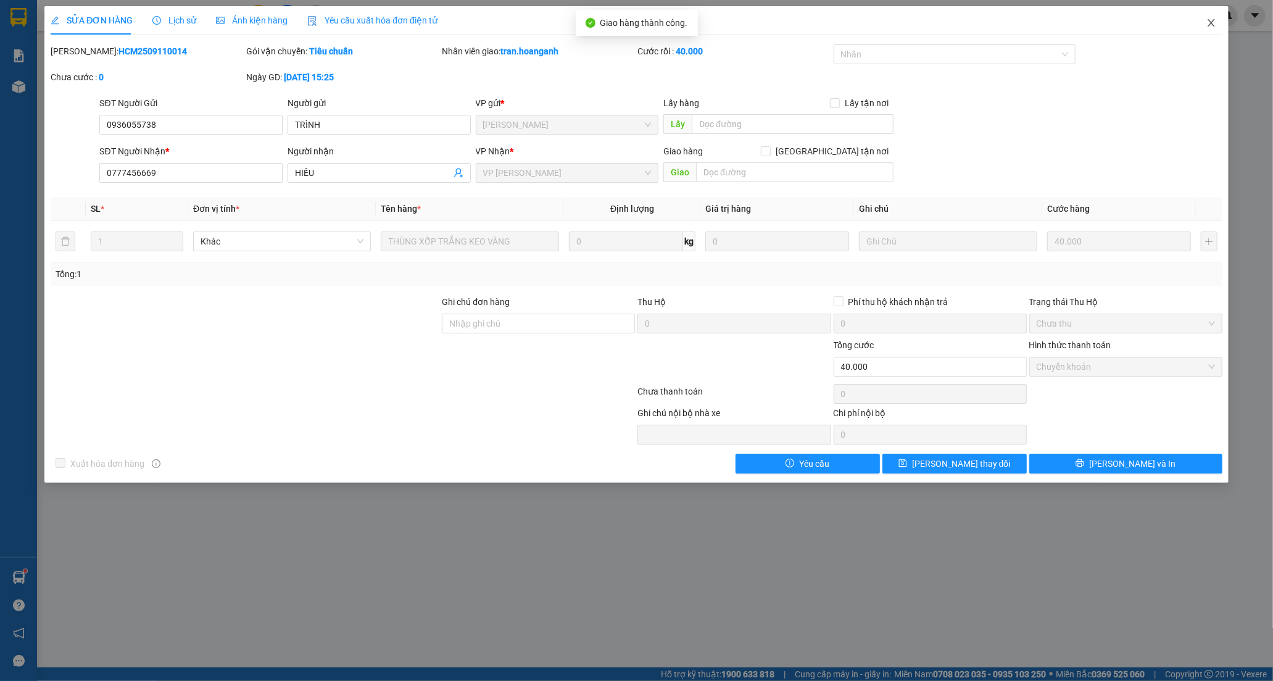
click at [1213, 21] on icon "close" at bounding box center [1211, 22] width 7 height 7
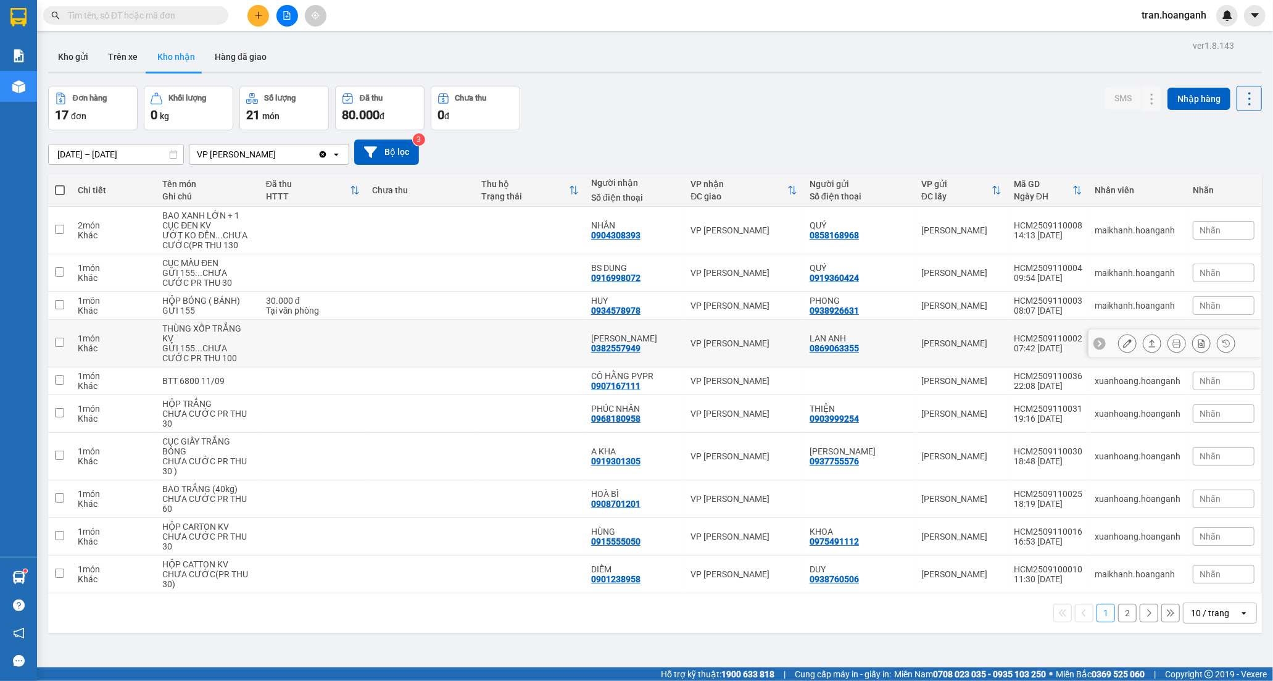
click at [574, 344] on td at bounding box center [530, 344] width 109 height 48
checkbox input "true"
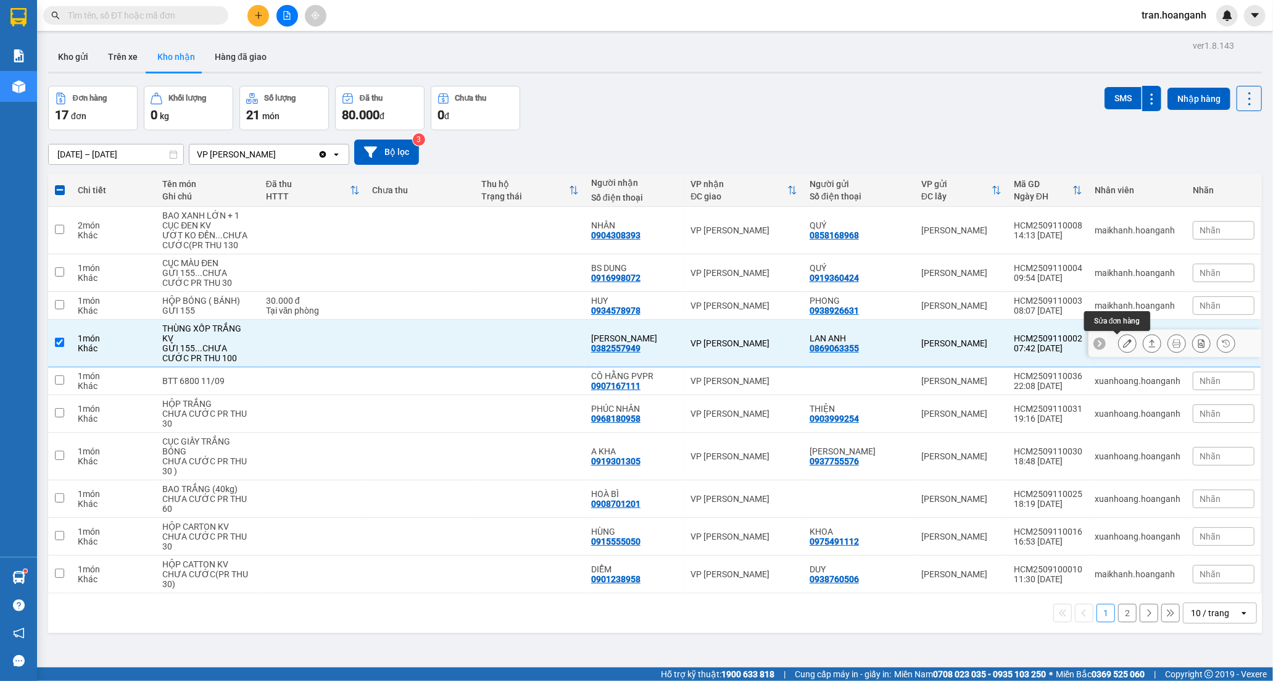
click at [1123, 341] on icon at bounding box center [1127, 343] width 9 height 9
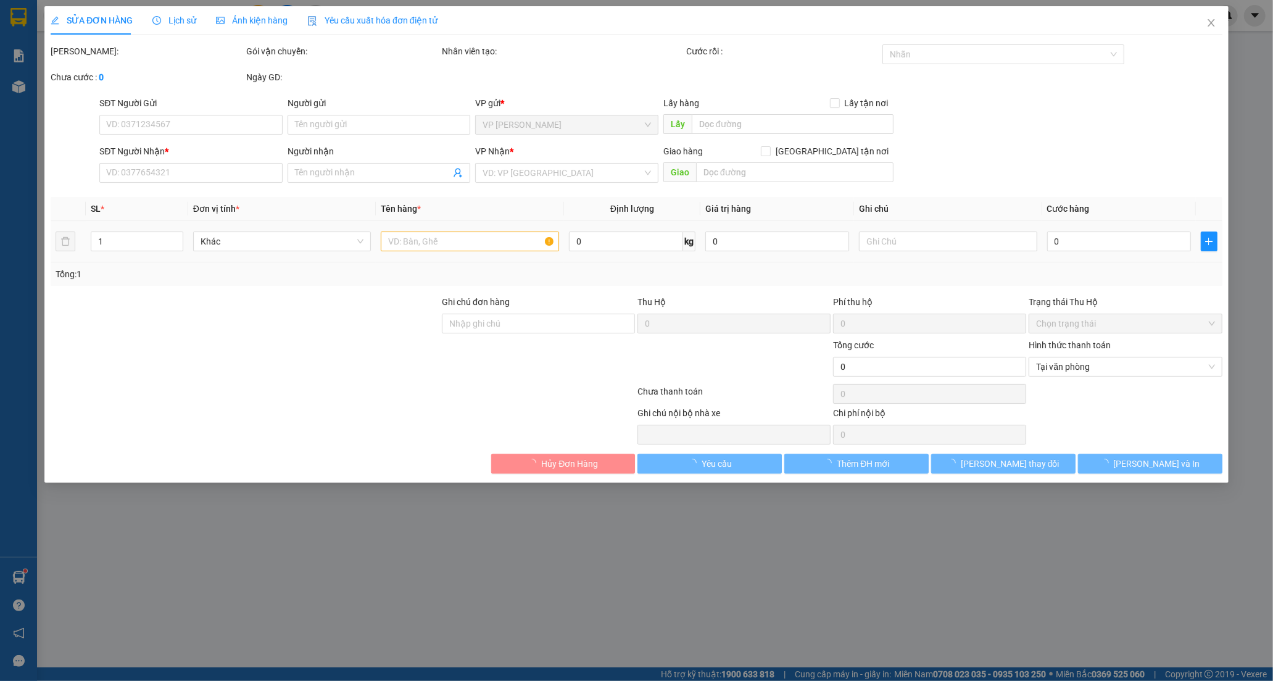
type input "0869063355"
type input "LAN ANH"
type input "0382557949"
type input "[PERSON_NAME]"
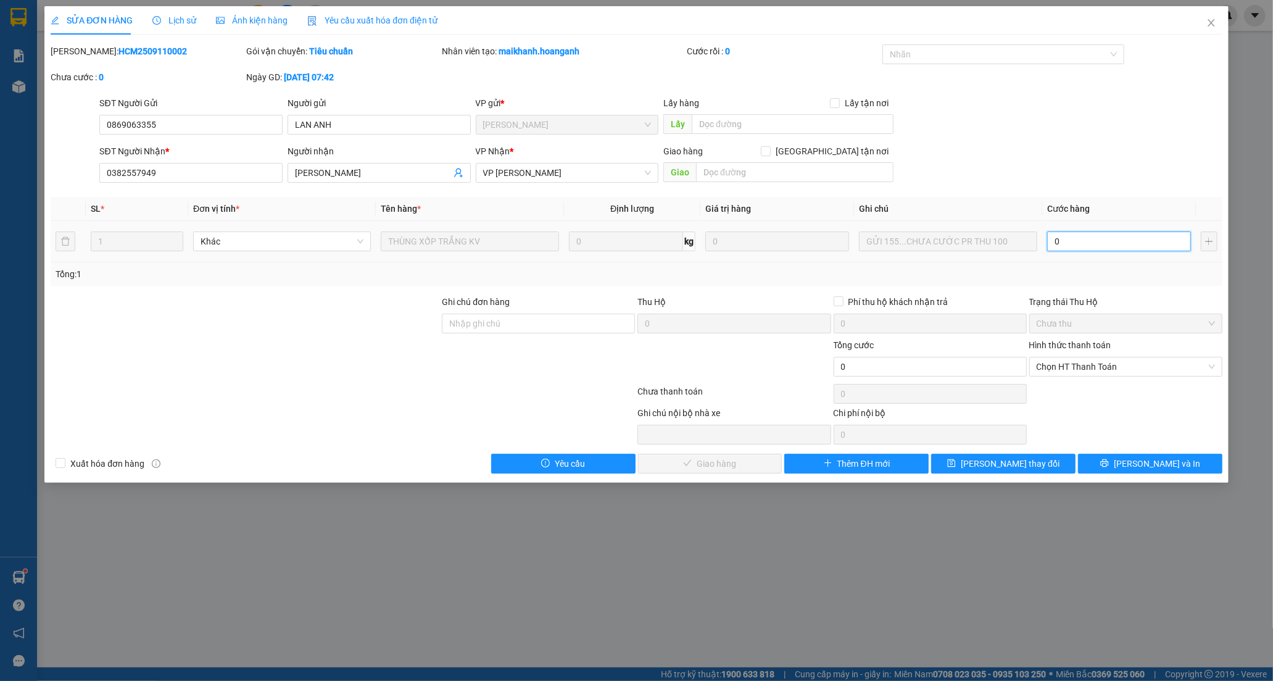
click at [1083, 241] on input "0" at bounding box center [1119, 241] width 144 height 20
type input "1"
type input "10"
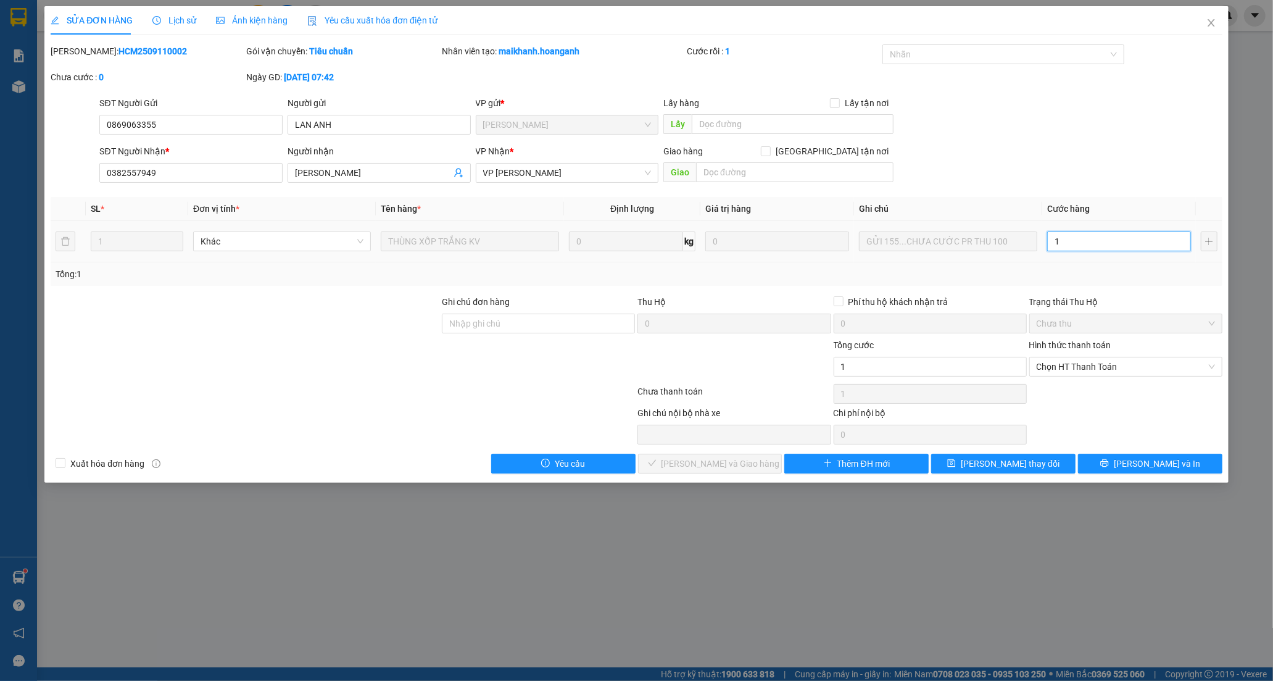
type input "10"
type input "100"
click at [1079, 371] on span "Chọn HT Thanh Toán" at bounding box center [1126, 366] width 178 height 19
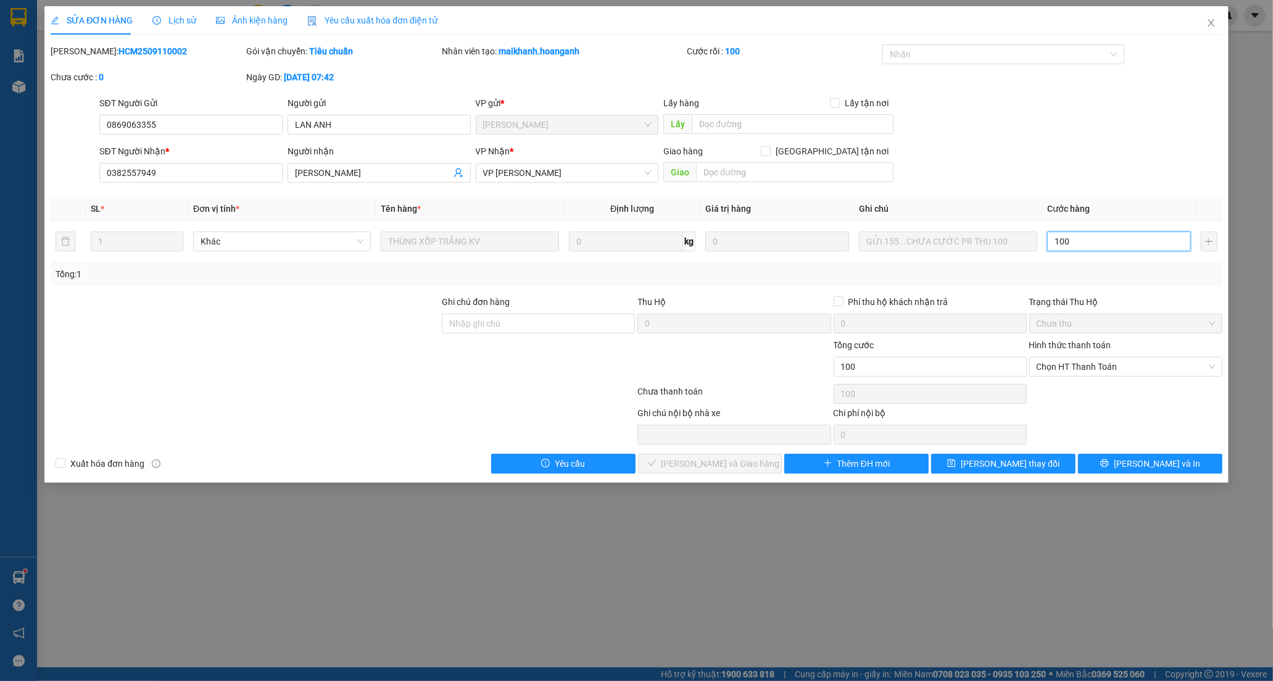
type input "100"
type input "100.000"
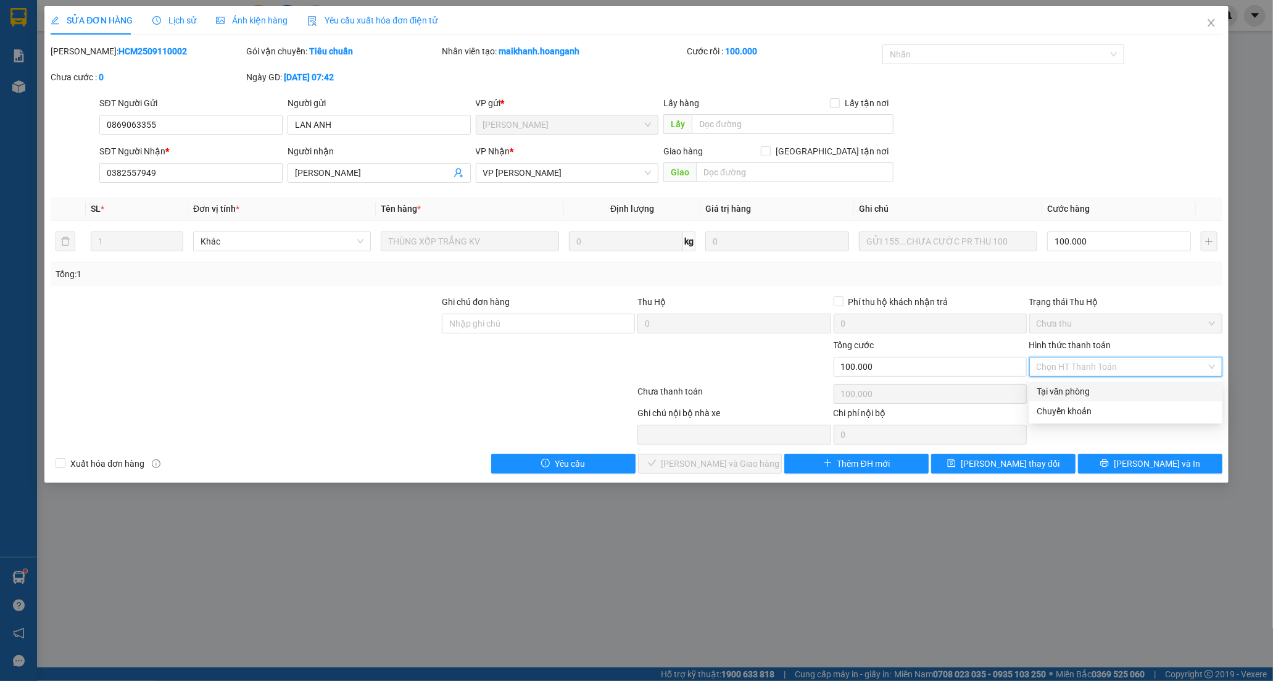
click at [1078, 388] on div "Tại văn phòng" at bounding box center [1126, 392] width 178 height 14
type input "0"
click at [717, 465] on span "[PERSON_NAME] và Giao hàng" at bounding box center [721, 464] width 119 height 14
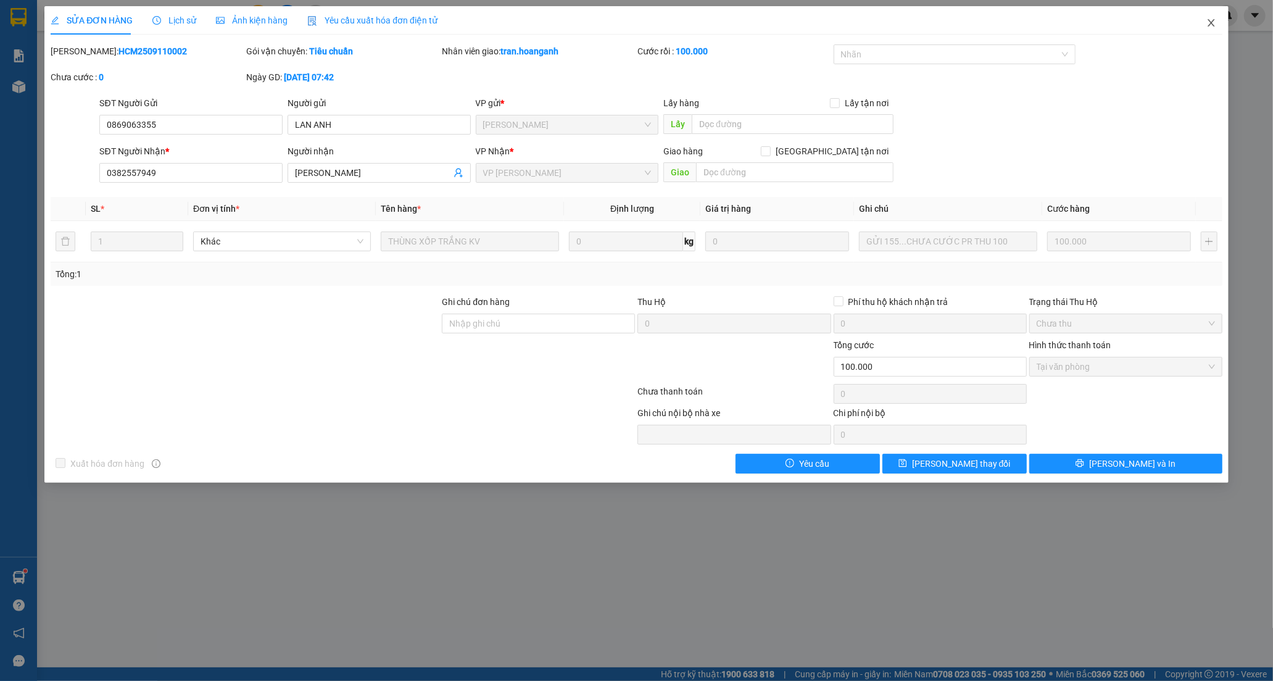
click at [1214, 22] on icon "close" at bounding box center [1212, 23] width 10 height 10
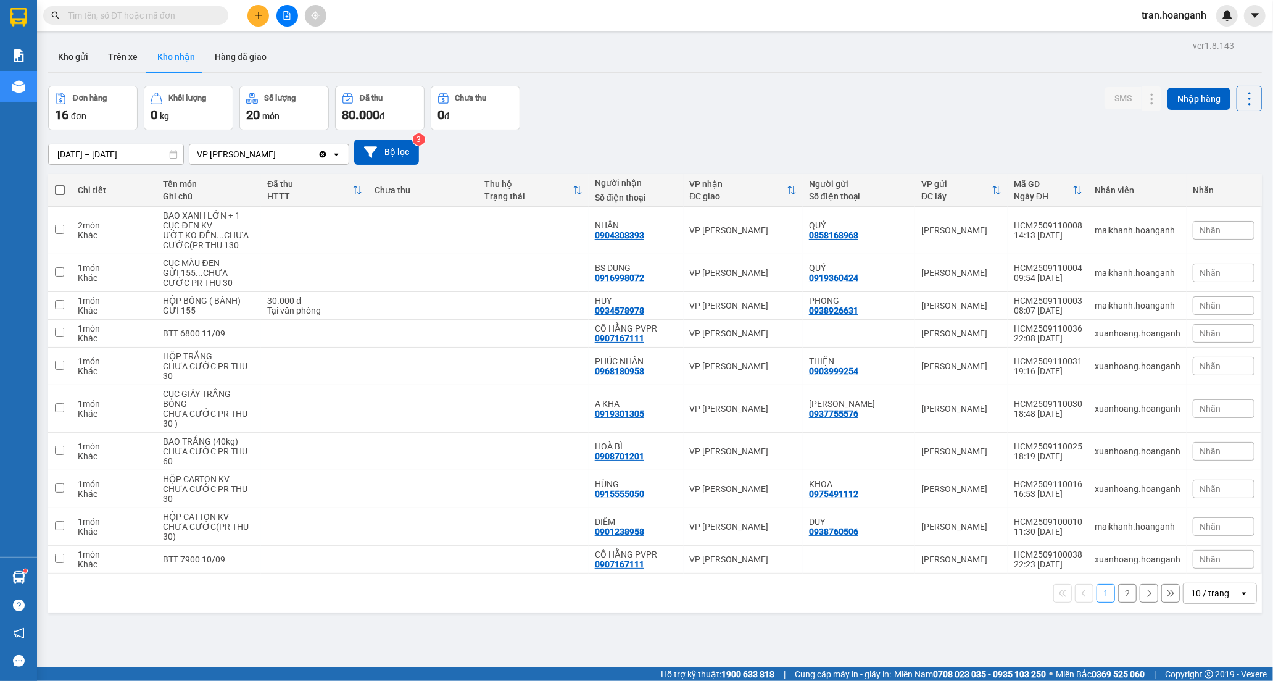
click at [1118, 593] on button "2" at bounding box center [1127, 593] width 19 height 19
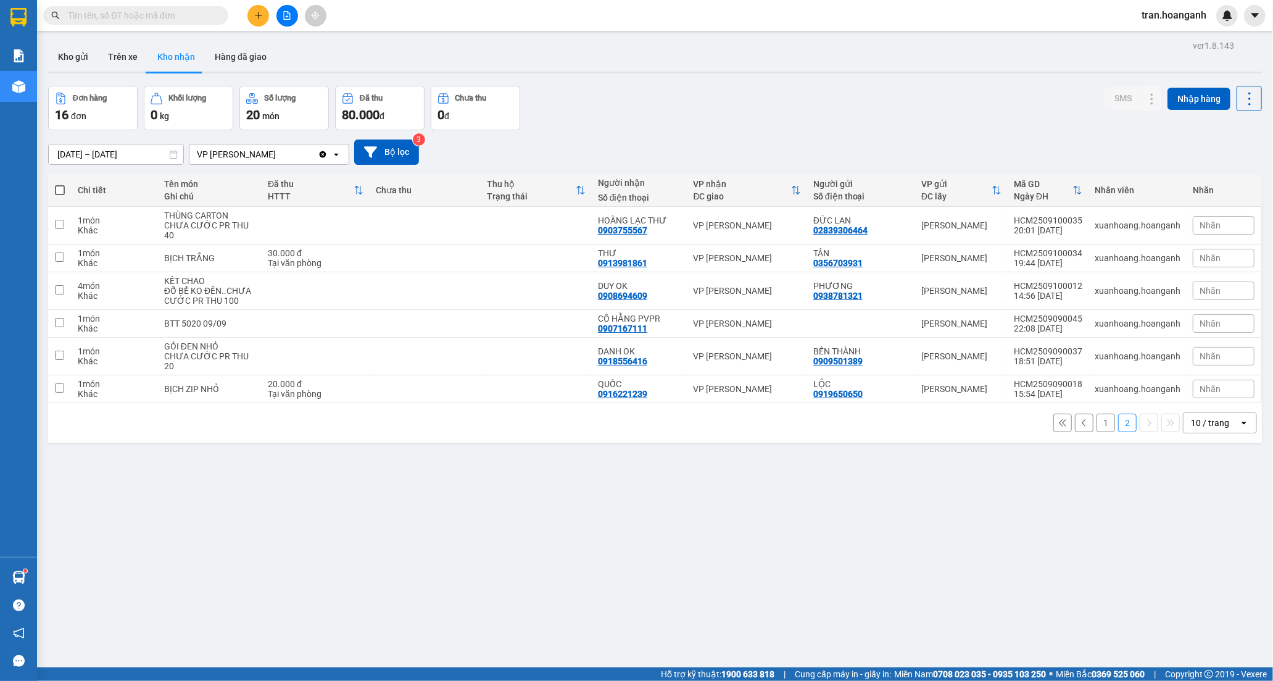
click at [1099, 426] on button "1" at bounding box center [1106, 423] width 19 height 19
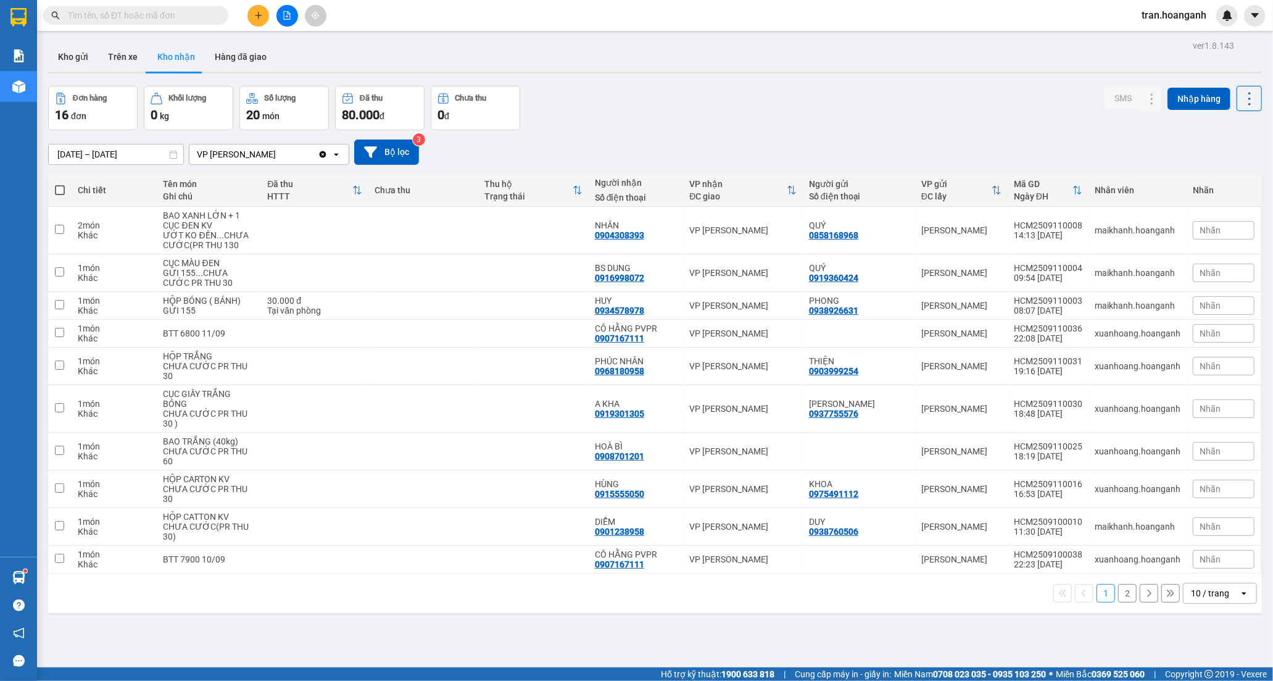
drag, startPoint x: 510, startPoint y: 330, endPoint x: 636, endPoint y: 112, distance: 250.8
click at [636, 112] on div "Đơn hàng 16 đơn Khối lượng 0 kg Số lượng 20 món Đã thu 80.000 đ Chưa thu 0 đ SM…" at bounding box center [655, 108] width 1214 height 44
click at [1120, 594] on button "2" at bounding box center [1127, 593] width 19 height 19
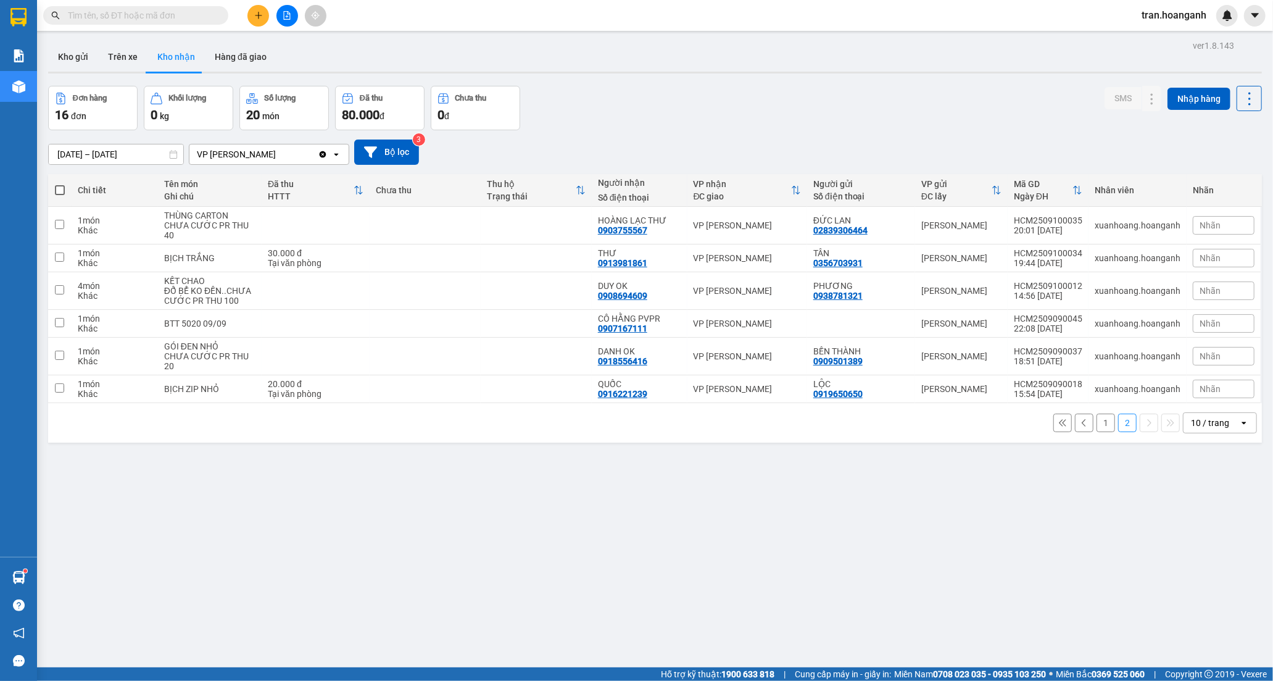
click at [1100, 426] on button "1" at bounding box center [1106, 423] width 19 height 19
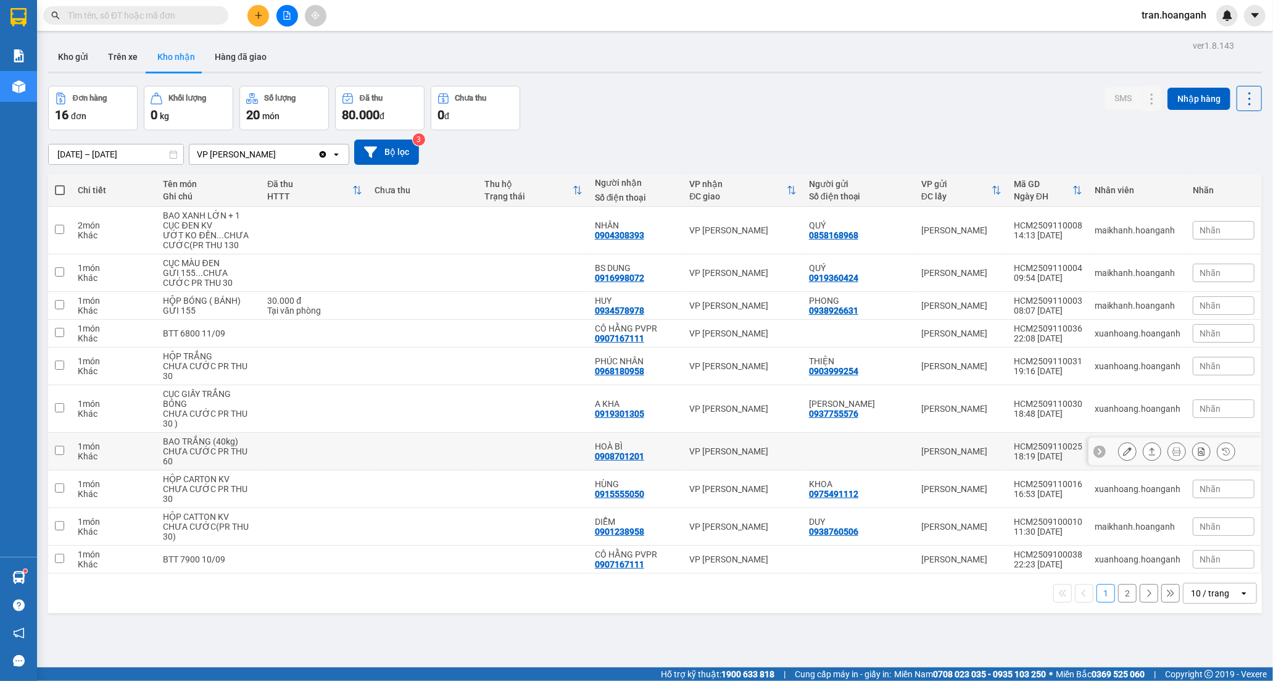
click at [451, 453] on td at bounding box center [423, 452] width 110 height 38
checkbox input "true"
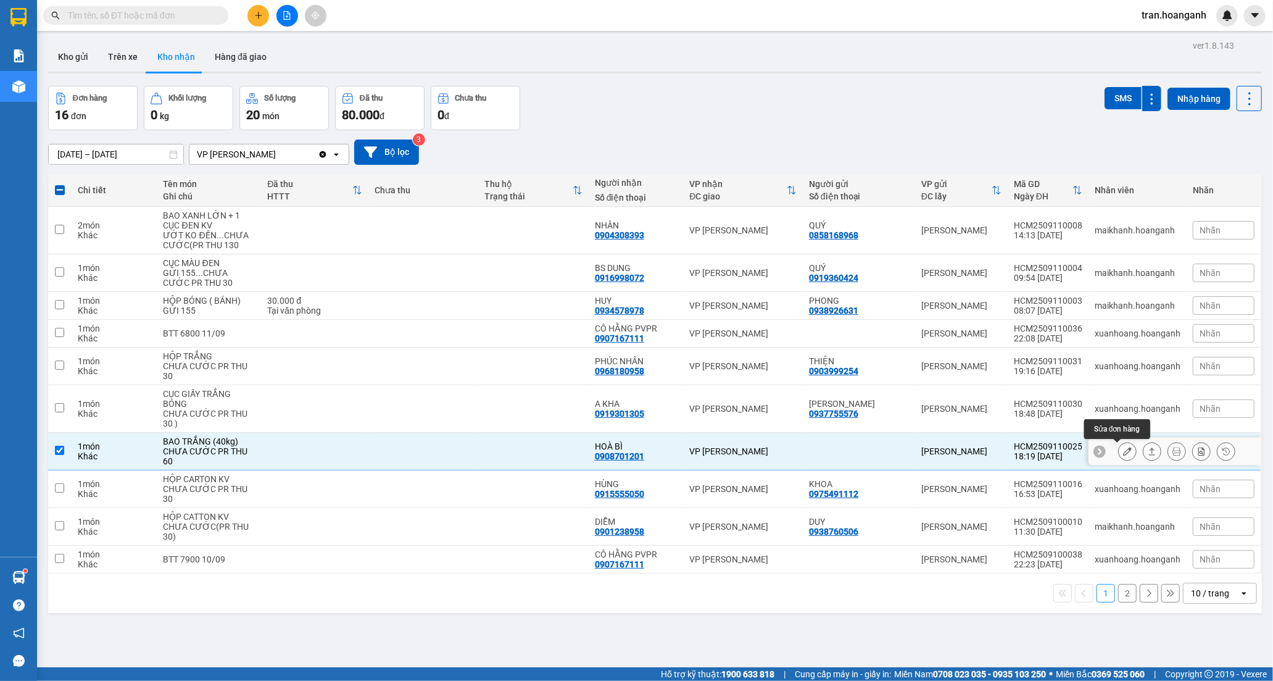
click at [1123, 449] on icon at bounding box center [1127, 451] width 9 height 9
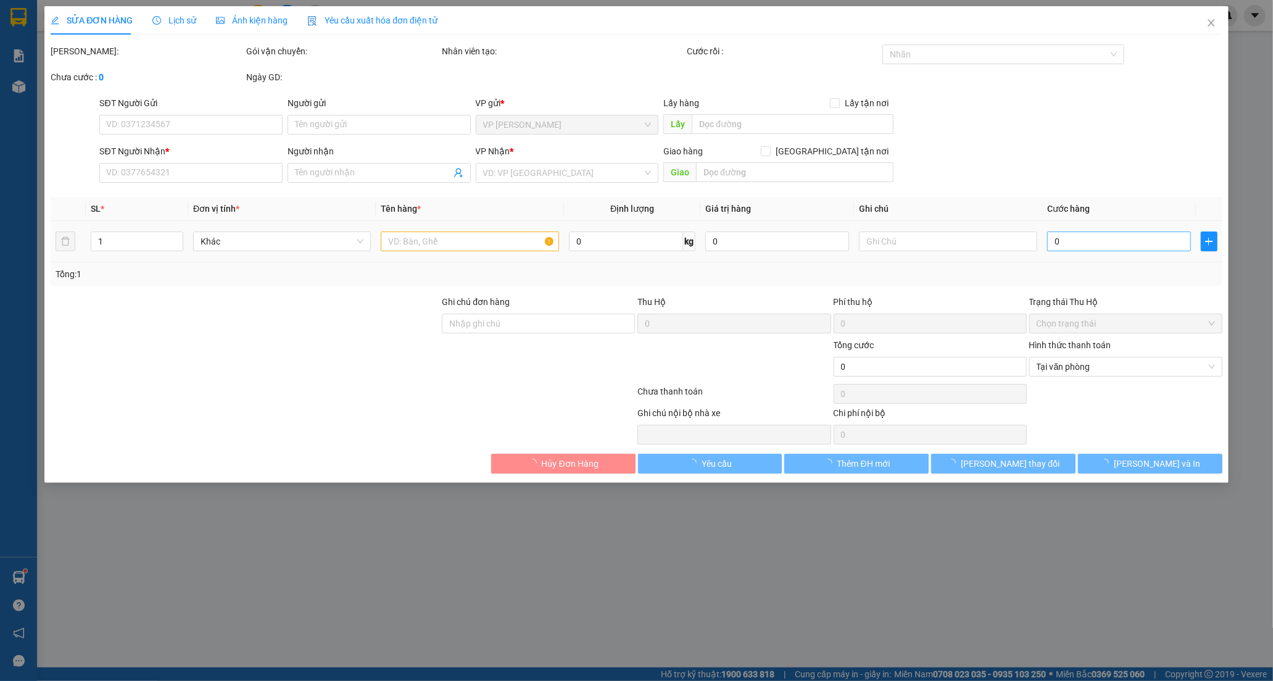
type input "0908701201"
type input "HOÀ BÌ"
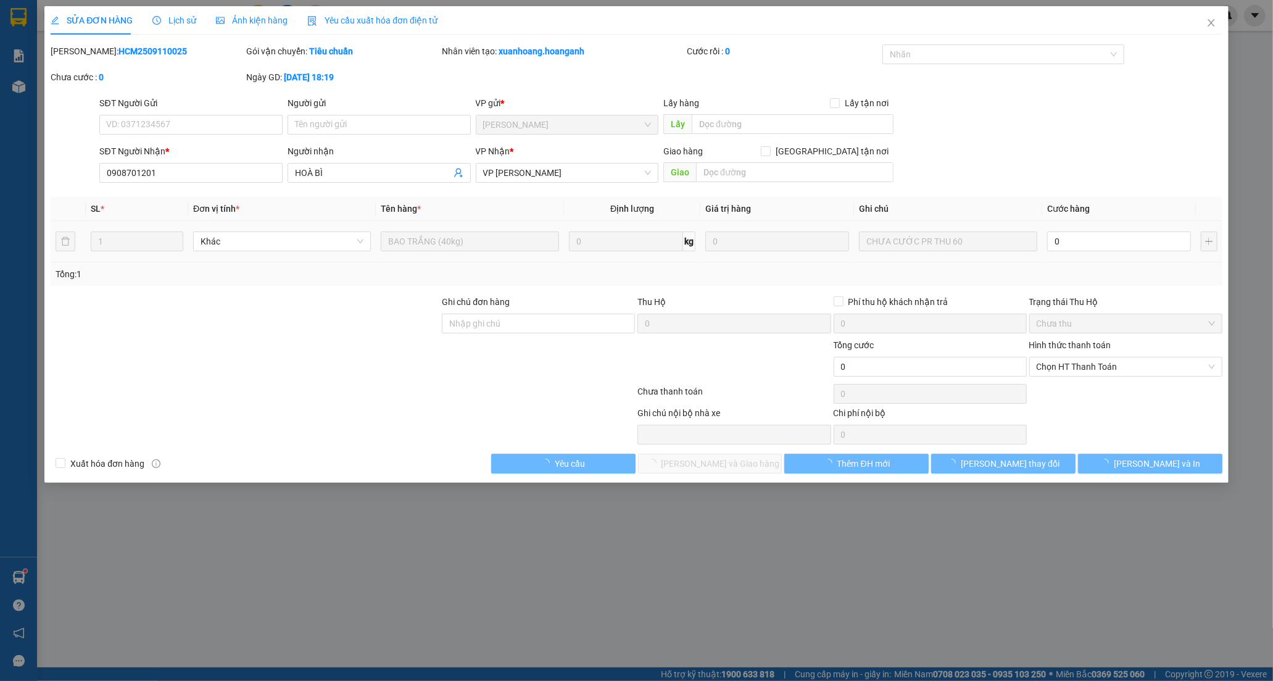
click at [1082, 244] on input "0" at bounding box center [1119, 241] width 144 height 20
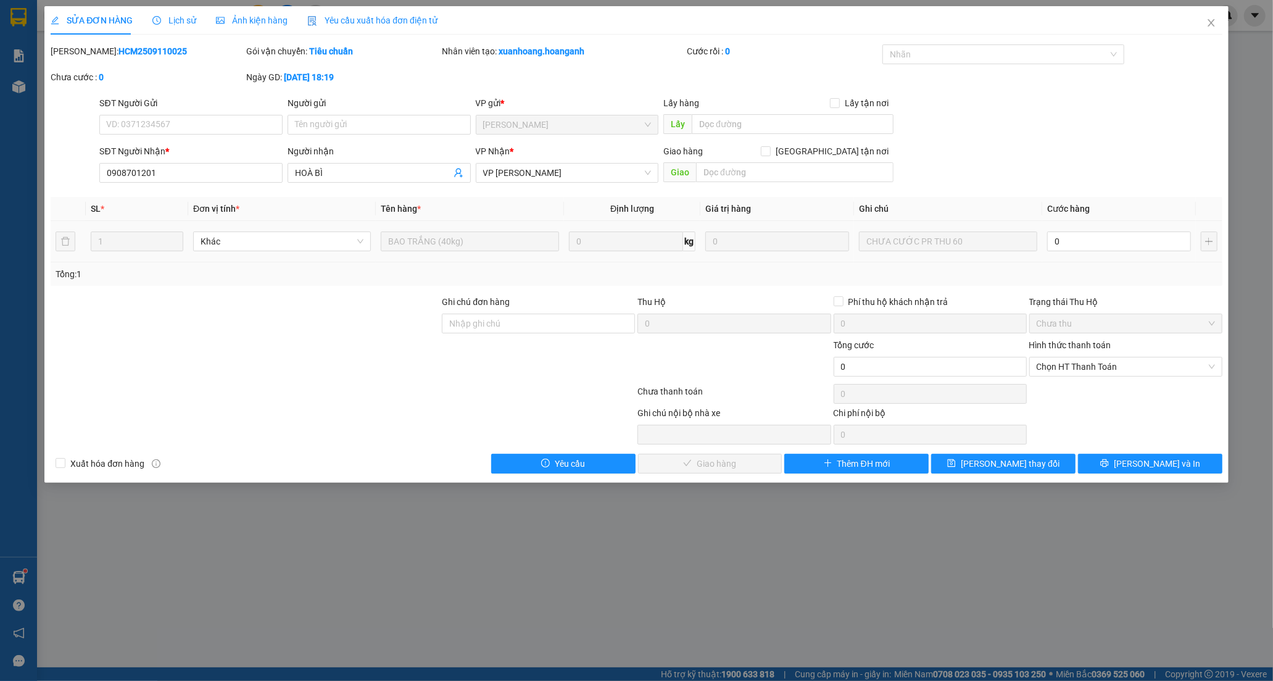
type input "4"
type input "45"
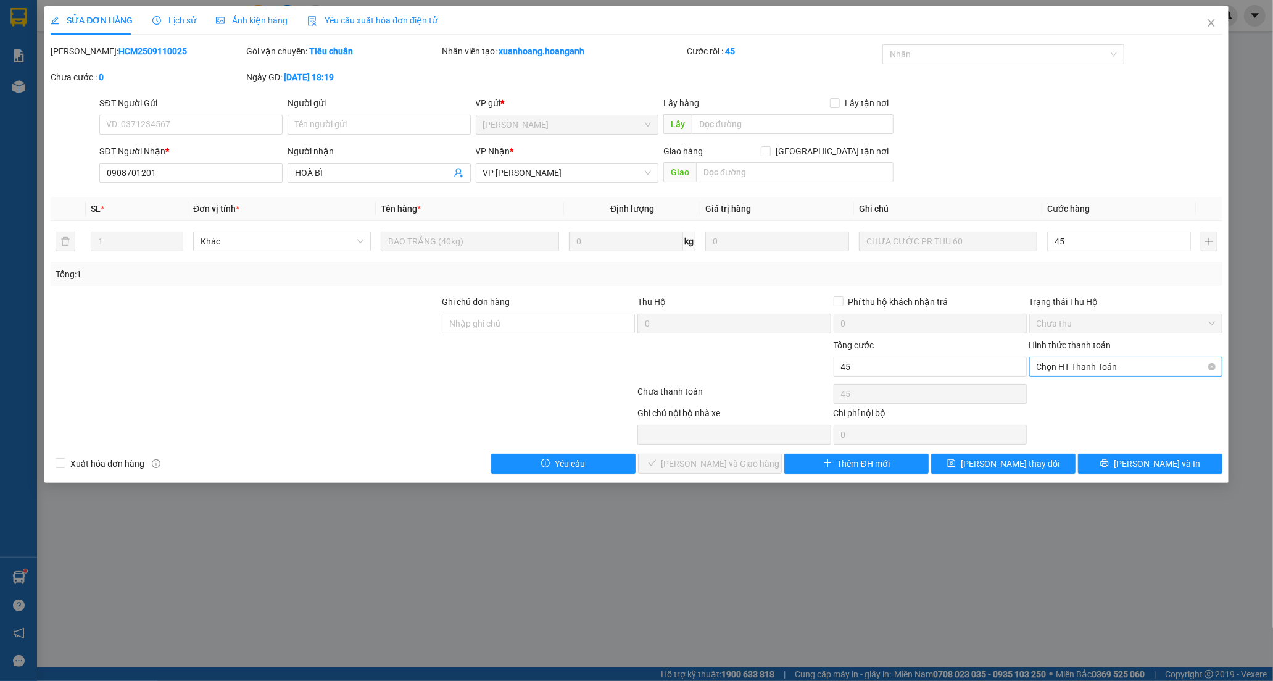
click at [1057, 367] on span "Chọn HT Thanh Toán" at bounding box center [1126, 366] width 178 height 19
type input "45"
type input "45.000"
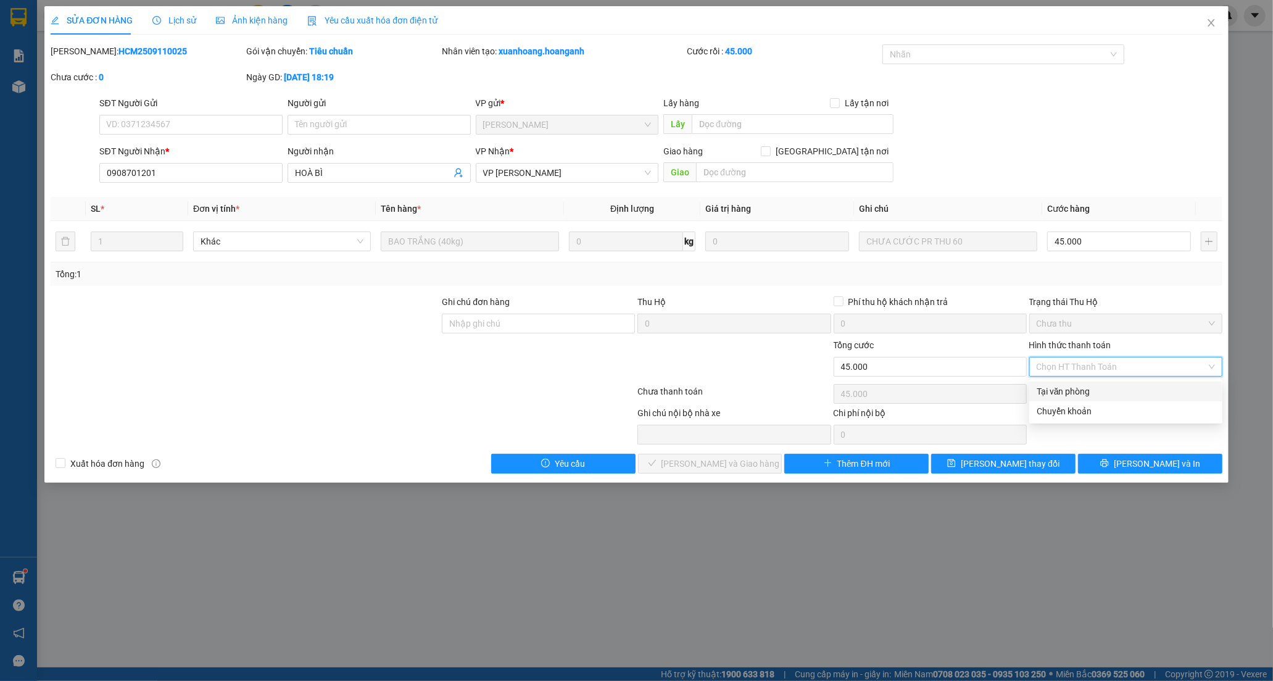
click at [1055, 391] on div "Tại văn phòng" at bounding box center [1126, 392] width 178 height 14
type input "0"
drag, startPoint x: 668, startPoint y: 464, endPoint x: 823, endPoint y: 244, distance: 268.3
click at [669, 463] on button "[PERSON_NAME] và Giao hàng" at bounding box center [710, 464] width 144 height 20
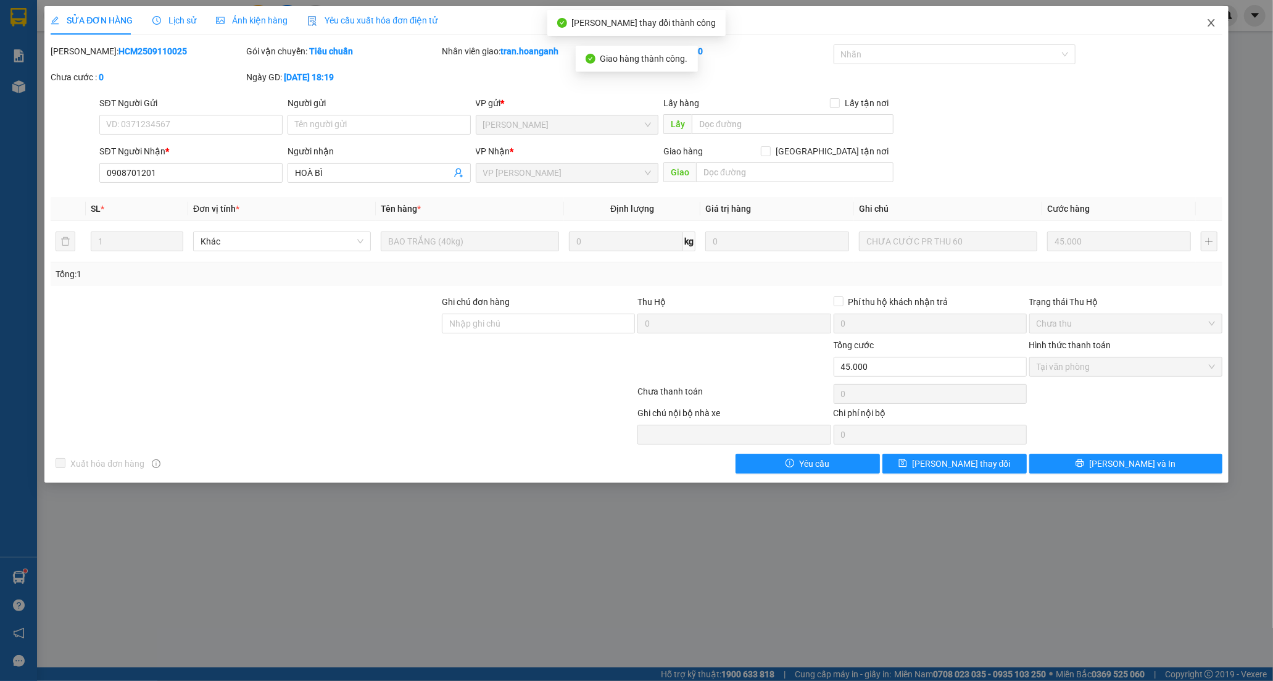
click at [1211, 22] on icon "close" at bounding box center [1212, 23] width 10 height 10
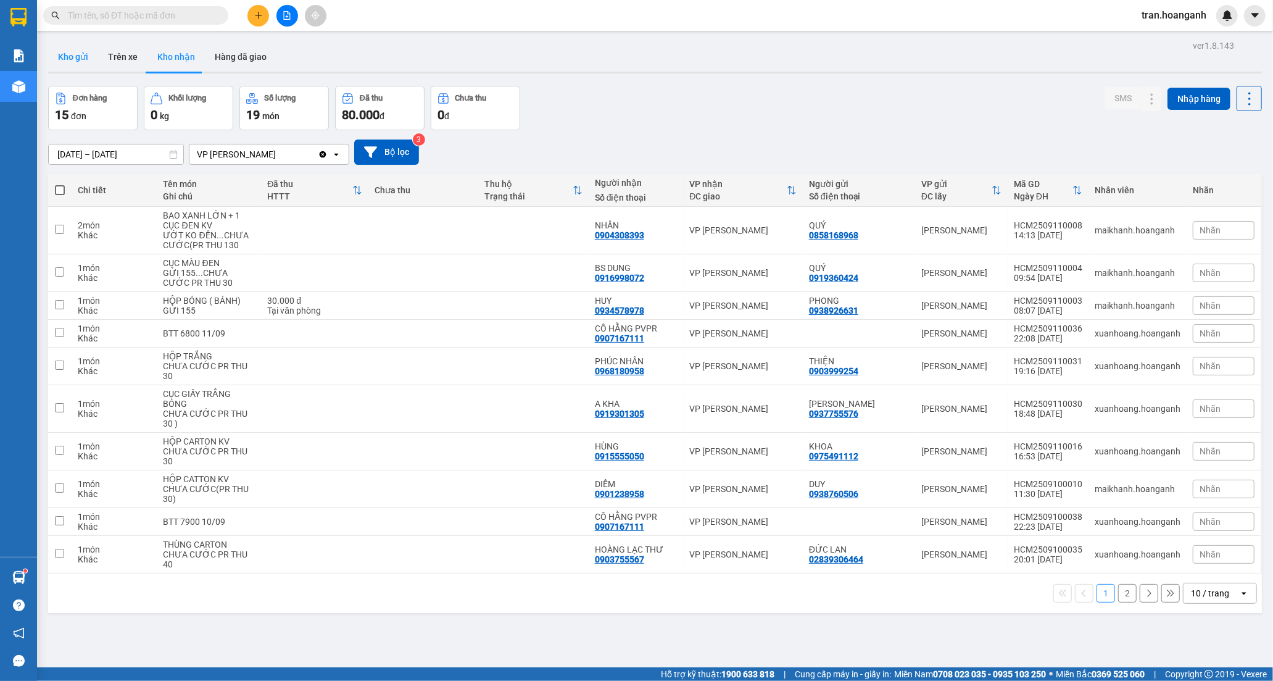
click at [75, 58] on button "Kho gửi" at bounding box center [73, 57] width 50 height 30
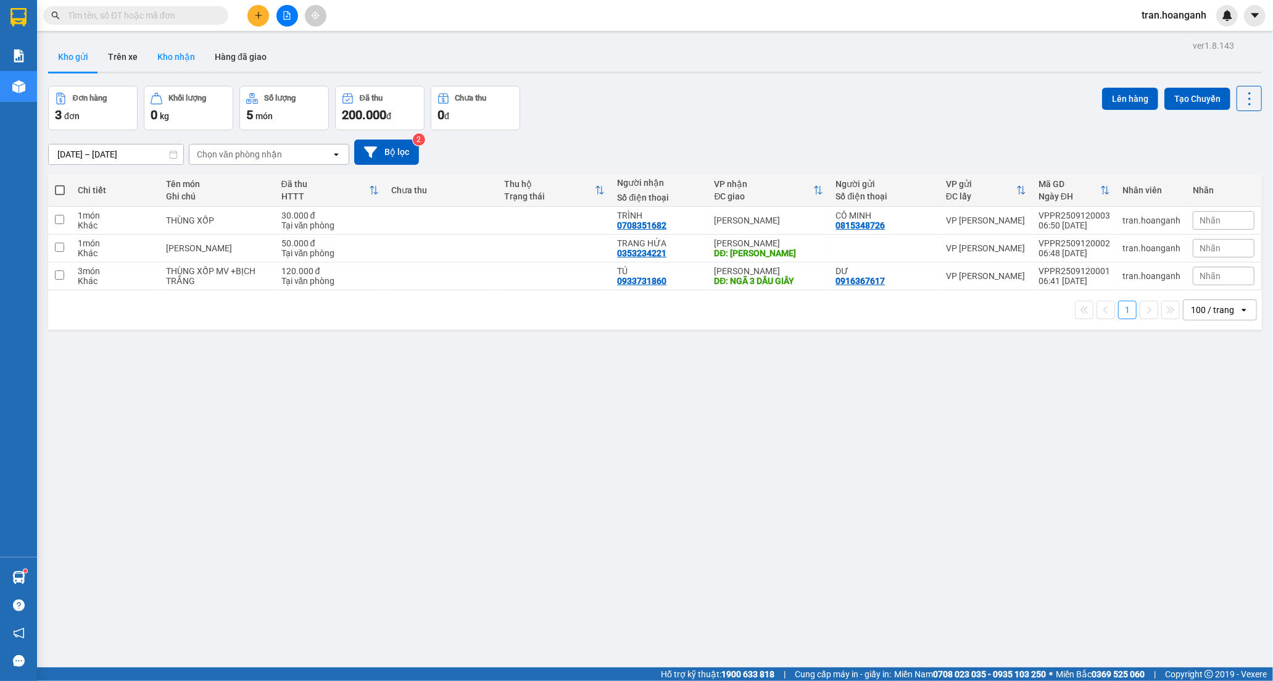
click at [191, 53] on button "Kho nhận" at bounding box center [176, 57] width 57 height 30
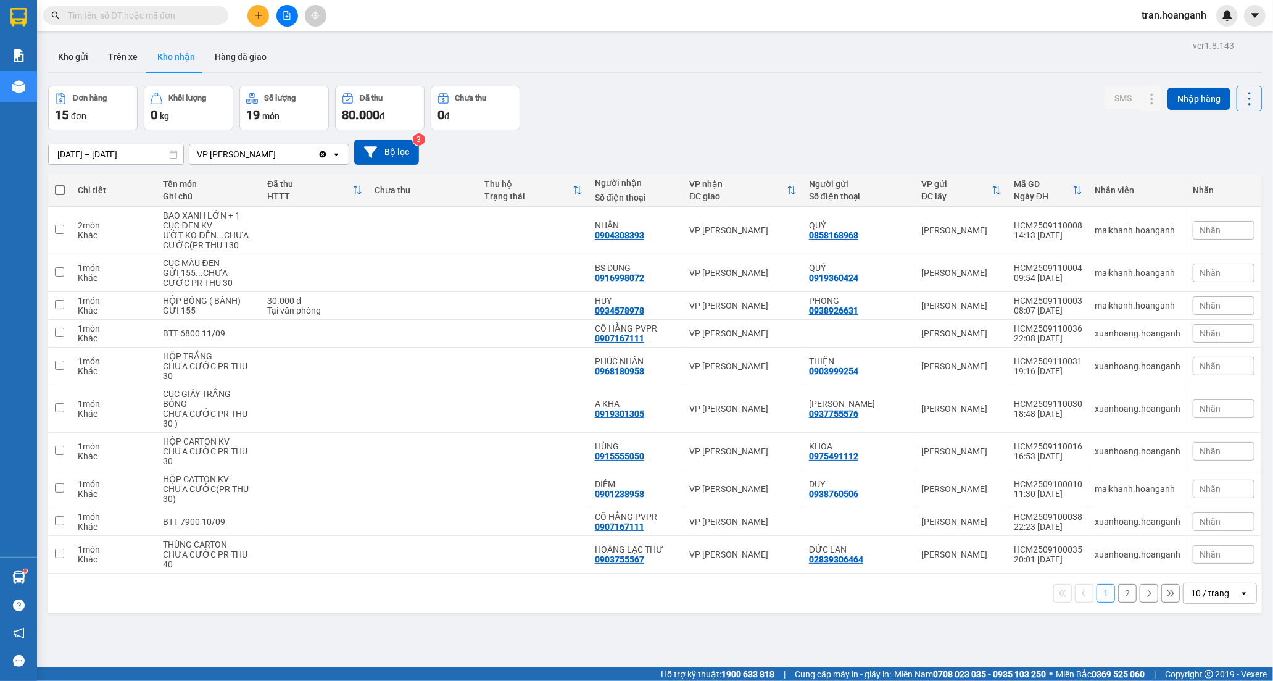
click at [1118, 594] on button "2" at bounding box center [1127, 593] width 19 height 19
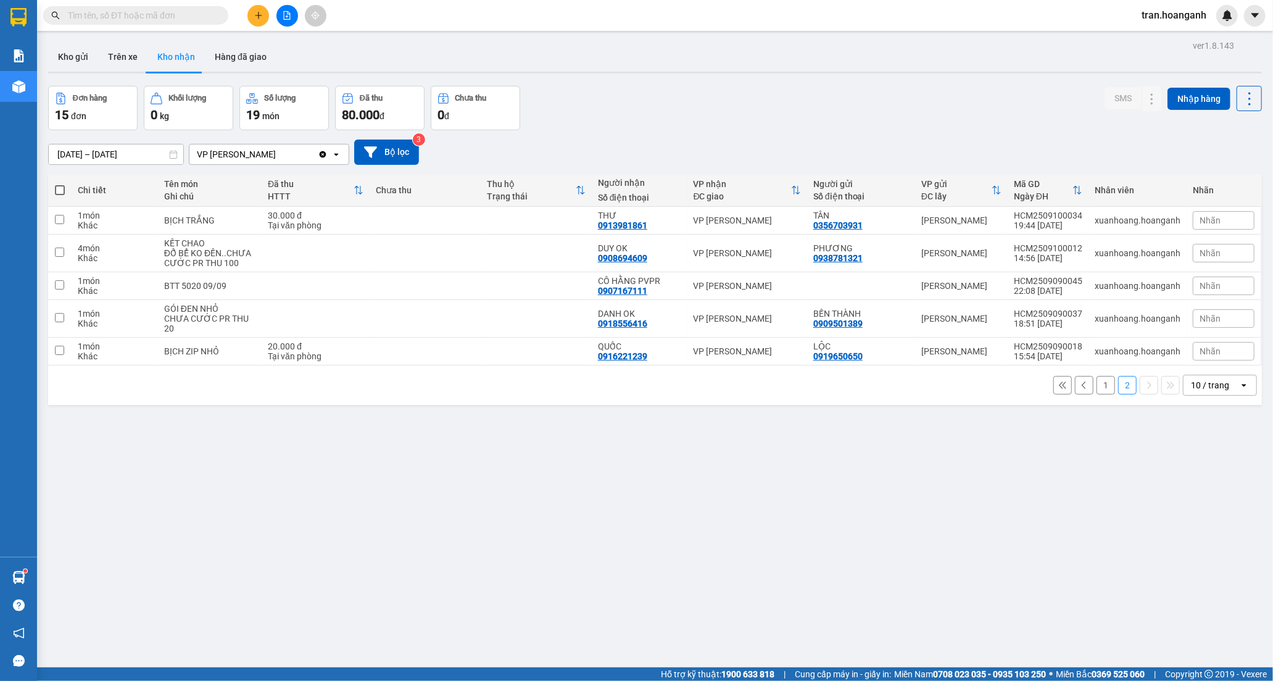
click at [1097, 378] on button "1" at bounding box center [1106, 385] width 19 height 19
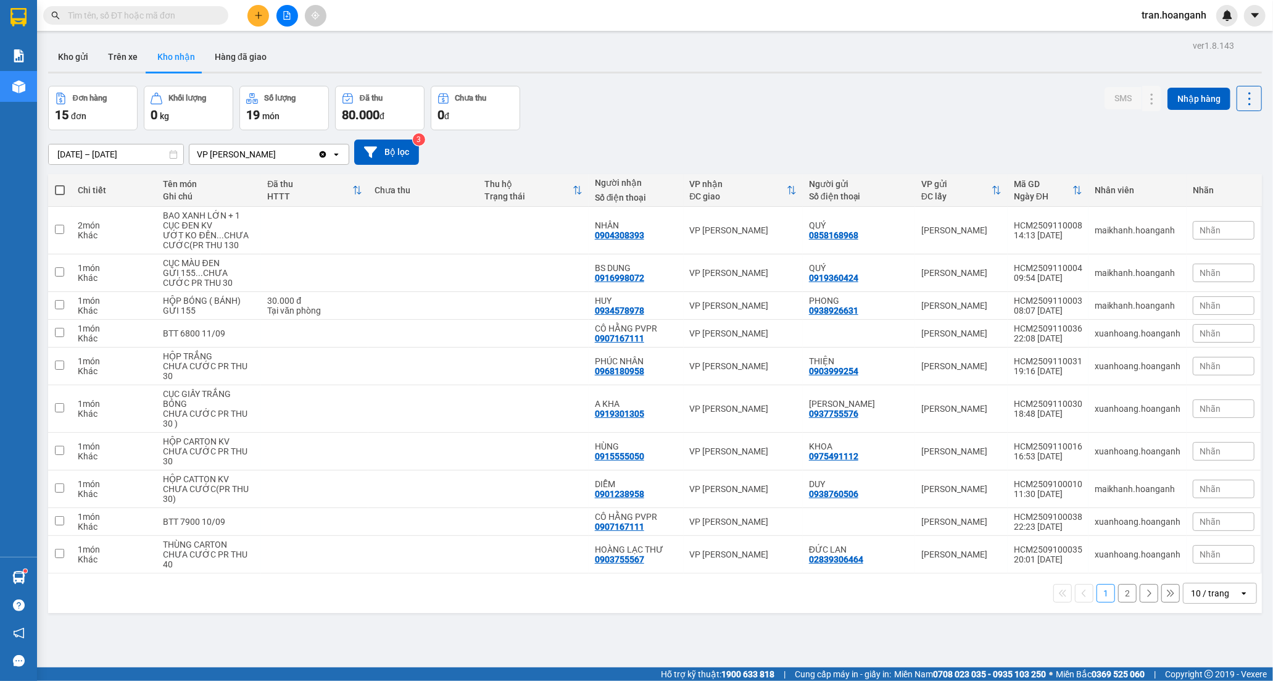
click at [1118, 588] on button "2" at bounding box center [1127, 593] width 19 height 19
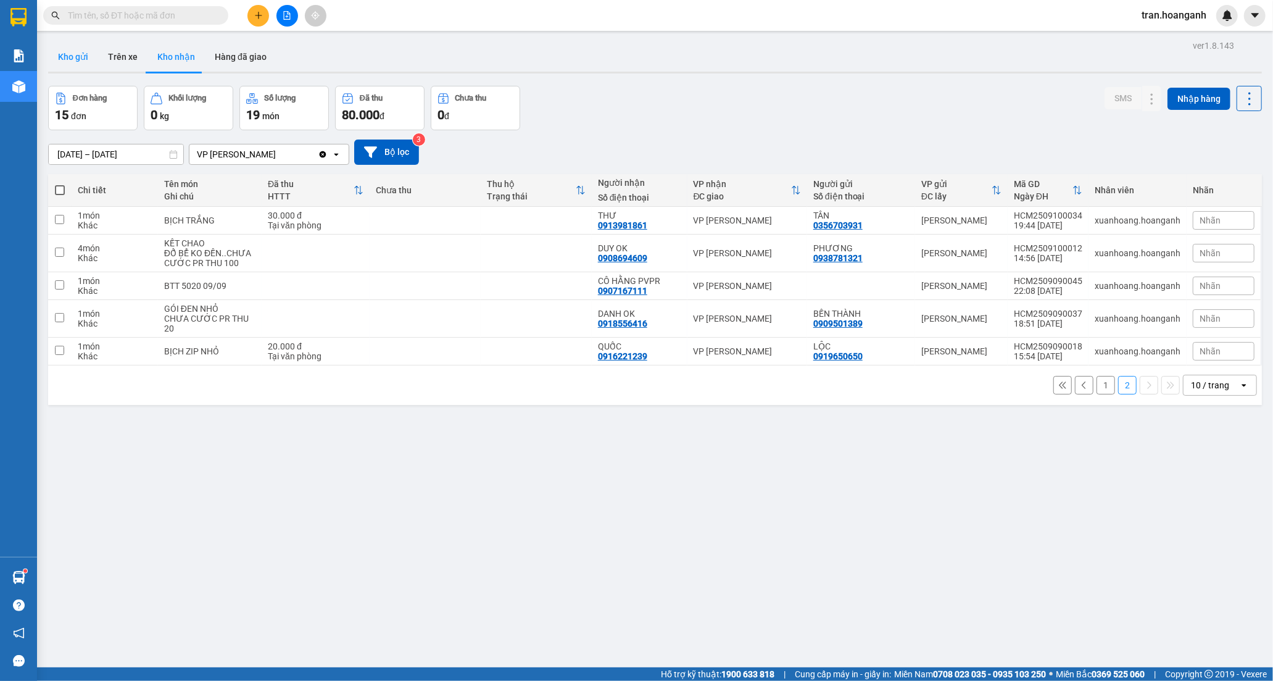
click at [72, 56] on button "Kho gửi" at bounding box center [73, 57] width 50 height 30
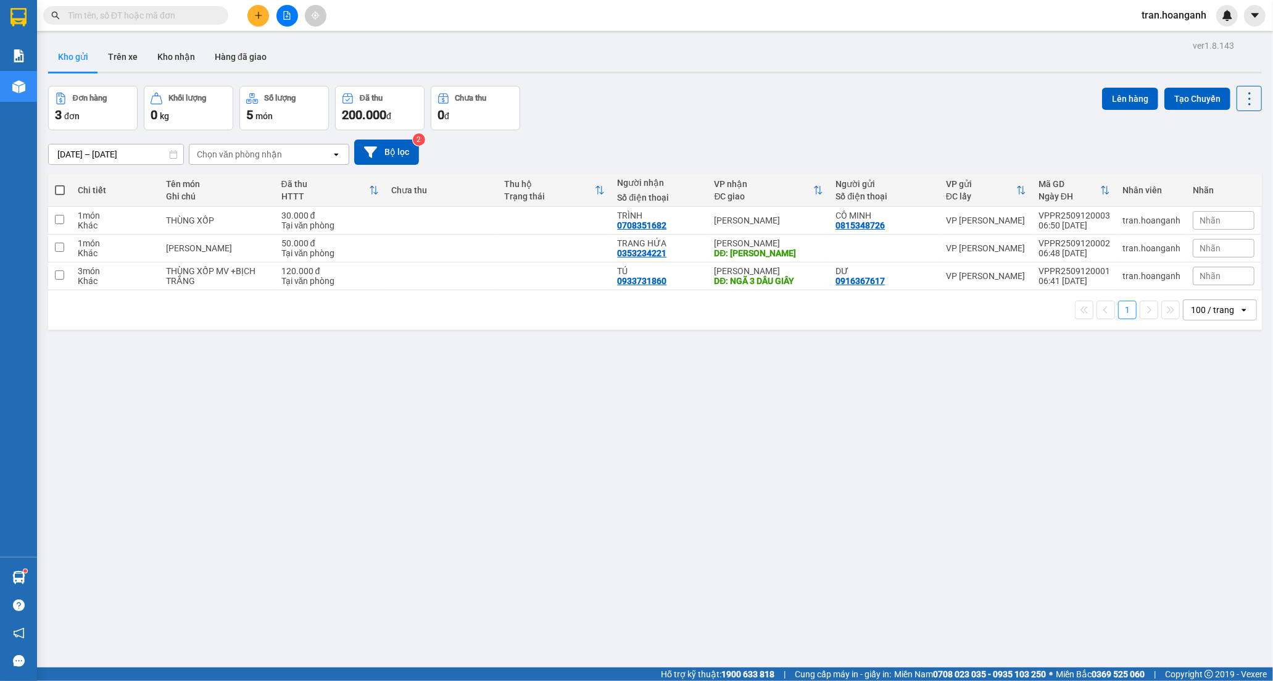
click at [126, 16] on input "text" at bounding box center [141, 16] width 146 height 14
click at [184, 51] on button "Kho nhận" at bounding box center [176, 57] width 57 height 30
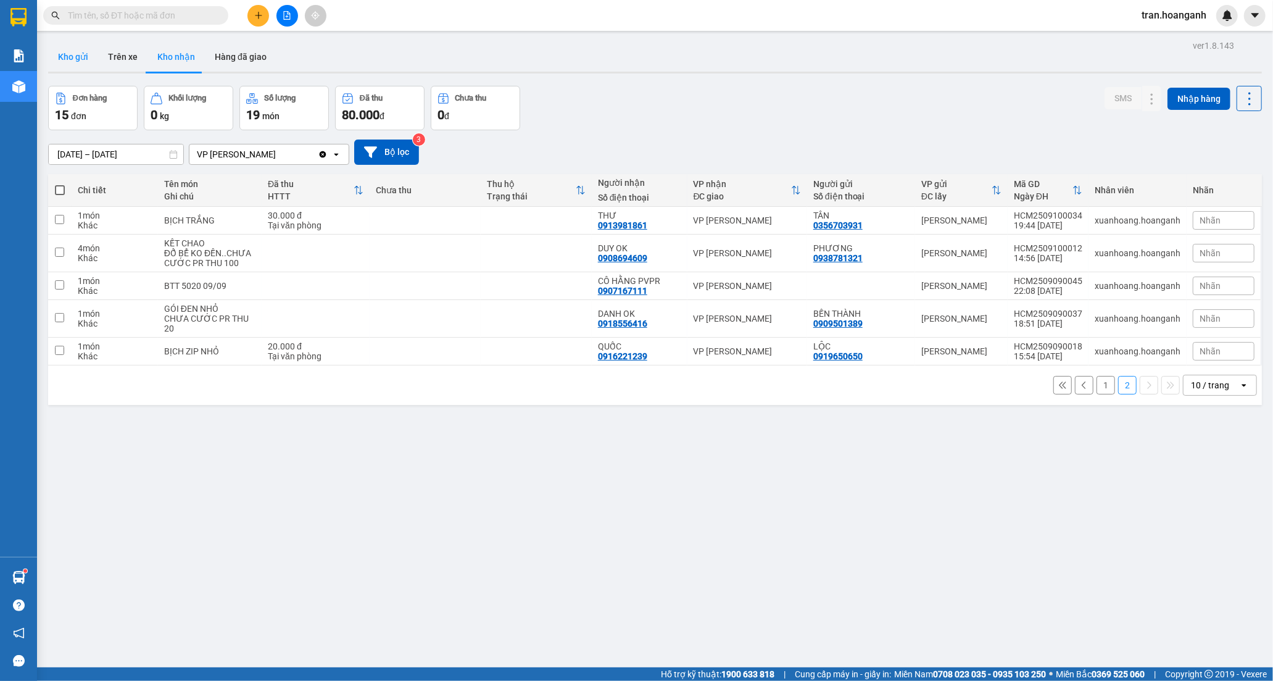
click at [88, 50] on button "Kho gửi" at bounding box center [73, 57] width 50 height 30
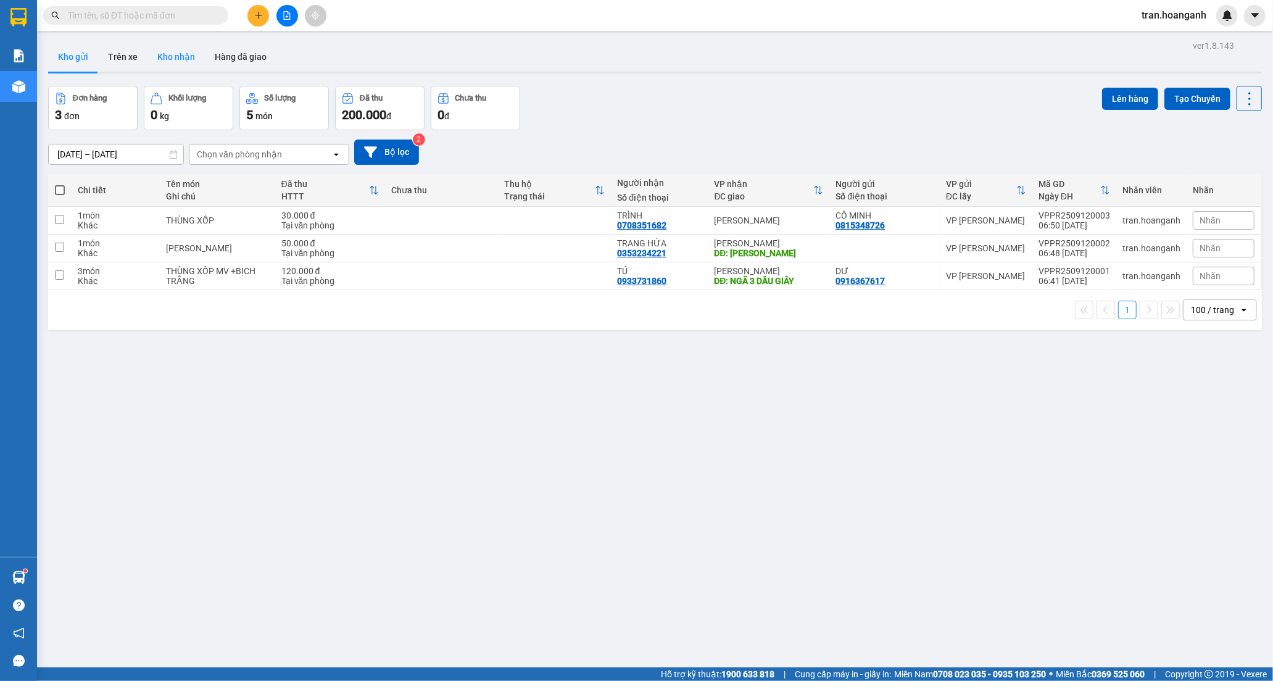
click at [175, 64] on button "Kho nhận" at bounding box center [176, 57] width 57 height 30
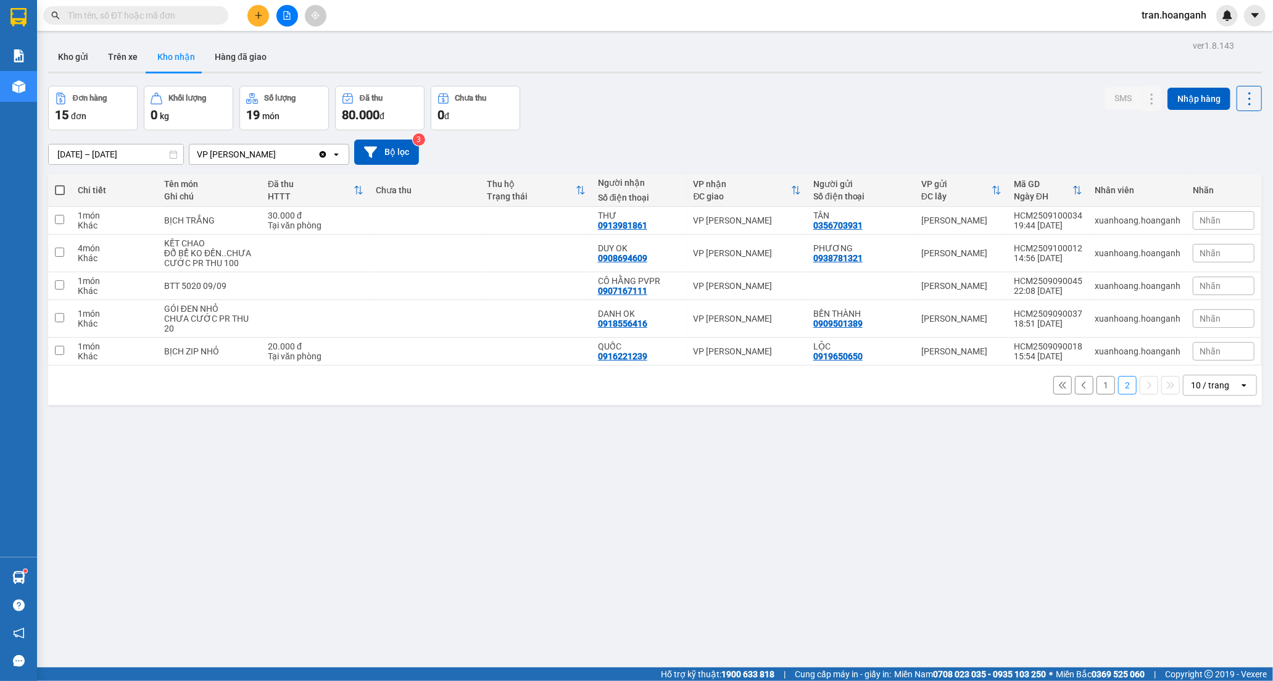
click at [1097, 385] on button "1" at bounding box center [1106, 385] width 19 height 19
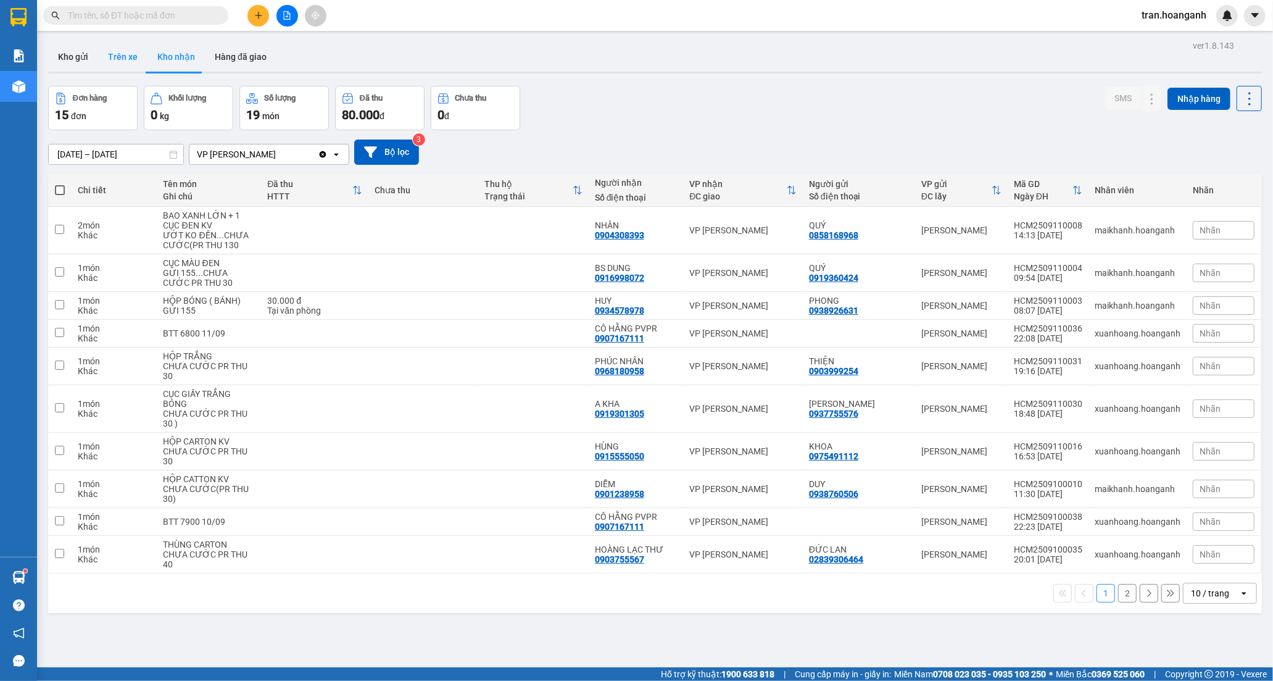
click at [127, 62] on button "Trên xe" at bounding box center [122, 57] width 49 height 30
